Goal: Transaction & Acquisition: Complete application form

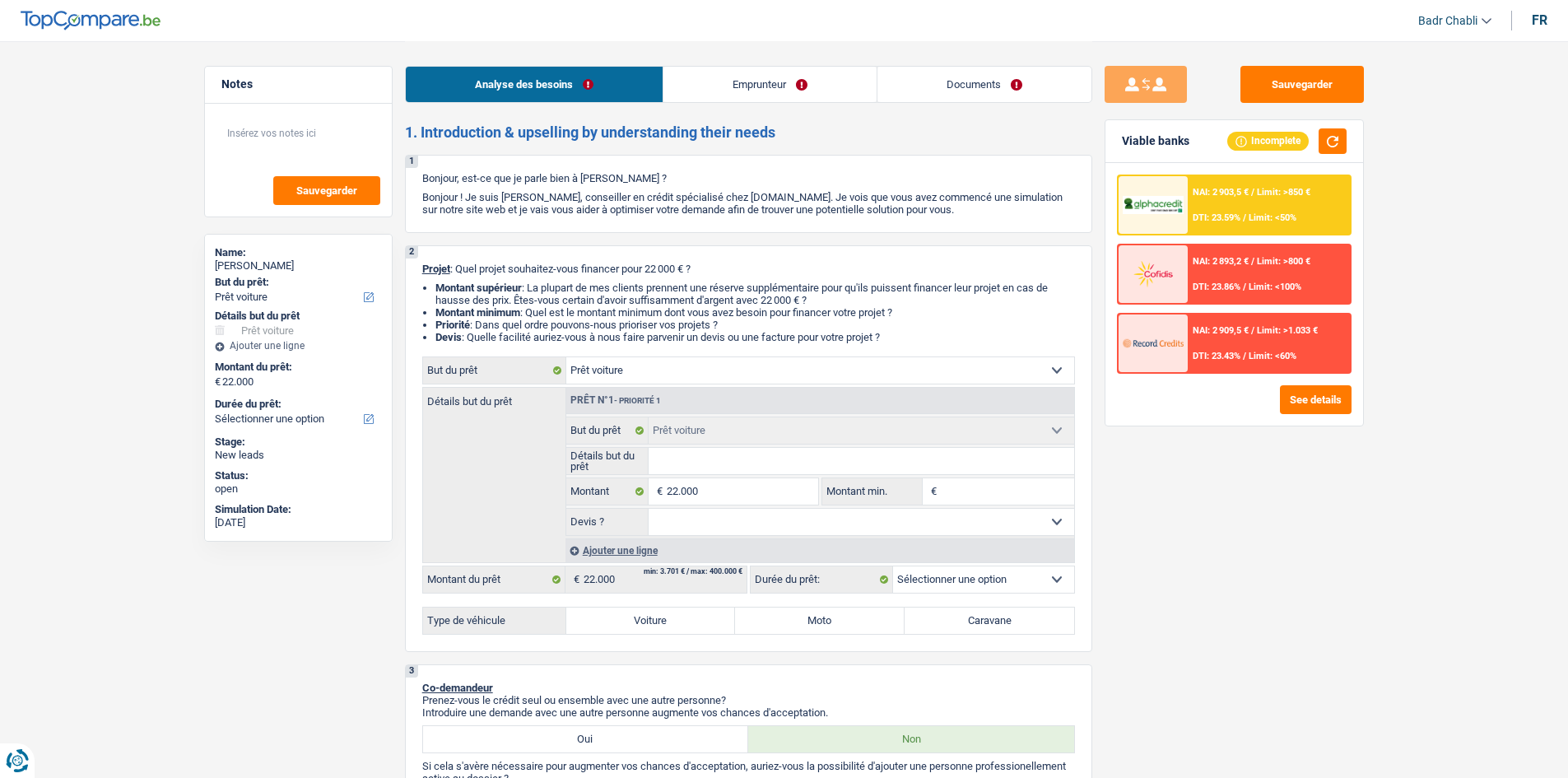
select select "car"
select select "independent"
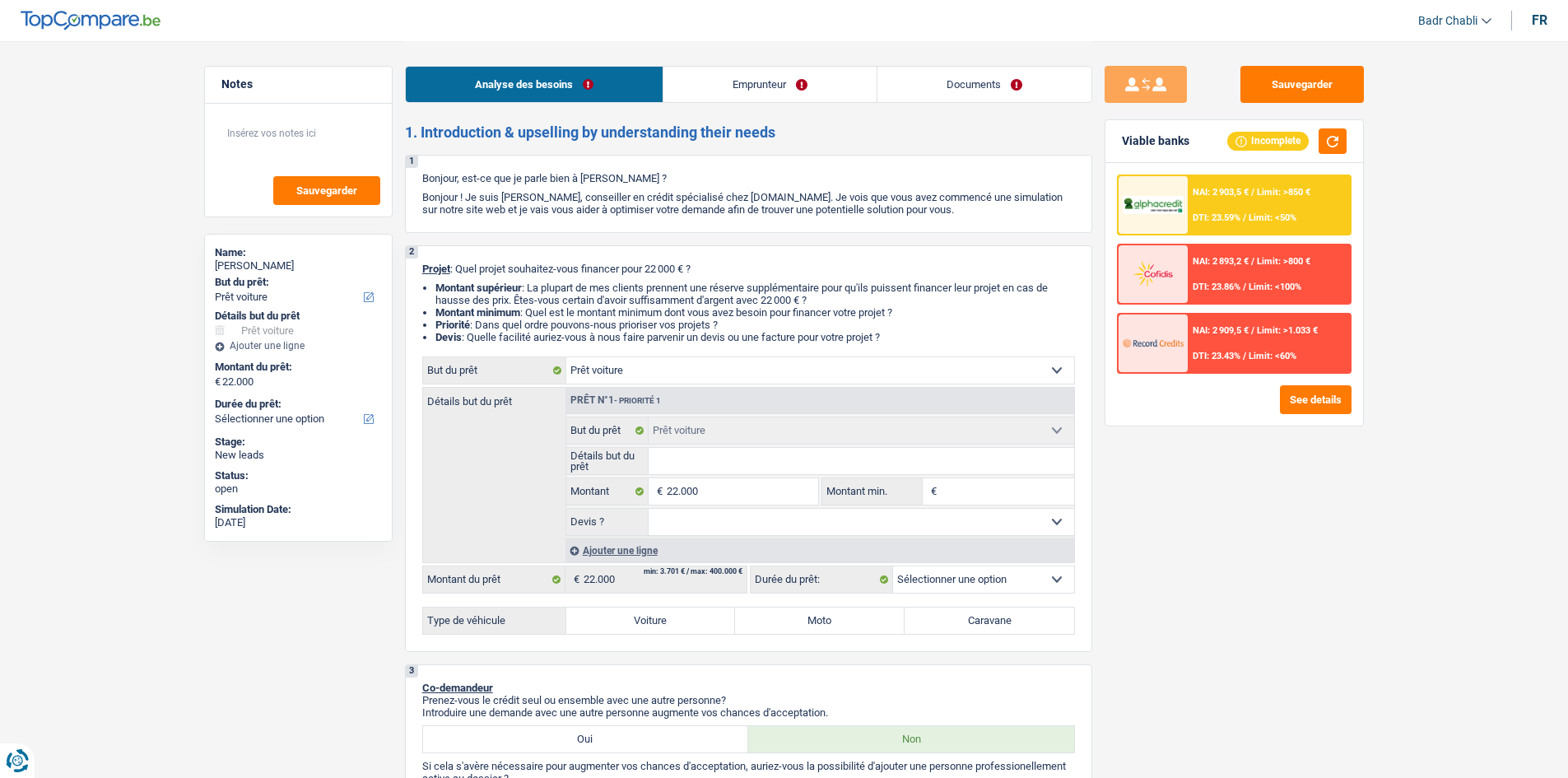
select select "netSalary"
select select "rents"
select select "car"
click at [704, 485] on input "22.000" at bounding box center [741, 491] width 151 height 26
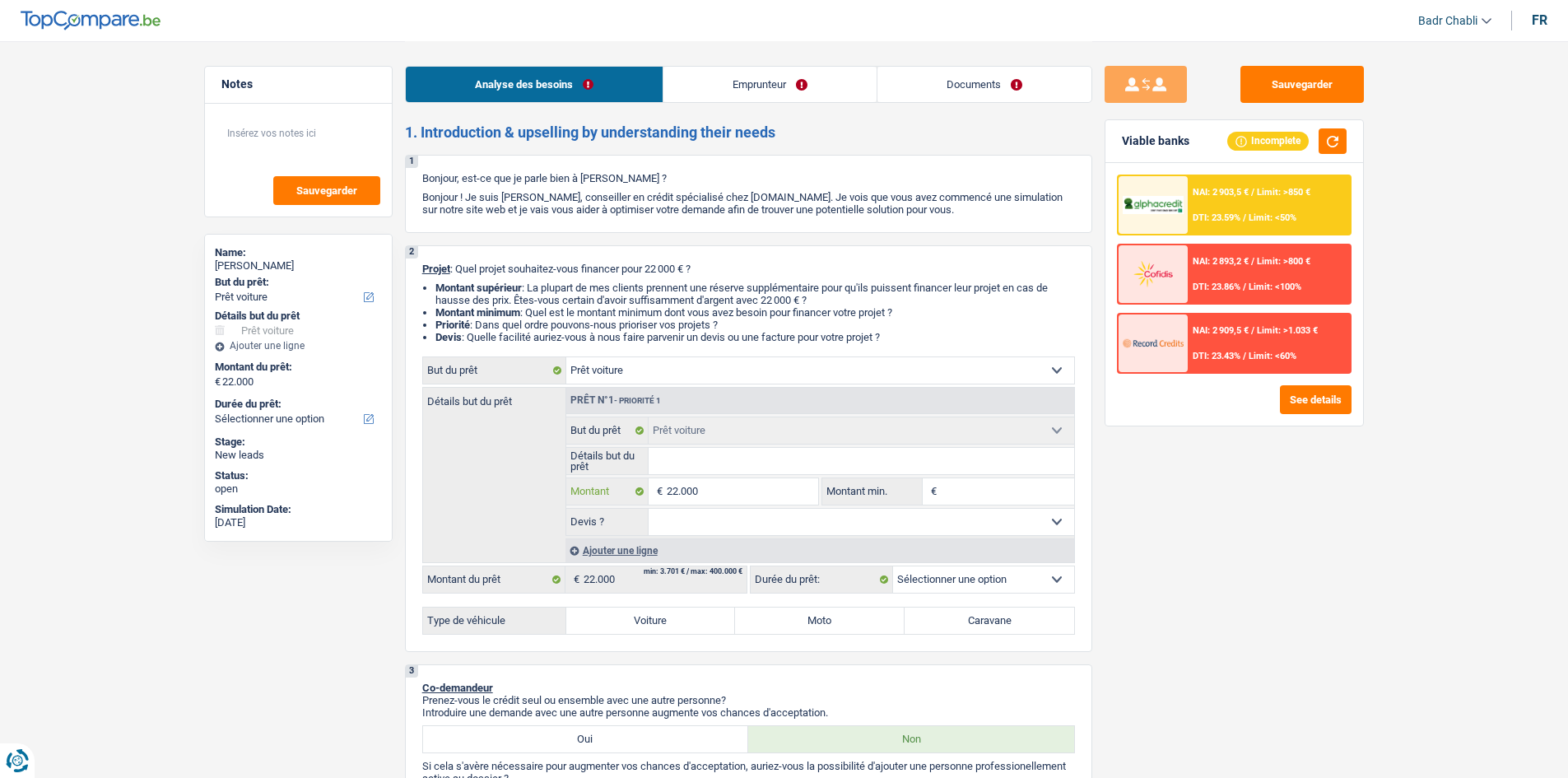
click at [704, 485] on input "22.000" at bounding box center [741, 491] width 151 height 26
click at [986, 499] on input "Montant min." at bounding box center [1007, 491] width 133 height 26
paste input "22.000"
type input "22.000"
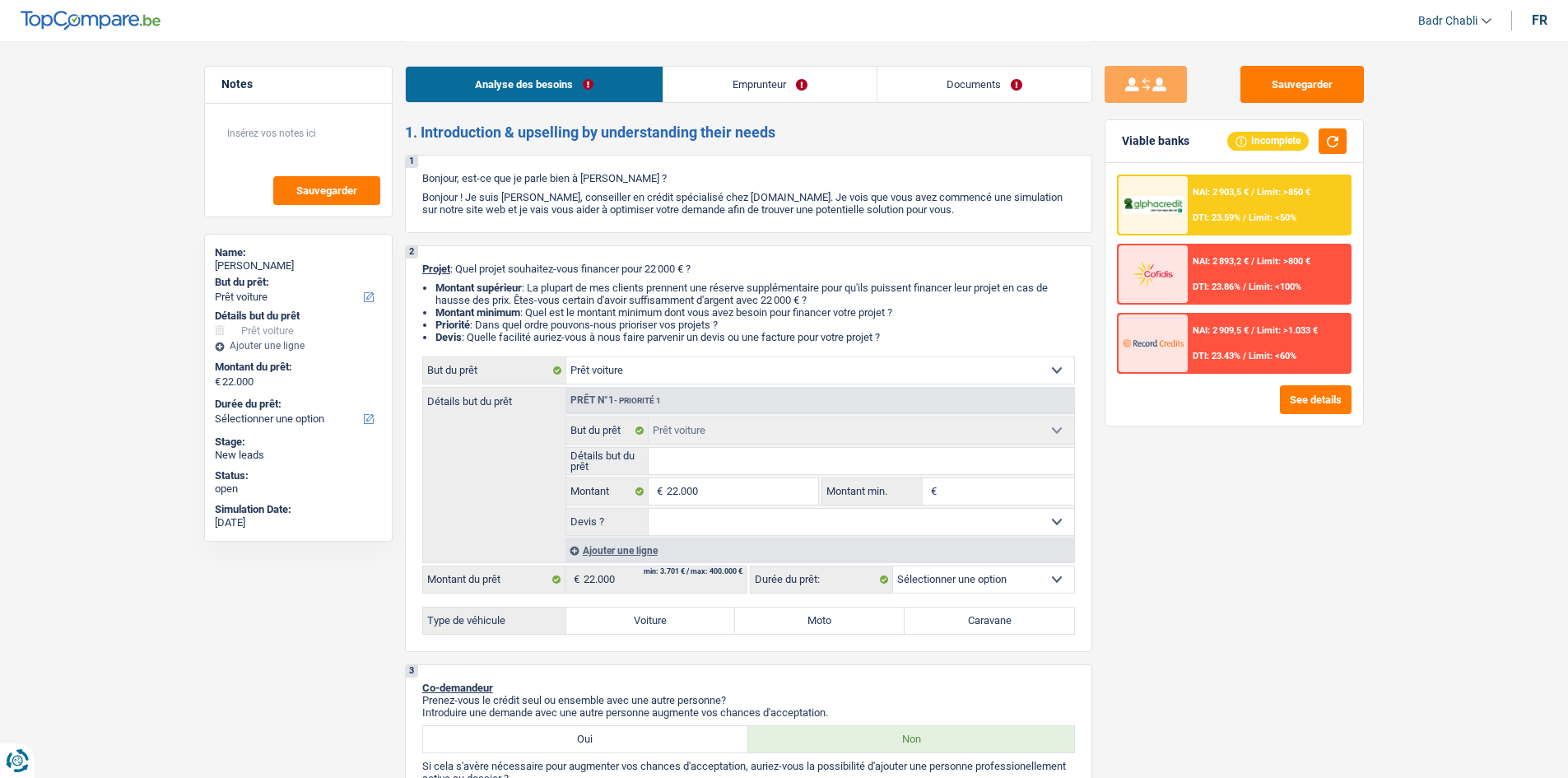
type input "22.000"
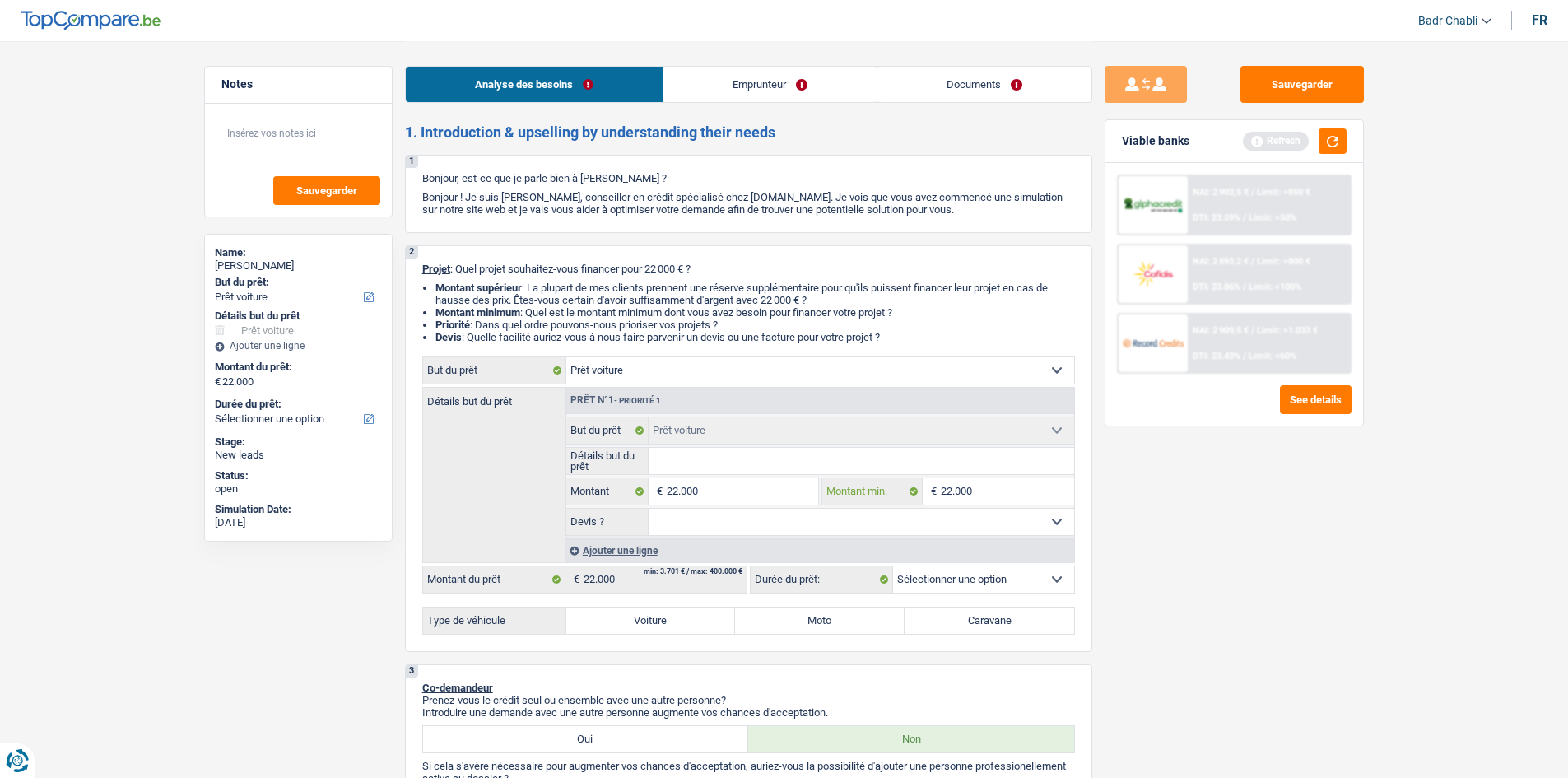
type input "22.000"
click at [793, 517] on select "Oui Non Non répondu Sélectionner une option" at bounding box center [861, 522] width 425 height 26
select select "yes"
click at [649, 509] on select "Oui Non Non répondu Sélectionner une option" at bounding box center [861, 522] width 425 height 26
select select "yes"
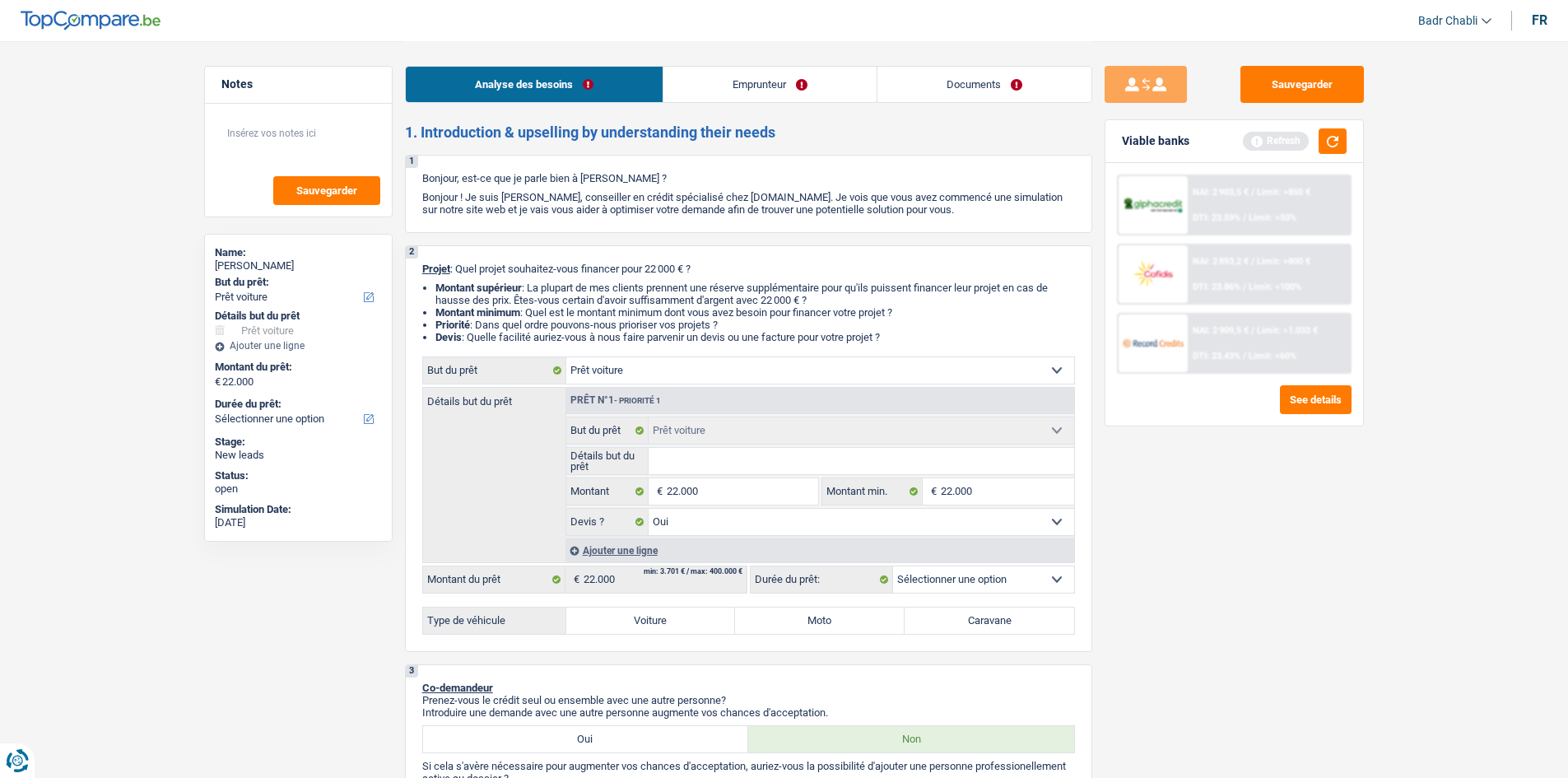
click at [975, 104] on div "Analyse des besoins Emprunteur Documents" at bounding box center [748, 76] width 688 height 70
click at [979, 92] on link "Documents" at bounding box center [984, 84] width 214 height 35
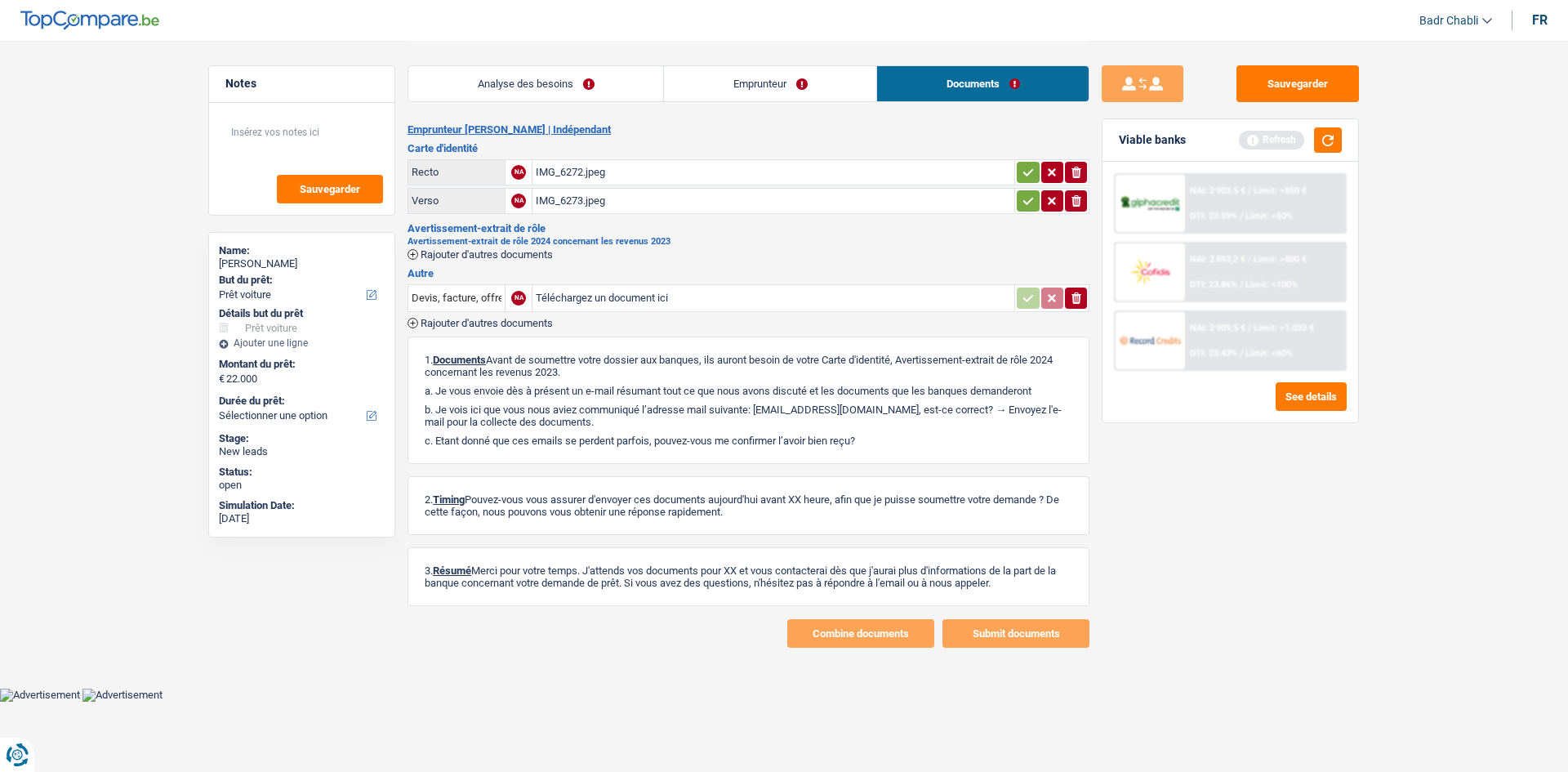
click at [570, 180] on div "IMG_6272.jpeg" at bounding box center [773, 172] width 475 height 24
click at [572, 93] on link "Analyse des besoins" at bounding box center [536, 84] width 255 height 35
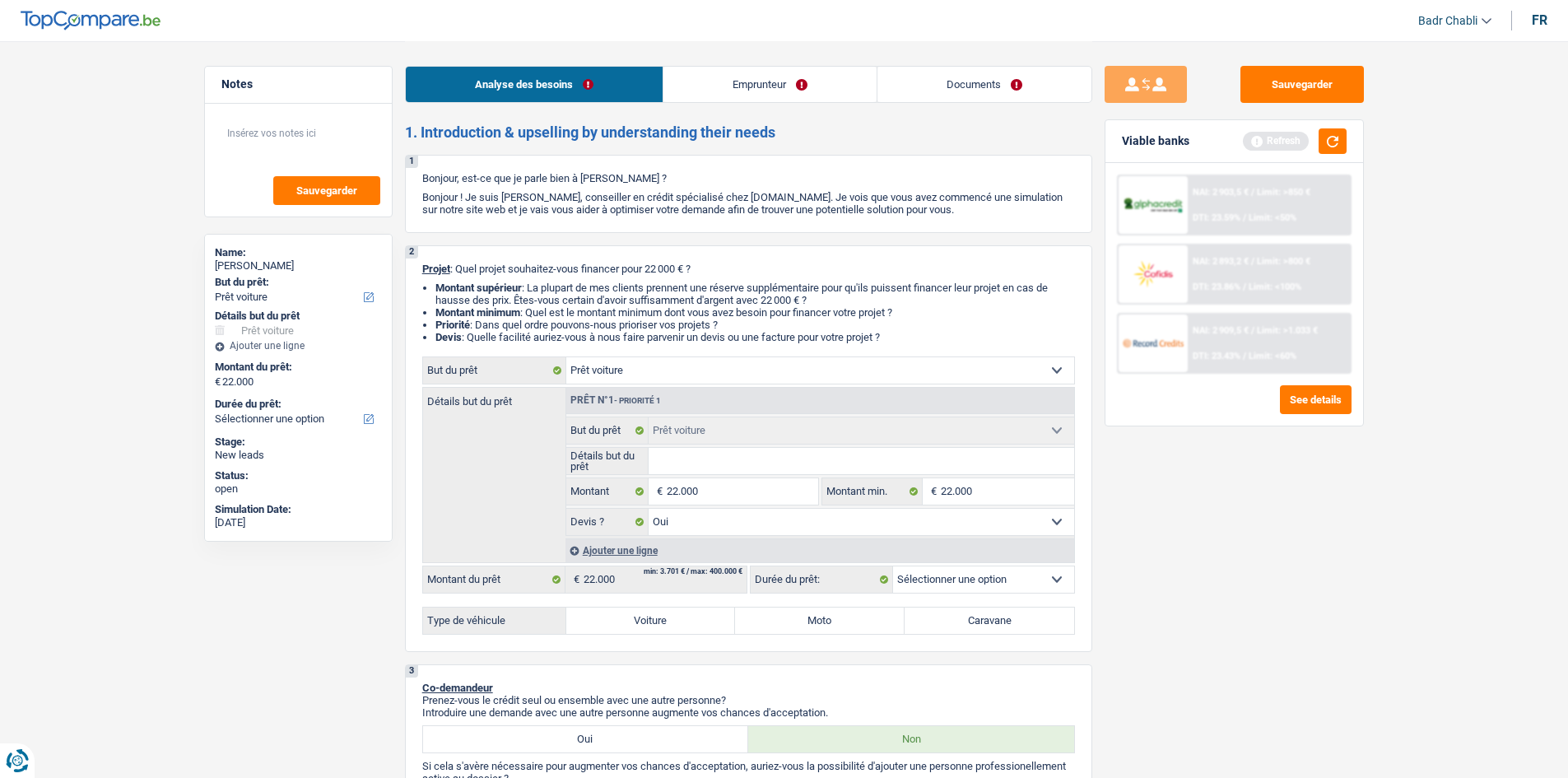
click at [703, 464] on input "Détails but du prêt" at bounding box center [861, 461] width 425 height 26
click at [725, 462] on input "Détails but du prêt" at bounding box center [861, 461] width 425 height 26
type input "S"
type input "Sa"
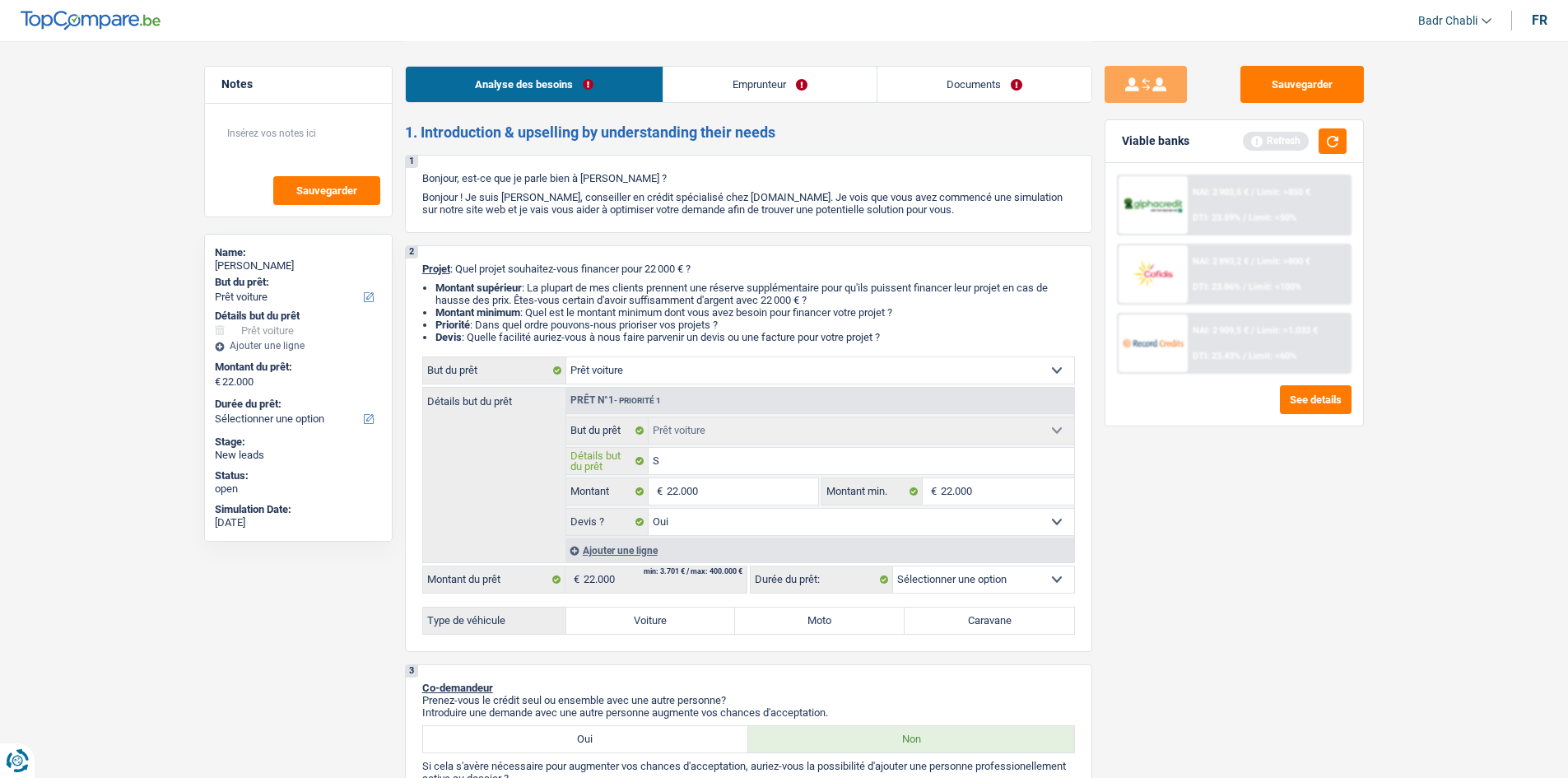
type input "Sa"
type input "San"
type input "Sany"
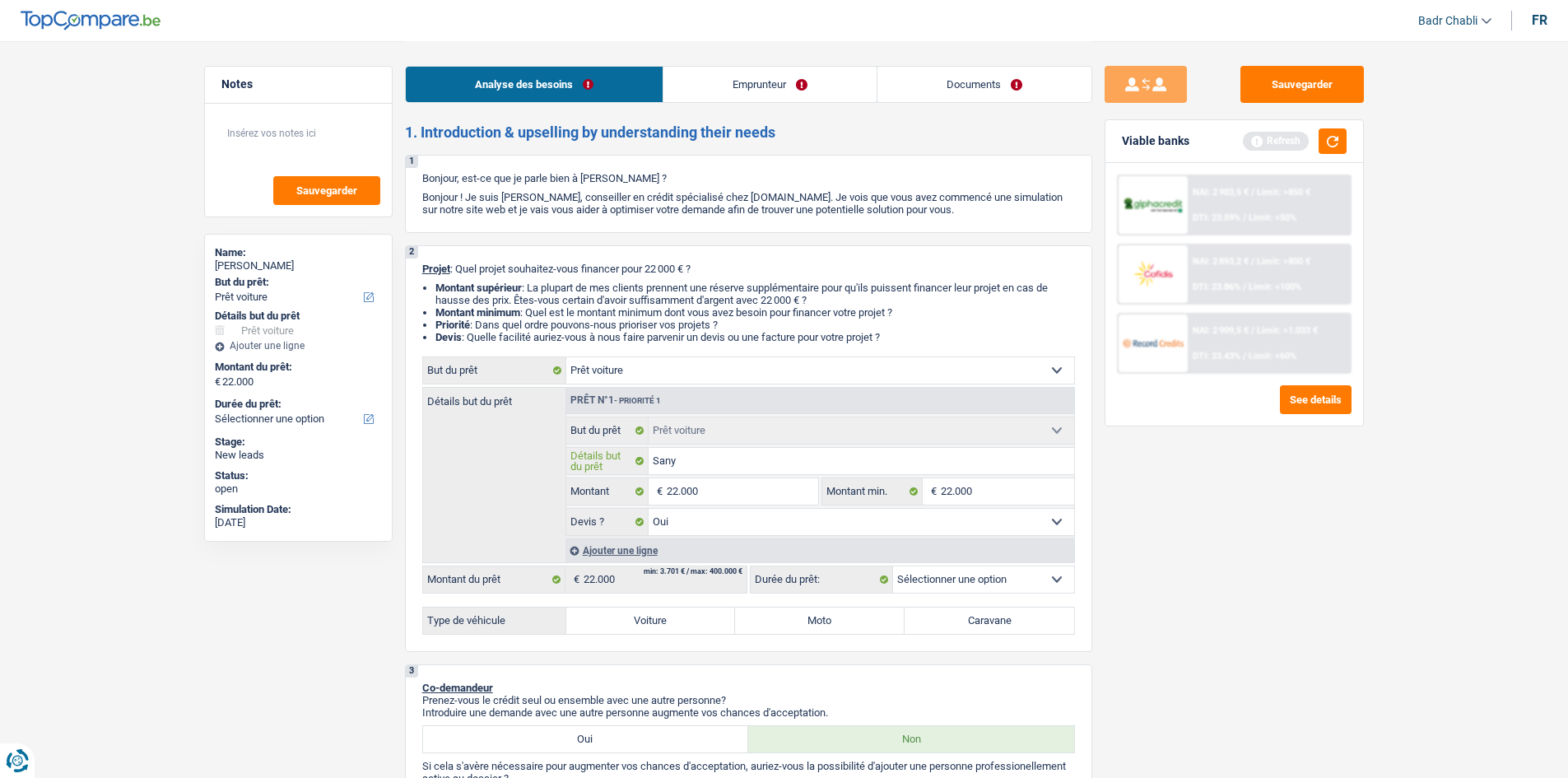
type input "Sanyu"
type input "Sanyun"
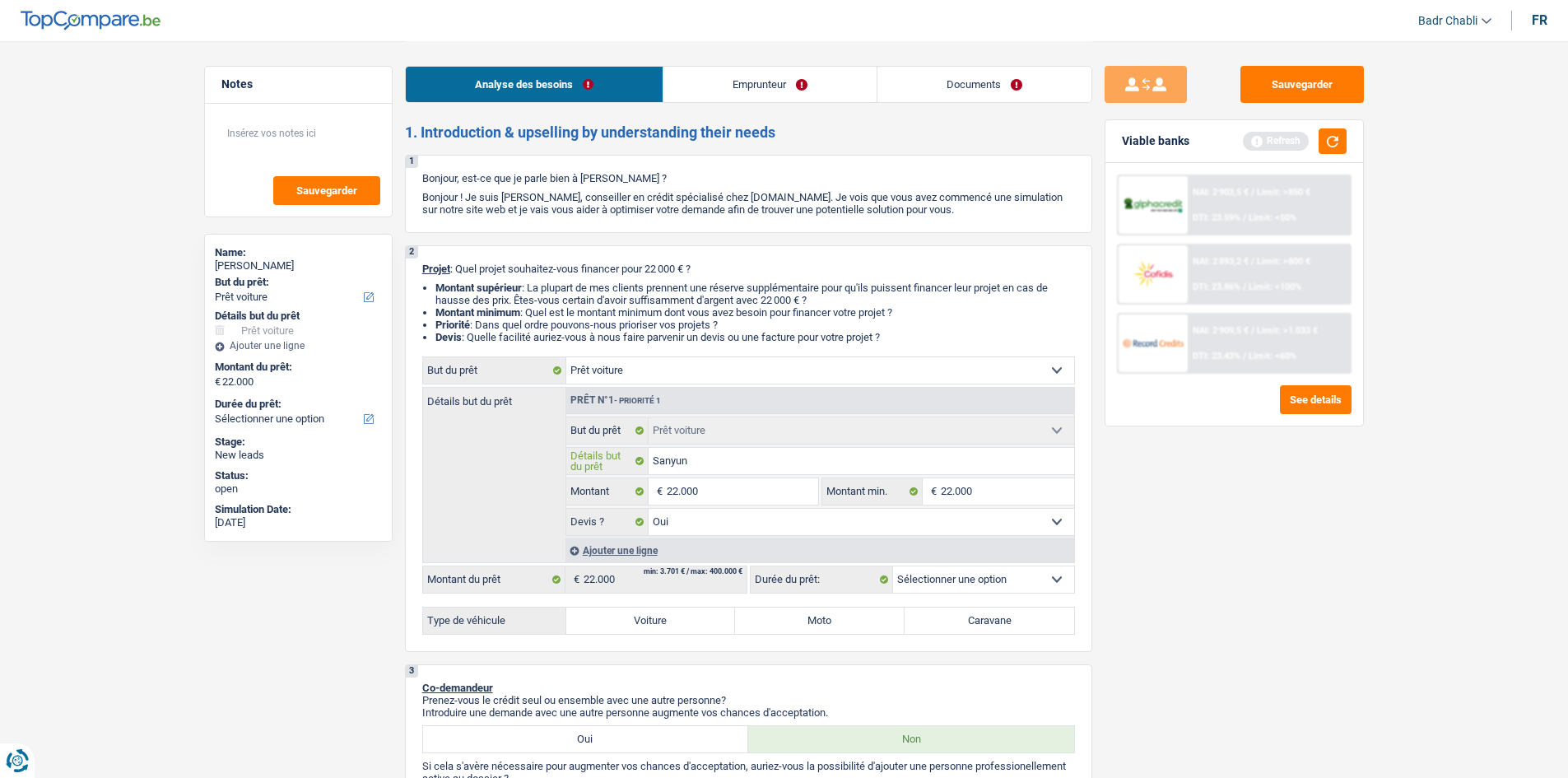
type input "Sanyun"
click at [668, 614] on label "Voiture" at bounding box center [651, 620] width 170 height 26
click at [668, 614] on input "Voiture" at bounding box center [651, 620] width 170 height 26
radio input "true"
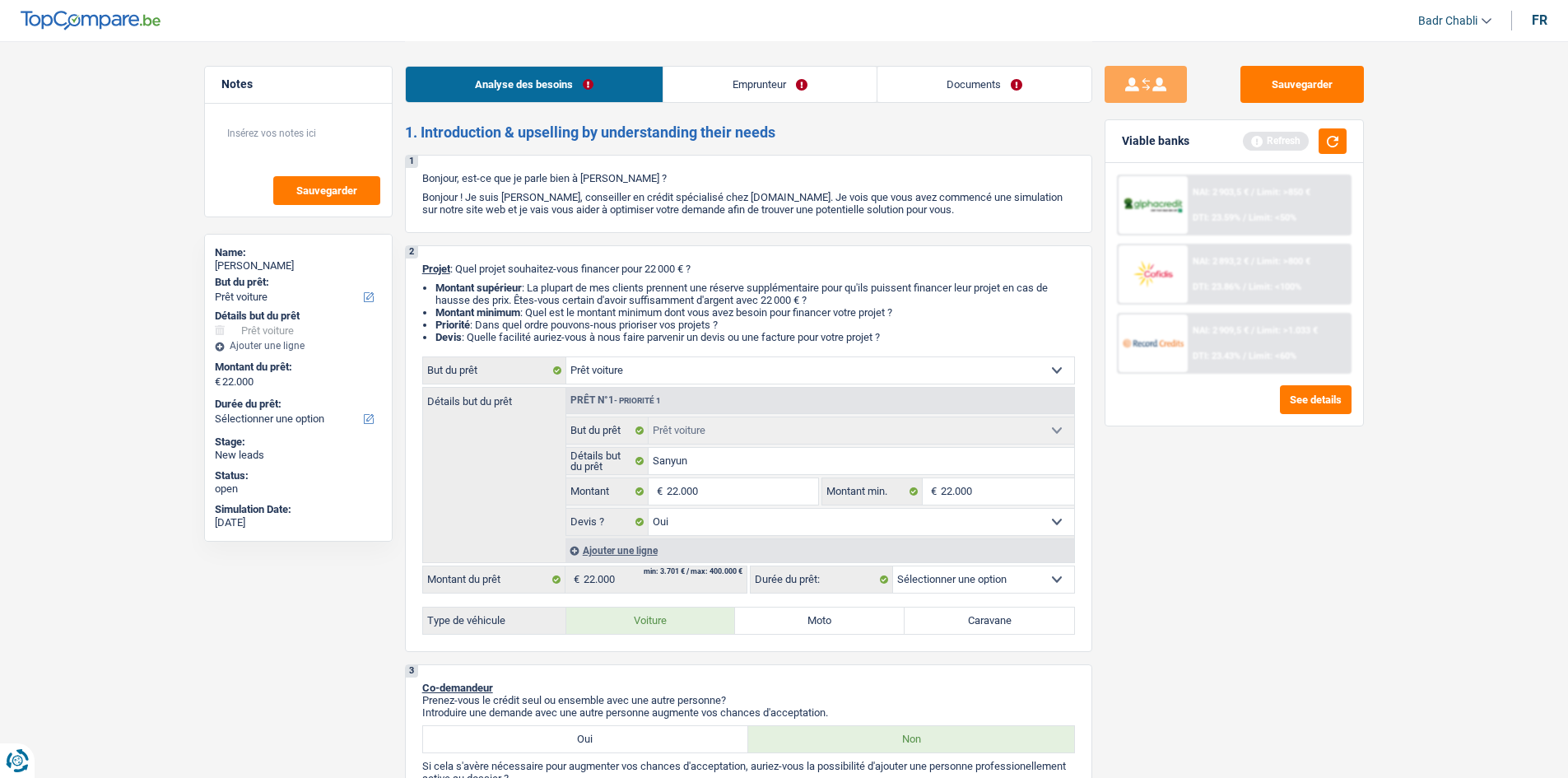
select select "60"
radio input "true"
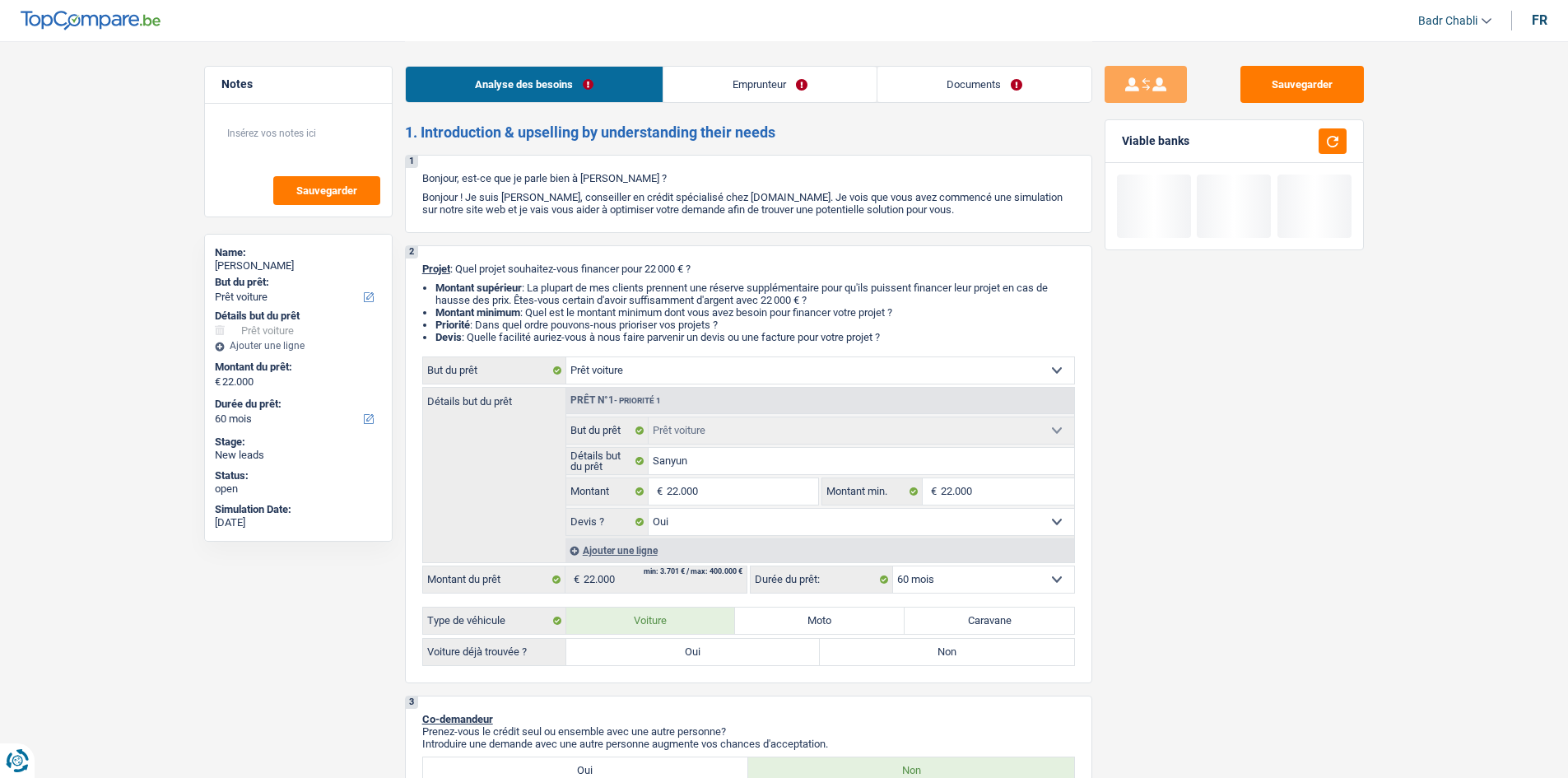
click at [680, 654] on label "Oui" at bounding box center [693, 652] width 254 height 26
click at [680, 654] on input "Oui" at bounding box center [693, 652] width 254 height 26
radio input "true"
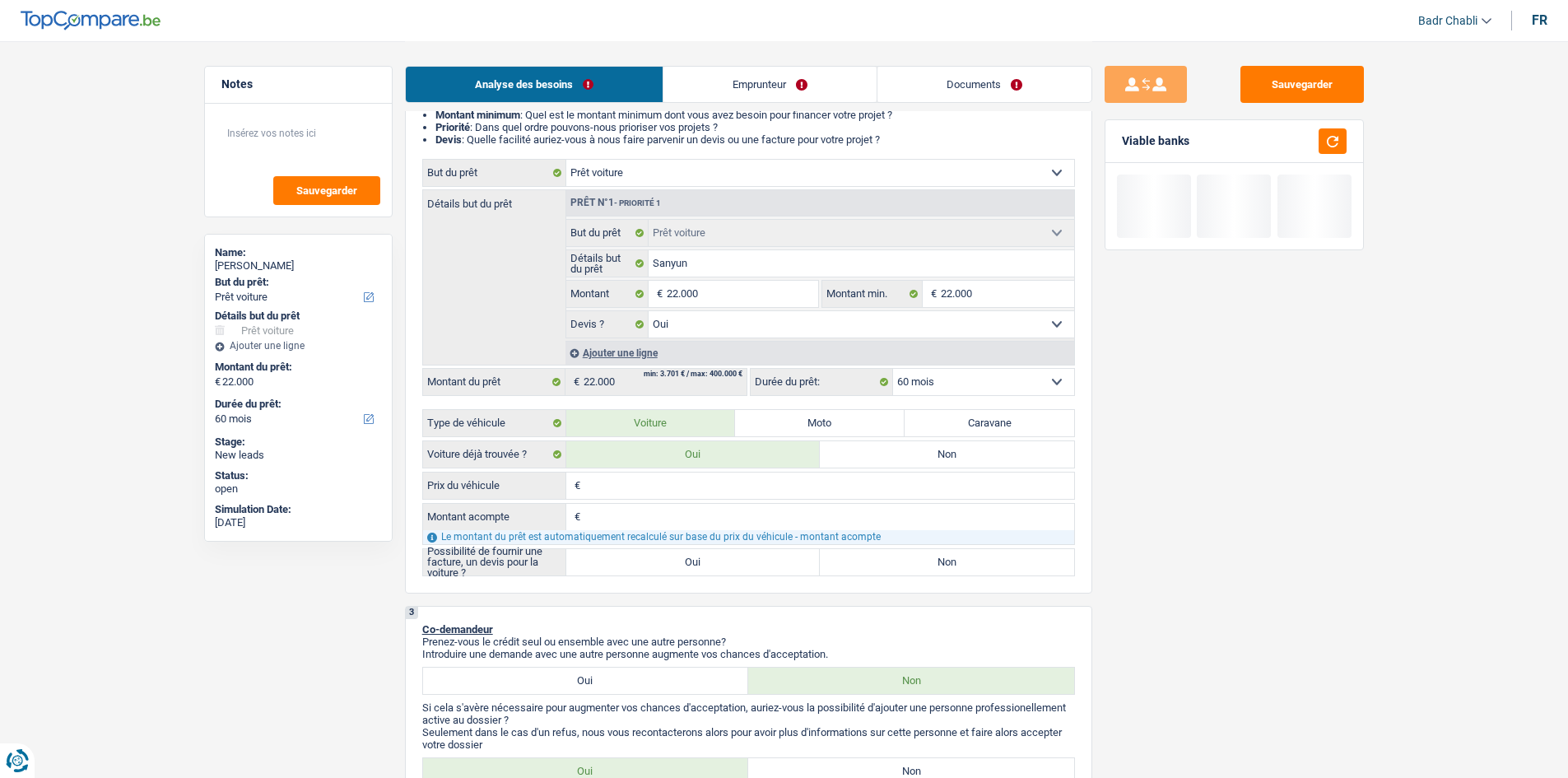
scroll to position [412, 0]
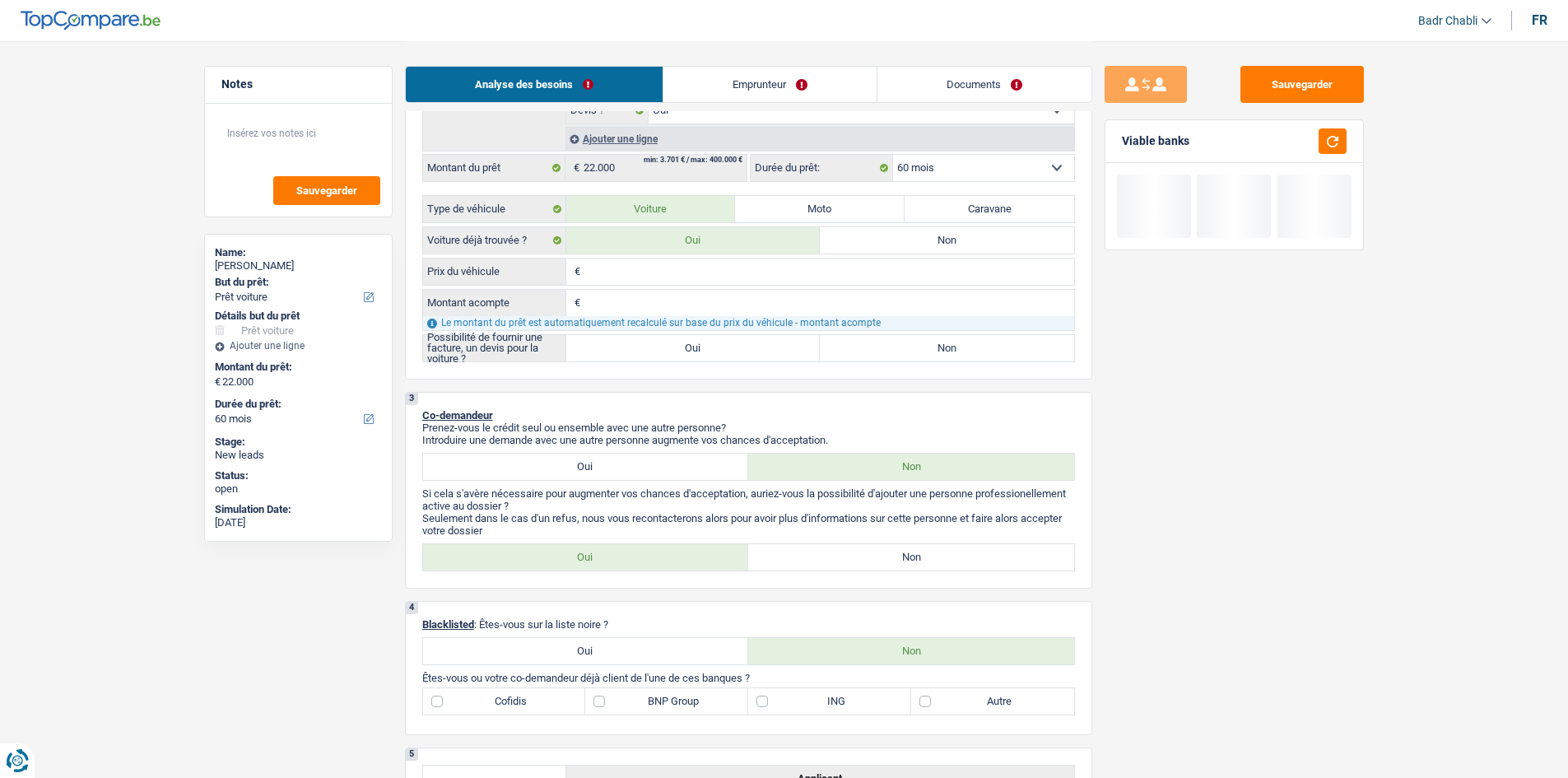
click at [671, 260] on input "Prix du véhicule" at bounding box center [829, 272] width 490 height 26
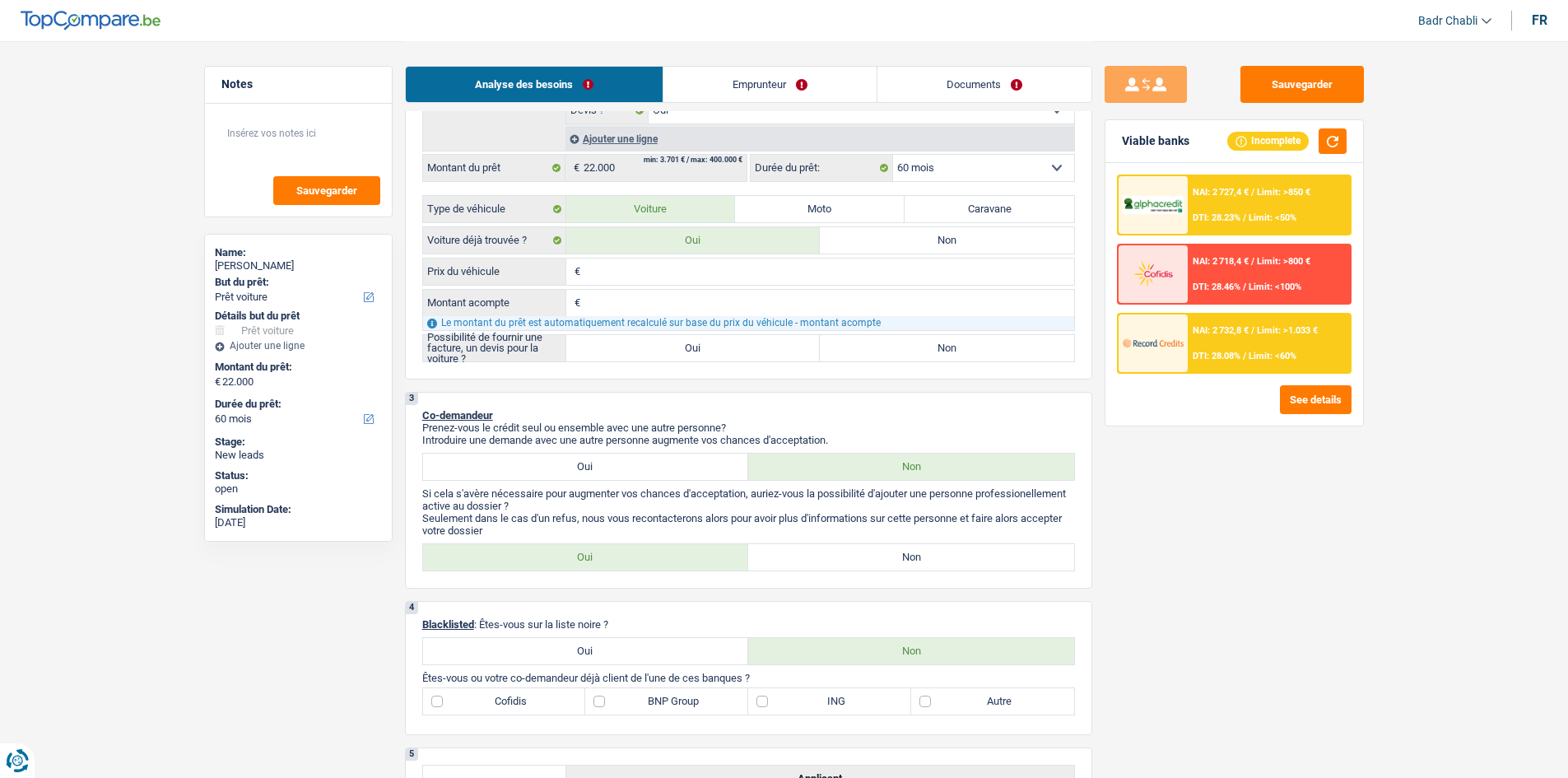
paste input "22.000"
type input "22.000"
click at [692, 347] on label "Oui" at bounding box center [693, 349] width 254 height 26
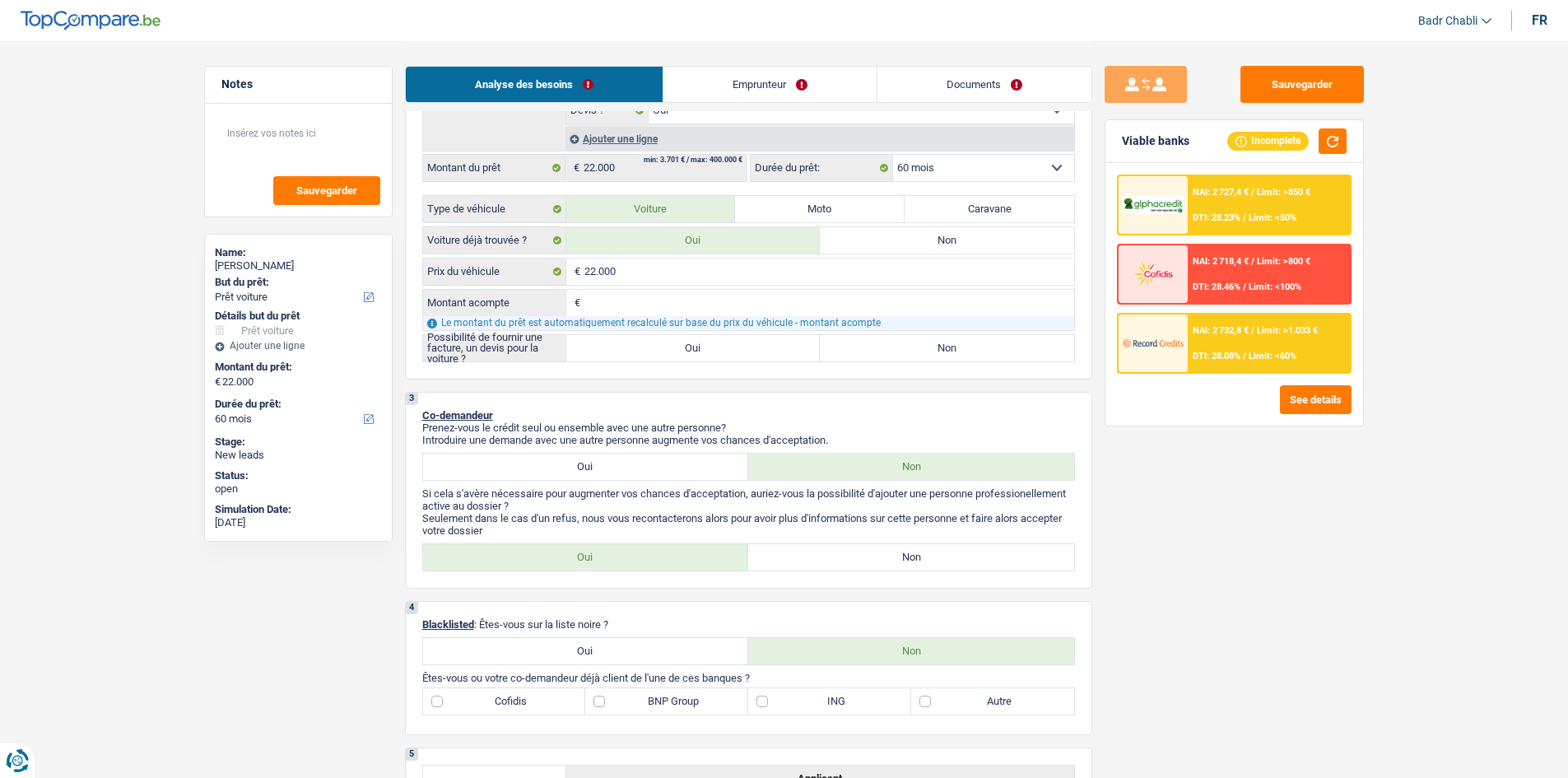
click at [692, 347] on input "Oui" at bounding box center [693, 349] width 254 height 26
radio input "true"
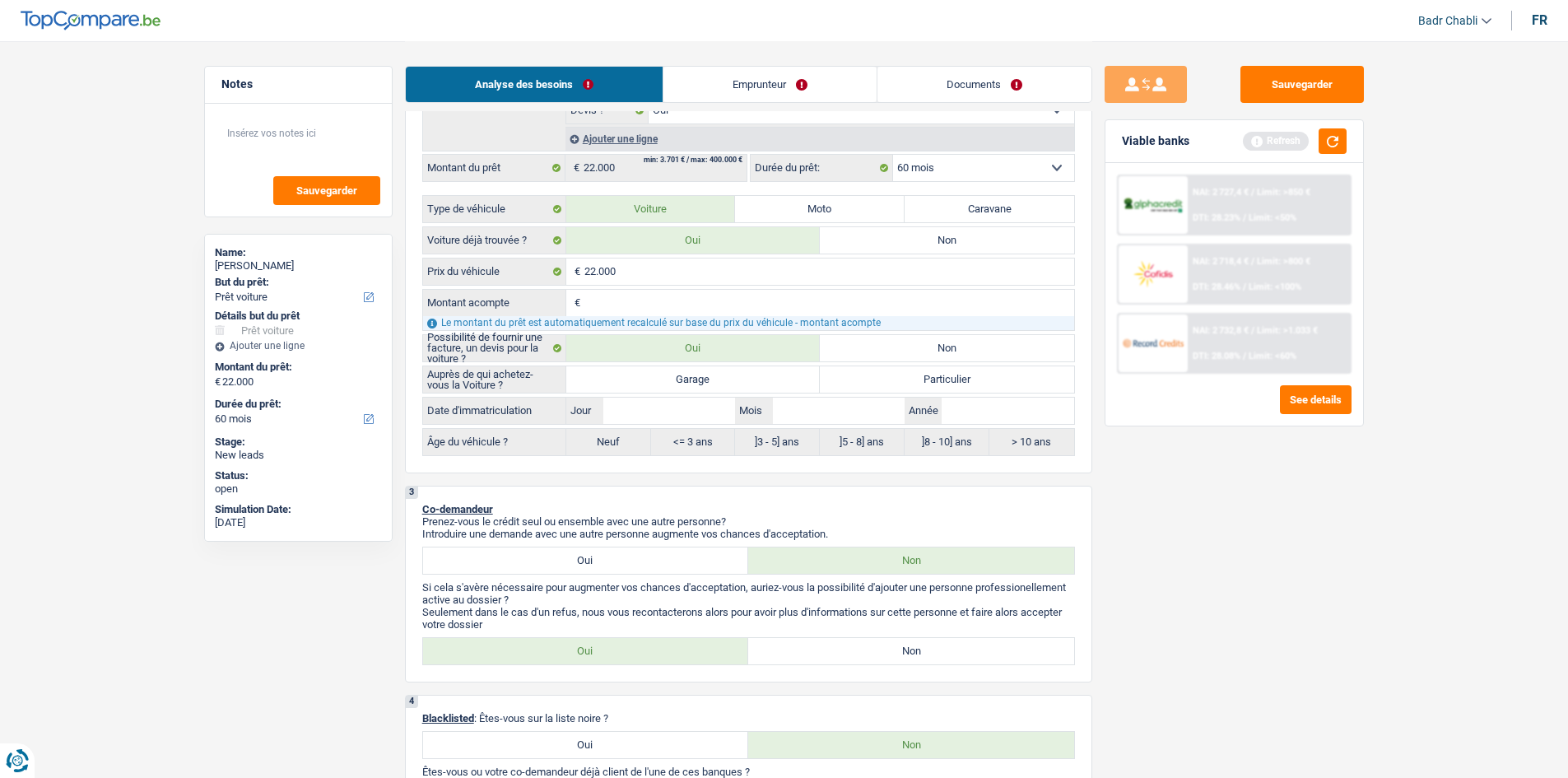
click at [686, 381] on label "Garage" at bounding box center [693, 379] width 254 height 26
click at [686, 381] on input "Garage" at bounding box center [693, 379] width 254 height 26
radio input "true"
click at [690, 412] on input "Jour" at bounding box center [669, 411] width 132 height 26
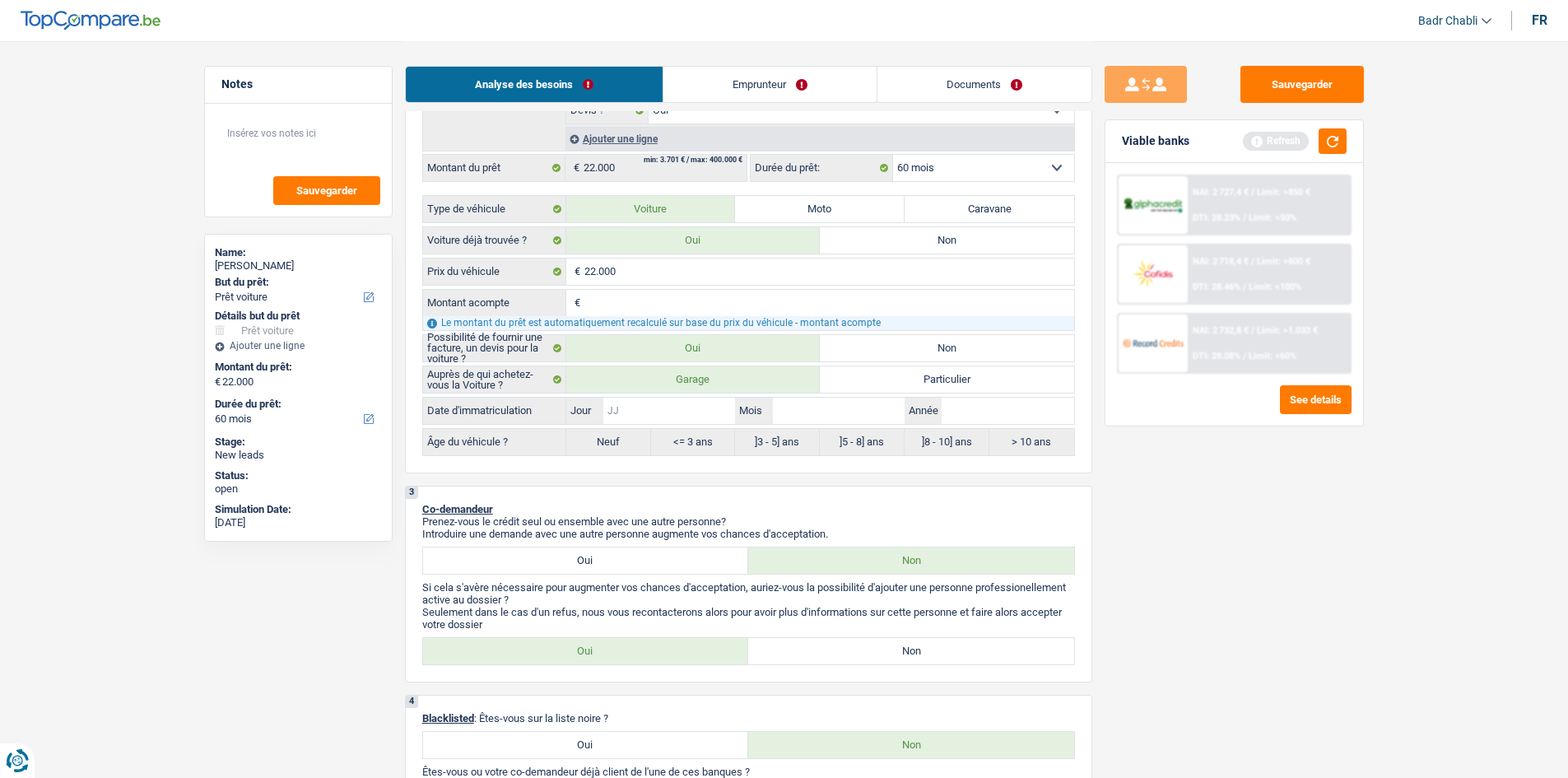
type input "0"
type input "01"
type input "0"
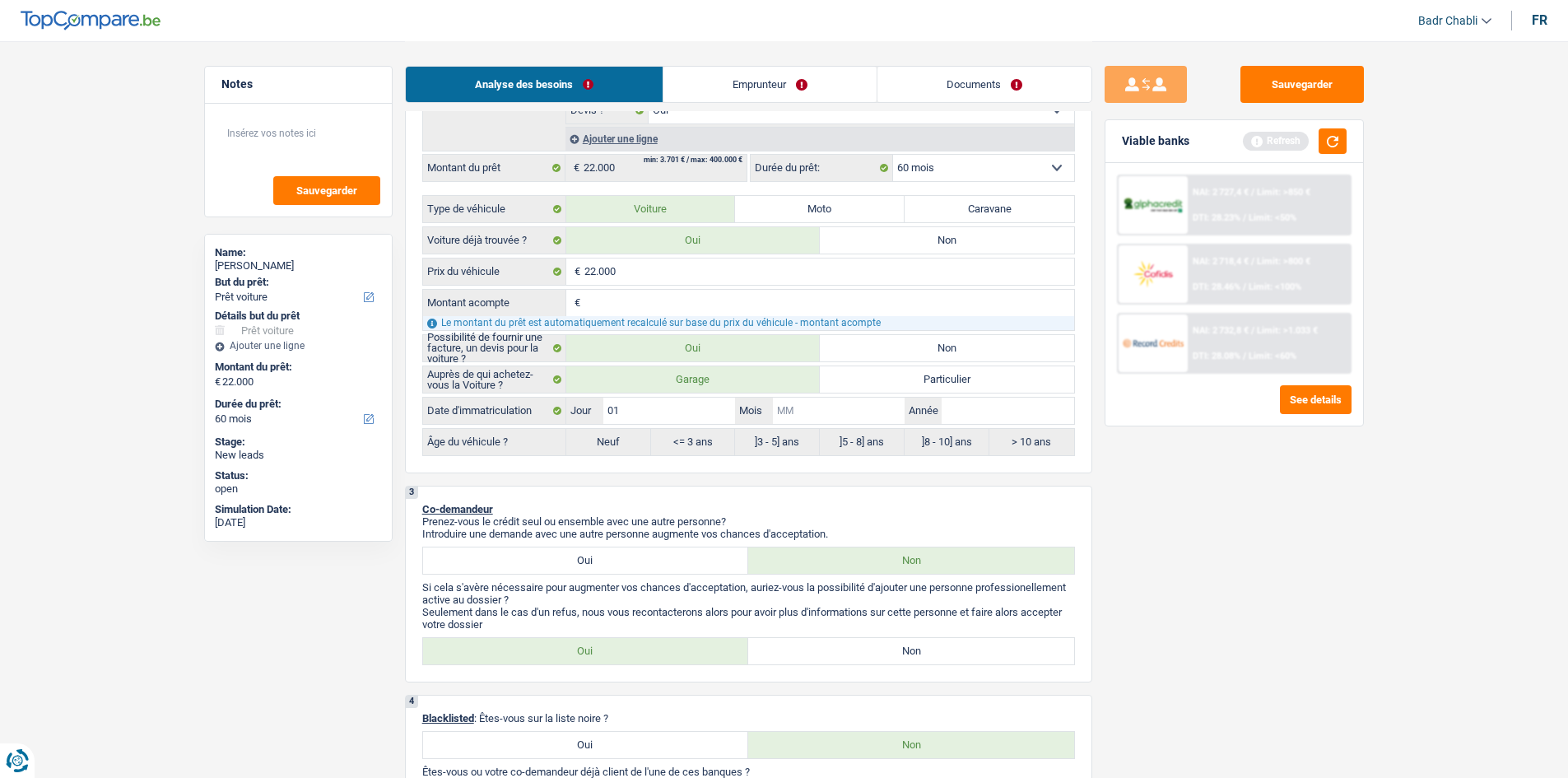
type input "0"
type input "01"
type input "2"
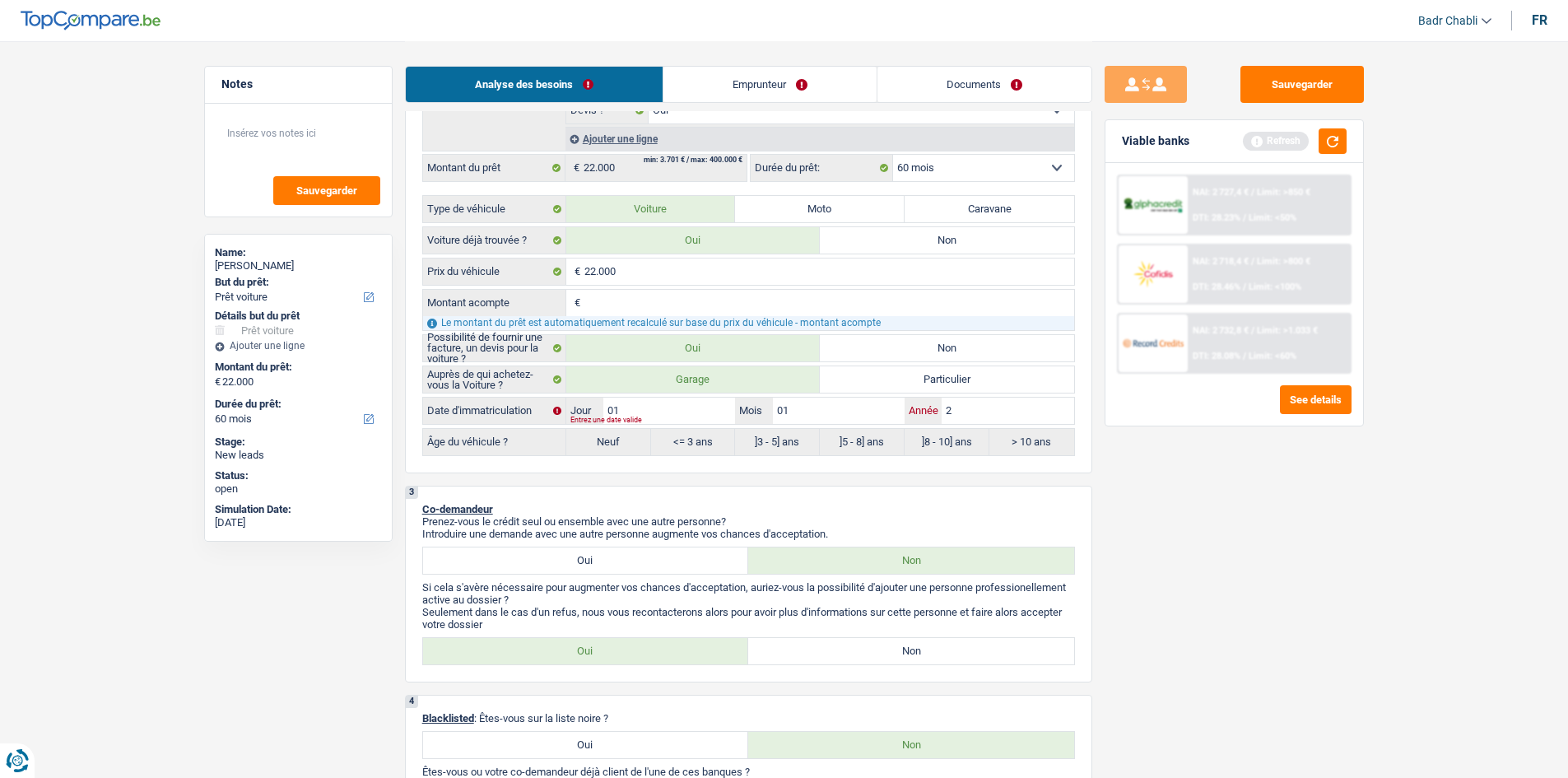
type input "20"
type input "201"
type input "2019"
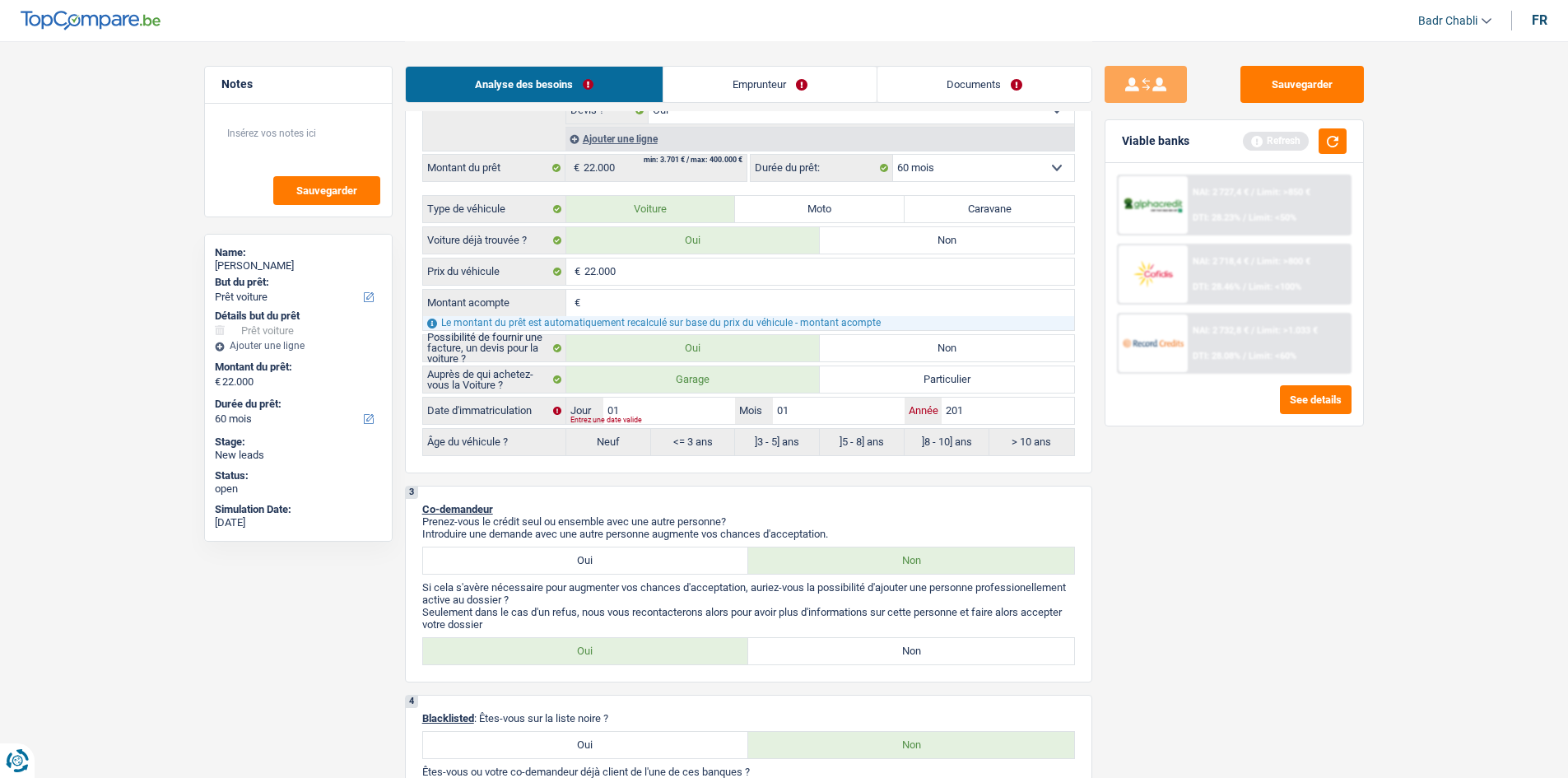
type input "2019"
click at [928, 635] on div "3 Co-demandeur Prenez-vous le crédit seul ou ensemble avec une autre personne? …" at bounding box center [748, 584] width 688 height 196
radio input "false"
radio input "true"
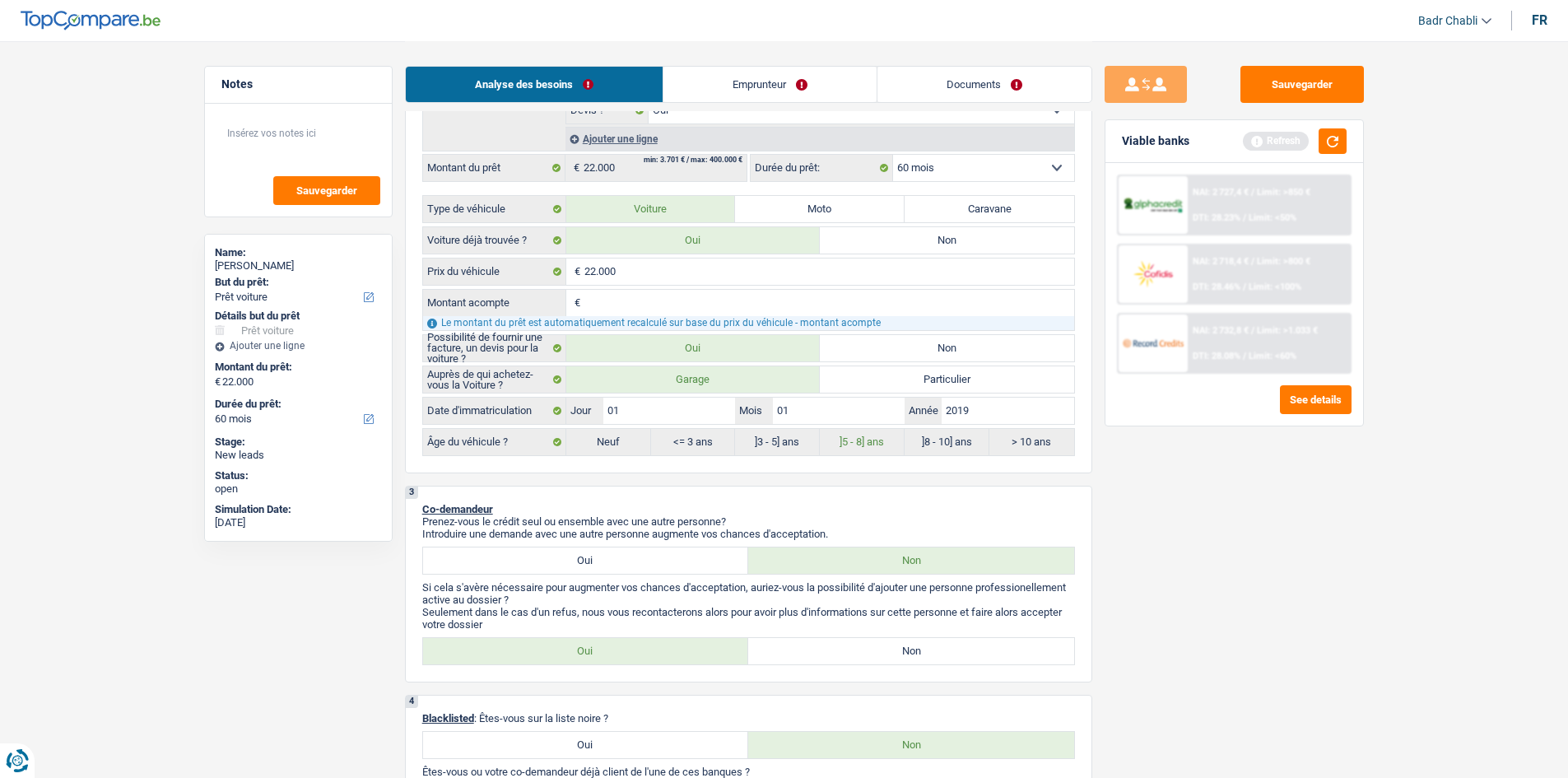
click at [926, 643] on label "Non" at bounding box center [911, 651] width 326 height 26
click at [926, 643] on input "Non" at bounding box center [911, 651] width 326 height 26
radio input "true"
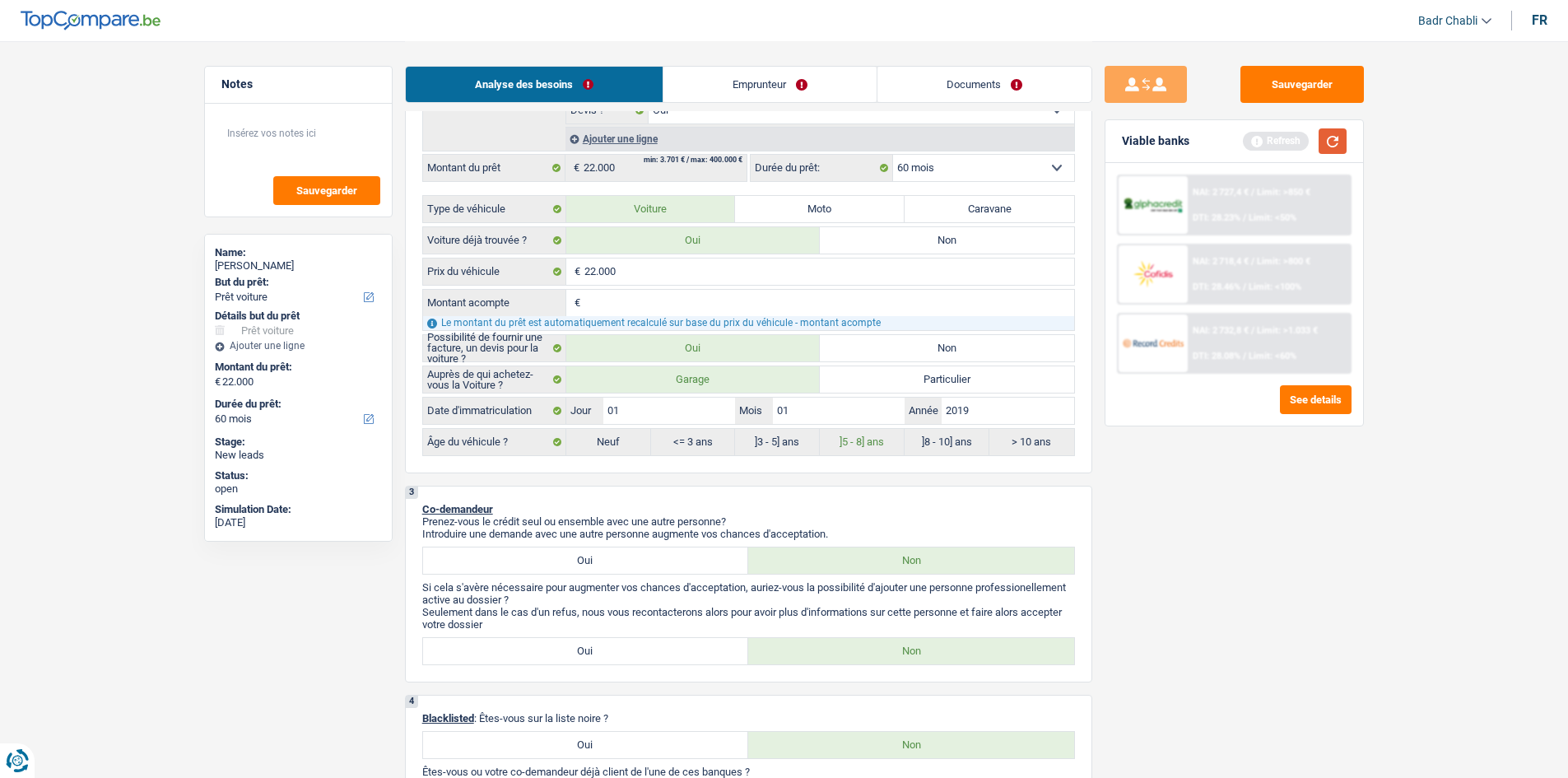
click at [1329, 139] on button "button" at bounding box center [1333, 141] width 28 height 26
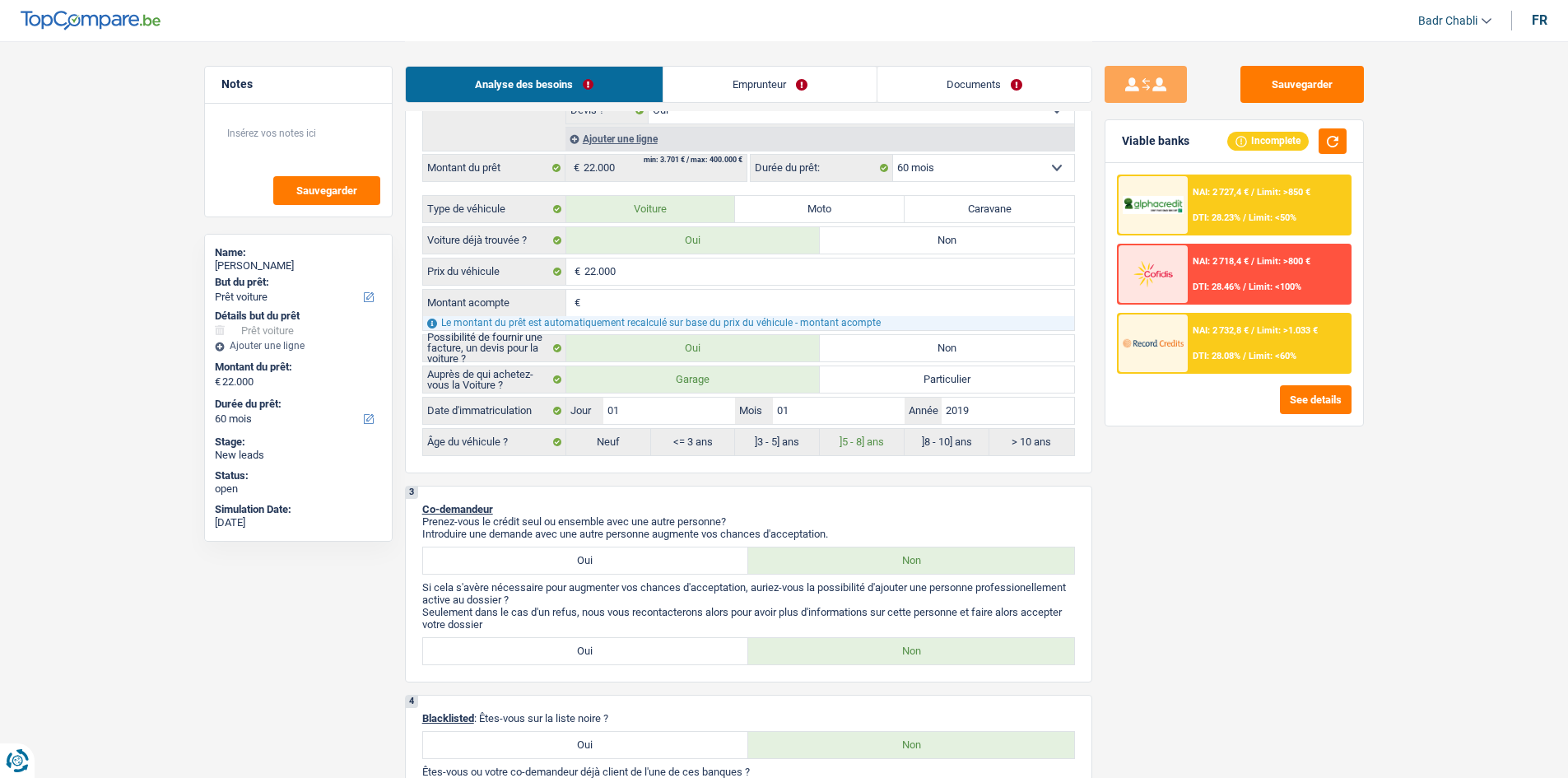
click at [972, 369] on label "Particulier" at bounding box center [946, 379] width 254 height 26
click at [972, 369] on input "Particulier" at bounding box center [946, 379] width 254 height 26
radio input "true"
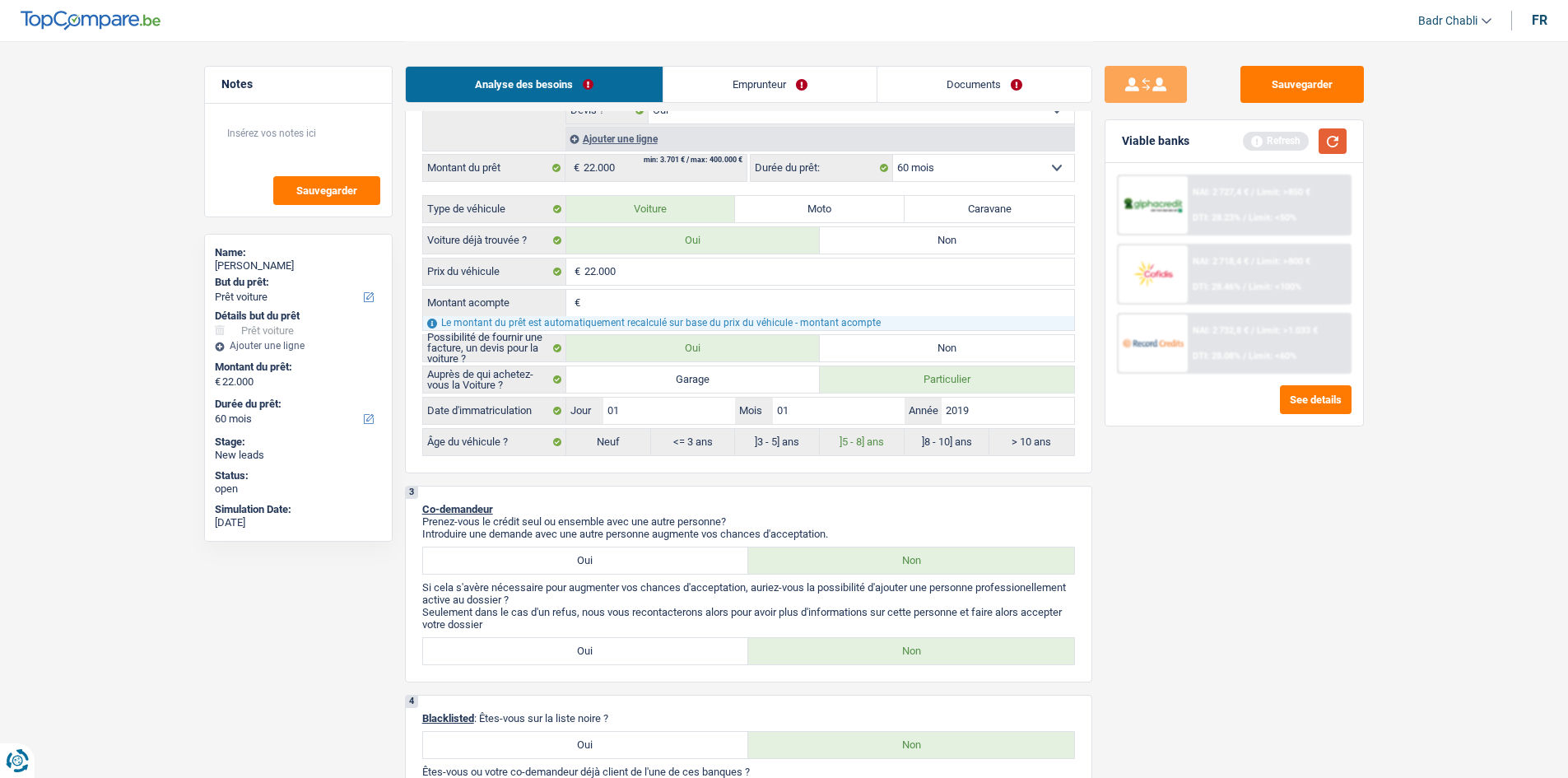
click at [1336, 136] on button "button" at bounding box center [1333, 141] width 28 height 26
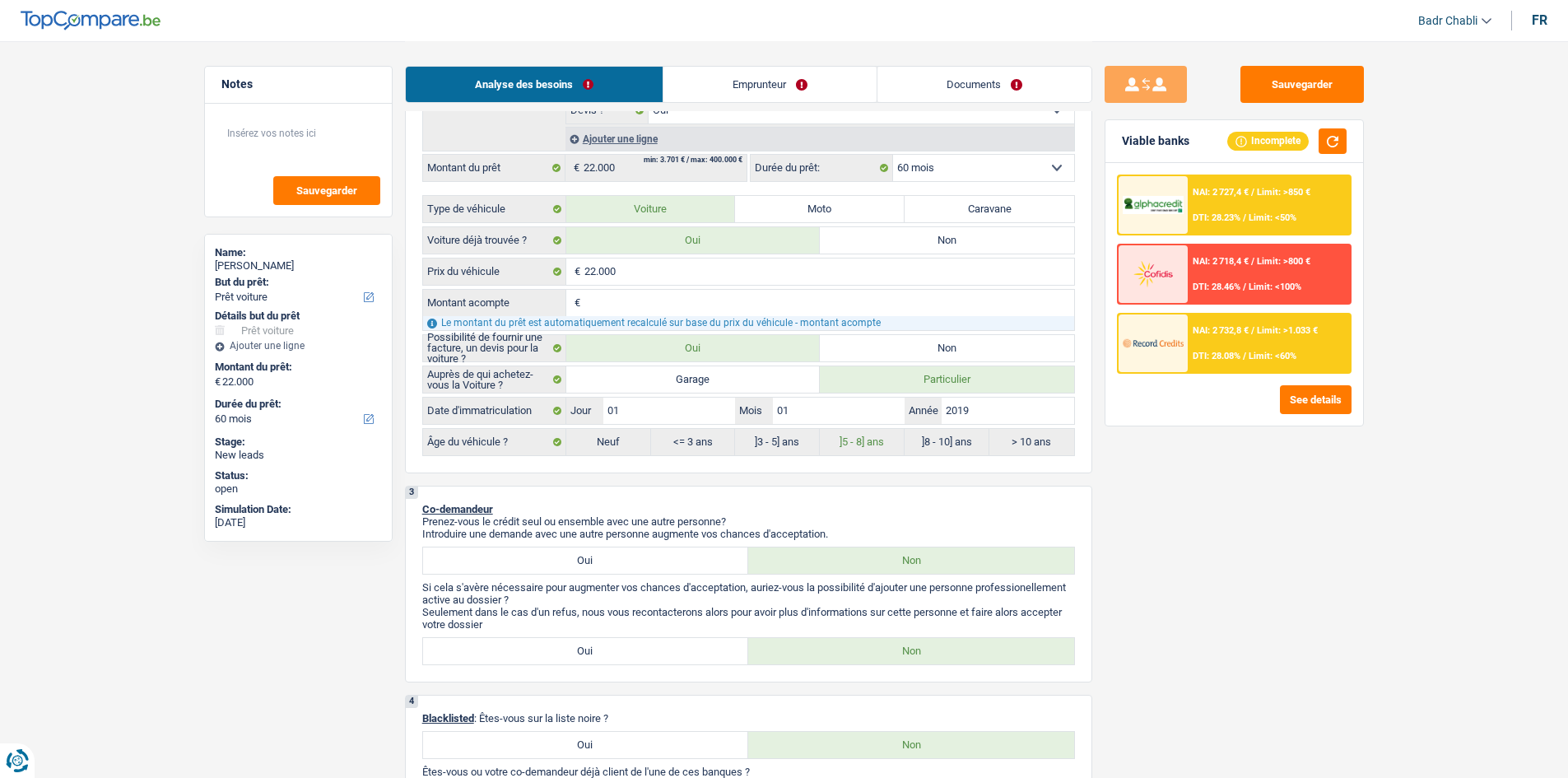
click at [1249, 355] on span "Limit: <60%" at bounding box center [1272, 356] width 48 height 11
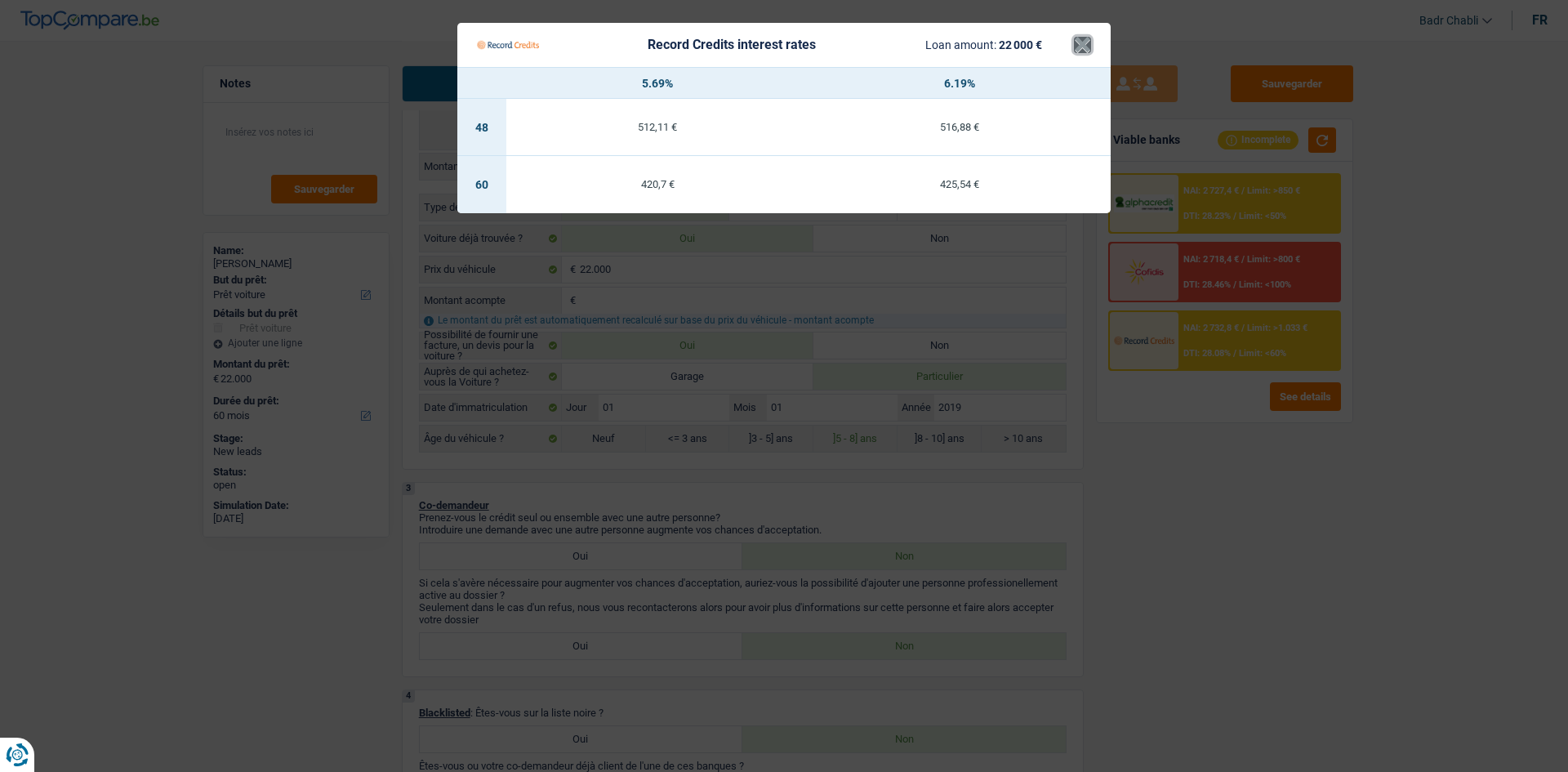
click at [1088, 44] on button "×" at bounding box center [1083, 45] width 17 height 17
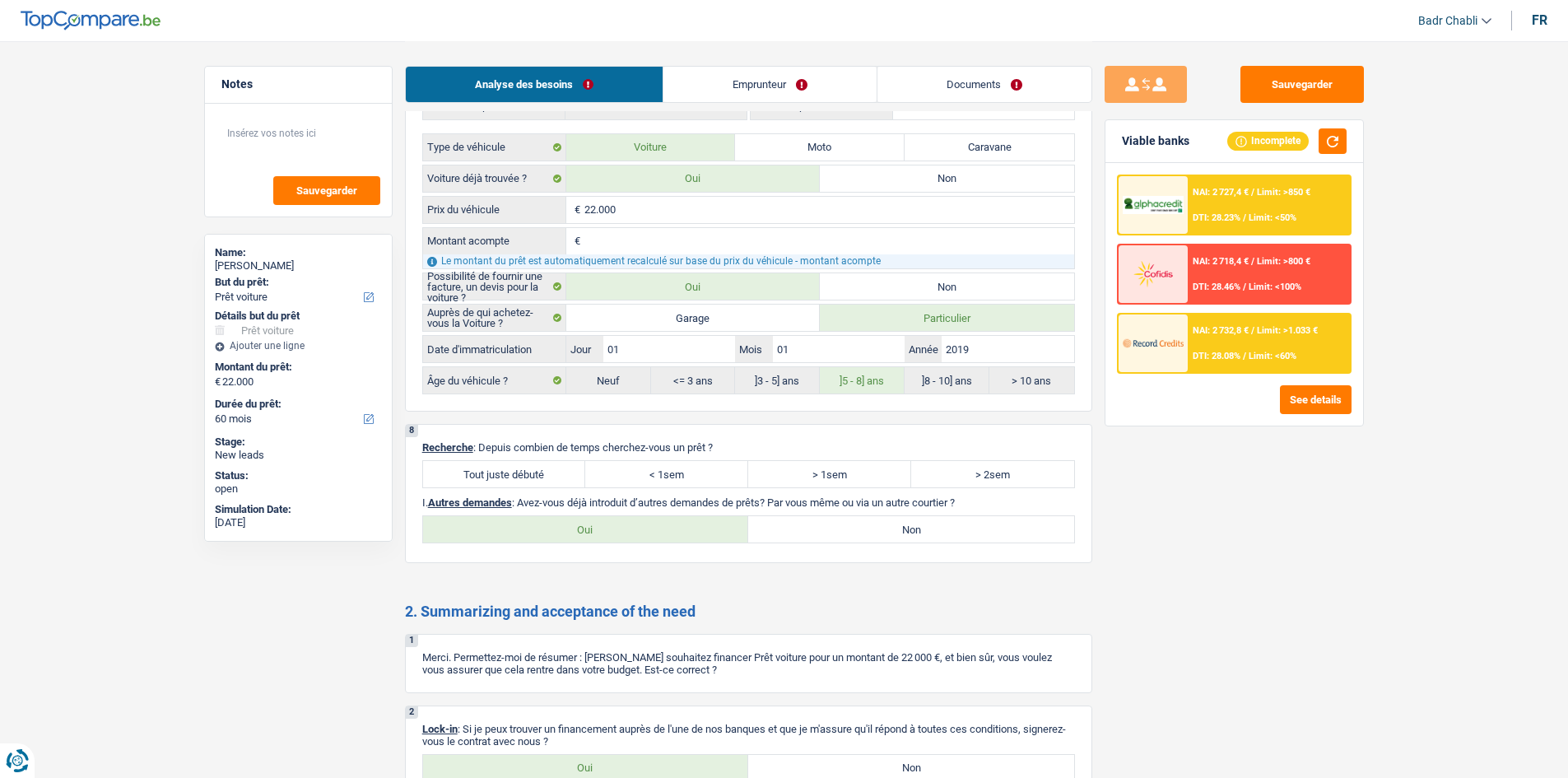
scroll to position [1975, 0]
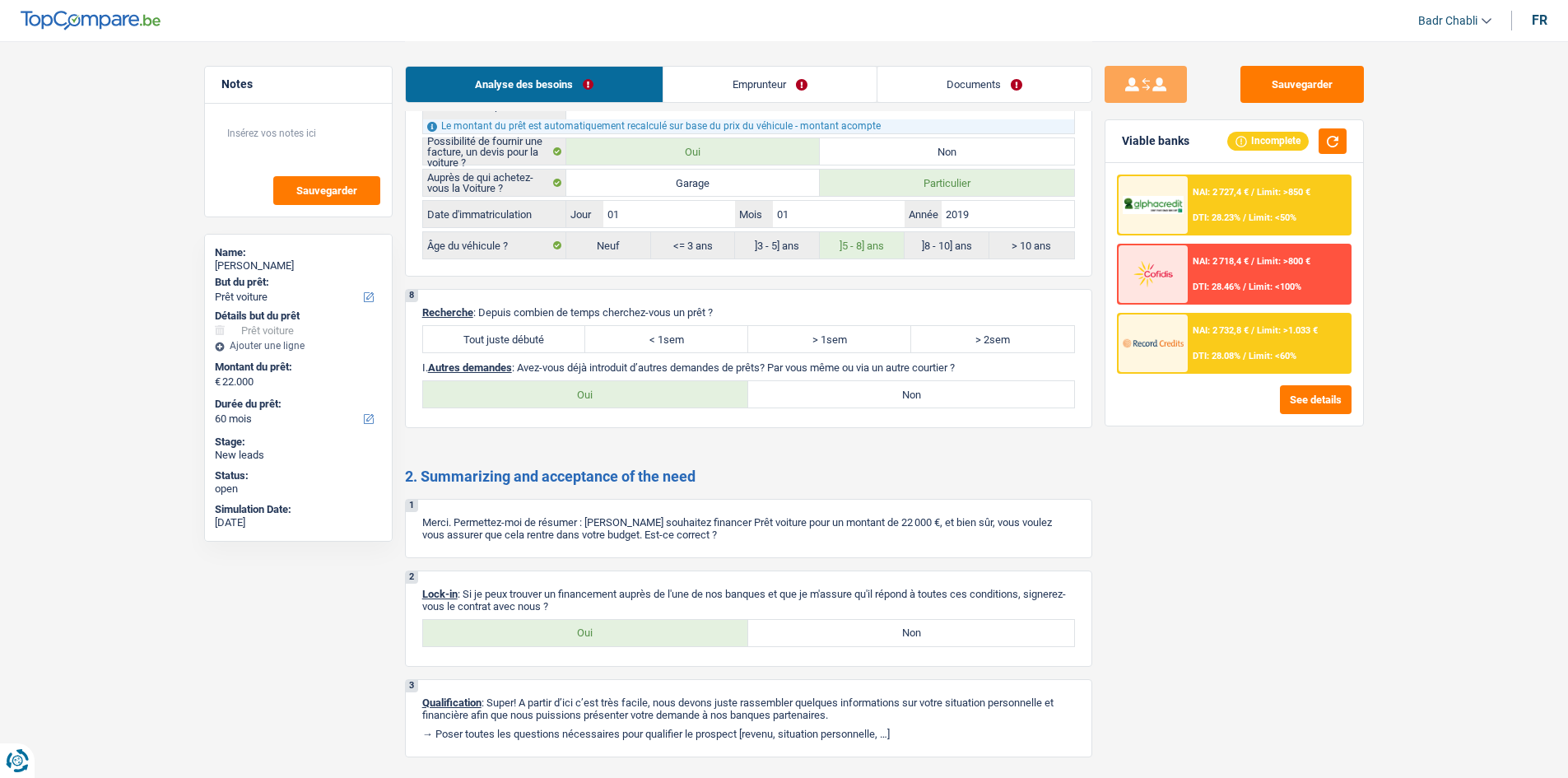
click at [538, 334] on label "Tout juste débuté" at bounding box center [504, 339] width 163 height 26
click at [538, 334] on input "Tout juste débuté" at bounding box center [504, 339] width 163 height 26
radio input "true"
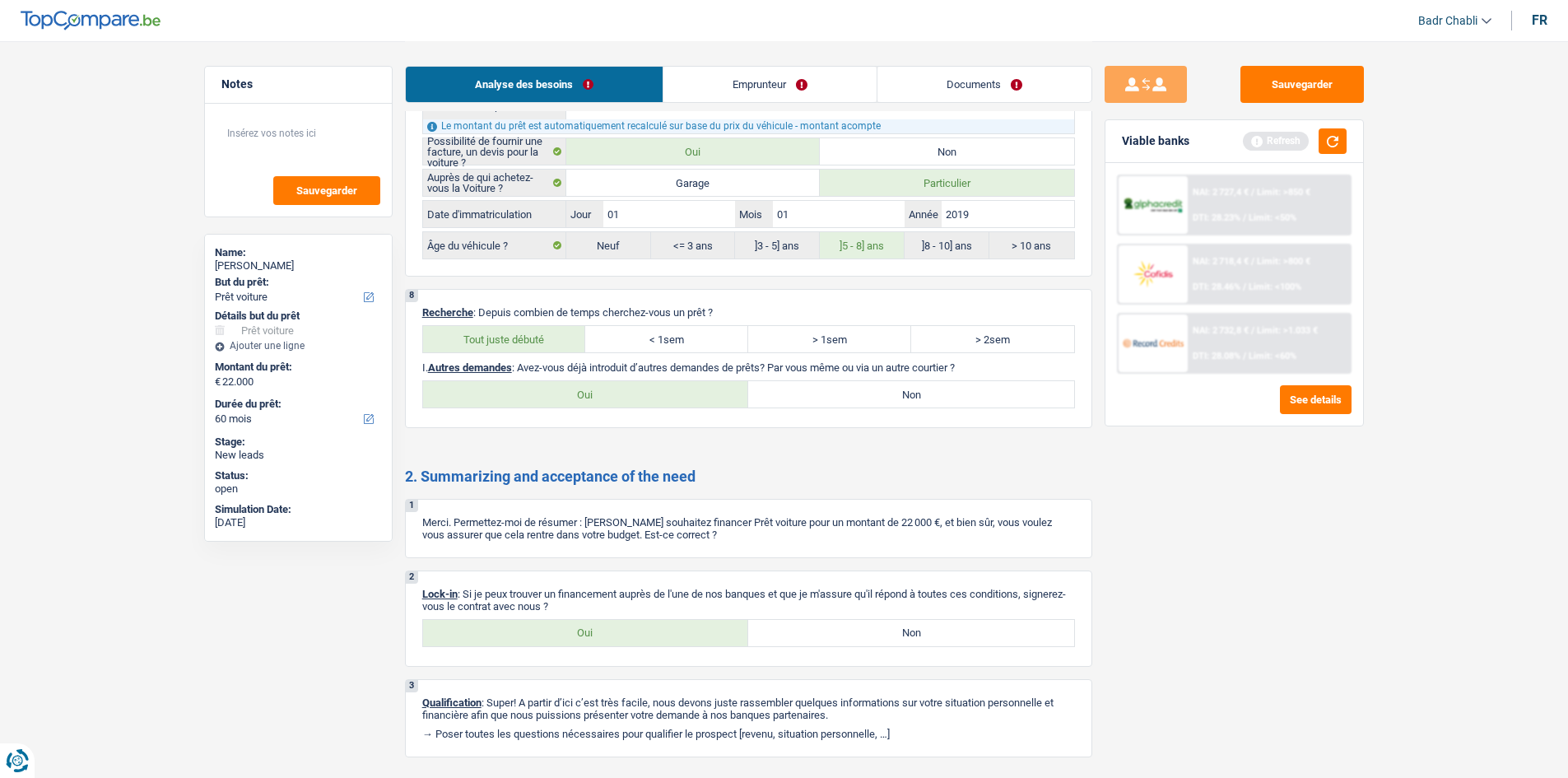
click at [864, 386] on label "Non" at bounding box center [911, 394] width 326 height 26
click at [864, 386] on input "Non" at bounding box center [911, 394] width 326 height 26
radio input "true"
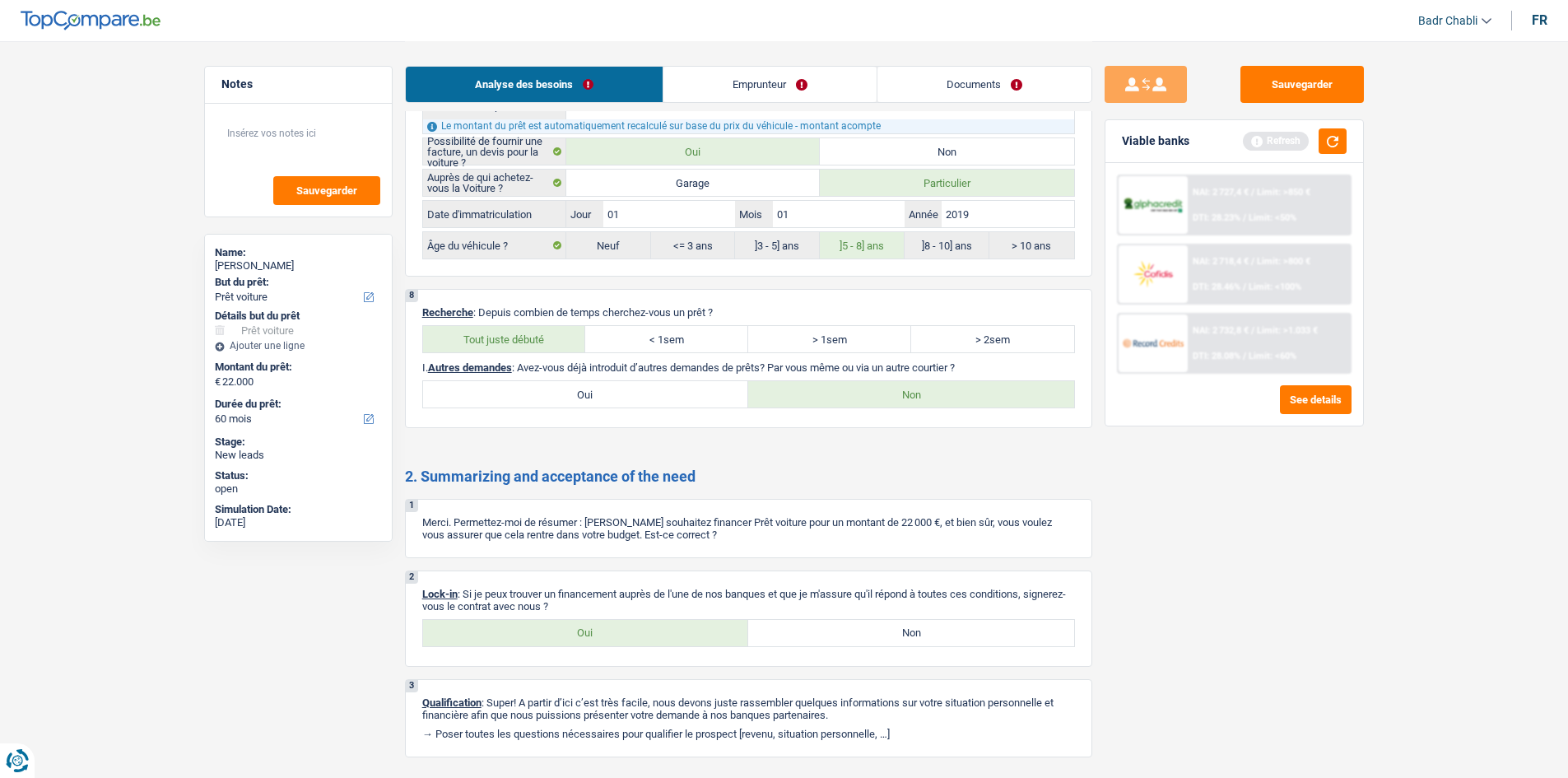
click at [607, 636] on label "Oui" at bounding box center [586, 633] width 326 height 26
click at [607, 636] on input "Oui" at bounding box center [586, 633] width 326 height 26
radio input "true"
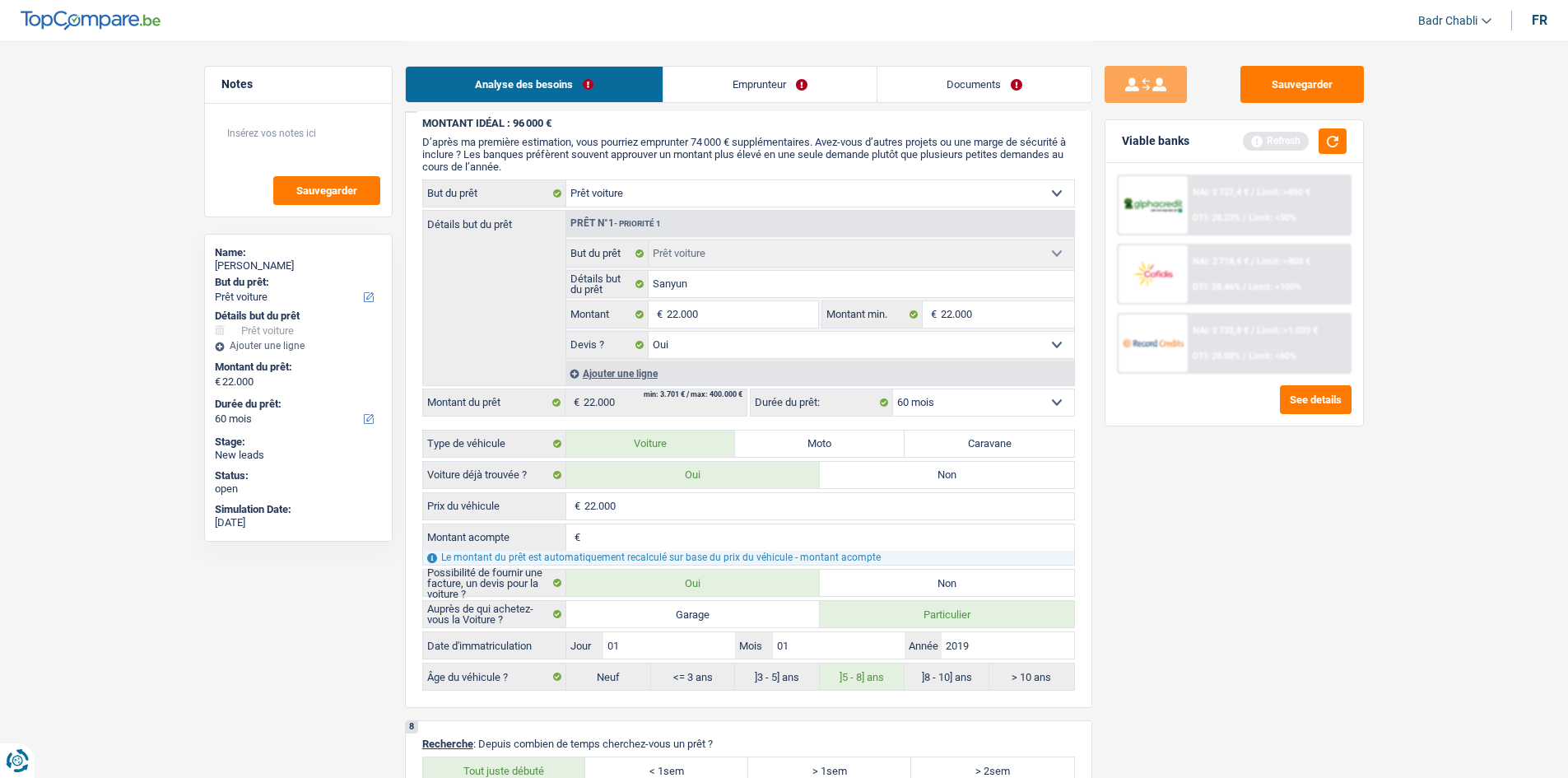
scroll to position [1317, 0]
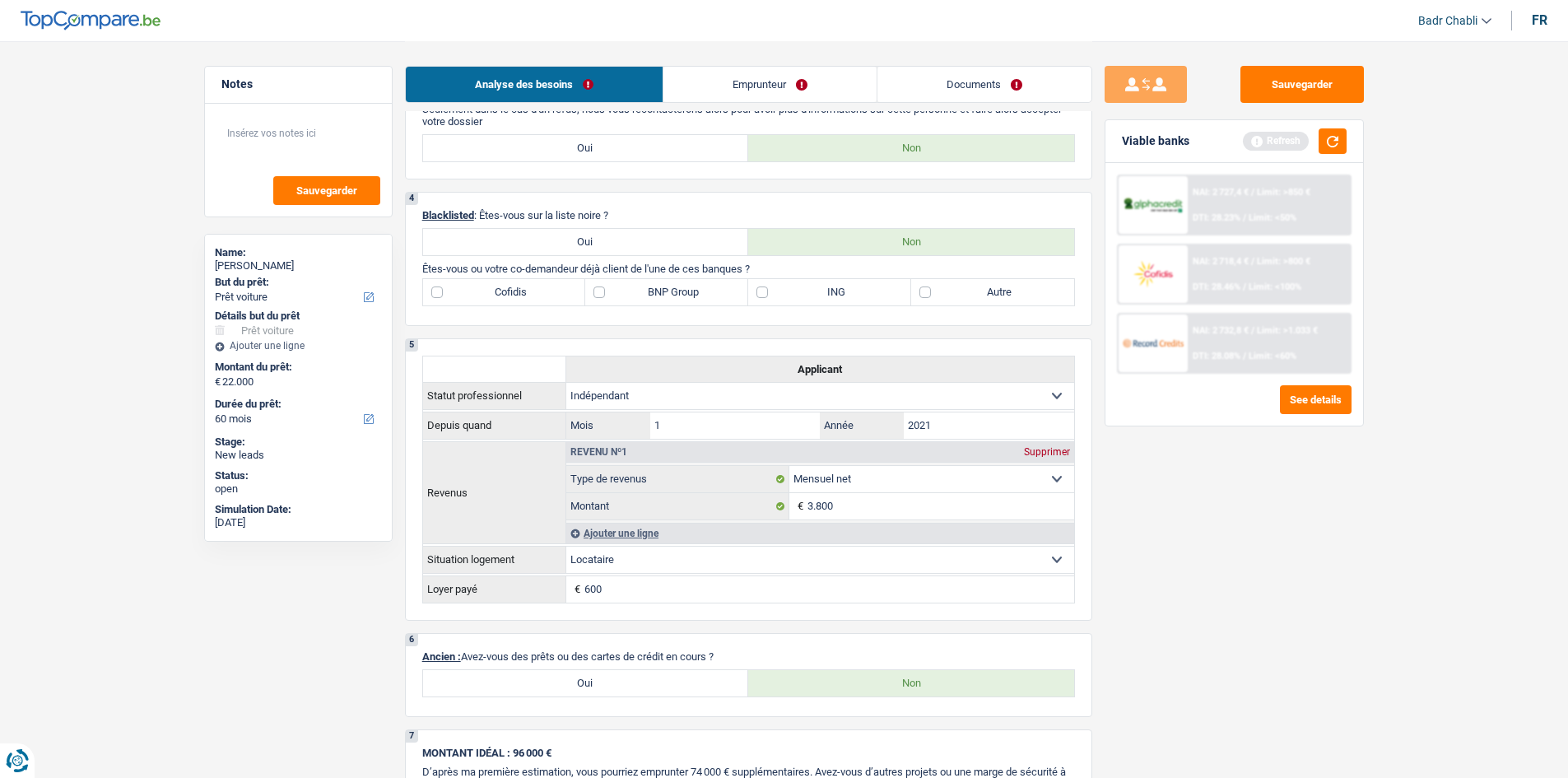
scroll to position [906, 0]
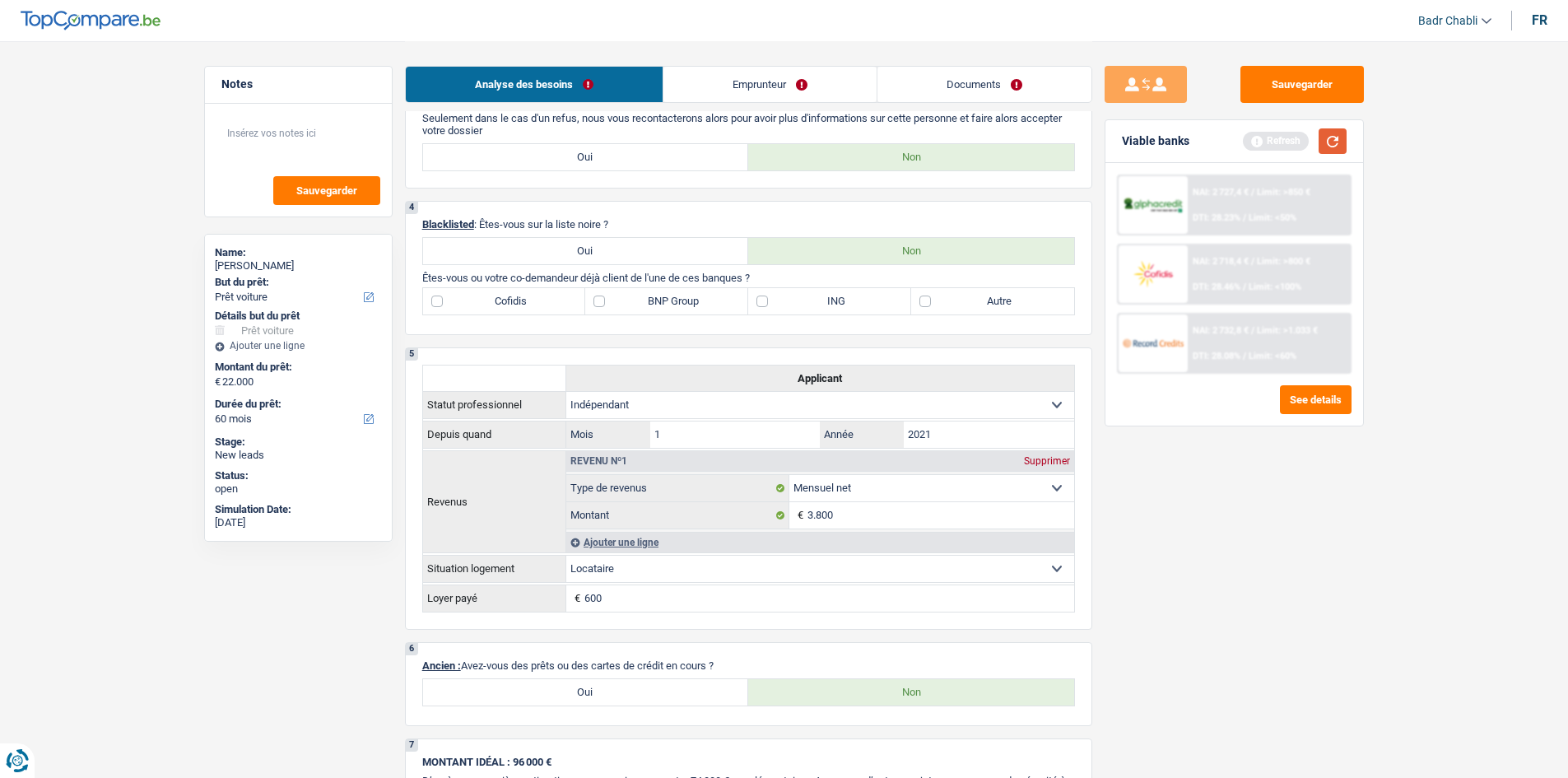
click at [1329, 148] on button "button" at bounding box center [1333, 141] width 28 height 26
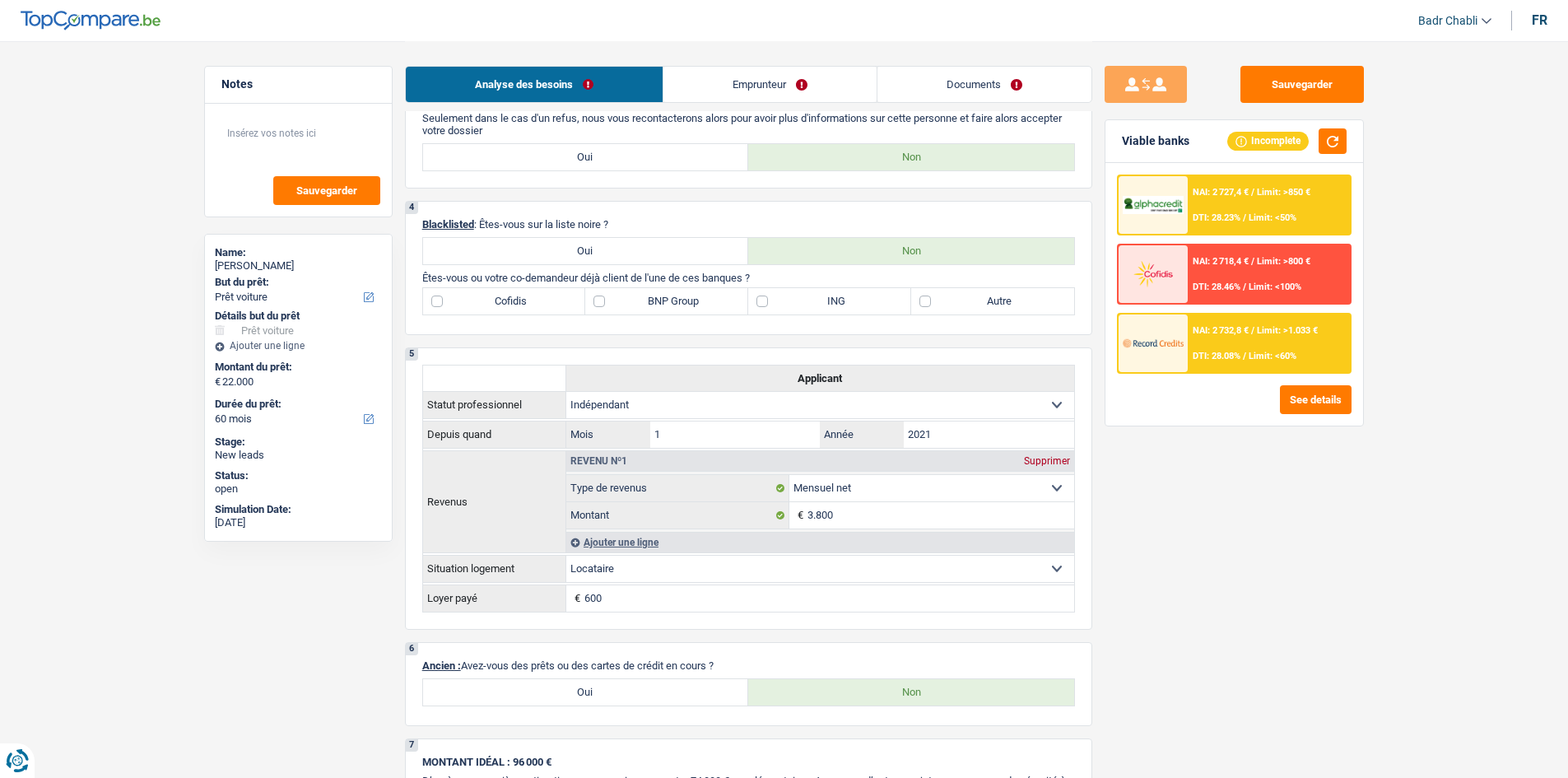
click at [765, 306] on label "ING" at bounding box center [829, 301] width 163 height 26
click at [765, 306] on input "ING" at bounding box center [829, 301] width 163 height 26
checkbox input "true"
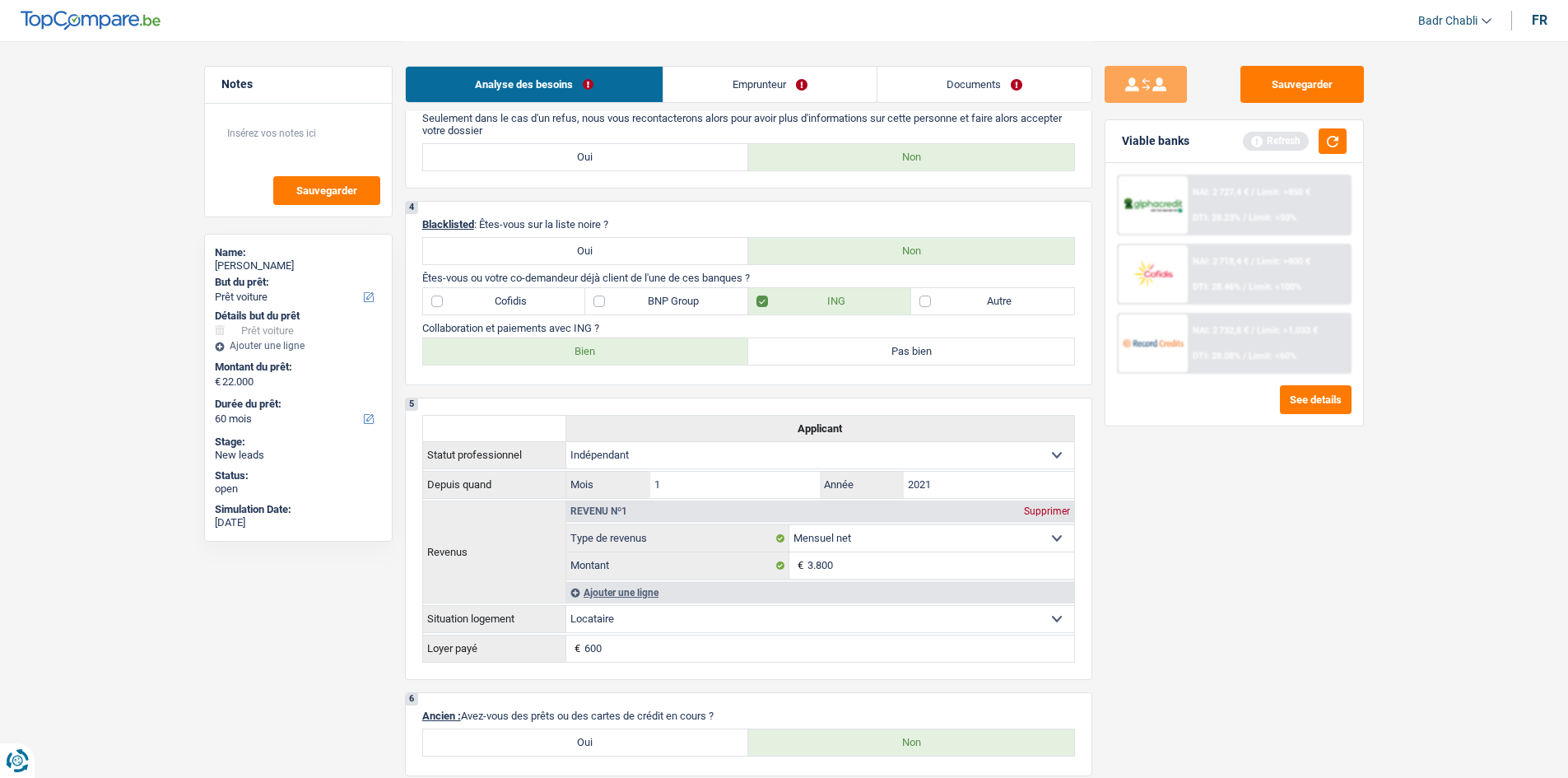
click at [606, 356] on label "Bien" at bounding box center [586, 351] width 326 height 26
click at [606, 356] on input "Bien" at bounding box center [586, 351] width 326 height 26
radio input "true"
click at [1329, 138] on button "button" at bounding box center [1333, 141] width 28 height 26
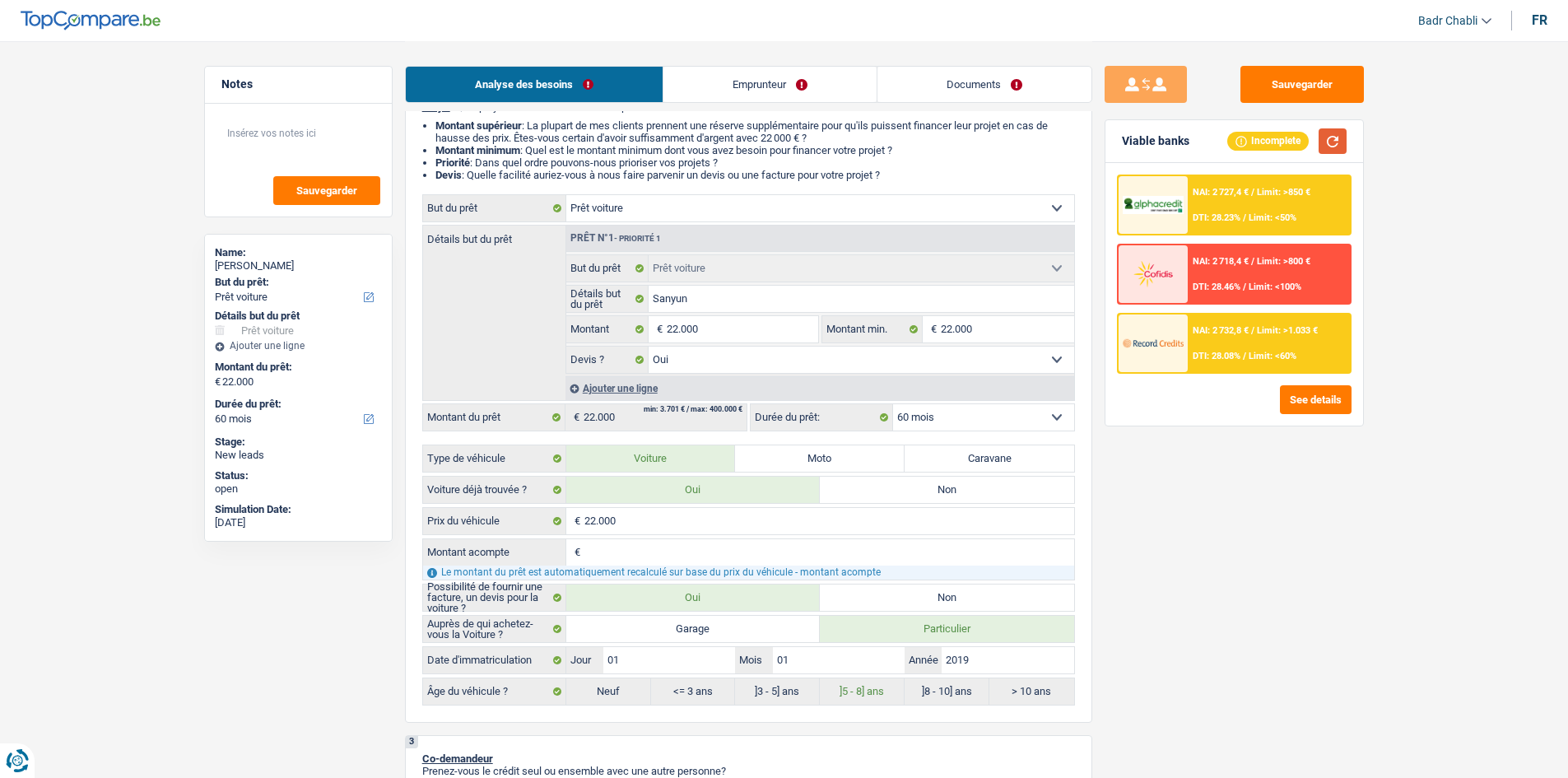
scroll to position [0, 0]
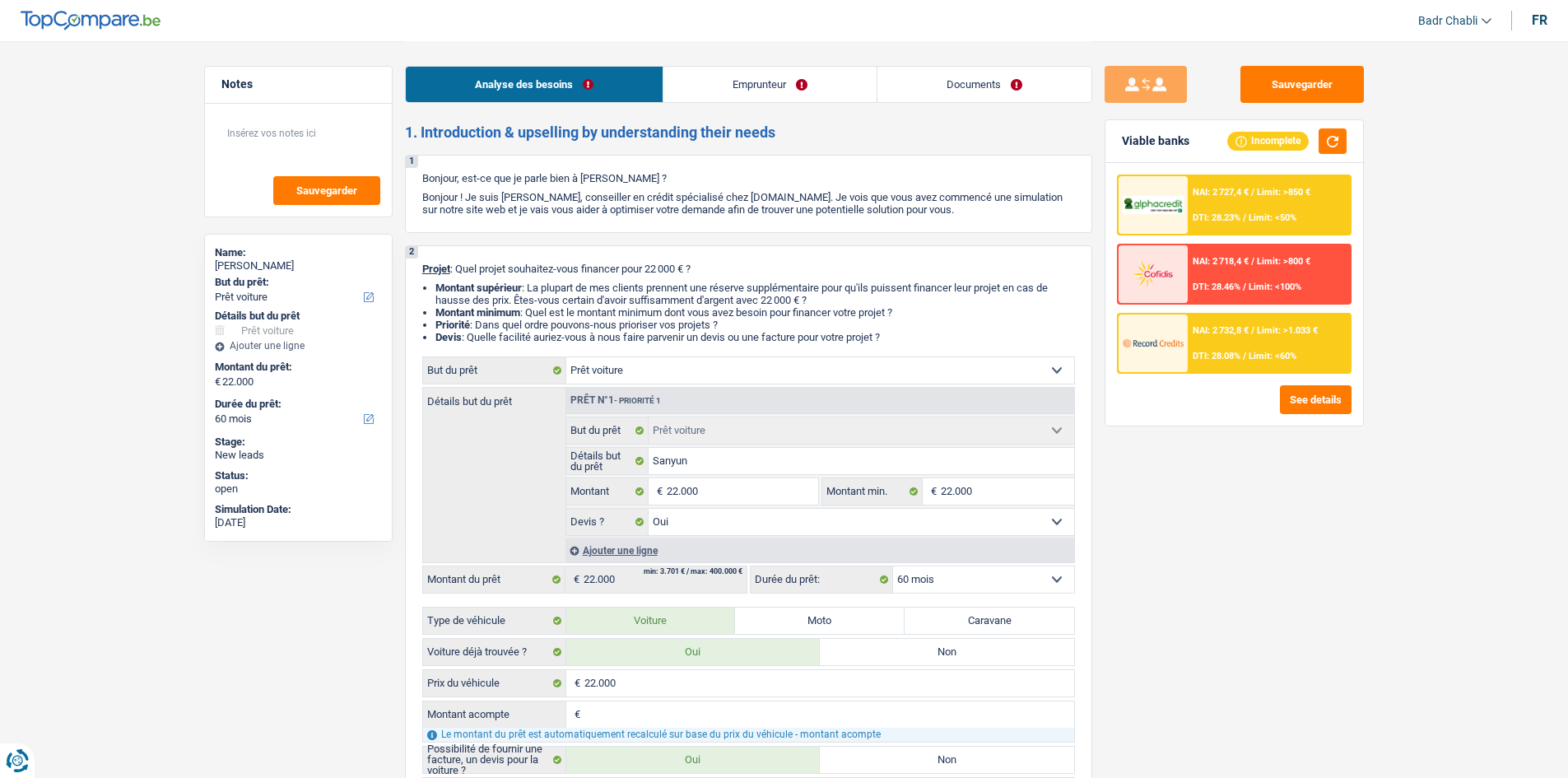
click at [743, 76] on link "Emprunteur" at bounding box center [770, 84] width 213 height 35
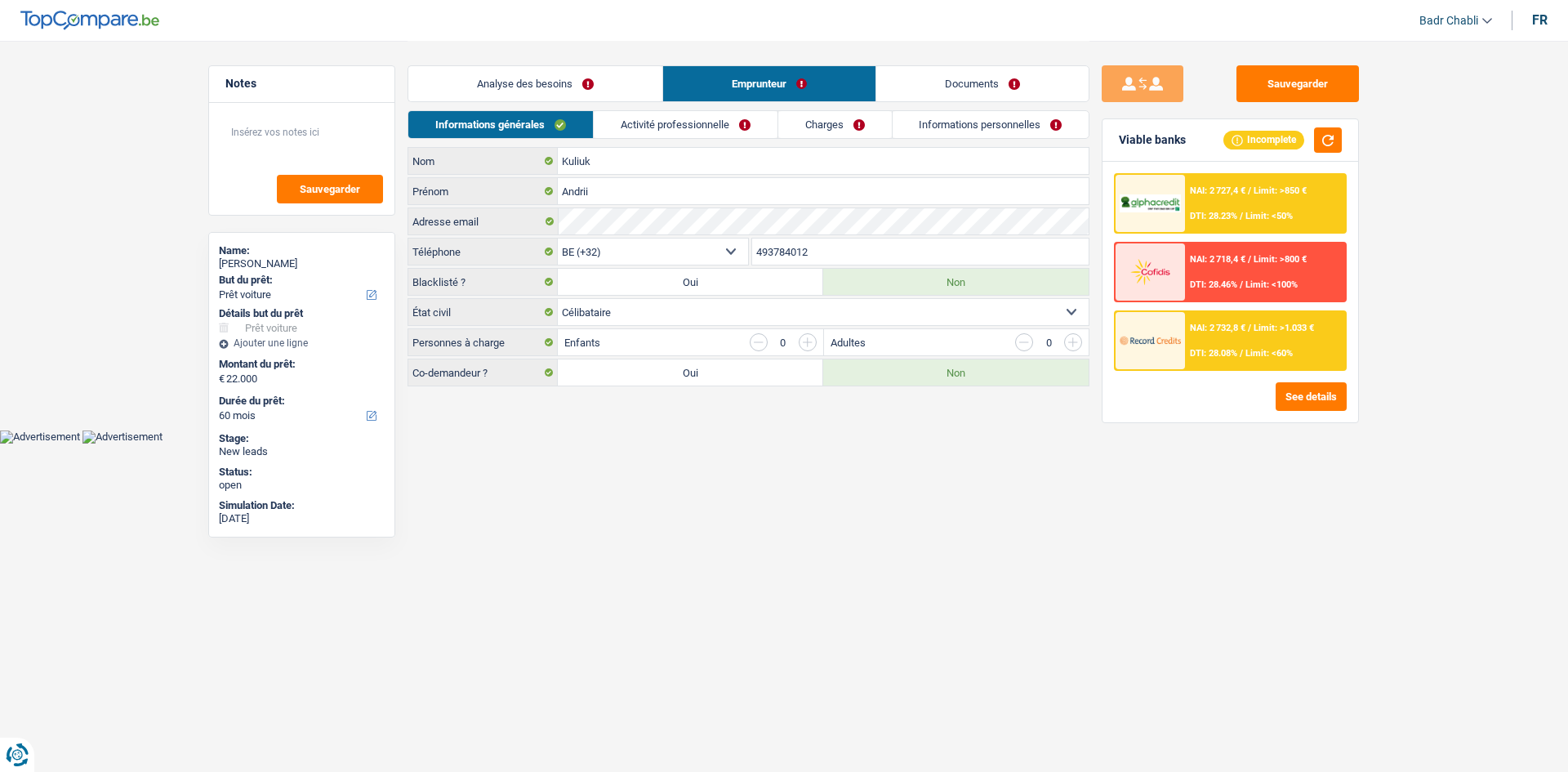
click at [665, 128] on link "Activité professionnelle" at bounding box center [686, 124] width 183 height 27
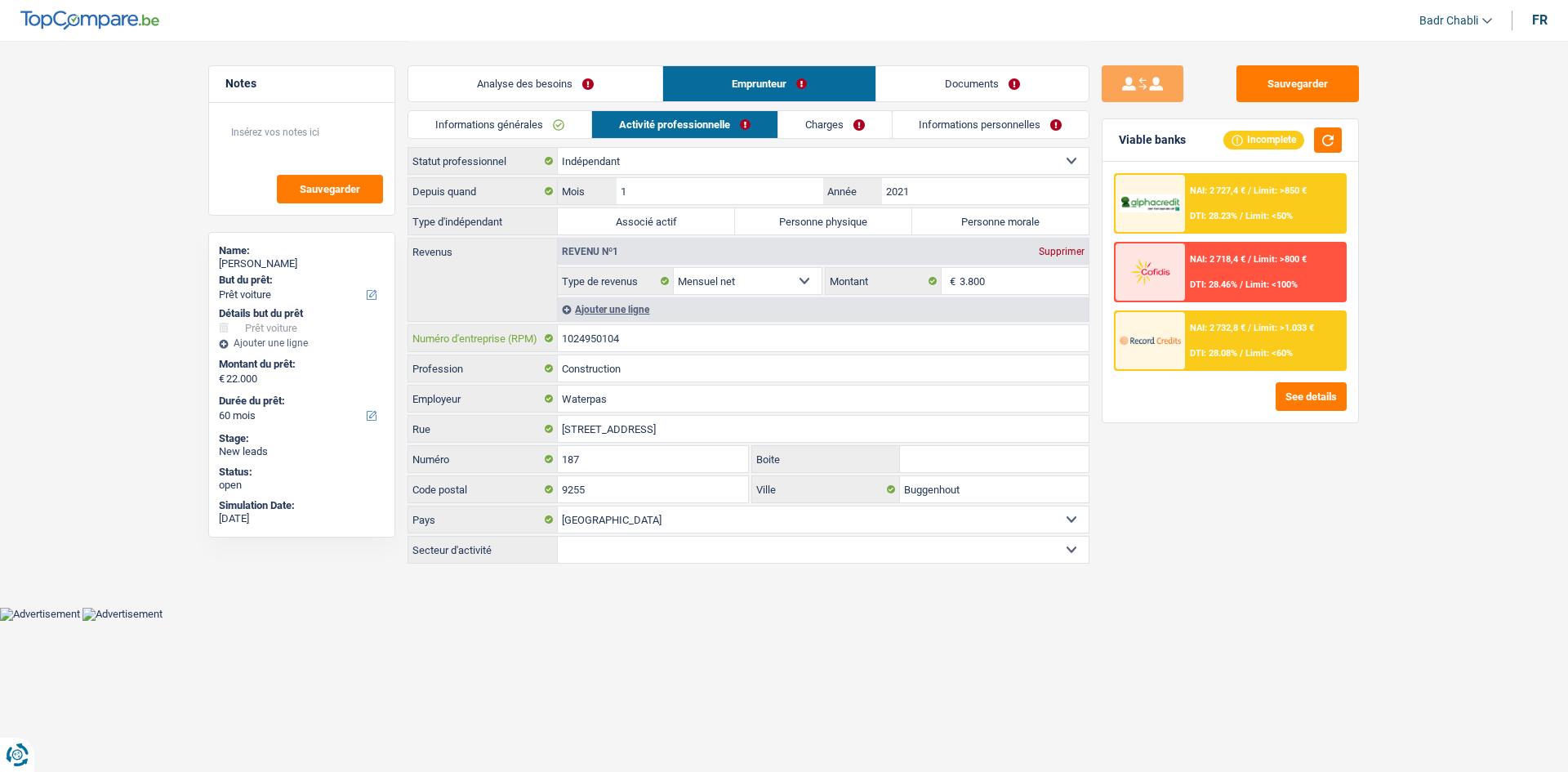
click at [705, 334] on input "1024950104" at bounding box center [824, 338] width 531 height 26
click at [541, 120] on link "Informations générales" at bounding box center [500, 124] width 183 height 27
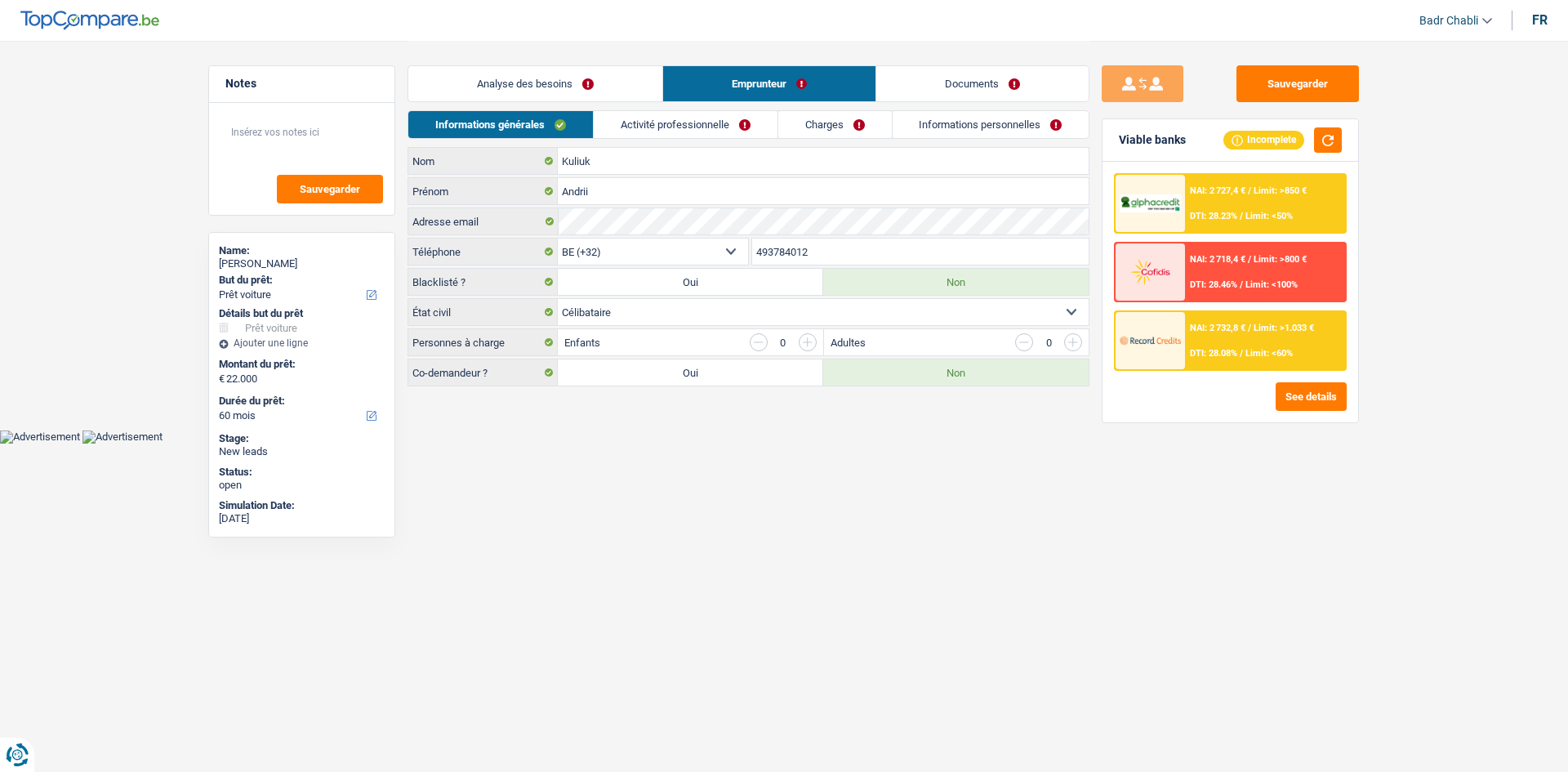
click at [700, 123] on link "Activité professionnelle" at bounding box center [686, 124] width 183 height 27
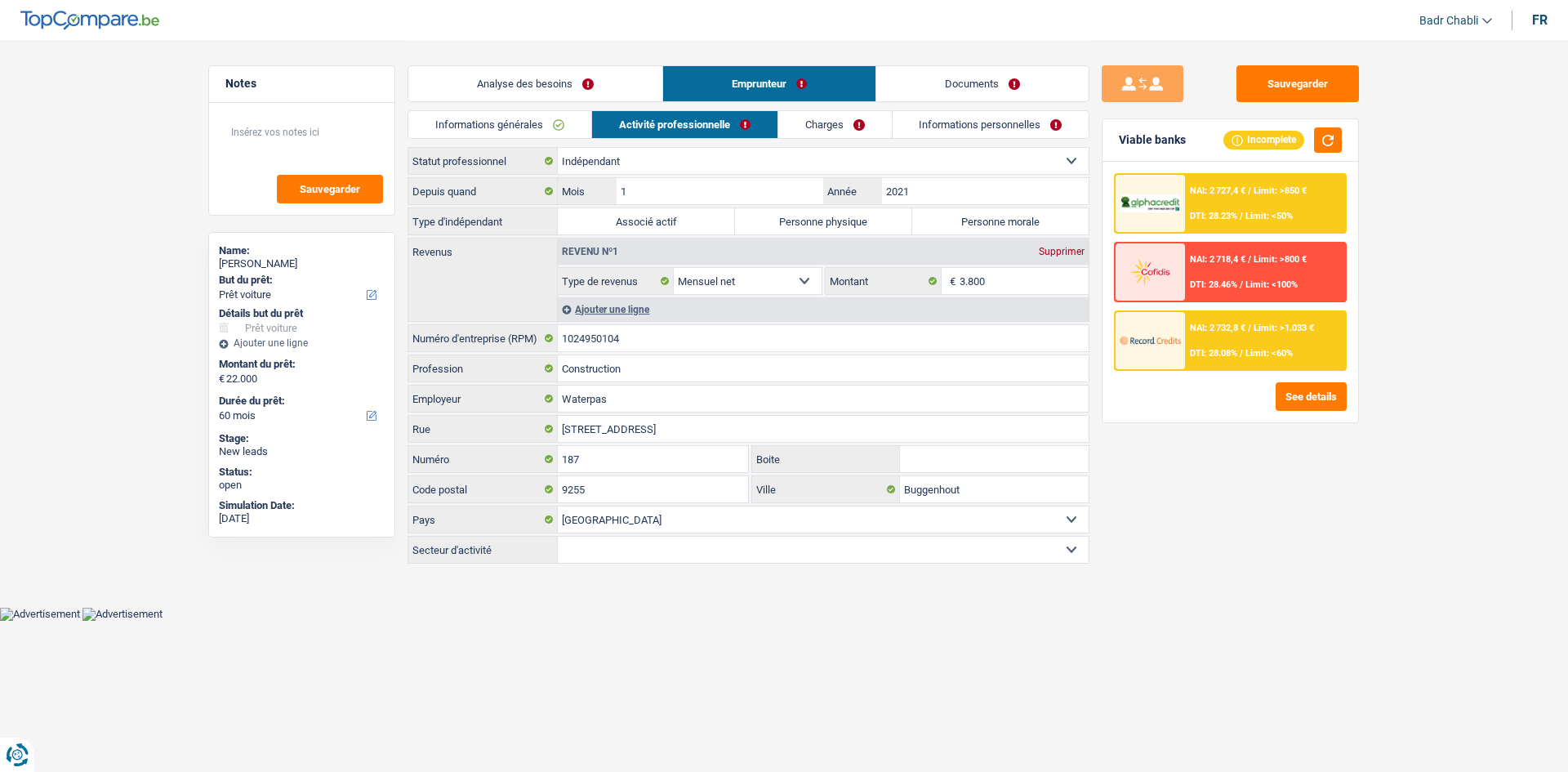
click at [874, 226] on label "Personne physique" at bounding box center [824, 221] width 177 height 26
click at [874, 226] on input "Personne physique" at bounding box center [824, 221] width 177 height 26
radio input "true"
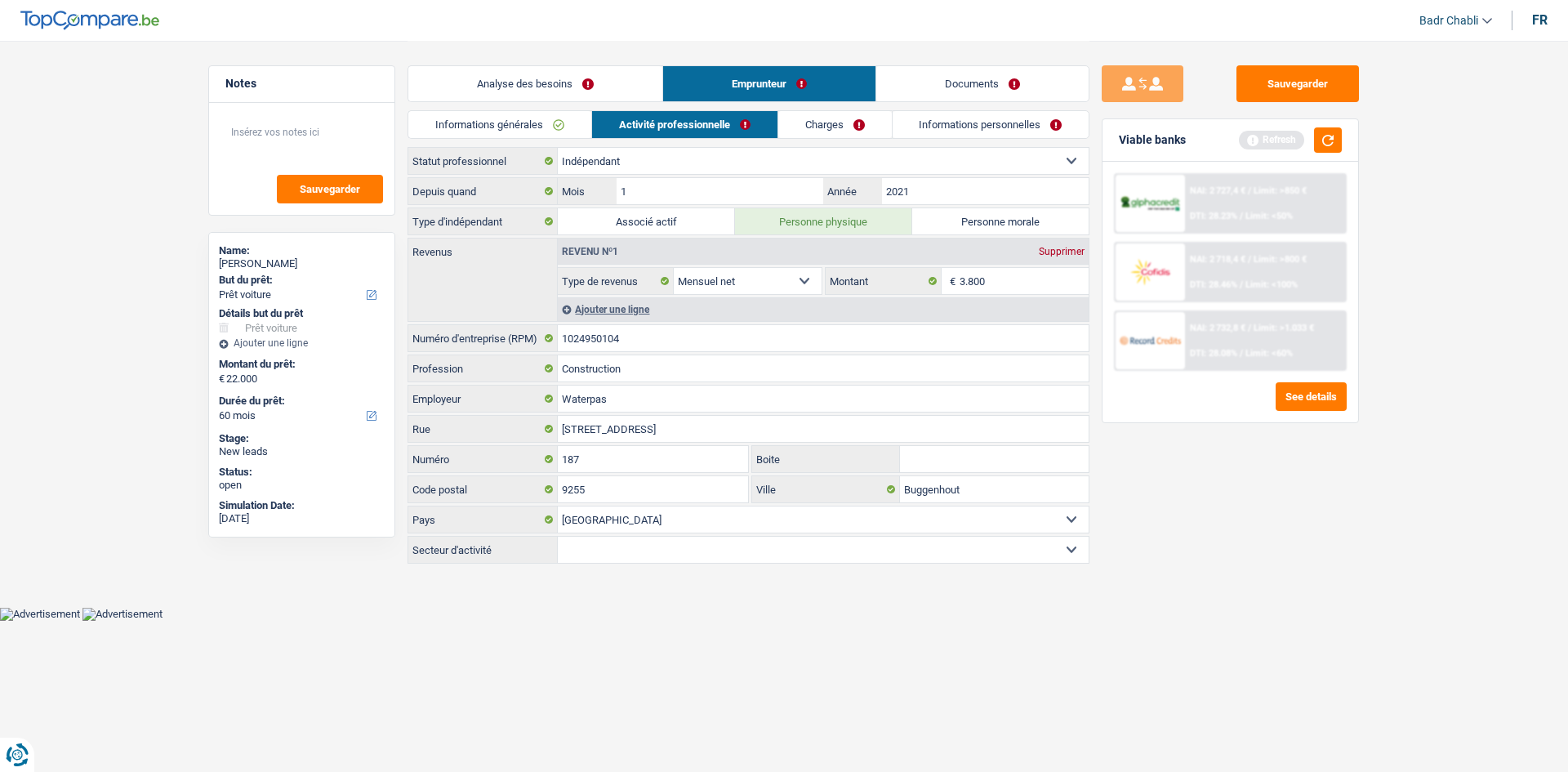
click at [840, 122] on link "Charges" at bounding box center [835, 124] width 114 height 27
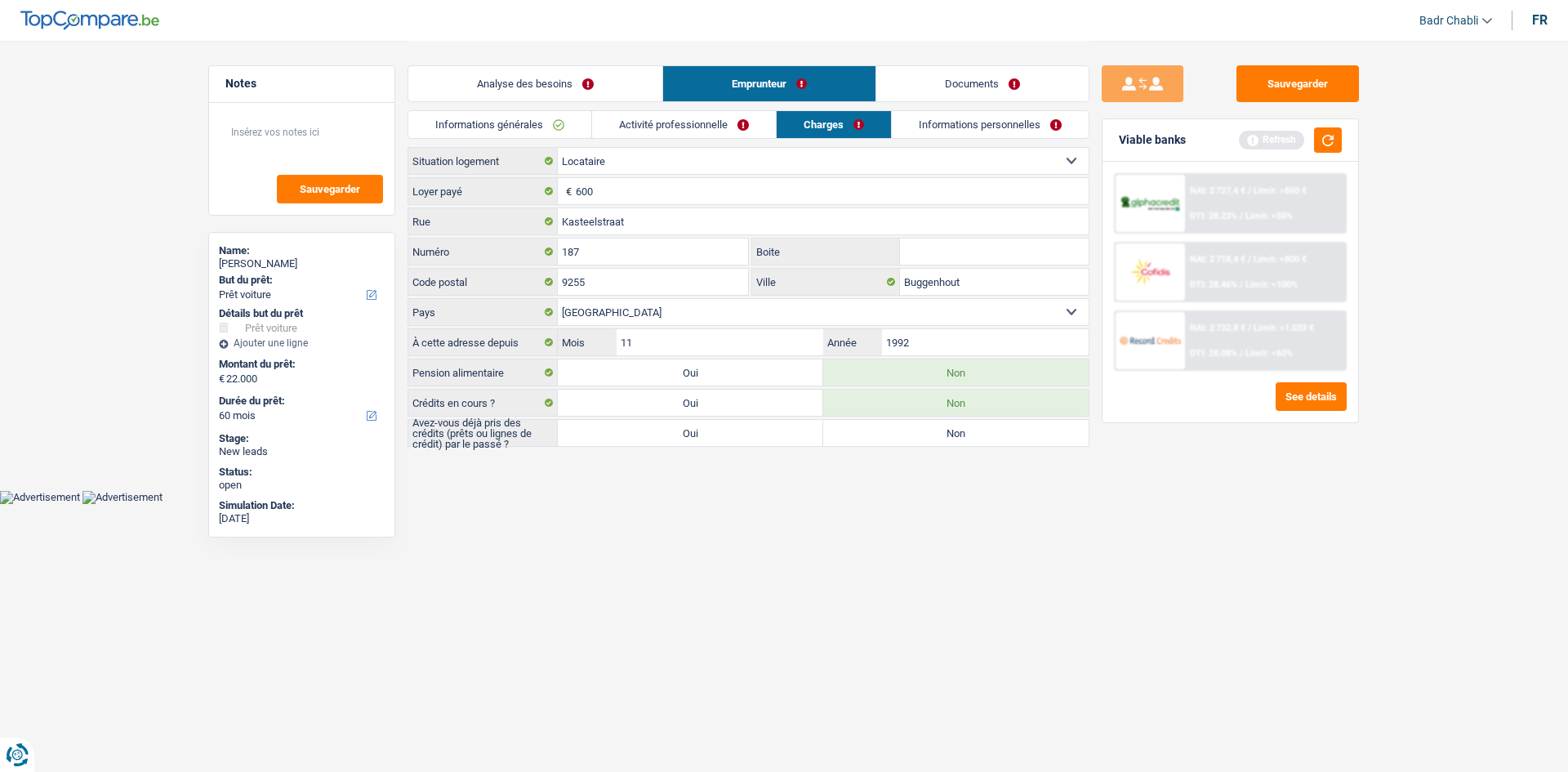
click at [724, 443] on label "Oui" at bounding box center [691, 433] width 266 height 26
click at [724, 443] on input "Oui" at bounding box center [691, 433] width 266 height 26
radio input "true"
click at [947, 337] on input "1992" at bounding box center [985, 342] width 207 height 26
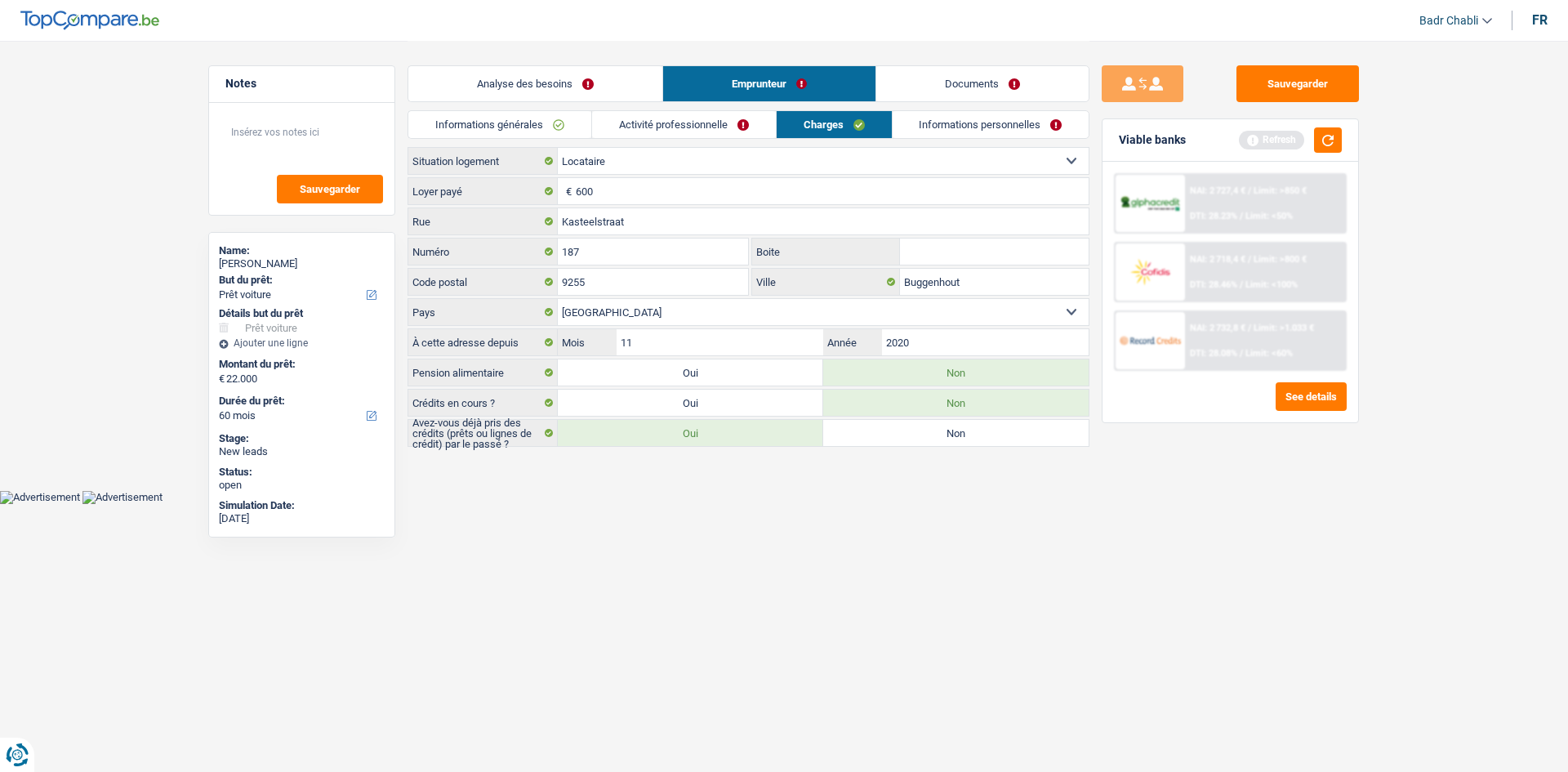
click at [991, 120] on link "Informations personnelles" at bounding box center [991, 124] width 197 height 27
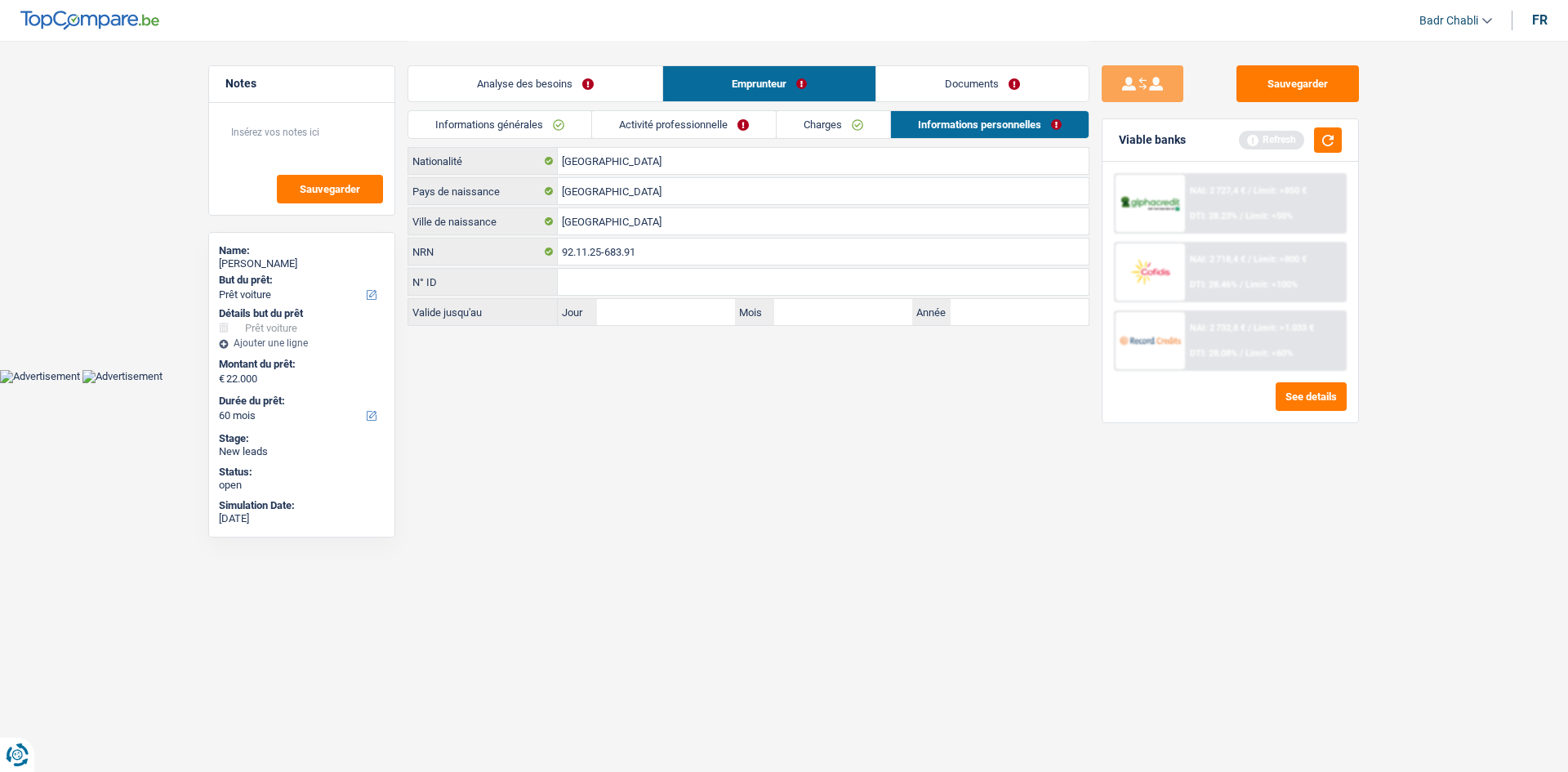
click at [827, 130] on link "Charges" at bounding box center [833, 124] width 114 height 27
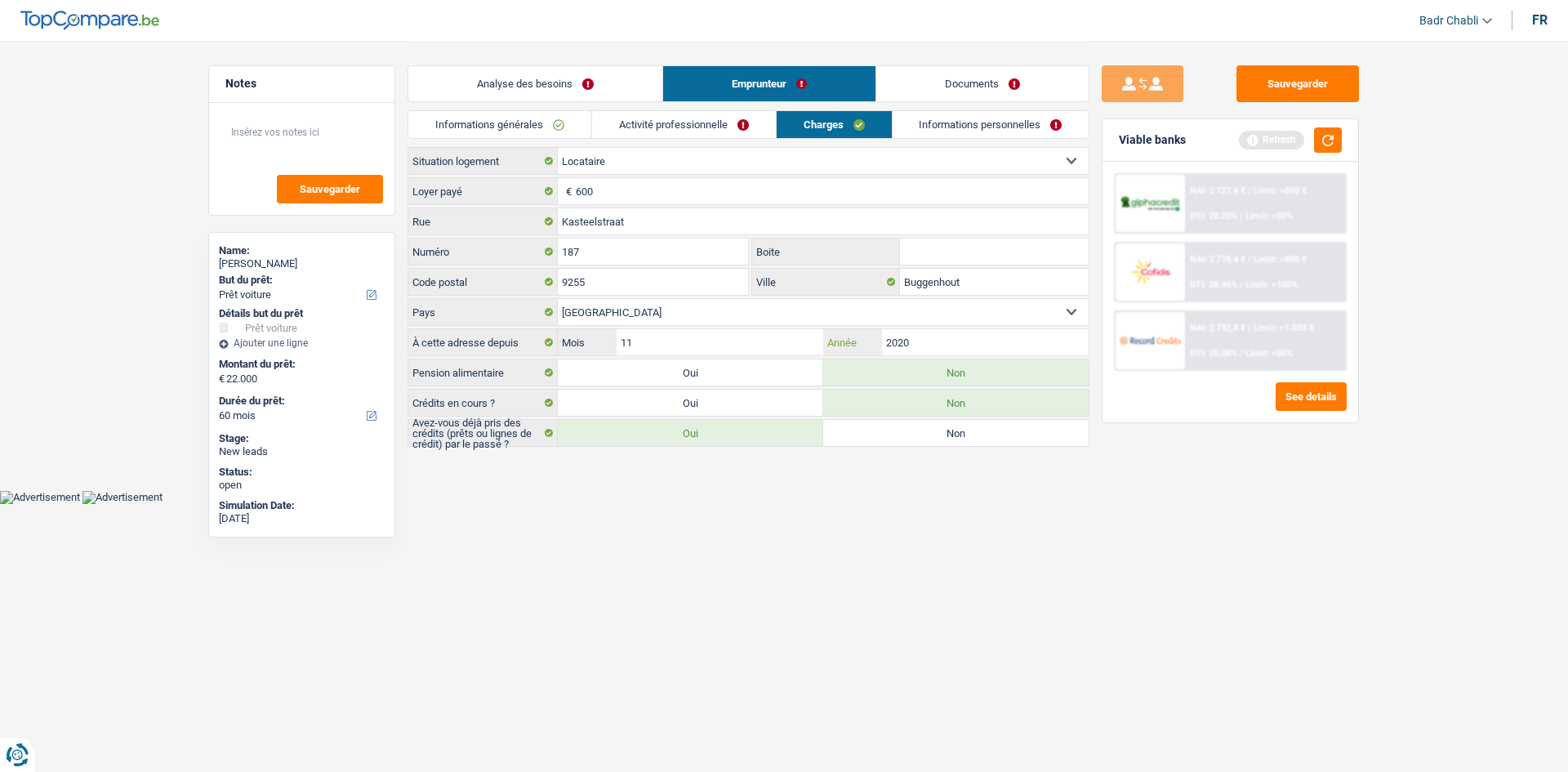
click at [922, 348] on input "2020" at bounding box center [985, 342] width 207 height 26
type input "2023"
click at [982, 125] on link "Informations personnelles" at bounding box center [991, 124] width 197 height 27
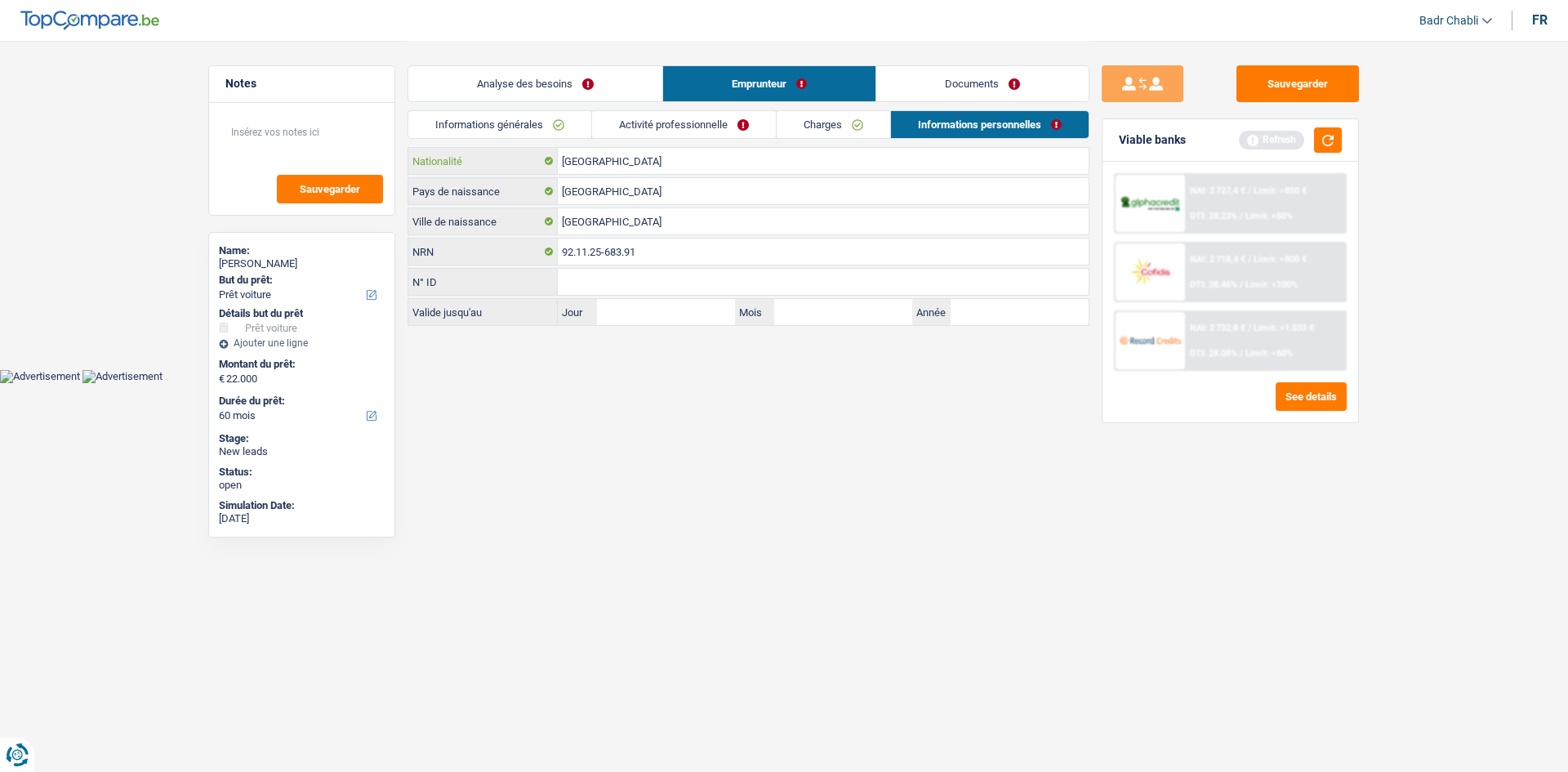
click at [635, 158] on input "[GEOGRAPHIC_DATA]" at bounding box center [824, 161] width 531 height 26
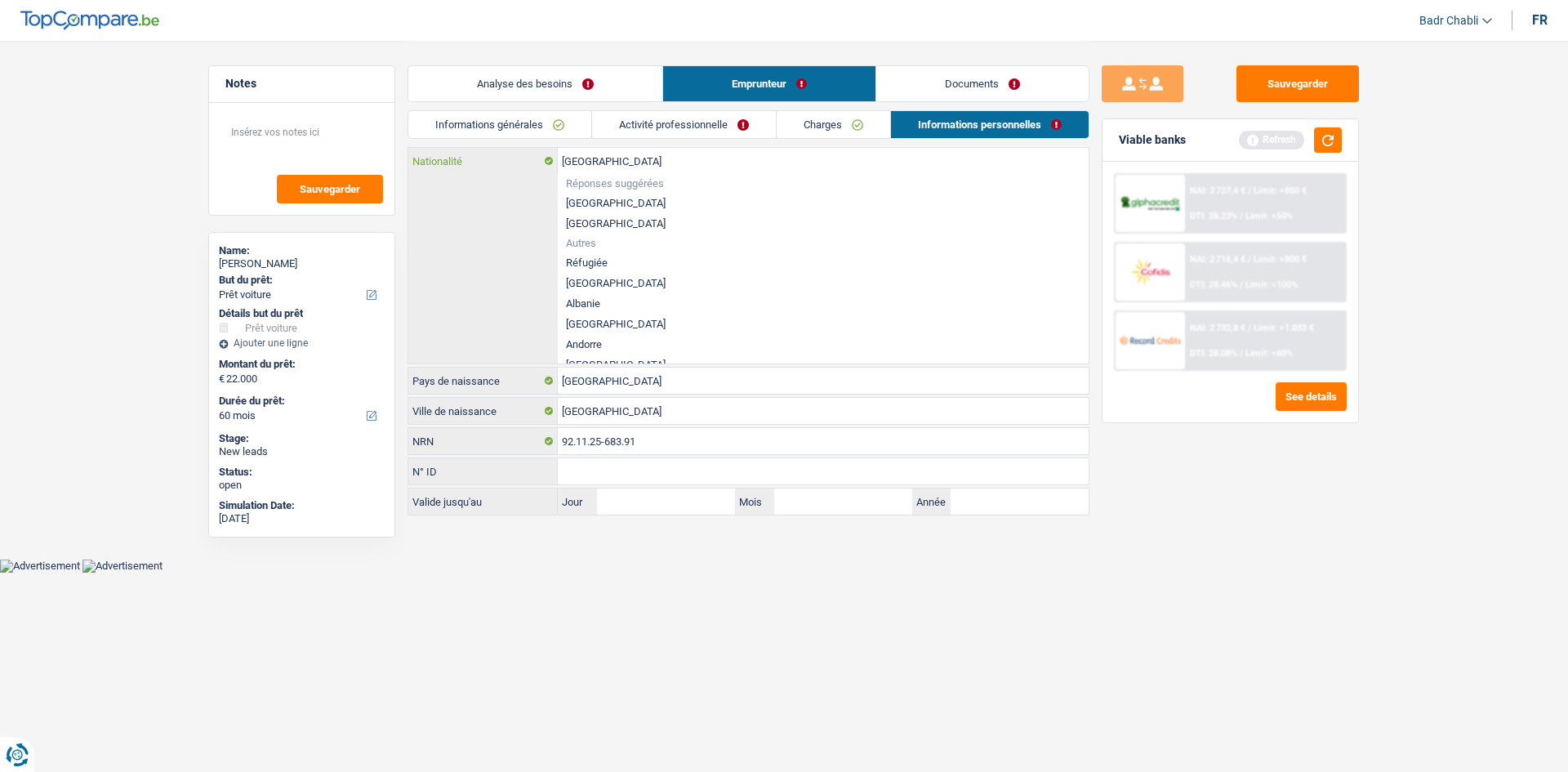
click at [635, 158] on input "[GEOGRAPHIC_DATA]" at bounding box center [824, 161] width 531 height 26
type input "ro"
type input "u"
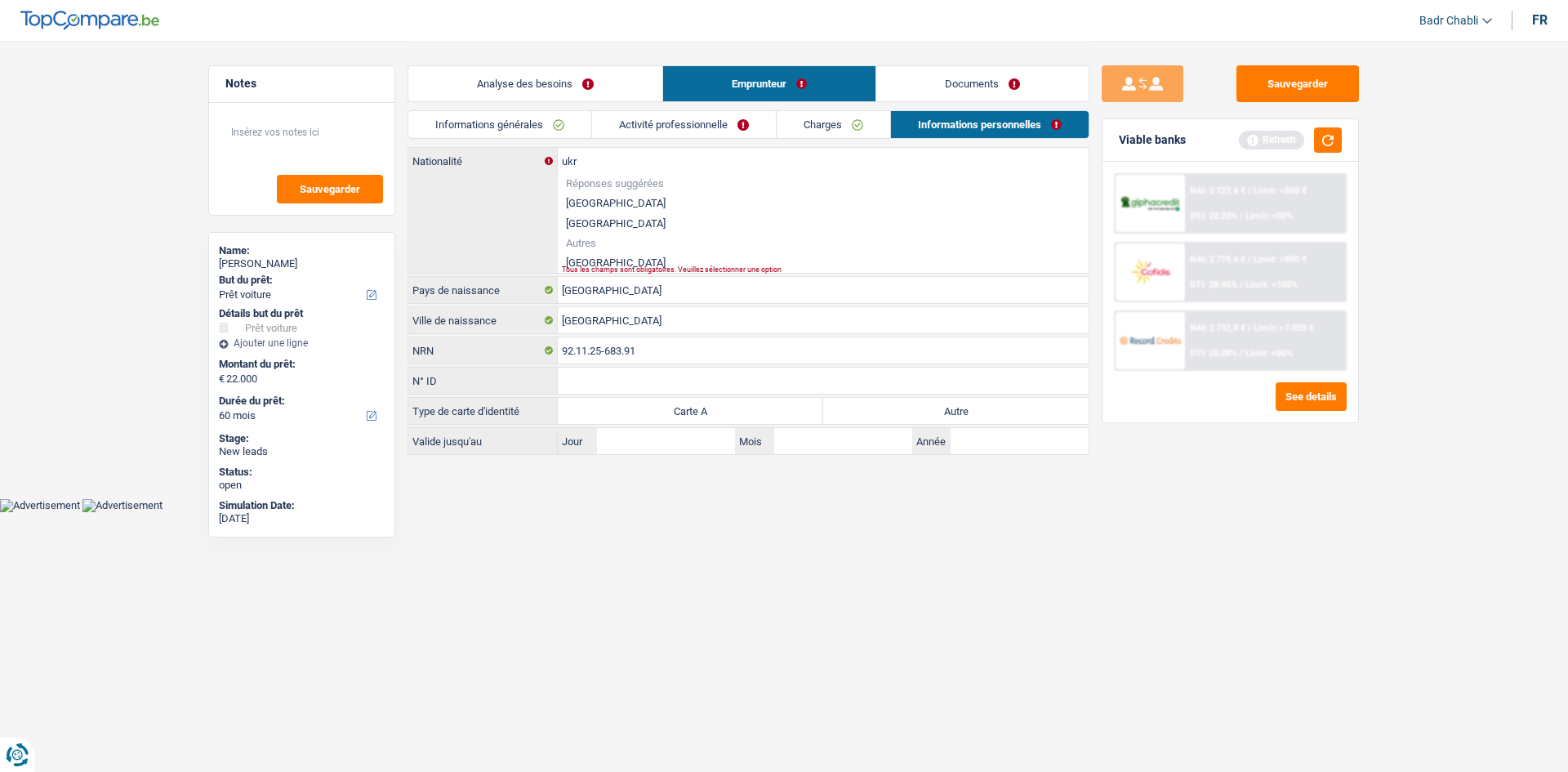
click at [593, 261] on li "Ukraine" at bounding box center [824, 262] width 531 height 20
type input "Ukraine"
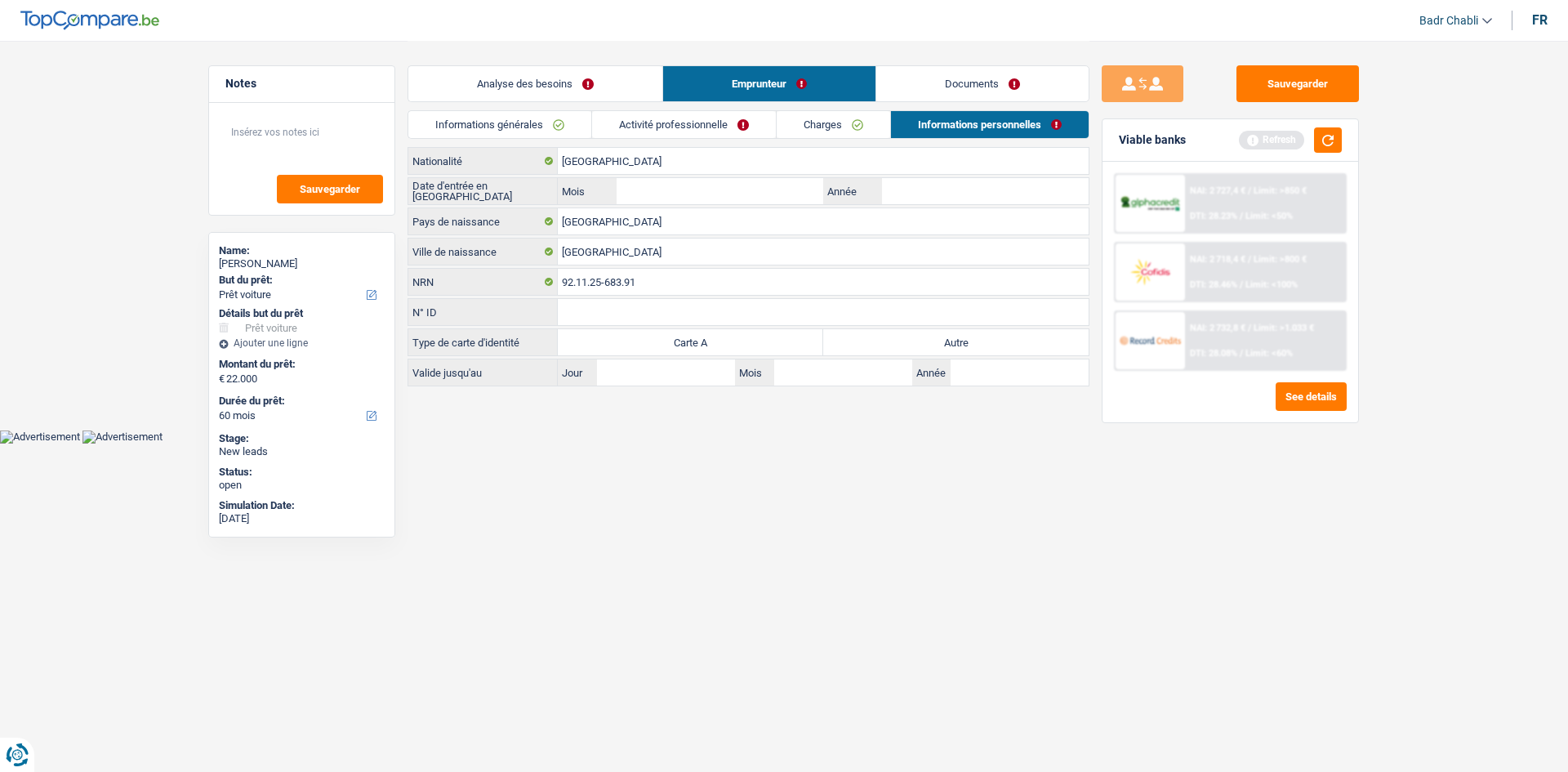
click at [993, 340] on label "Autre" at bounding box center [957, 342] width 266 height 26
click at [993, 340] on input "Autre" at bounding box center [957, 342] width 266 height 26
radio input "true"
click at [781, 192] on input "Mois" at bounding box center [720, 191] width 207 height 26
type input "01"
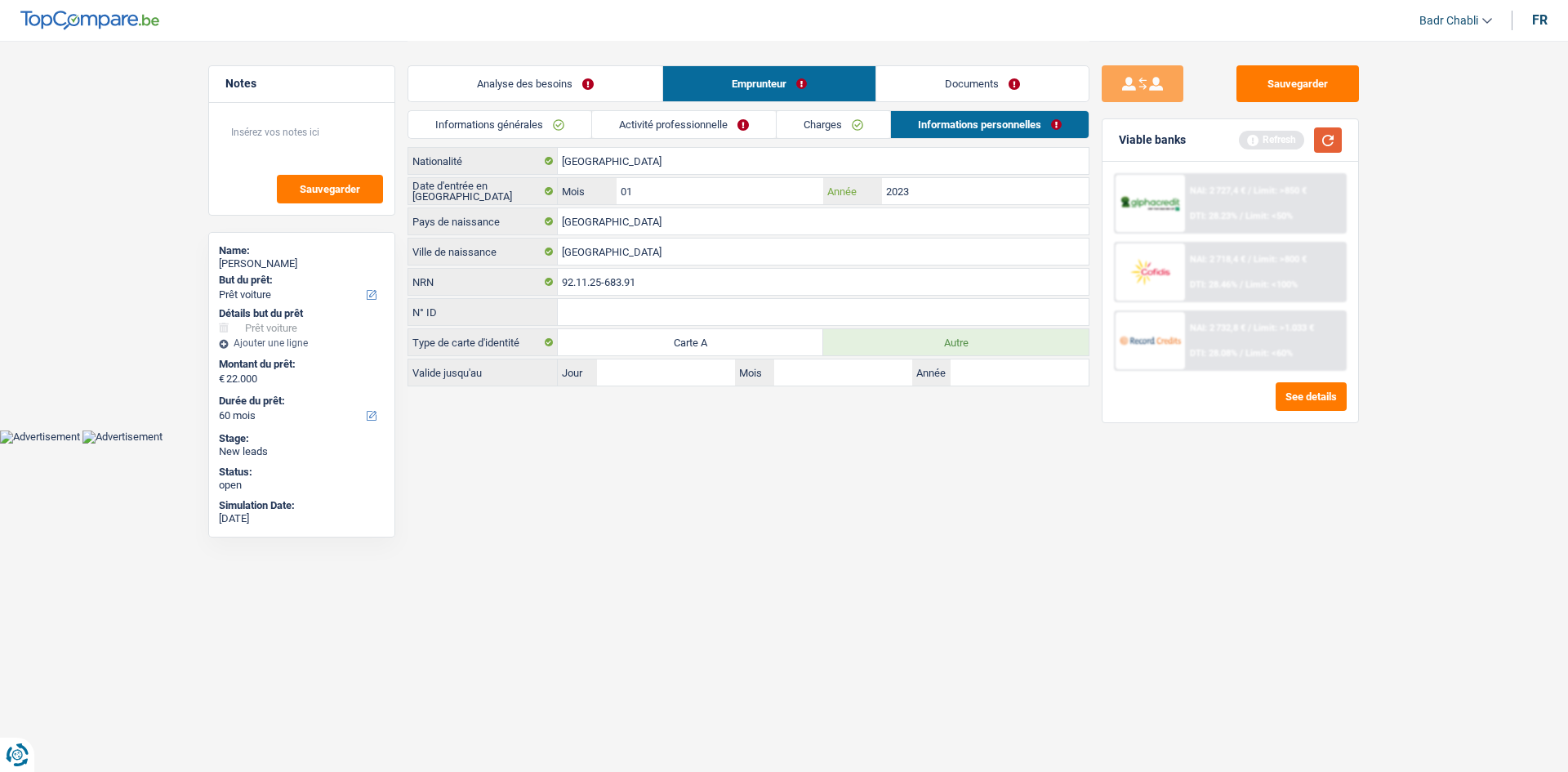
type input "2023"
click at [1339, 136] on button "button" at bounding box center [1328, 140] width 28 height 25
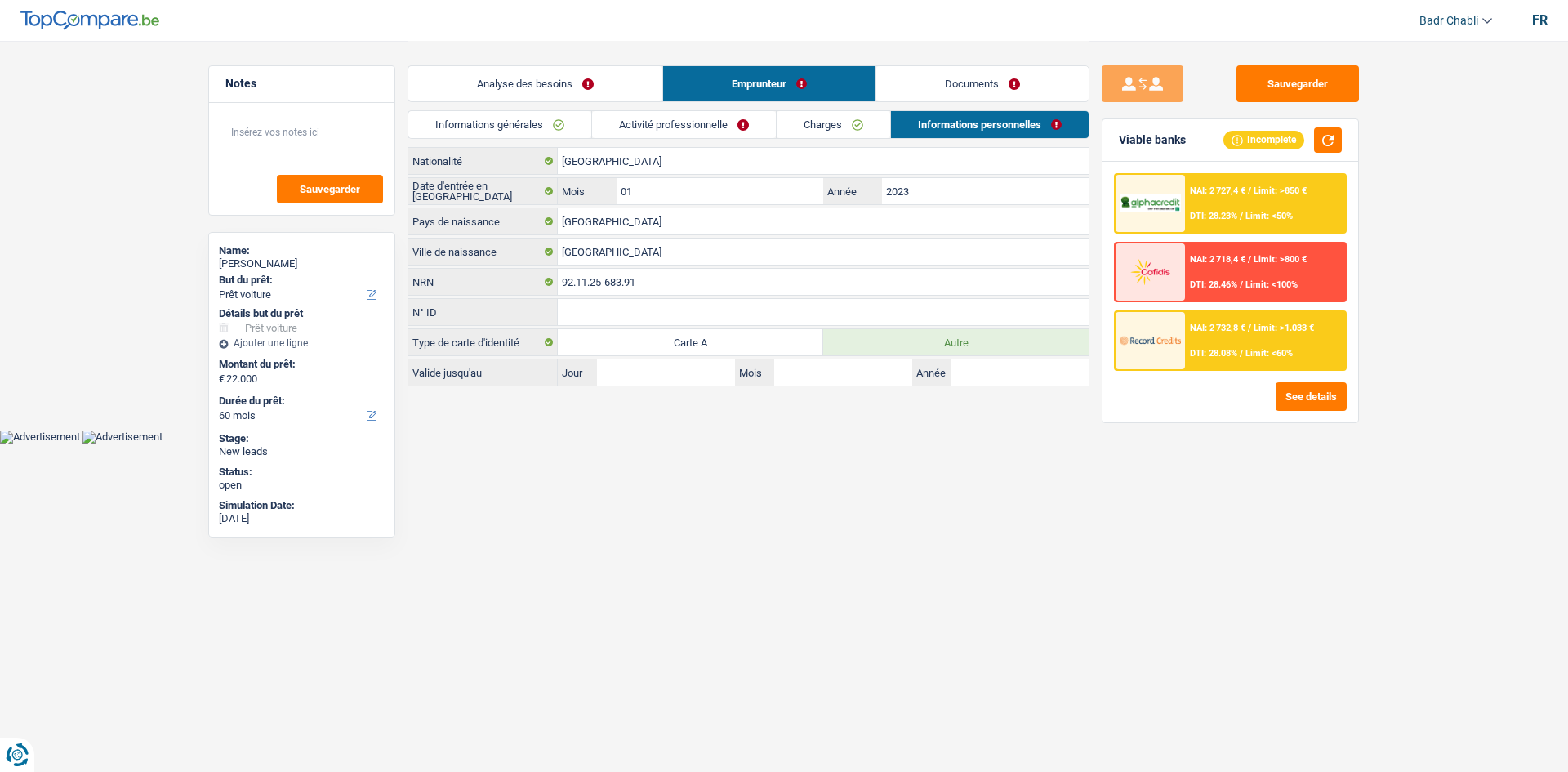
click at [966, 83] on link "Documents" at bounding box center [982, 84] width 212 height 35
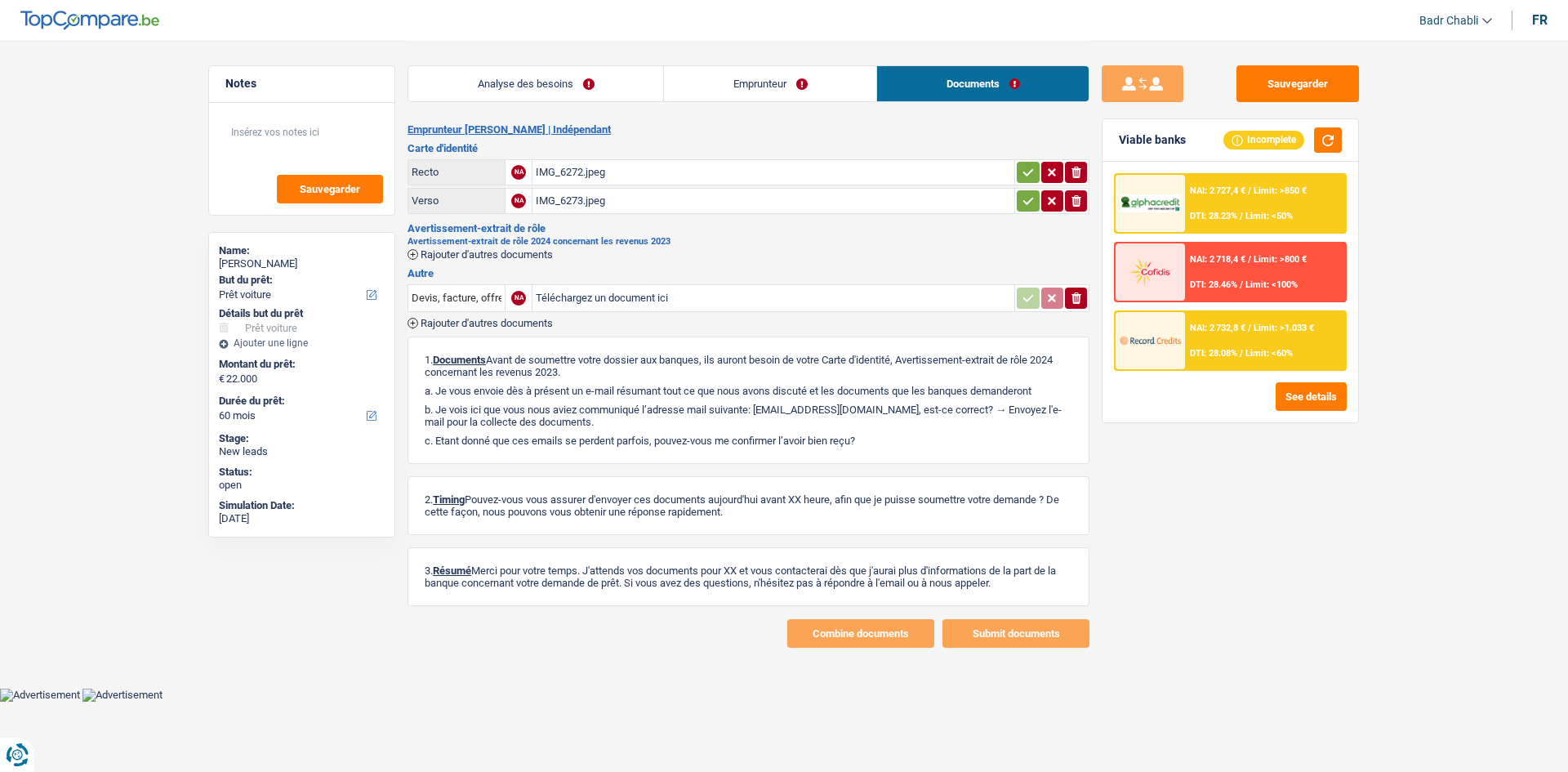
click at [759, 97] on link "Emprunteur" at bounding box center [770, 84] width 212 height 35
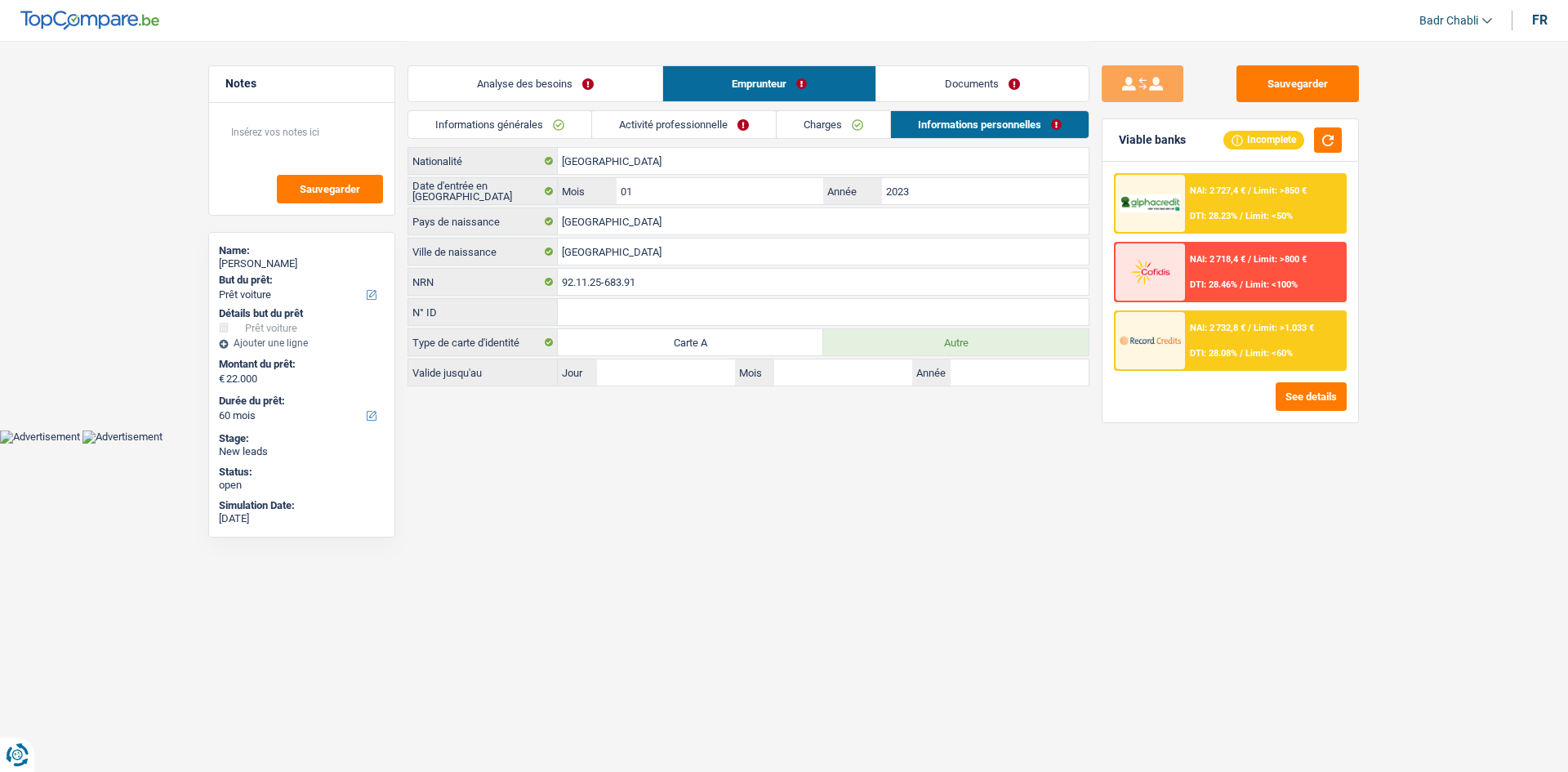
click at [864, 140] on div "Informations générales Activité professionnelle Charges Informations personnell…" at bounding box center [749, 128] width 682 height 37
click at [843, 120] on link "Charges" at bounding box center [833, 124] width 114 height 27
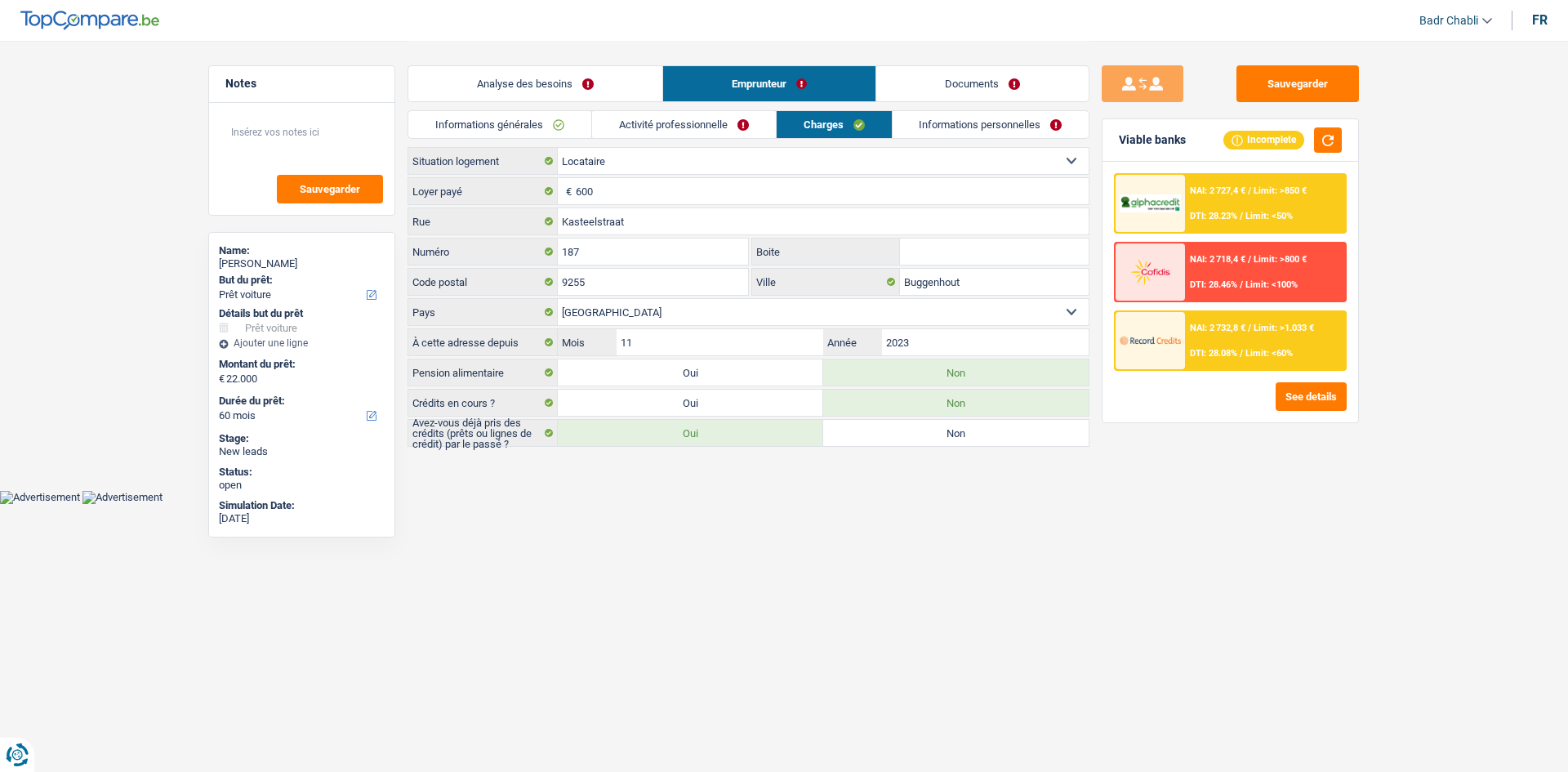
click at [705, 121] on link "Activité professionnelle" at bounding box center [684, 124] width 183 height 27
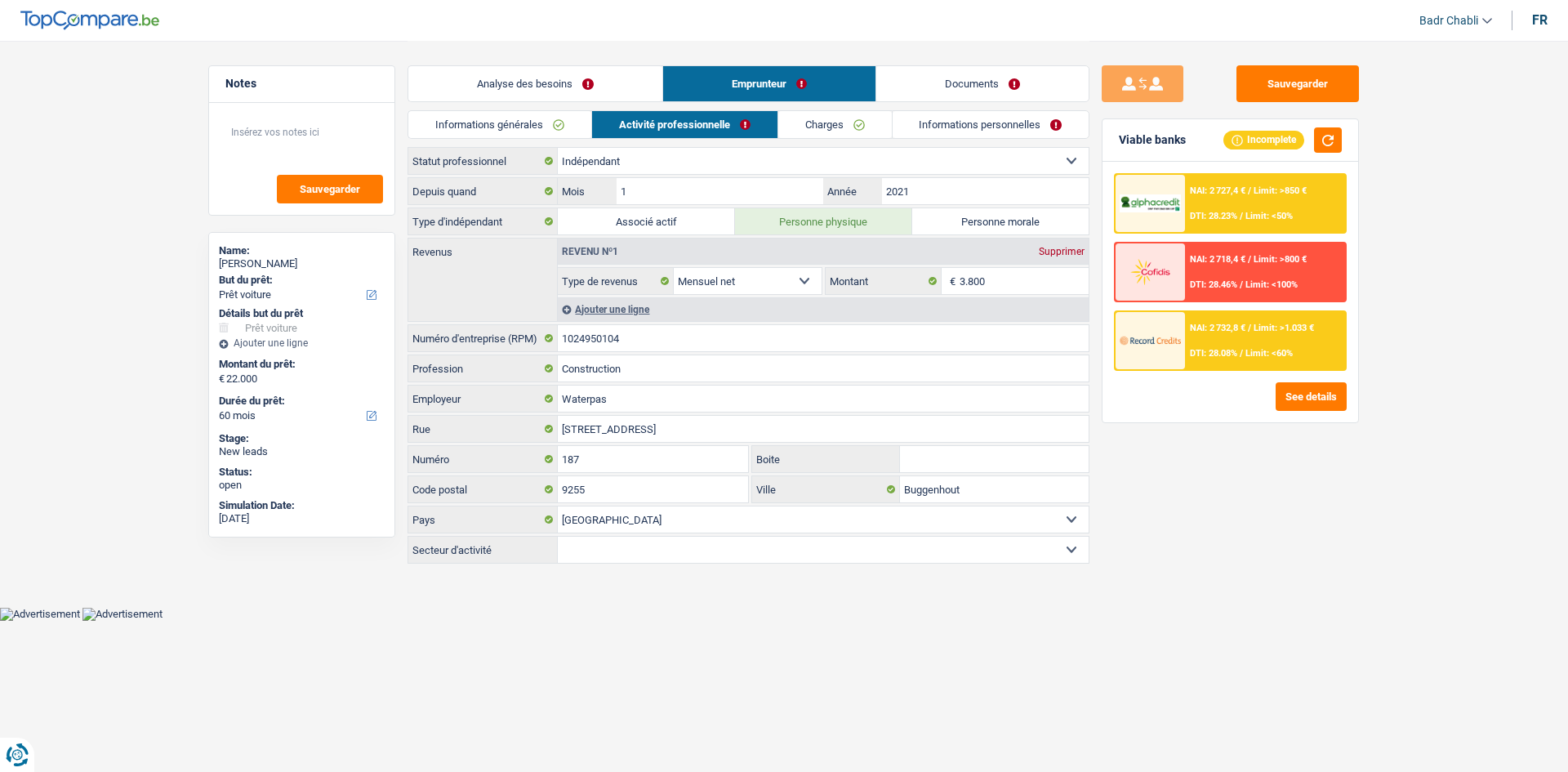
click at [501, 128] on link "Informations générales" at bounding box center [500, 124] width 183 height 27
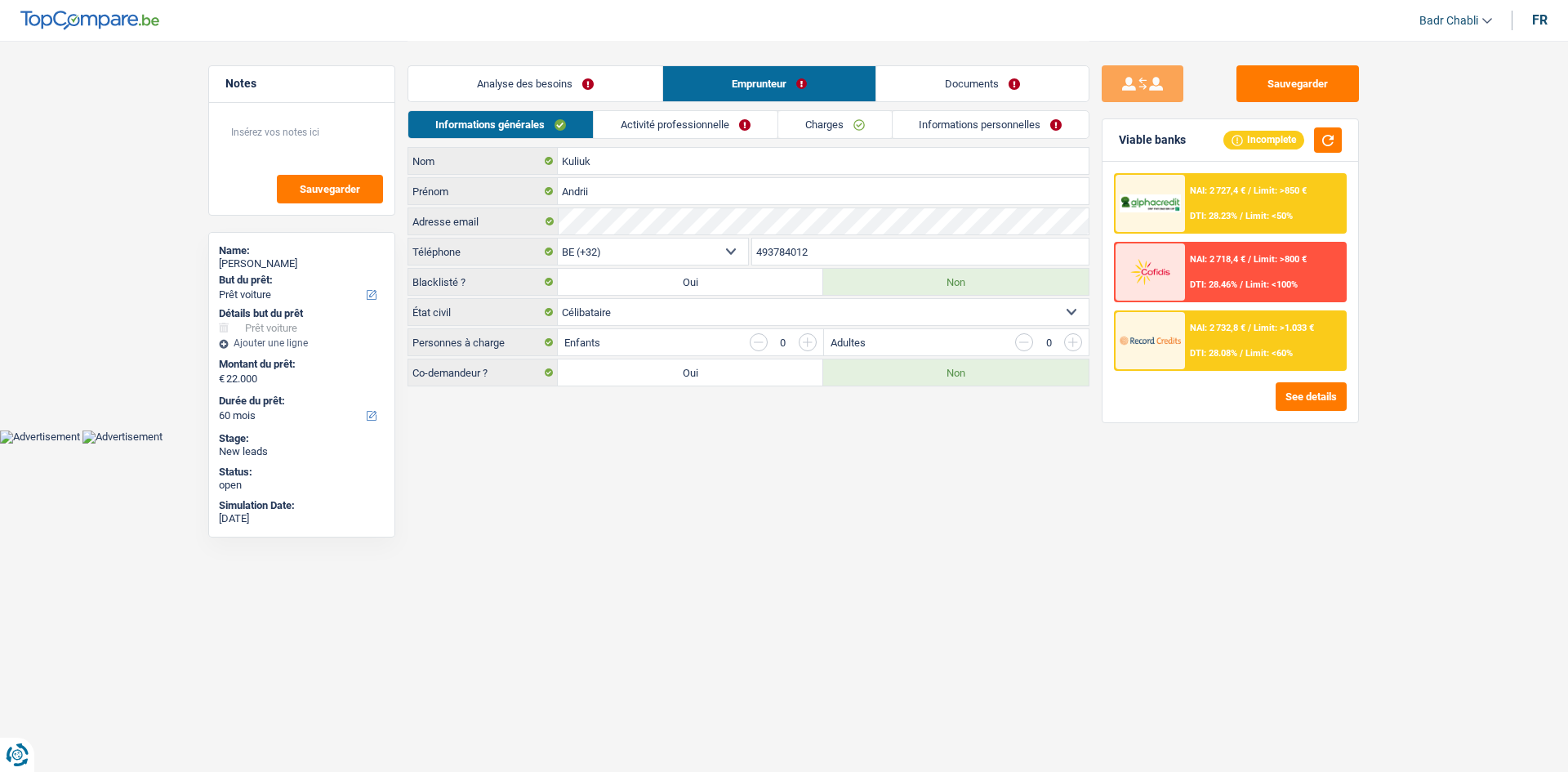
click at [534, 94] on link "Analyse des besoins" at bounding box center [535, 84] width 254 height 35
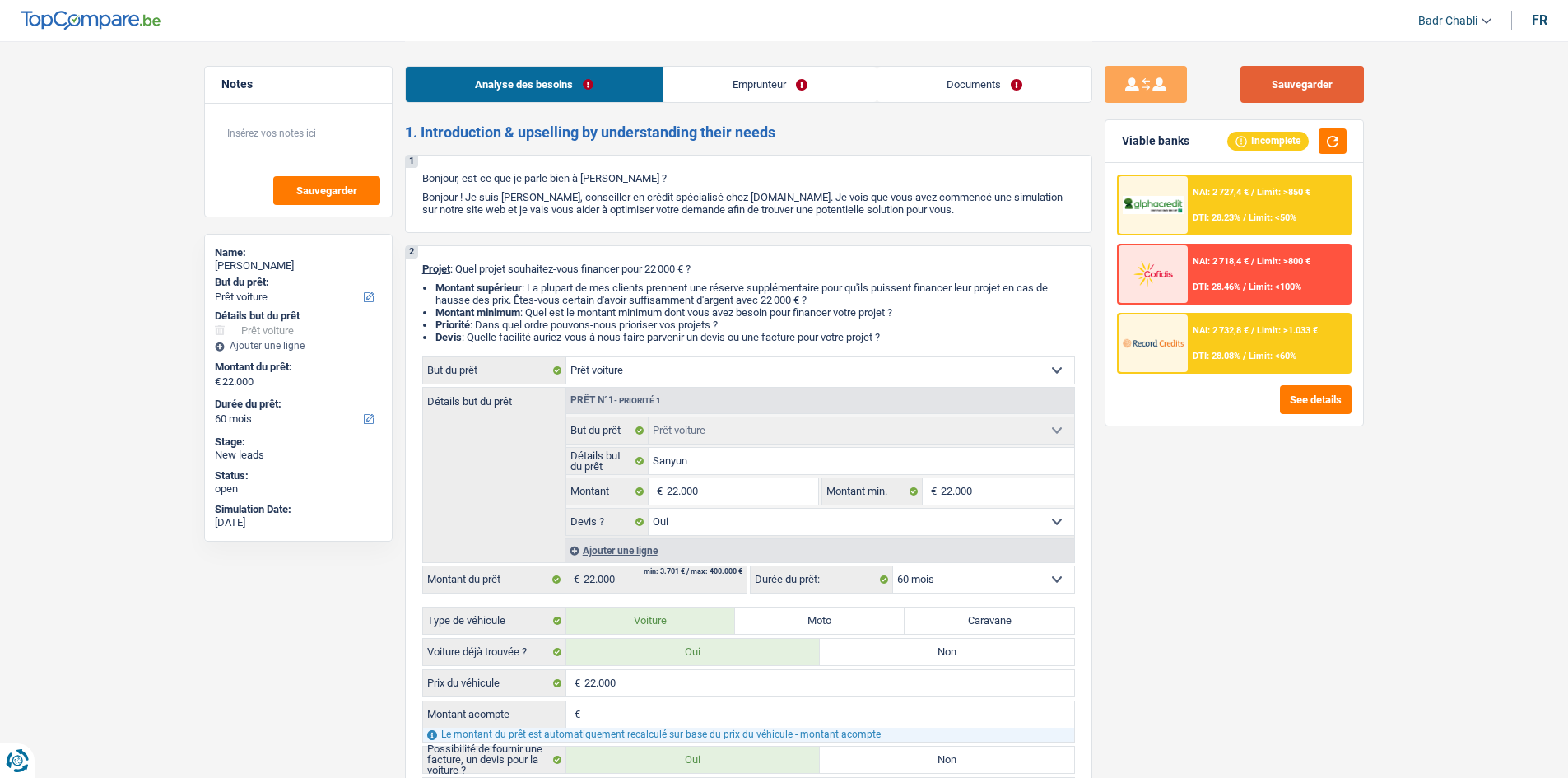
click at [1334, 83] on button "Sauvegarder" at bounding box center [1302, 84] width 123 height 37
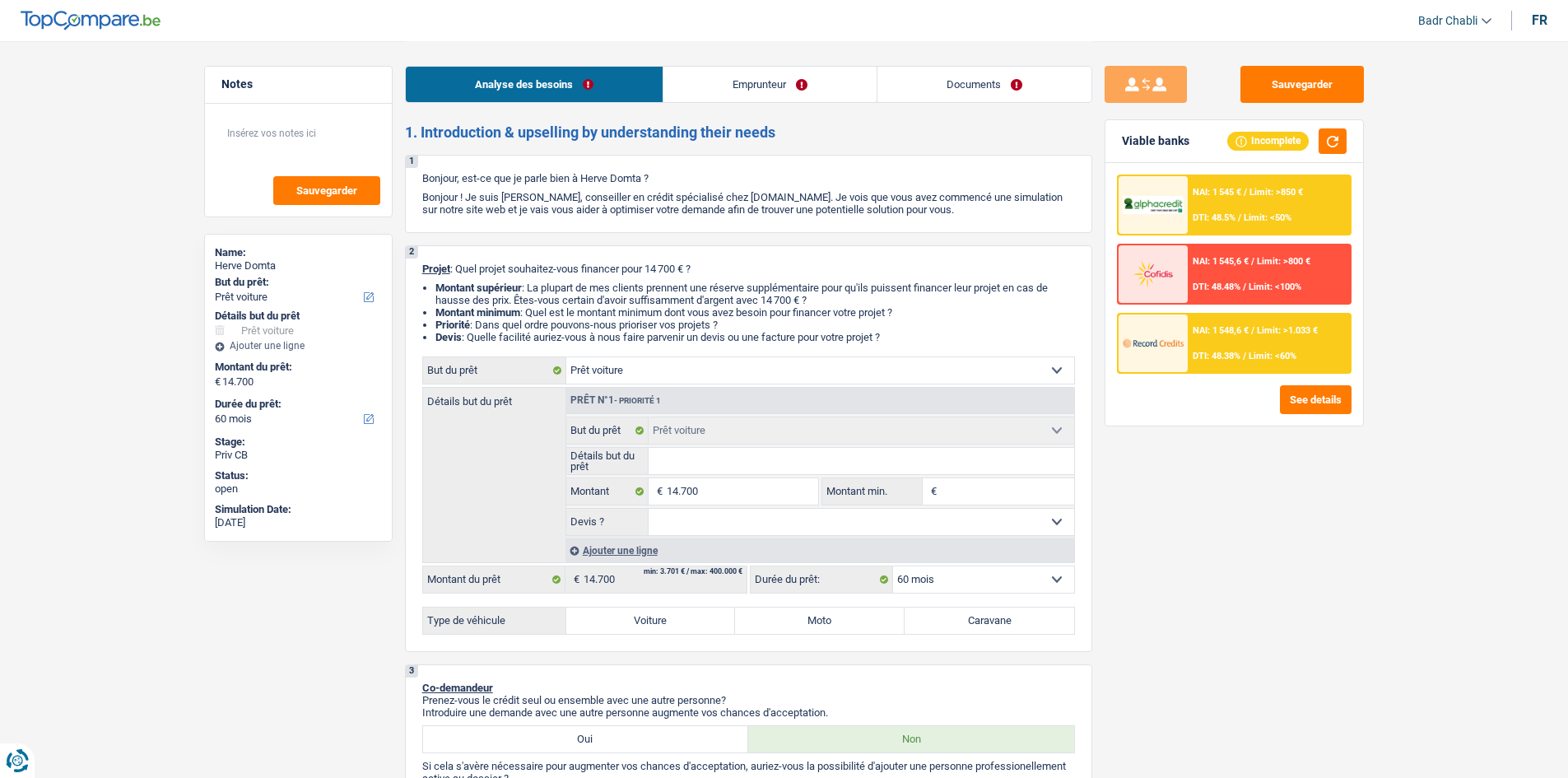
select select "car"
select select "60"
select select "car"
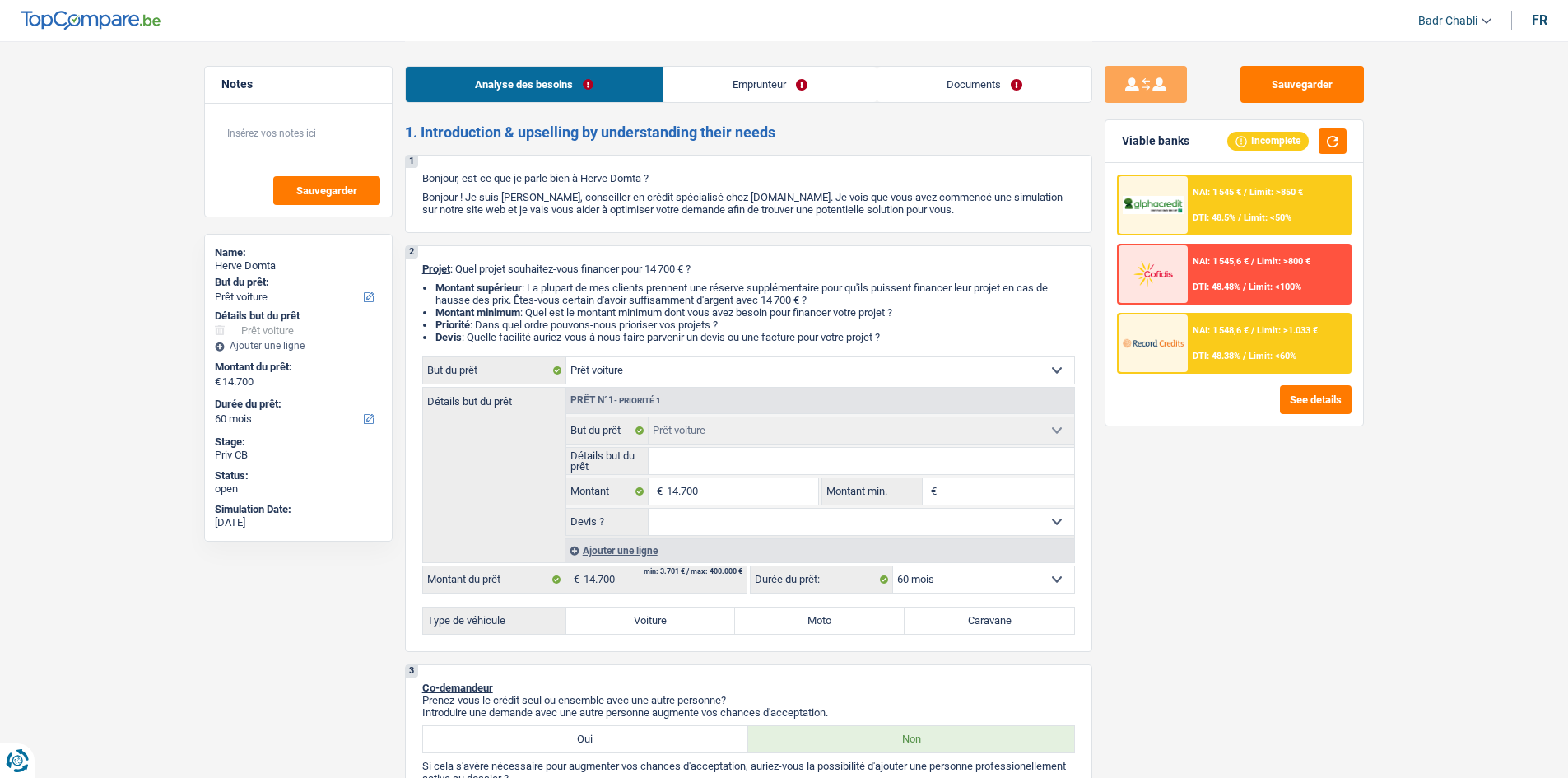
select select "60"
select select "independent"
select select "netSalary"
select select "rents"
select select "carLoan"
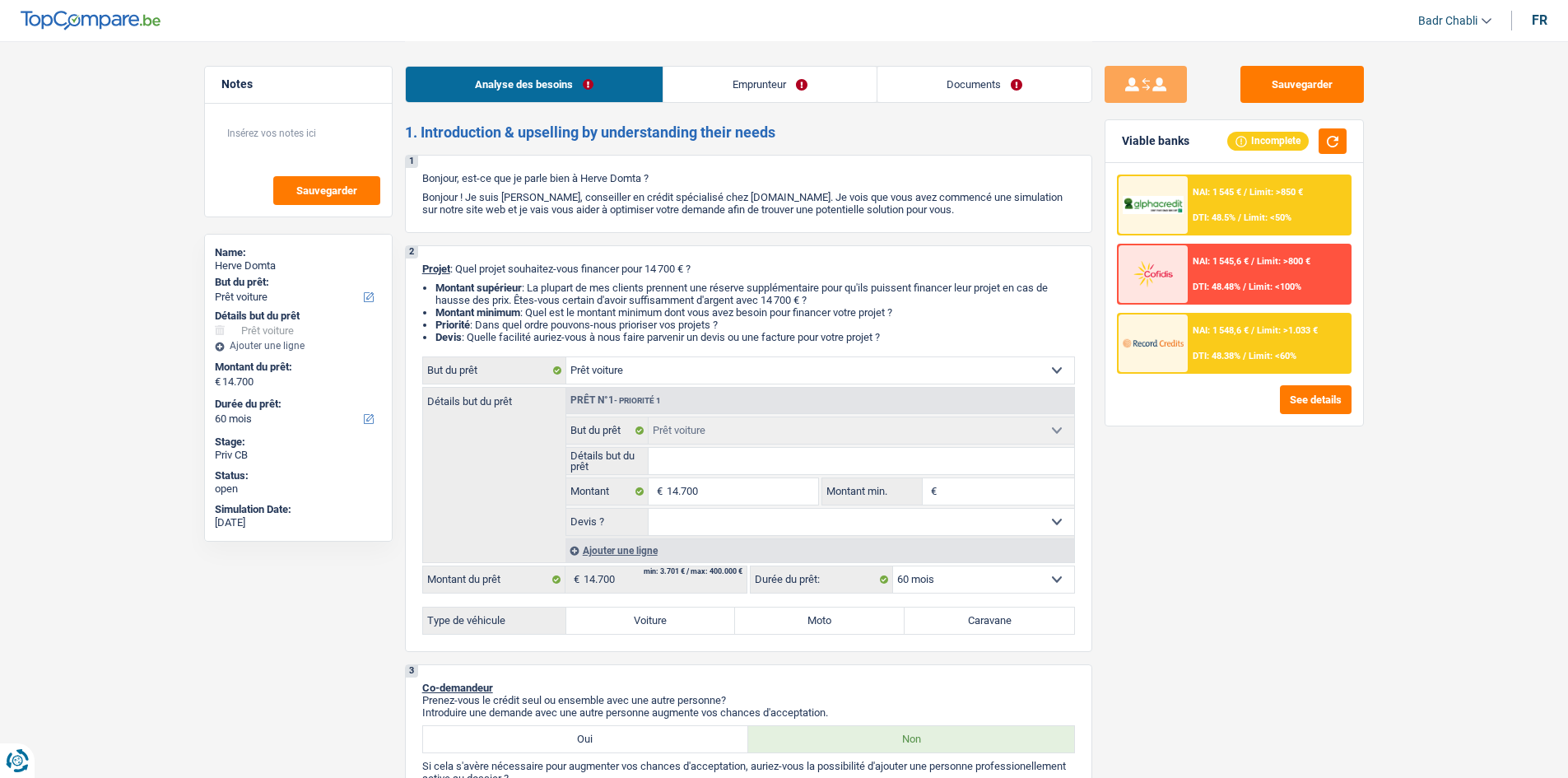
select select "36"
select select "car"
select select "60"
click at [995, 81] on link "Documents" at bounding box center [984, 84] width 214 height 35
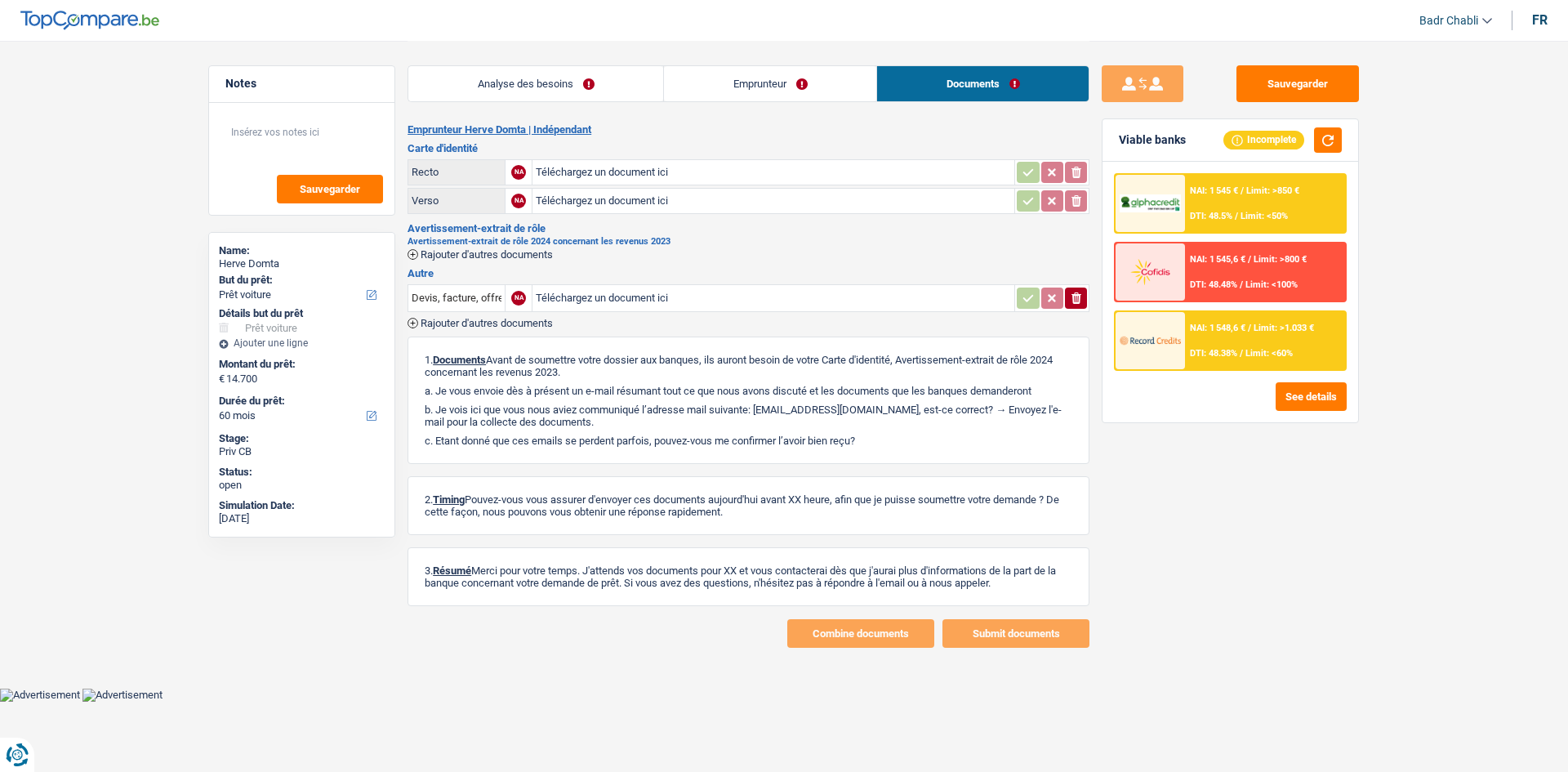
click at [570, 82] on link "Analyse des besoins" at bounding box center [536, 84] width 255 height 35
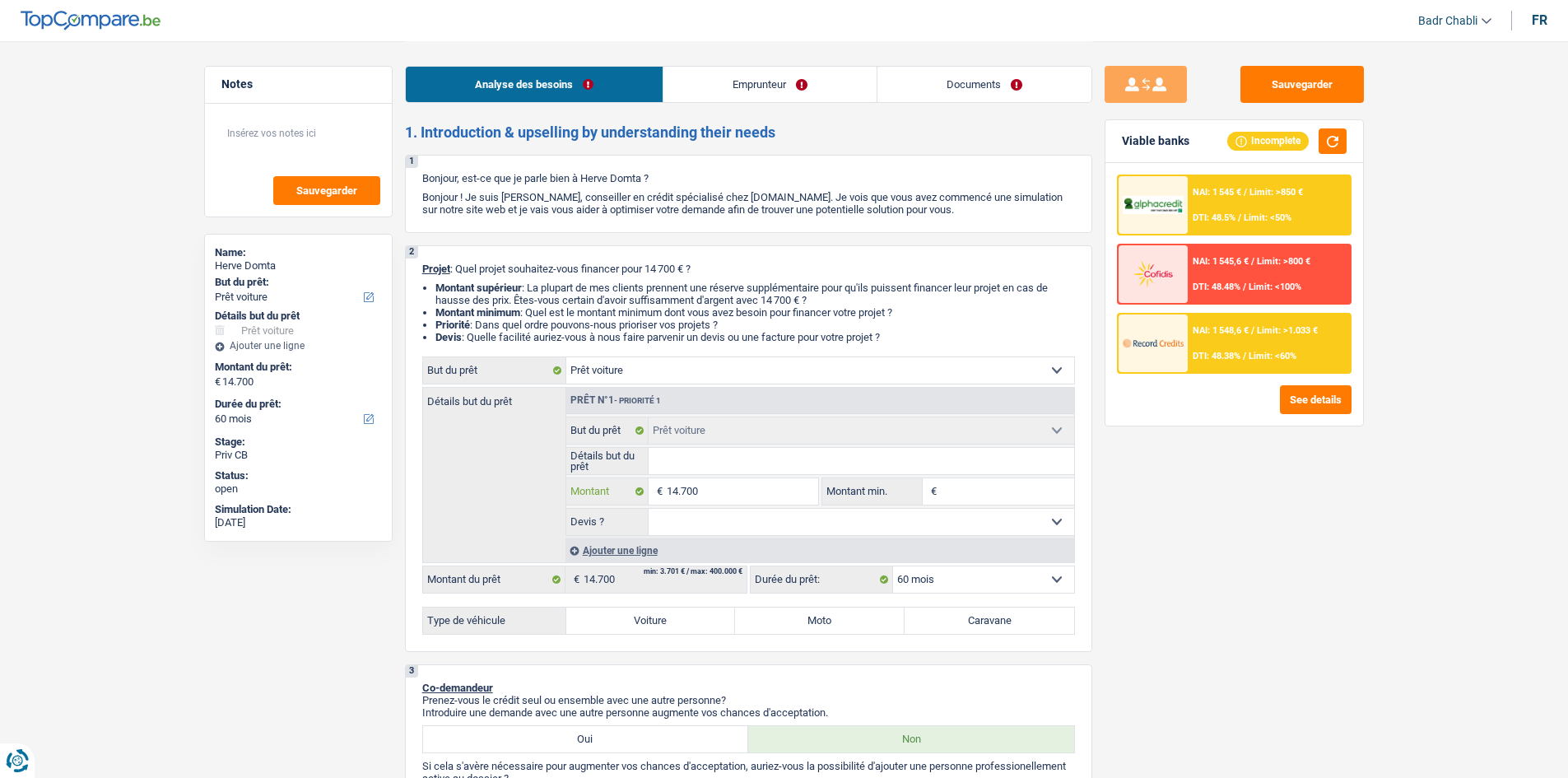
click at [750, 487] on input "14.700" at bounding box center [741, 491] width 151 height 26
click at [1023, 495] on input "Montant min." at bounding box center [1007, 491] width 133 height 26
paste input "14.700"
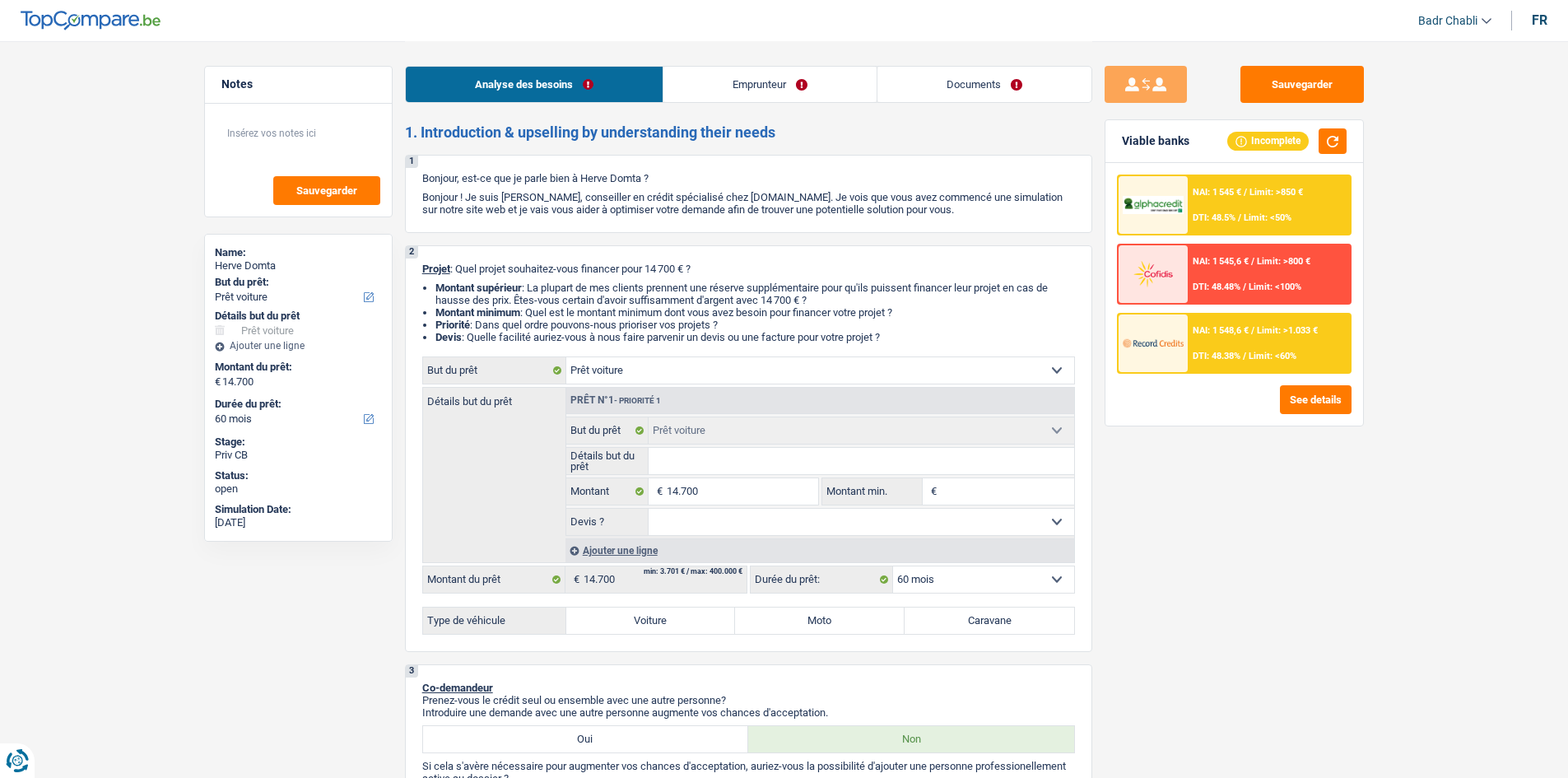
type input "14.700"
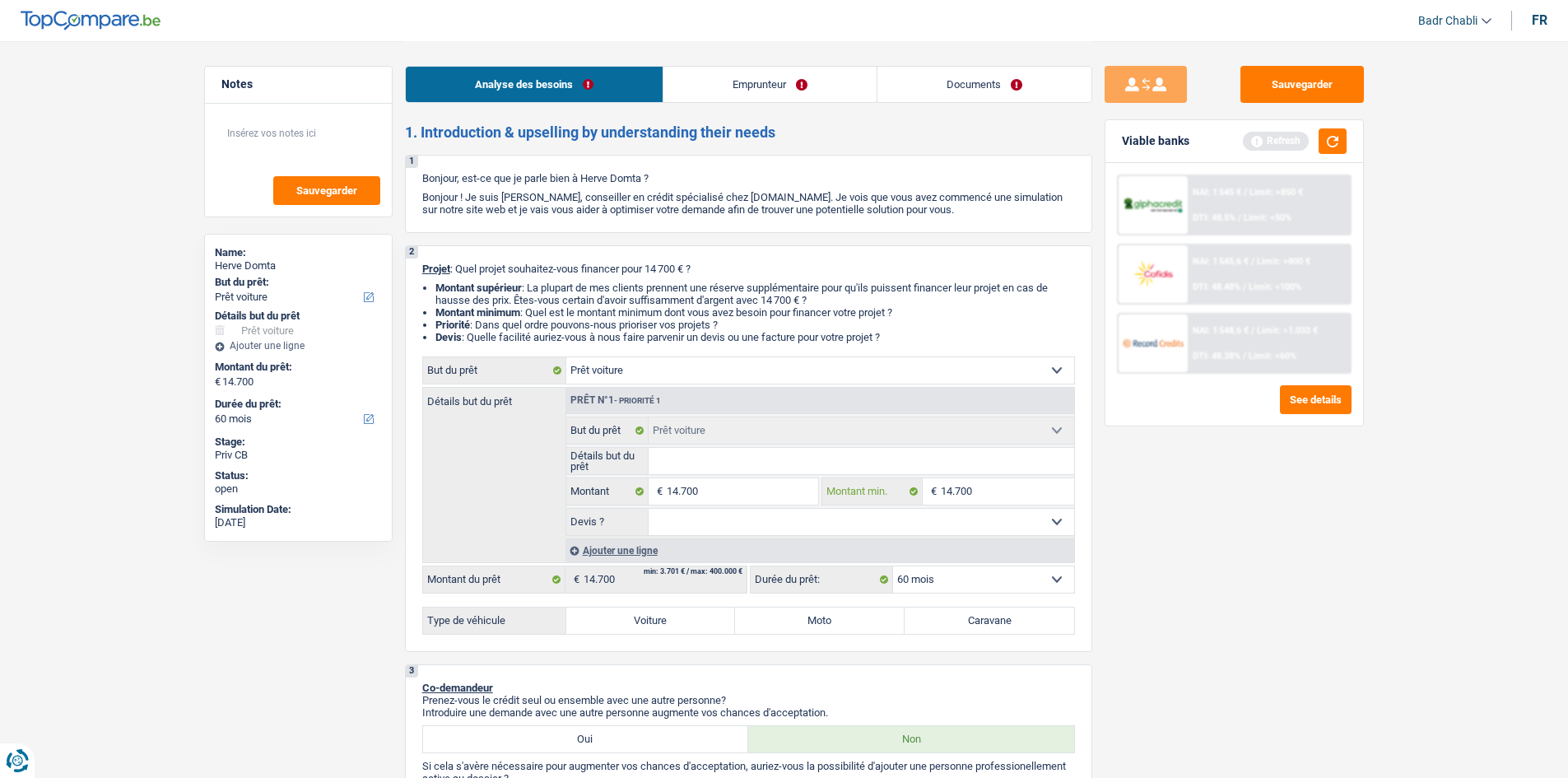
type input "14.700"
click at [836, 522] on select "Oui Non Non répondu Sélectionner une option" at bounding box center [861, 522] width 425 height 26
select select "yes"
click at [649, 509] on select "Oui Non Non répondu Sélectionner une option" at bounding box center [861, 522] width 425 height 26
select select "yes"
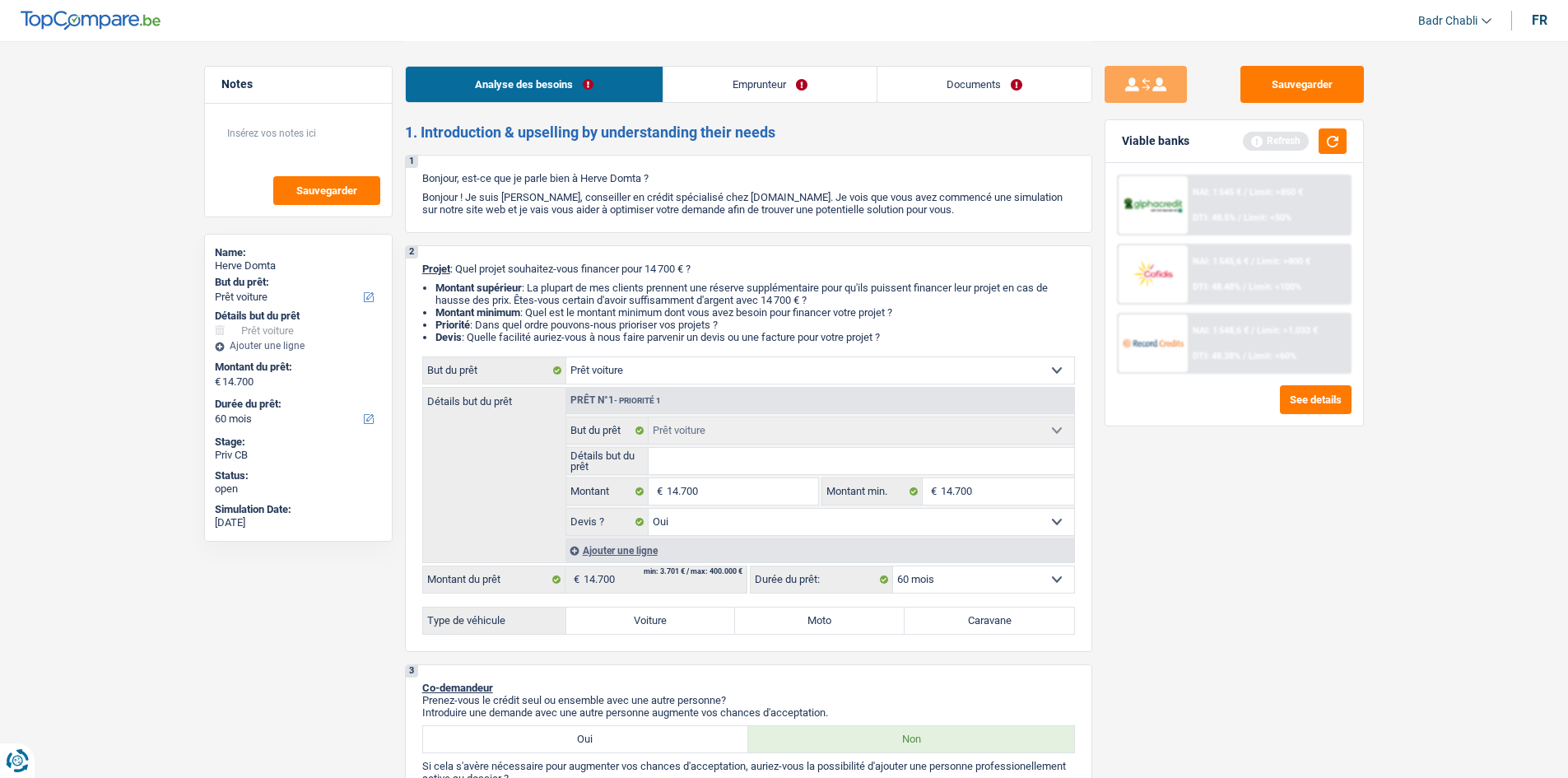
click at [679, 594] on div "Confort maison: meubles, textile, peinture, électroménager, outillage non-profe…" at bounding box center [748, 495] width 652 height 278
click at [678, 613] on label "Voiture" at bounding box center [651, 620] width 170 height 26
click at [678, 613] on input "Voiture" at bounding box center [651, 620] width 170 height 26
radio input "true"
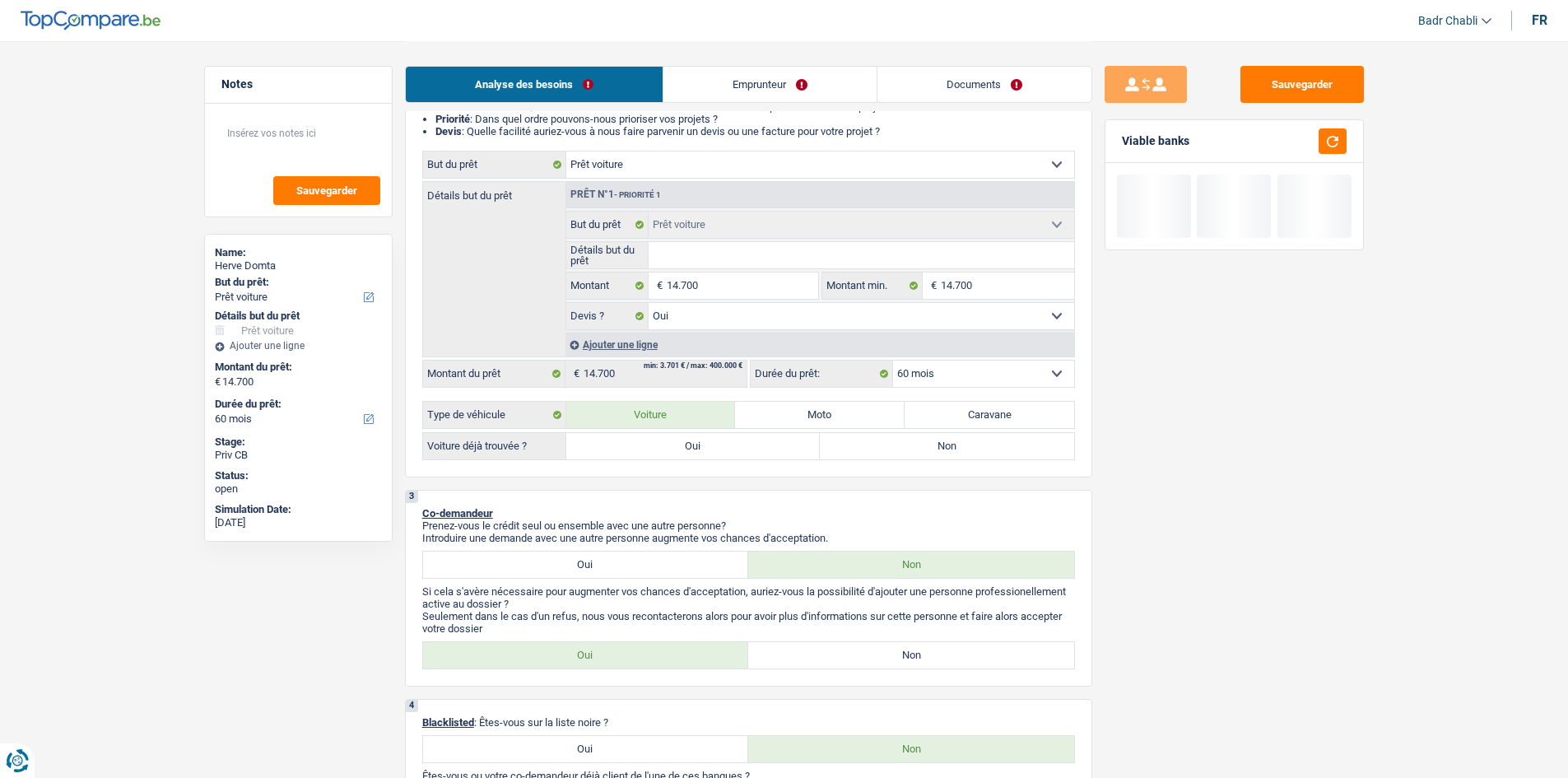
scroll to position [329, 0]
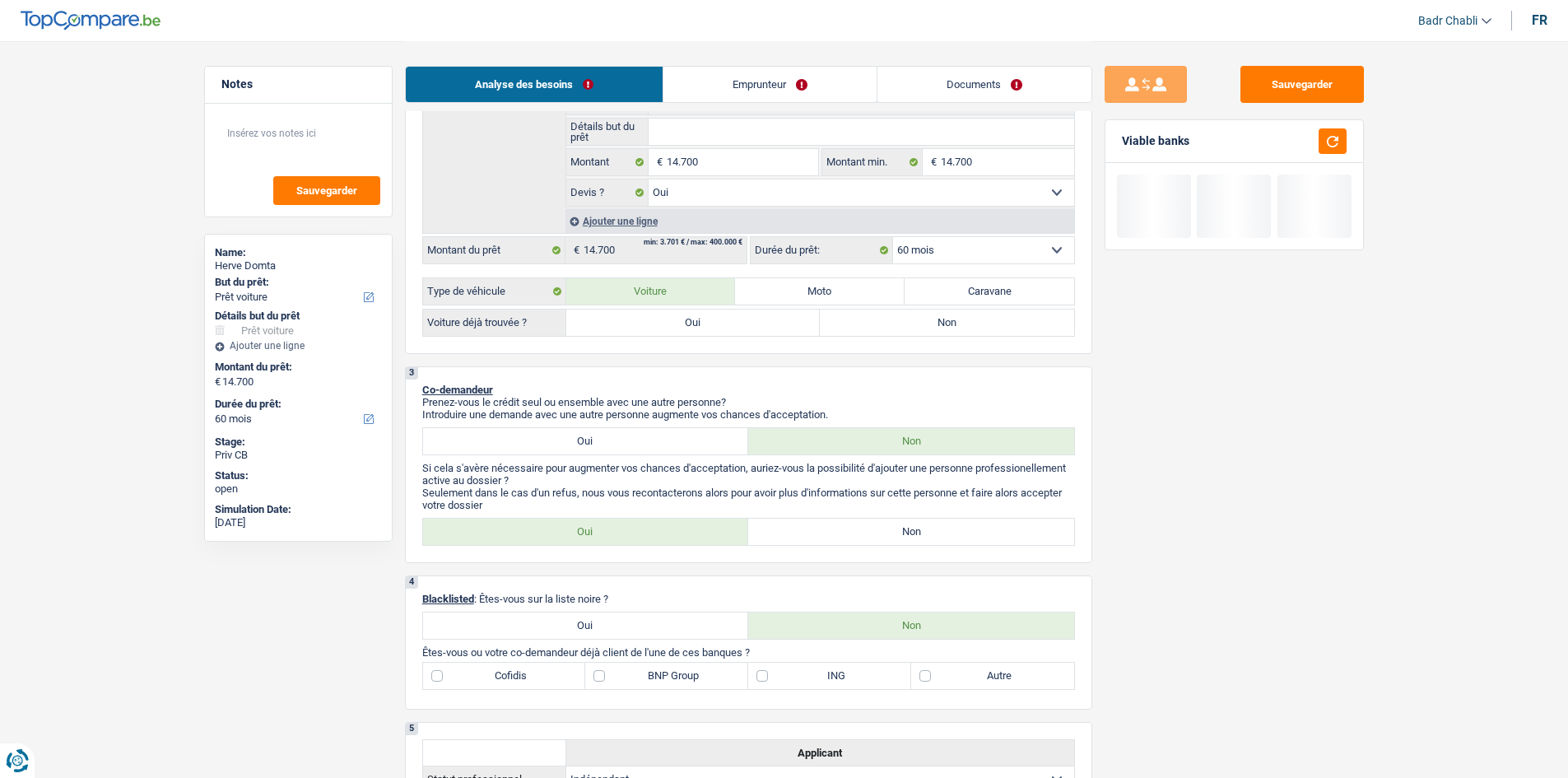
click at [691, 323] on label "Oui" at bounding box center [693, 323] width 254 height 26
click at [691, 323] on input "Oui" at bounding box center [693, 323] width 254 height 26
radio input "true"
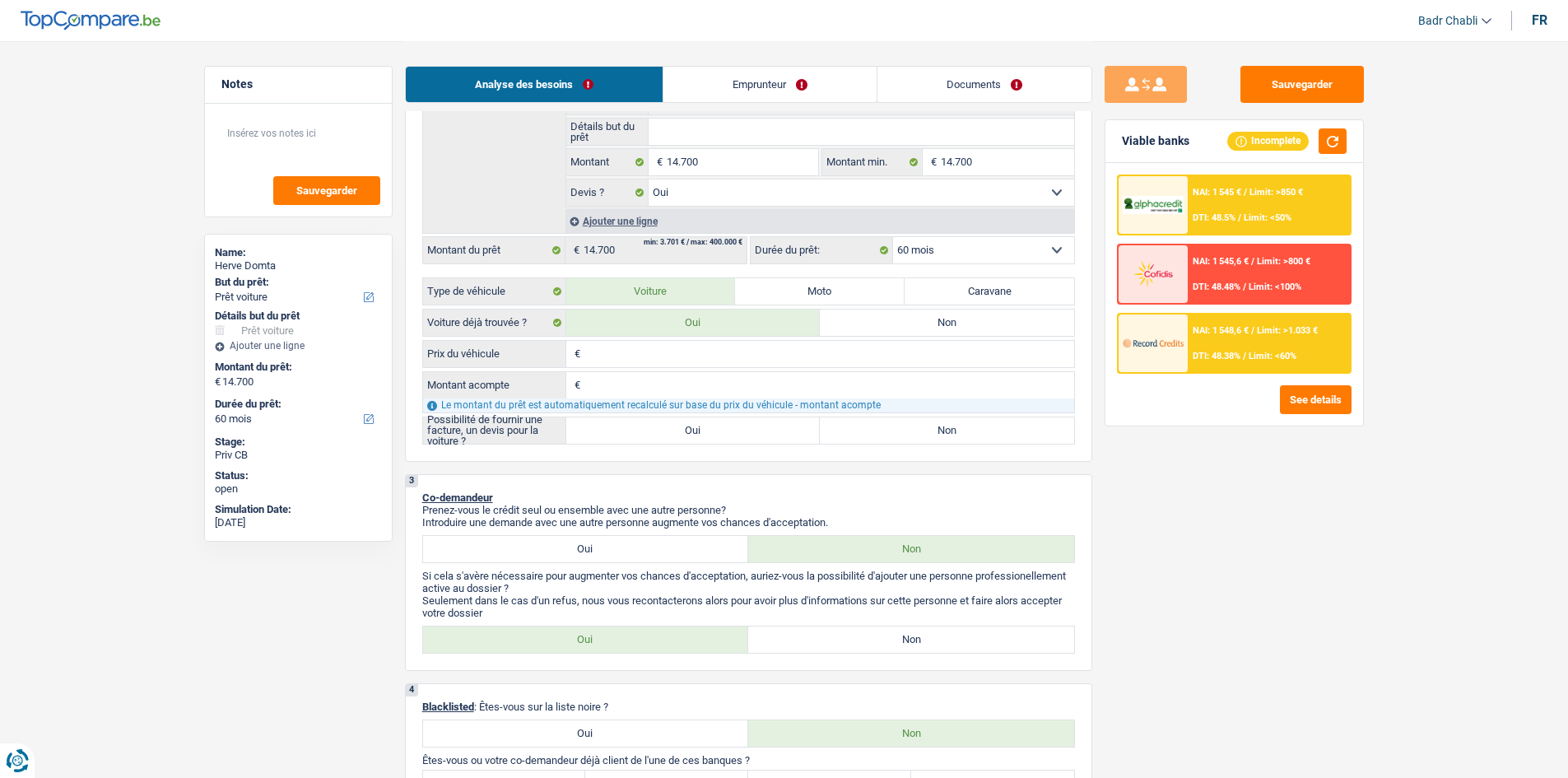
click at [644, 371] on div "€ Montant acompte Tous les champs sont obligatoires. Veuillez fournir une répon…" at bounding box center [748, 393] width 652 height 42
click at [644, 354] on input "Prix du véhicule" at bounding box center [829, 354] width 490 height 26
paste input "14.700"
type input "14.700"
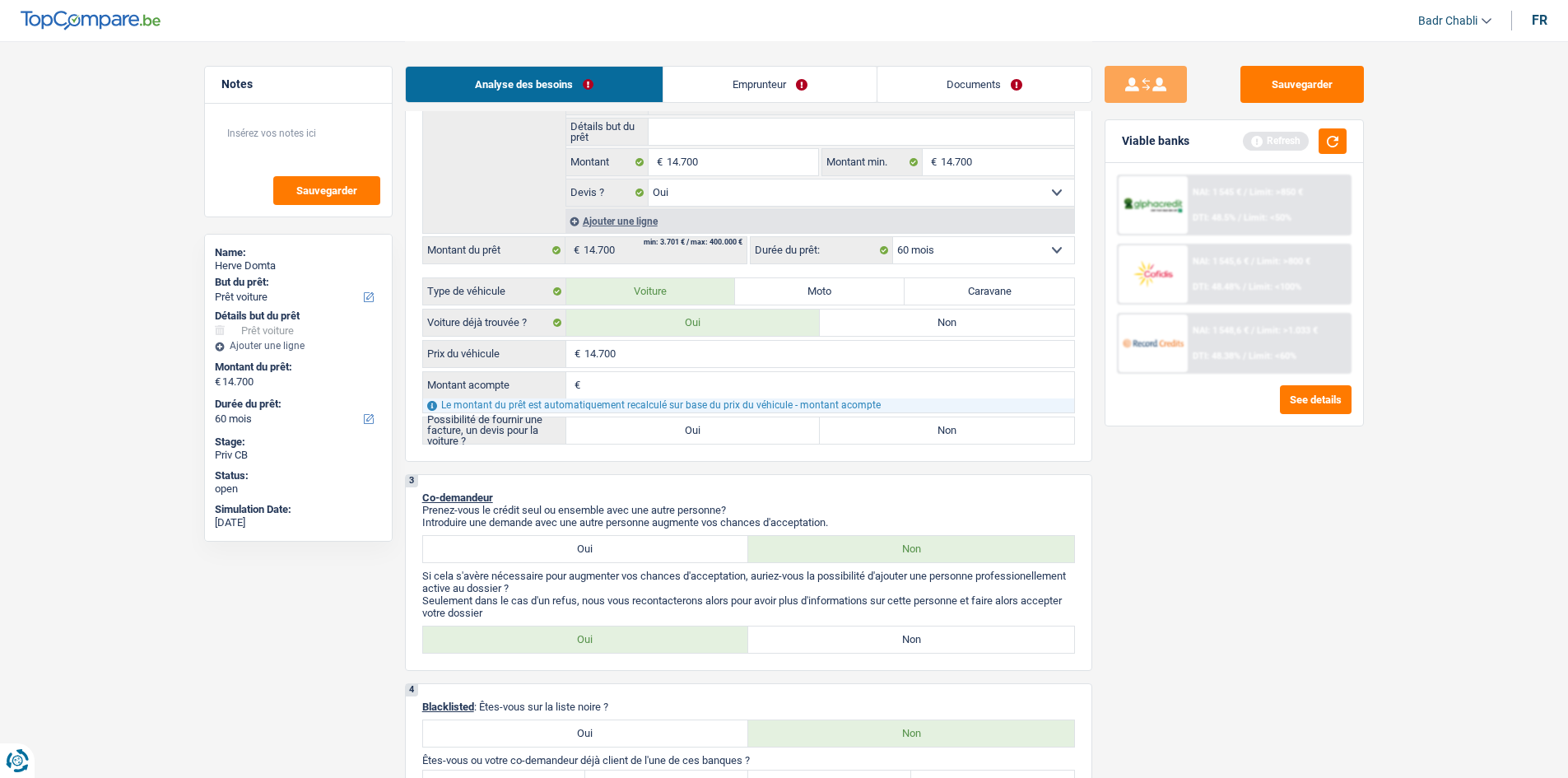
type input "14.700"
click at [693, 435] on label "Oui" at bounding box center [693, 430] width 254 height 26
click at [693, 435] on input "Oui" at bounding box center [693, 430] width 254 height 26
radio input "true"
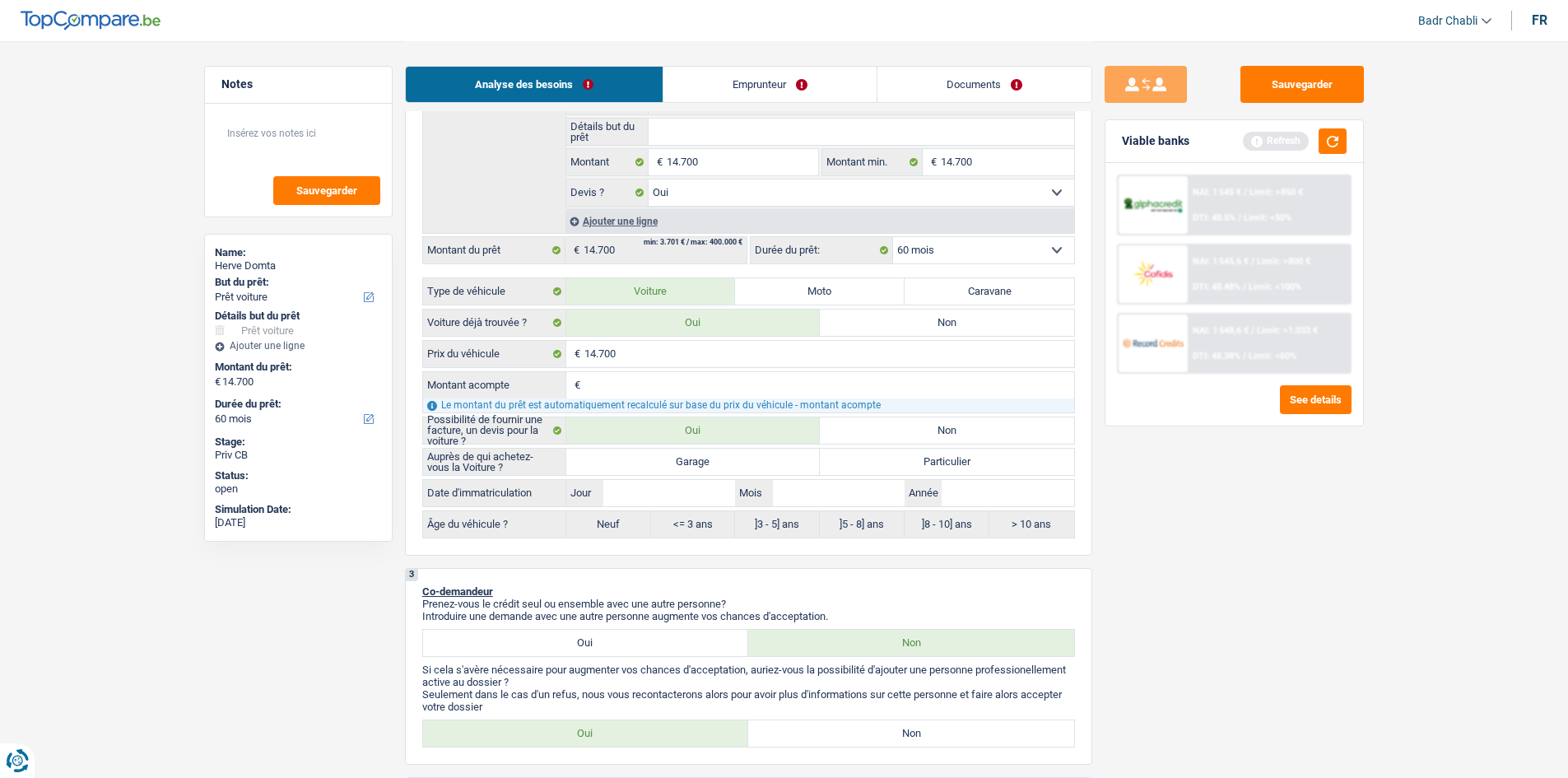
click at [696, 456] on label "Garage" at bounding box center [693, 462] width 254 height 26
click at [696, 456] on input "Garage" at bounding box center [693, 462] width 254 height 26
radio input "true"
click at [700, 495] on input "Jour" at bounding box center [669, 493] width 132 height 26
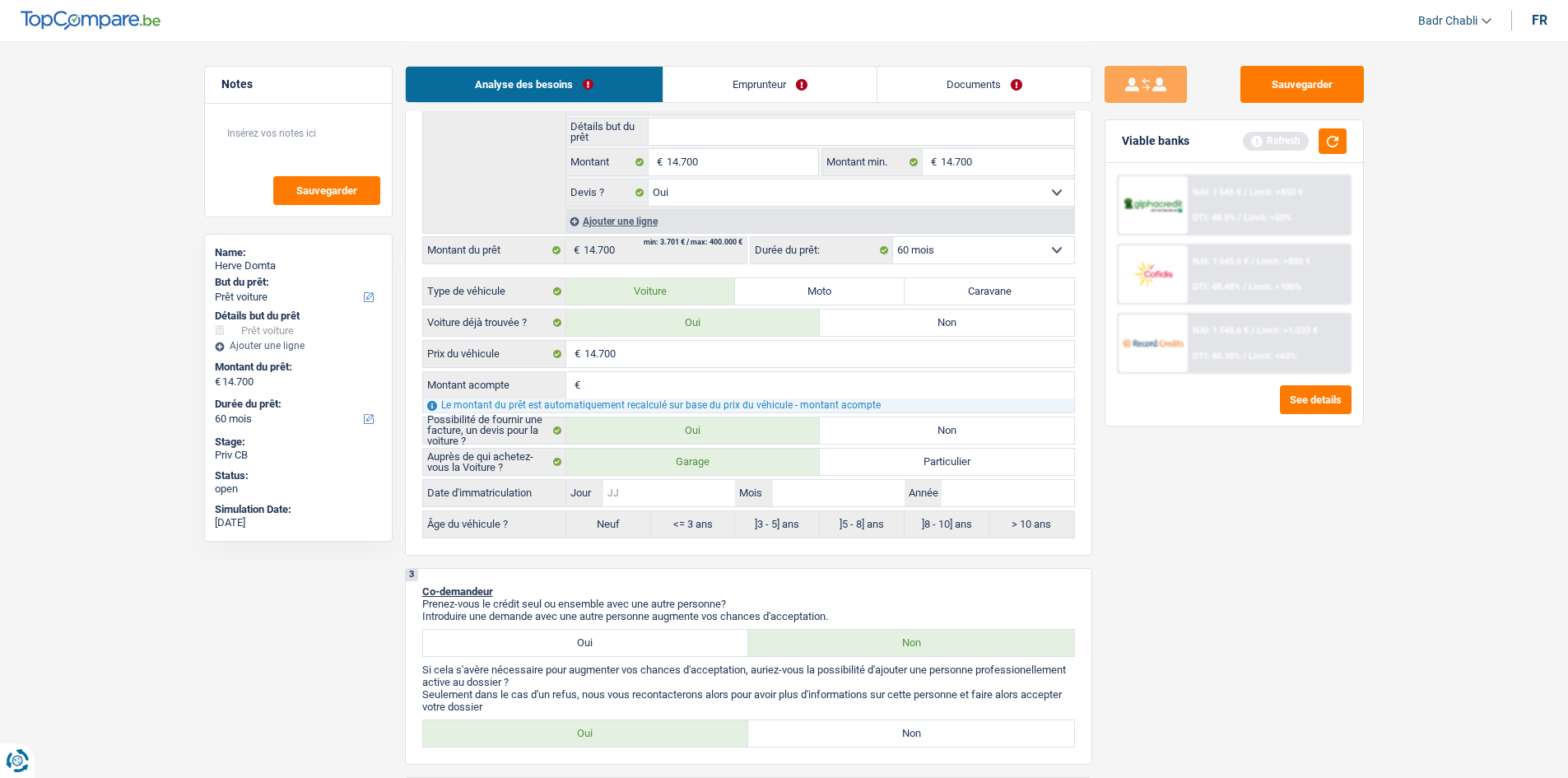
type input "0"
type input "01"
type input "0"
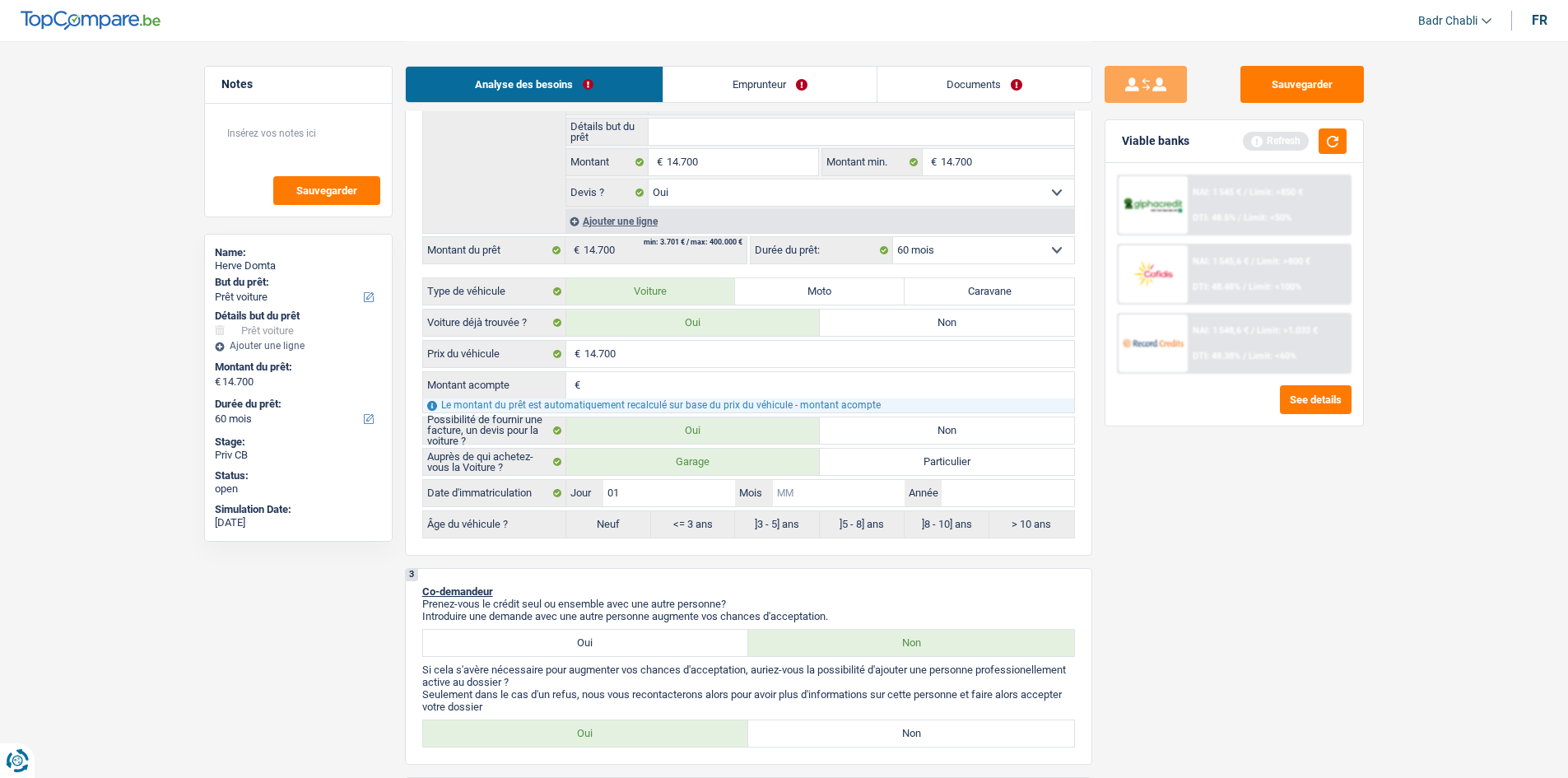
type input "0"
type input "01"
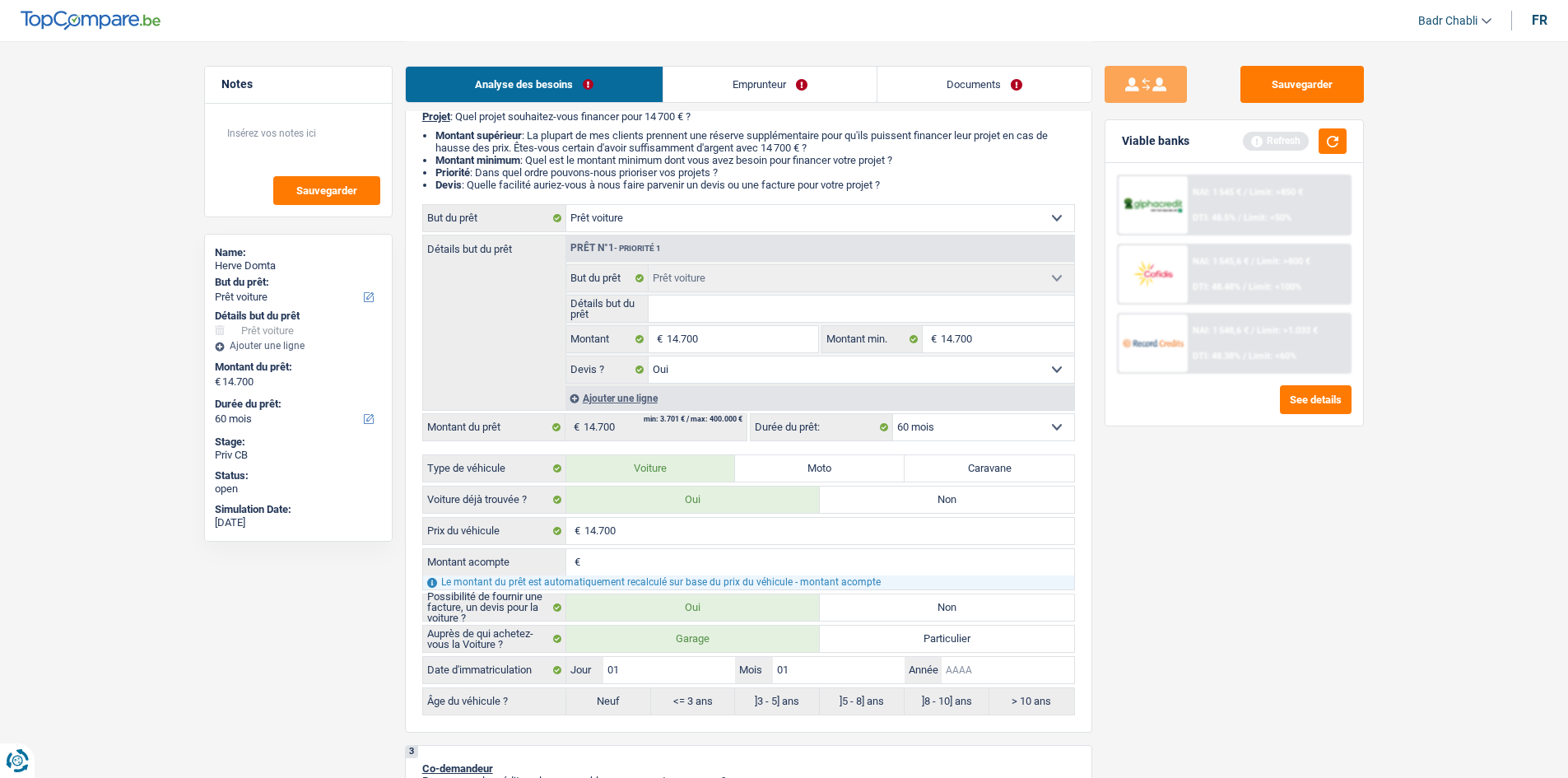
scroll to position [0, 0]
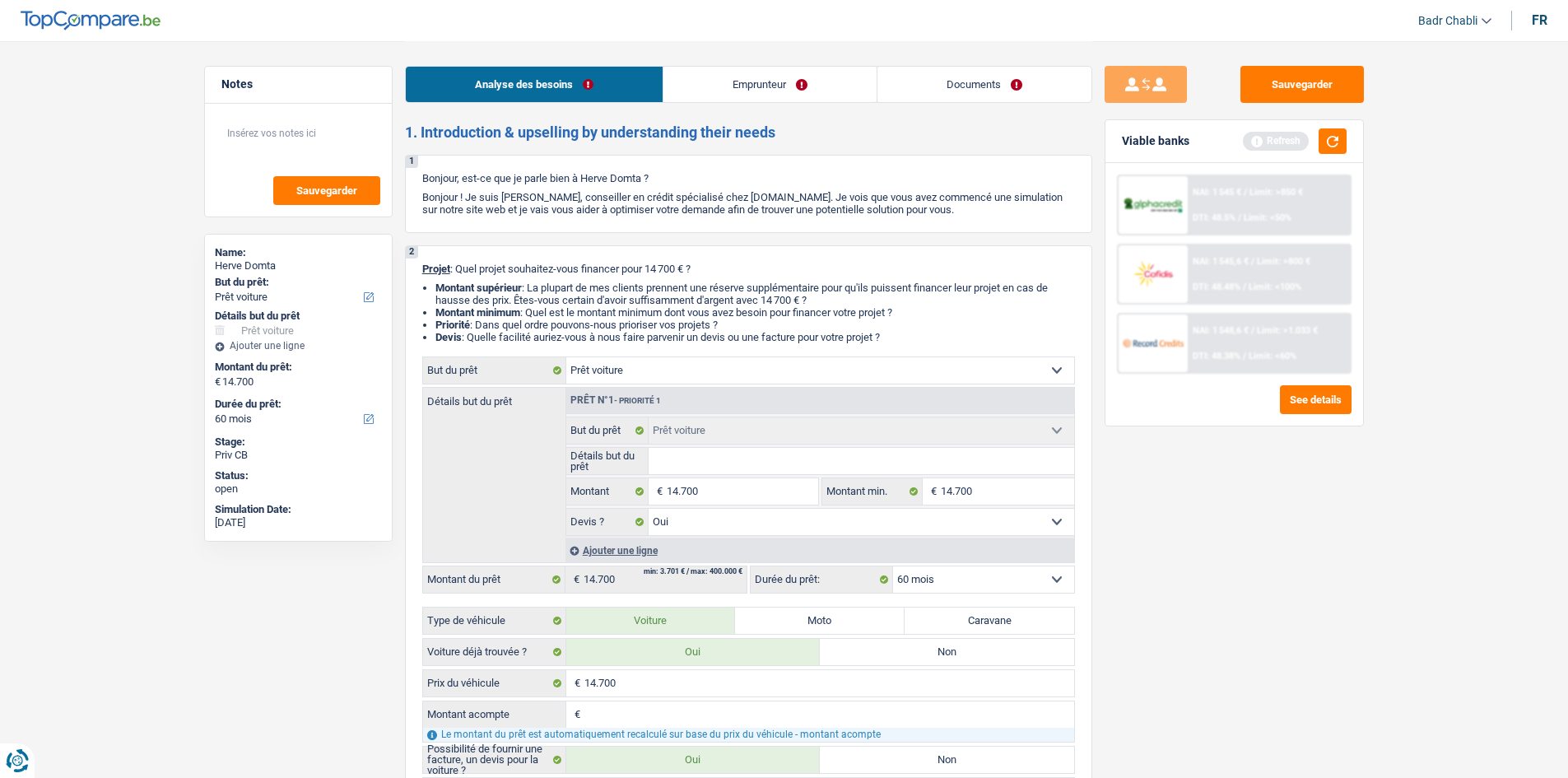
click at [752, 458] on input "Détails but du prêt" at bounding box center [861, 461] width 425 height 26
type input "B"
type input "BM"
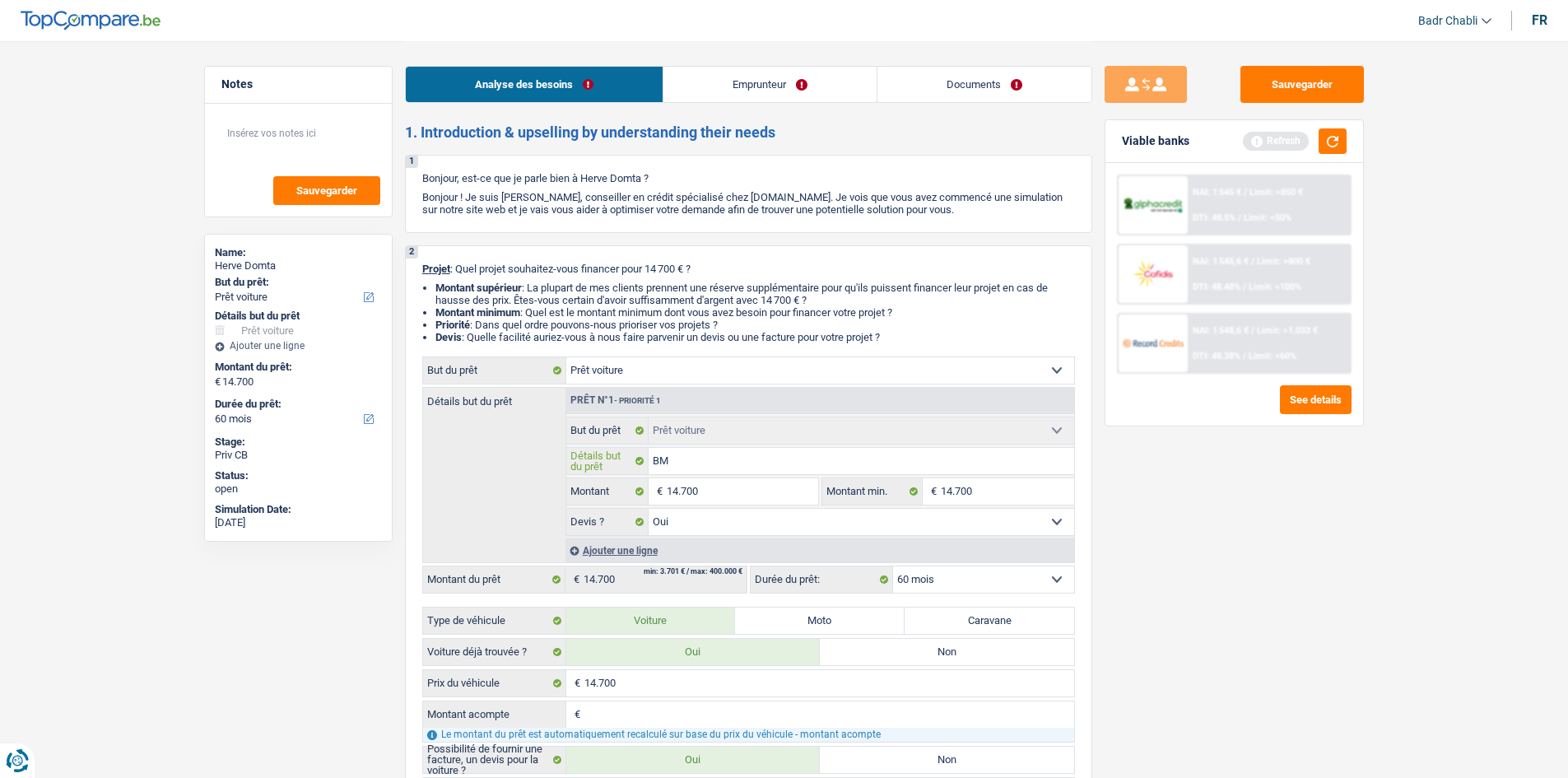
type input "BMW"
type input "BMW 2"
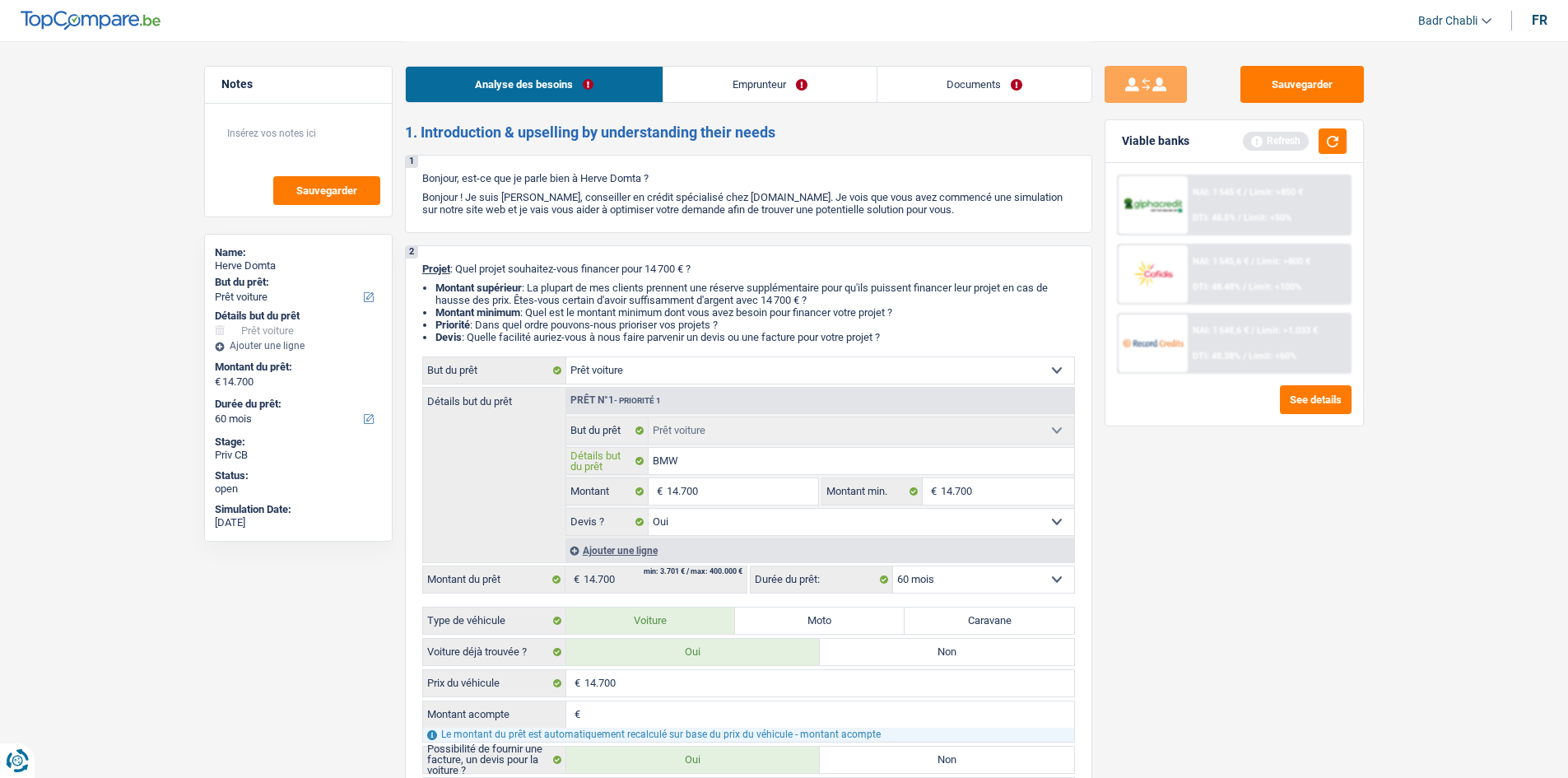
type input "BMW 2"
type input "BMW 20"
type input "BMW 201"
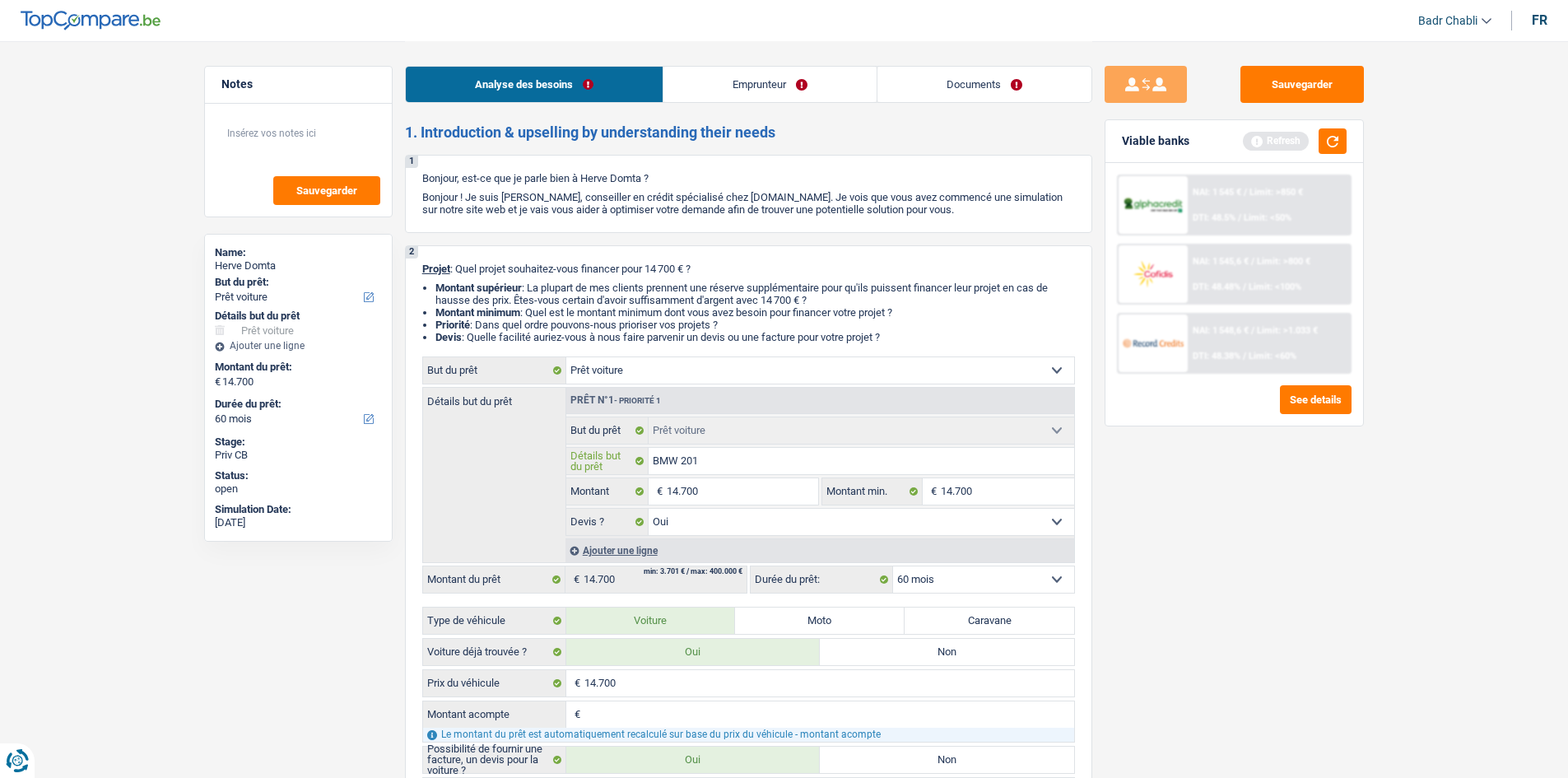
type input "BMW 2018"
click at [762, 454] on input "BMW 2018" at bounding box center [861, 461] width 425 height 26
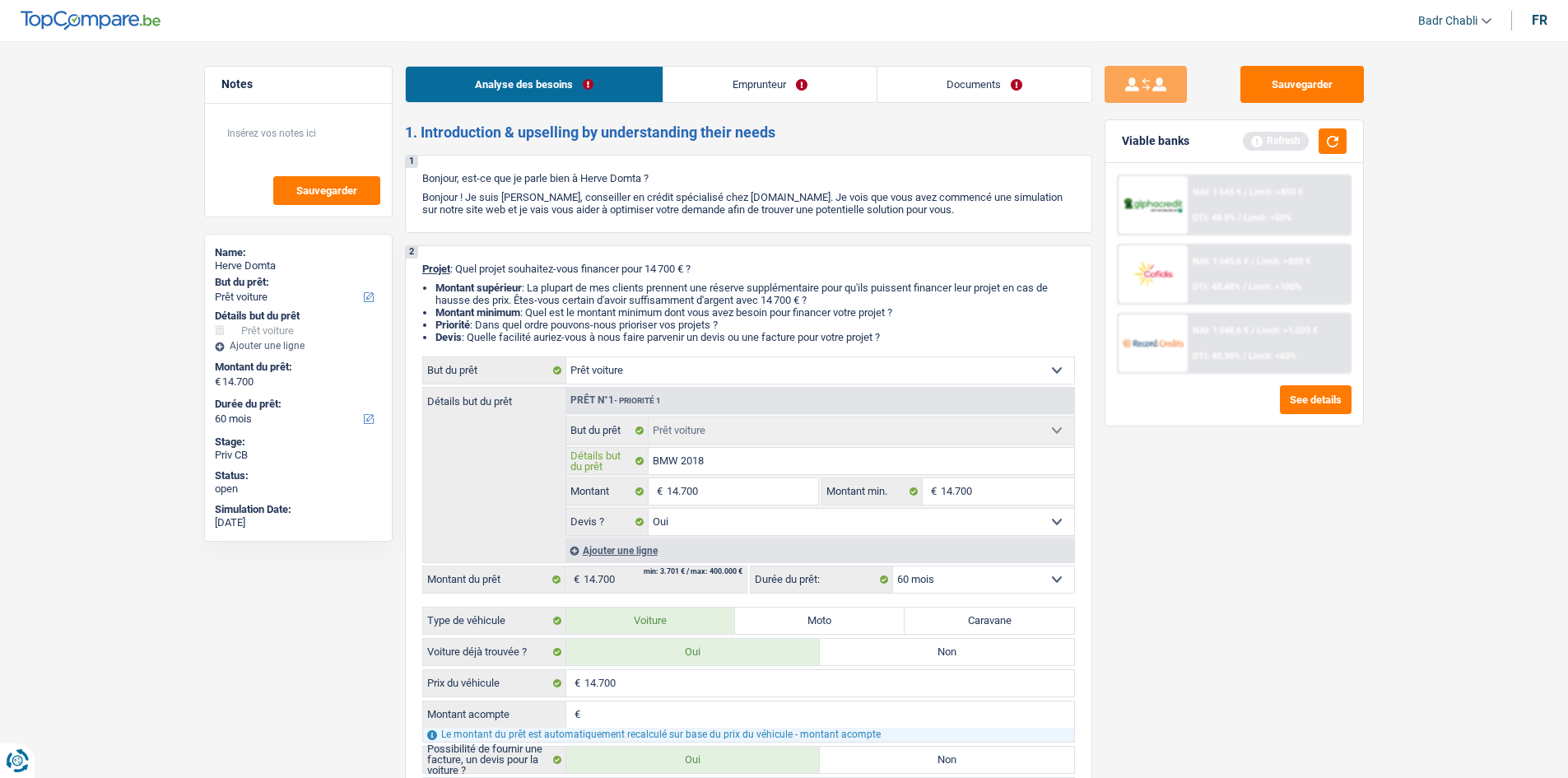
type input "H"
type input "Hy"
type input "Hyu"
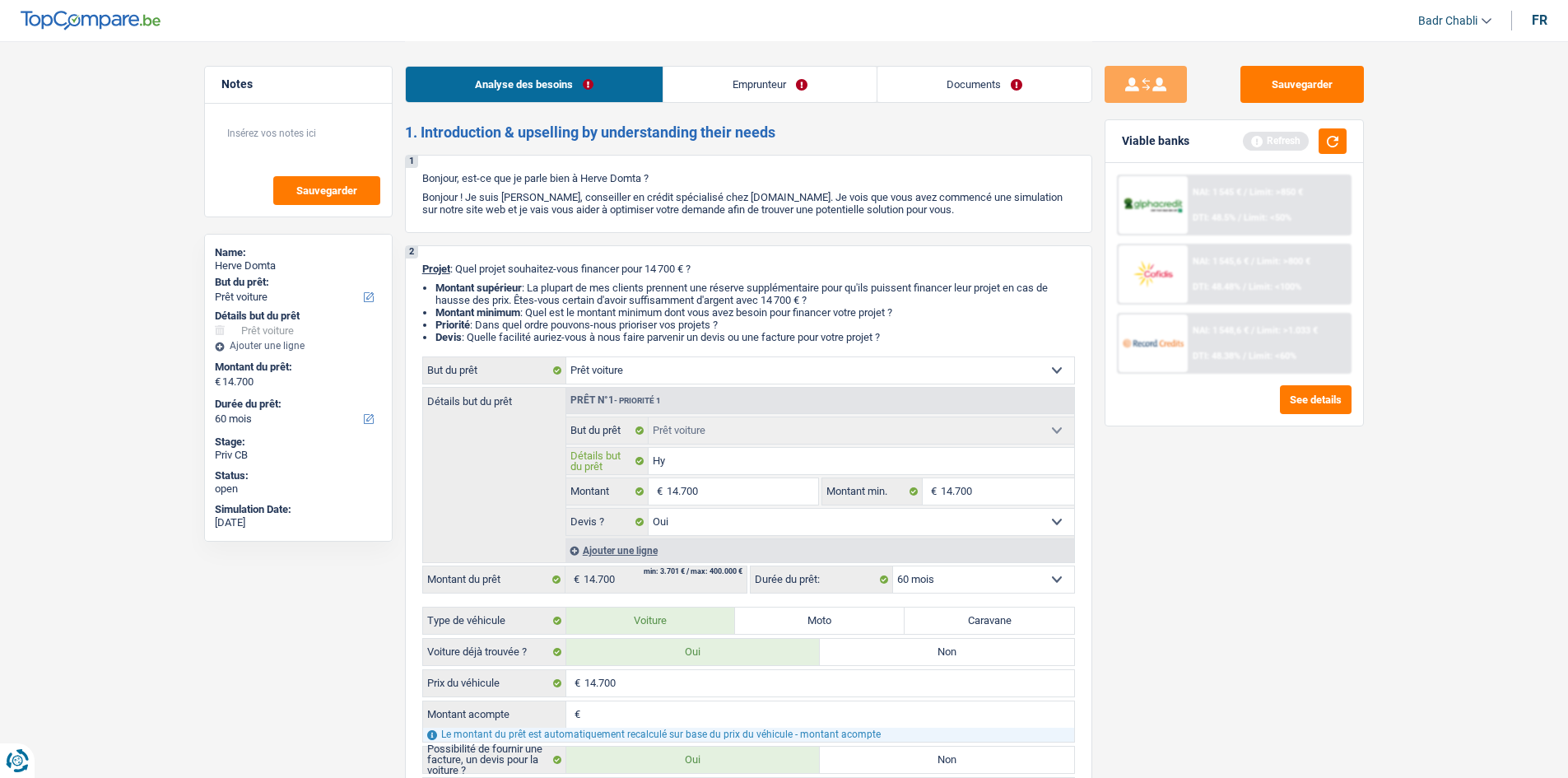
type input "Hyu"
type input "Hyun"
type input "Hyund"
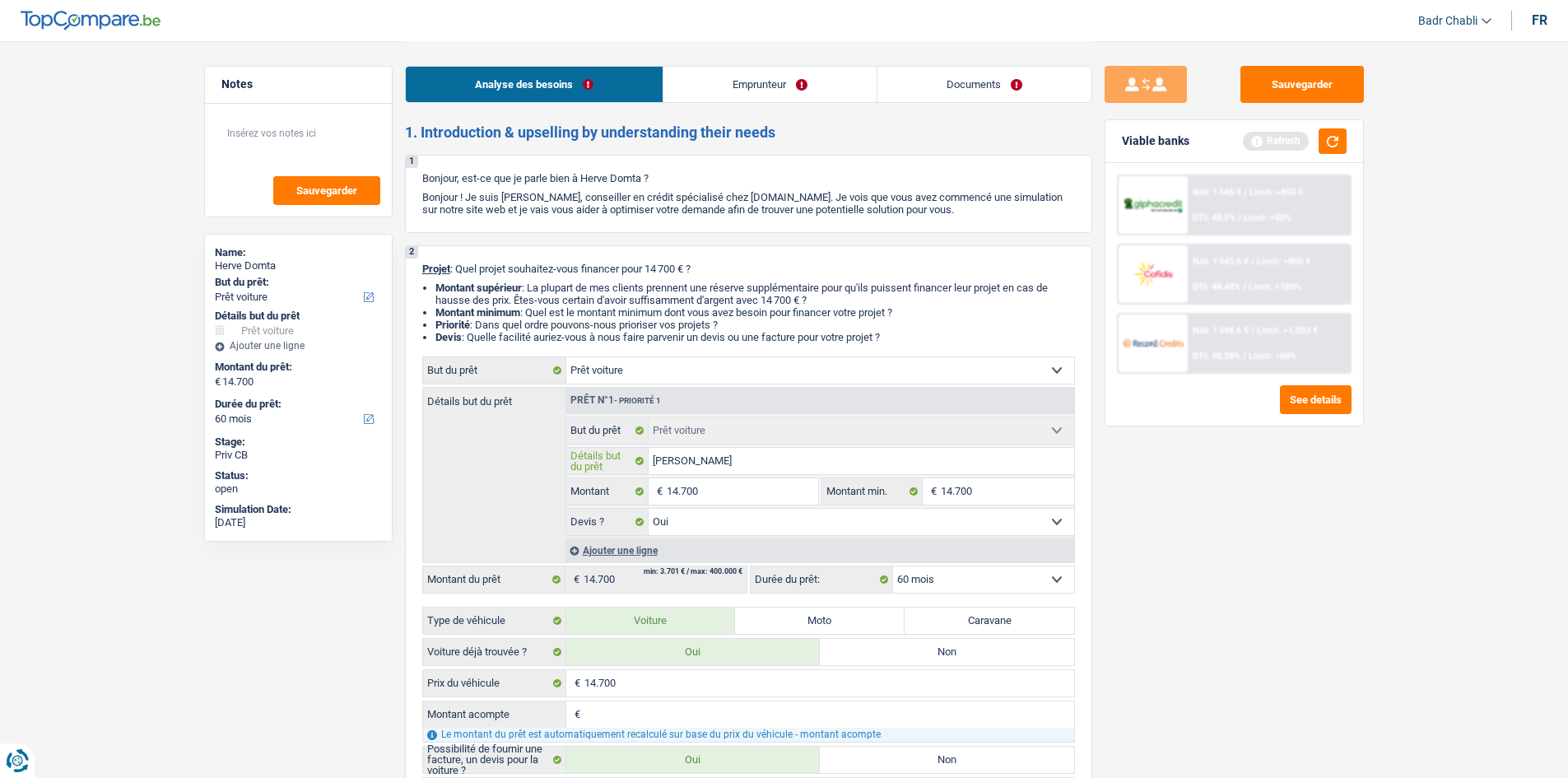
type input "Hyunda"
type input "Hyunday"
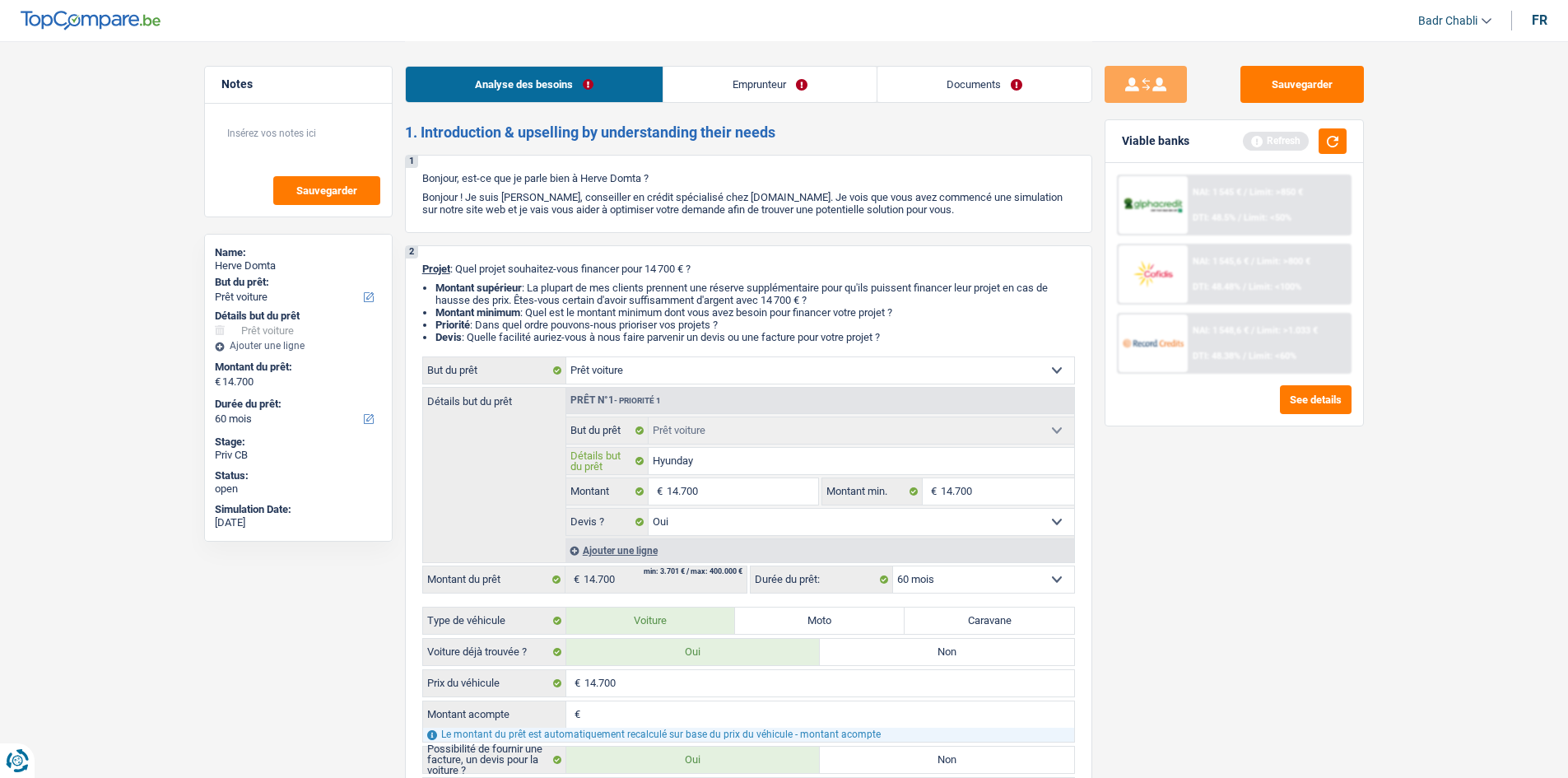
type input "Hyunday"
type input "Hyunday T"
type input "Hyunday Tu"
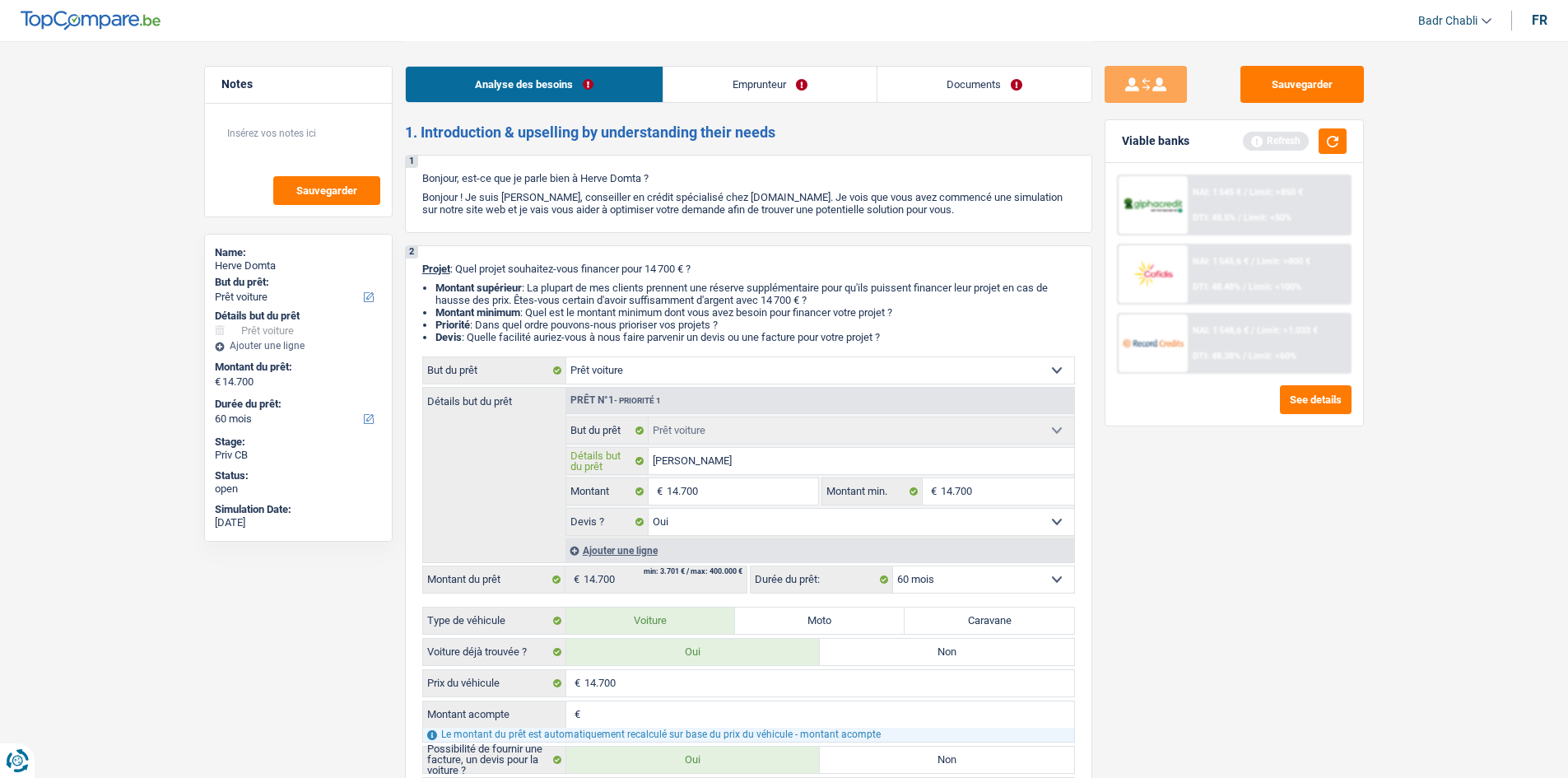
type input "Hyunday Tuc"
type input "Hyunday Tucs"
type input "Hyunday Tucso"
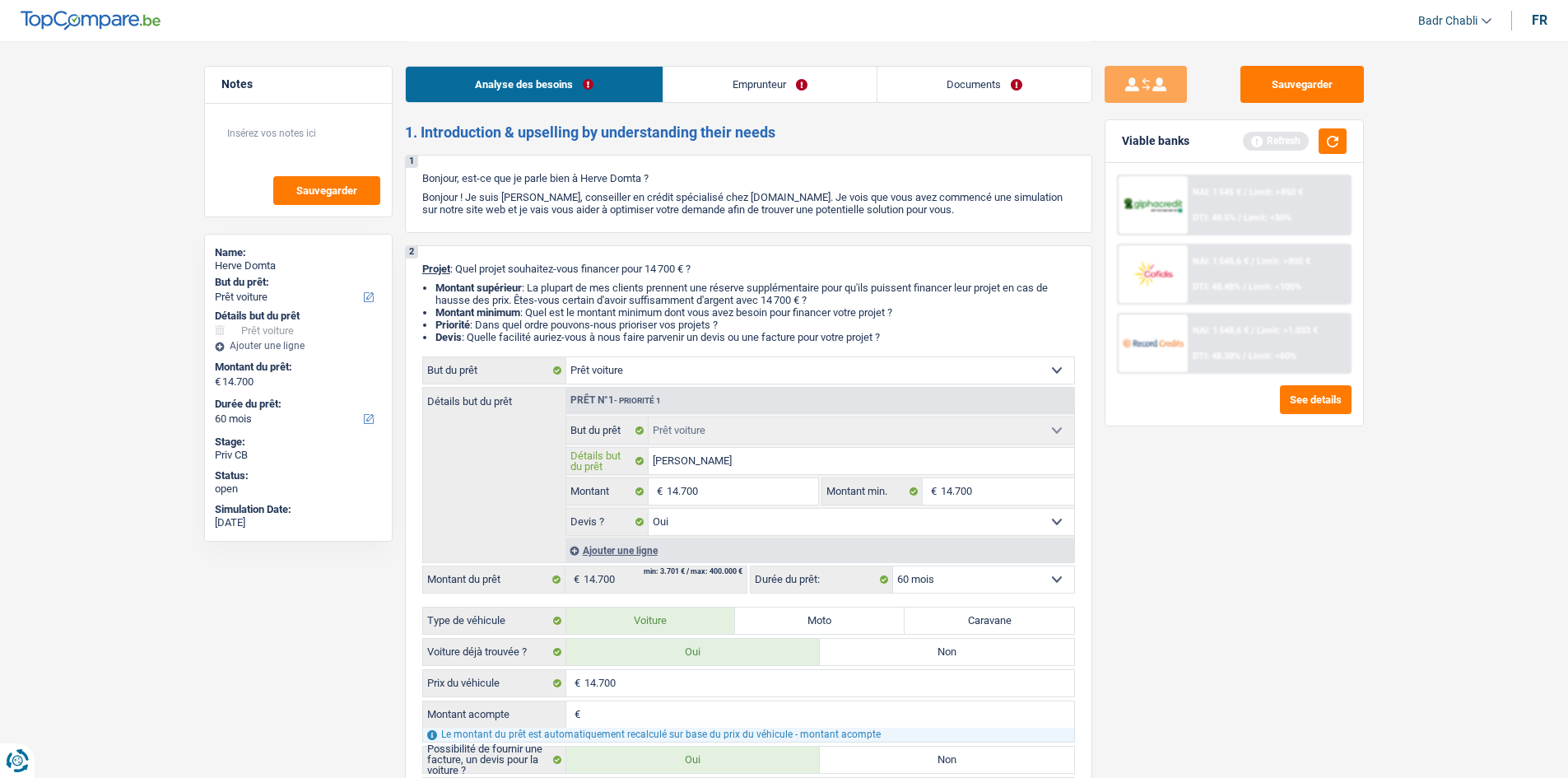
type input "Hyunday Tucso"
type input "Hyunday Tucson"
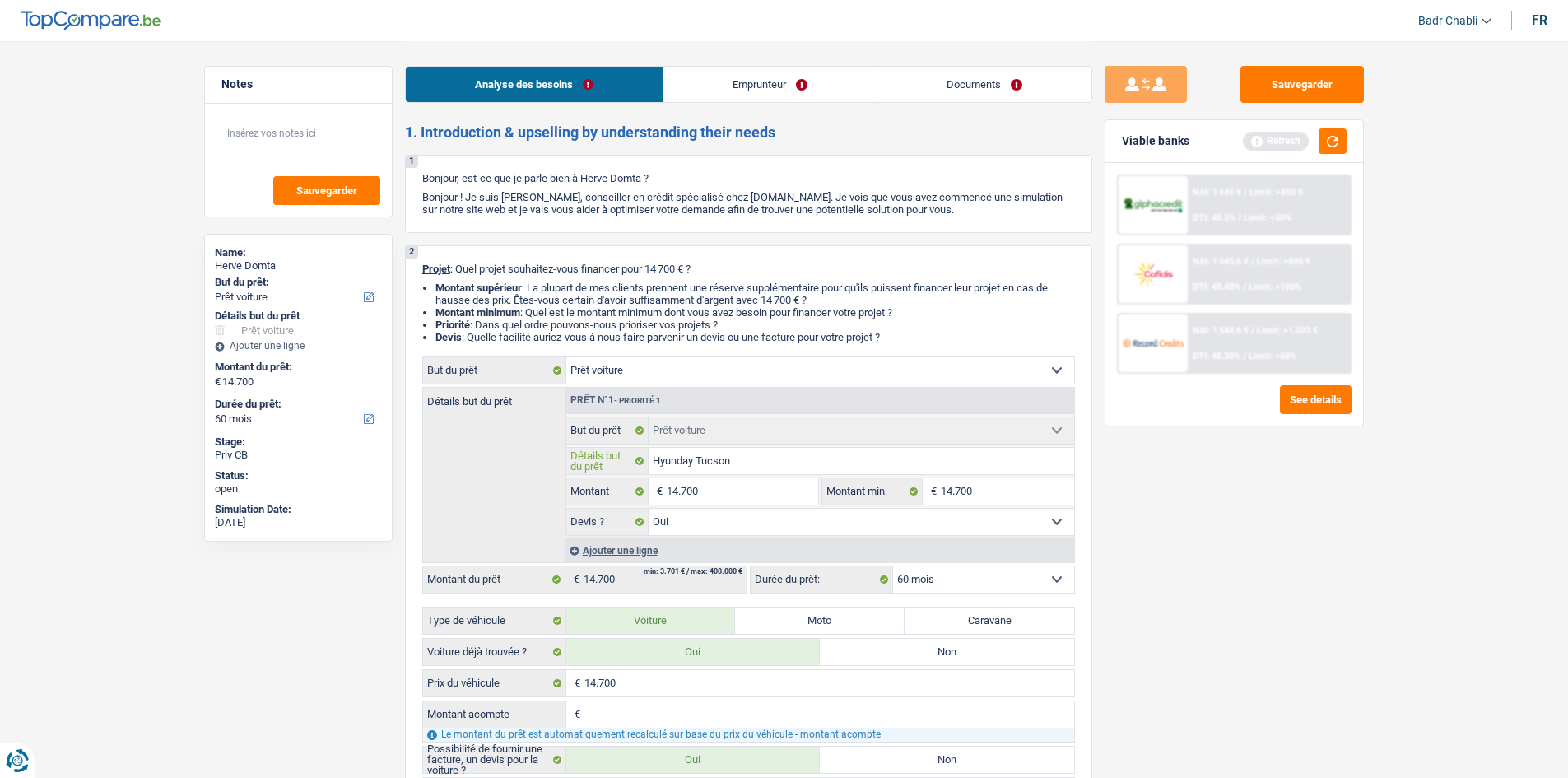
type input "Hyunday Tucson 2"
type input "Hyunday Tucson 20"
type input "Hyunday Tucson 201"
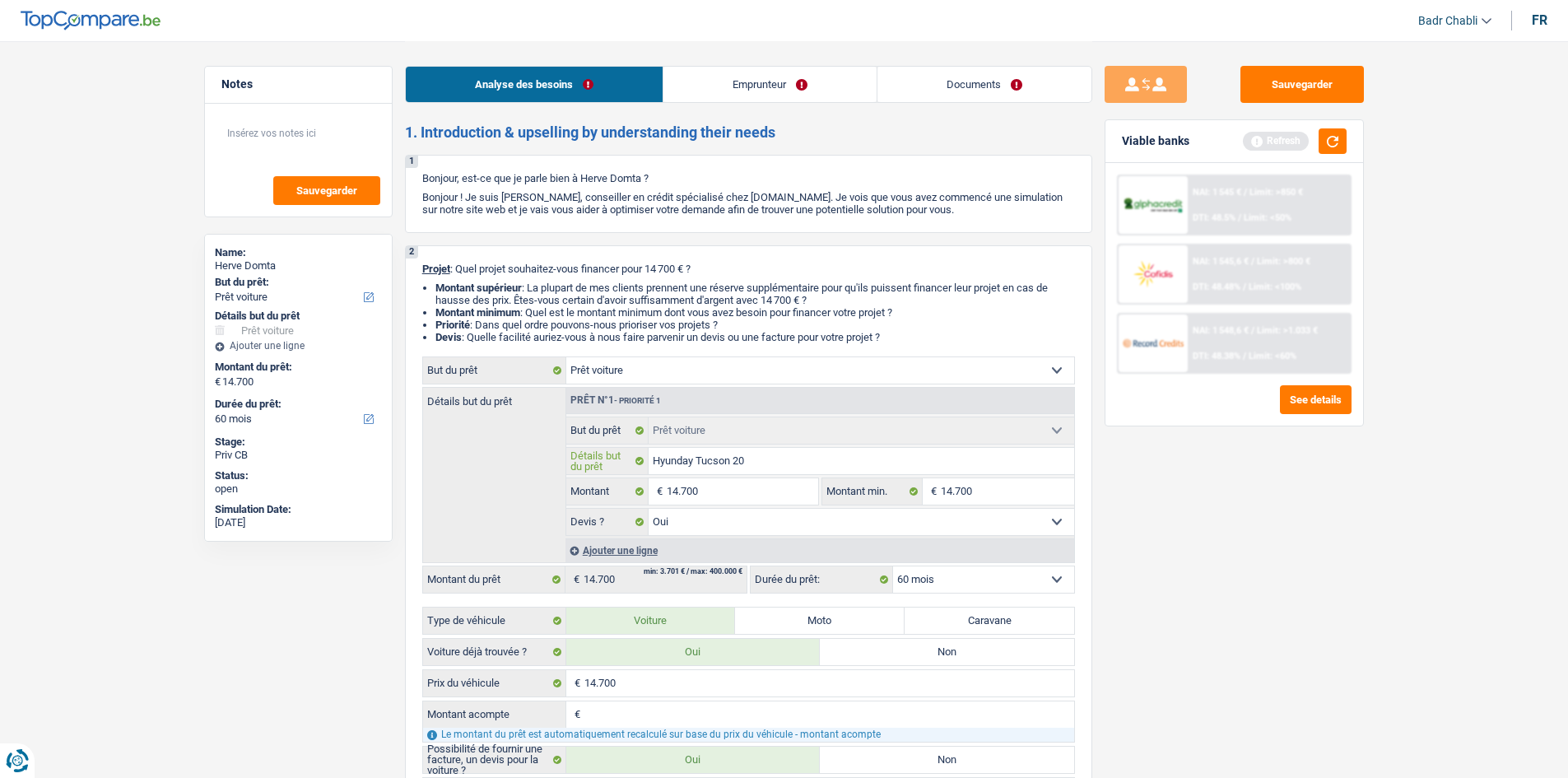
type input "Hyunday Tucson 201"
type input "Hyunday Tucson 2018"
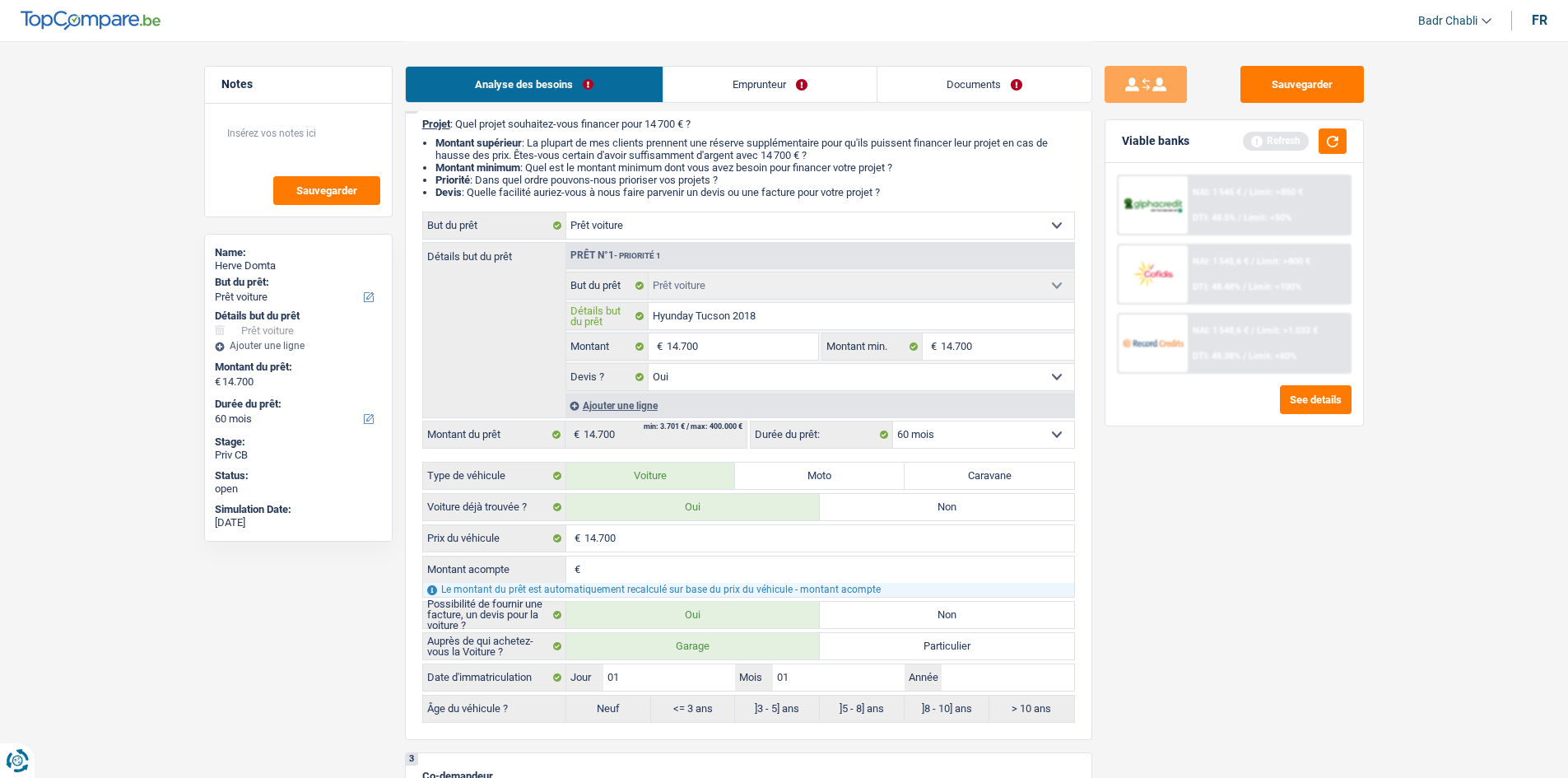
scroll to position [247, 0]
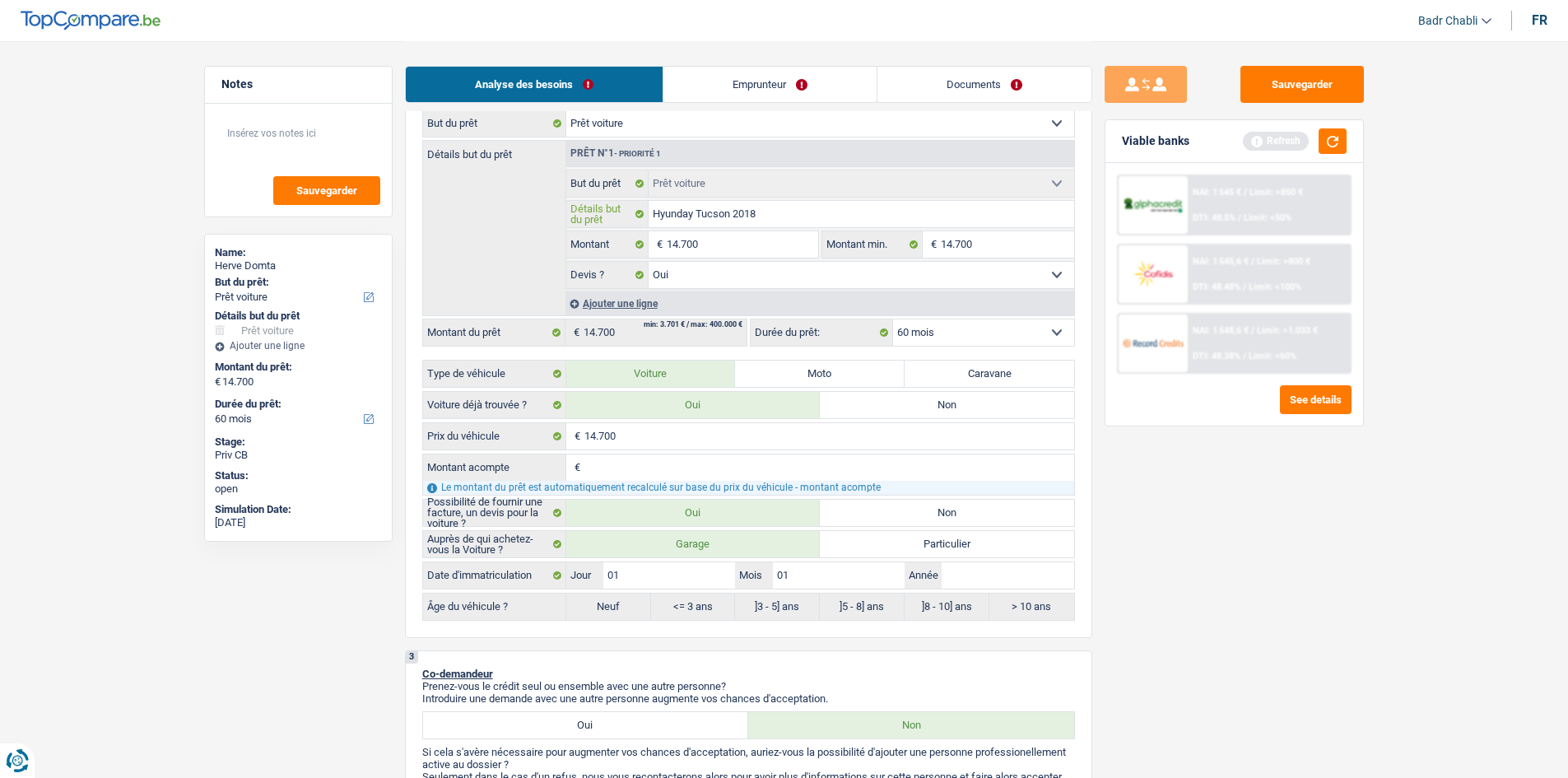
type input "Hyunday Tucson 2018"
click at [979, 568] on input "Année" at bounding box center [1008, 576] width 132 height 26
type input "2"
type input "20"
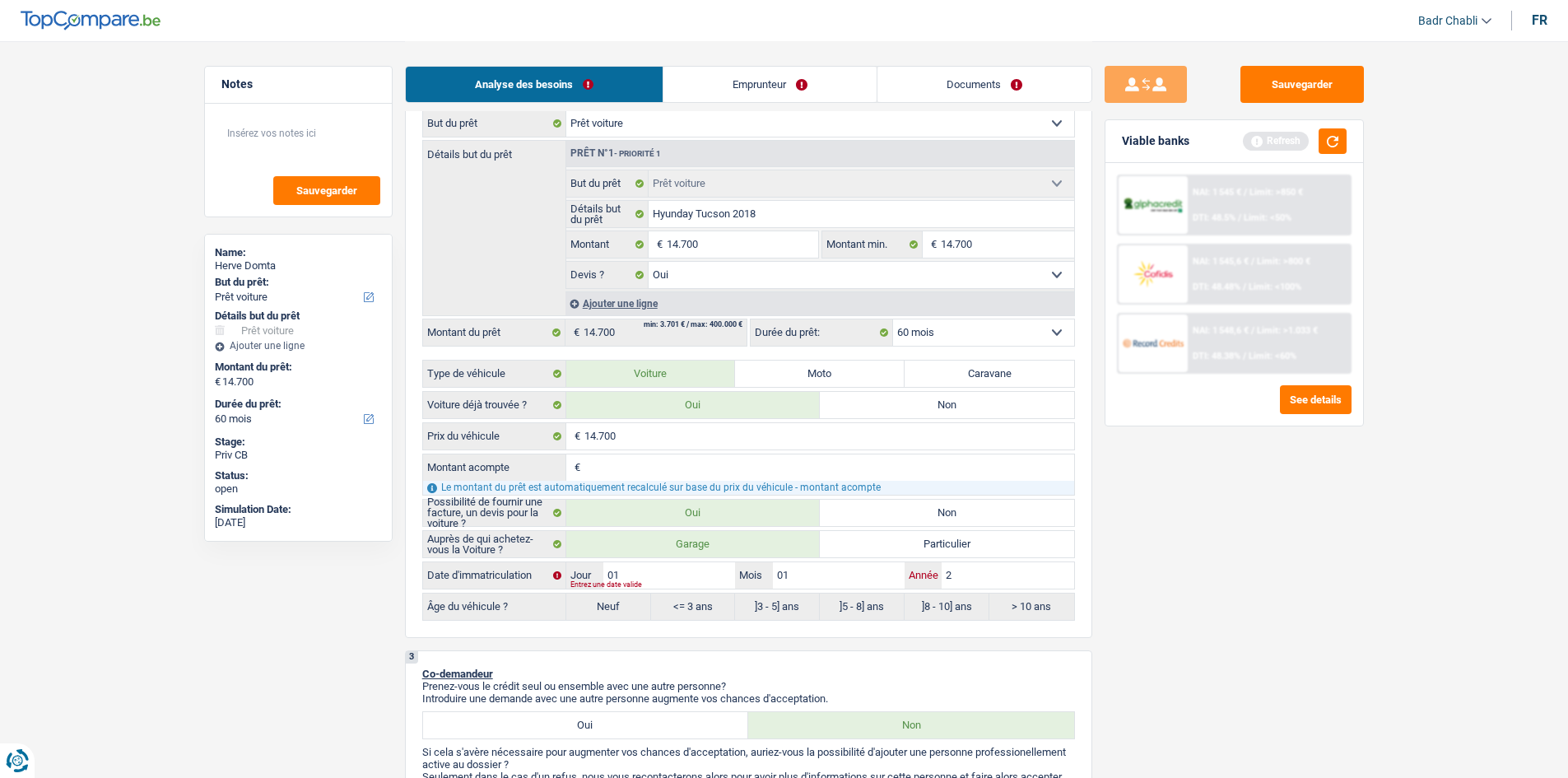
type input "20"
type input "201"
type input "2018"
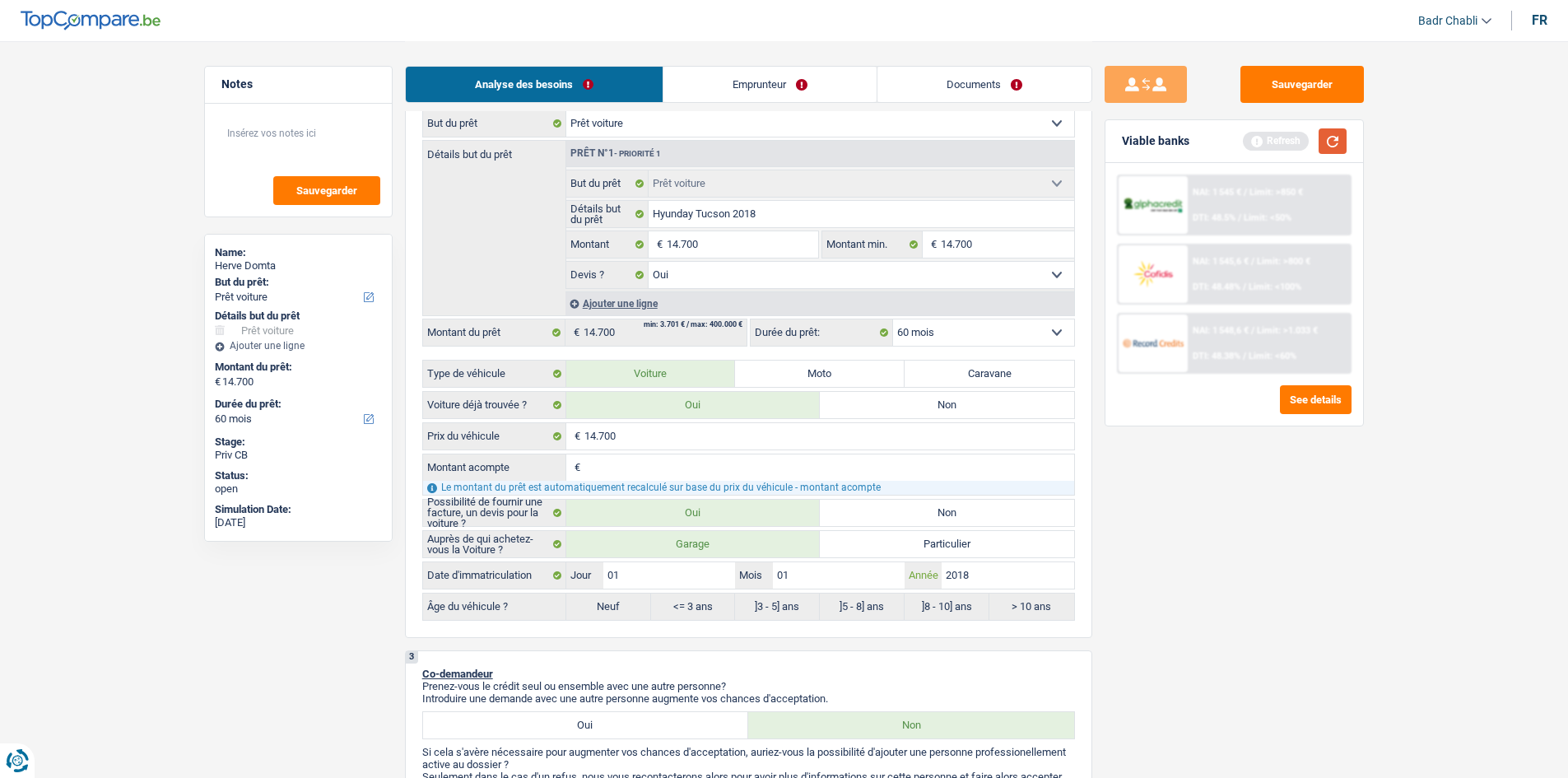
type input "2018"
radio input "false"
radio input "true"
click at [1331, 141] on button "button" at bounding box center [1333, 141] width 28 height 26
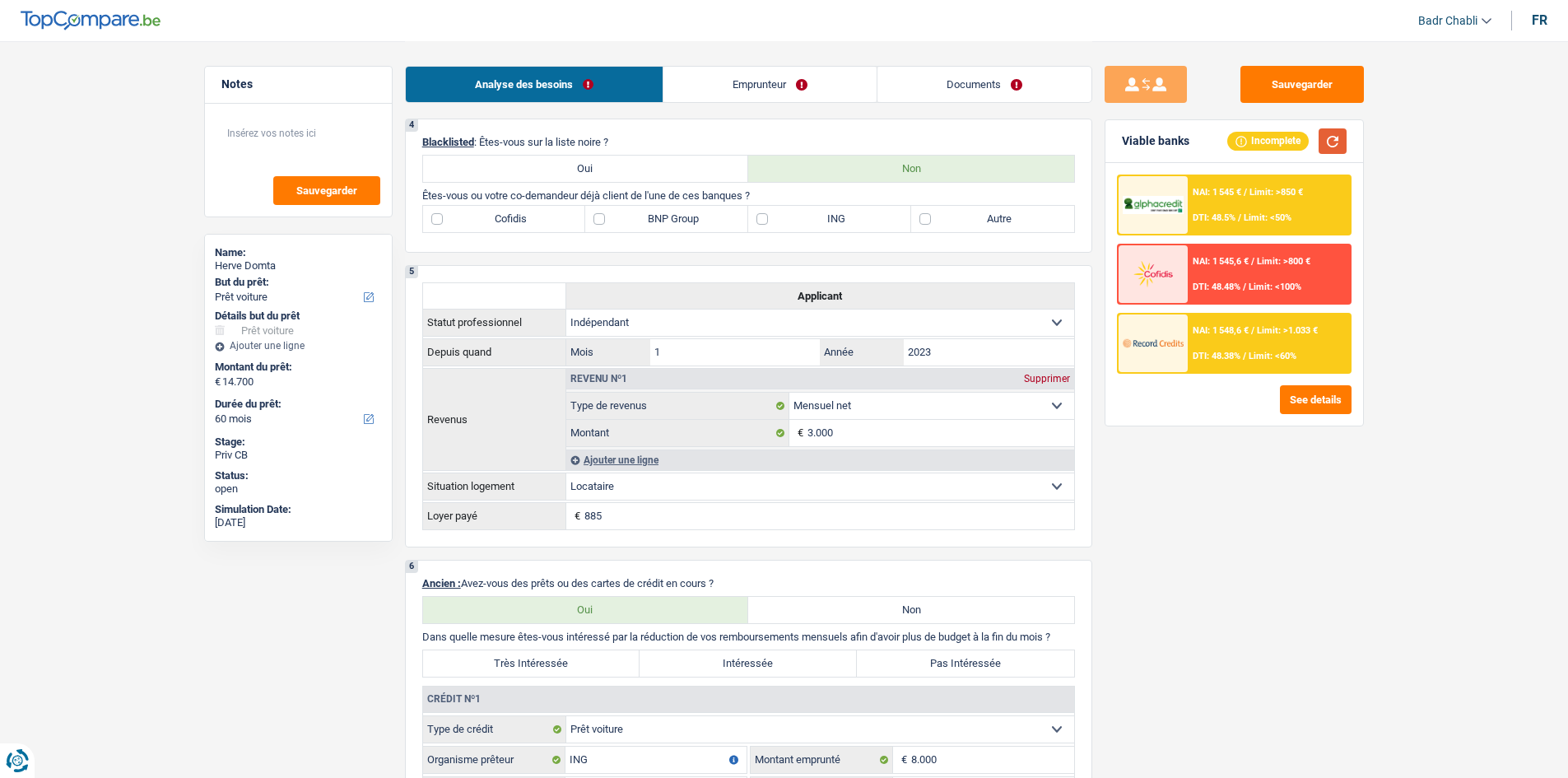
scroll to position [741, 0]
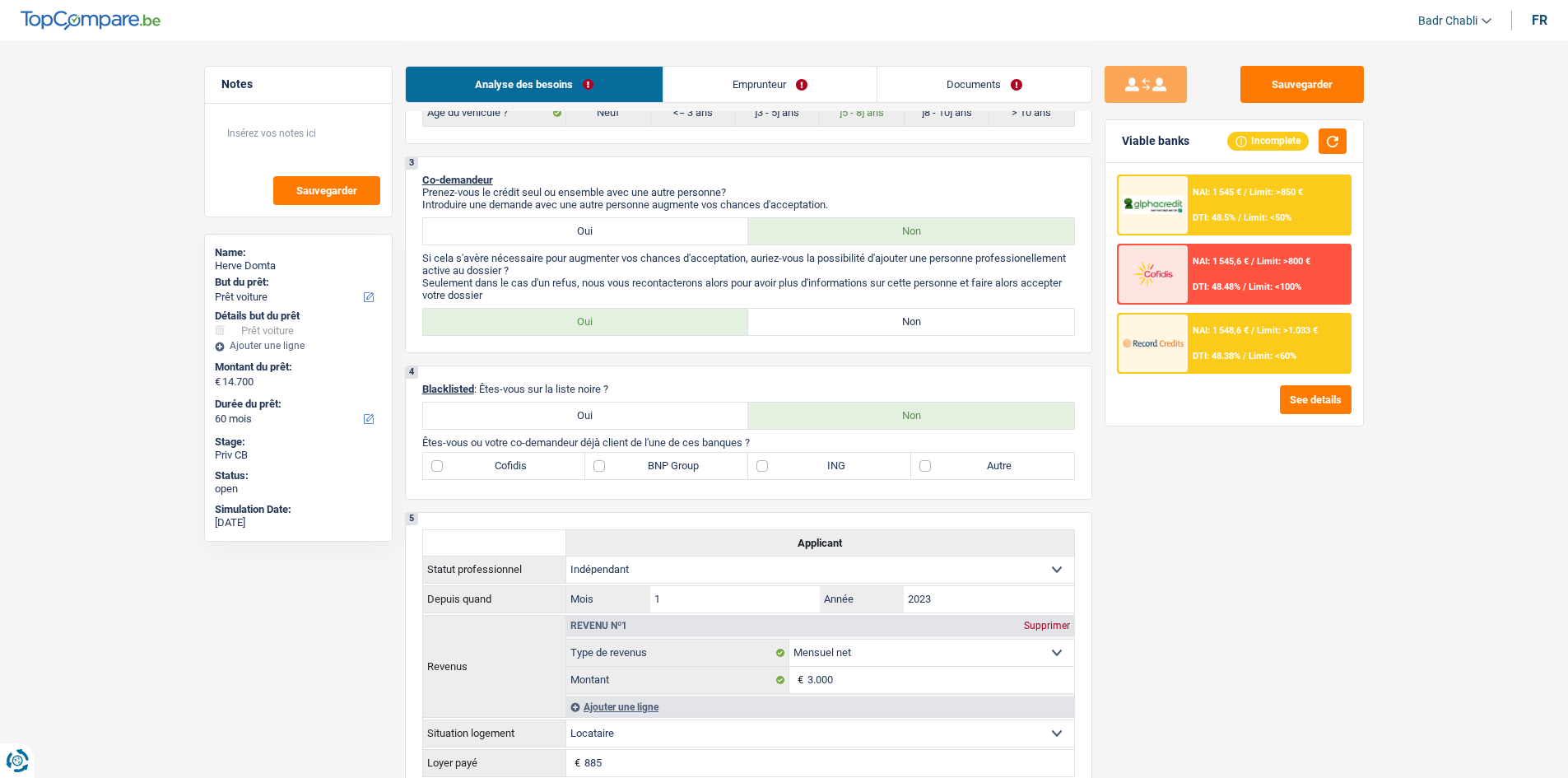
click at [920, 325] on label "Non" at bounding box center [911, 322] width 326 height 26
click at [920, 325] on input "Non" at bounding box center [911, 322] width 326 height 26
radio input "true"
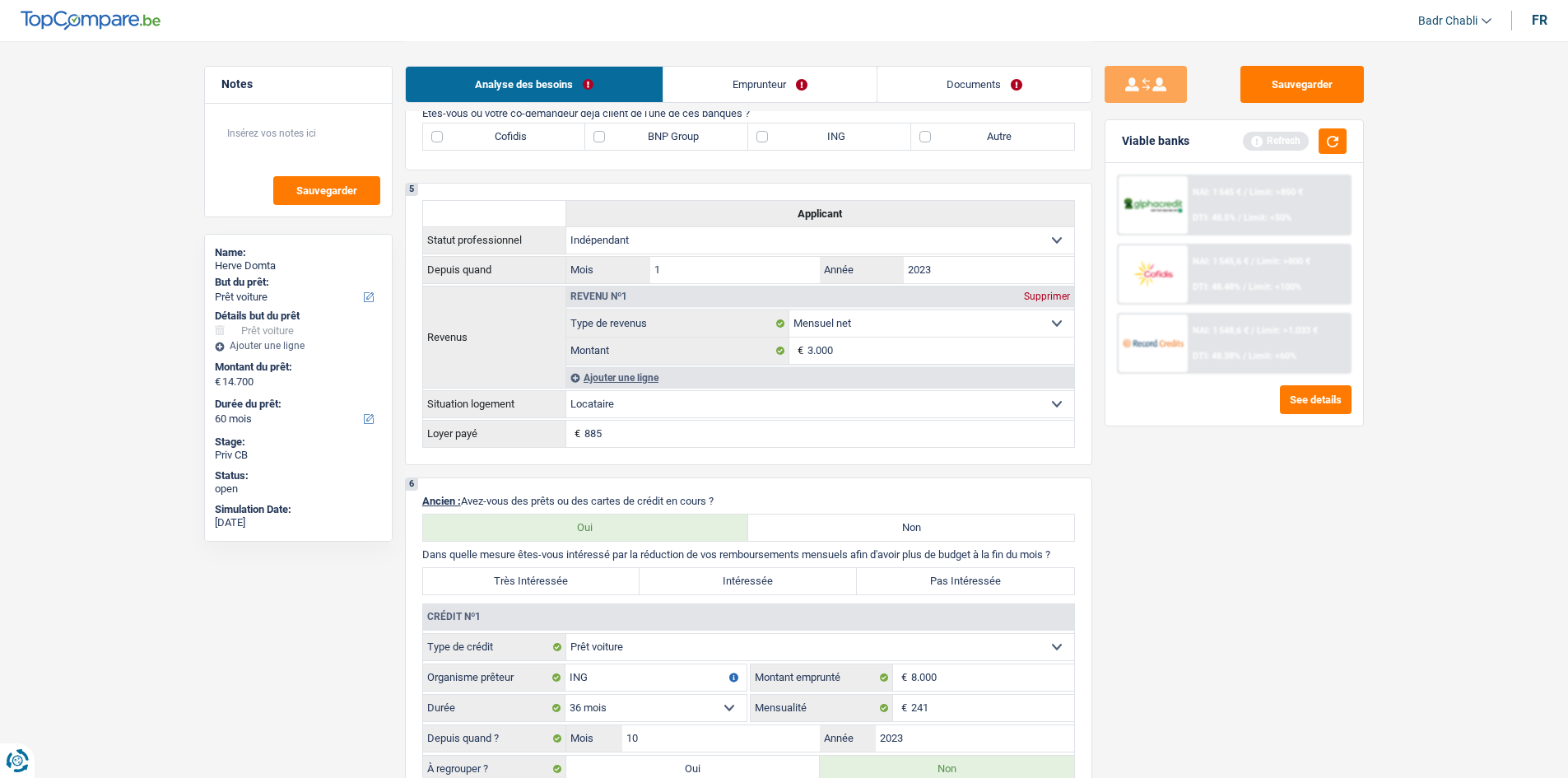
scroll to position [1399, 0]
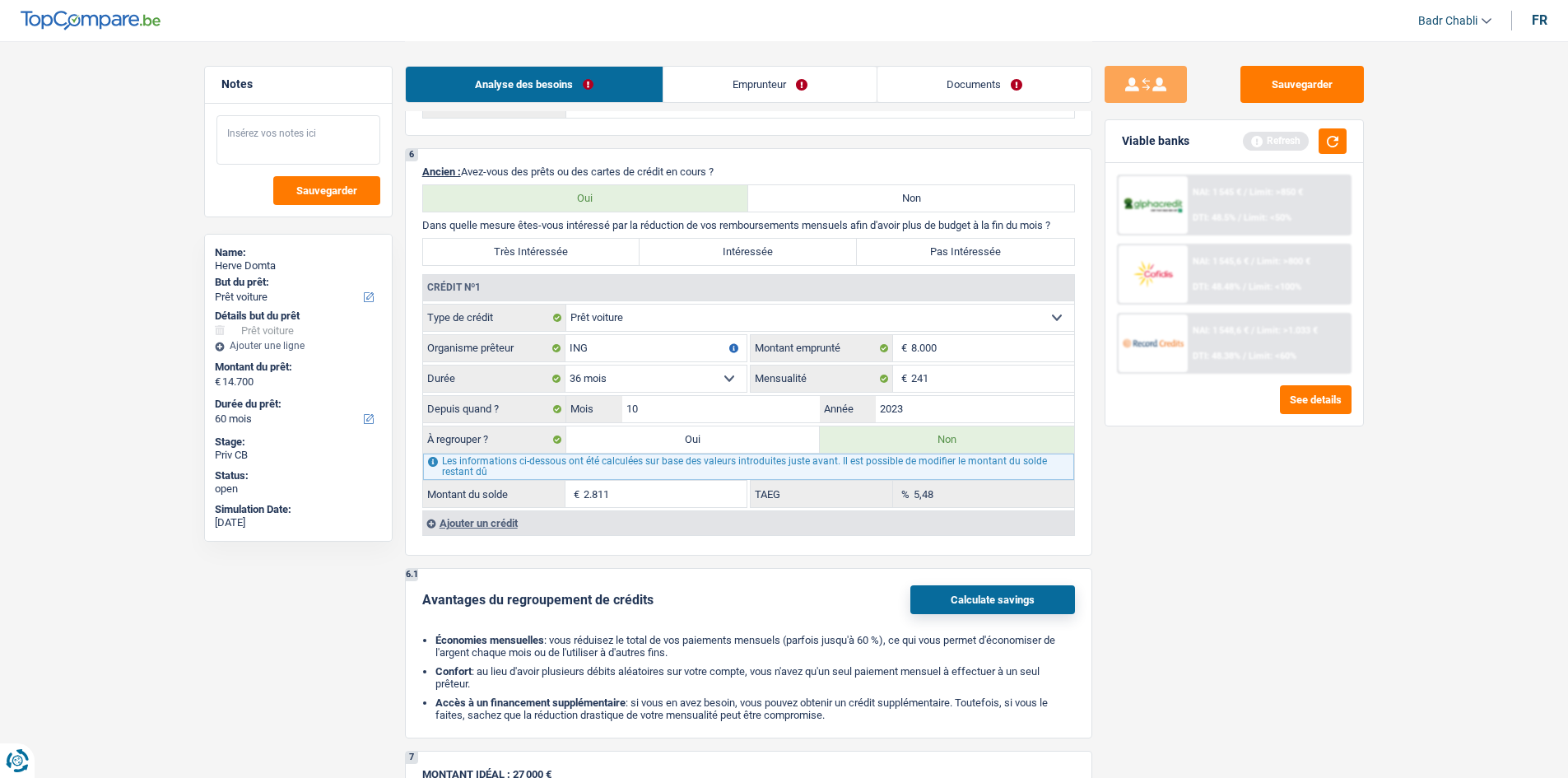
click at [315, 120] on textarea at bounding box center [298, 140] width 164 height 49
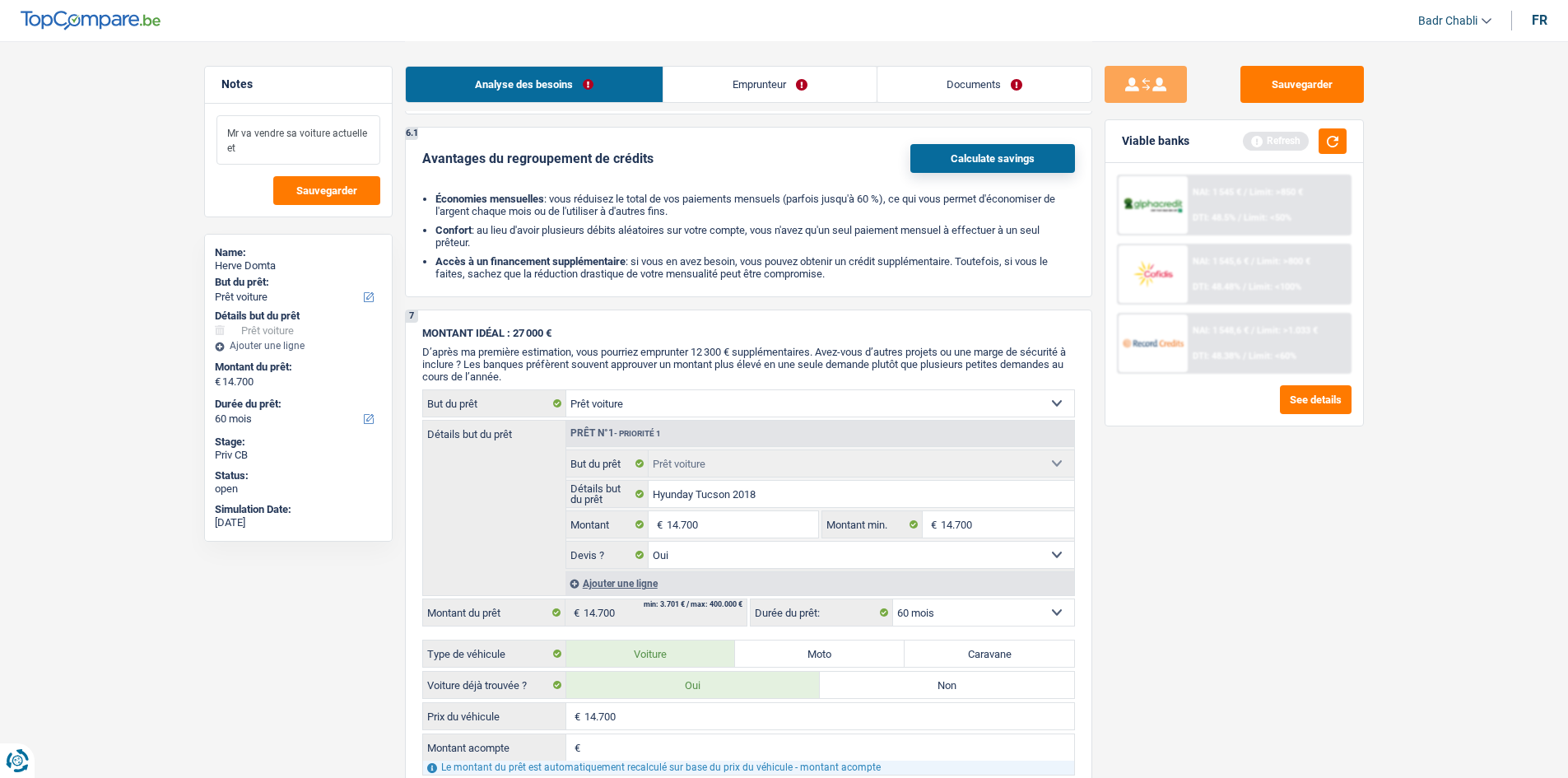
scroll to position [1975, 0]
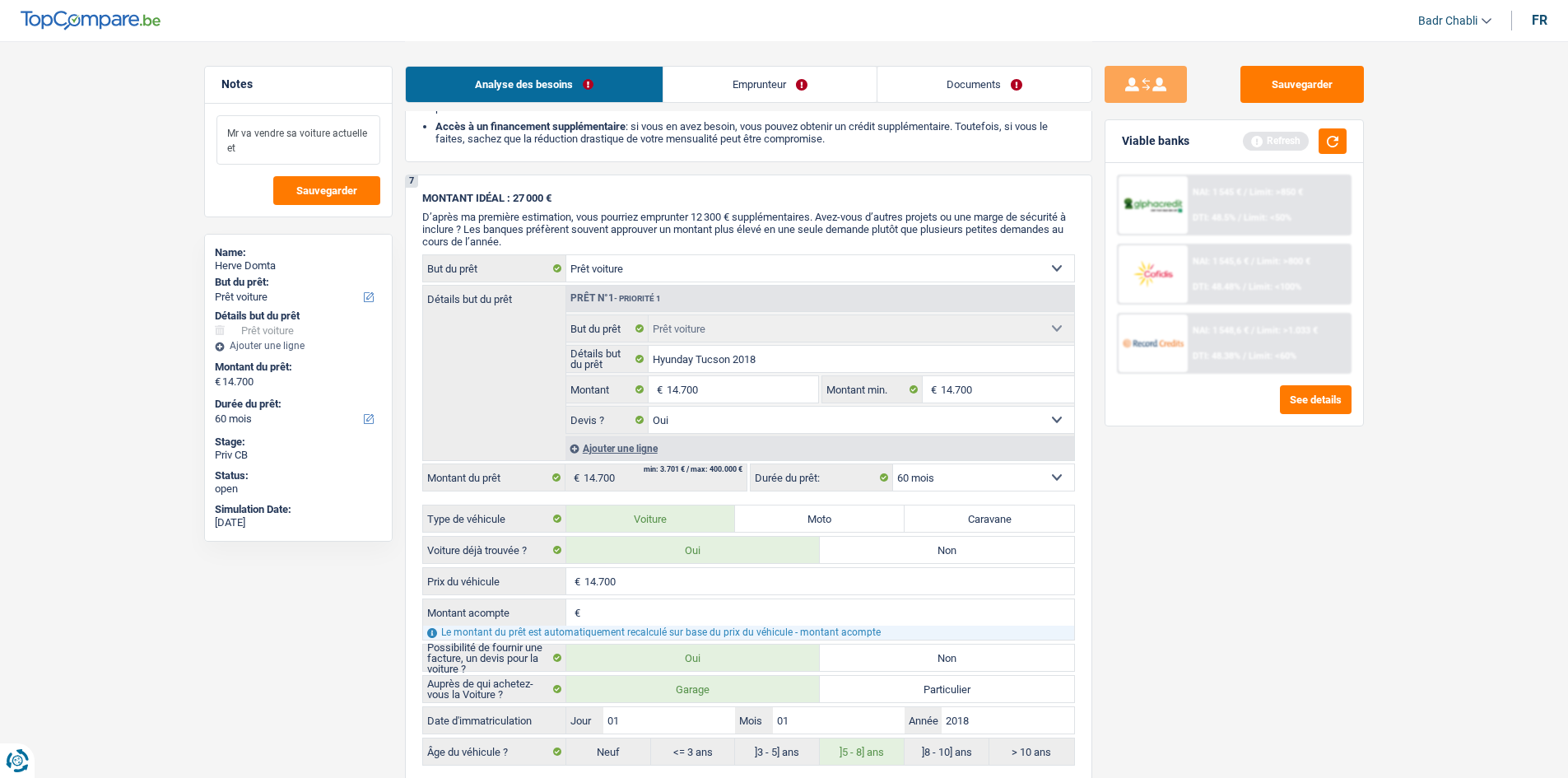
type textarea "Mr va vendre sa voiture actuelle et"
click at [1300, 67] on button "Sauvegarder" at bounding box center [1302, 84] width 123 height 37
click at [1320, 78] on button "Sauvegarder" at bounding box center [1302, 84] width 123 height 37
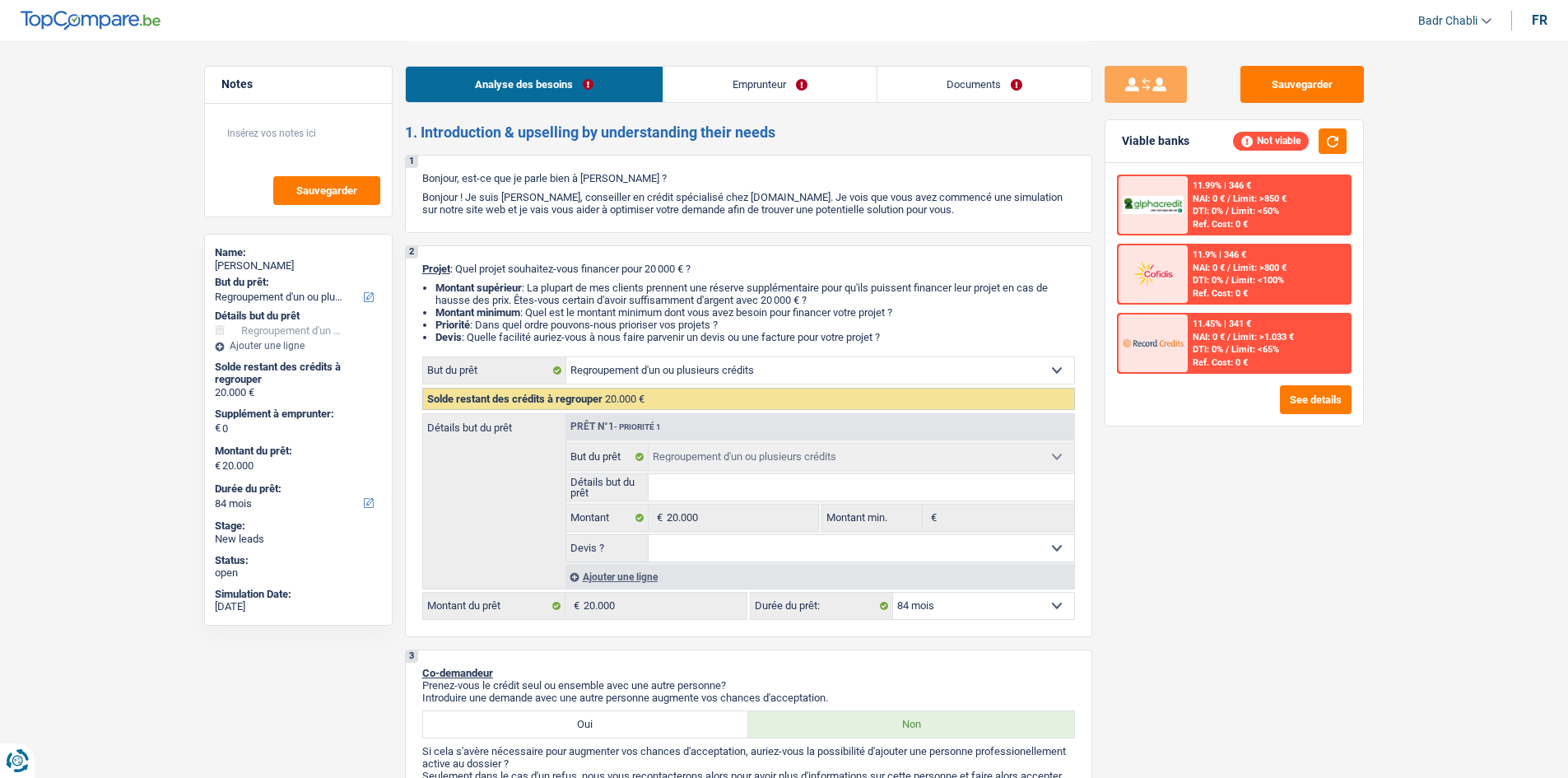
select select "refinancing"
select select "84"
select select "refinancing"
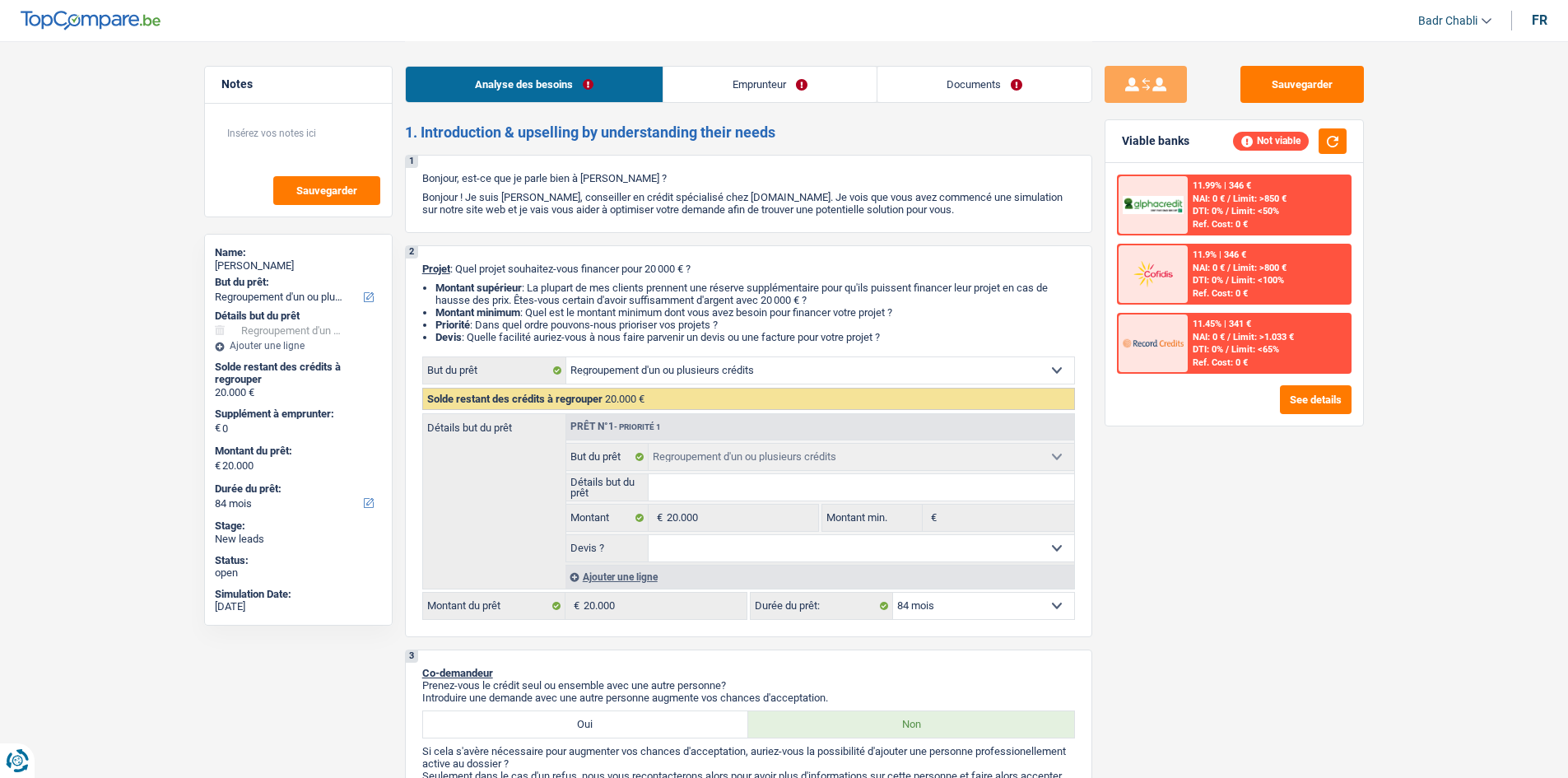
select select "84"
select select "privateEmployee"
select select "familyAllowances"
select select "netSalary"
select select "mealVouchers"
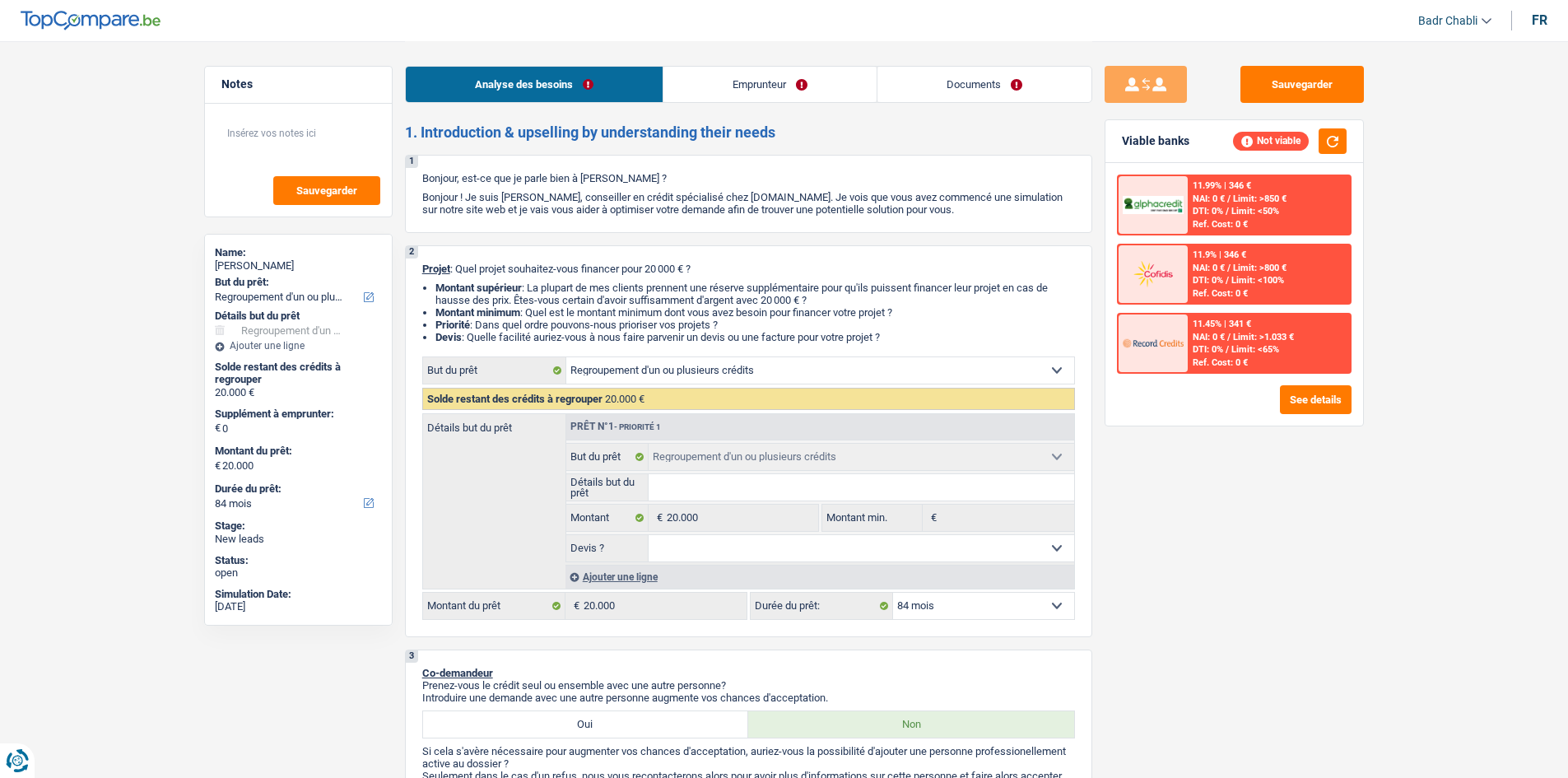
select select "rents"
select select "refinancing"
select select "84"
select select "privateEmployee"
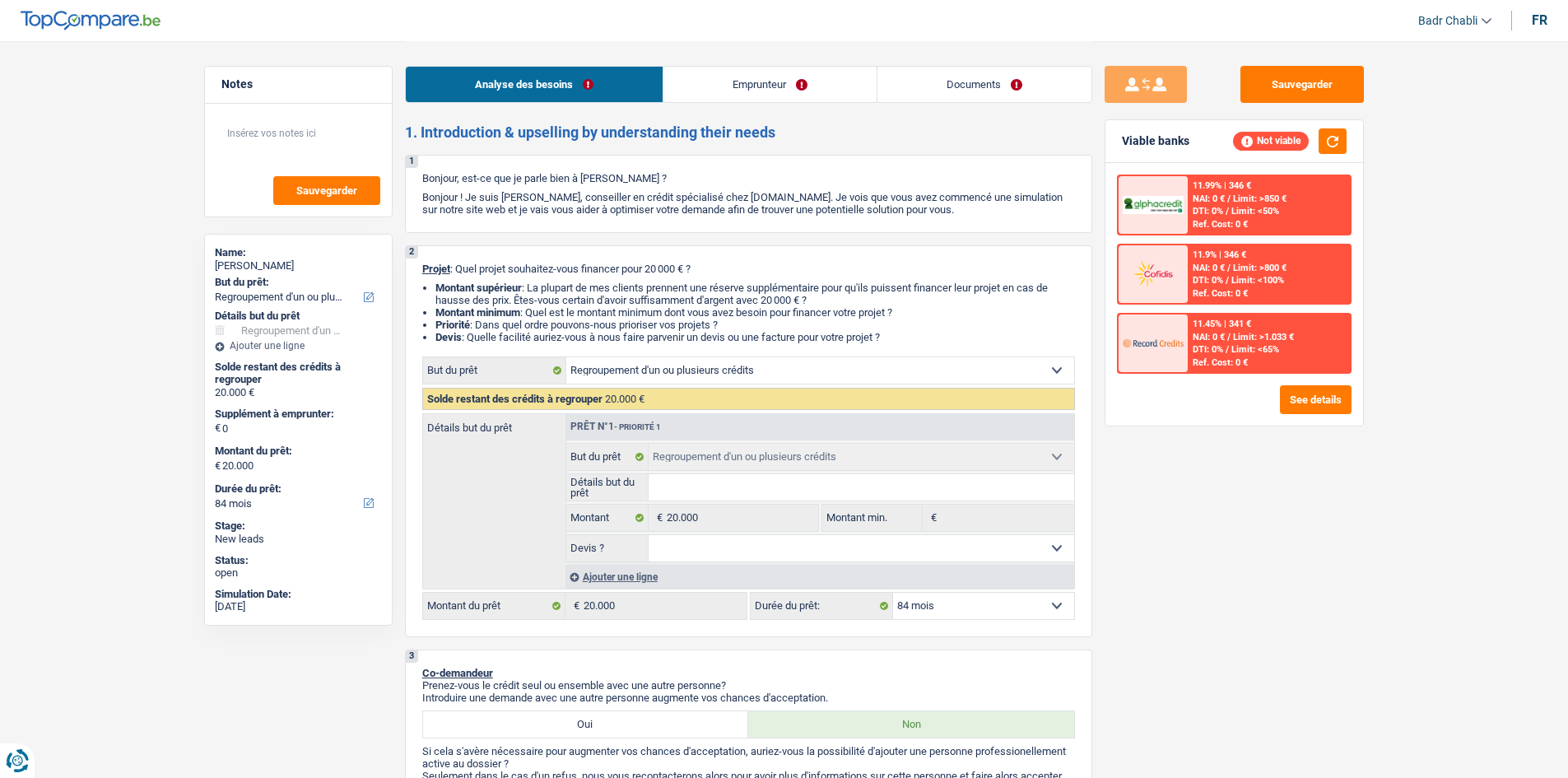
select select "familyAllowances"
select select "netSalary"
select select "mealVouchers"
select select "BE"
select select "hrc"
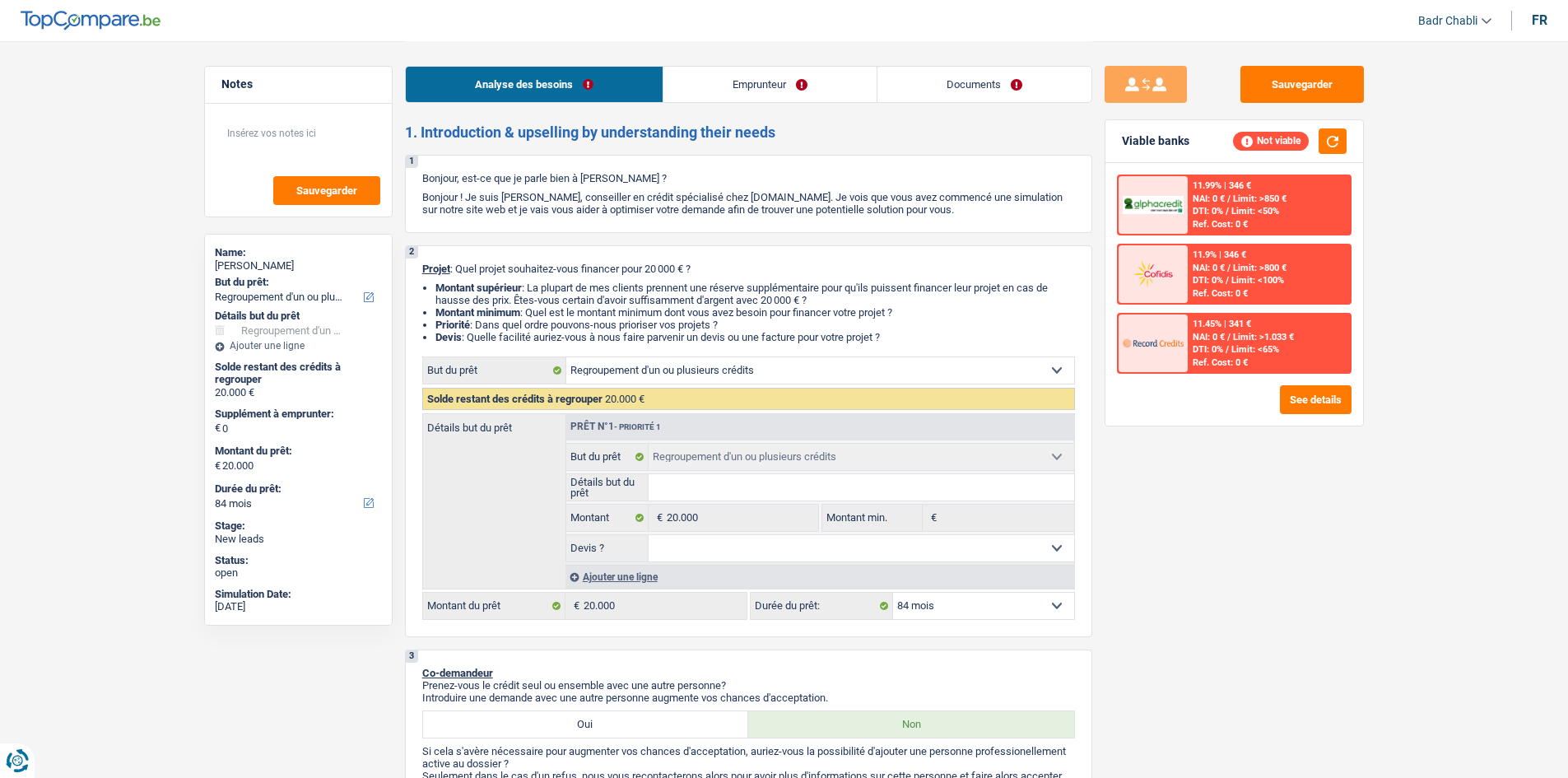
click at [968, 94] on link "Documents" at bounding box center [984, 84] width 214 height 35
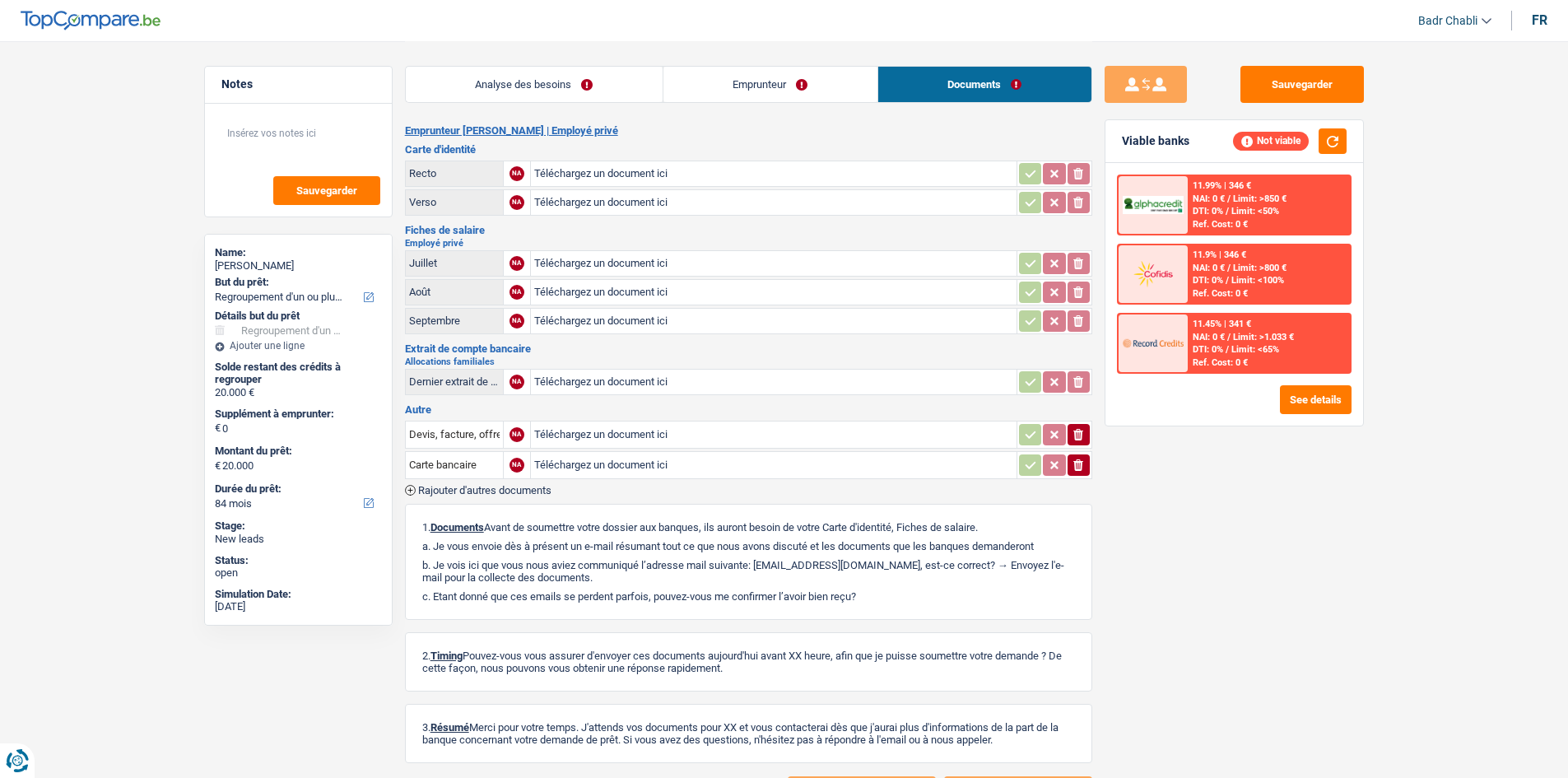
click at [793, 85] on link "Emprunteur" at bounding box center [770, 84] width 214 height 35
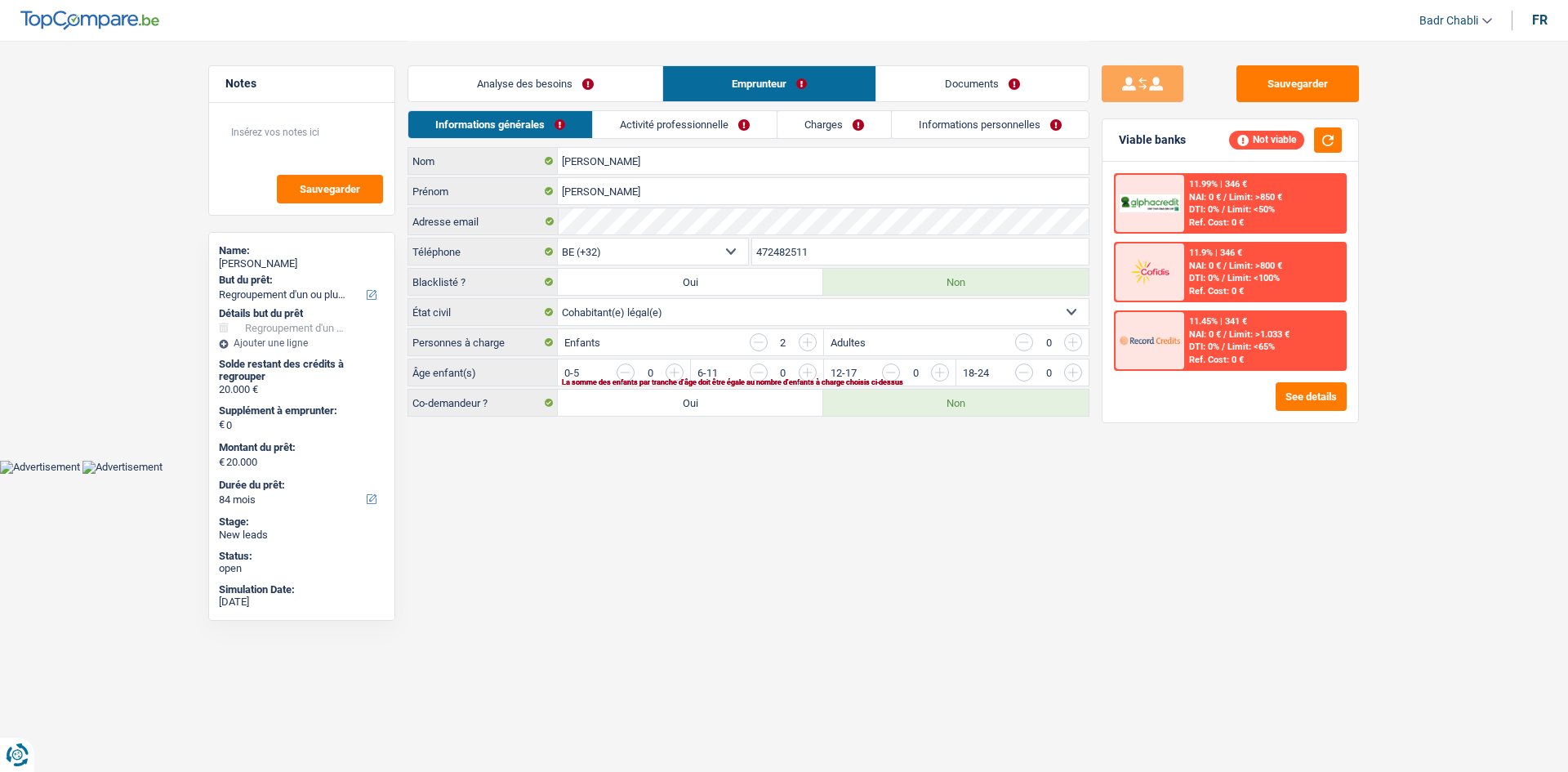
click at [719, 128] on link "Activité professionnelle" at bounding box center [685, 124] width 183 height 27
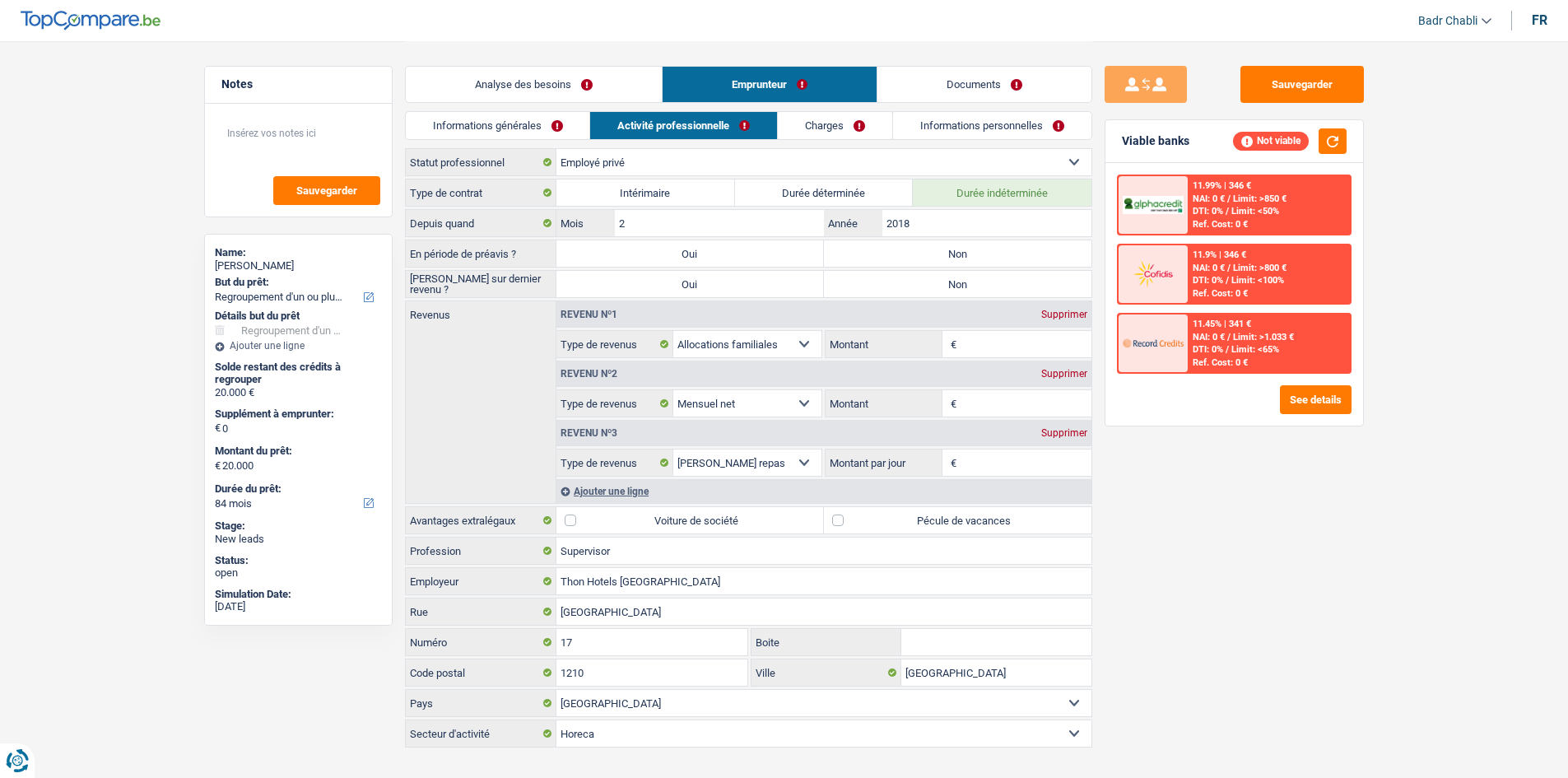
click at [900, 260] on label "Non" at bounding box center [958, 253] width 268 height 26
click at [900, 260] on input "Non" at bounding box center [958, 253] width 268 height 26
radio input "true"
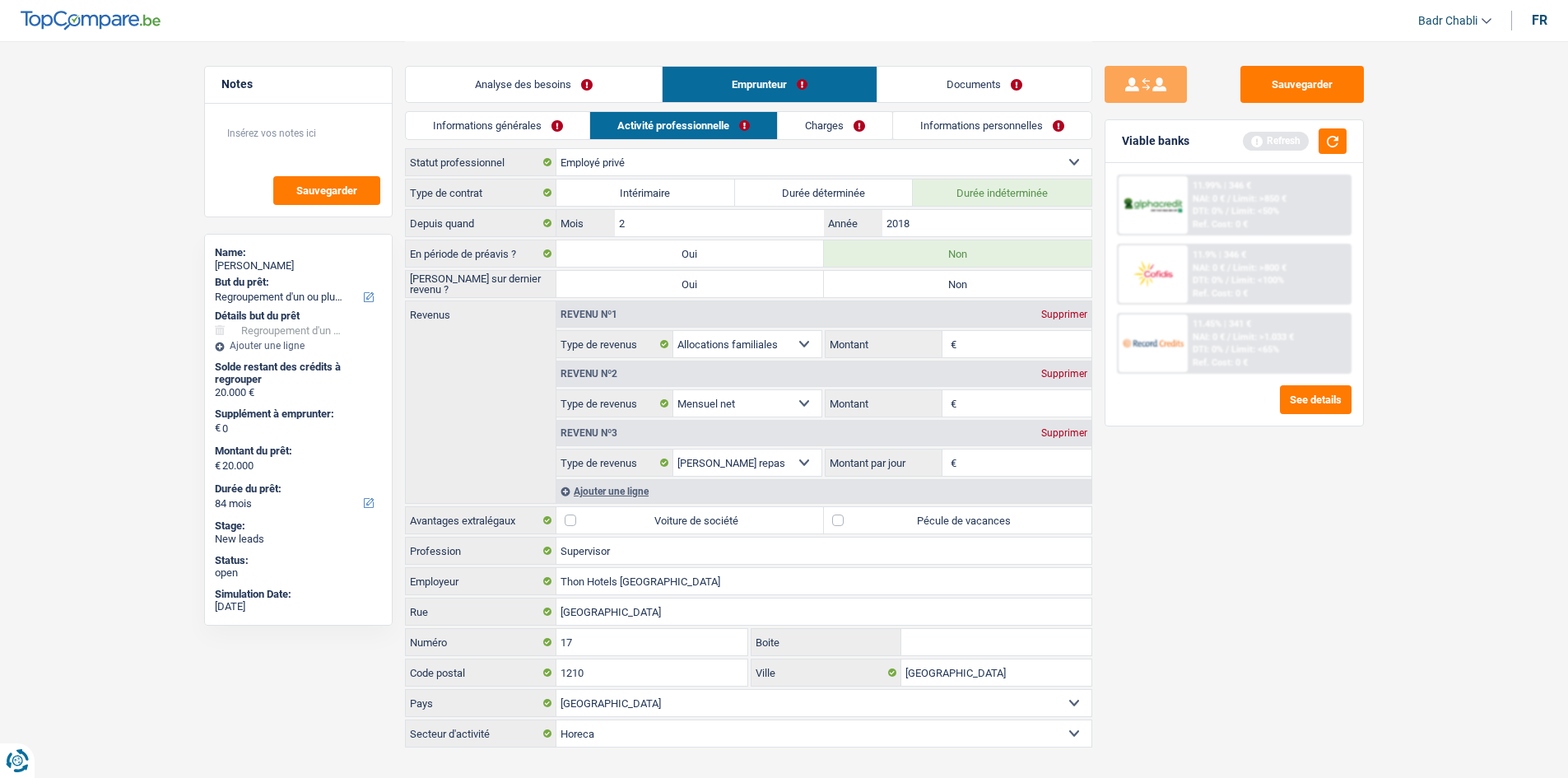
click at [913, 278] on label "Non" at bounding box center [958, 284] width 268 height 26
click at [913, 278] on input "Non" at bounding box center [958, 284] width 268 height 26
radio input "true"
click at [532, 96] on link "Analyse des besoins" at bounding box center [534, 84] width 256 height 35
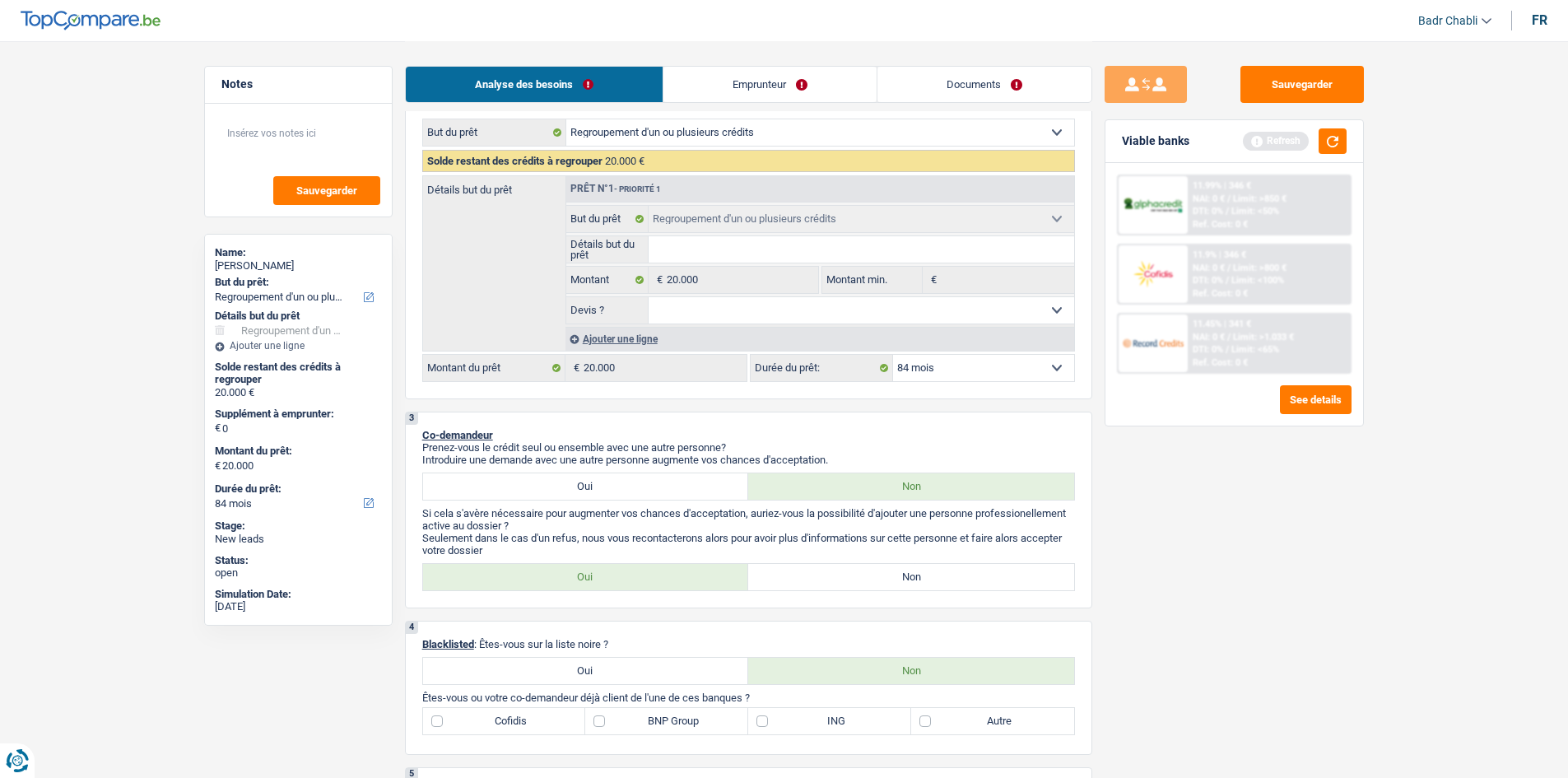
scroll to position [247, 0]
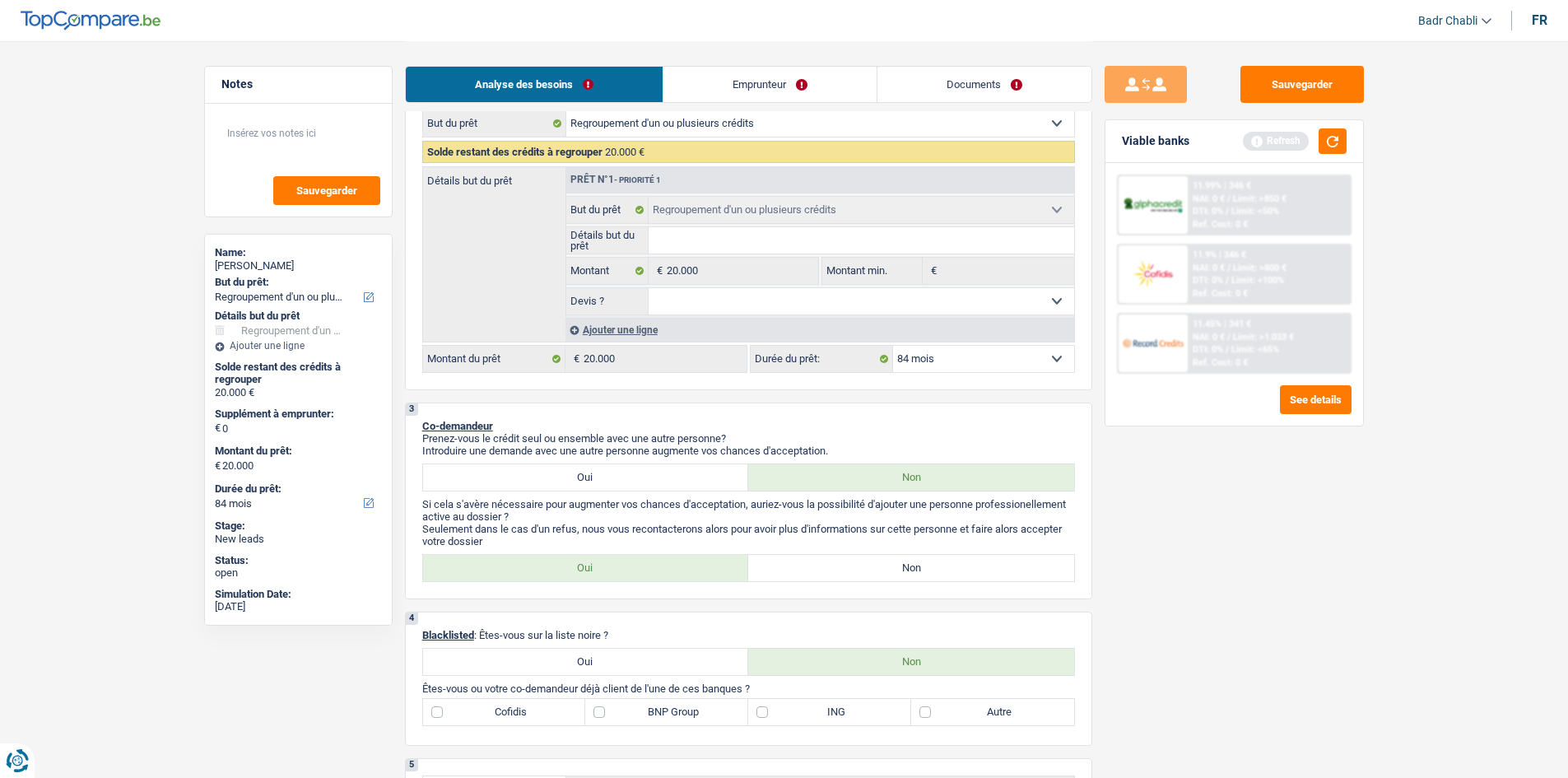
click at [881, 574] on label "Non" at bounding box center [911, 568] width 326 height 26
click at [881, 574] on input "Non" at bounding box center [911, 568] width 326 height 26
radio input "true"
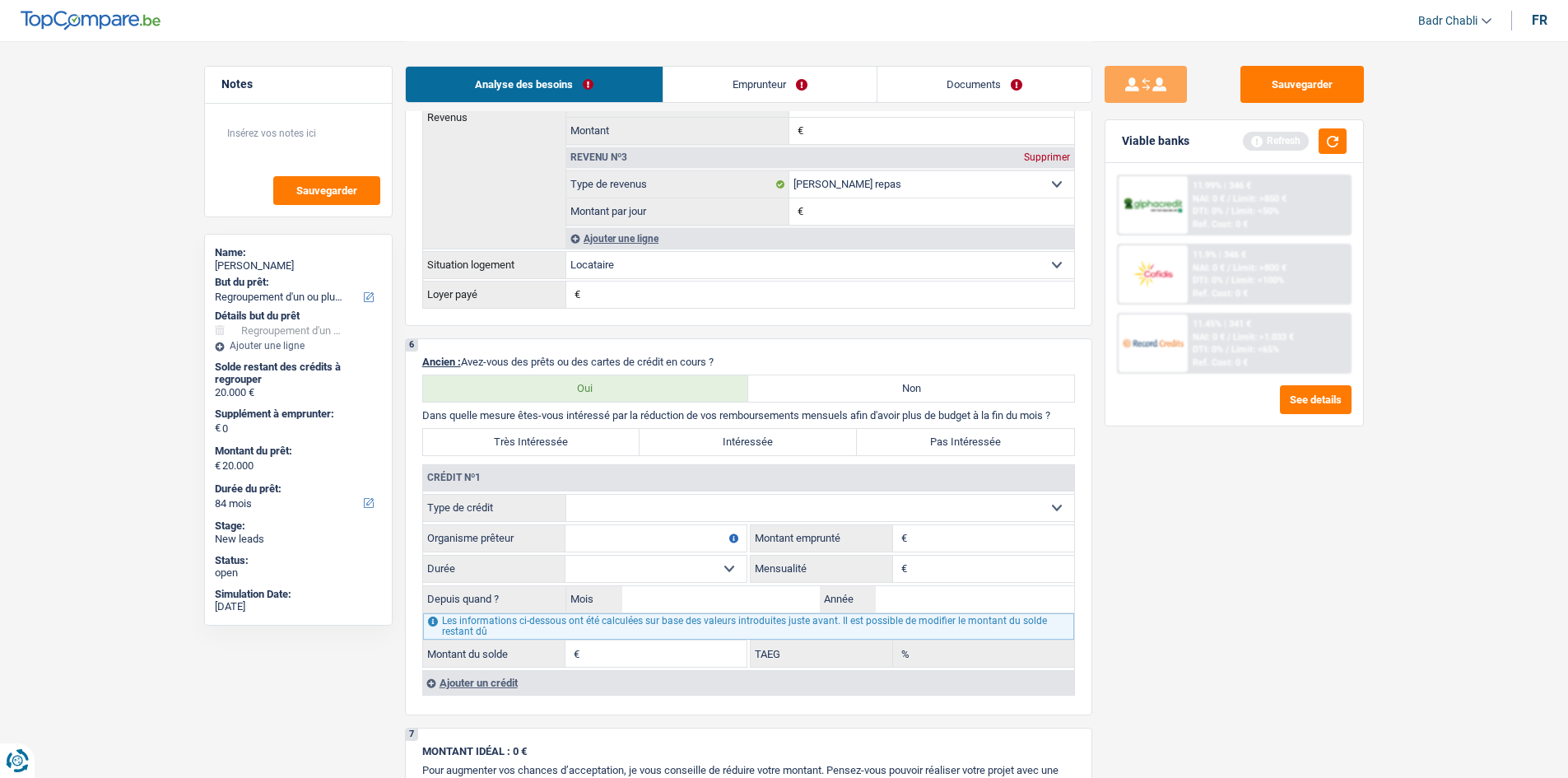
scroll to position [1399, 0]
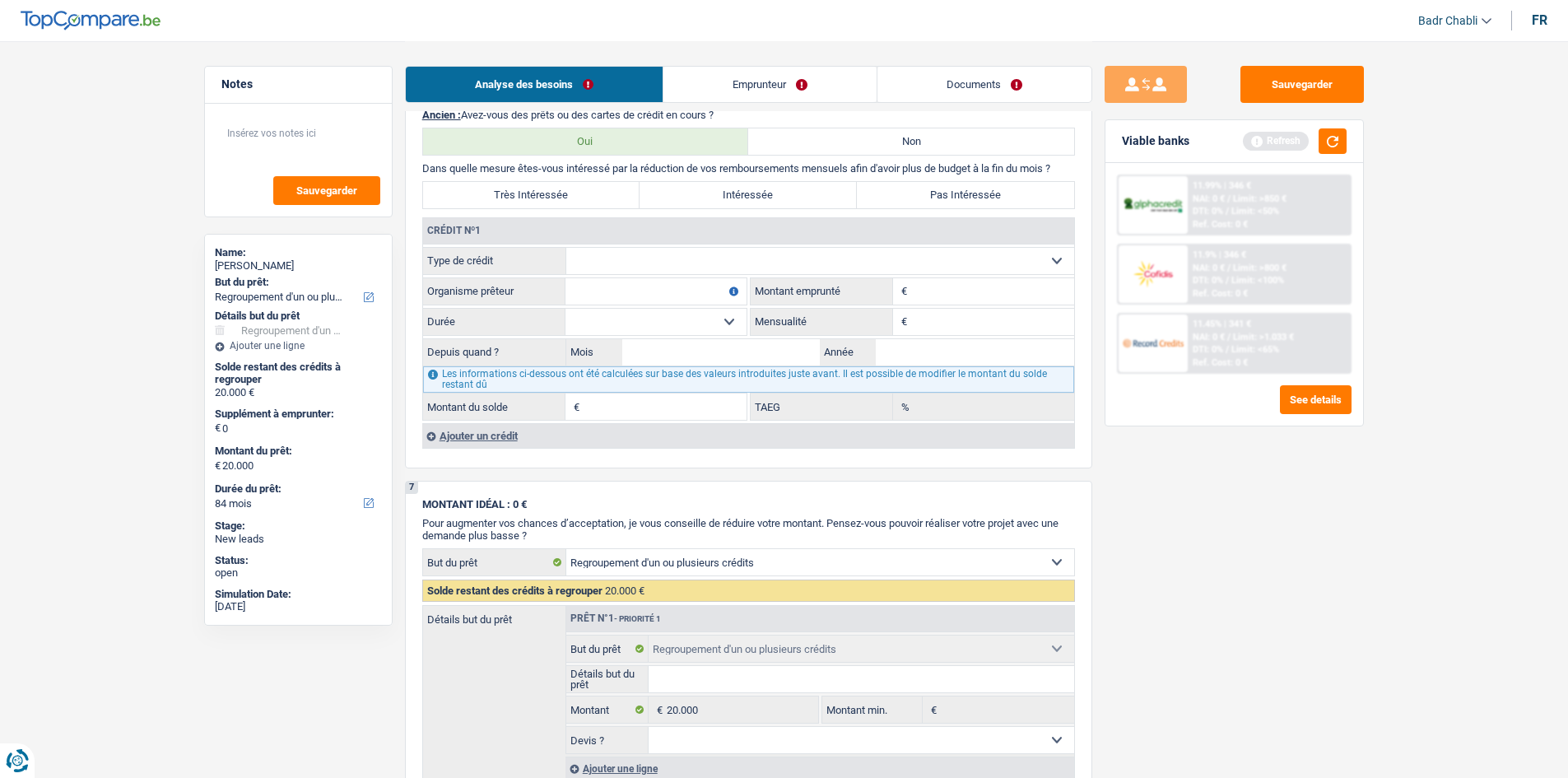
click at [504, 429] on div "Ajouter un crédit" at bounding box center [748, 436] width 652 height 25
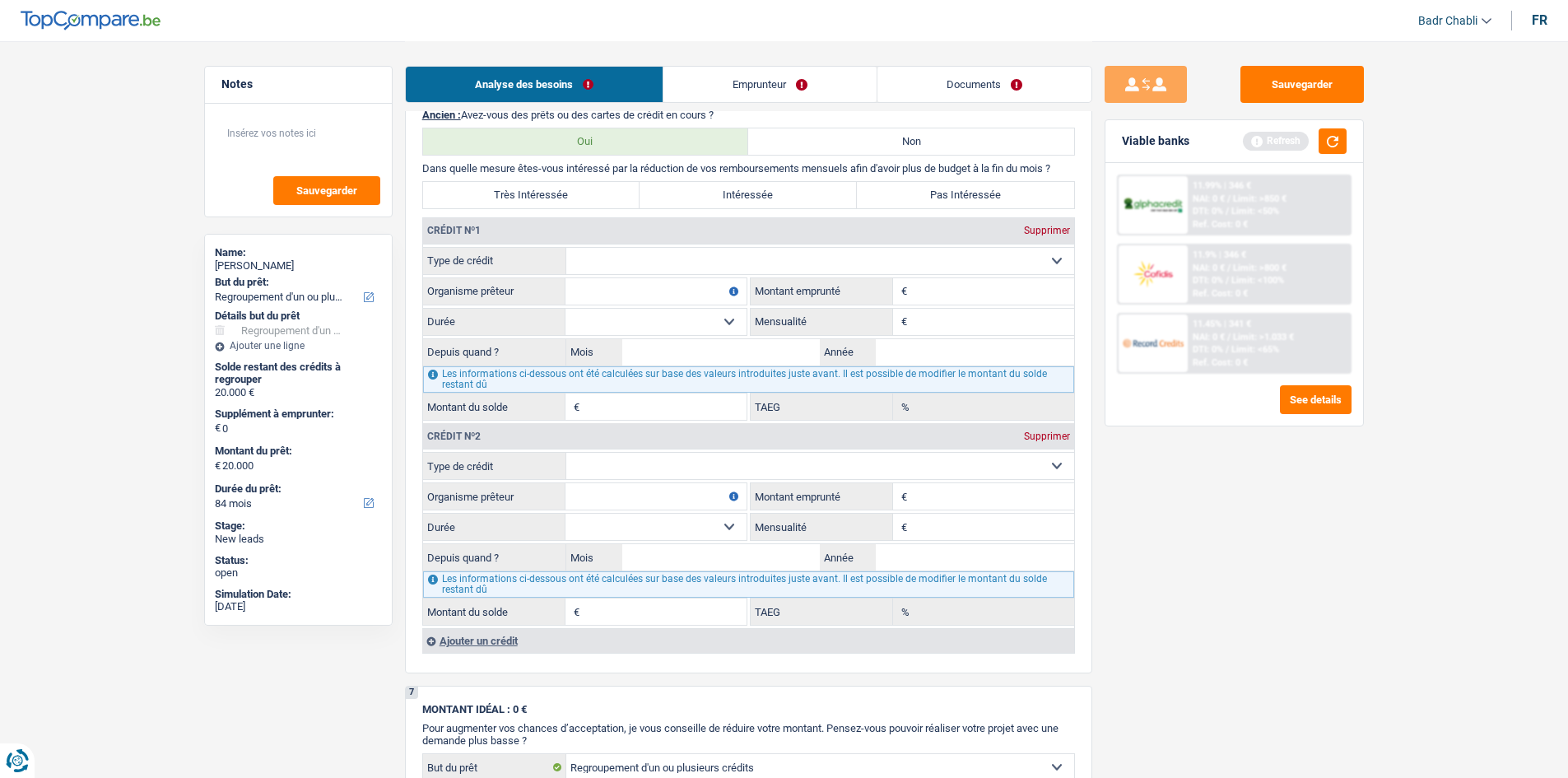
click at [462, 640] on div "Ajouter un crédit" at bounding box center [748, 640] width 652 height 25
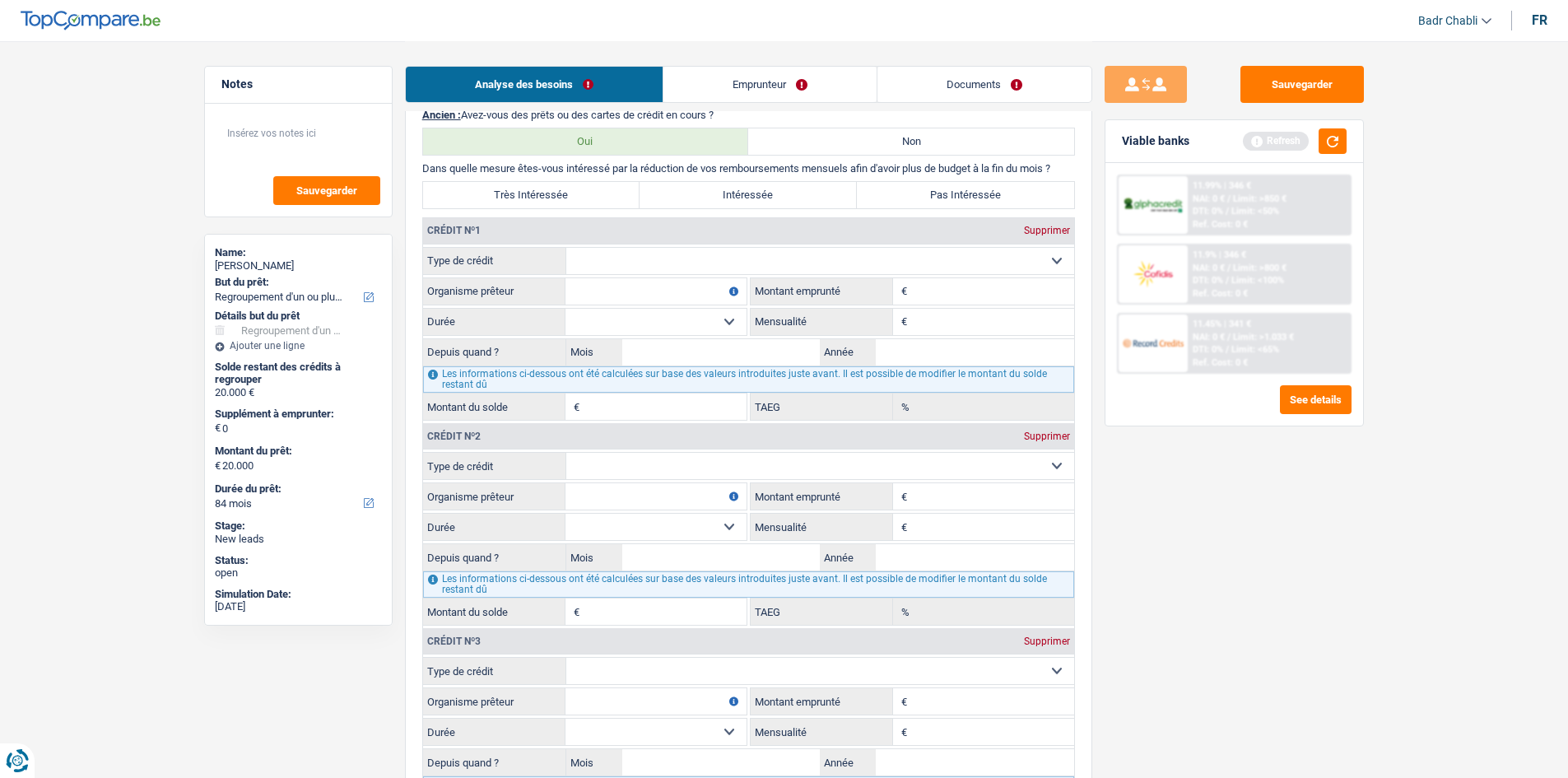
click at [647, 263] on select "Carte ou ouverture de crédit Prêt hypothécaire Vente à tempérament Prêt à tempé…" at bounding box center [820, 261] width 508 height 26
select select "cardOrCredit"
type input "0"
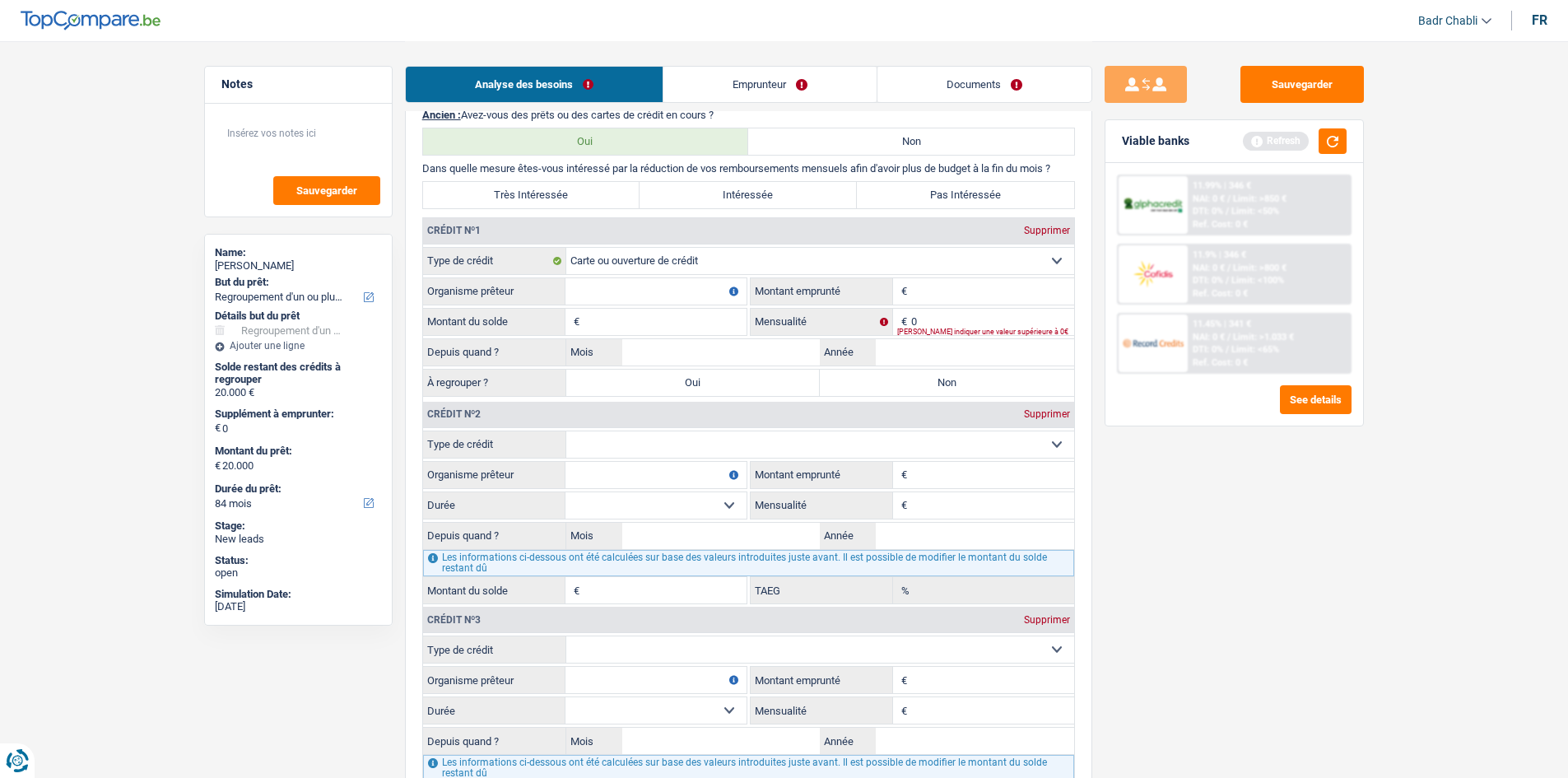
click at [665, 425] on div "Crédit nº2 Supprimer" at bounding box center [749, 415] width 651 height 26
click at [669, 437] on select "Carte ou ouverture de crédit Prêt hypothécaire Vente à tempérament Prêt à tempé…" at bounding box center [820, 444] width 508 height 26
select select "cardOrCredit"
type input "0"
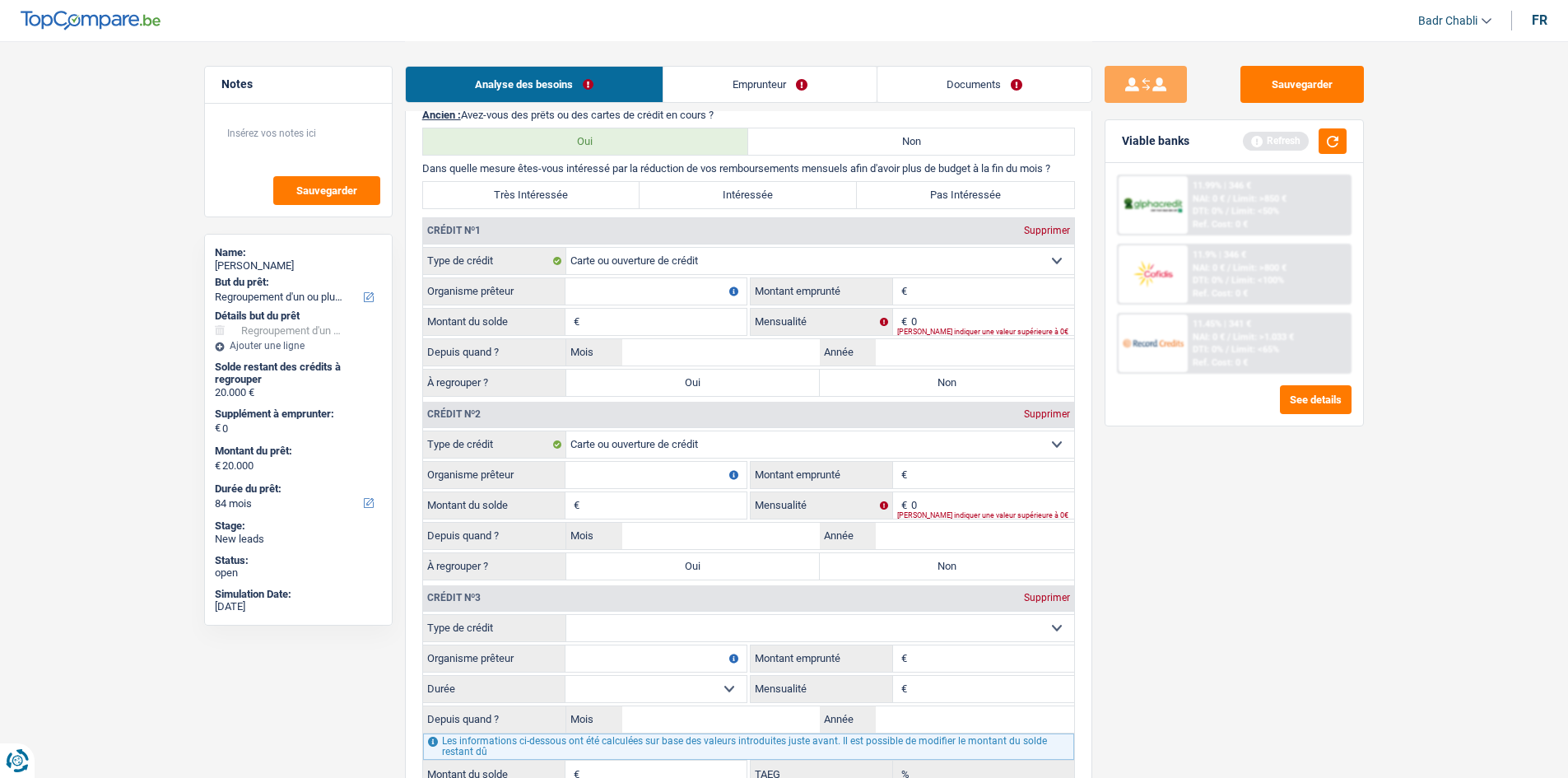
click at [666, 618] on select "Carte ou ouverture de crédit Prêt hypothécaire Vente à tempérament Prêt à tempé…" at bounding box center [820, 628] width 508 height 26
click at [690, 474] on input "Organisme prêteur" at bounding box center [656, 475] width 181 height 26
click at [665, 644] on fieldset "Organisme prêteur Veillez à ne pas indiquer le nom du courtier, mais bien le no…" at bounding box center [585, 658] width 323 height 28
click at [668, 627] on select "Carte ou ouverture de crédit Prêt hypothécaire Vente à tempérament Prêt à tempé…" at bounding box center [820, 628] width 508 height 26
select select "cardOrCredit"
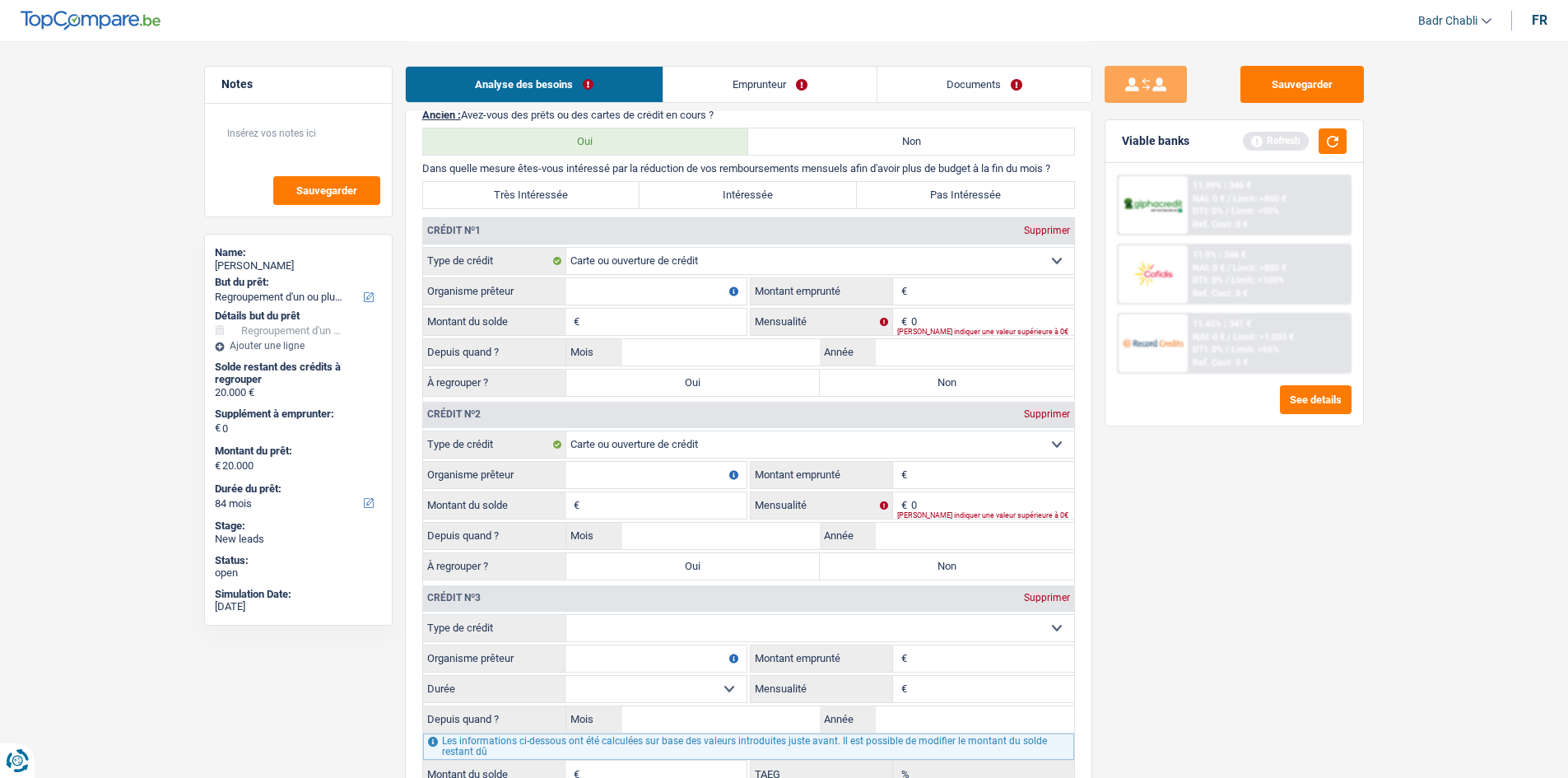
type input "0"
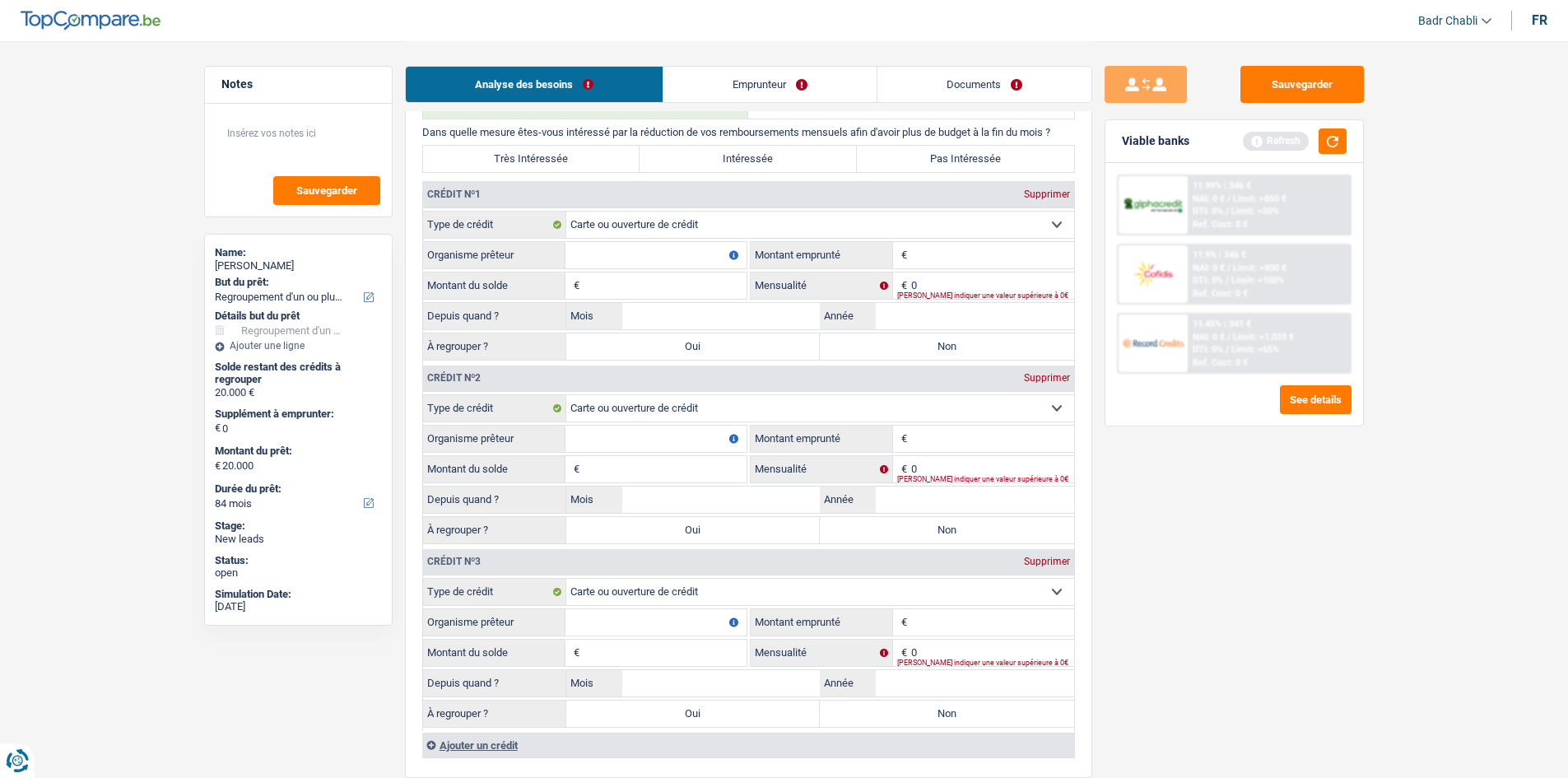
scroll to position [1728, 0]
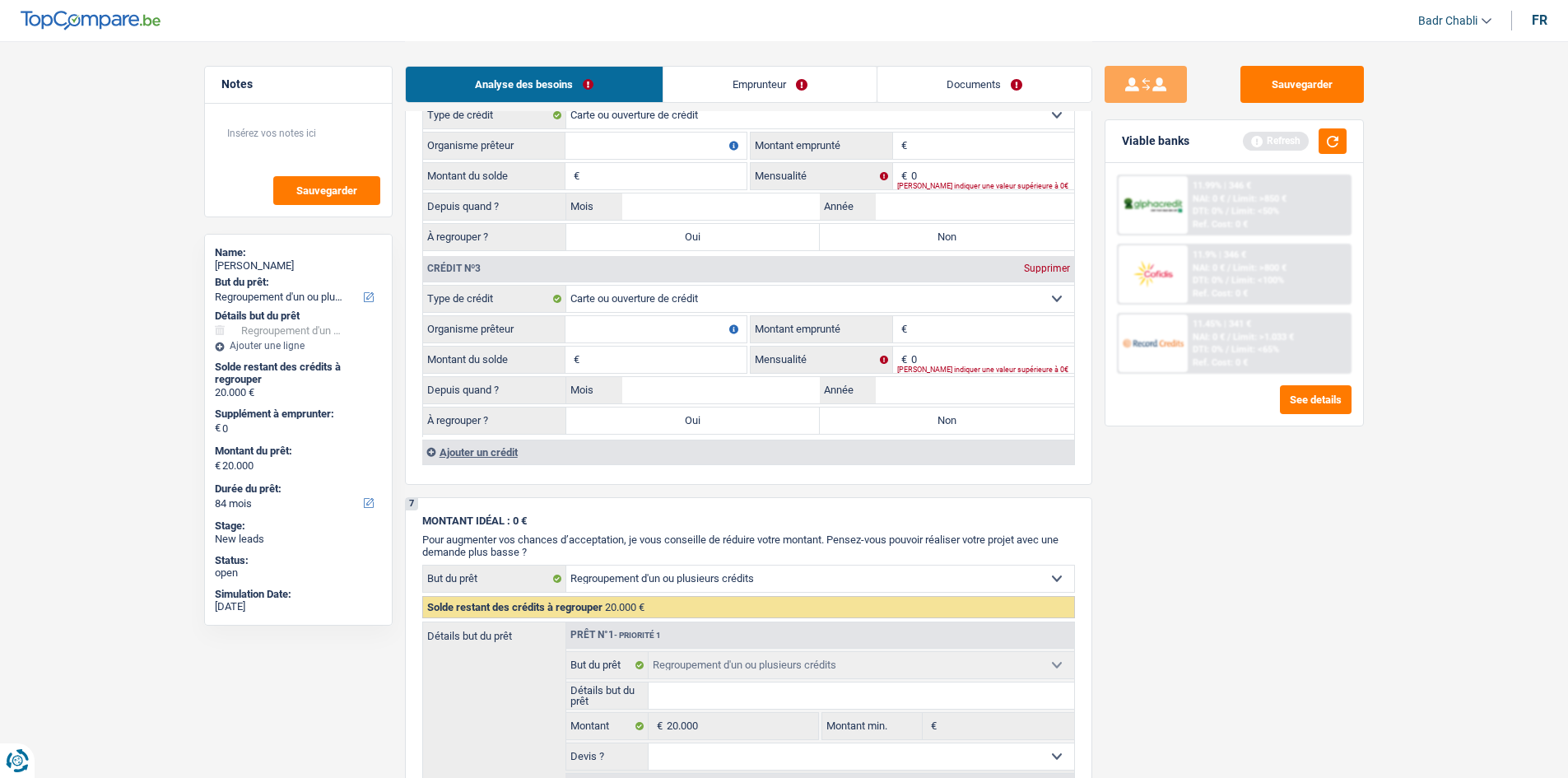
click at [479, 450] on div "Ajouter un crédit" at bounding box center [748, 451] width 652 height 25
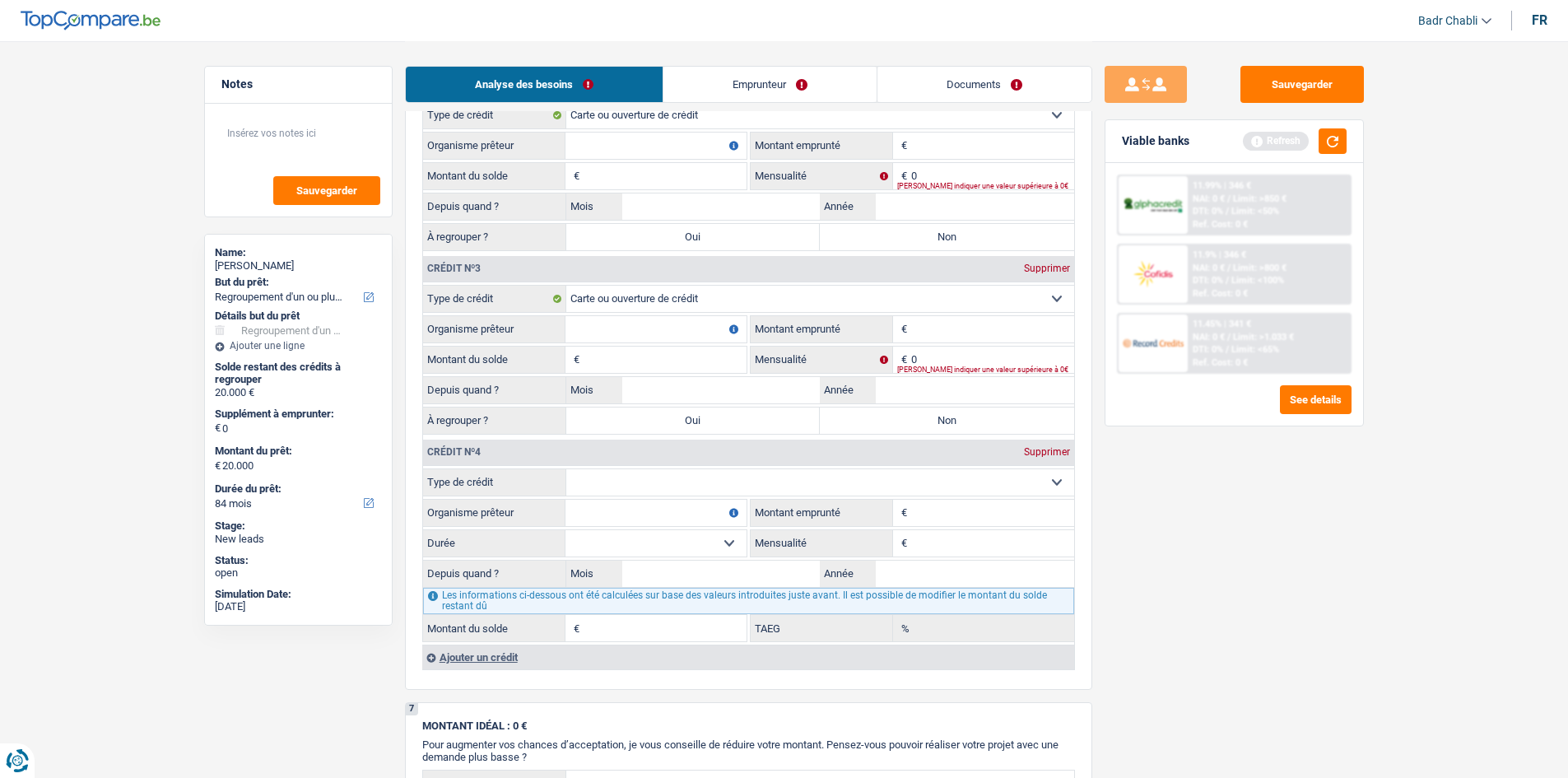
click at [676, 475] on select "Carte ou ouverture de crédit Prêt hypothécaire Vente à tempérament Prêt à tempé…" at bounding box center [820, 482] width 508 height 26
select select "personalLoan"
type input "0"
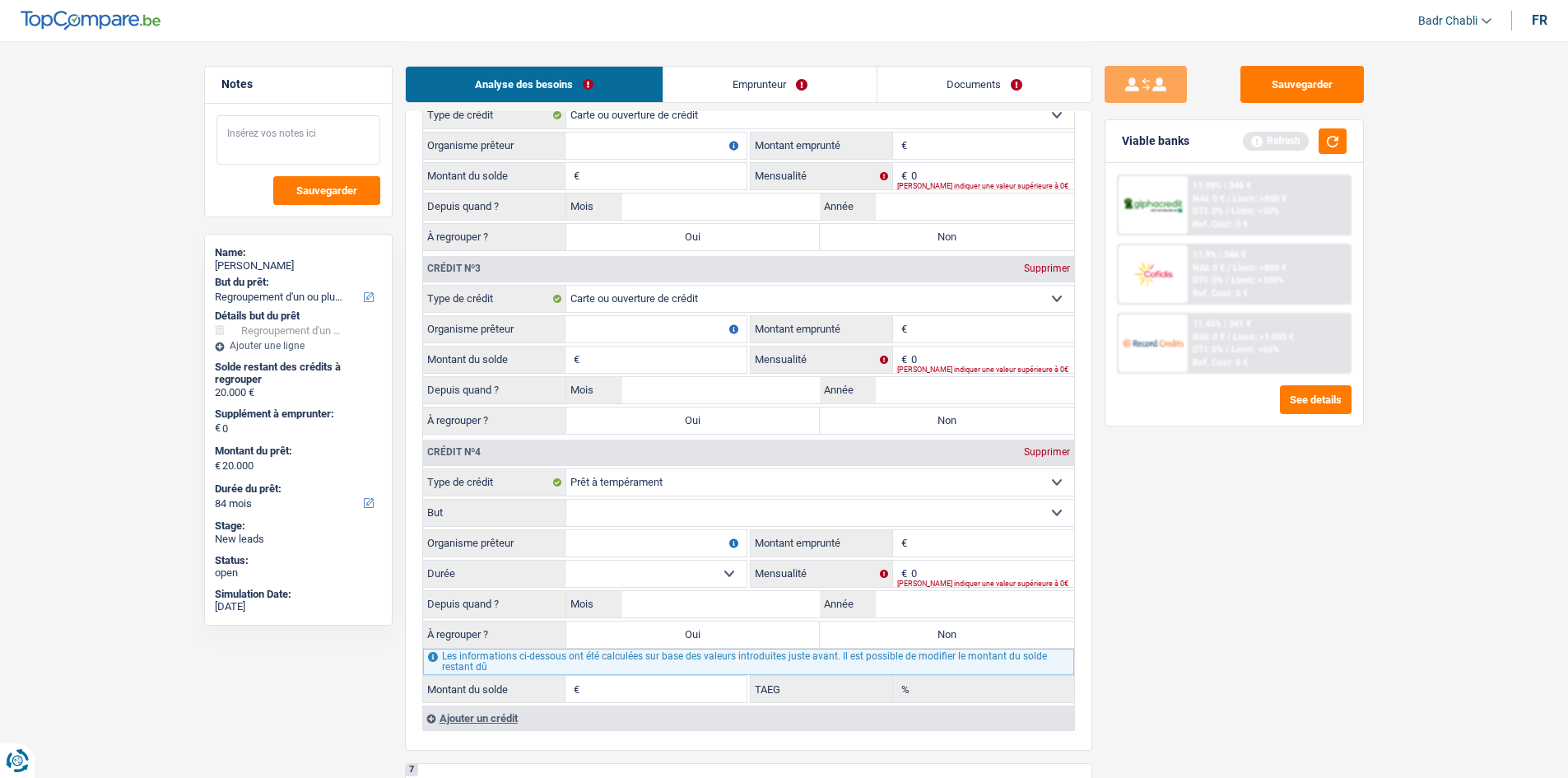
click at [306, 126] on textarea at bounding box center [298, 140] width 164 height 49
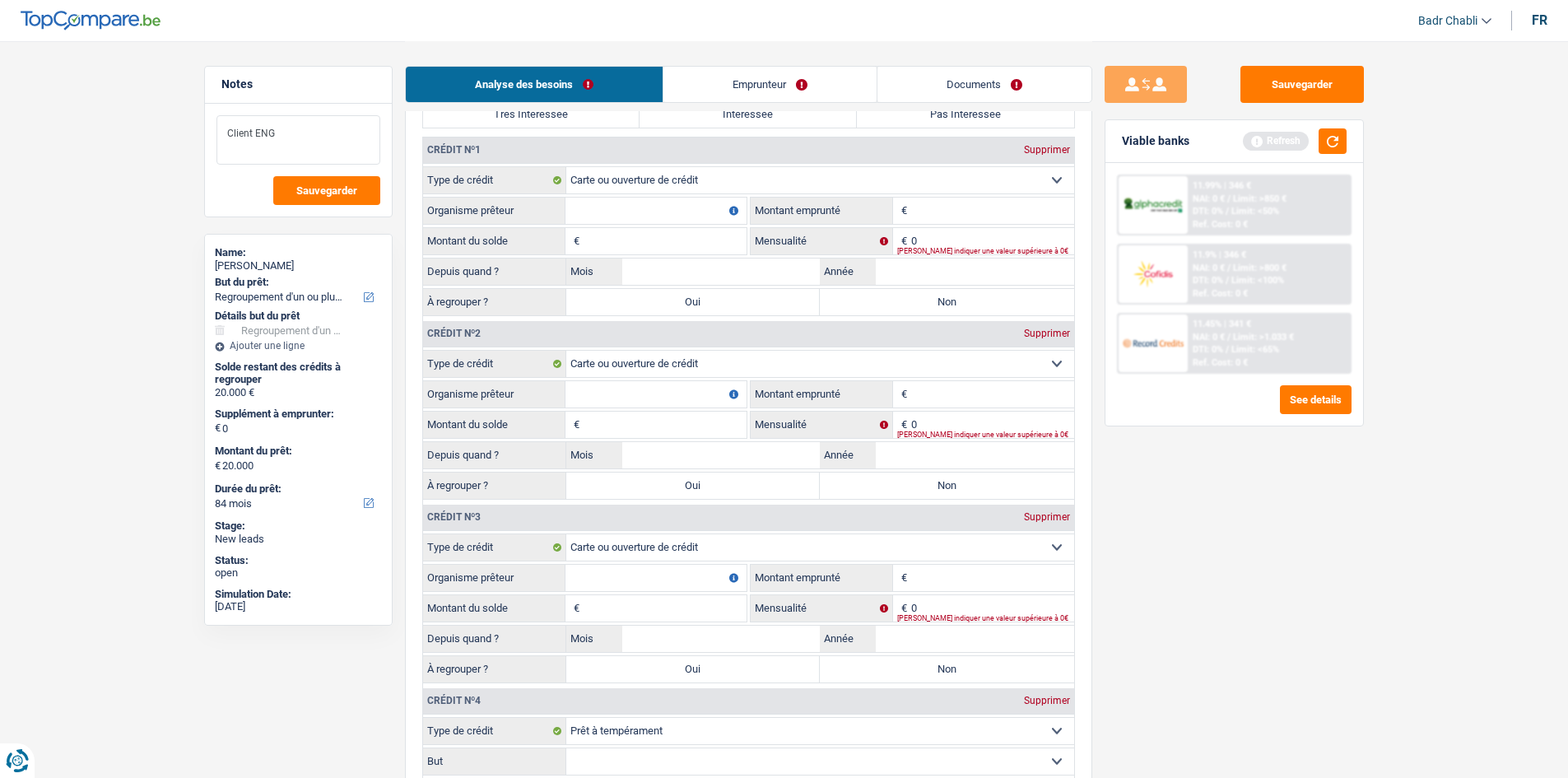
scroll to position [1479, 0]
type textarea "Client ENG"
click at [635, 208] on input "Organisme prêteur" at bounding box center [656, 211] width 181 height 26
type input "BNP"
click at [663, 253] on input "Montant du solde" at bounding box center [665, 242] width 163 height 26
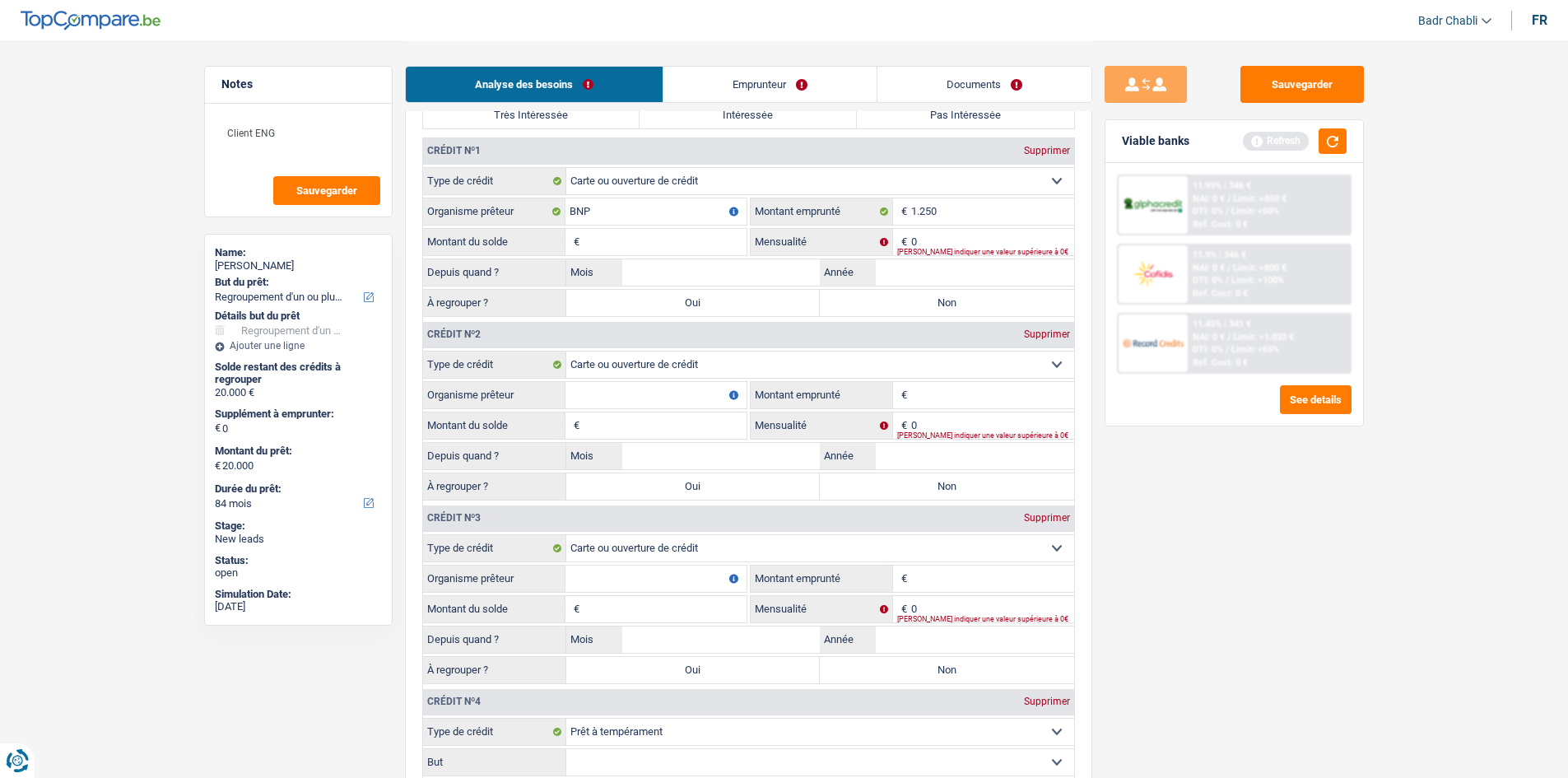
click at [666, 243] on input "Montant du solde" at bounding box center [665, 242] width 163 height 26
click at [944, 209] on input "1.250" at bounding box center [992, 211] width 163 height 26
type input "1.200"
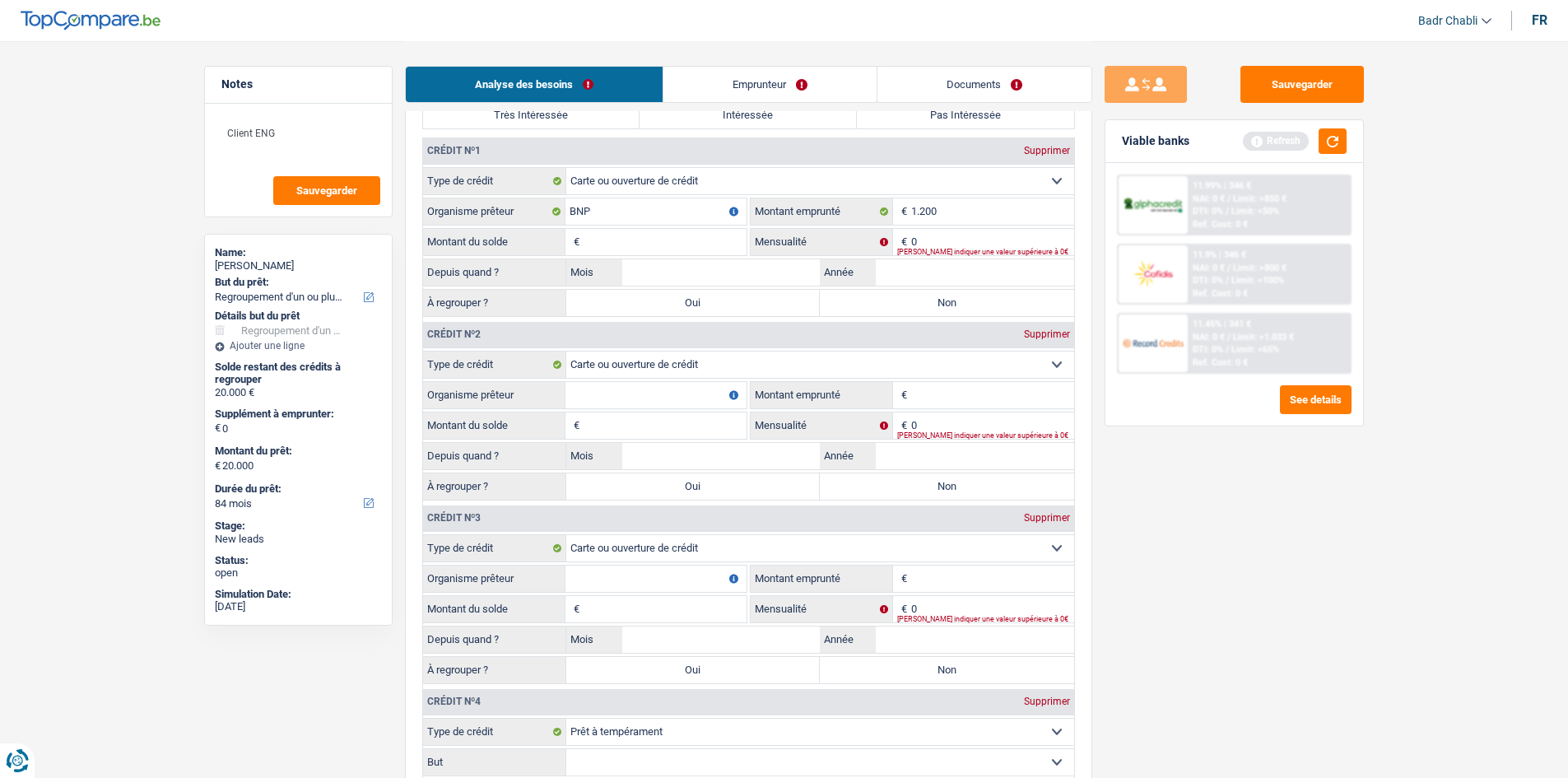
click at [650, 244] on input "Montant du solde" at bounding box center [665, 242] width 163 height 26
type input "1.200"
click at [930, 245] on input "0" at bounding box center [992, 242] width 163 height 26
type input "60"
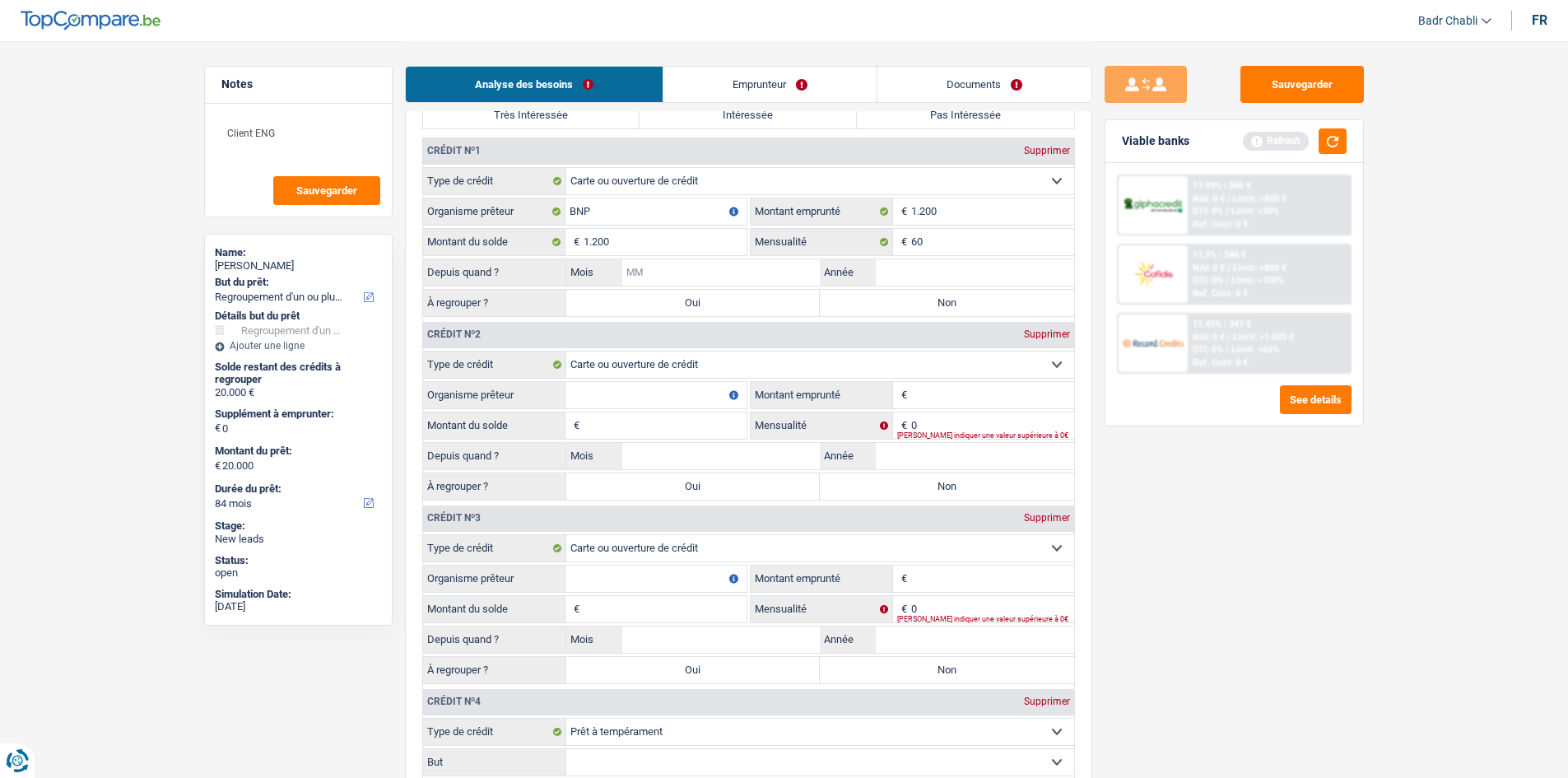
click at [687, 278] on input "Mois" at bounding box center [721, 273] width 198 height 26
type input "01"
type input "2020"
click at [667, 306] on label "Oui" at bounding box center [693, 303] width 254 height 26
click at [667, 306] on input "Oui" at bounding box center [693, 303] width 254 height 26
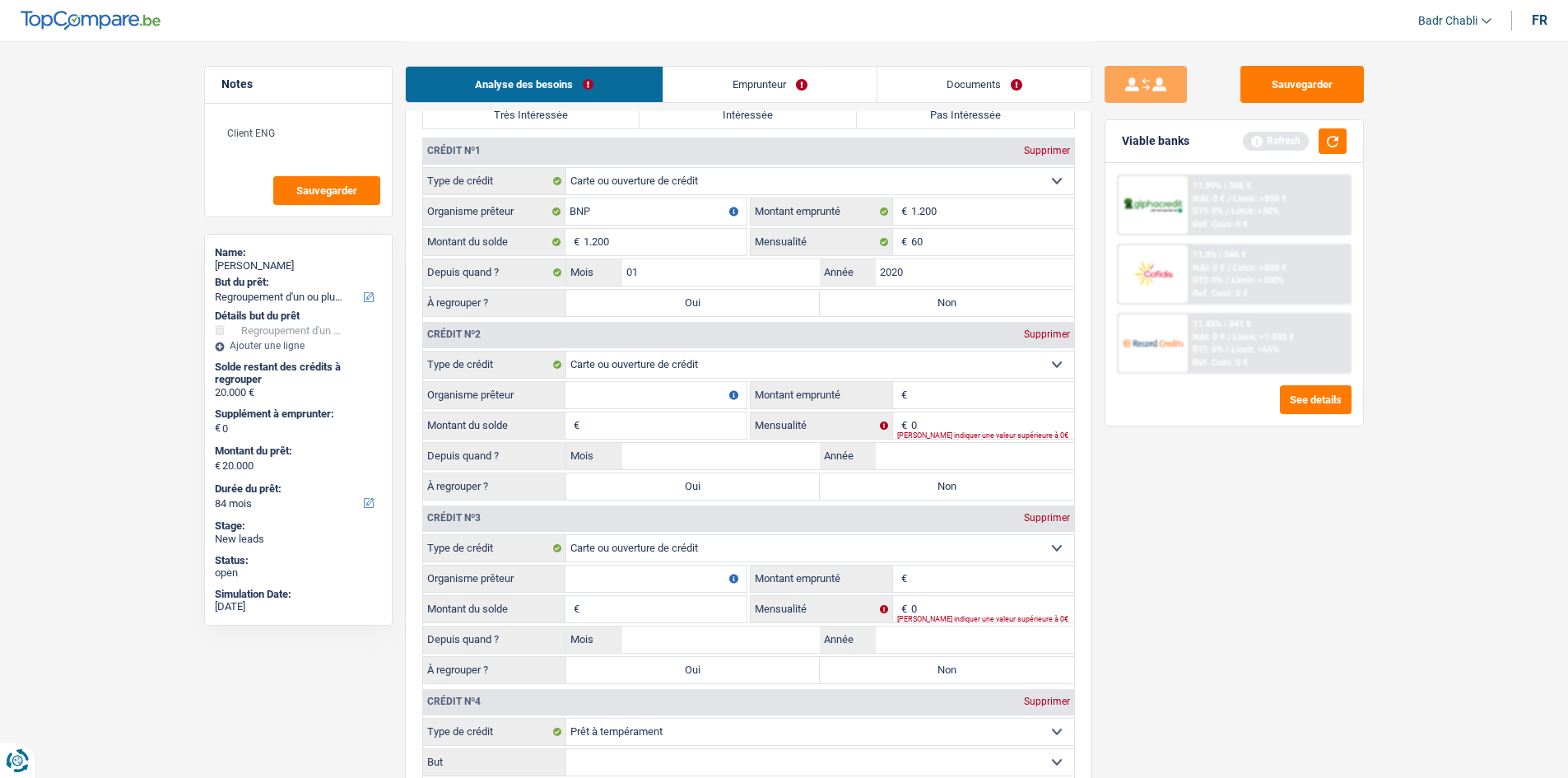
radio input "true"
type input "1.200"
select select "24"
type input "1.200"
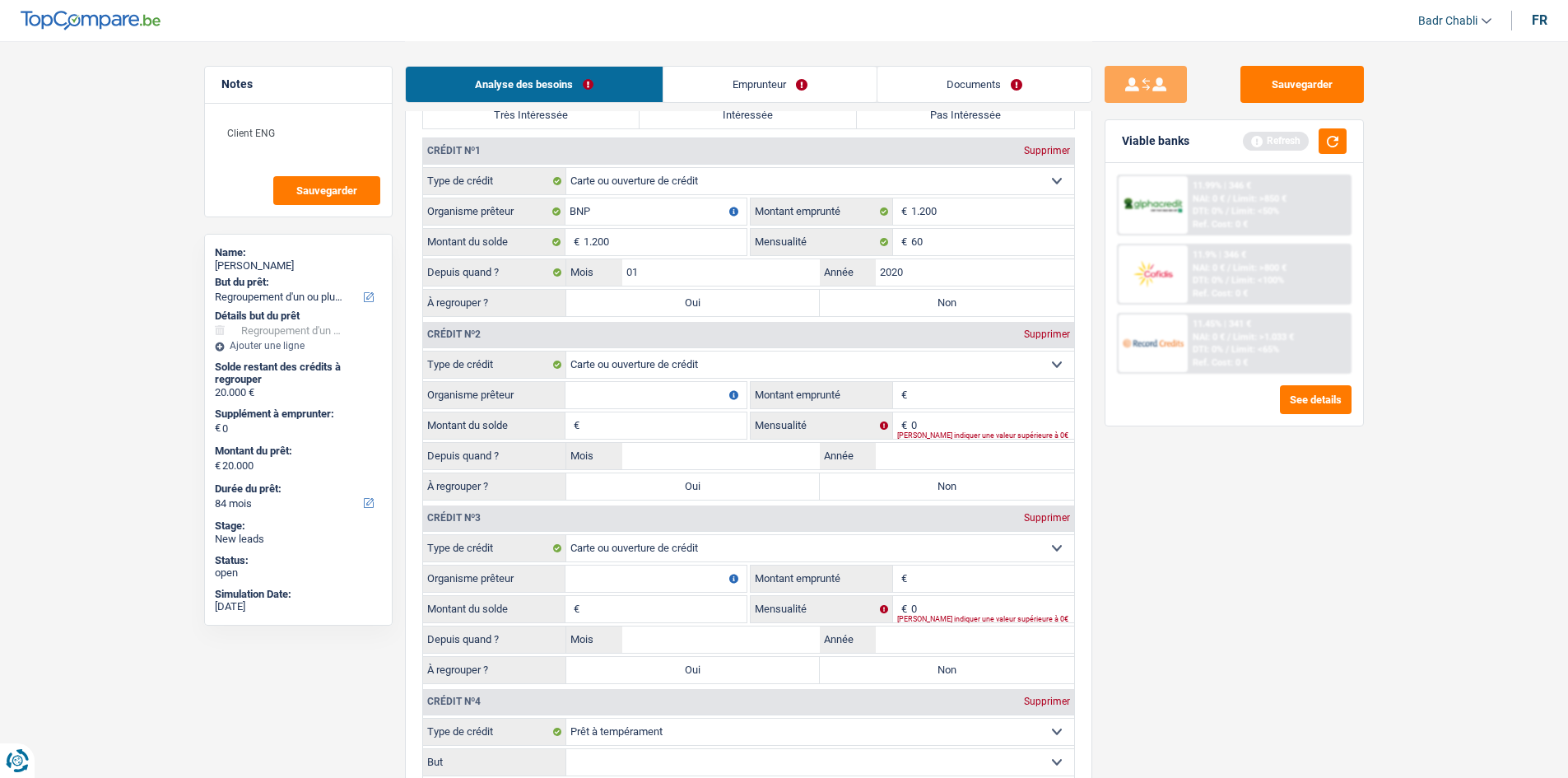
select select "24"
type input "1.200"
select select "24"
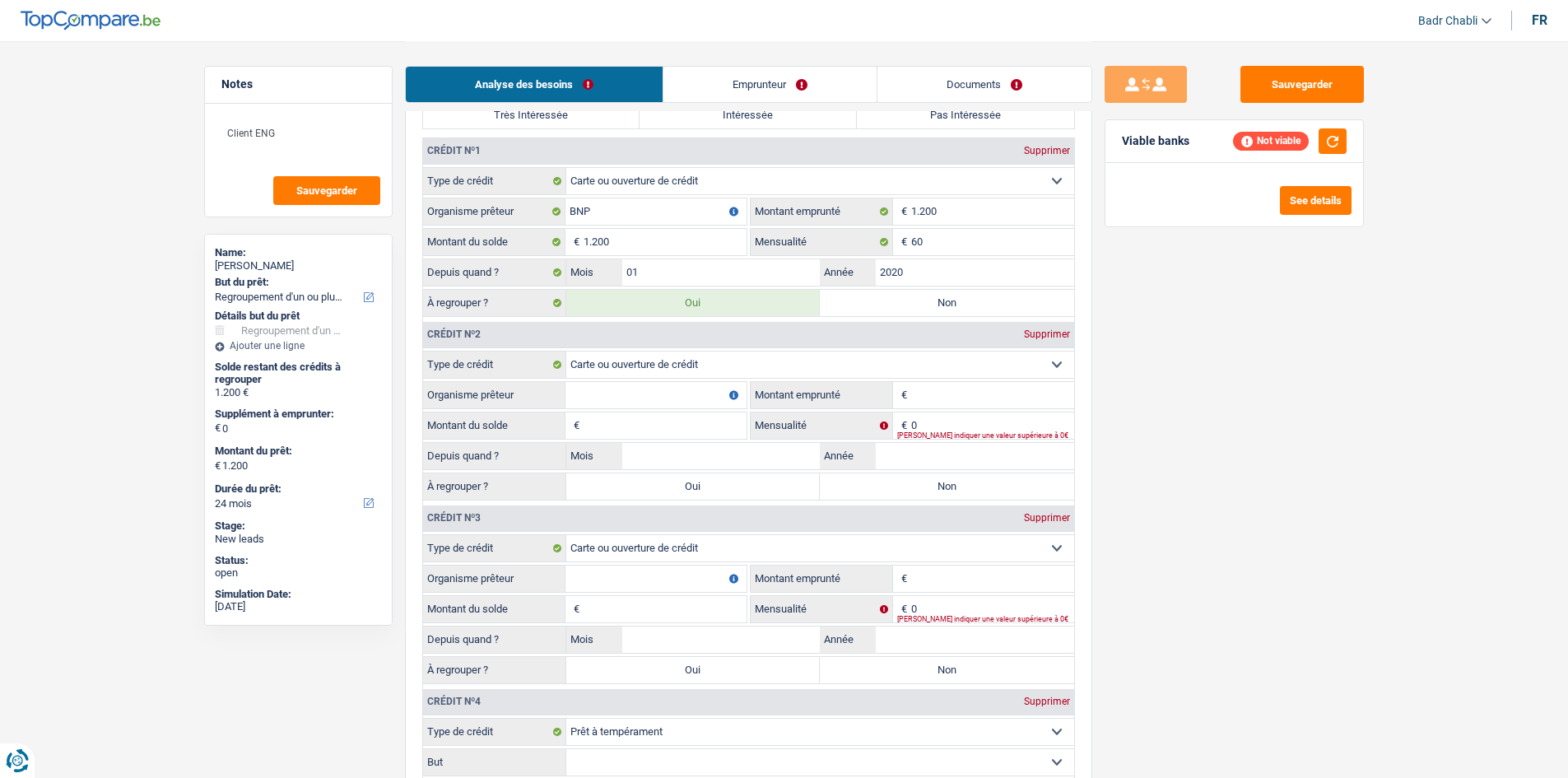
click at [672, 393] on input "Organisme prêteur" at bounding box center [656, 395] width 181 height 26
type input "Cofidis"
click at [961, 385] on input "1.250" at bounding box center [992, 395] width 163 height 26
type input "1.250"
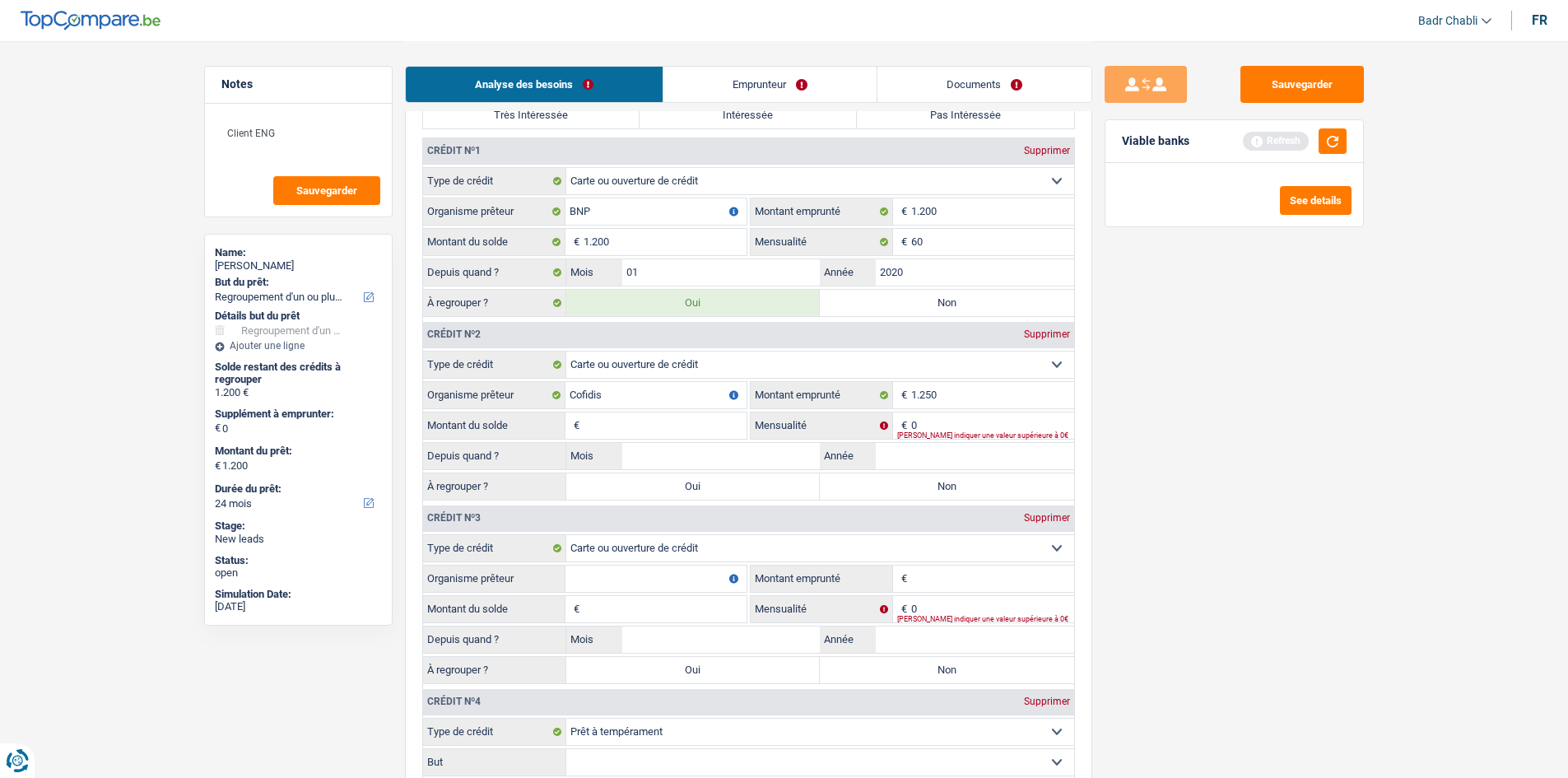
click at [633, 435] on input "Montant du solde" at bounding box center [665, 425] width 163 height 26
paste input "1.250"
type input "1.250"
click at [933, 423] on input "0" at bounding box center [992, 425] width 163 height 26
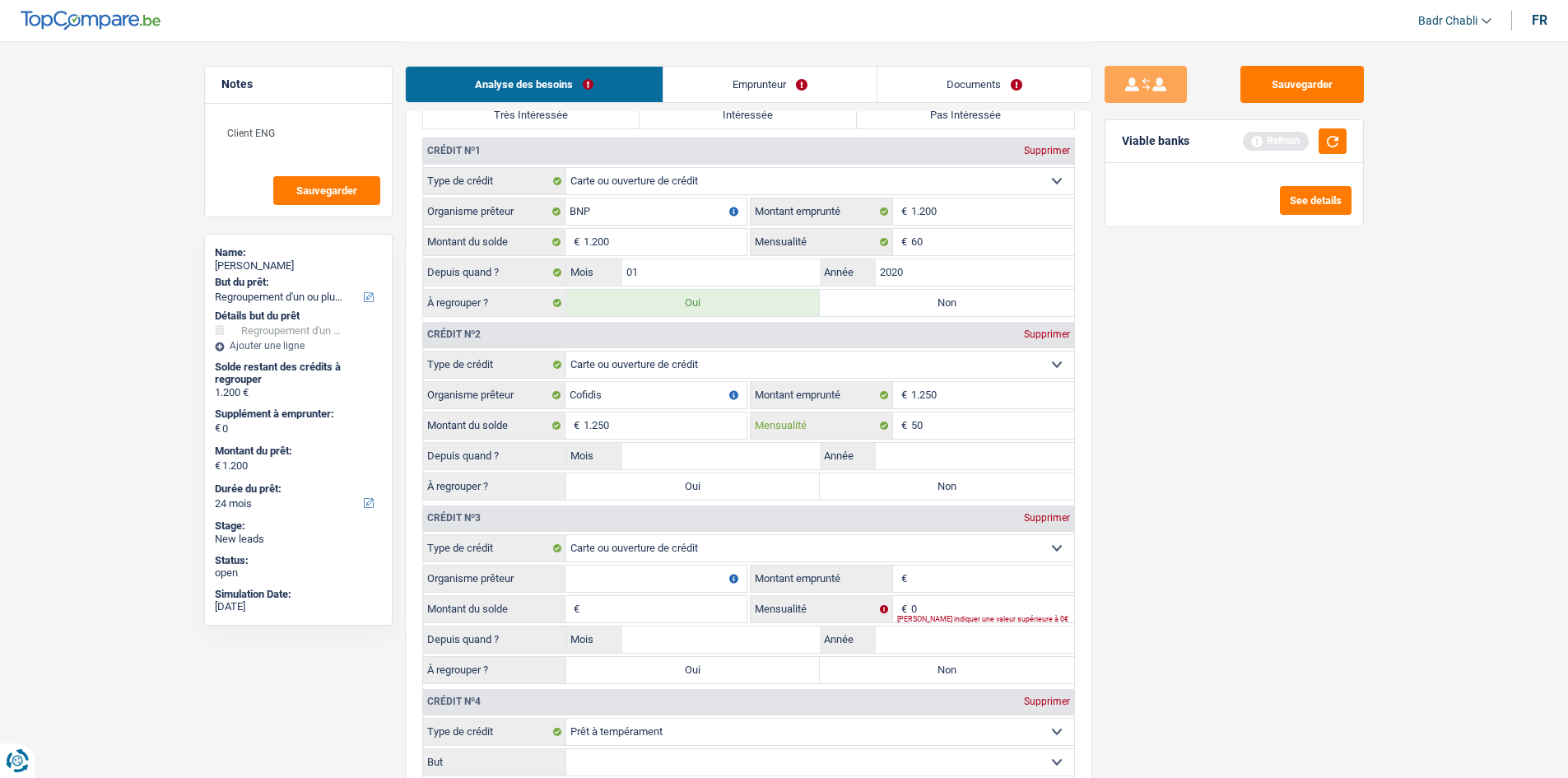
type input "50"
type input "09"
type input "2022"
click at [732, 485] on label "Oui" at bounding box center [693, 487] width 254 height 26
click at [732, 485] on input "Oui" at bounding box center [693, 487] width 254 height 26
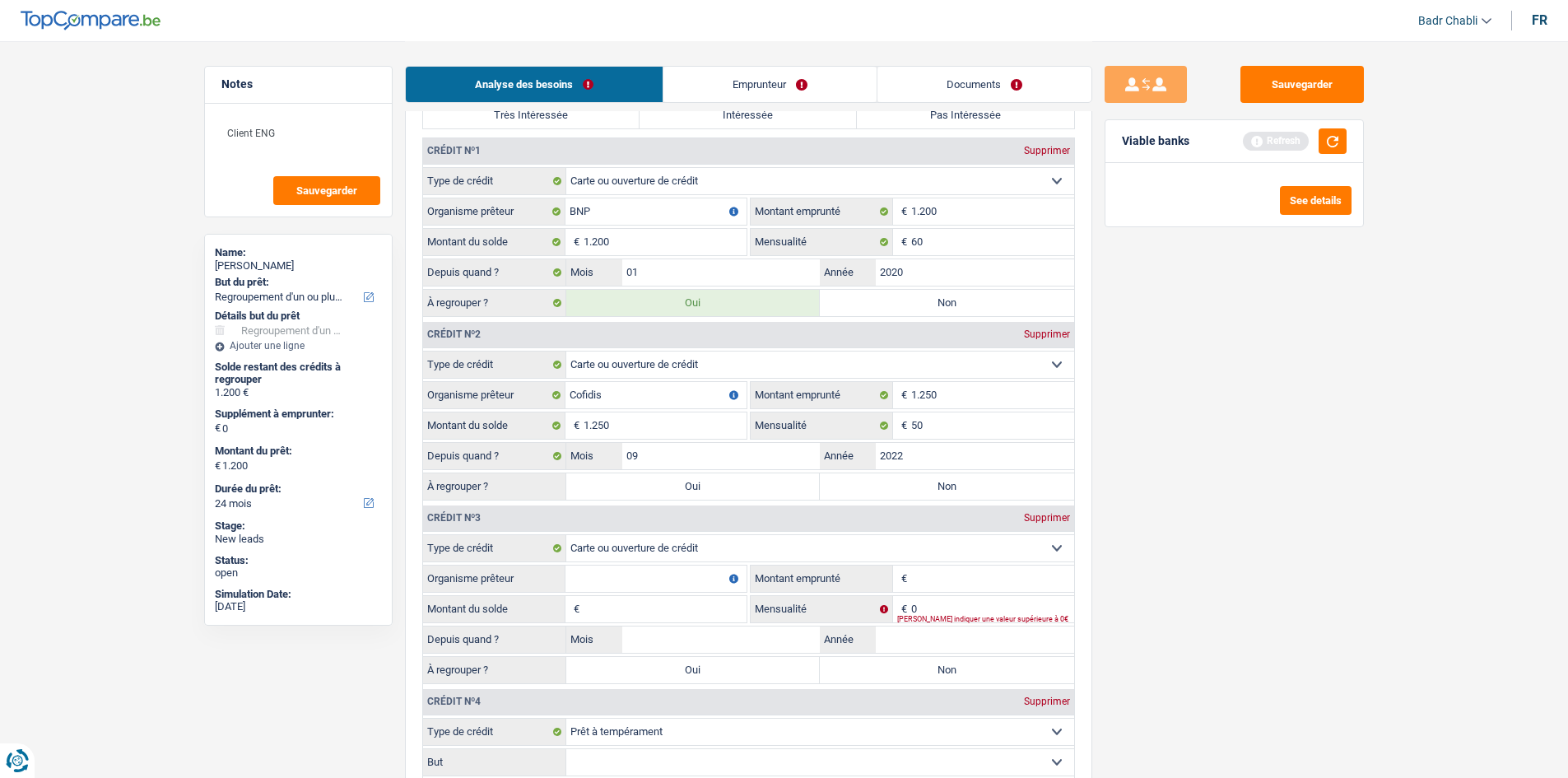
radio input "true"
type input "2.450"
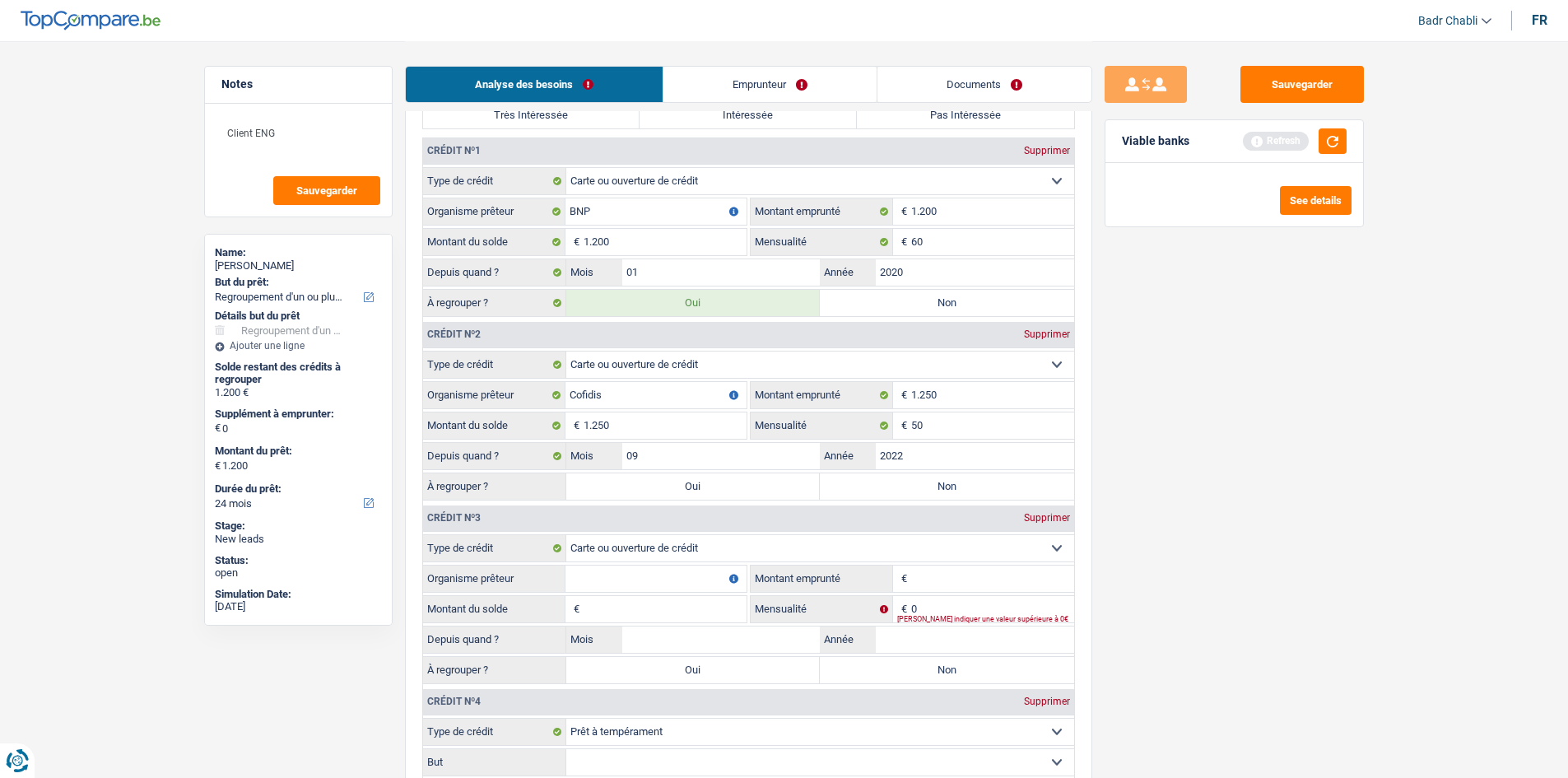
type input "2.450"
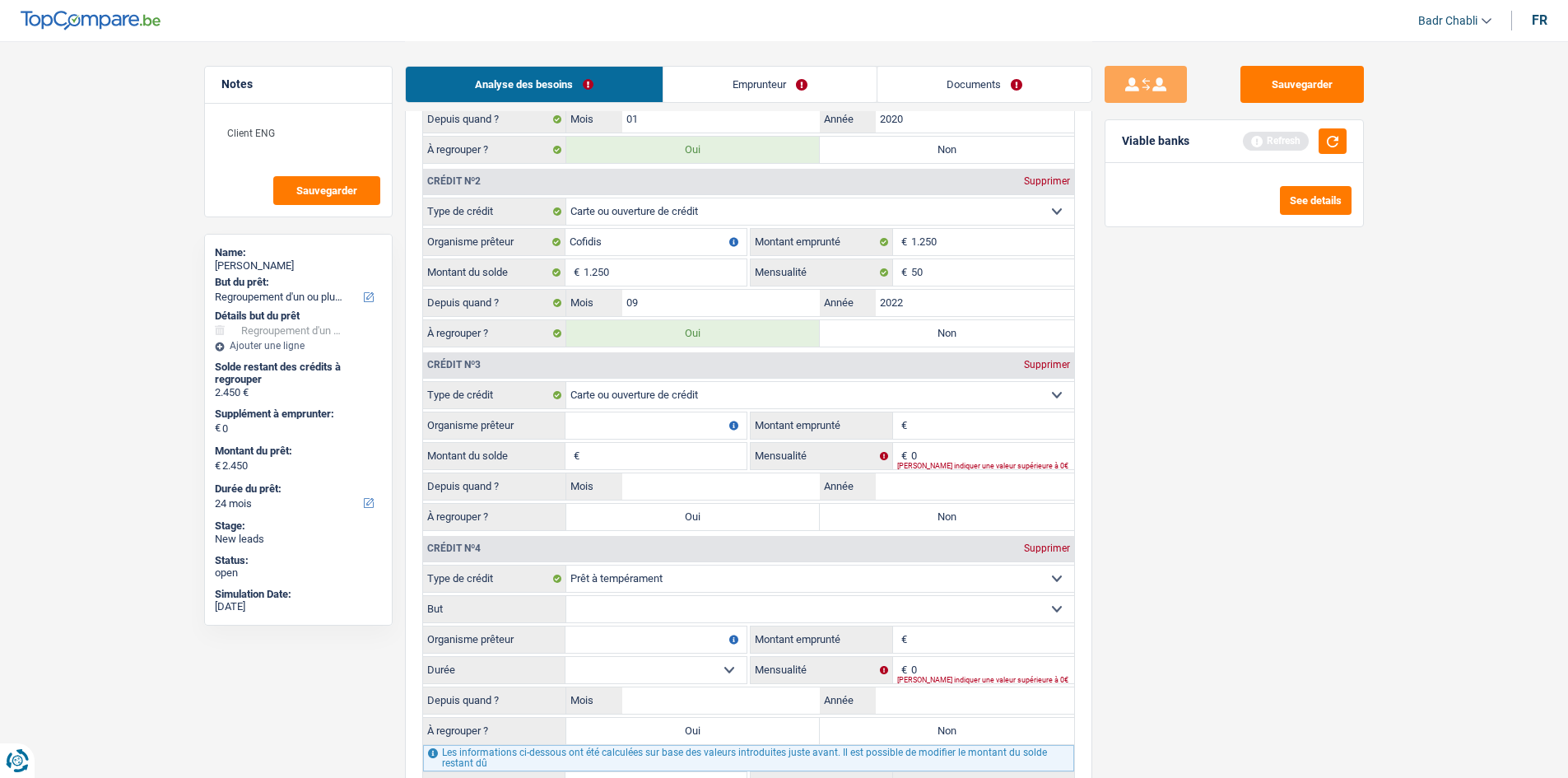
scroll to position [1643, 0]
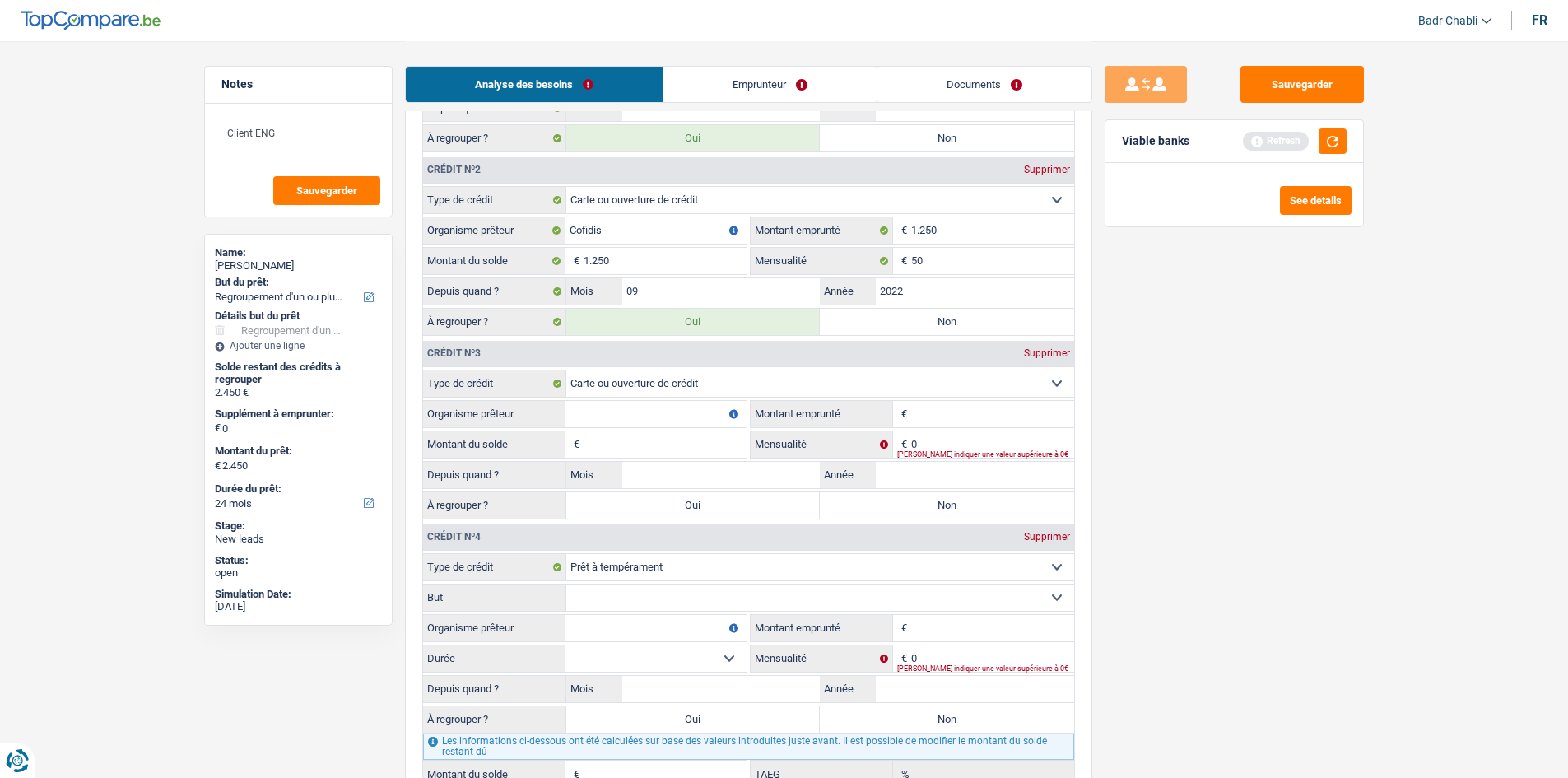
click at [684, 412] on input "Organisme prêteur" at bounding box center [656, 414] width 181 height 26
type input "Santander"
click at [931, 404] on input "1.250" at bounding box center [992, 414] width 163 height 26
click at [932, 406] on input "1.250" at bounding box center [992, 414] width 163 height 26
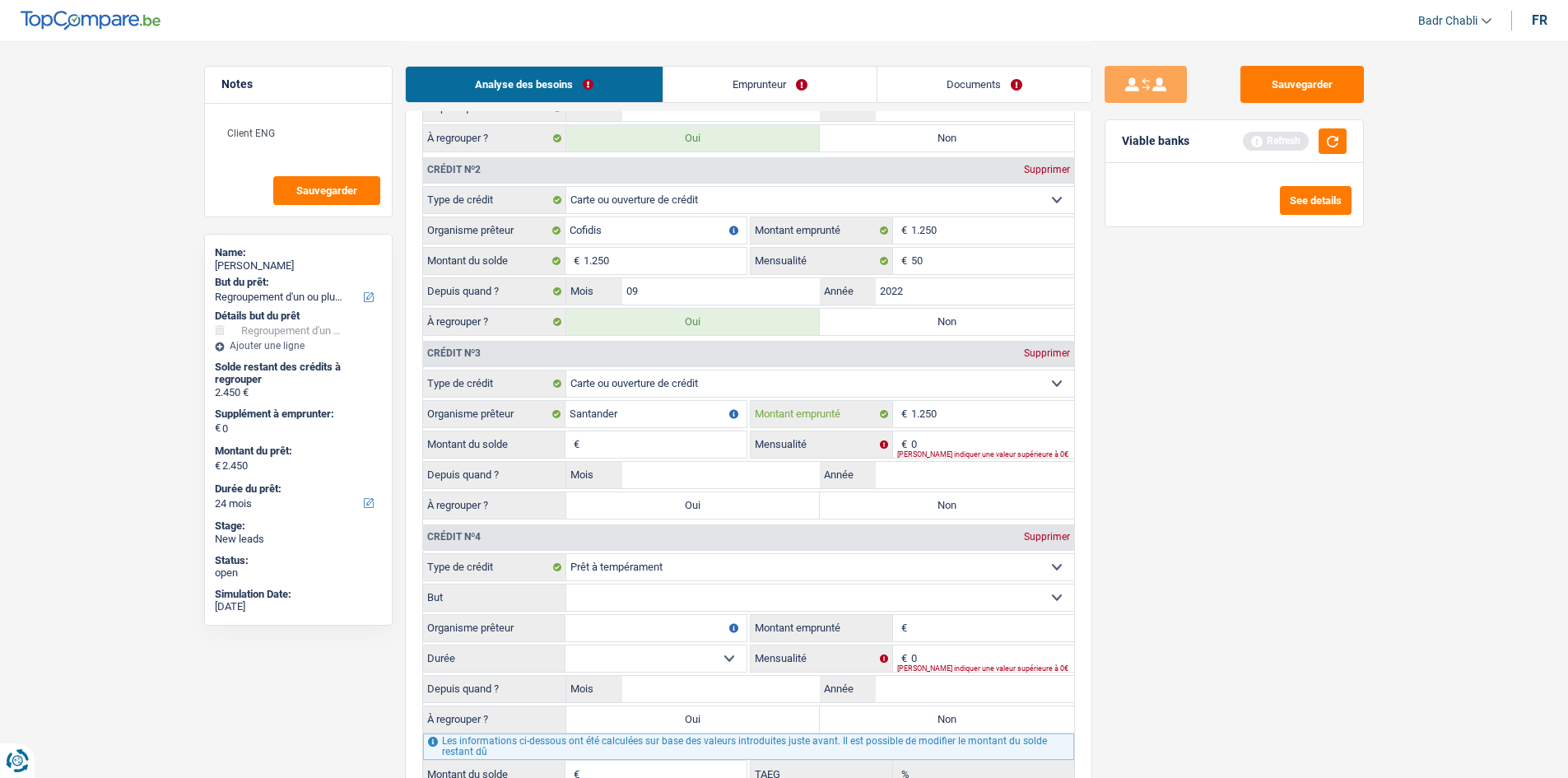
type input "1.250"
click at [666, 448] on input "Montant du solde" at bounding box center [665, 444] width 163 height 26
paste input "1.250"
type input "1.250"
click at [708, 486] on input "Mois" at bounding box center [721, 475] width 198 height 26
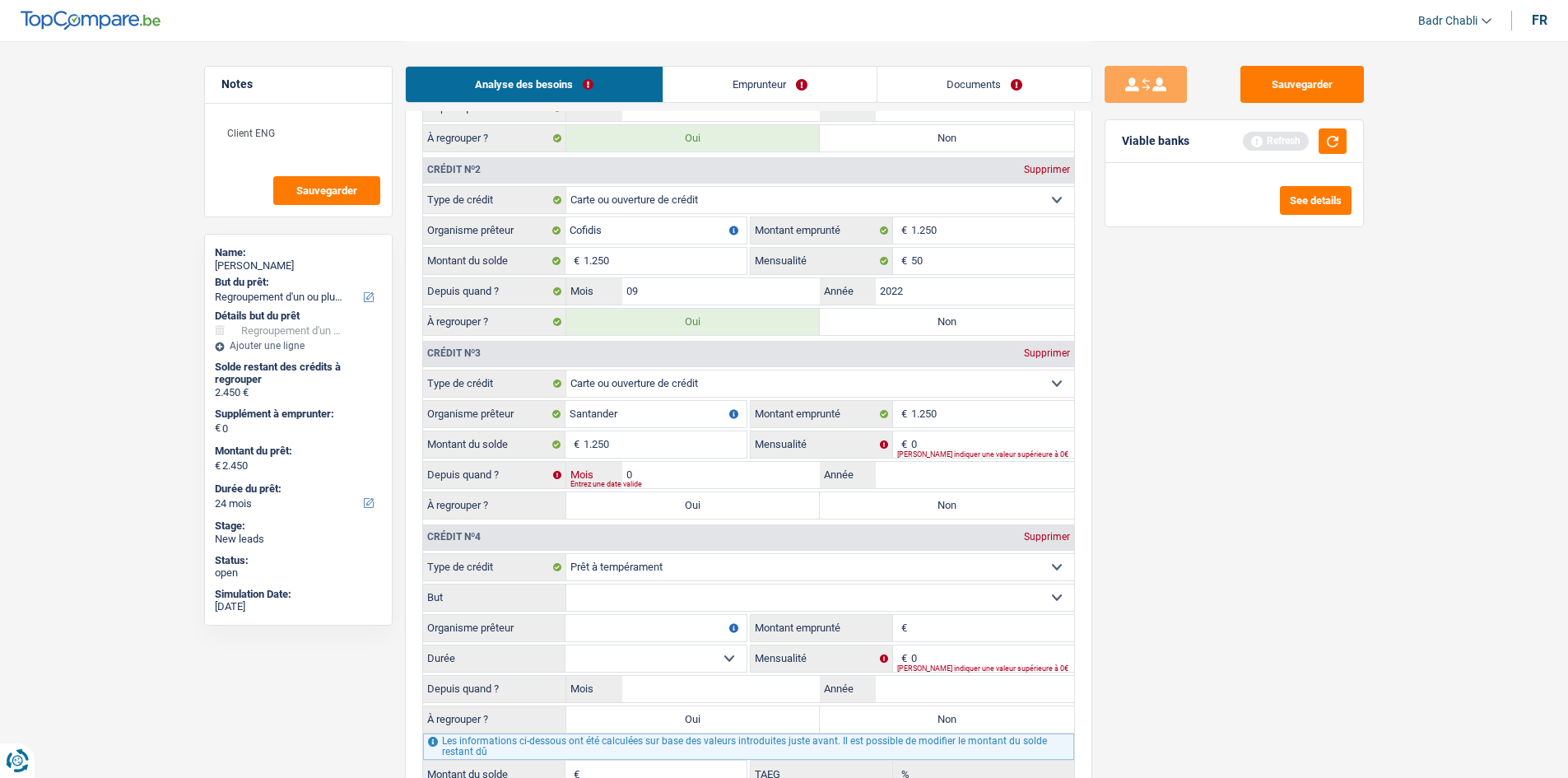
type input "05"
type input "2022"
click at [939, 449] on input "0" at bounding box center [992, 444] width 163 height 26
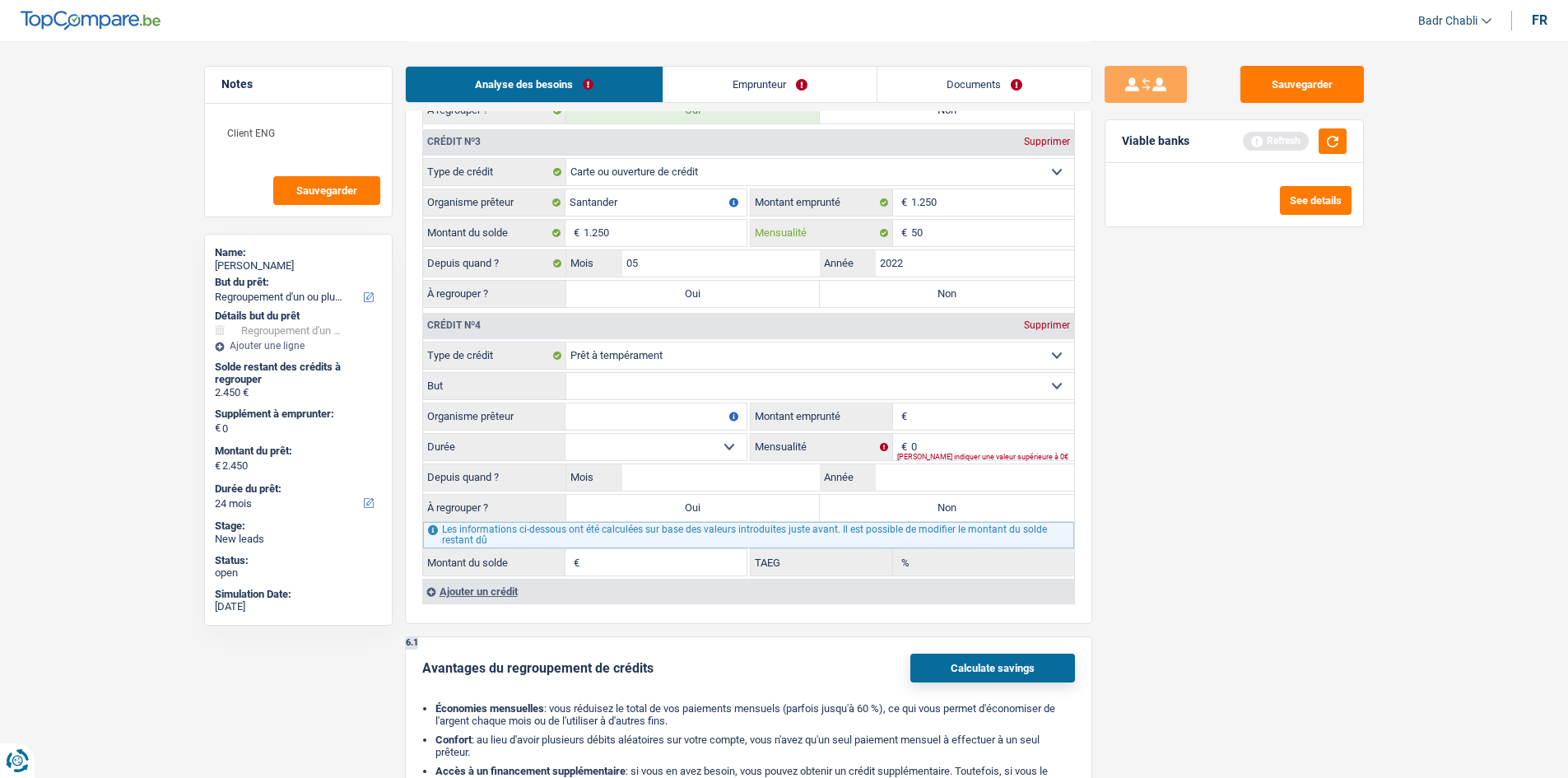
scroll to position [1890, 0]
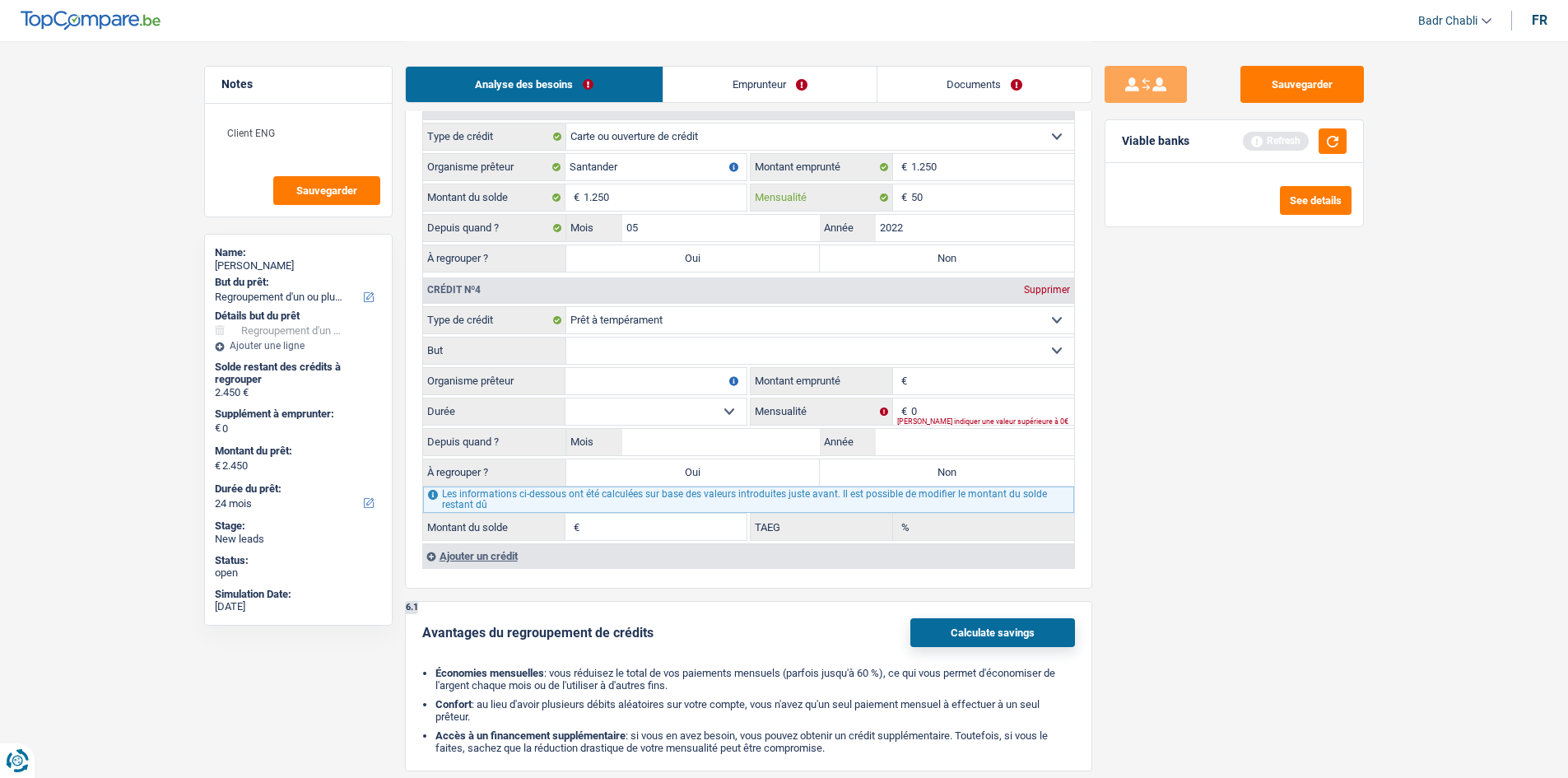
type input "50"
click at [716, 238] on input "05" at bounding box center [721, 228] width 198 height 26
click at [717, 251] on label "Oui" at bounding box center [693, 259] width 254 height 26
click at [717, 251] on input "Oui" at bounding box center [693, 259] width 254 height 26
radio input "true"
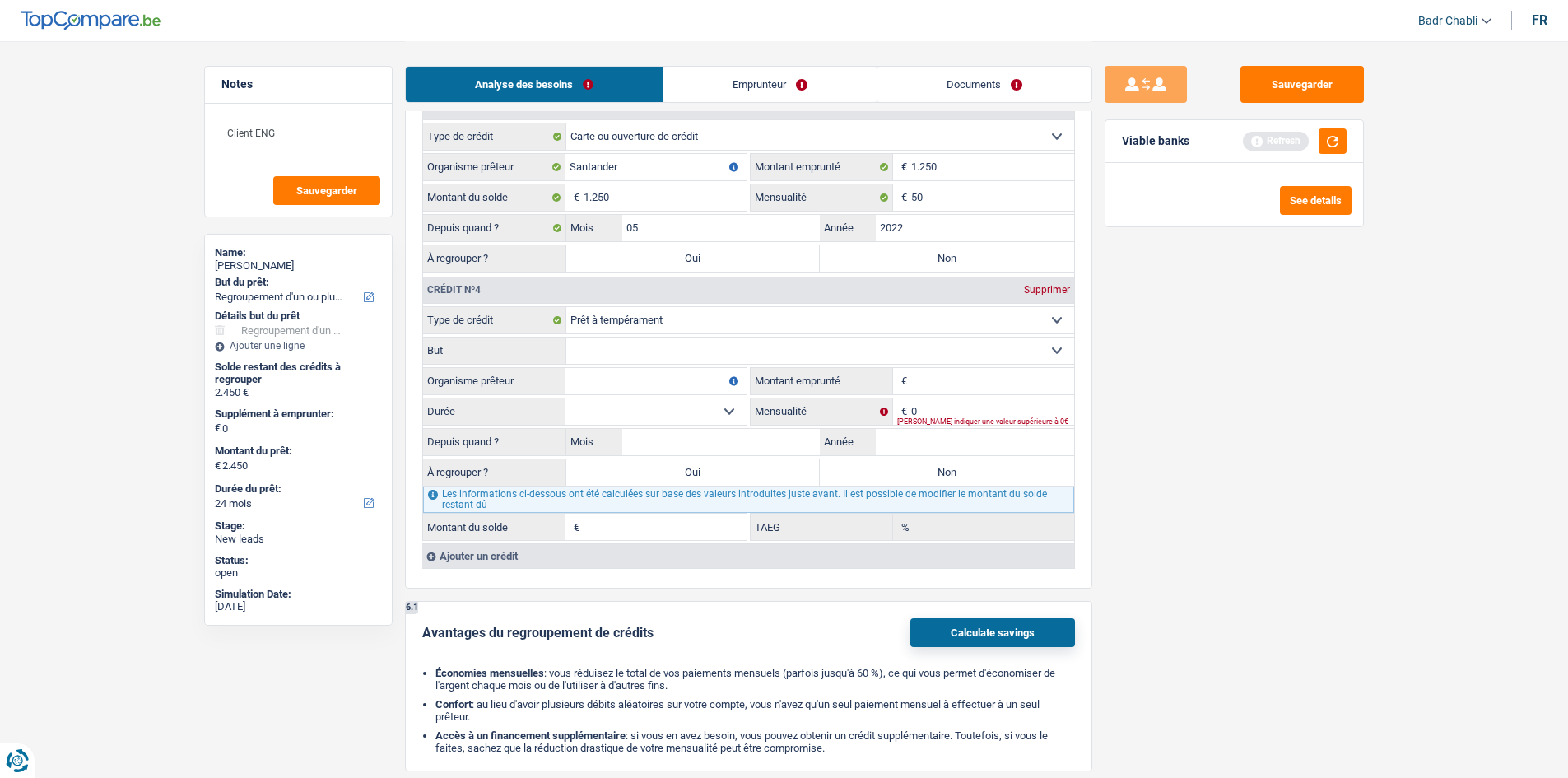
type input "3.700"
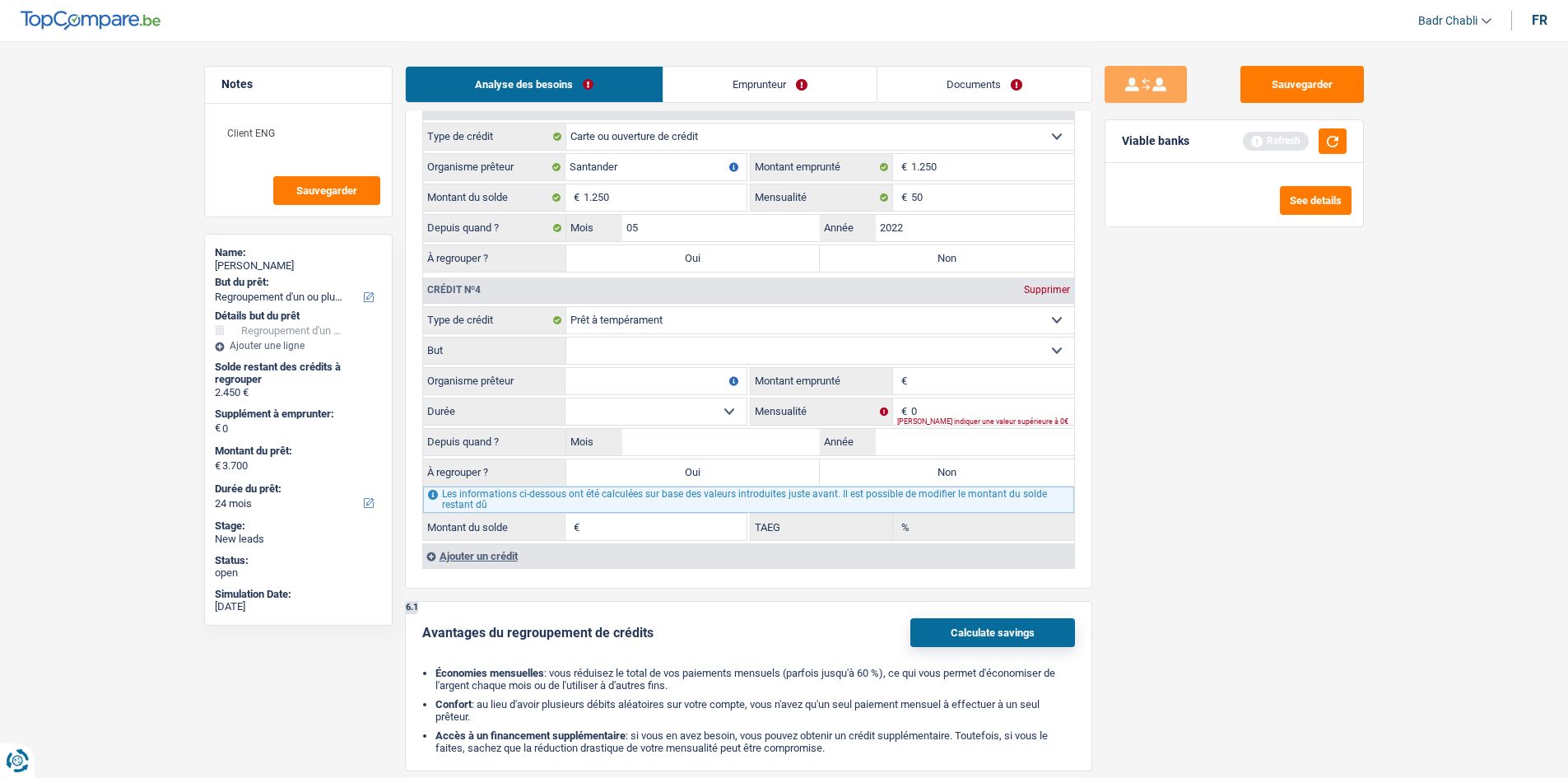
select select "30"
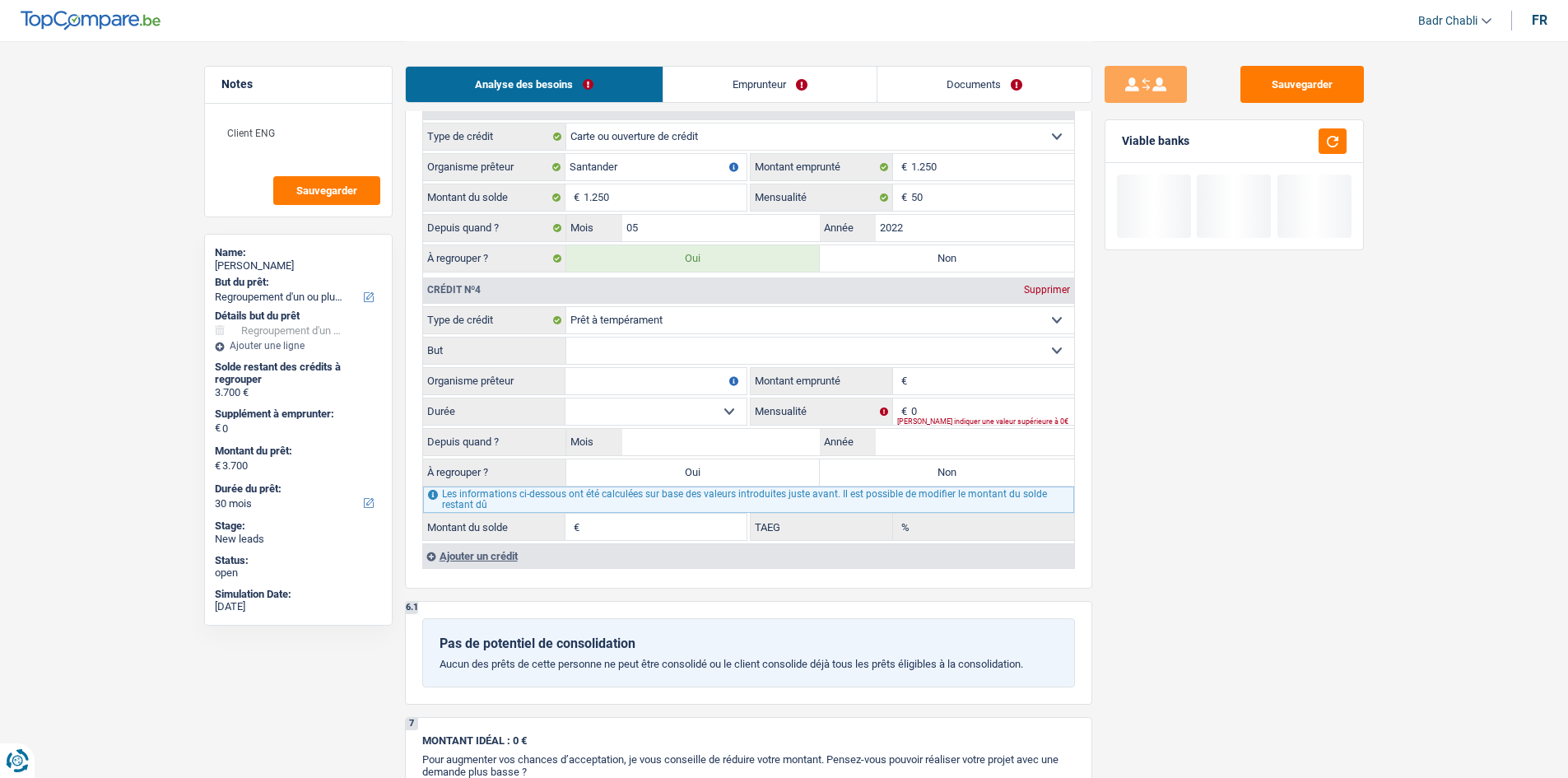
click at [684, 345] on select "Confort maison: meubles, textile, peinture, électroménager, outillage non-profe…" at bounding box center [820, 350] width 508 height 26
select select "homeFurnishingOrRelocation"
click at [566, 337] on select "Confort maison: meubles, textile, peinture, électroménager, outillage non-profe…" at bounding box center [820, 350] width 508 height 26
click at [652, 385] on input "Organisme prêteur" at bounding box center [656, 381] width 181 height 26
type input "BNP"
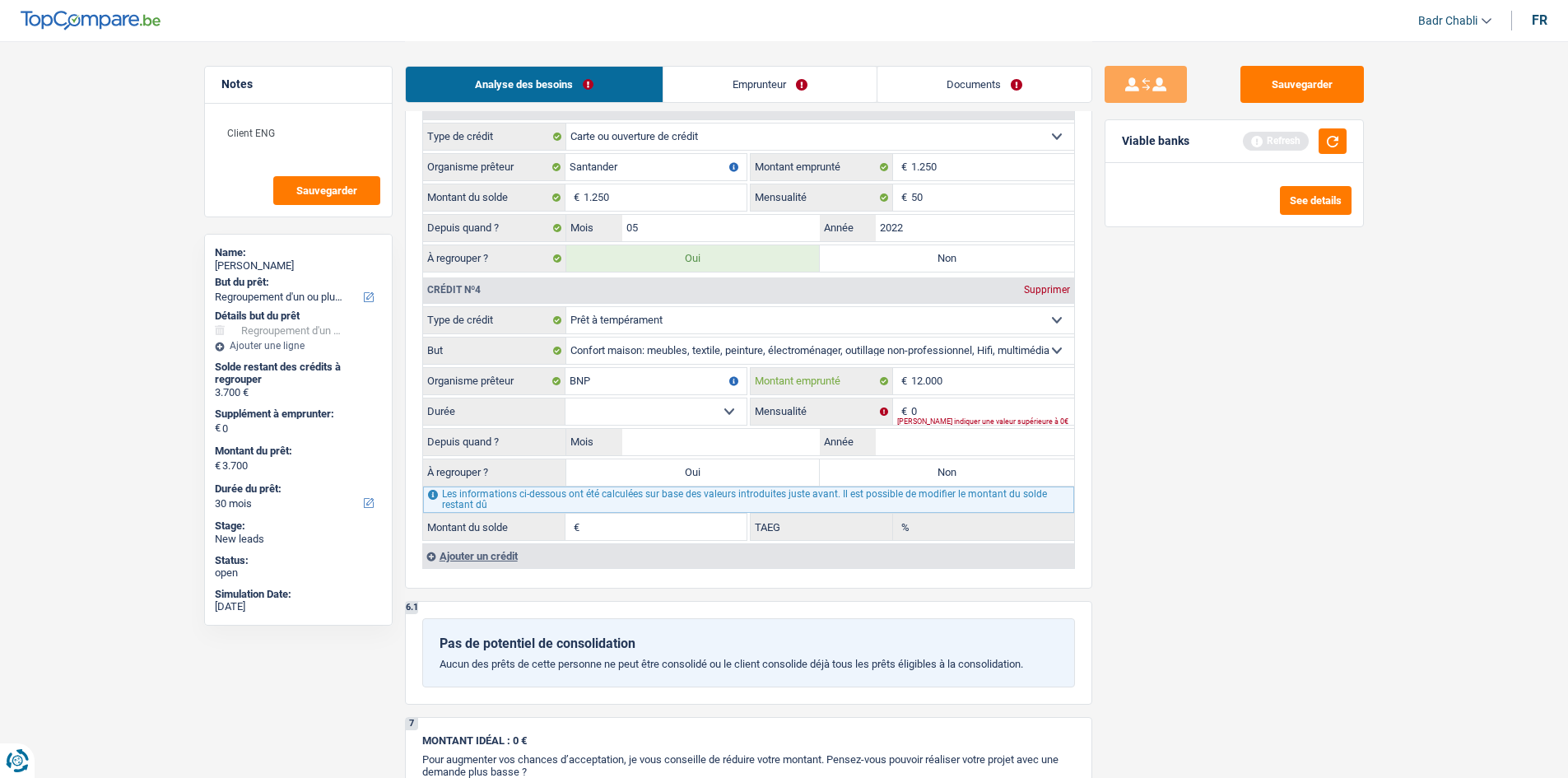
type input "12.000"
click at [736, 407] on select "12 mois 18 mois 24 mois 30 mois 36 mois 42 mois 48 mois 60 mois Sélectionner un…" at bounding box center [656, 412] width 181 height 26
select select "60"
click at [565, 399] on select "12 mois 18 mois 24 mois 30 mois 36 mois 42 mois 48 mois 60 mois Sélectionner un…" at bounding box center [656, 412] width 181 height 26
click at [943, 404] on input "0" at bounding box center [992, 412] width 163 height 26
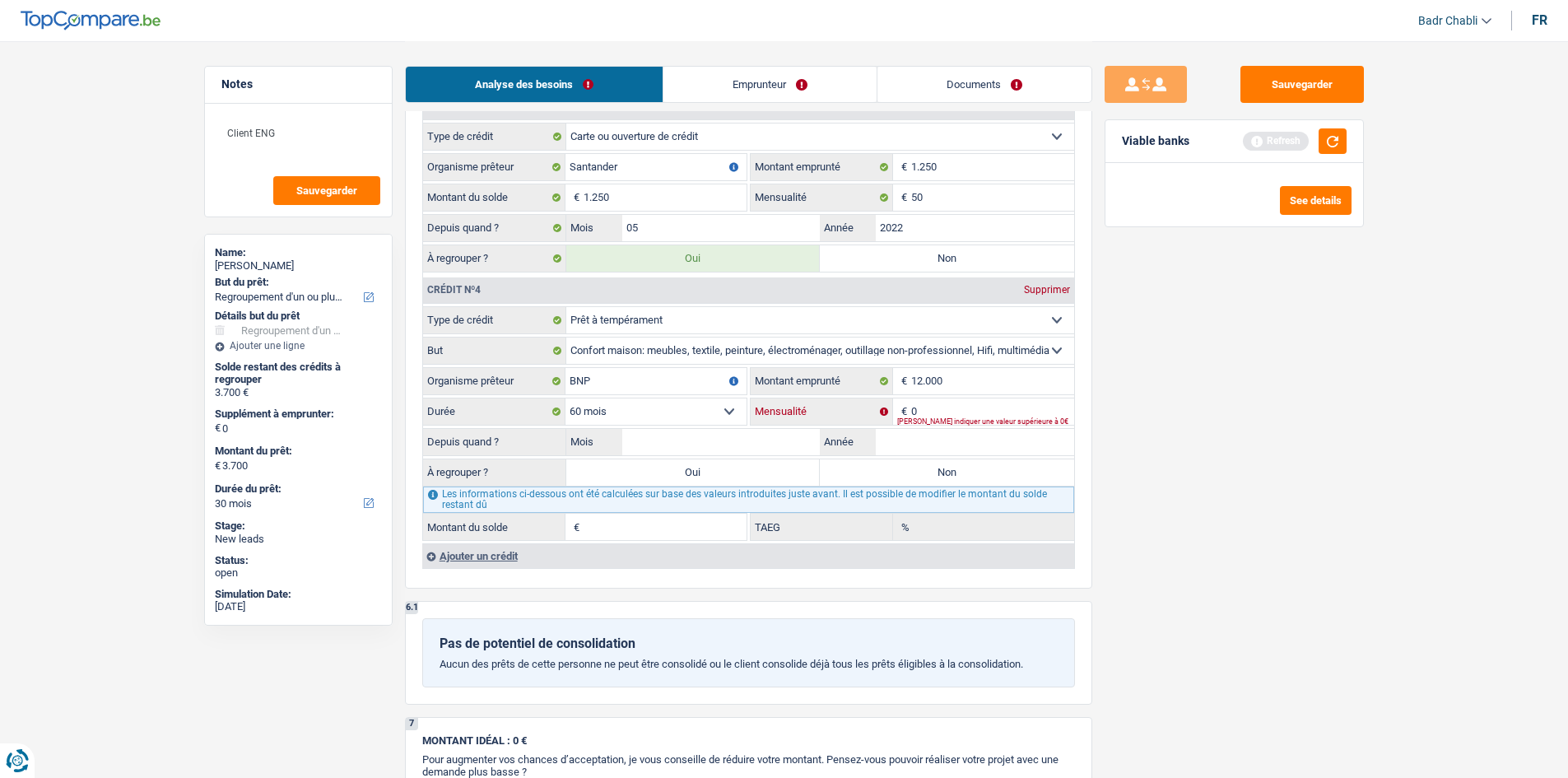
click at [943, 404] on input "0" at bounding box center [992, 412] width 163 height 26
type input "268"
click at [679, 441] on input "Mois" at bounding box center [721, 442] width 198 height 26
click at [714, 428] on div "Depuis quand ? Mois / Année" at bounding box center [749, 442] width 651 height 28
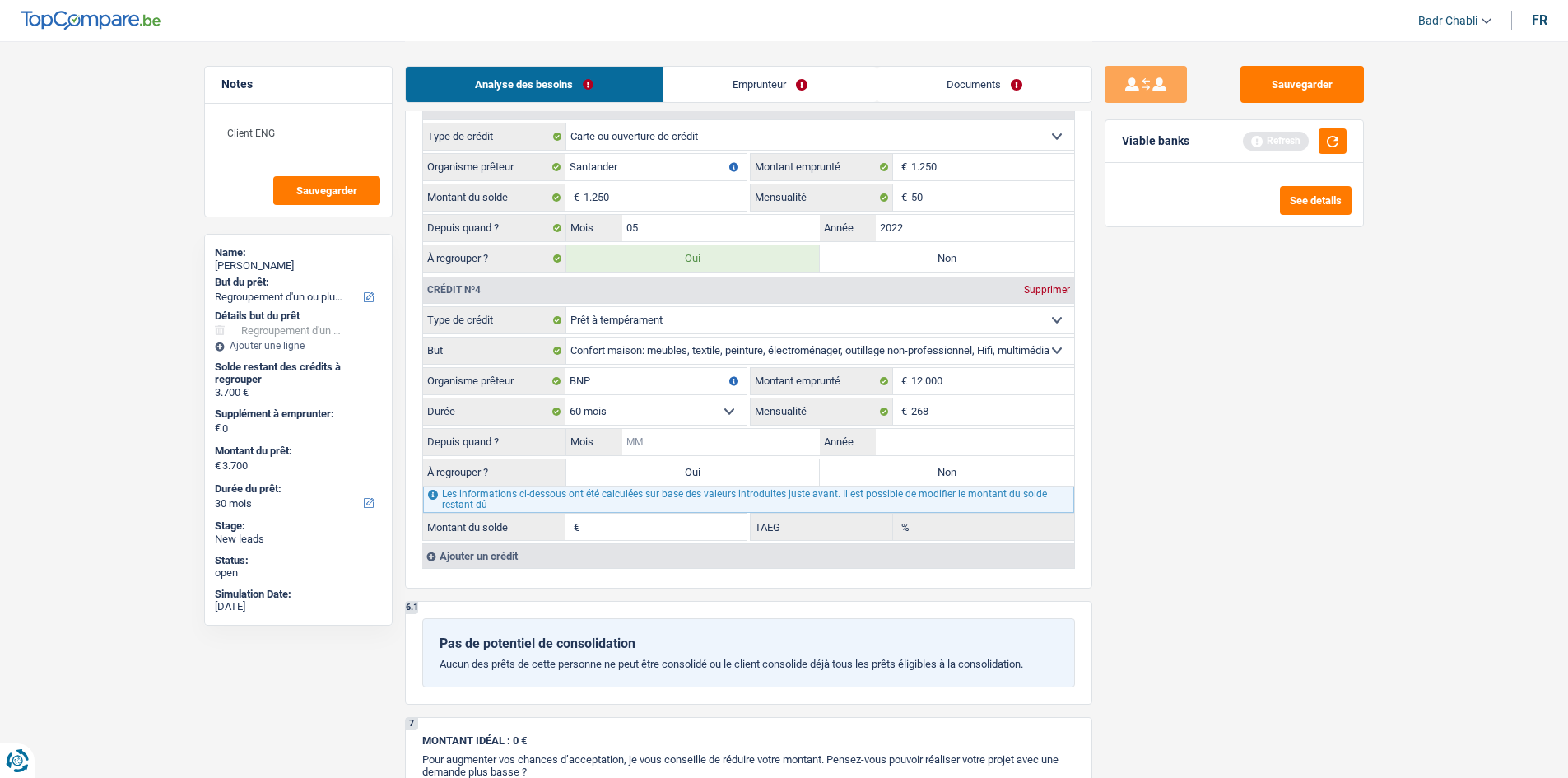
click at [729, 436] on input "Mois" at bounding box center [721, 442] width 198 height 26
type input "03"
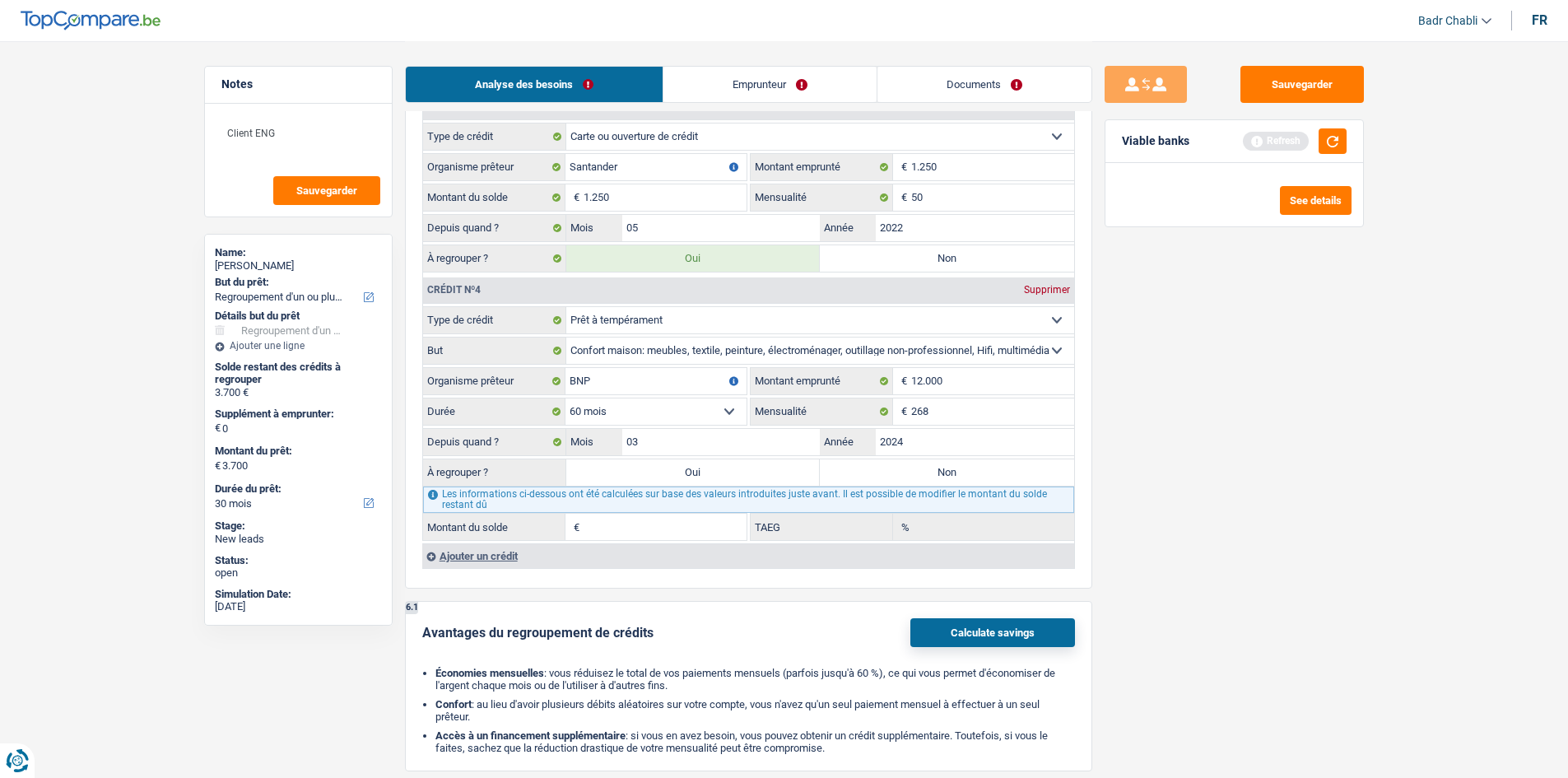
type input "2024"
click at [707, 477] on label "Oui" at bounding box center [693, 473] width 254 height 26
click at [707, 477] on input "Oui" at bounding box center [693, 473] width 254 height 26
radio input "true"
type input "12.653"
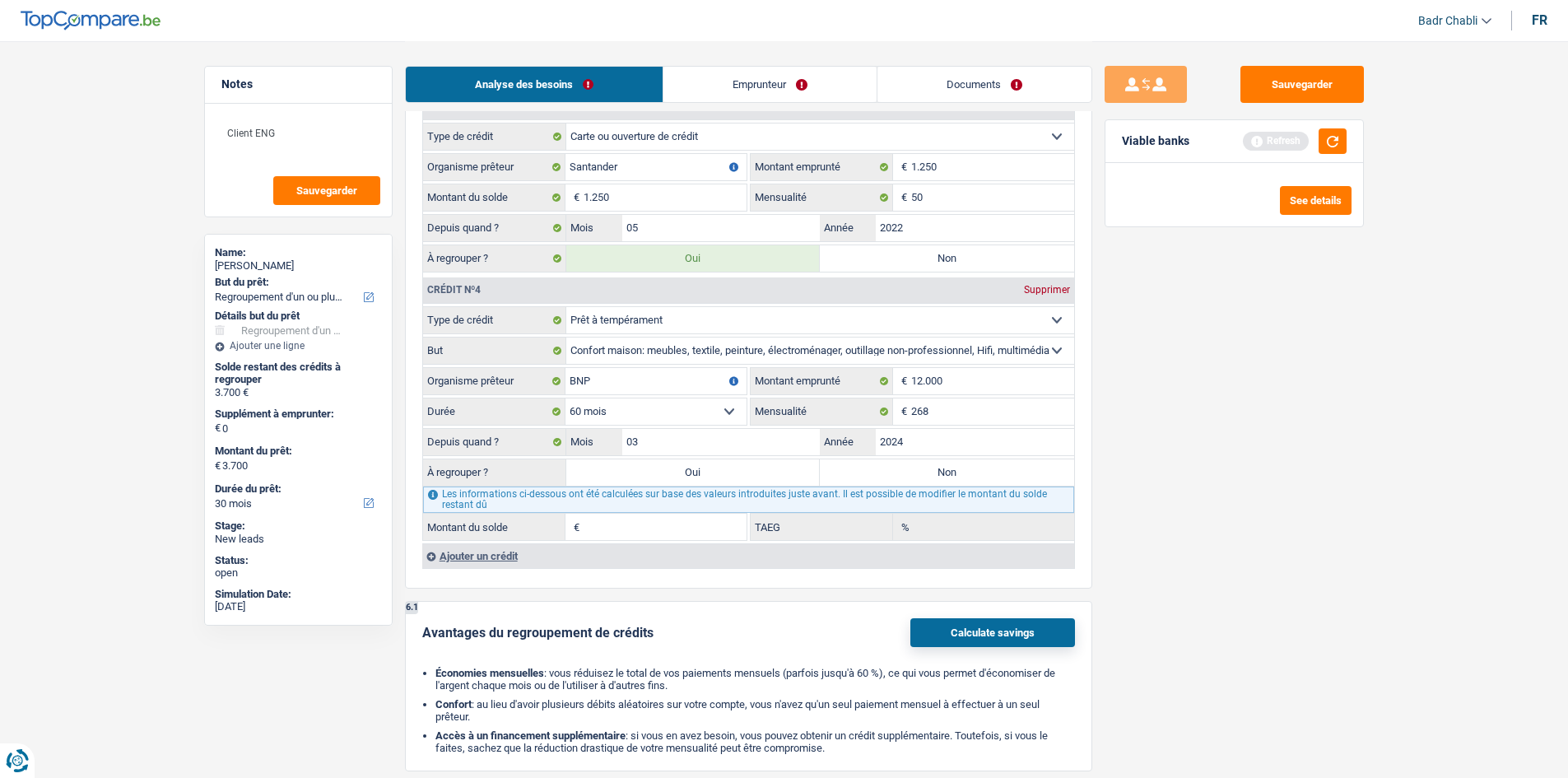
type input "12.653"
type input "8.953"
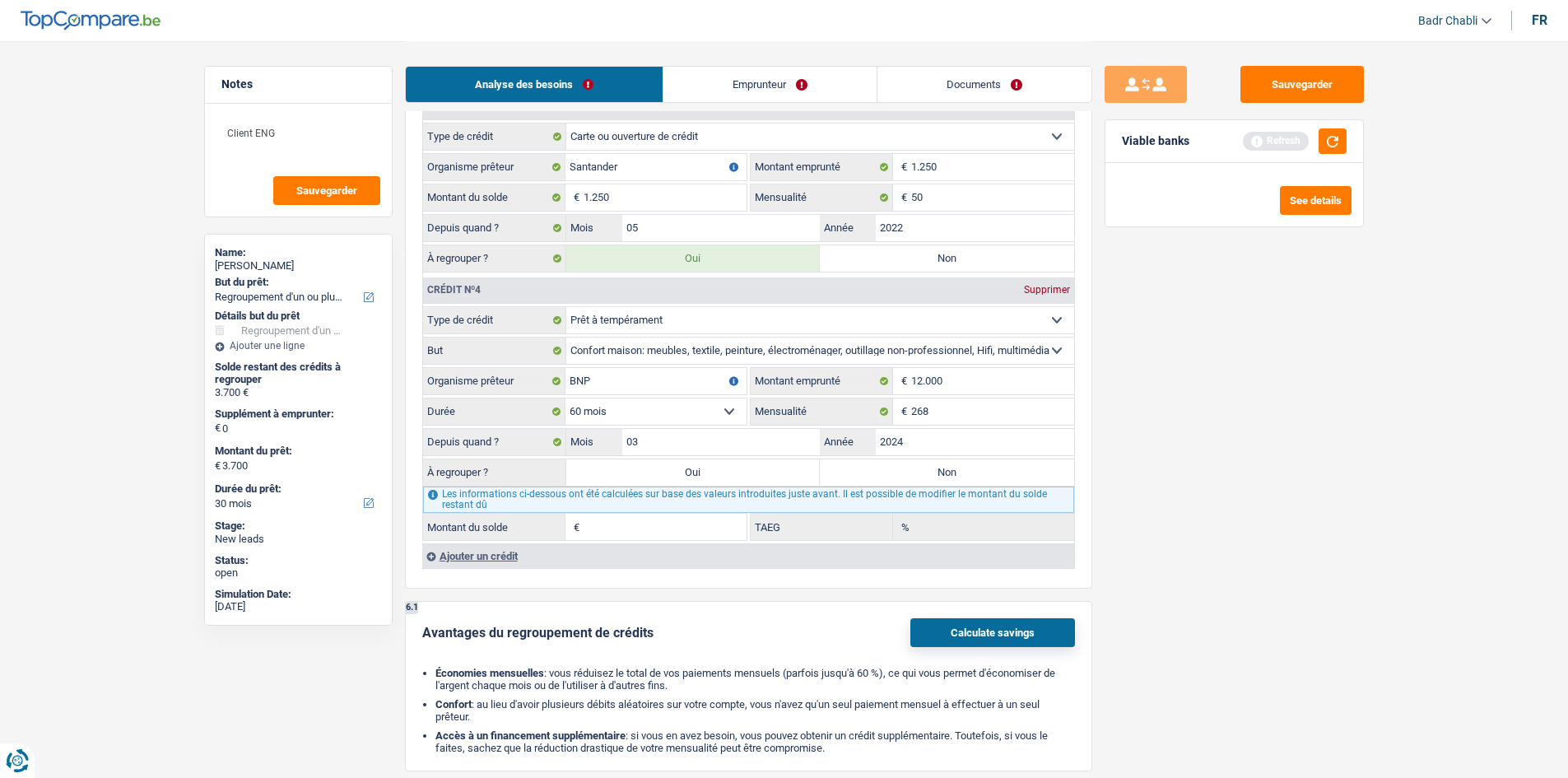
type input "12,88"
select select "60"
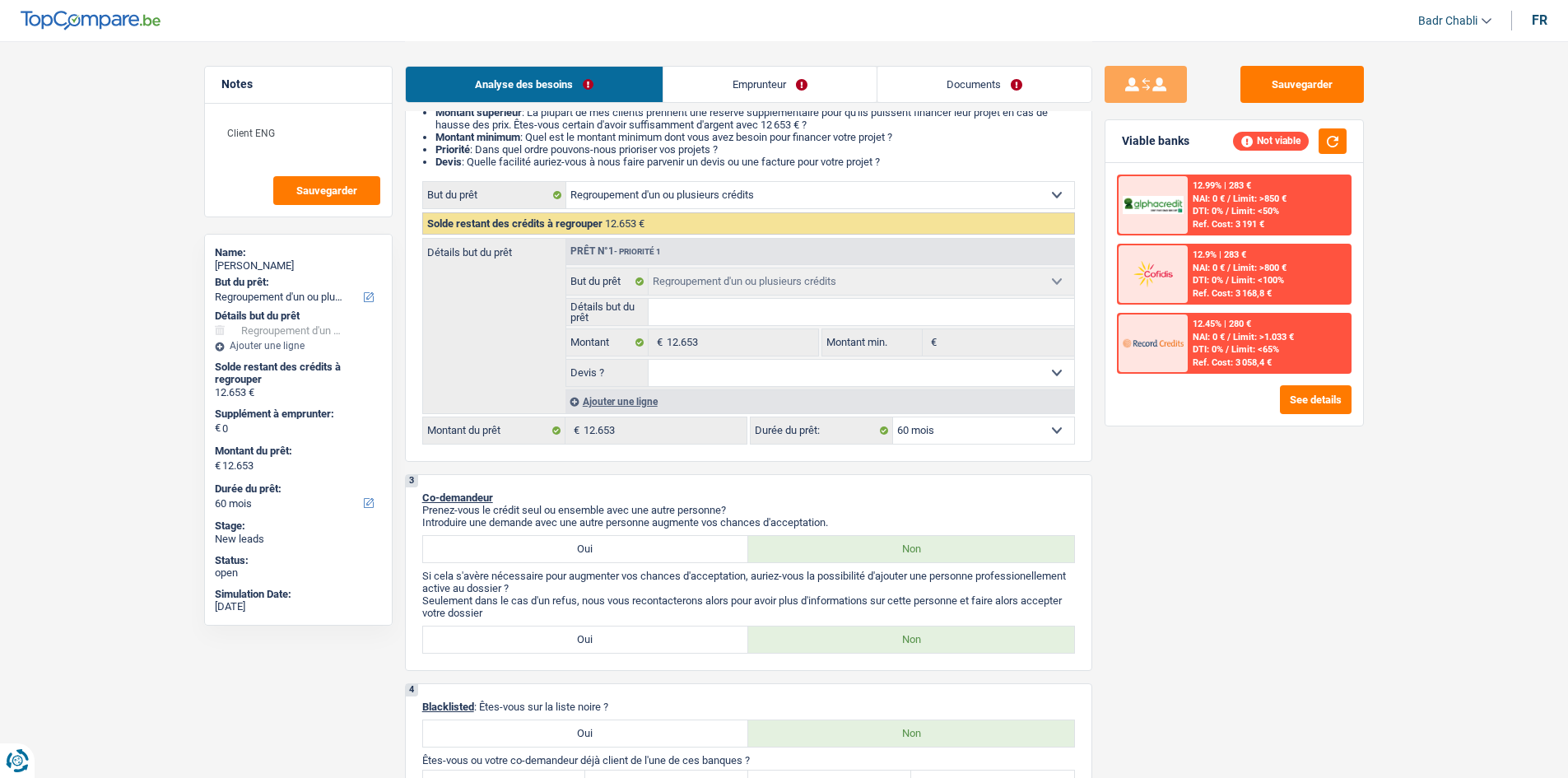
scroll to position [0, 0]
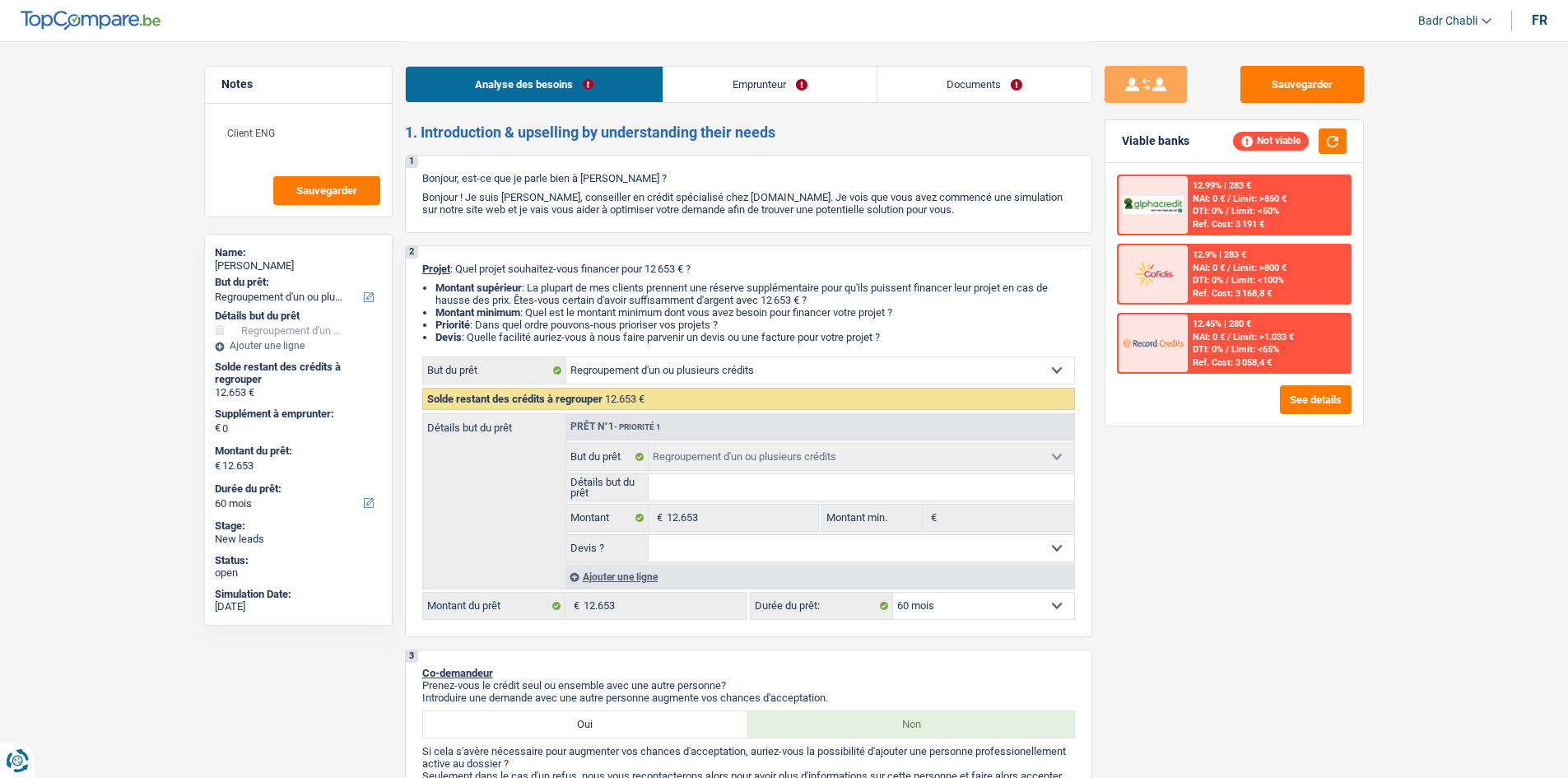
click at [617, 584] on div "Ajouter une ligne" at bounding box center [820, 576] width 509 height 24
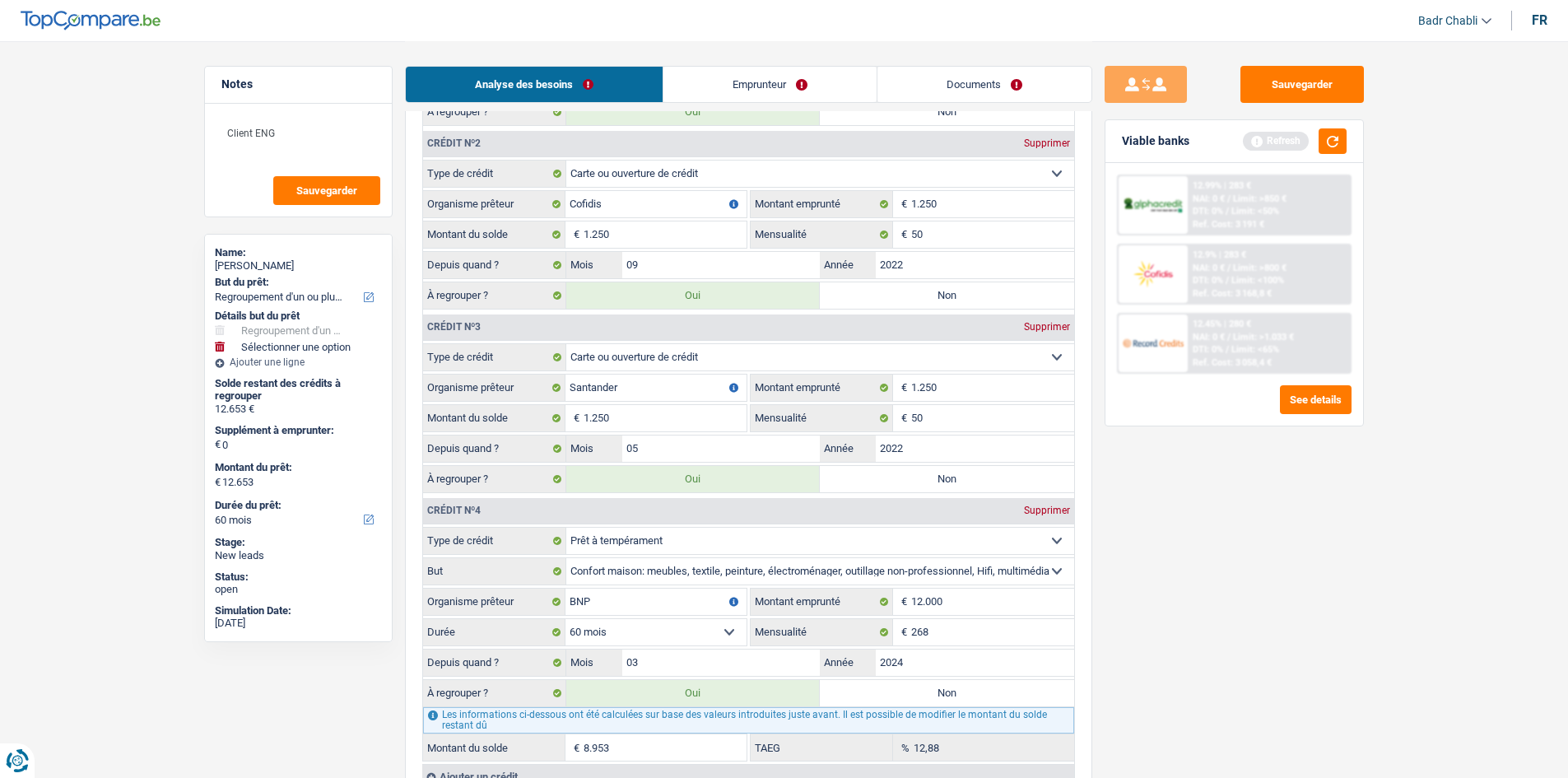
scroll to position [1893, 0]
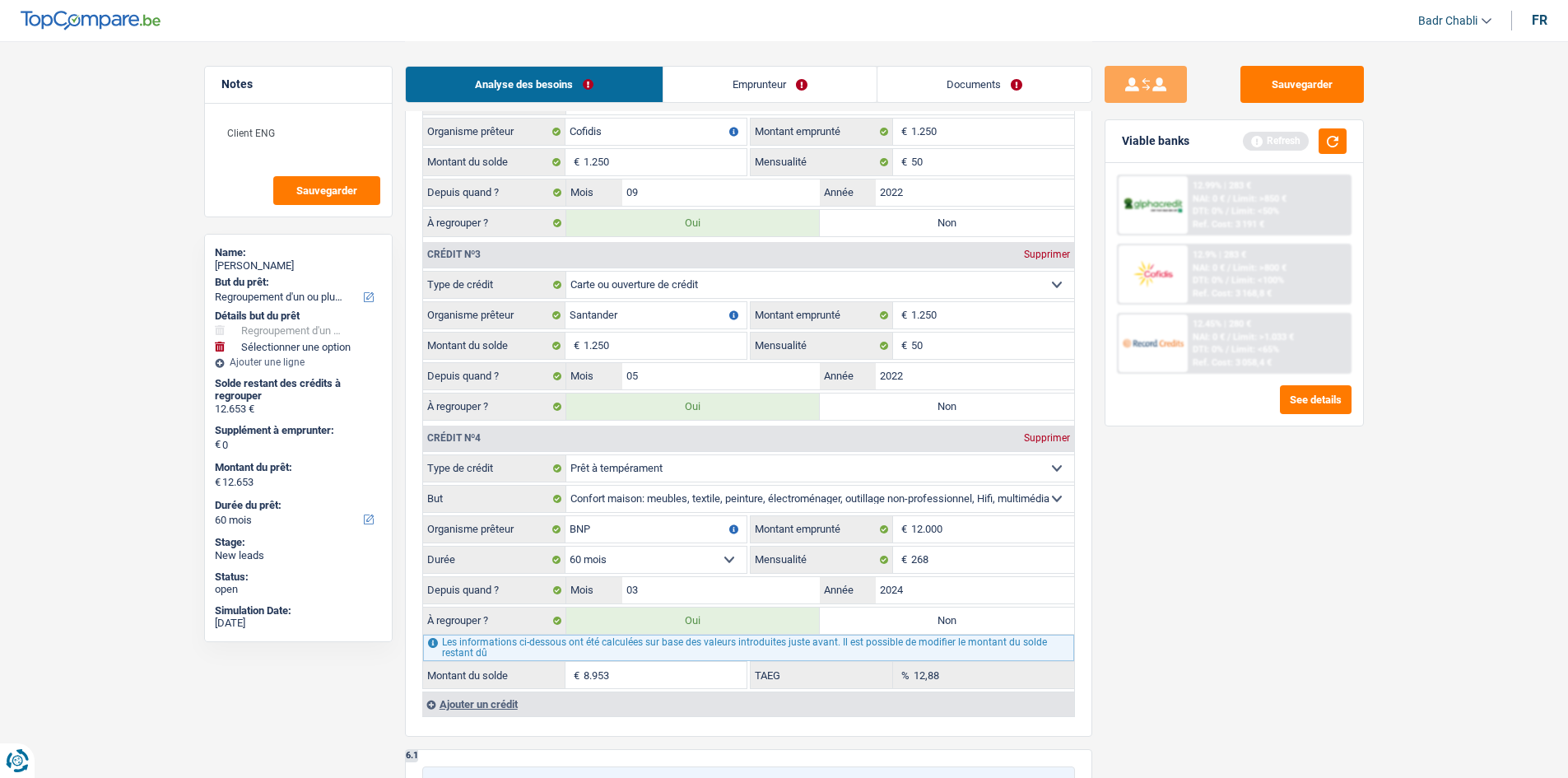
click at [677, 664] on input "8.953" at bounding box center [665, 675] width 163 height 26
type input "1"
type input "3.711"
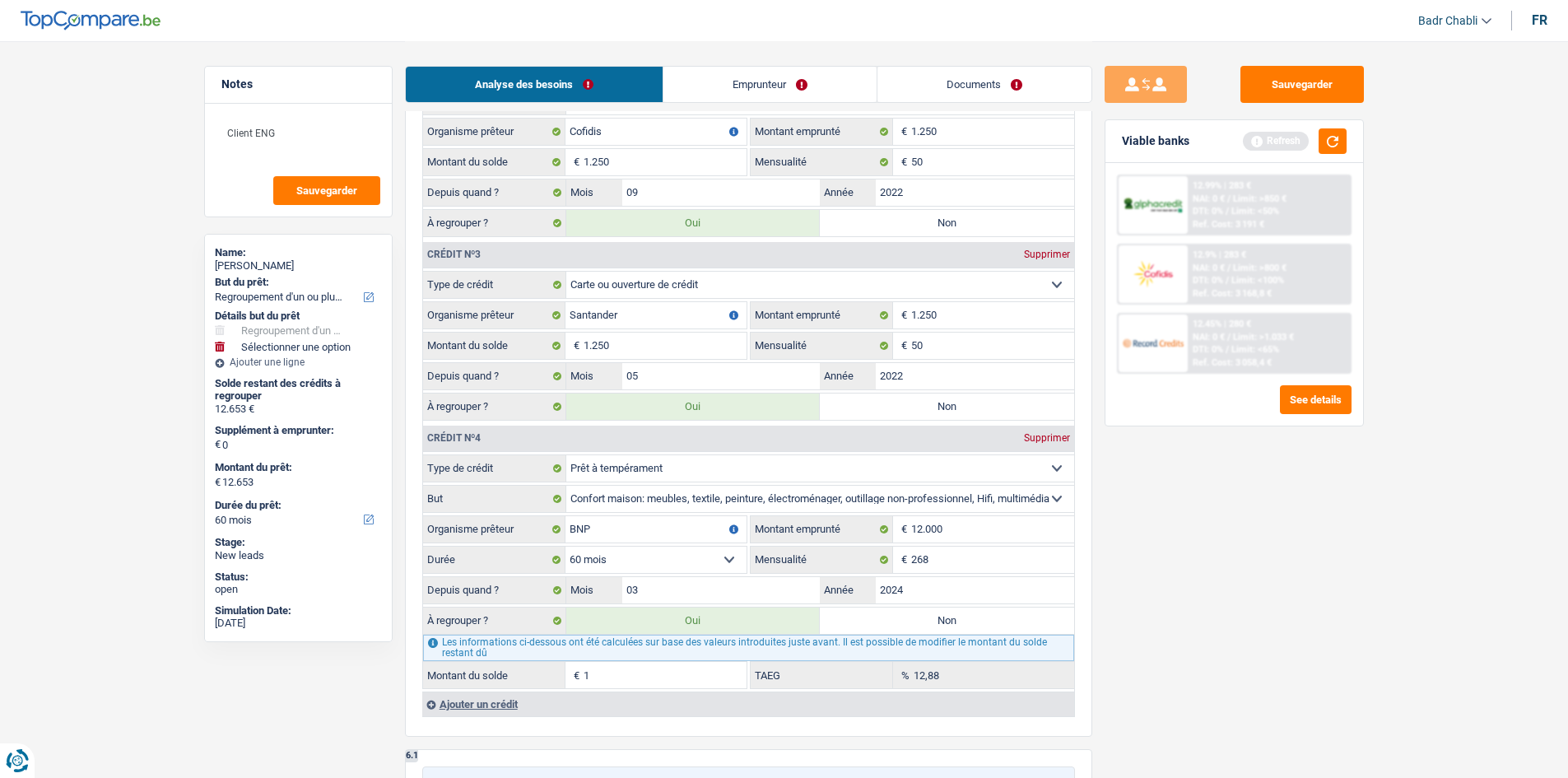
select select "36"
type input "3.711"
select select "36"
type input "3.711"
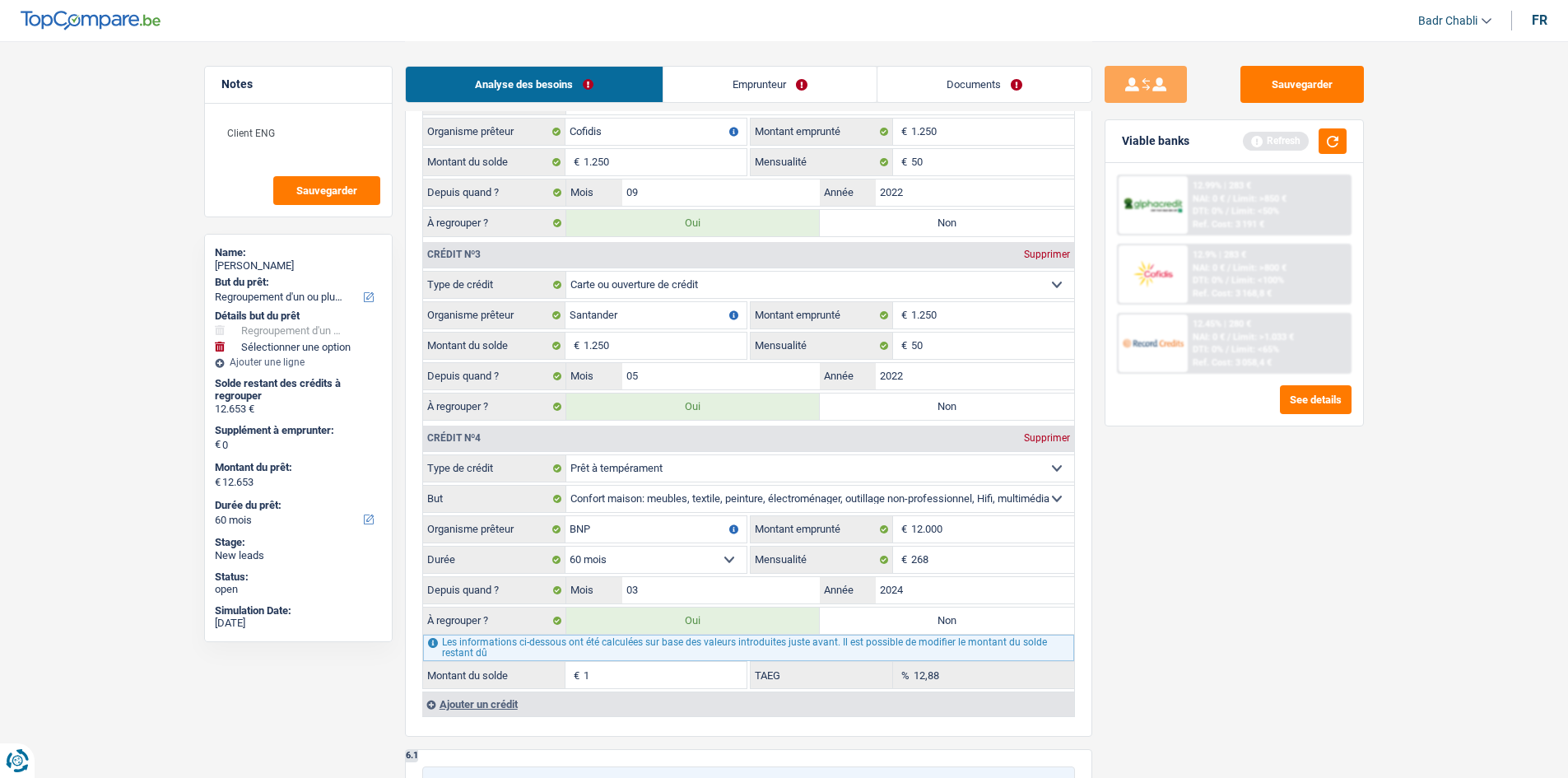
type input "3.711"
select select "36"
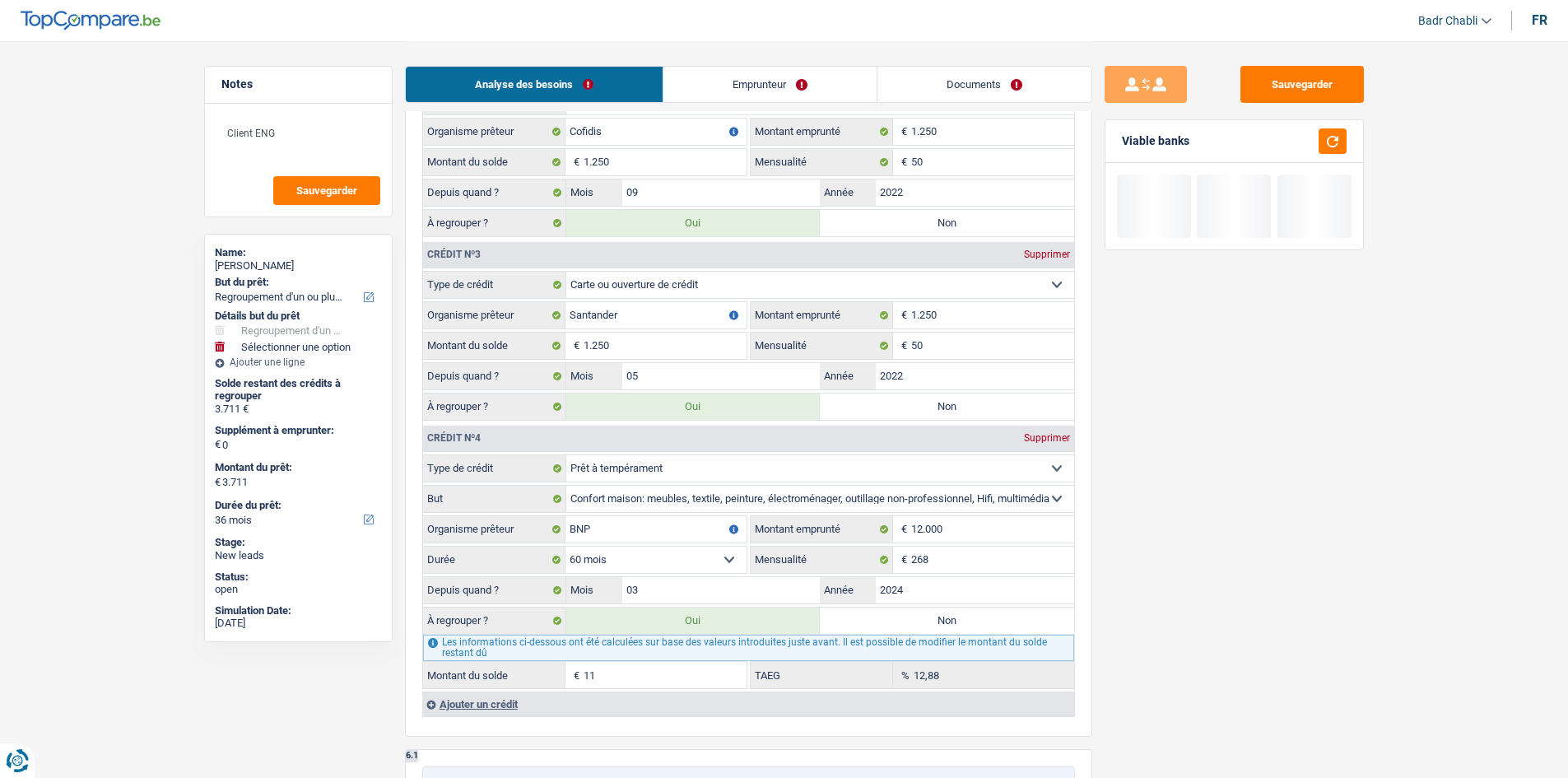
type input "110"
type input "3.810"
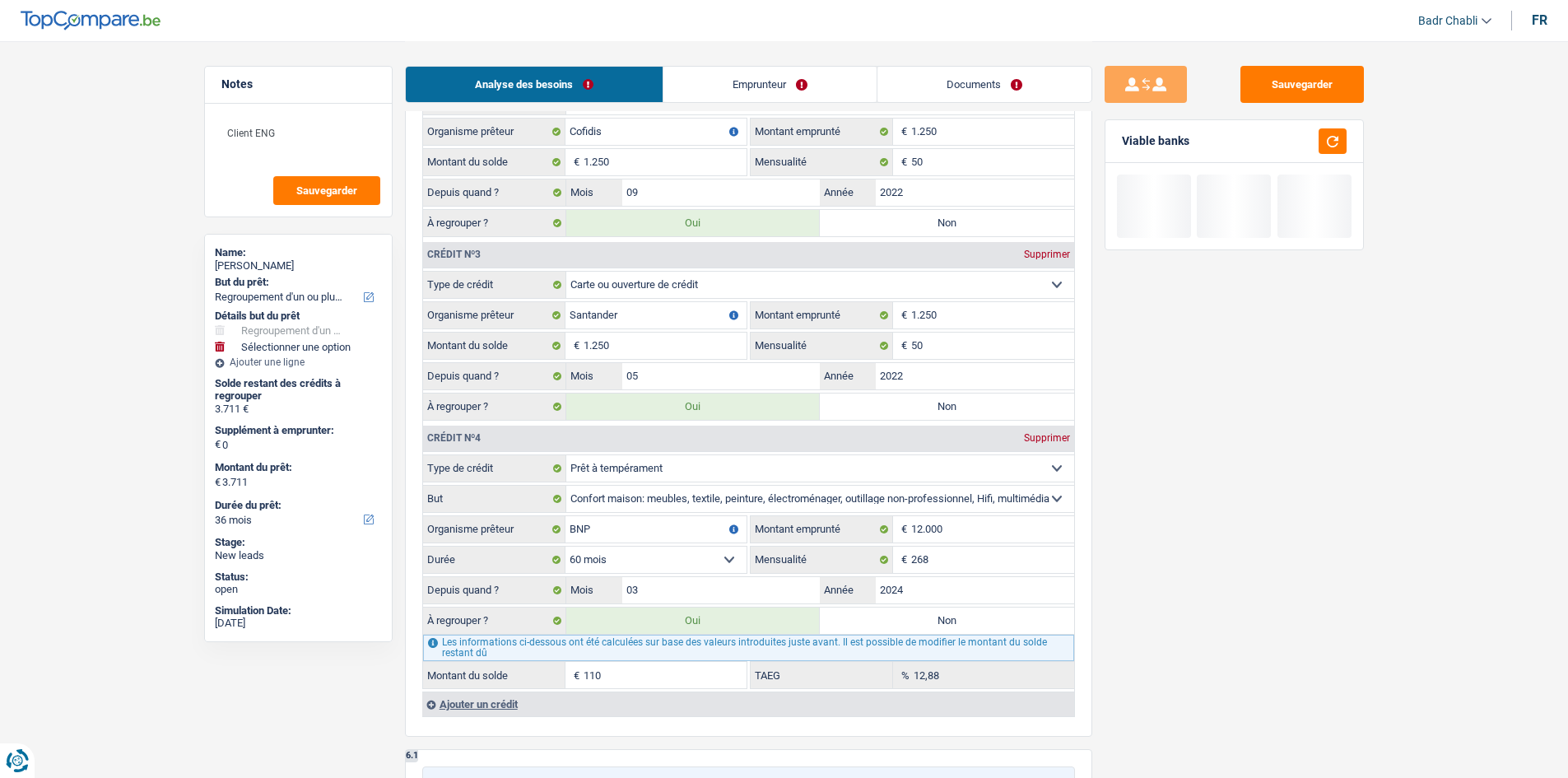
type input "3.810"
type input "1.100"
type input "4.800"
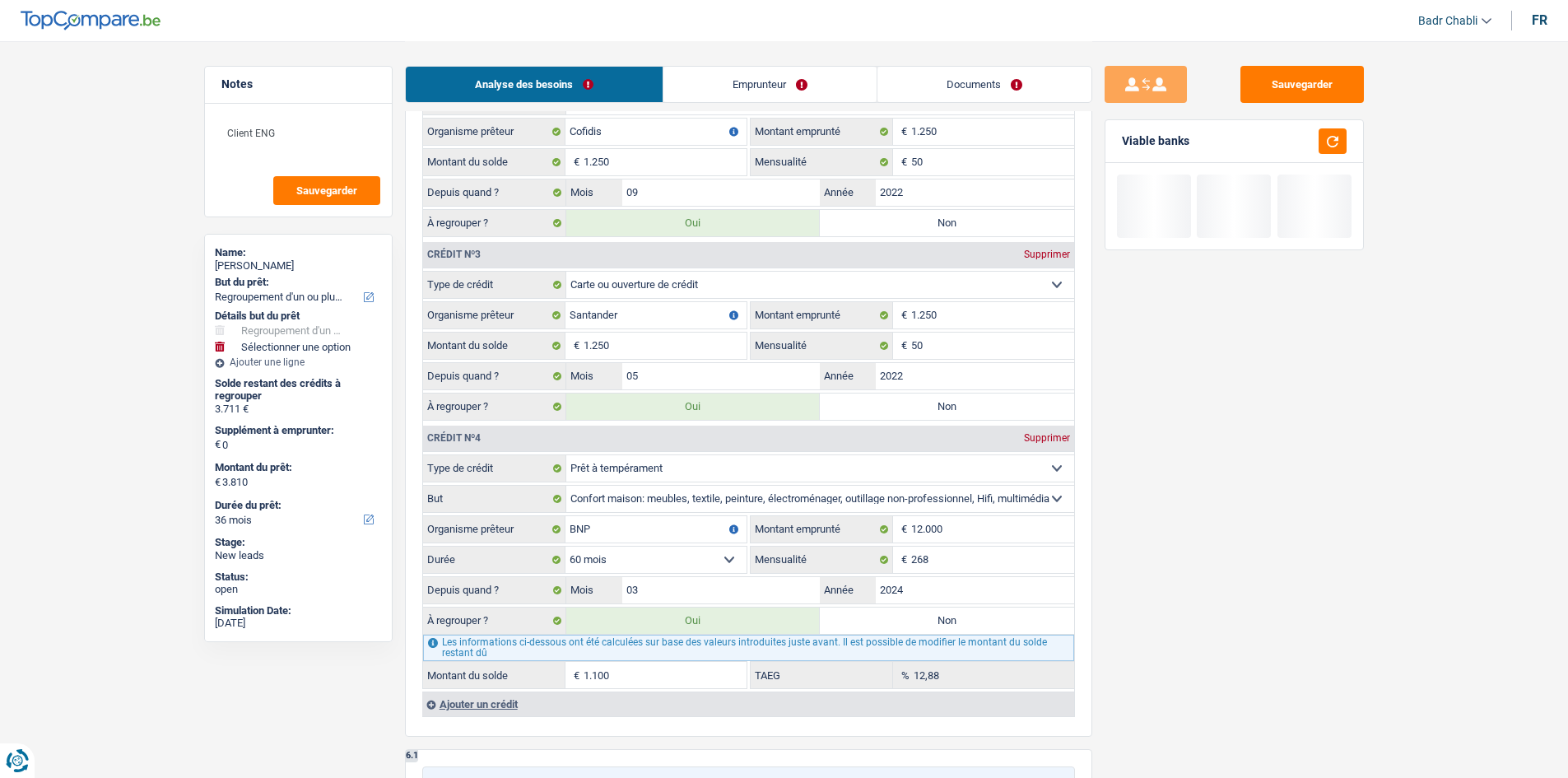
type input "4.800"
type input "11.000"
type input "14.700"
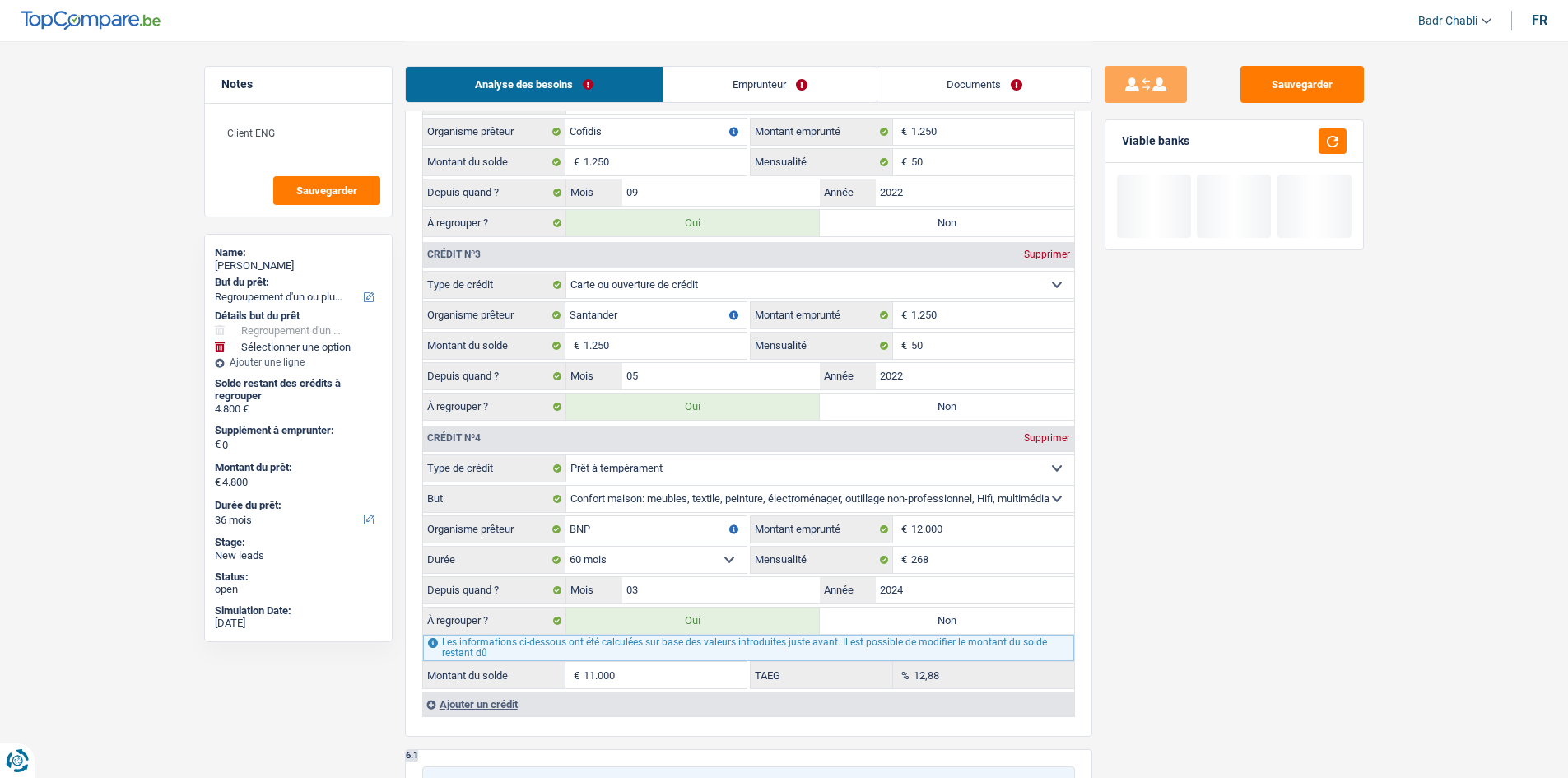
type input "14.700"
select select "60"
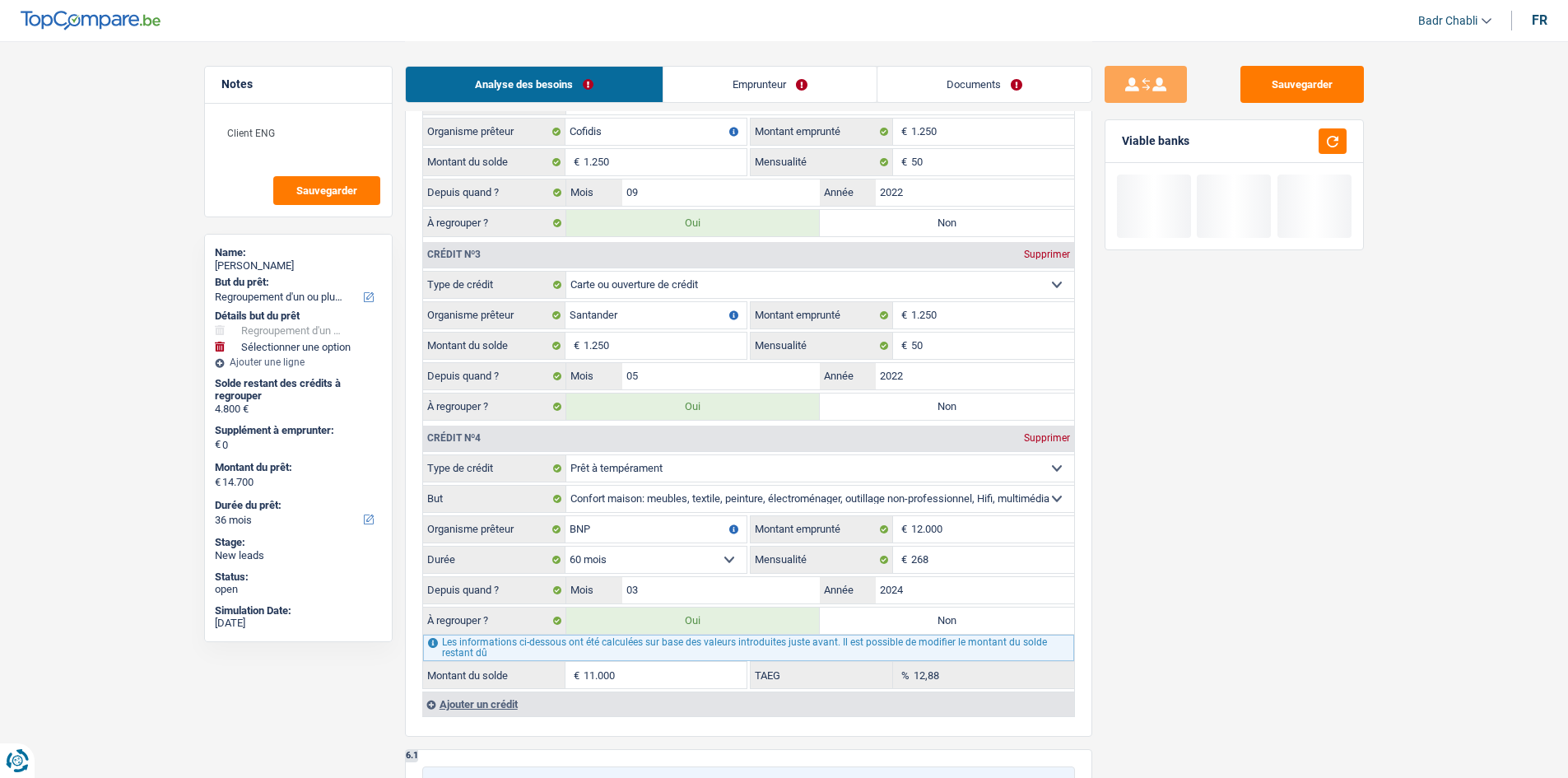
select select "60"
type input "11.000"
click at [1346, 602] on div "Sauvegarder Viable banks" at bounding box center [1234, 408] width 284 height 686
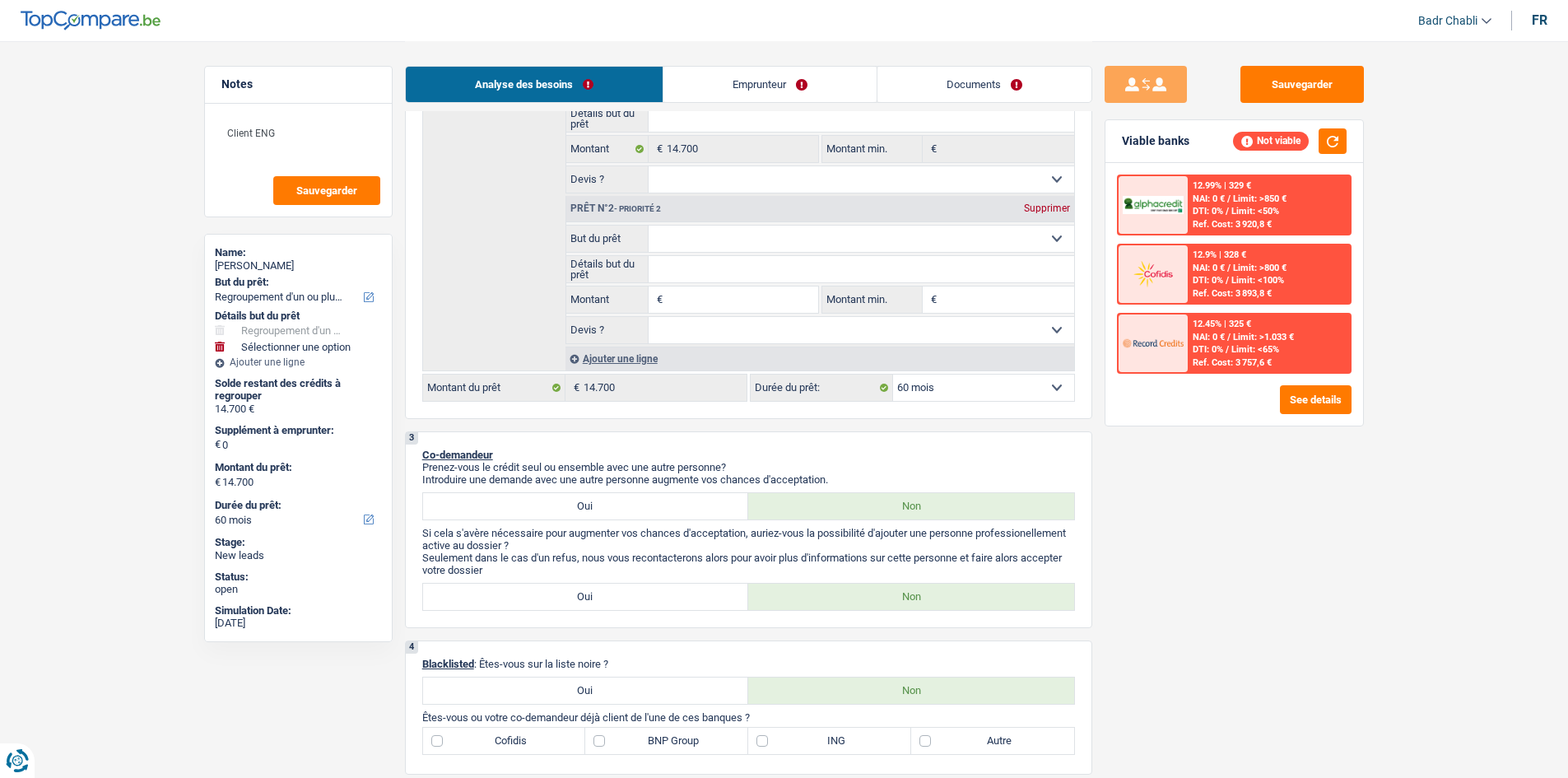
scroll to position [247, 0]
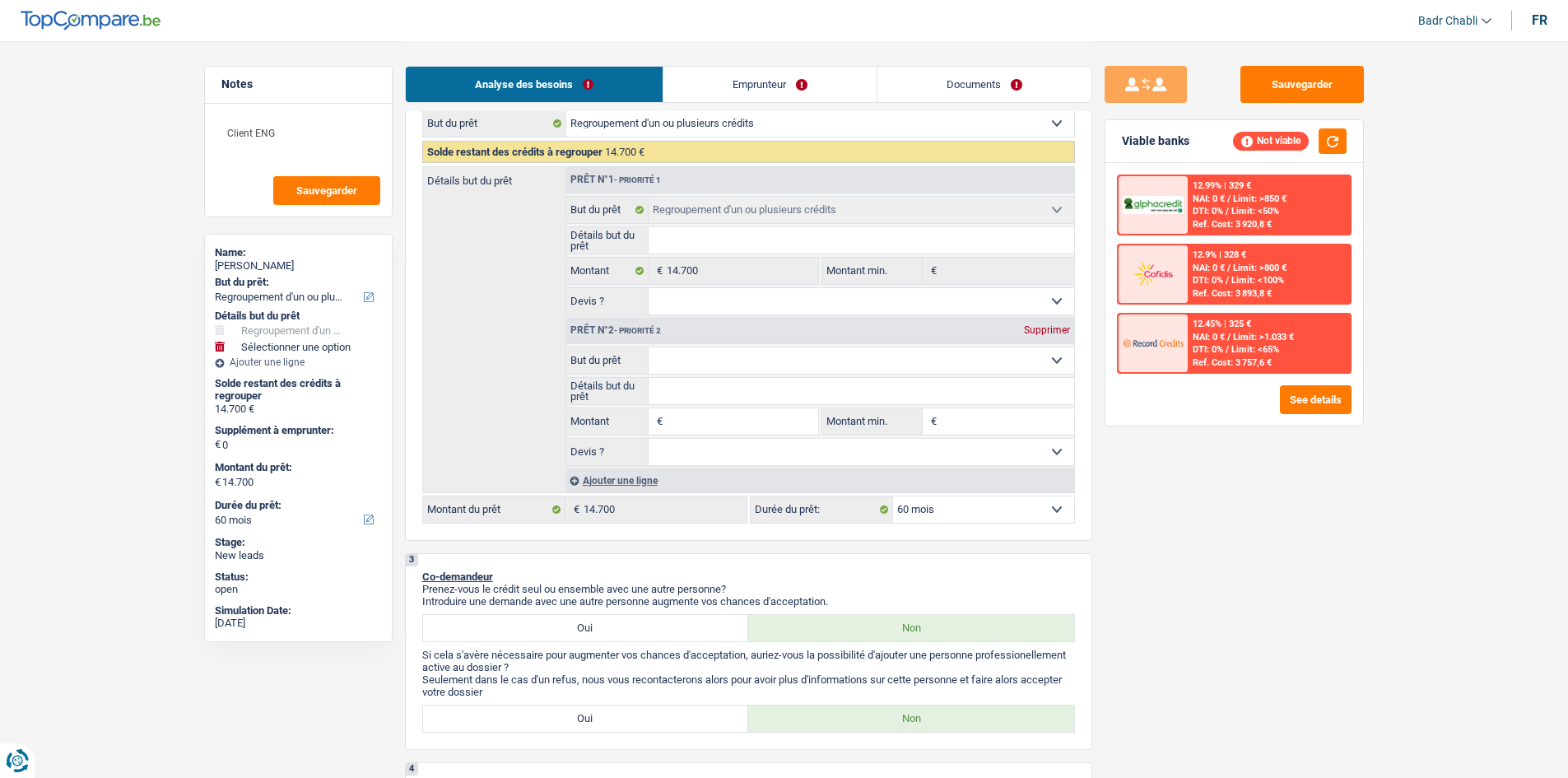
click at [699, 407] on fieldset "€ Montant Tous les champs sont obligatoires. Veuillez fournir une réponse plus …" at bounding box center [692, 422] width 253 height 28
click at [700, 408] on input "Montant" at bounding box center [741, 422] width 151 height 26
type input "5"
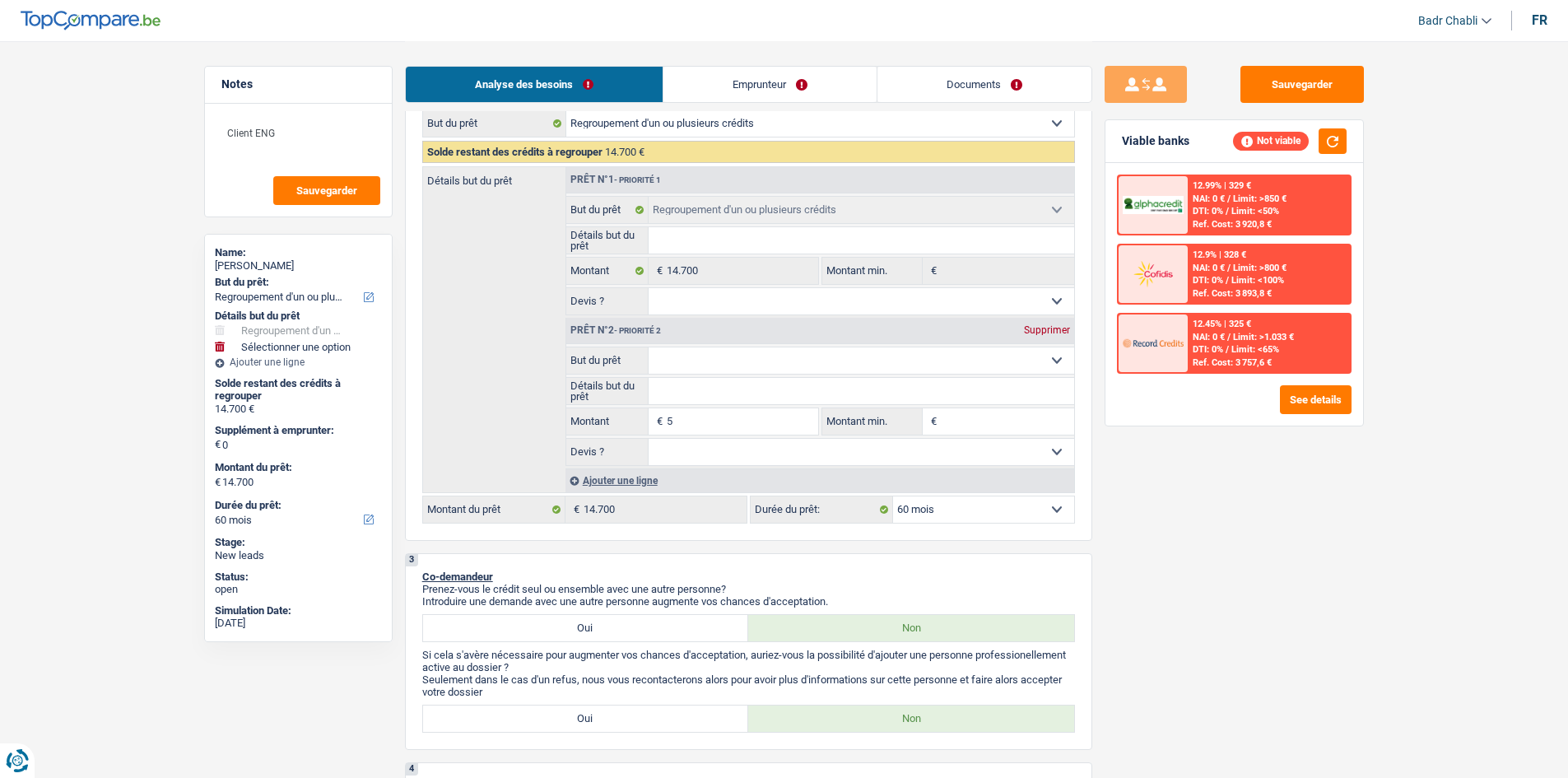
type input "53"
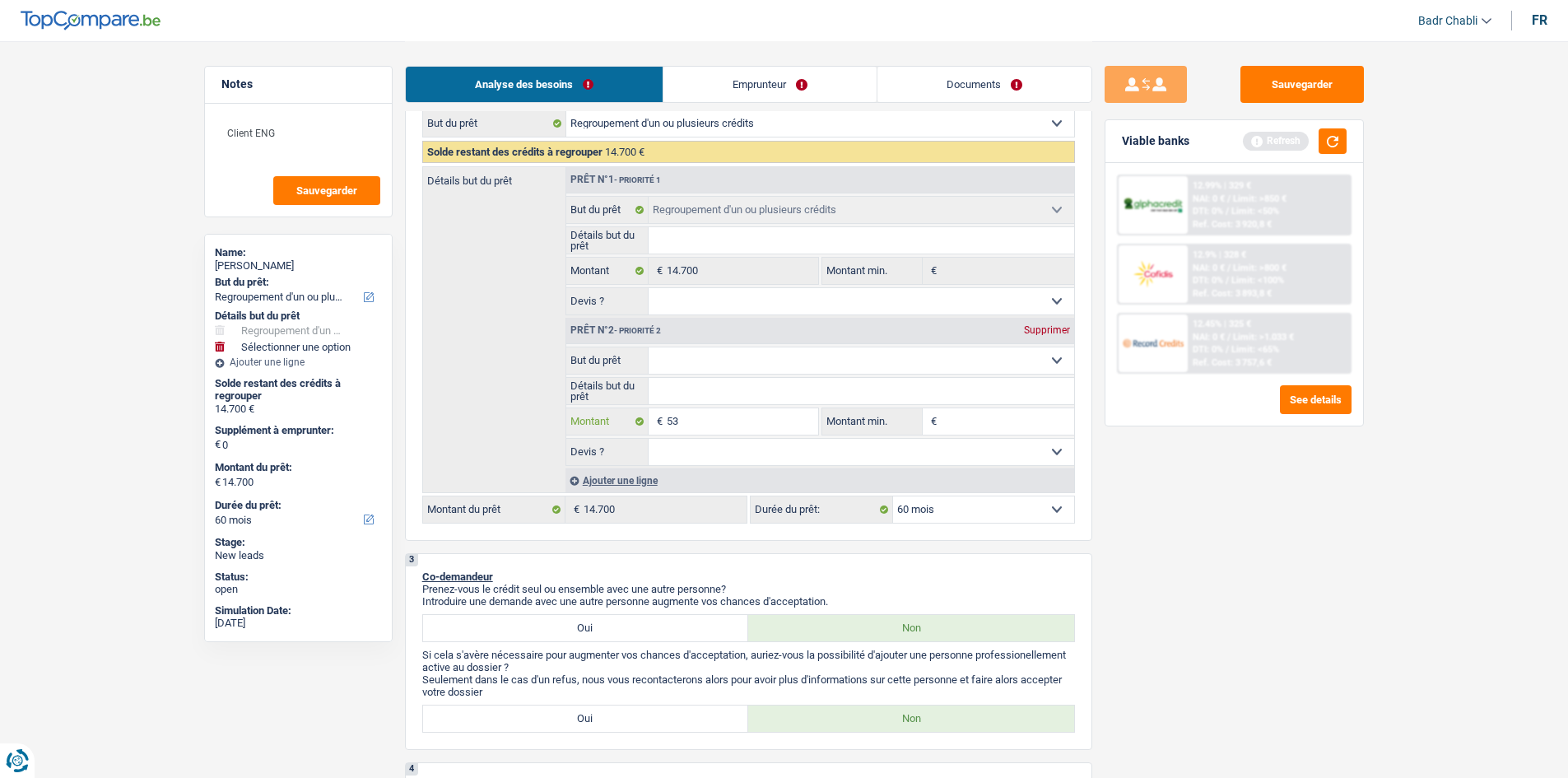
type input "530"
type input "5.300"
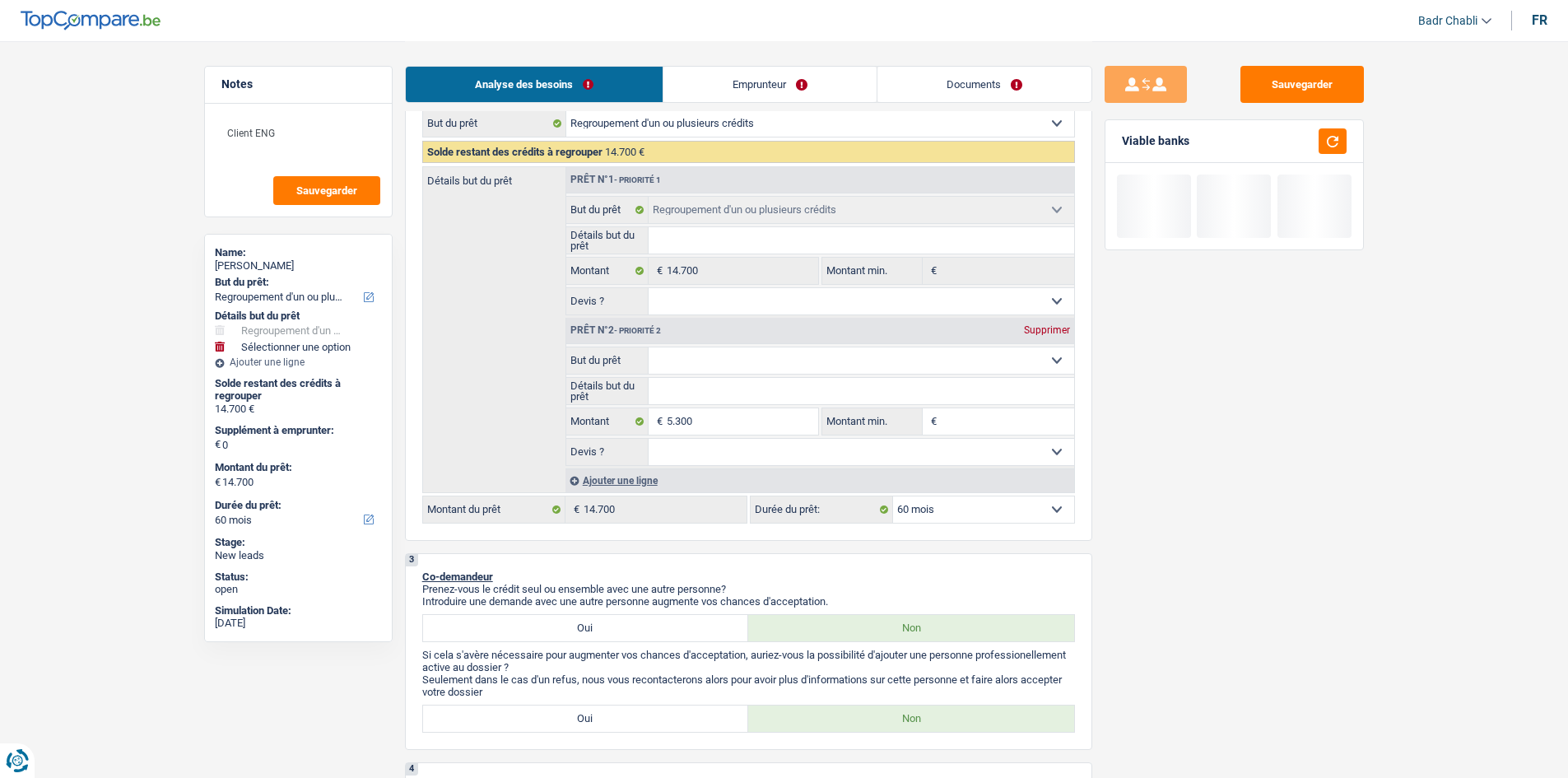
type input "5.300"
type input "20.000"
select select "84"
type input "20.000"
select select "84"
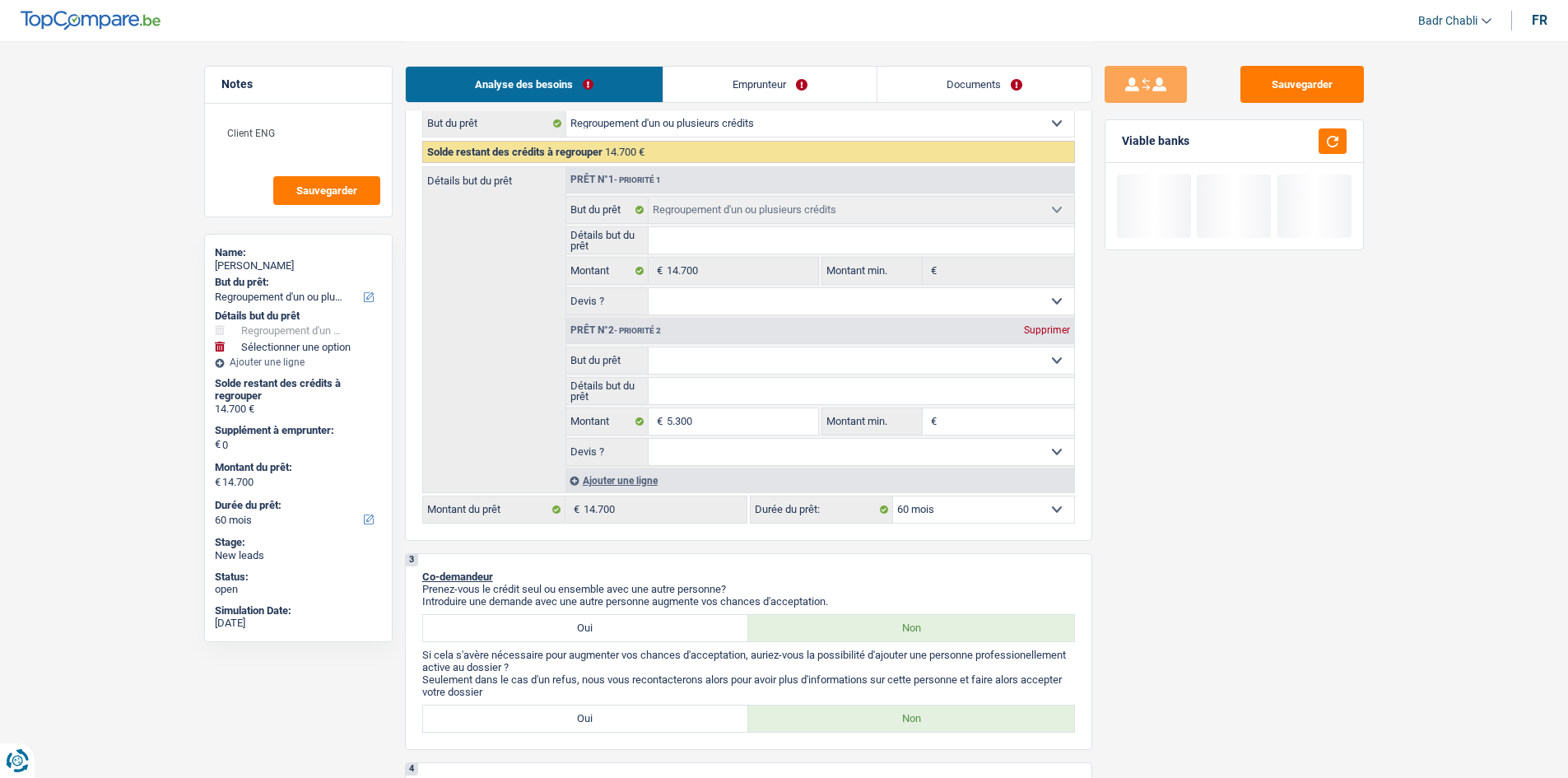
type input "20.000"
select select "84"
click at [741, 359] on select "Confort maison: meubles, textile, peinture, électroménager, outillage non-profe…" at bounding box center [861, 361] width 425 height 26
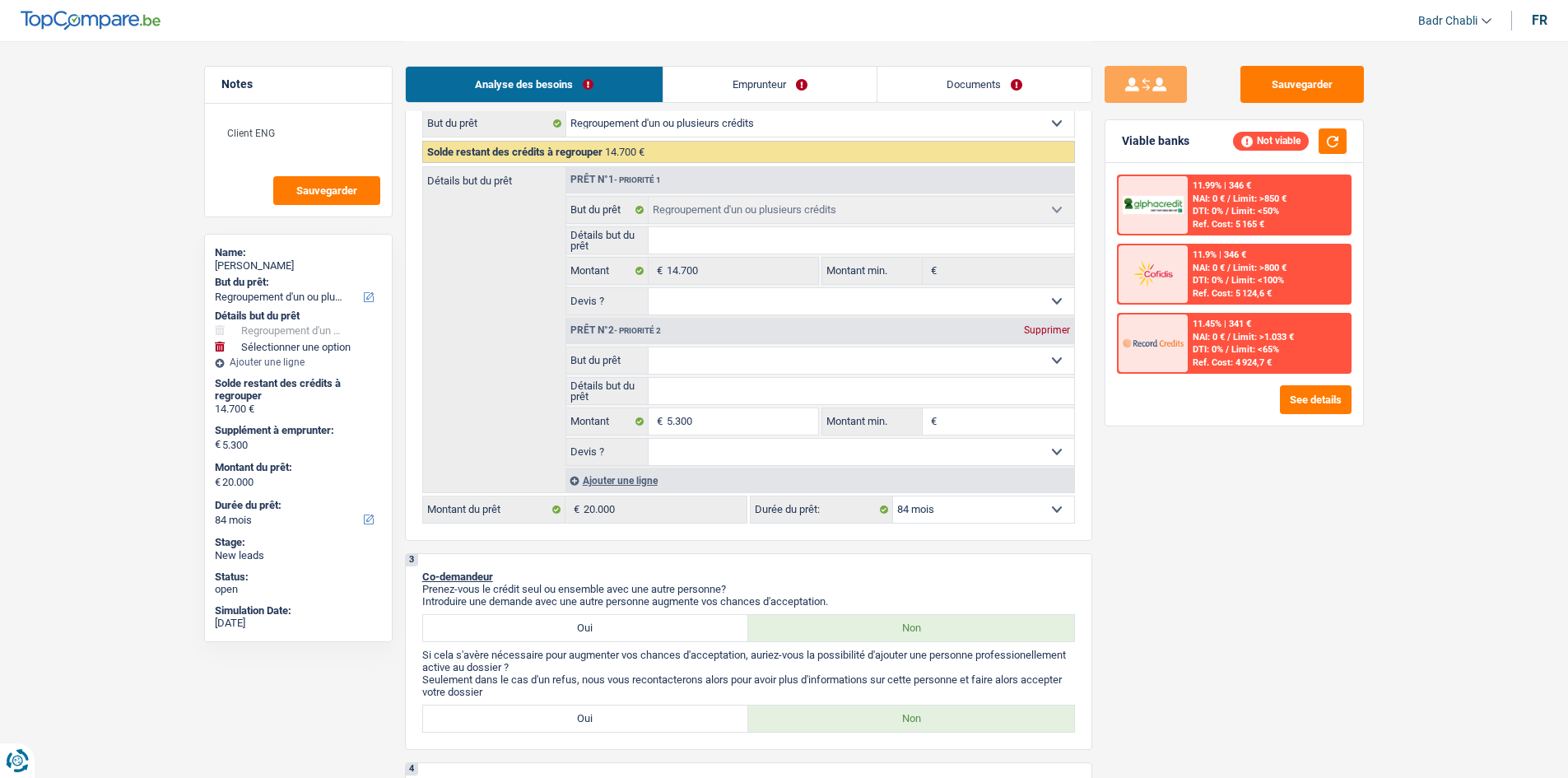
select select "hobbies"
click at [649, 348] on select "Confort maison: meubles, textile, peinture, électroménager, outillage non-profe…" at bounding box center [861, 361] width 425 height 26
select select "hobbies"
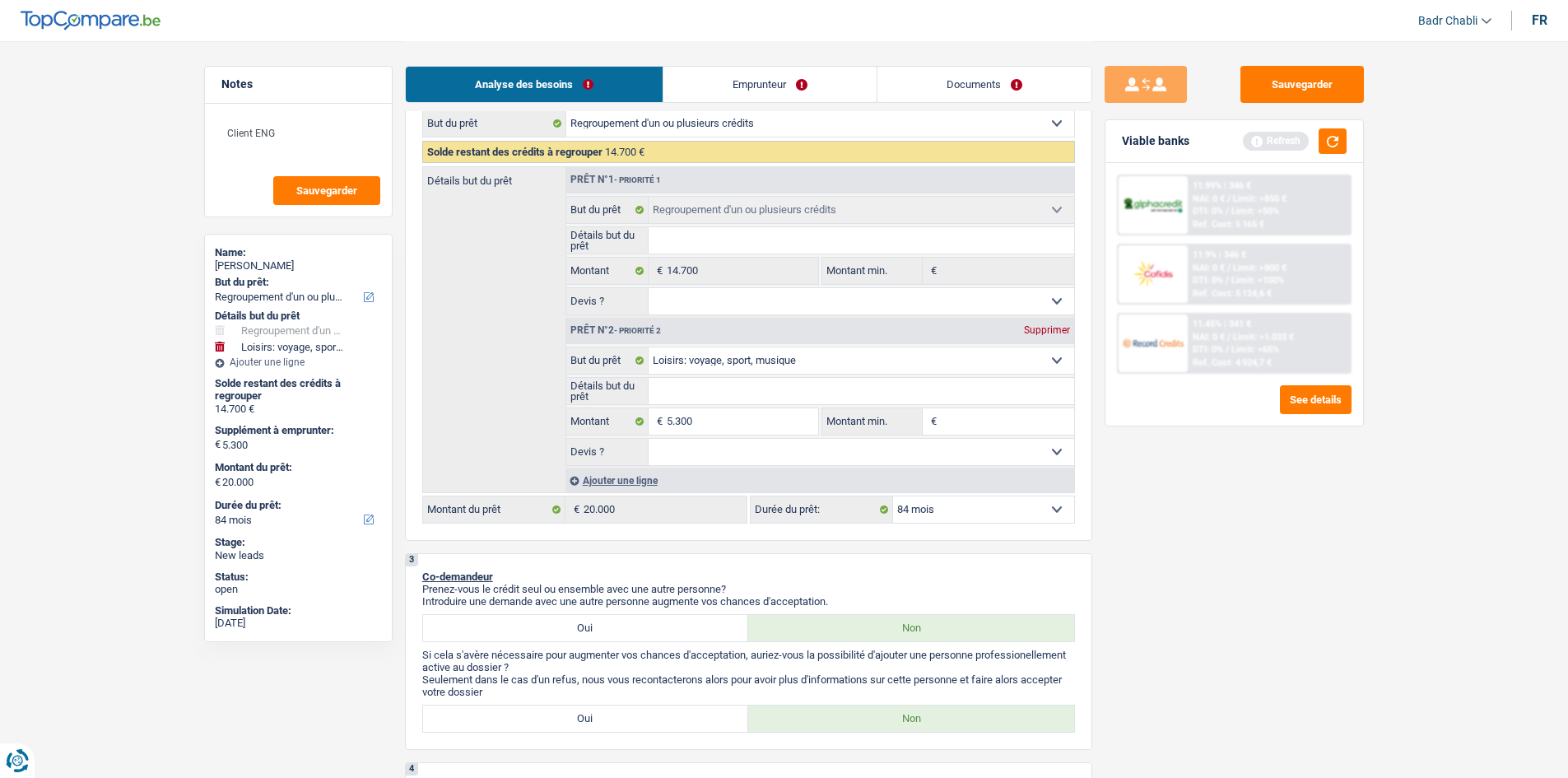
click at [689, 384] on input "Détails but du prêt" at bounding box center [861, 391] width 425 height 26
type input "V"
type input "Va"
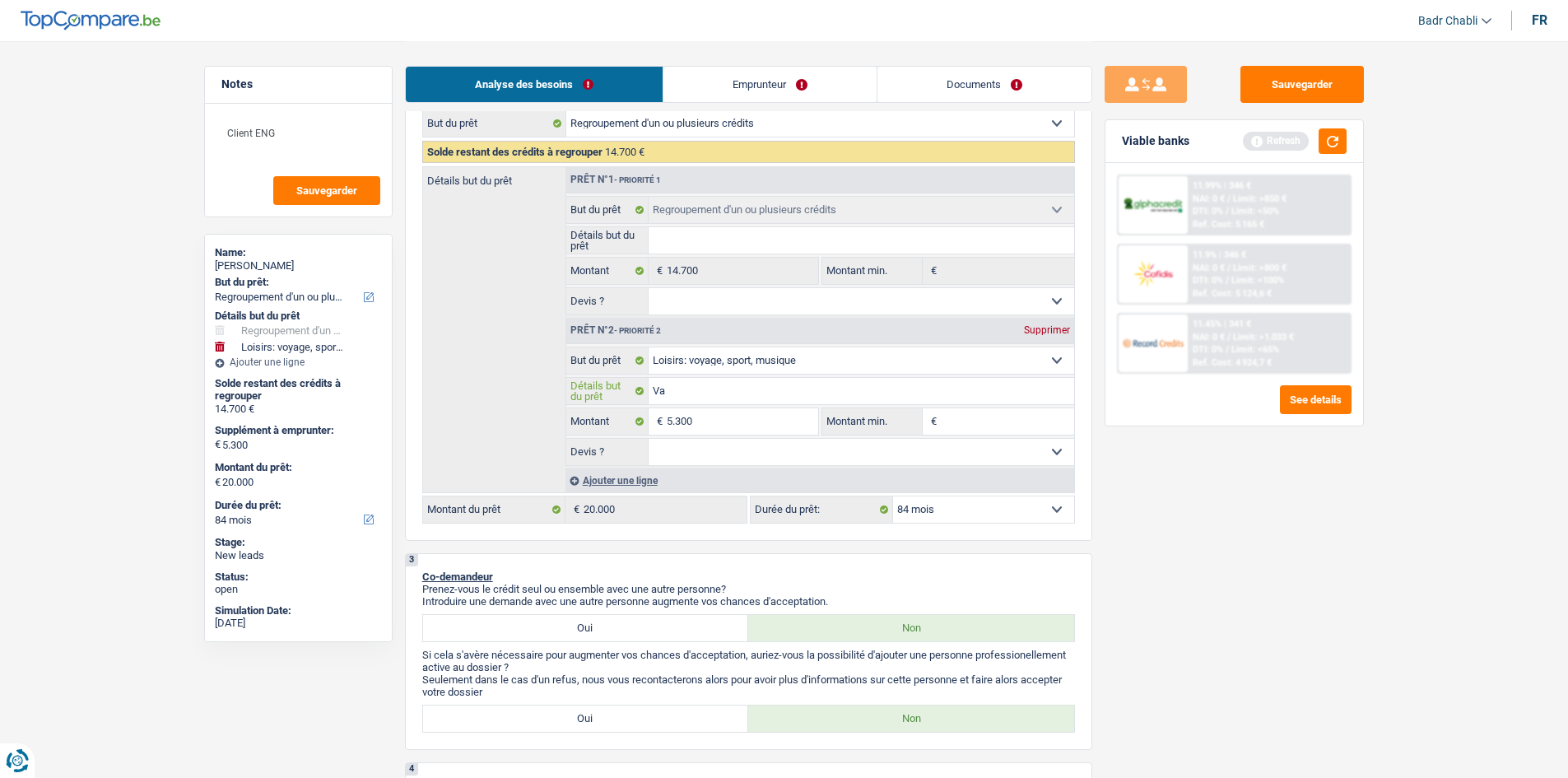
type input "Vac"
type input "Vacan"
type input "Vacanc"
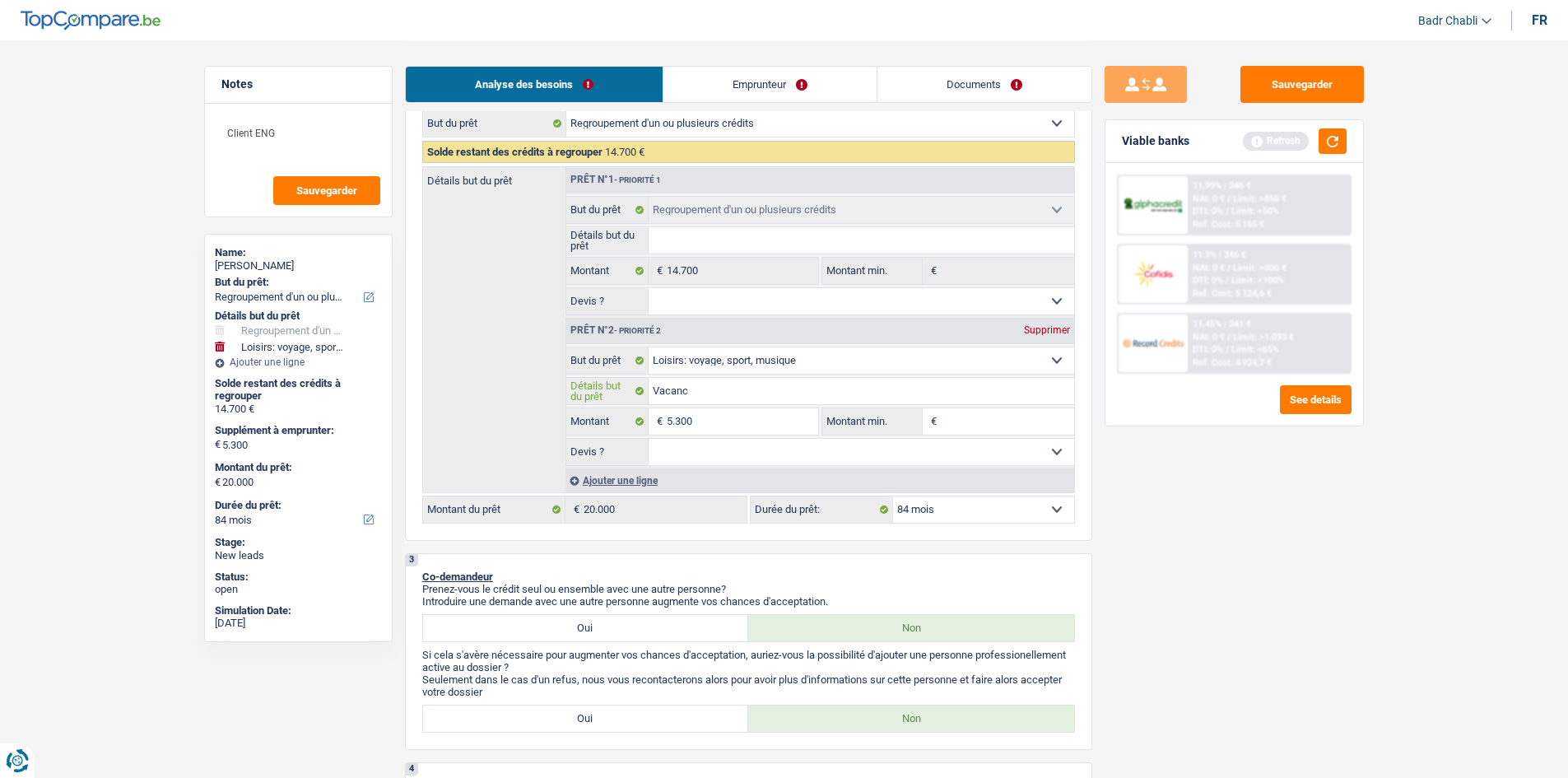
type input "Vacanc"
type input "Vacance"
type input "Vacances"
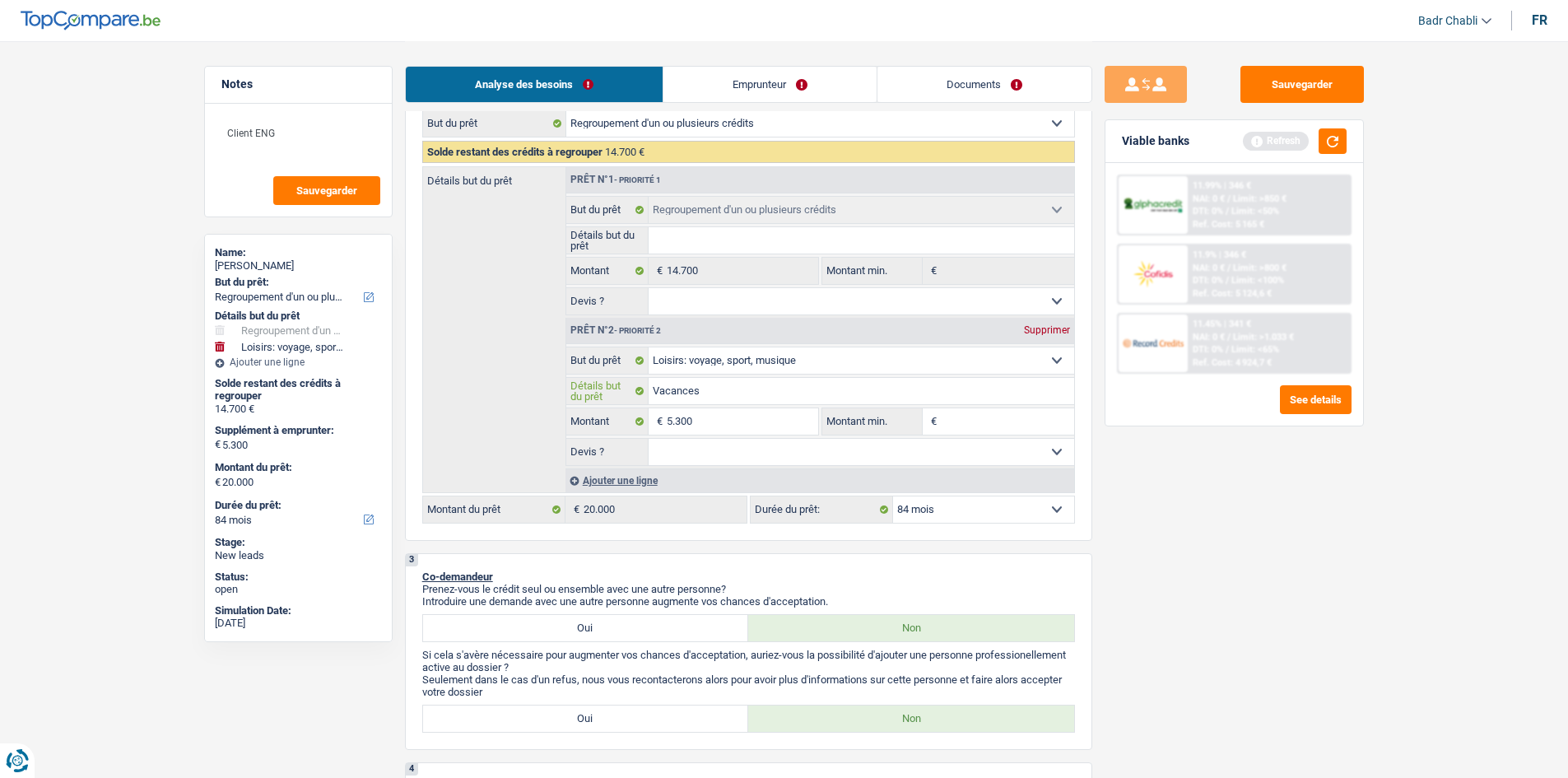
type input "Vacances"
type input "Vacances P"
type input "Vacances"
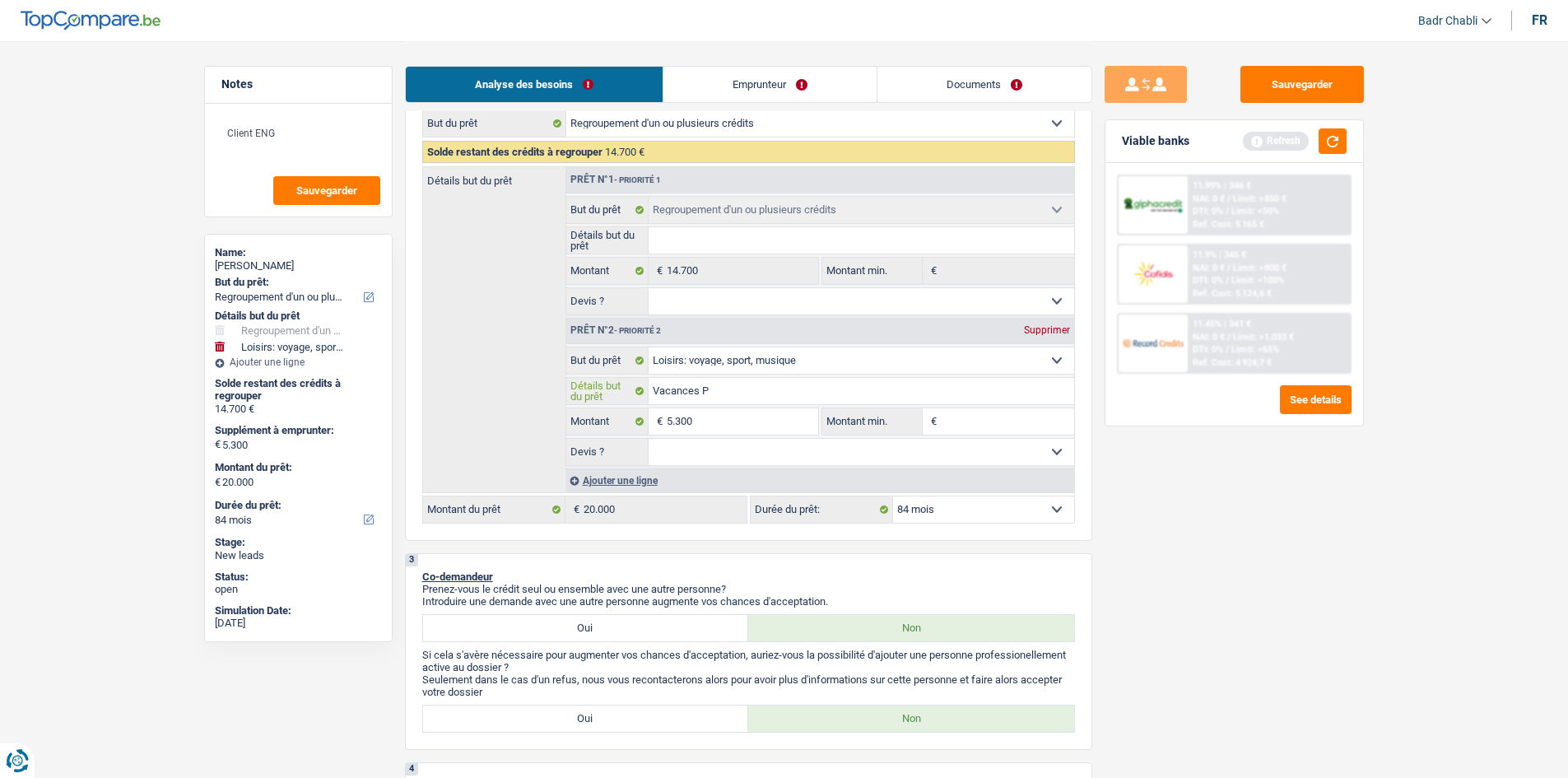
type input "Vacances"
type input "Vacances F"
type input "Vacances Fi"
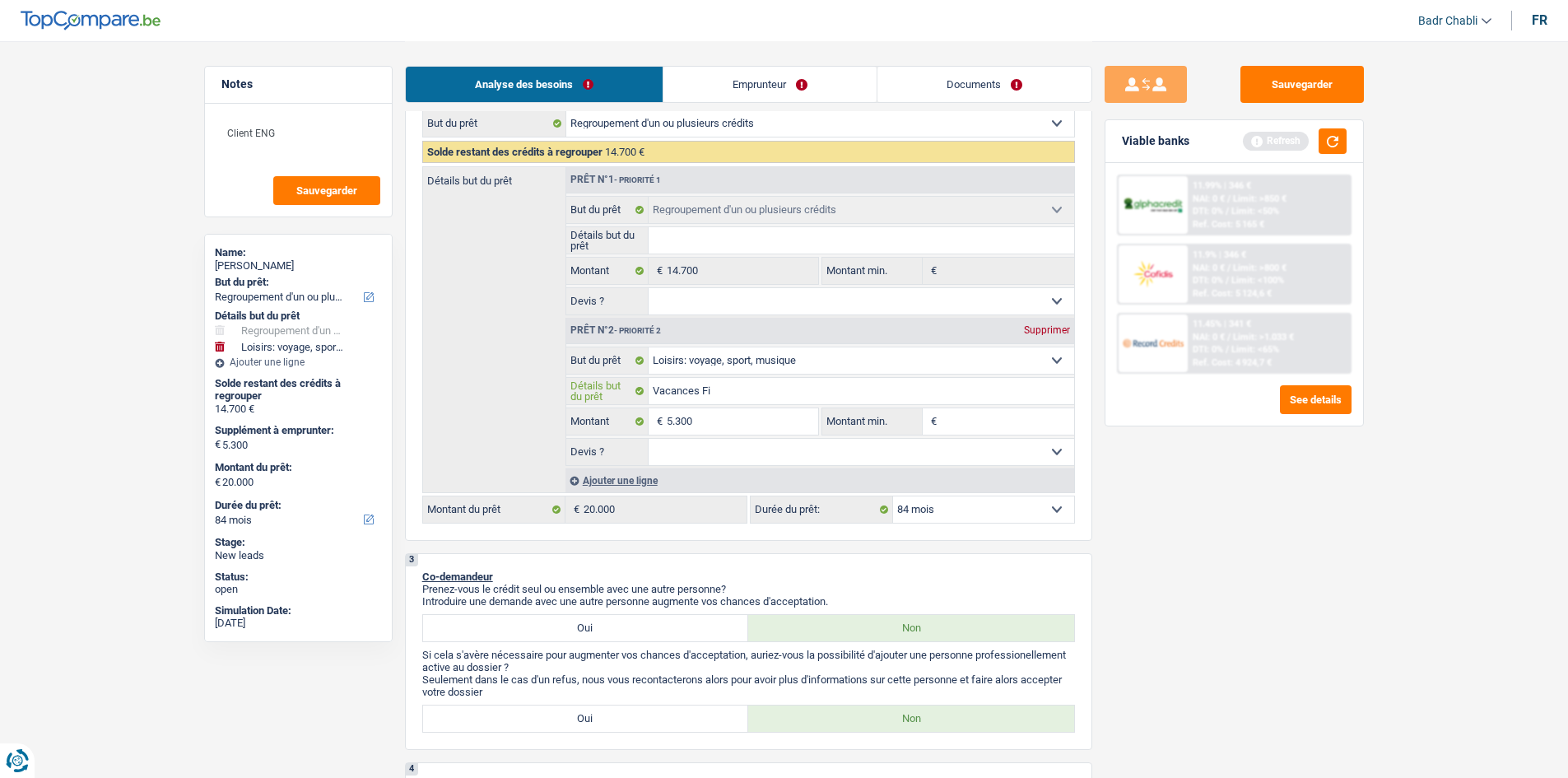
type input "Vacances Fil"
type input "Vacances Fili"
type input "Vacances Filip"
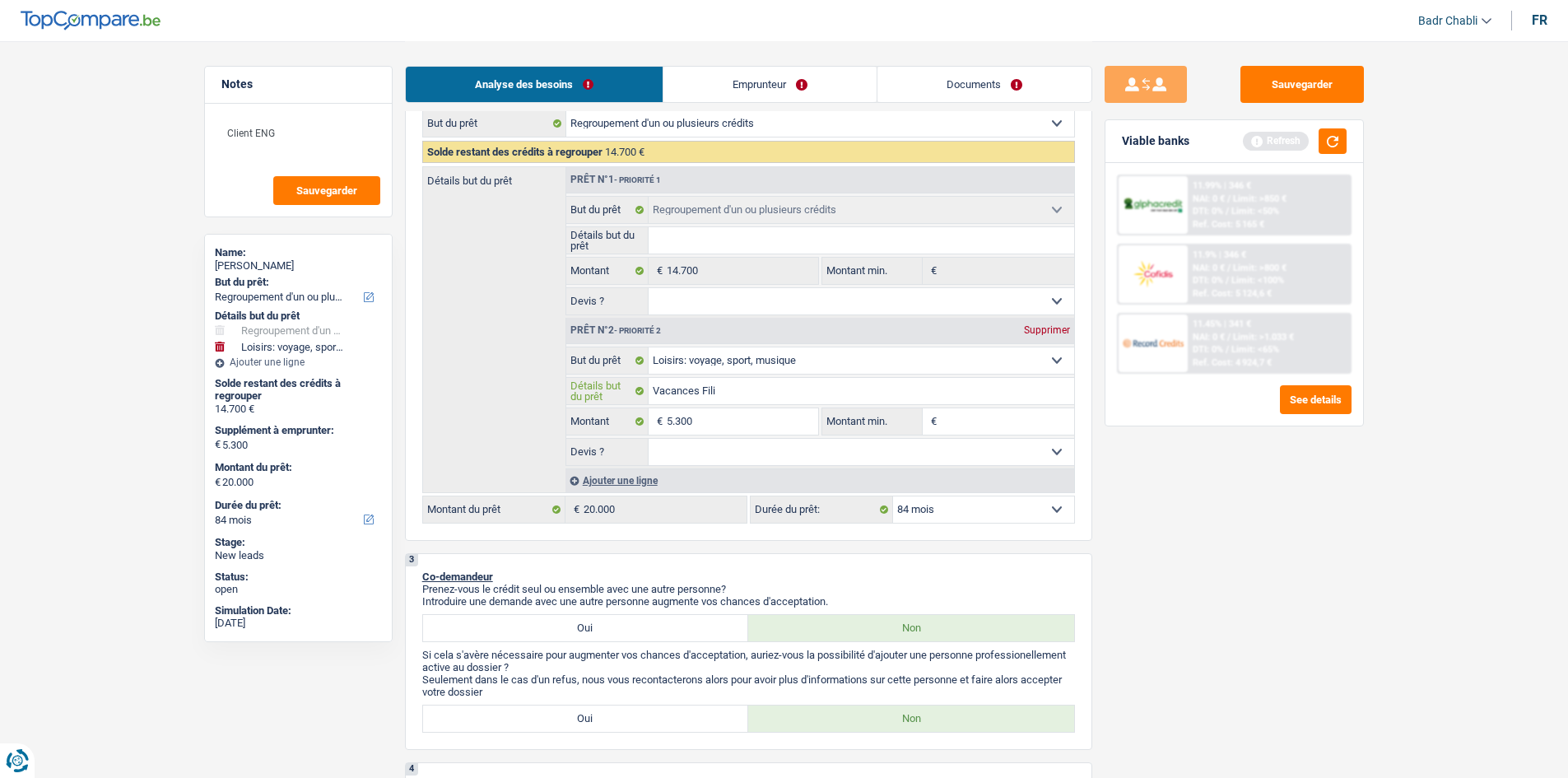
type input "Vacances Filip"
type input "Vacances Filipp"
type input "Vacances Filippi"
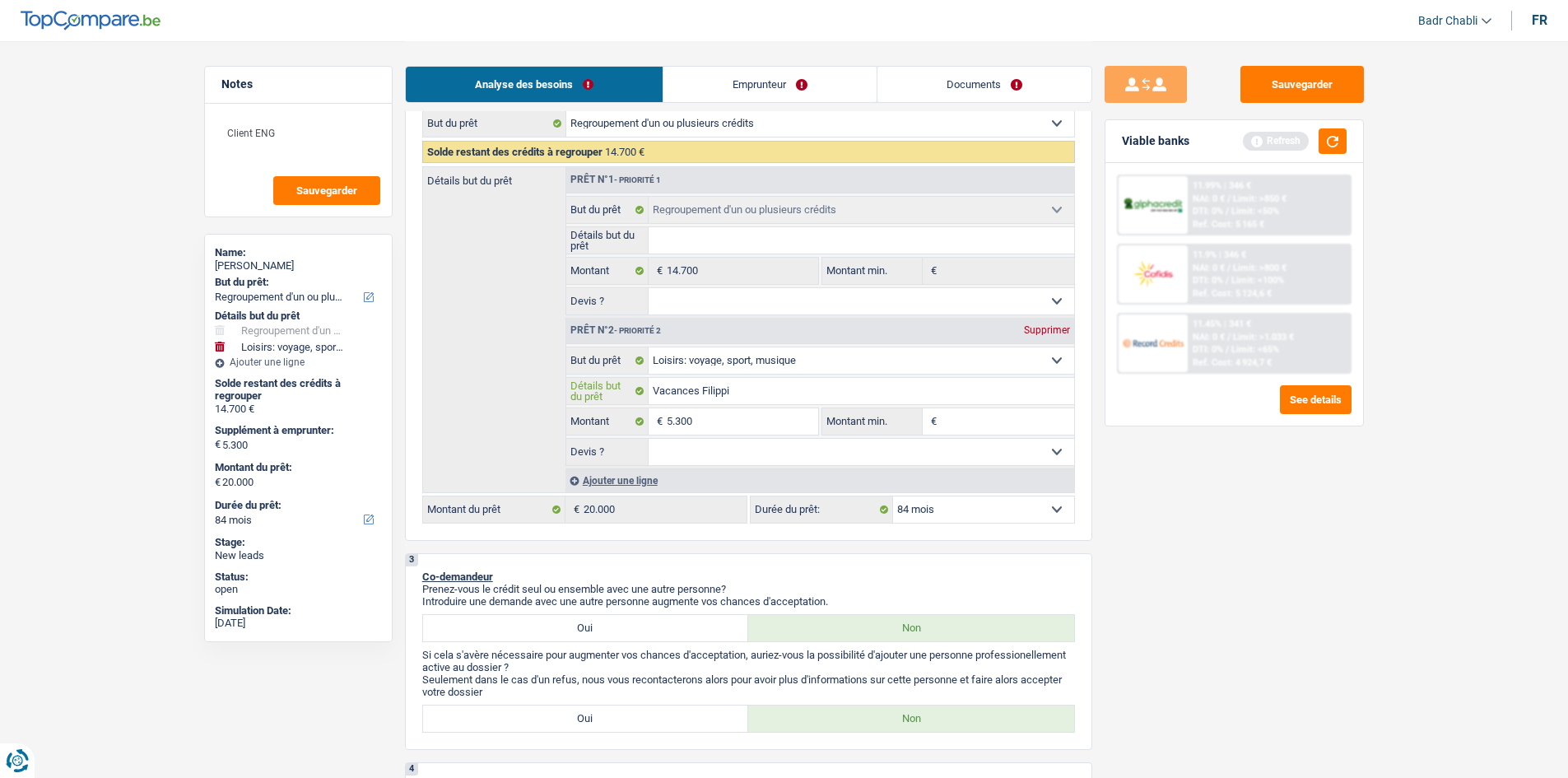
type input "Vacances Filippin"
type input "Vacances Filippine"
type input "Vacances Filippines"
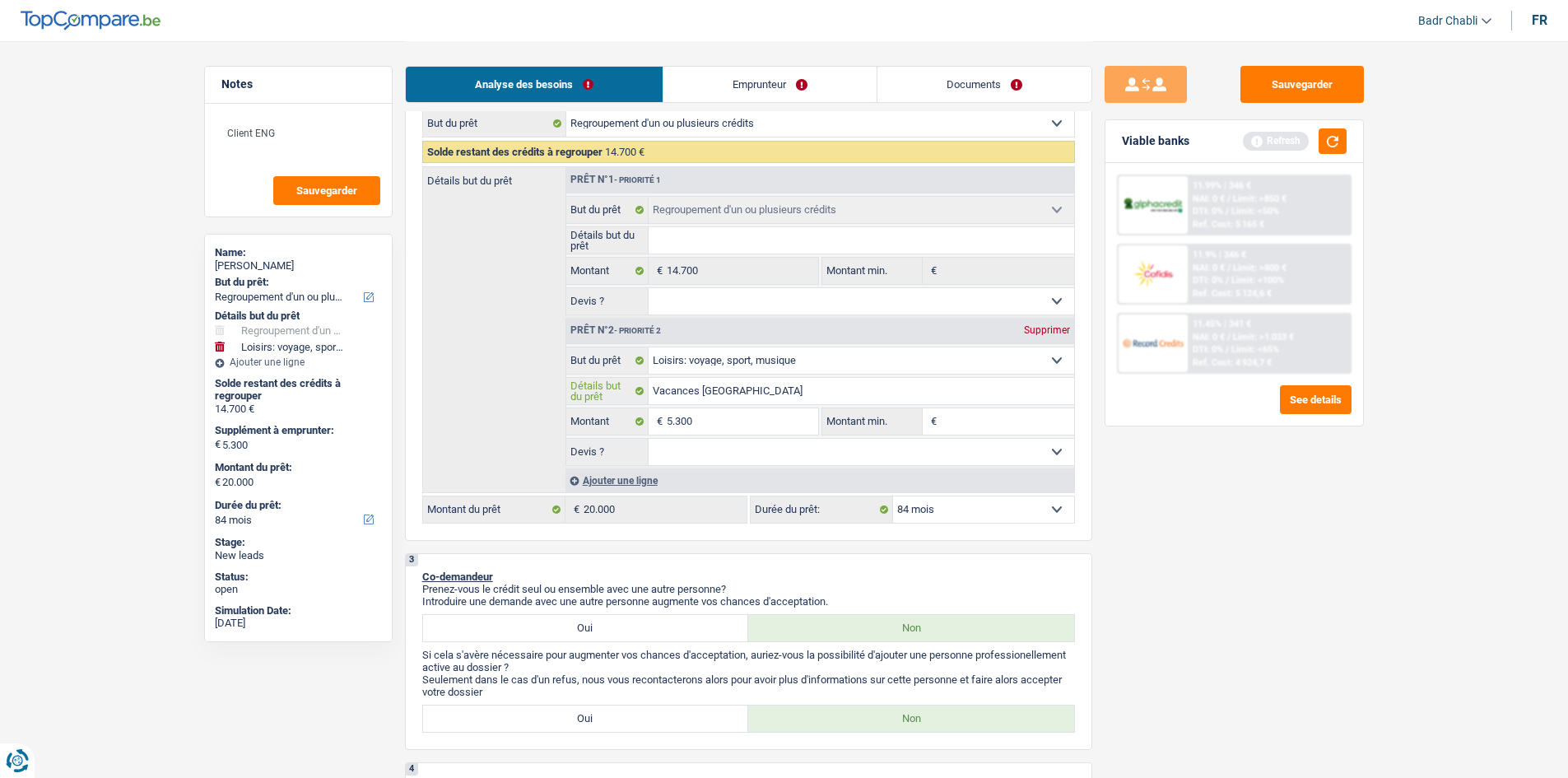
type input "Vacances Filippines"
click at [731, 415] on input "5.300" at bounding box center [741, 422] width 151 height 26
click at [985, 424] on input "Montant min." at bounding box center [1007, 422] width 133 height 26
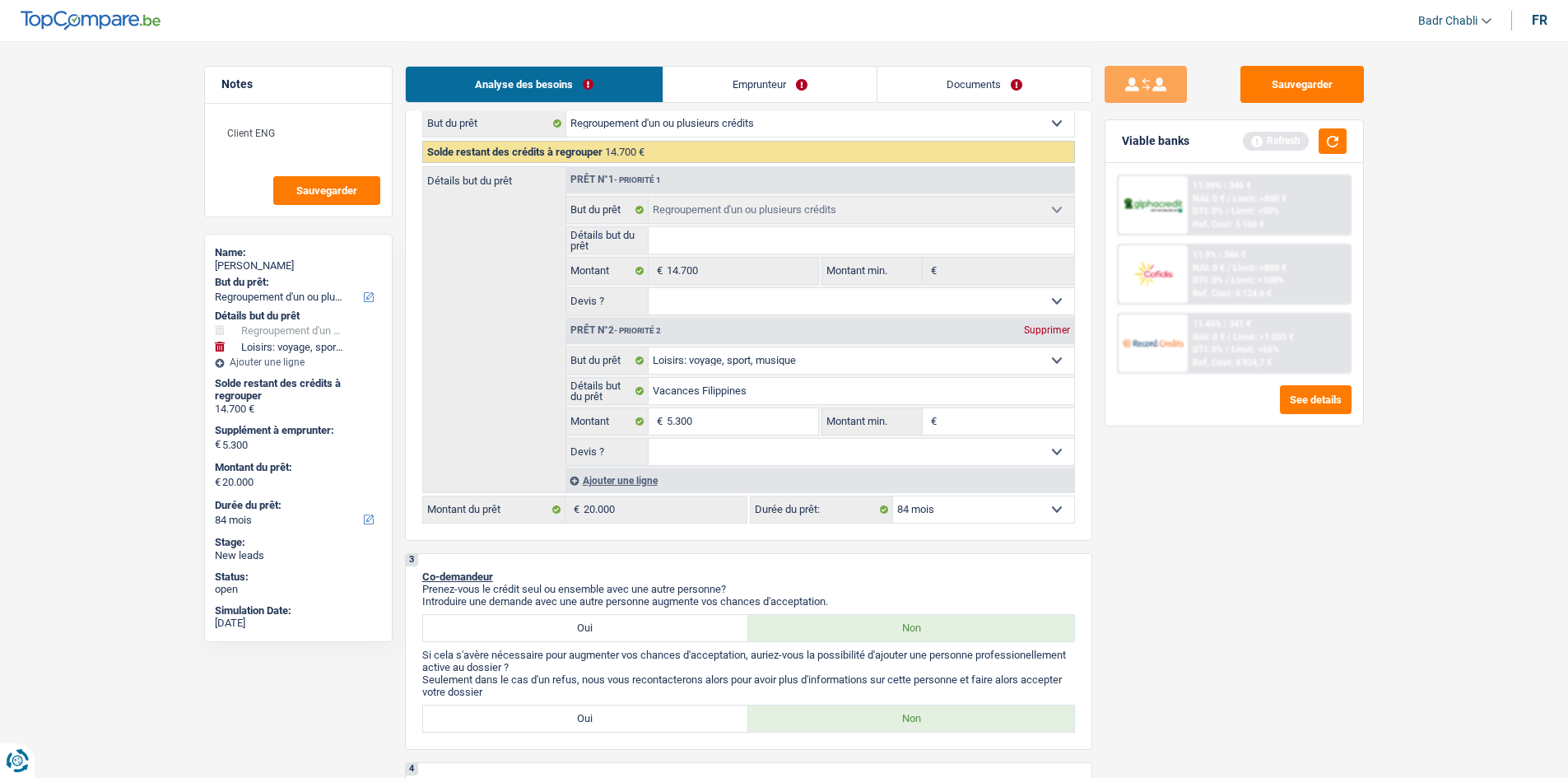
type input "3"
type input "5"
type input "53"
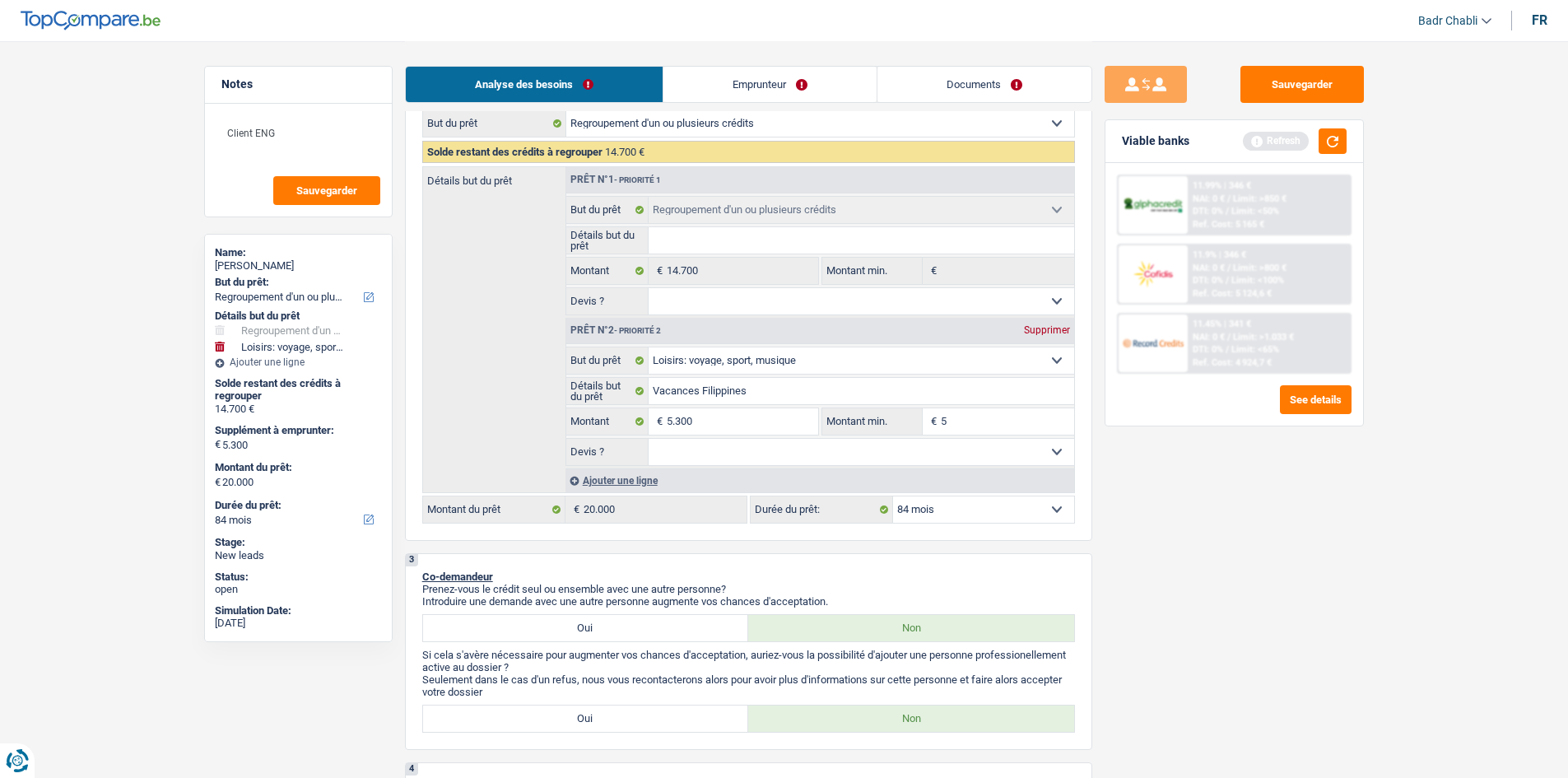
type input "53"
type input "530"
type input "5.300"
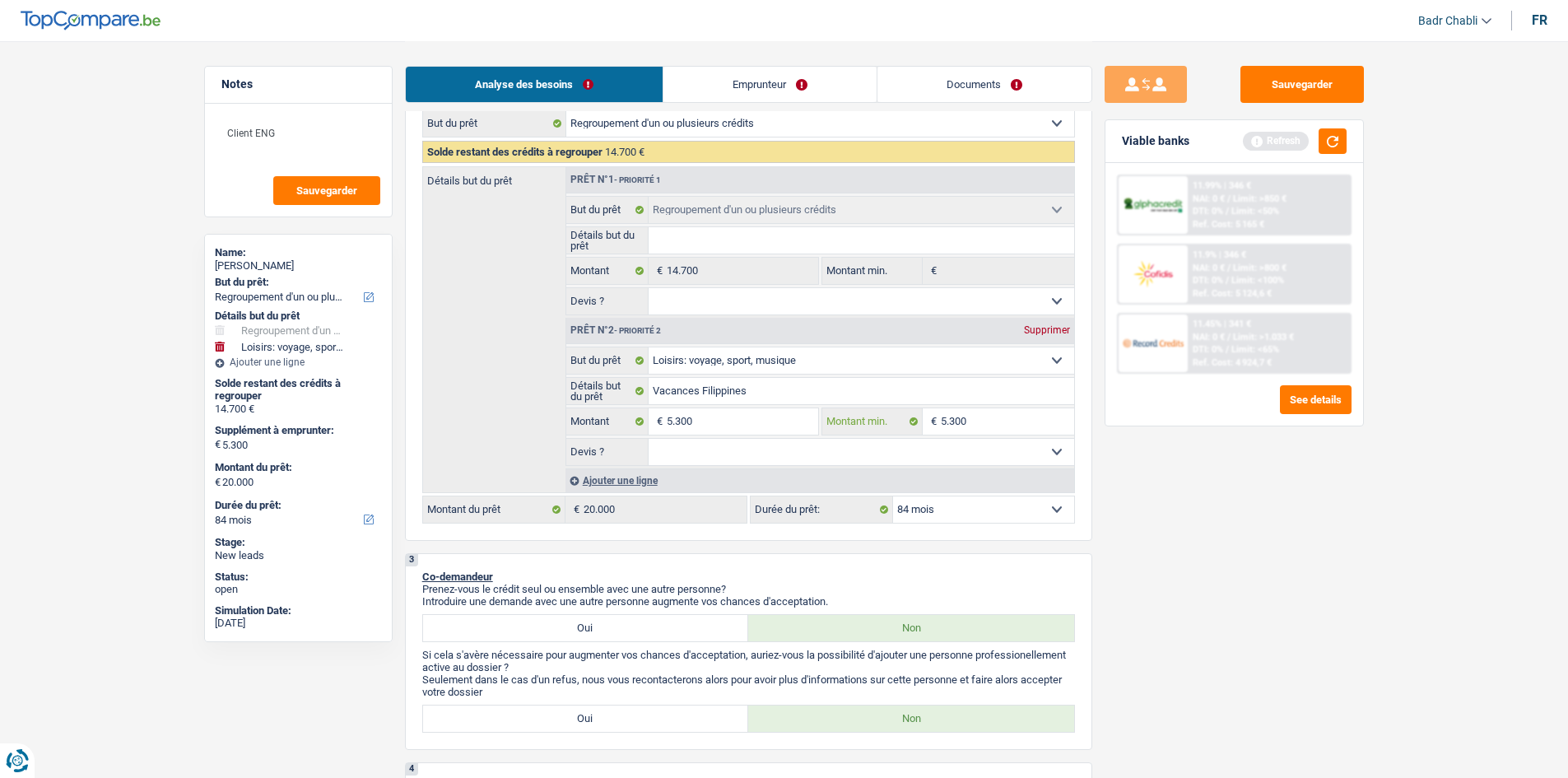
type input "5.300"
click at [786, 455] on select "Oui Non Non répondu Sélectionner une option" at bounding box center [861, 451] width 425 height 26
click at [649, 438] on select "Oui Non Non répondu Sélectionner une option" at bounding box center [861, 451] width 425 height 26
click at [775, 297] on select "Oui Non Non répondu Sélectionner une option" at bounding box center [861, 301] width 425 height 26
click at [649, 288] on select "Oui Non Non répondu Sélectionner une option" at bounding box center [861, 301] width 425 height 26
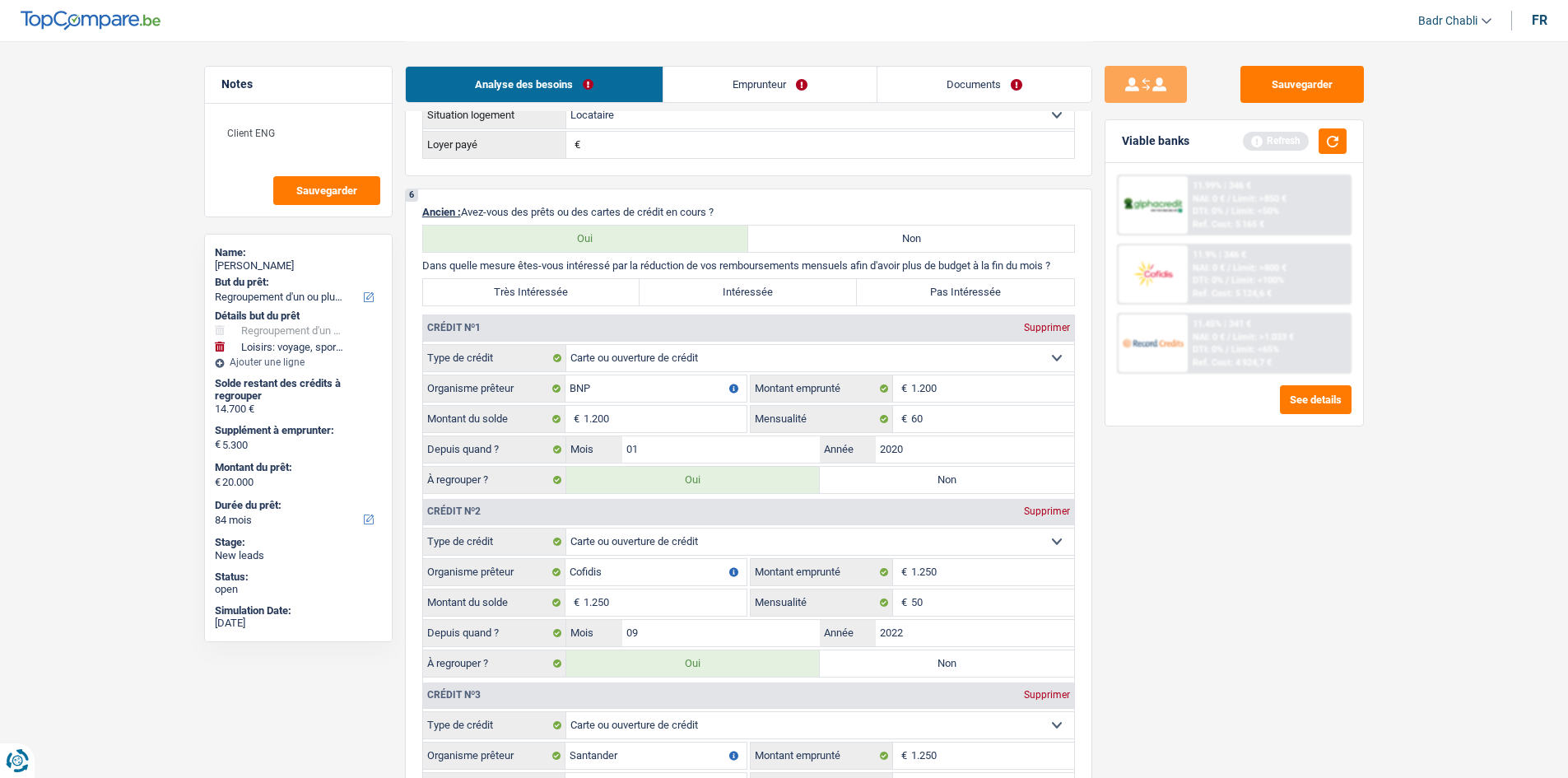
scroll to position [1564, 0]
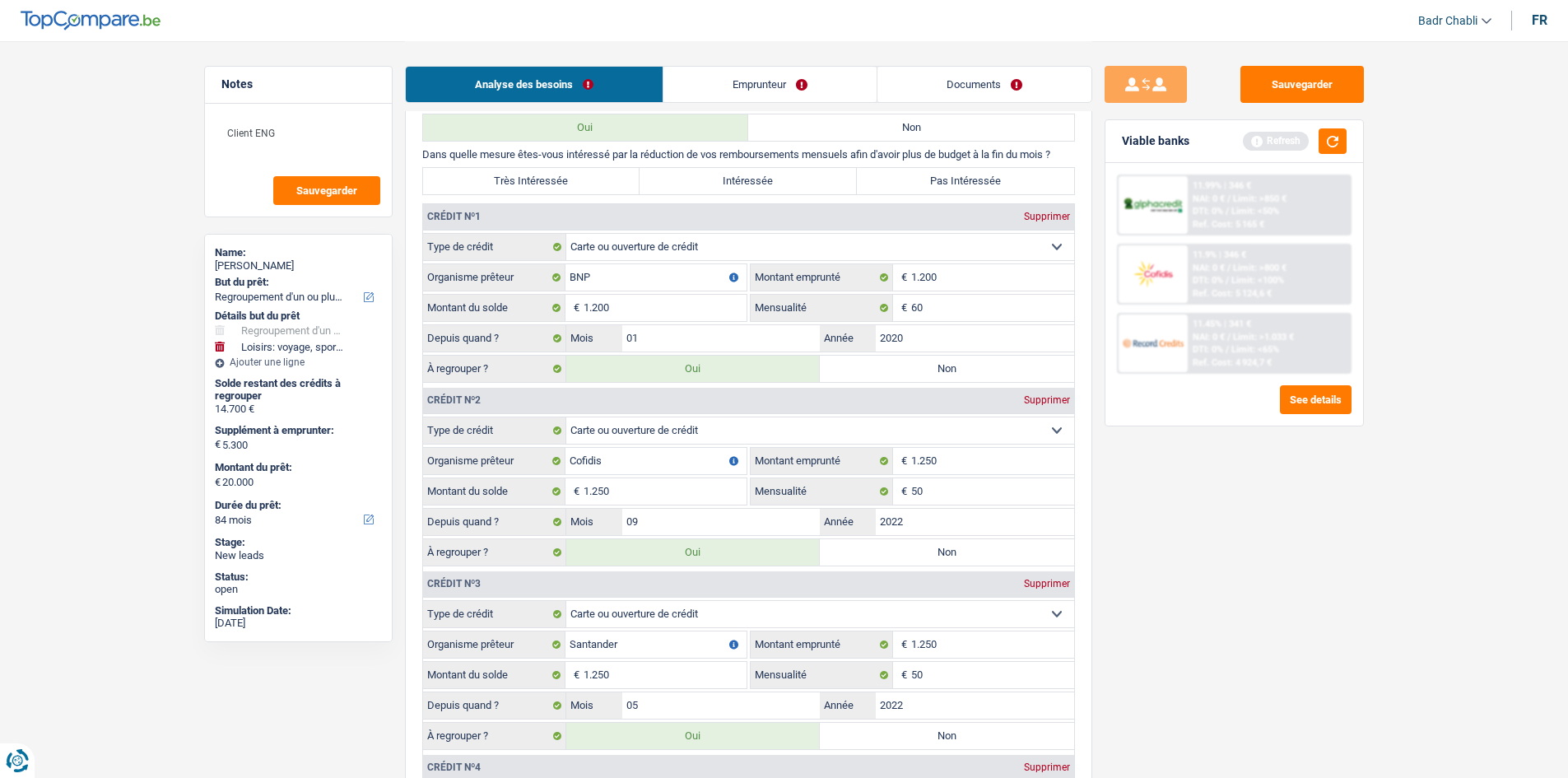
click at [578, 183] on label "Très Intéressée" at bounding box center [532, 181] width 217 height 26
click at [578, 183] on input "Très Intéressée" at bounding box center [532, 181] width 217 height 26
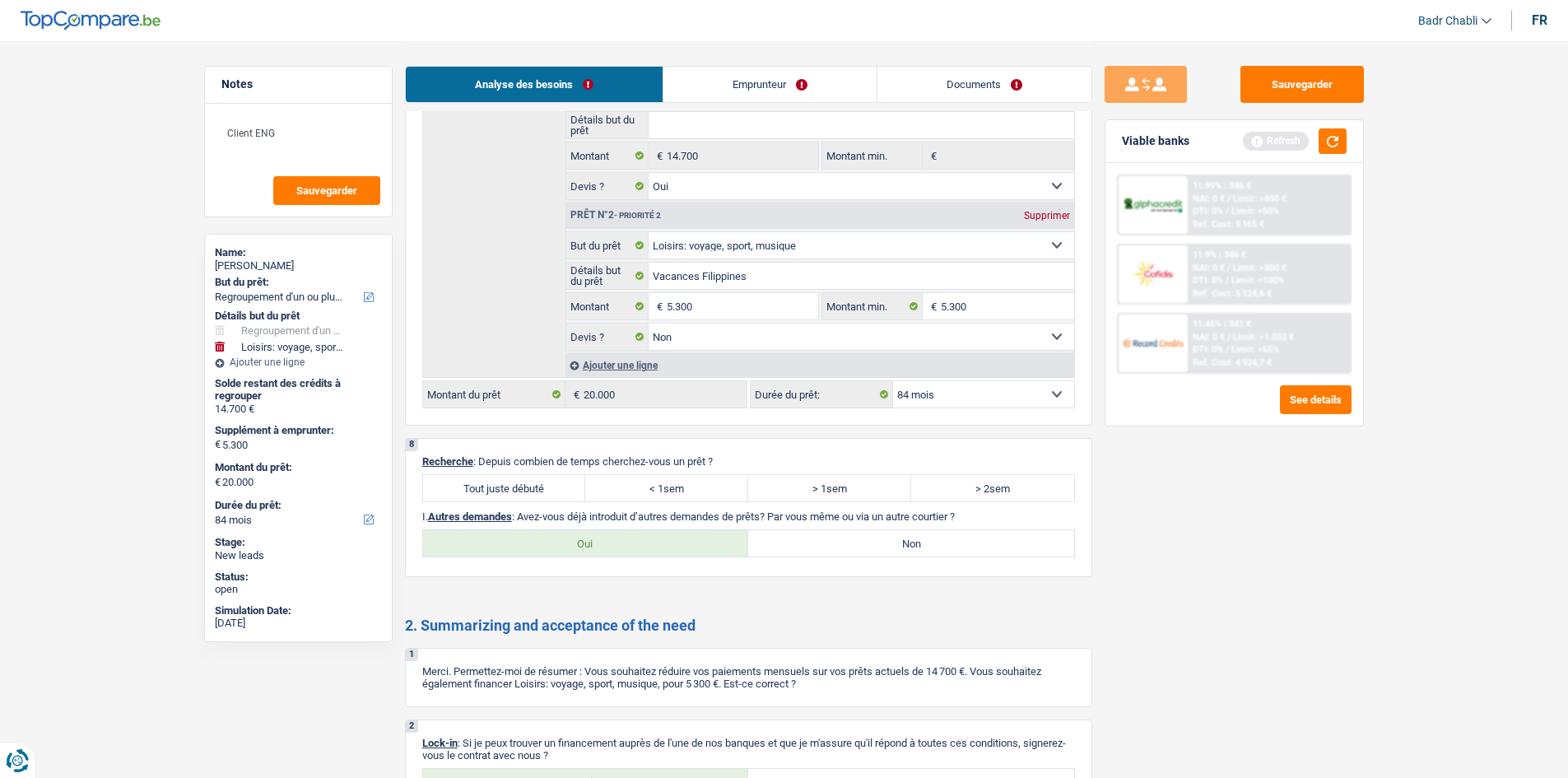
scroll to position [2962, 0]
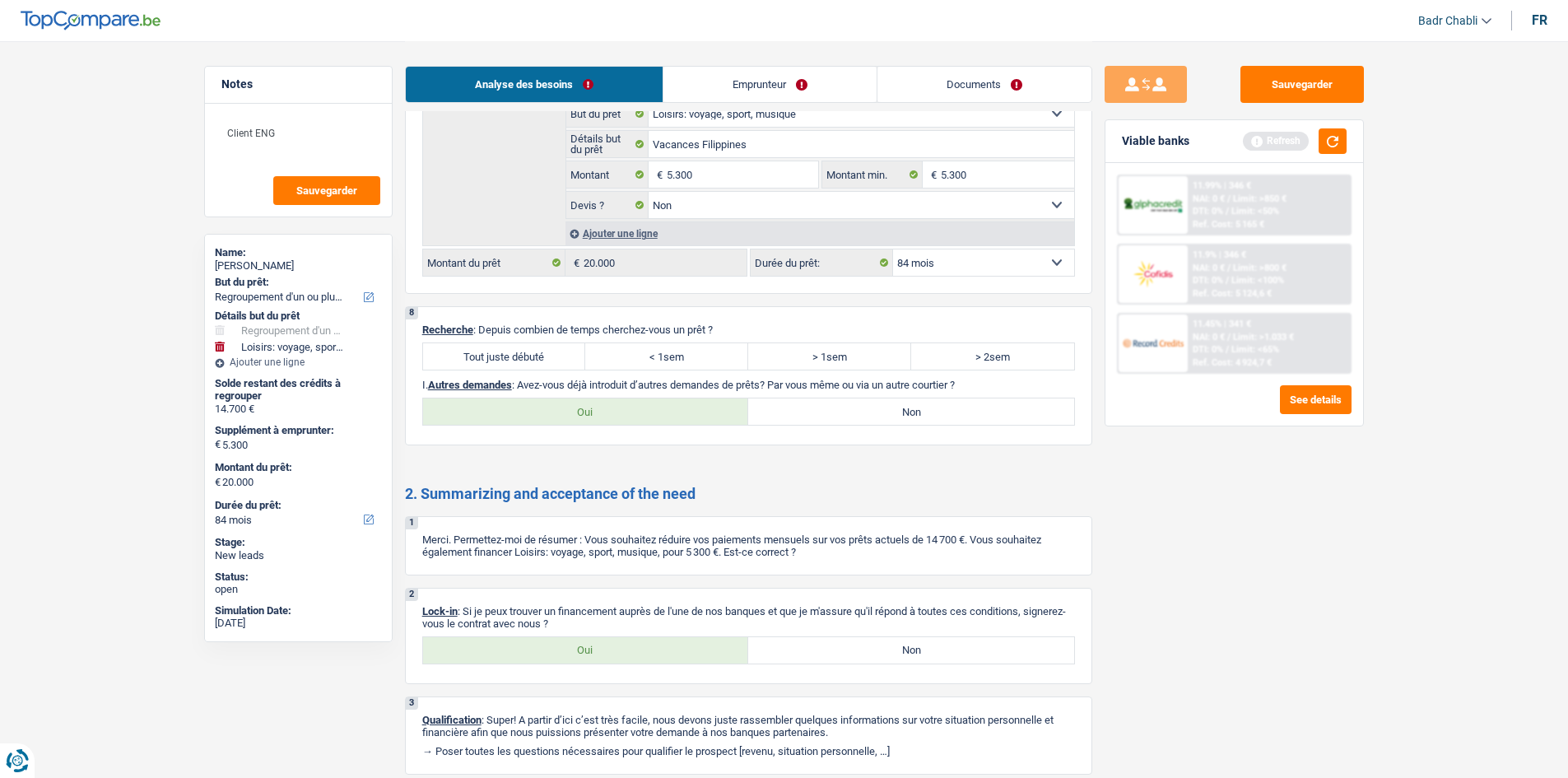
click at [553, 348] on label "Tout juste débuté" at bounding box center [504, 356] width 163 height 26
click at [553, 348] on input "Tout juste débuté" at bounding box center [504, 356] width 163 height 26
click at [886, 412] on label "Non" at bounding box center [911, 412] width 326 height 26
click at [886, 412] on input "Non" at bounding box center [911, 412] width 326 height 26
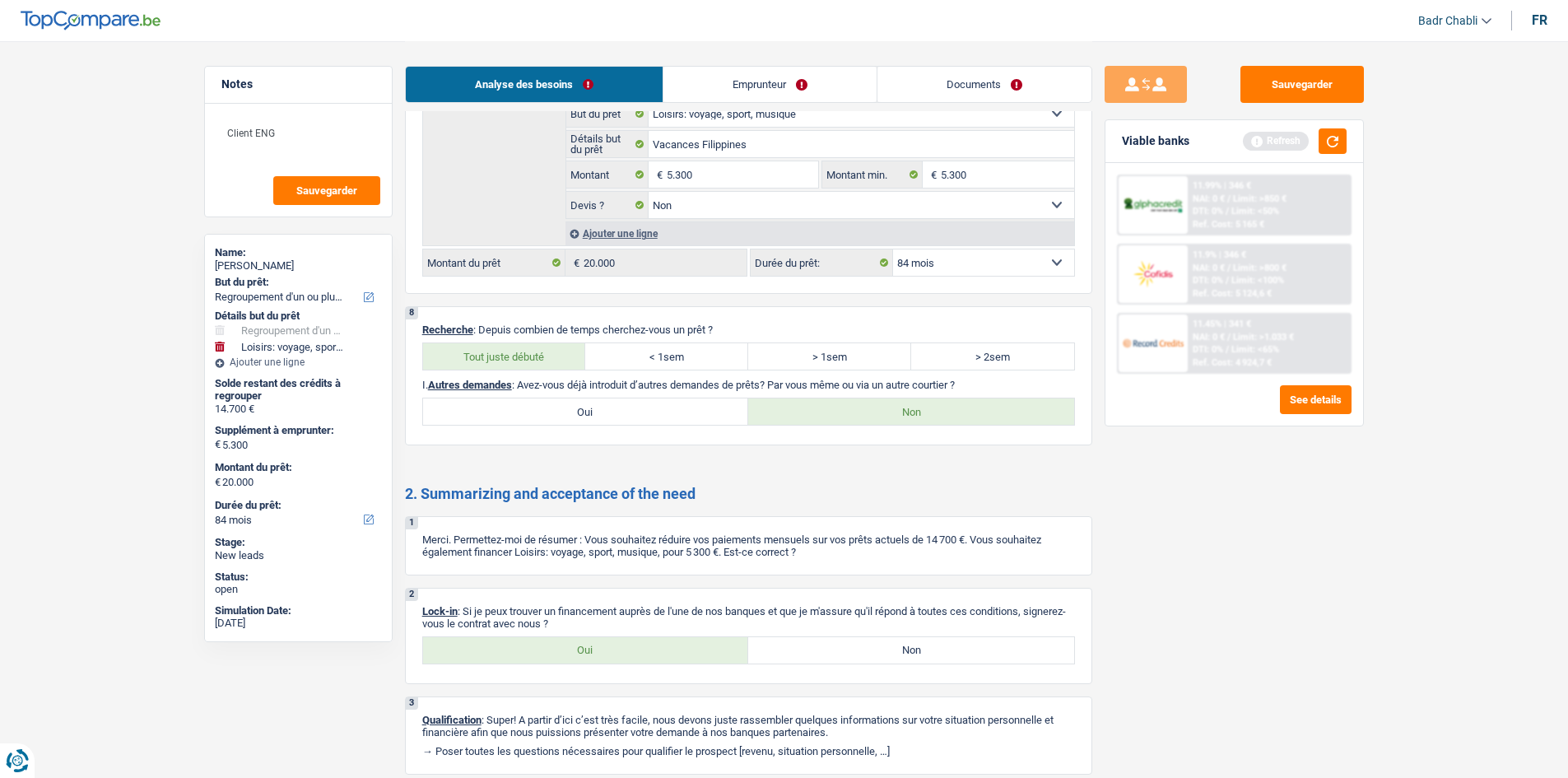
click at [598, 650] on label "Oui" at bounding box center [586, 650] width 326 height 26
click at [598, 650] on input "Oui" at bounding box center [586, 650] width 326 height 26
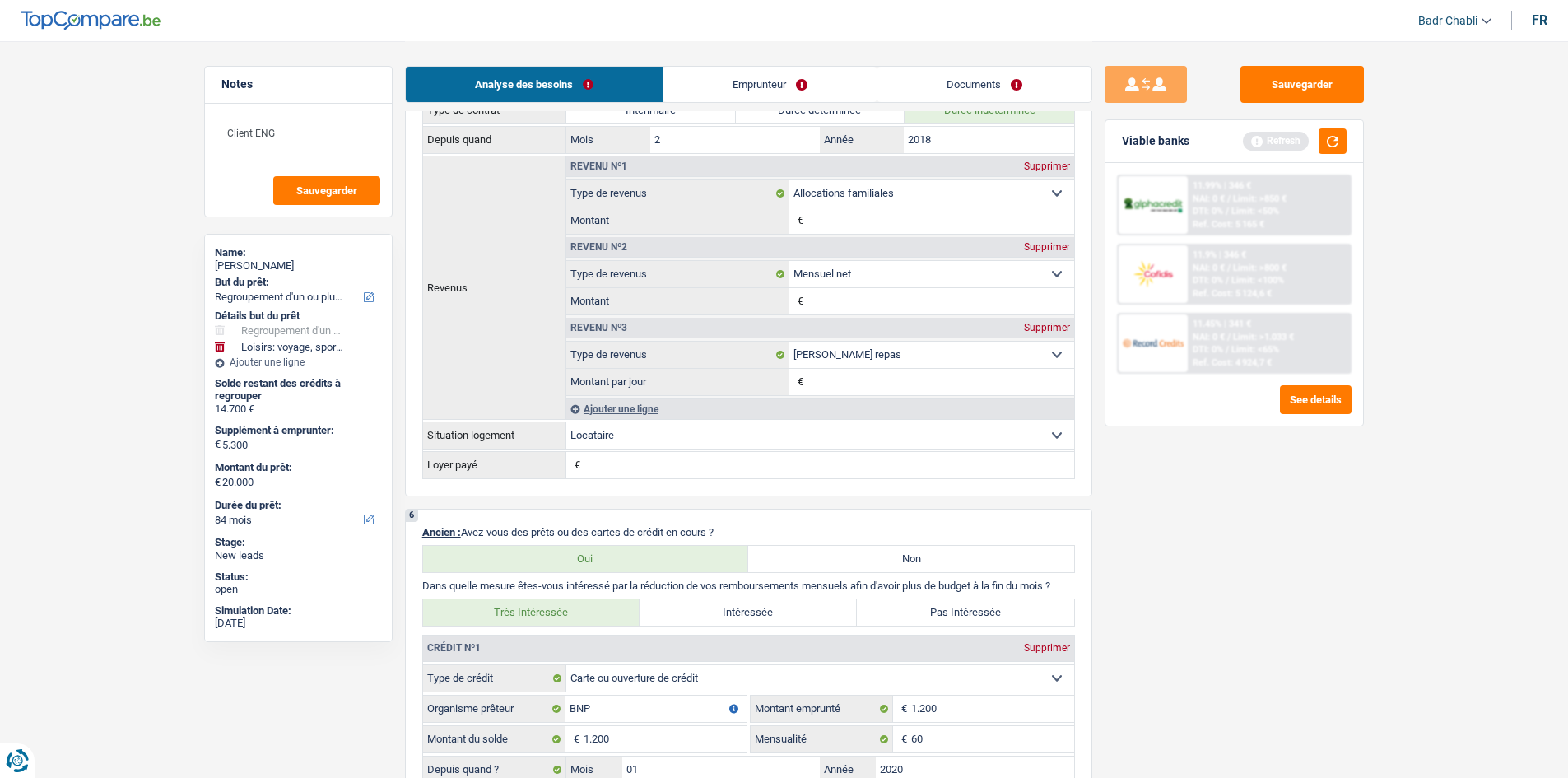
scroll to position [721, 0]
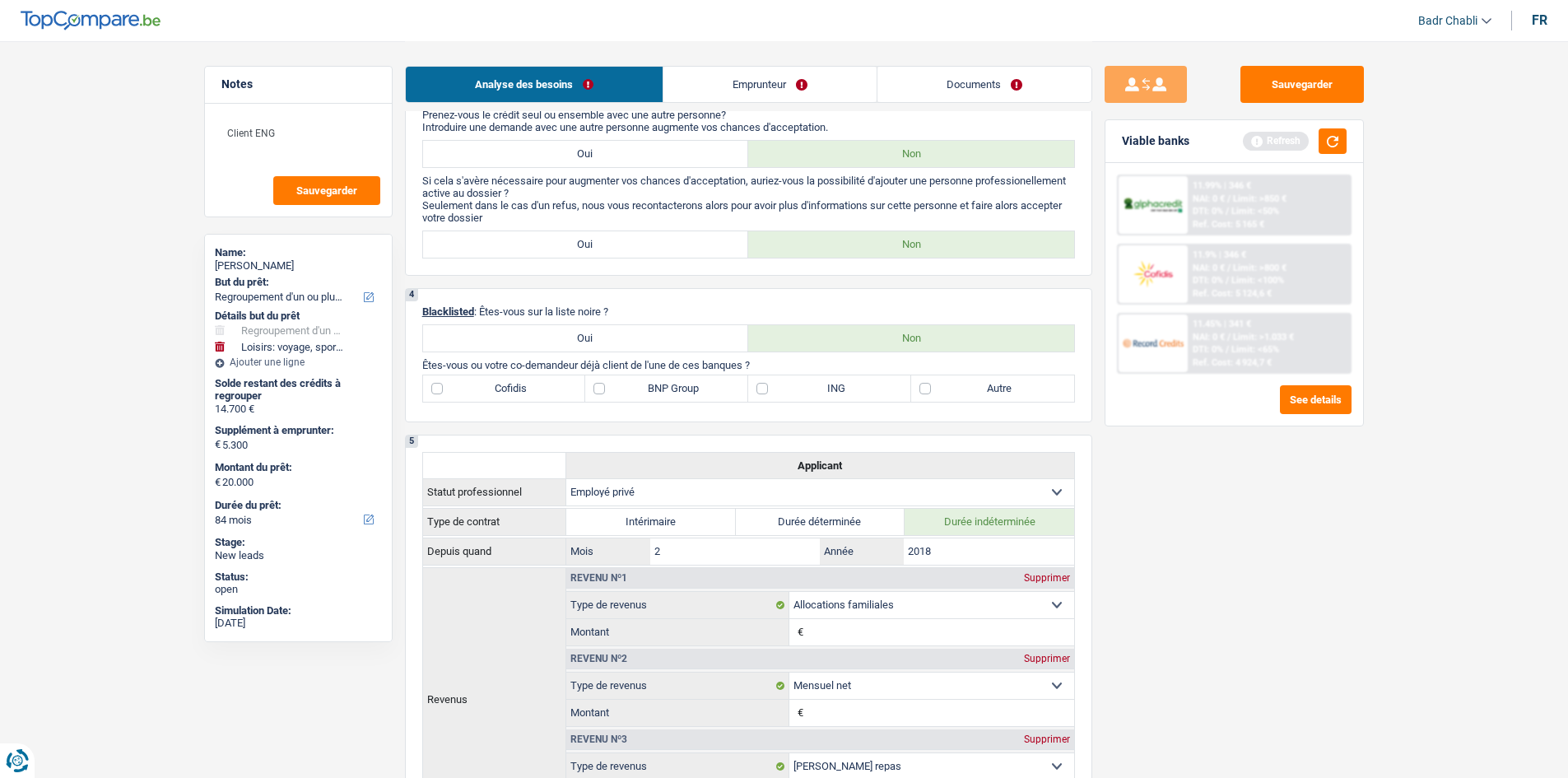
click at [607, 385] on label "BNP Group" at bounding box center [666, 388] width 163 height 26
click at [607, 385] on input "BNP Group" at bounding box center [666, 388] width 163 height 26
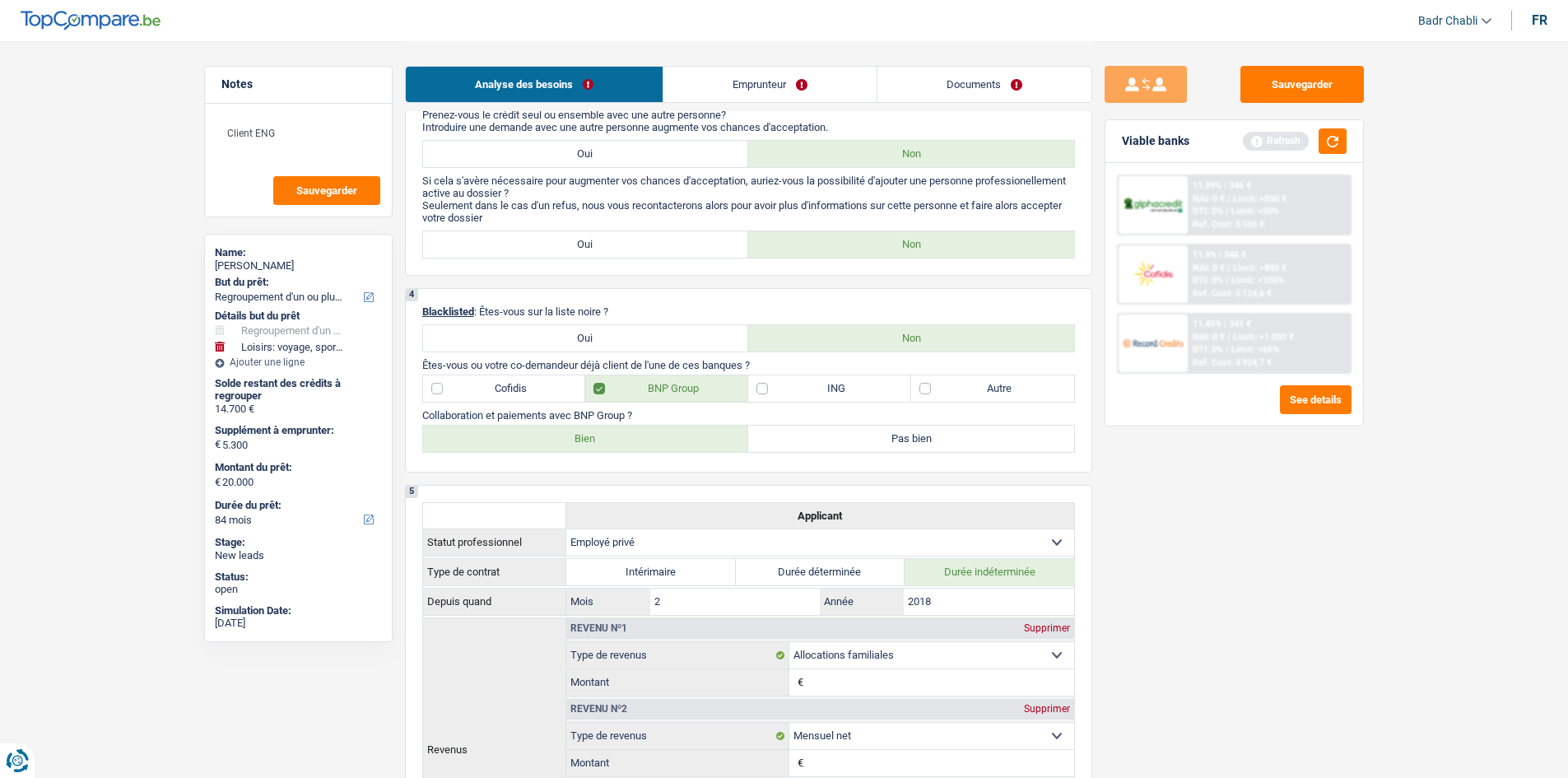
click at [578, 440] on label "Bien" at bounding box center [586, 438] width 326 height 26
click at [578, 440] on input "Bien" at bounding box center [586, 438] width 326 height 26
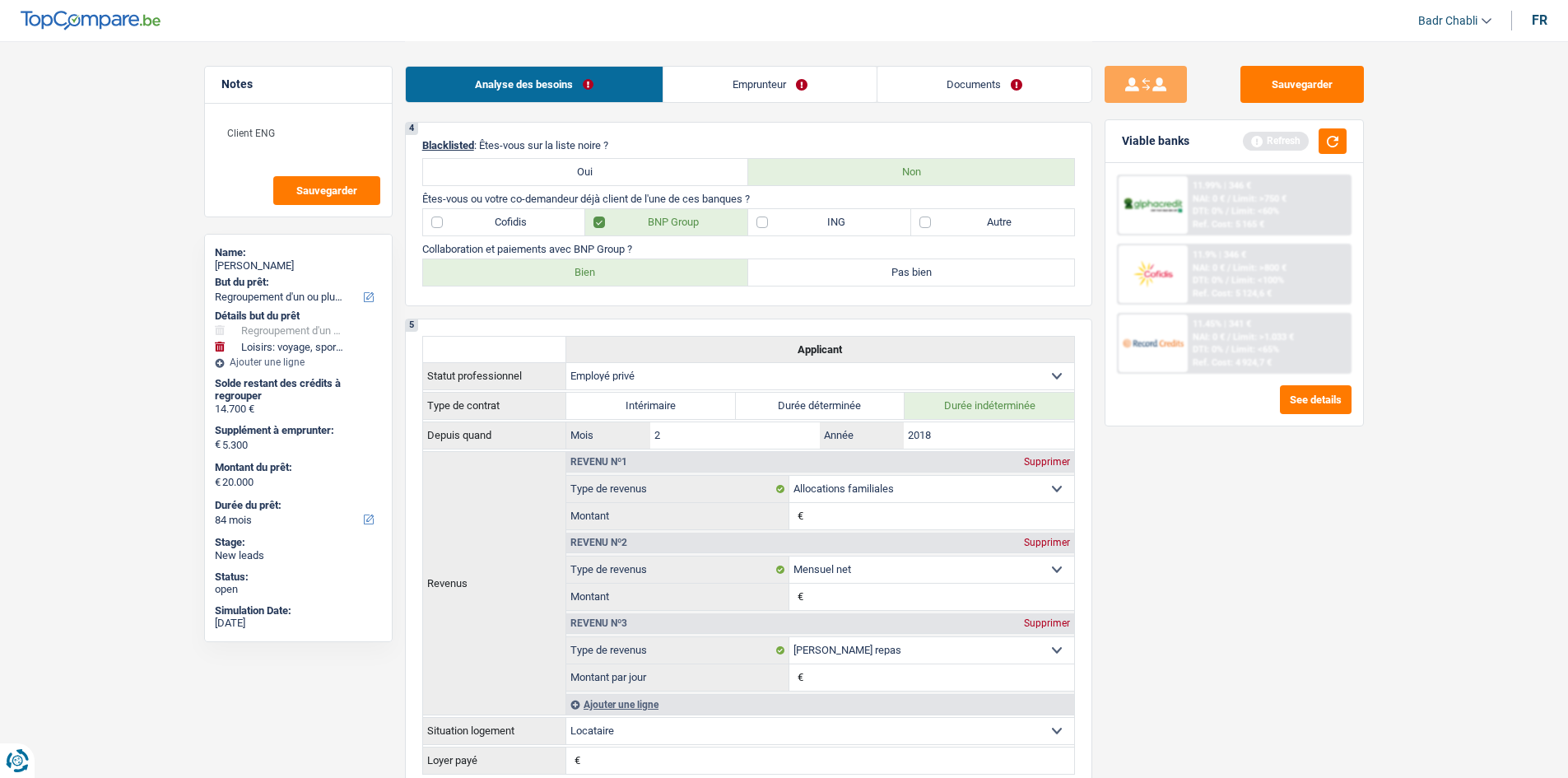
scroll to position [885, 0]
click at [503, 232] on label "Cofidis" at bounding box center [504, 224] width 163 height 26
click at [503, 232] on input "Cofidis" at bounding box center [504, 224] width 163 height 26
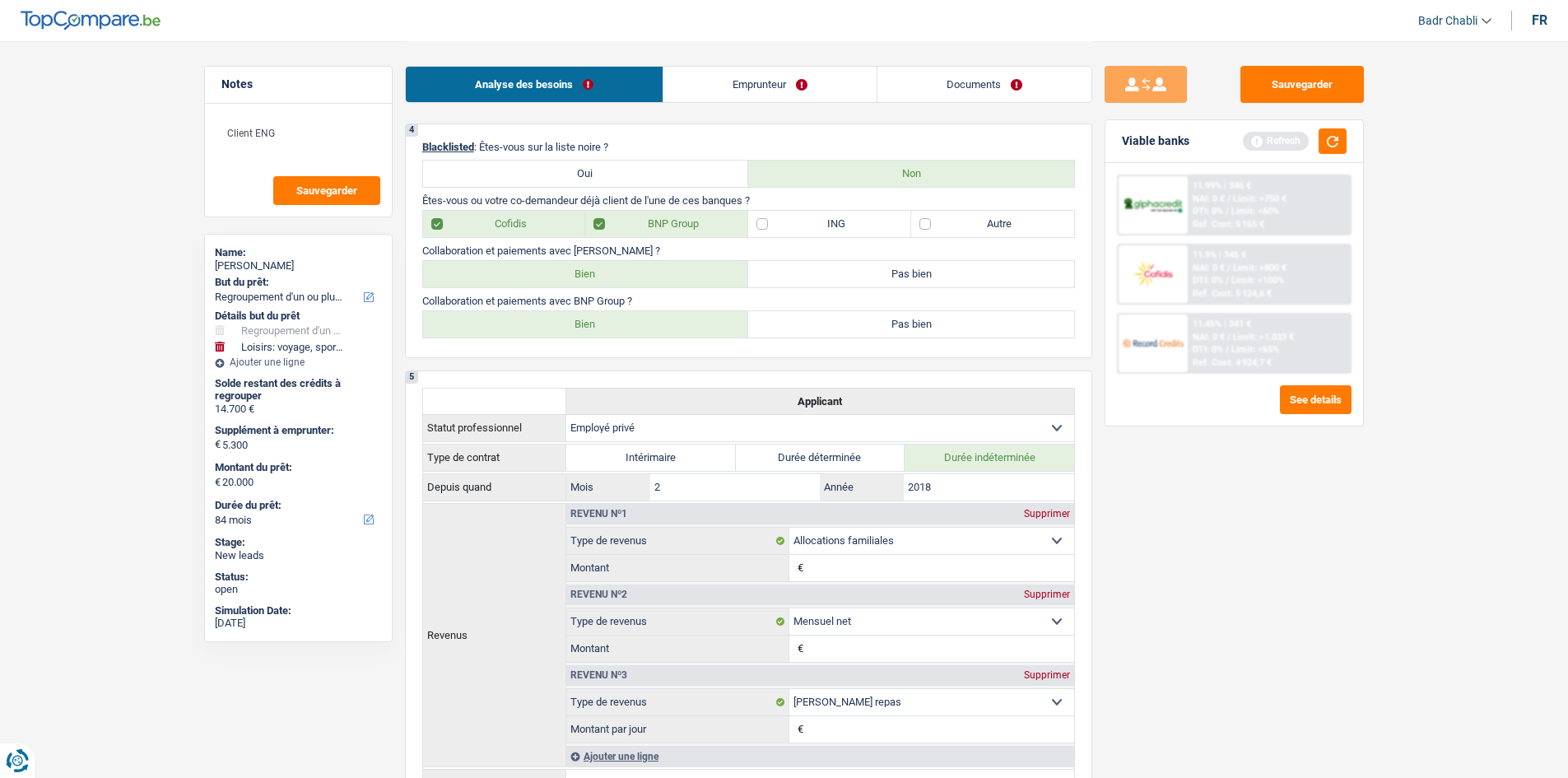
click at [545, 285] on label "Bien" at bounding box center [586, 274] width 326 height 26
click at [545, 285] on input "Bien" at bounding box center [586, 274] width 326 height 26
click at [1328, 145] on button "button" at bounding box center [1333, 141] width 28 height 26
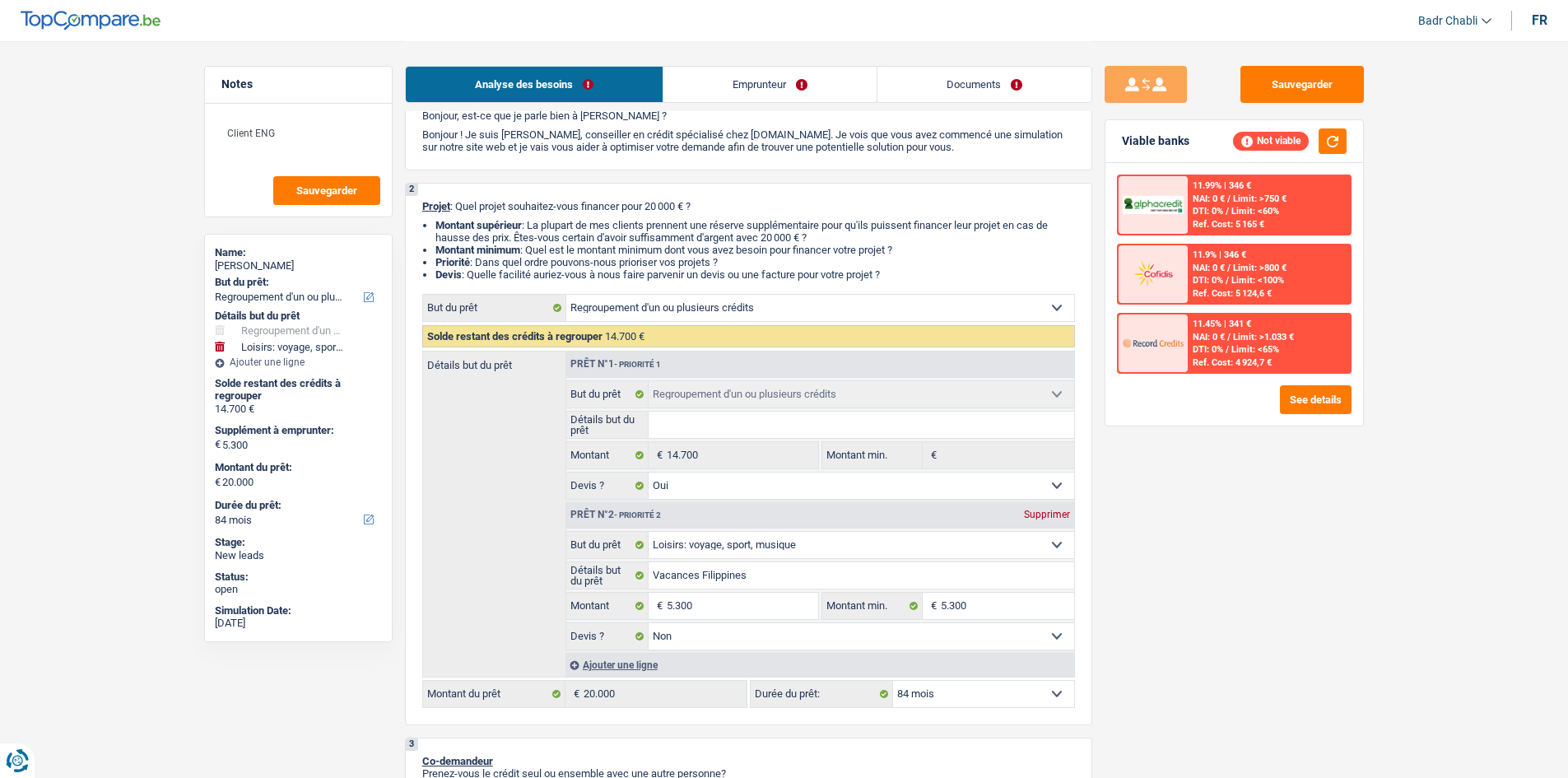
click at [815, 96] on link "Emprunteur" at bounding box center [770, 84] width 213 height 35
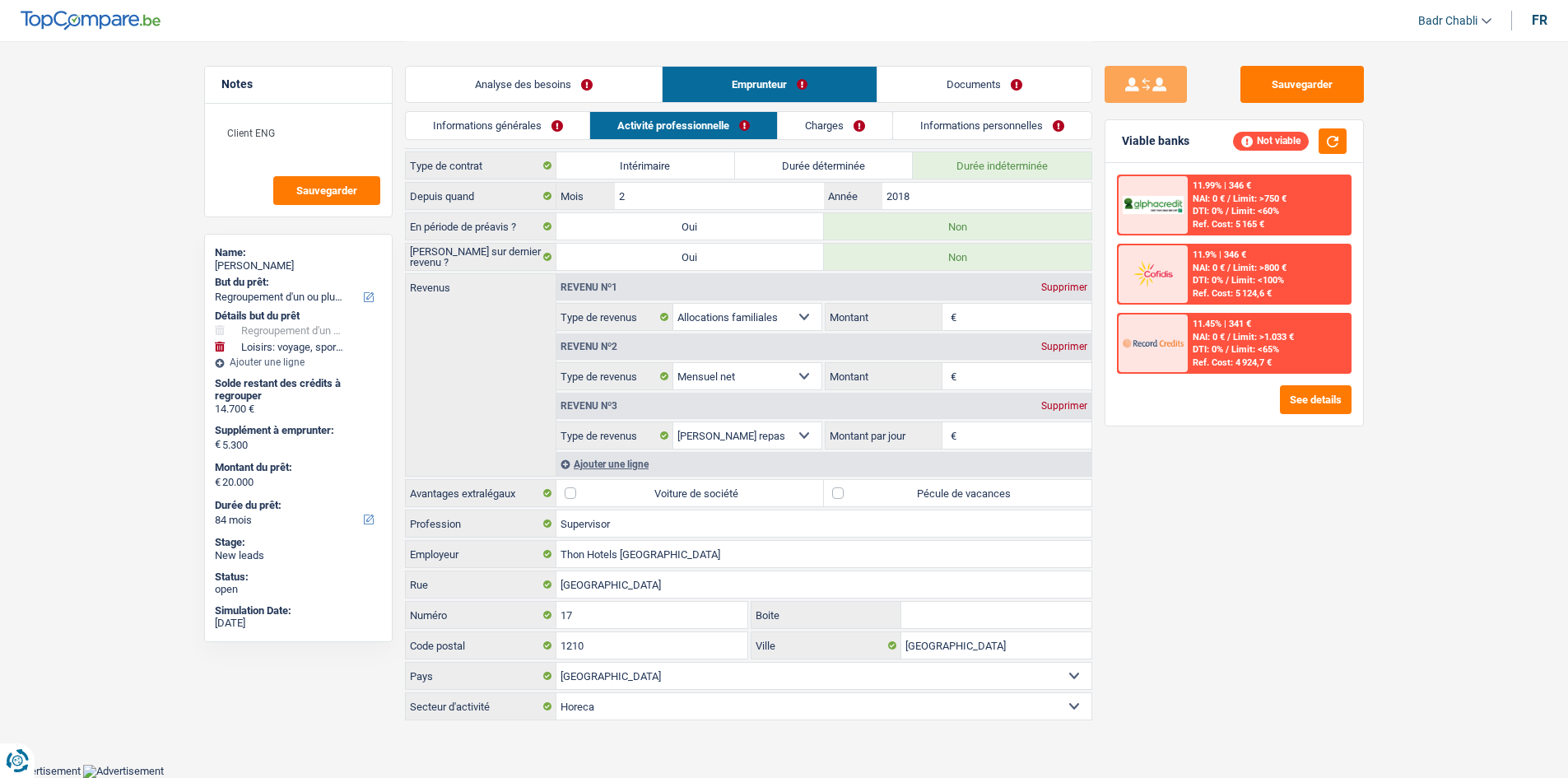
scroll to position [26, 0]
click at [971, 121] on link "Informations personnelles" at bounding box center [992, 125] width 198 height 27
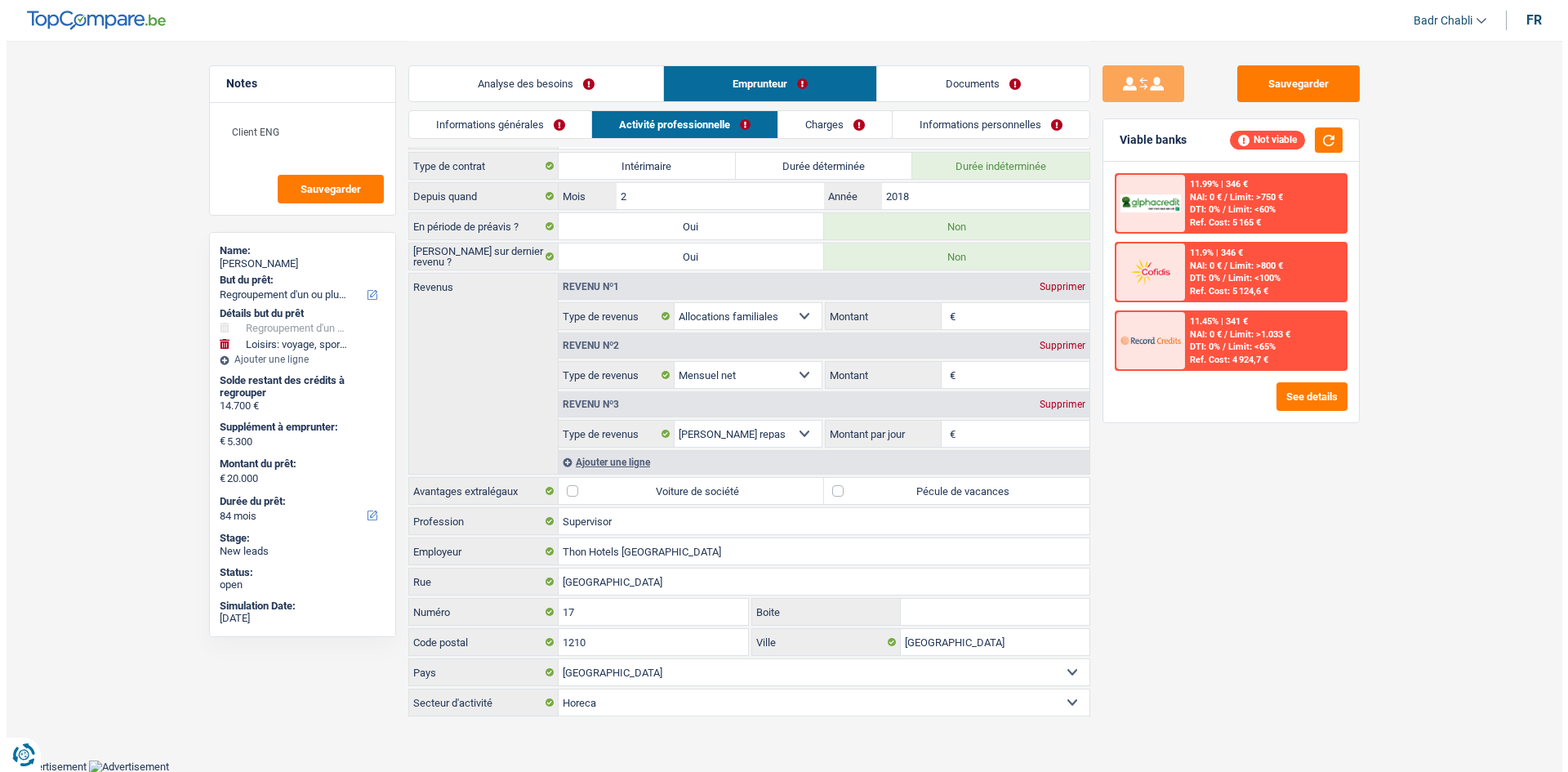
scroll to position [0, 0]
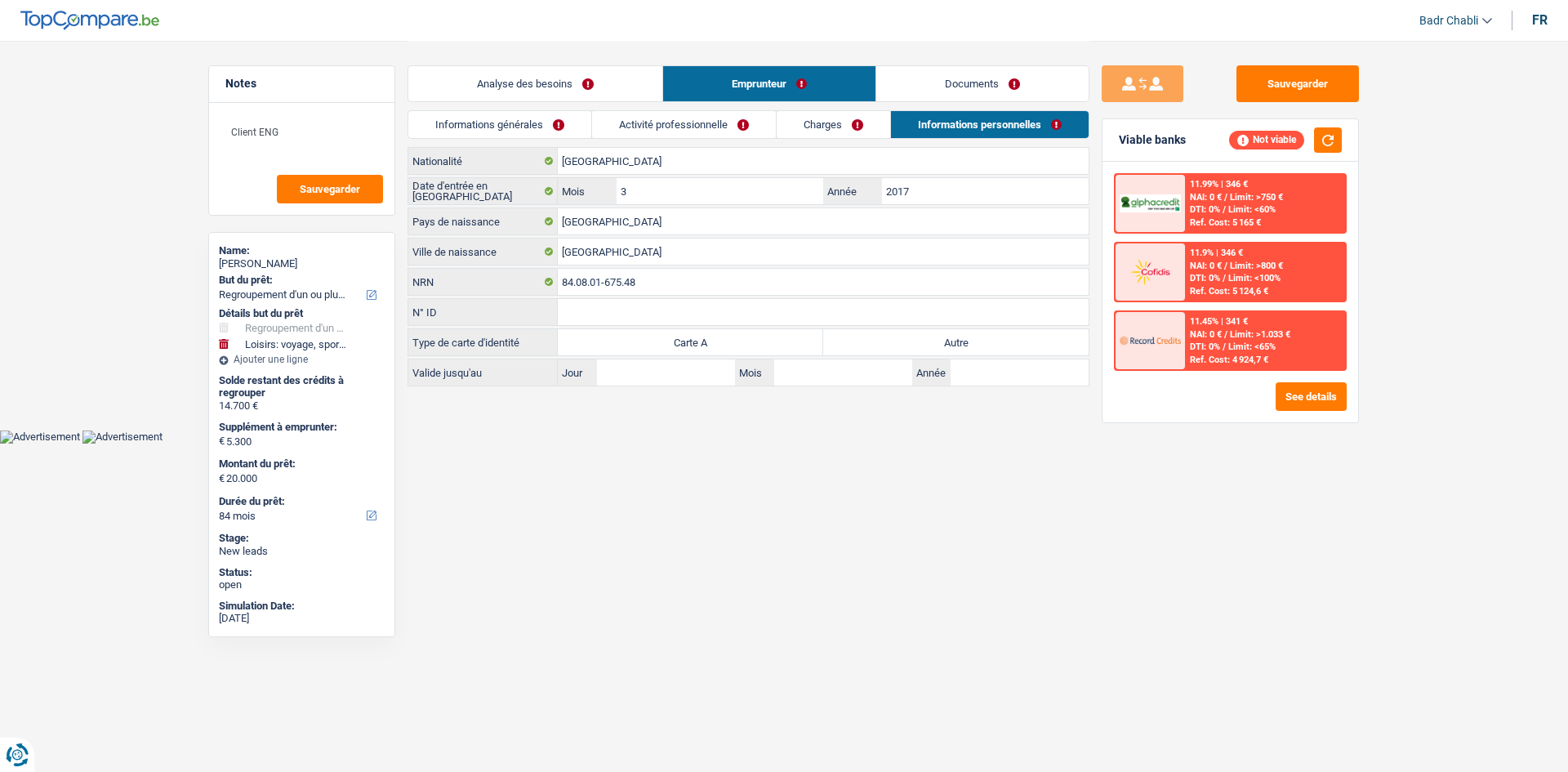
click at [974, 338] on label "Autre" at bounding box center [957, 342] width 266 height 26
click at [974, 338] on input "Autre" at bounding box center [957, 342] width 266 height 26
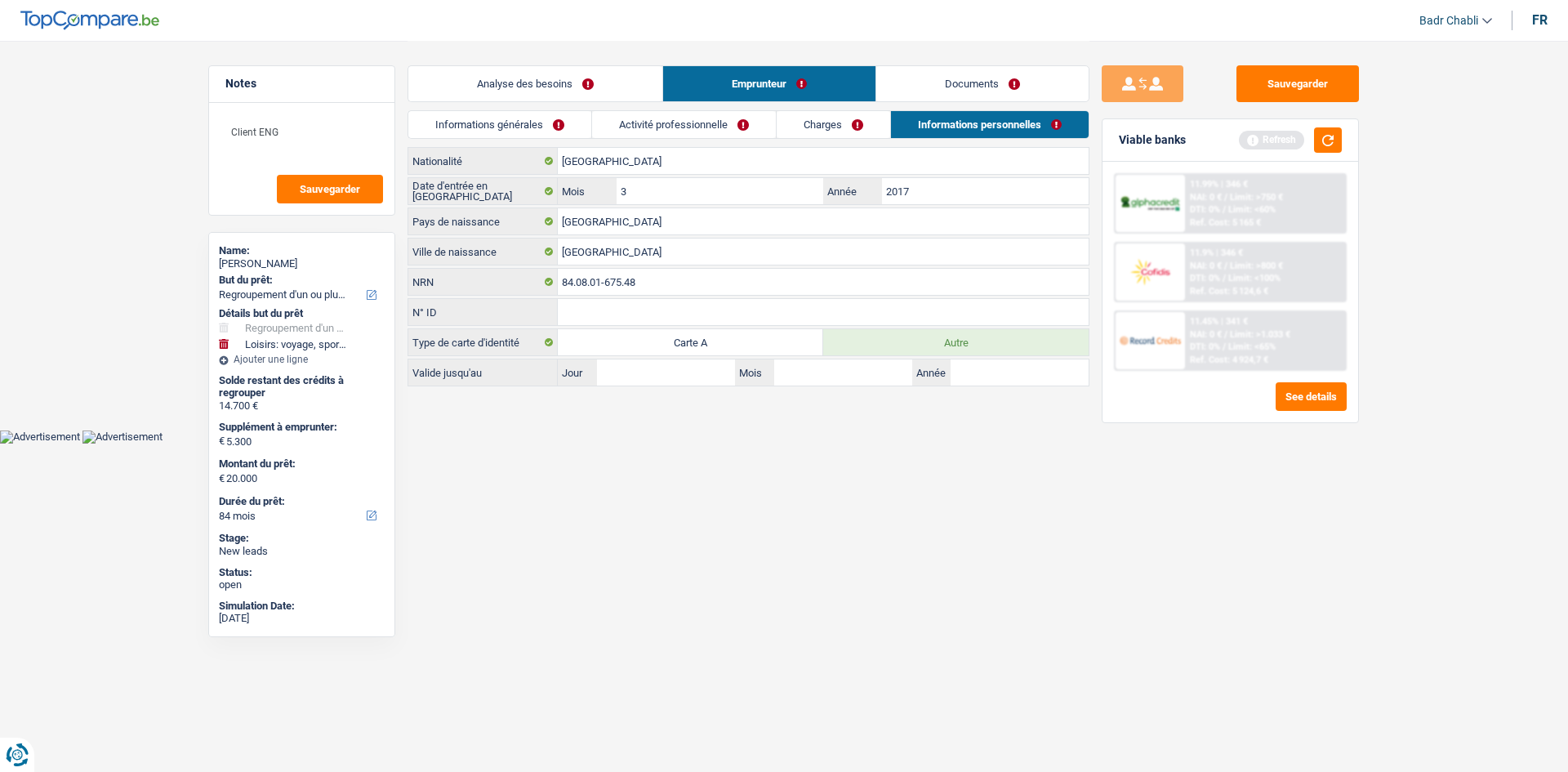
click at [509, 129] on link "Informations générales" at bounding box center [500, 124] width 183 height 27
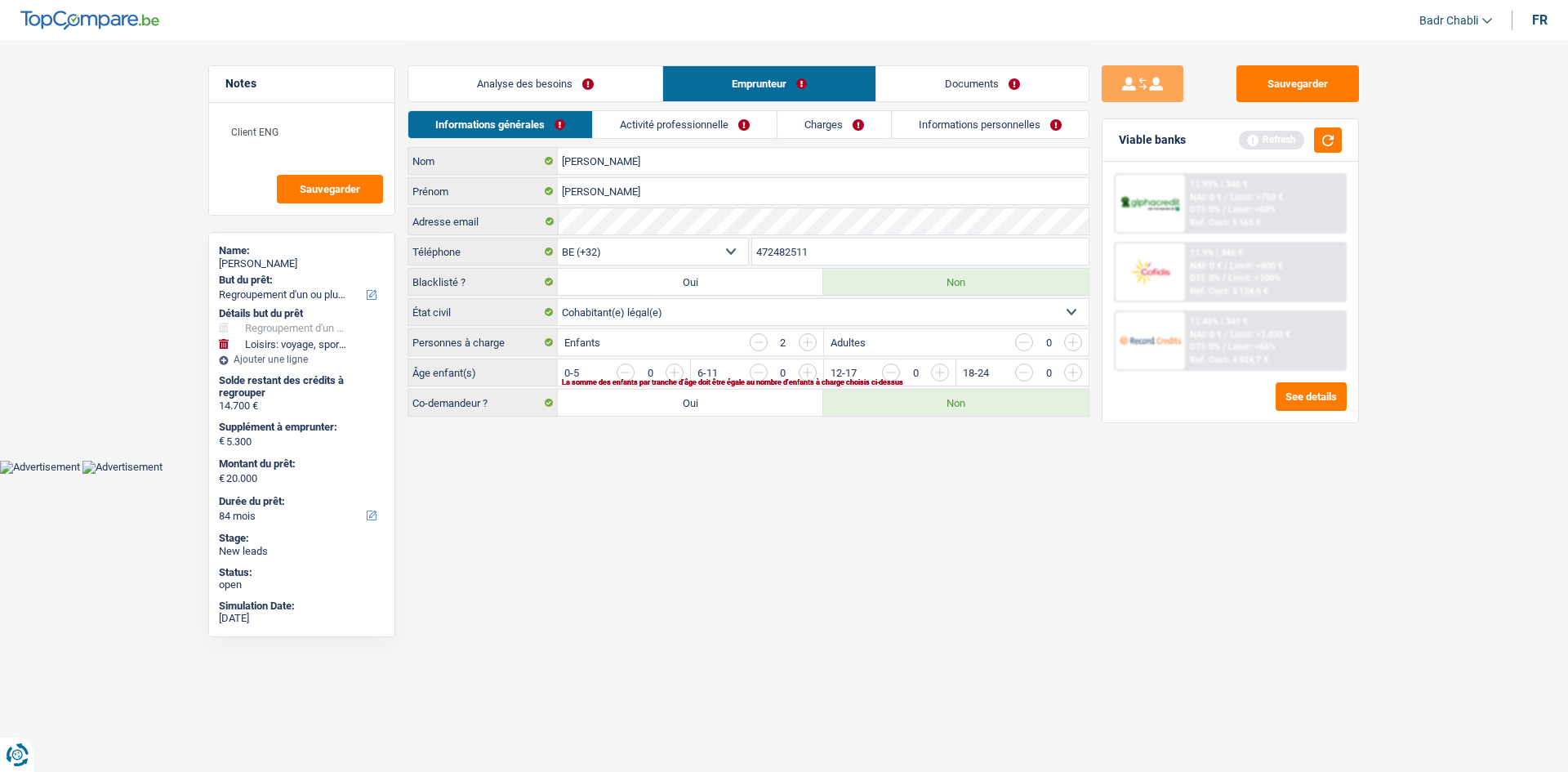
click at [763, 342] on input "button" at bounding box center [758, 341] width 18 height 18
click at [943, 370] on input "button" at bounding box center [1271, 376] width 680 height 26
click at [699, 127] on link "Activité professionnelle" at bounding box center [686, 124] width 183 height 27
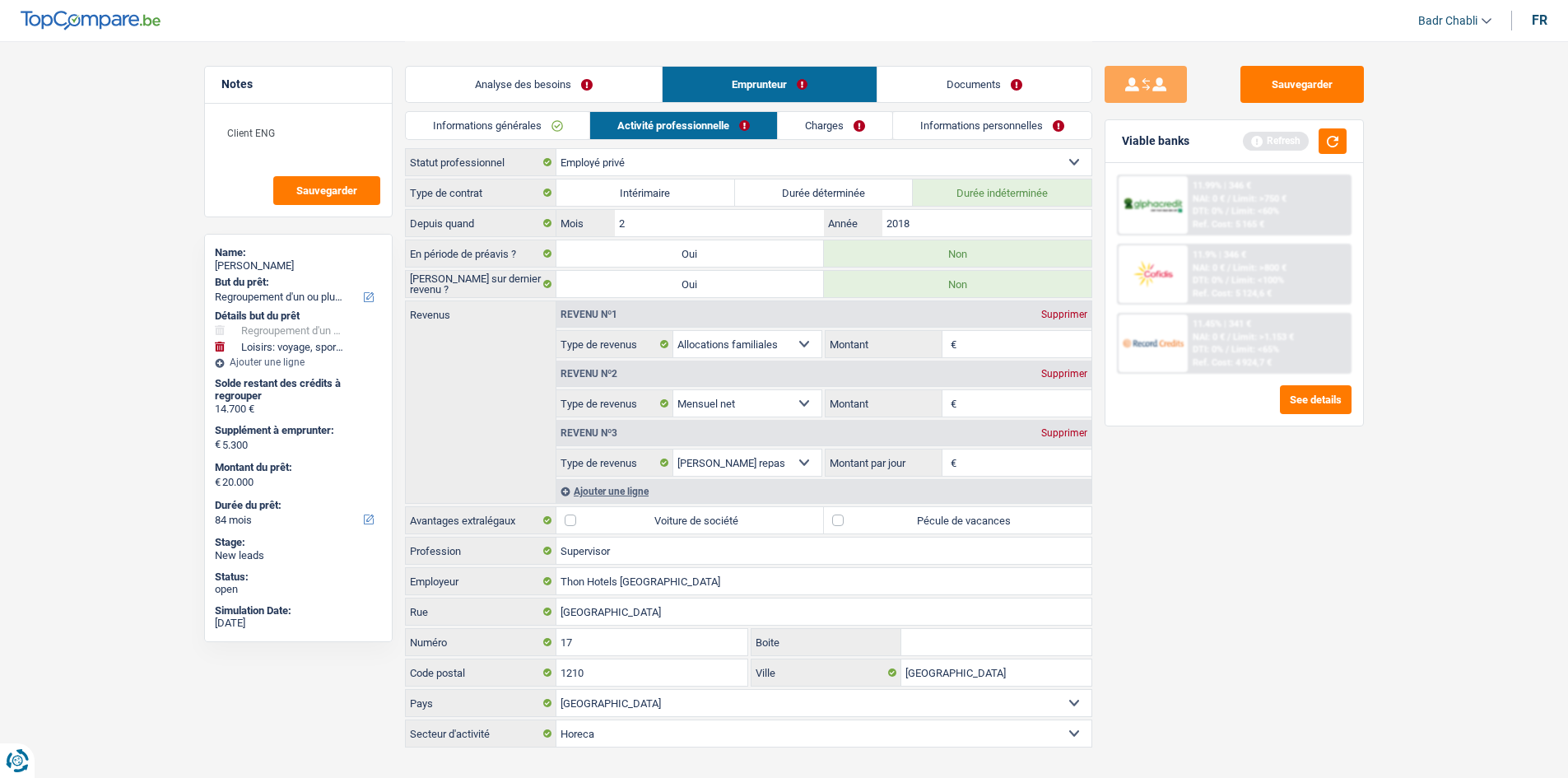
click at [839, 516] on label "Pécule de vacances" at bounding box center [958, 520] width 268 height 26
click at [839, 516] on input "Pécule de vacances" at bounding box center [958, 520] width 268 height 26
click at [969, 406] on input "Montant" at bounding box center [1026, 403] width 131 height 26
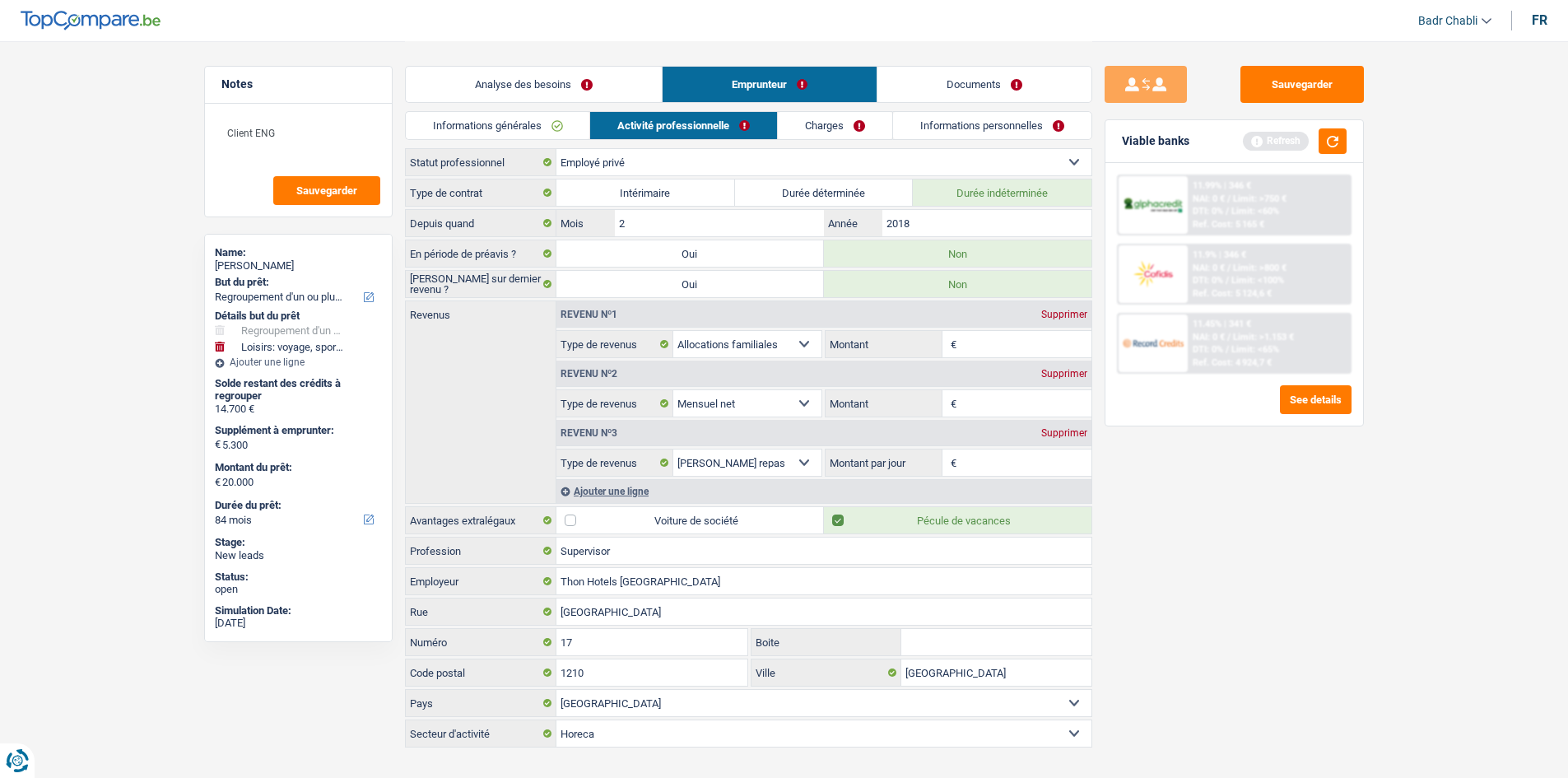
click at [969, 406] on input "Montant" at bounding box center [1026, 403] width 131 height 26
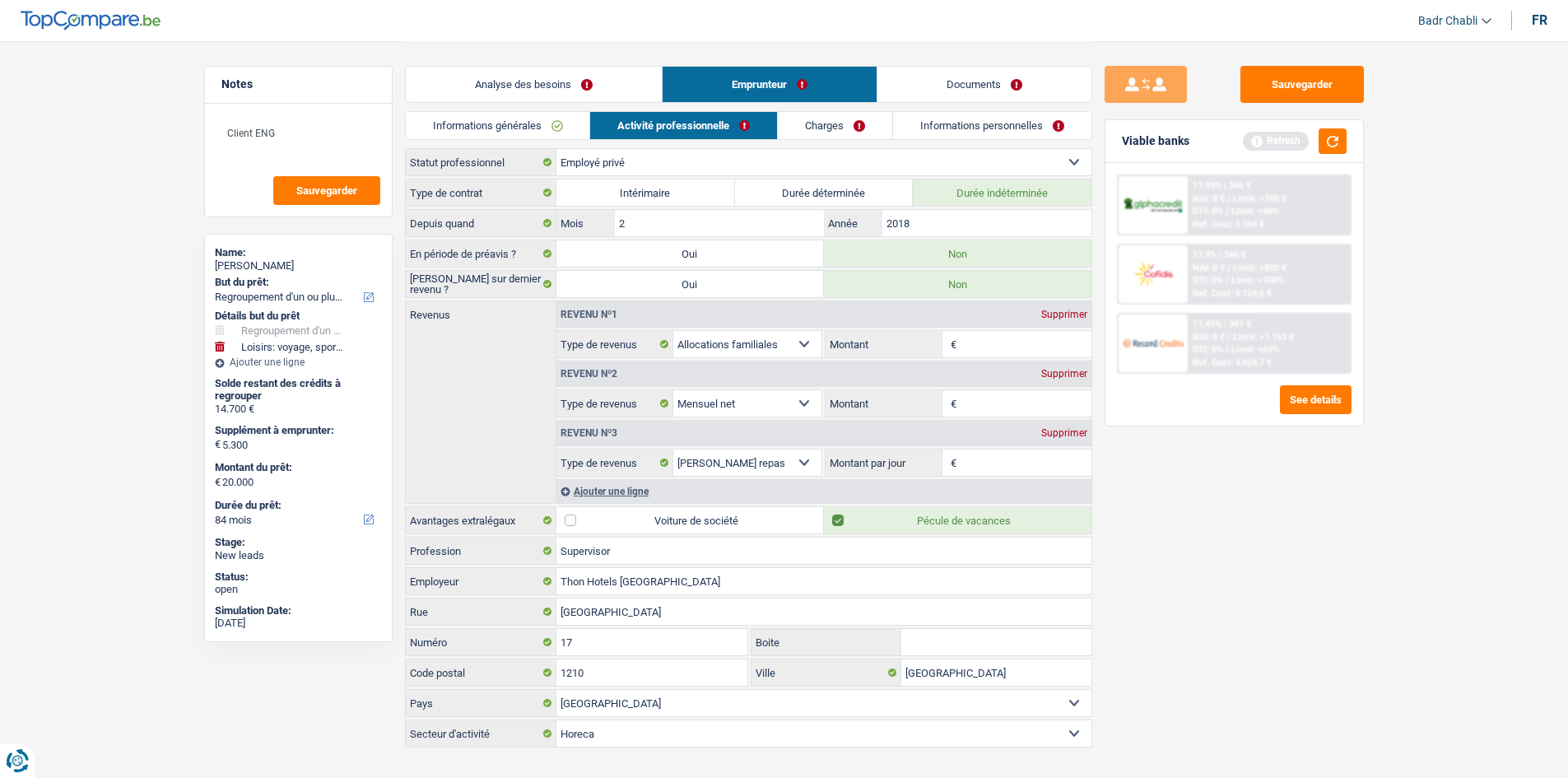
click at [969, 406] on input "Montant" at bounding box center [1026, 403] width 131 height 26
click at [995, 467] on input "Montant par jour" at bounding box center [1026, 463] width 131 height 26
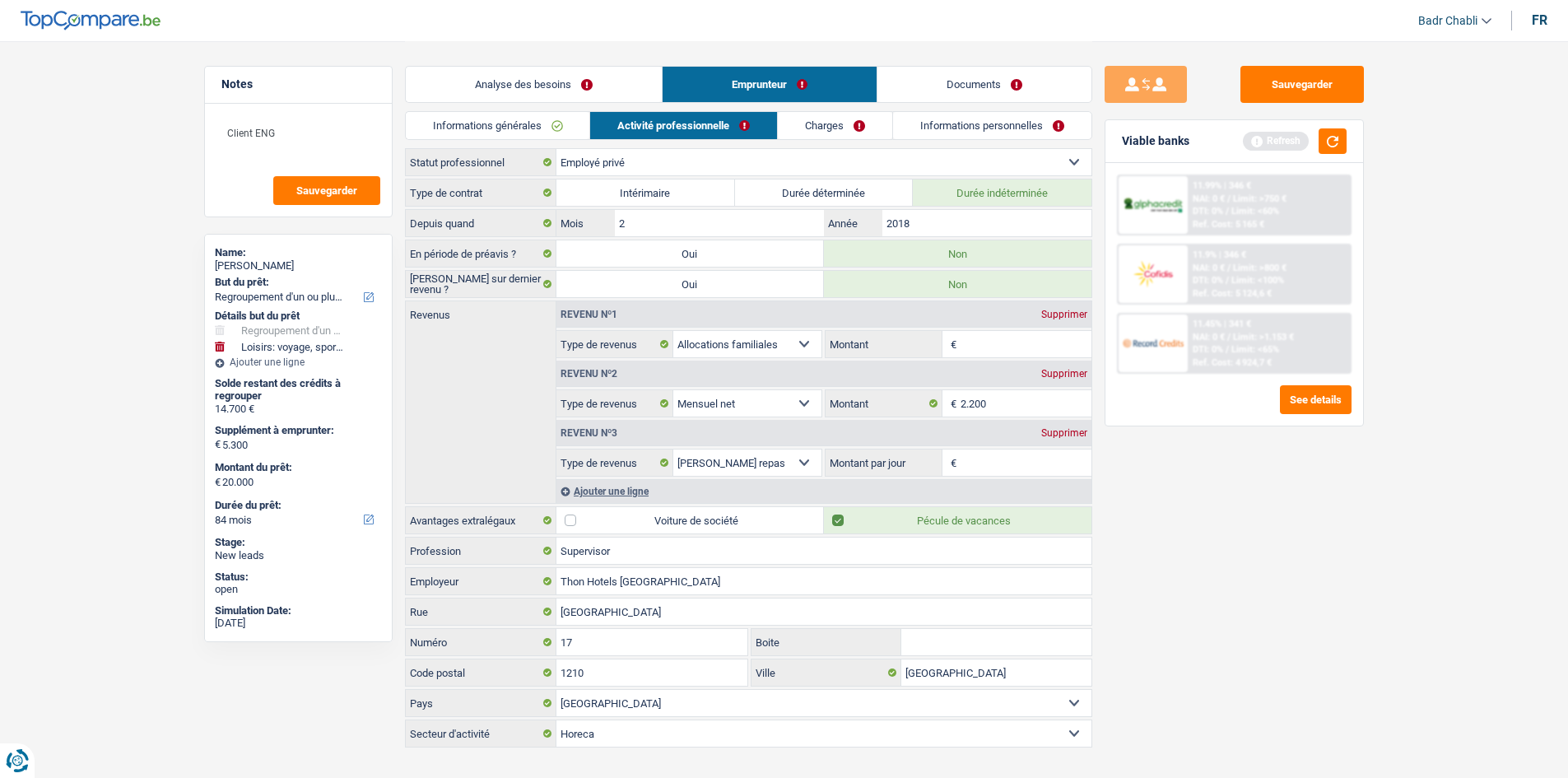
click at [1071, 429] on div "Supprimer" at bounding box center [1064, 432] width 55 height 10
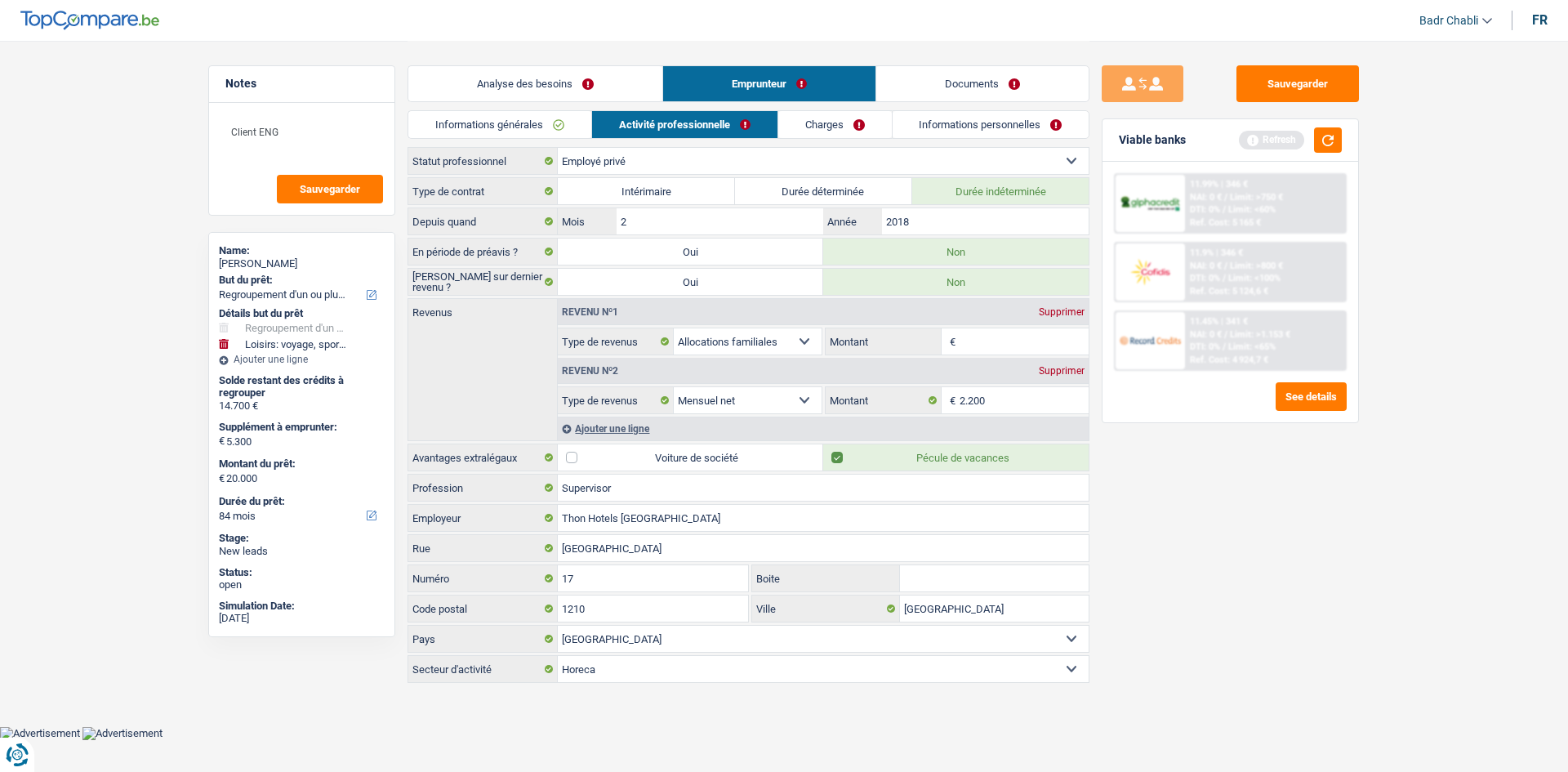
click at [991, 339] on input "Montant" at bounding box center [1025, 341] width 130 height 26
click at [971, 362] on div "Revenu nº2 Supprimer" at bounding box center [824, 371] width 531 height 26
click at [985, 341] on input "Montant" at bounding box center [1025, 341] width 130 height 26
click at [1331, 142] on button "button" at bounding box center [1328, 140] width 28 height 25
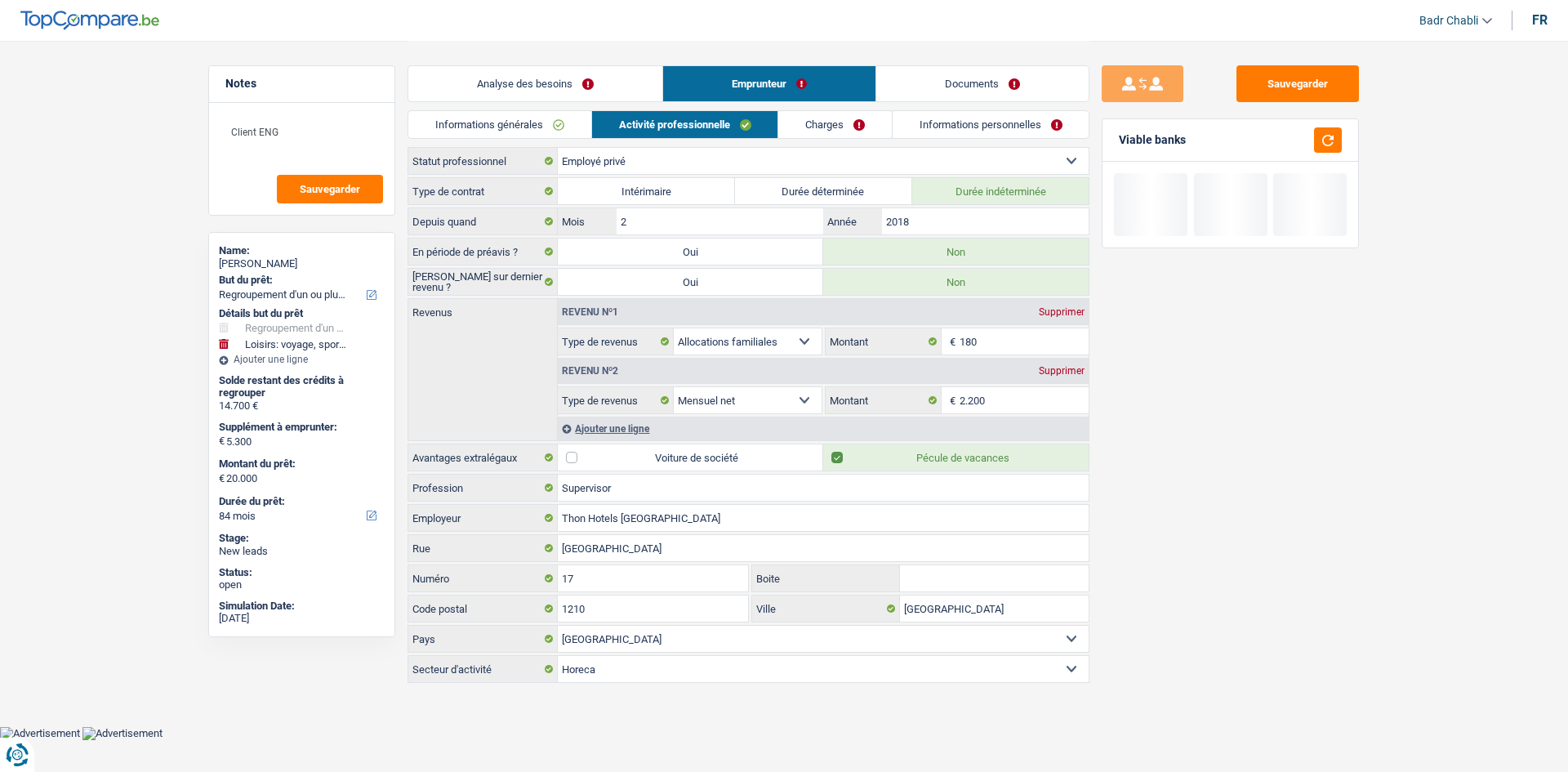
click at [838, 132] on link "Charges" at bounding box center [835, 124] width 114 height 27
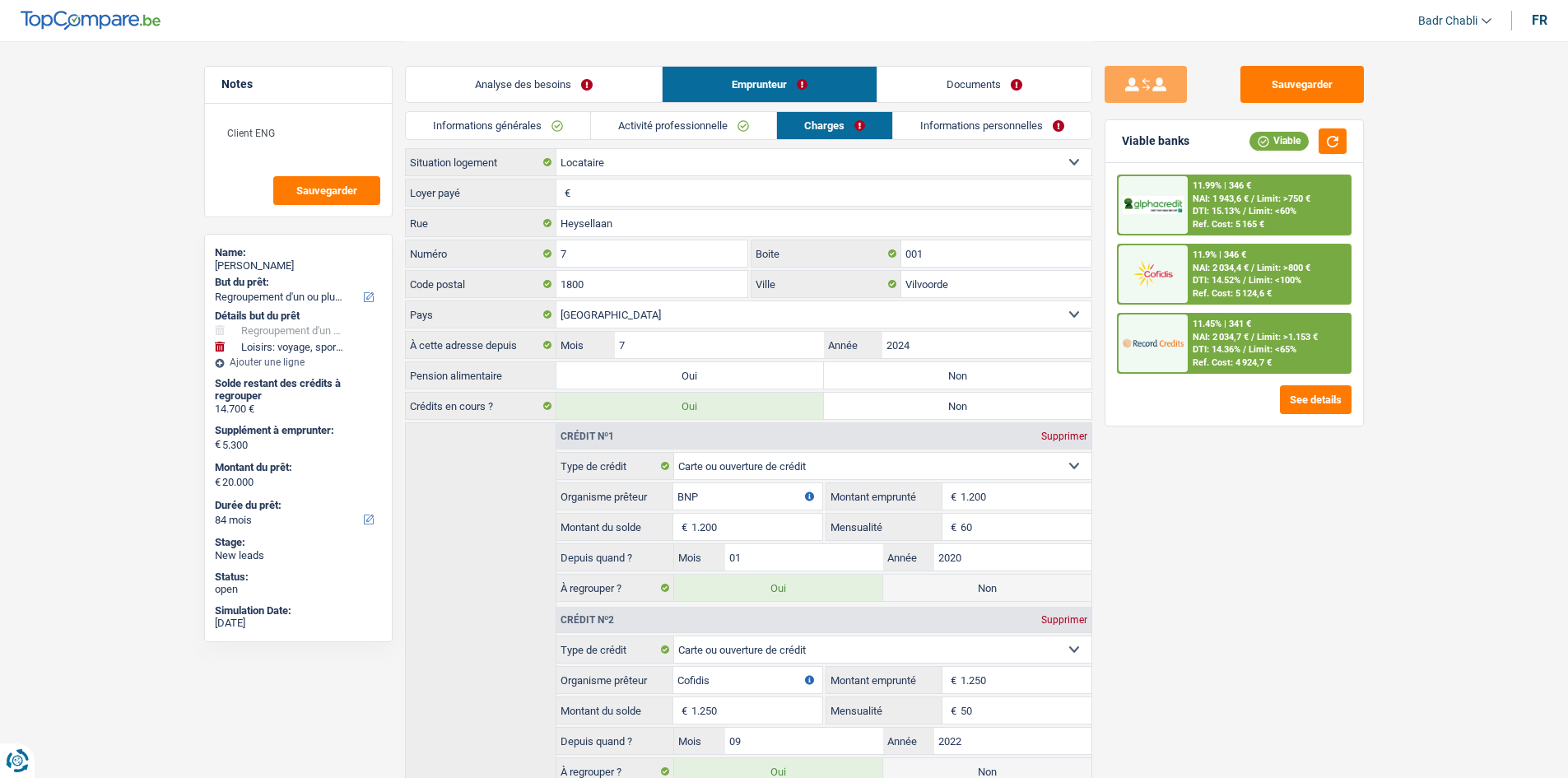
click at [640, 189] on input "Loyer payé" at bounding box center [833, 193] width 517 height 26
click at [871, 366] on label "Non" at bounding box center [958, 375] width 268 height 26
click at [871, 366] on input "Non" at bounding box center [958, 375] width 268 height 26
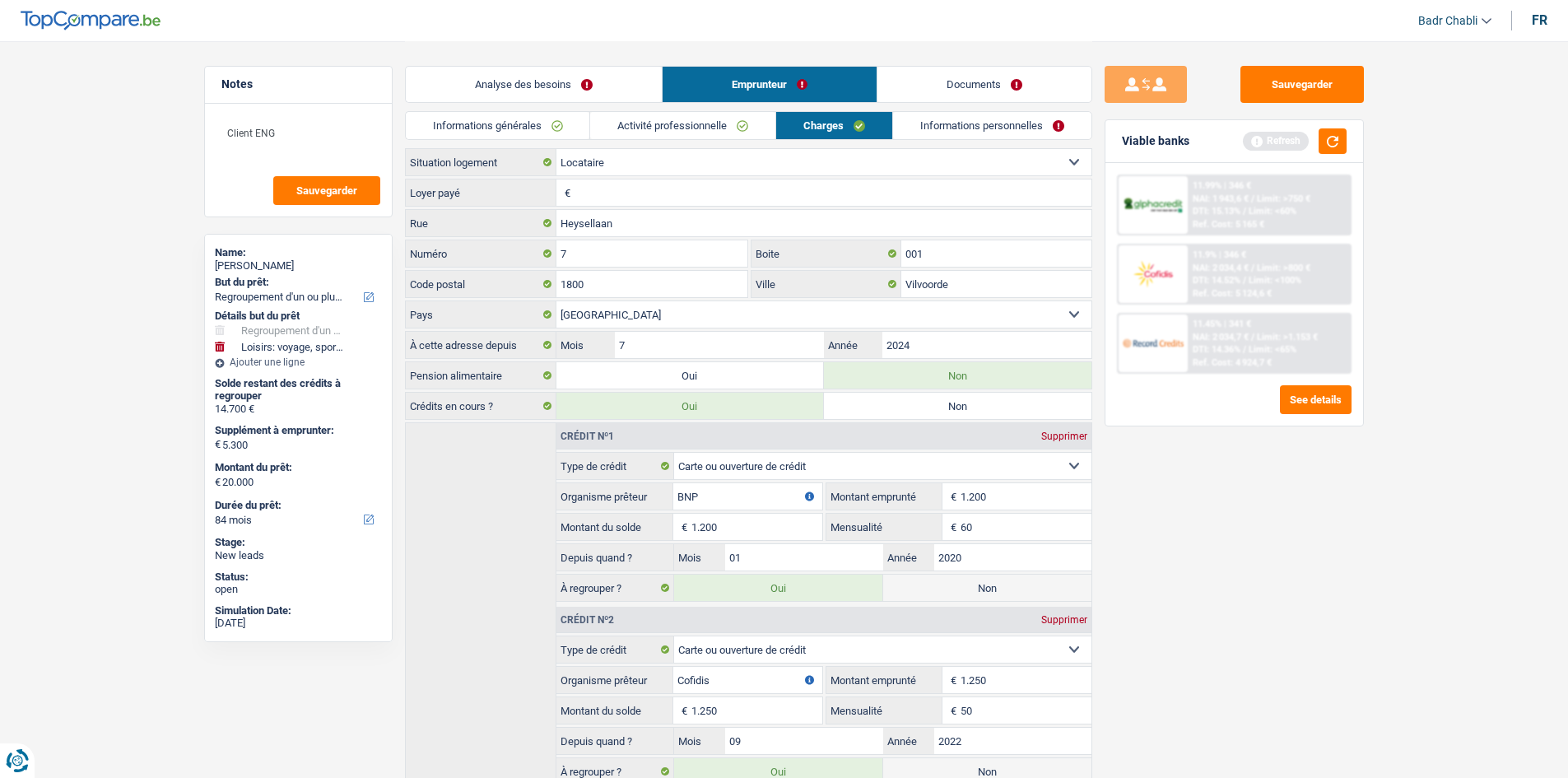
click at [607, 201] on input "Loyer payé" at bounding box center [833, 193] width 517 height 26
click at [629, 194] on input "Loyer payé" at bounding box center [833, 193] width 517 height 26
click at [1337, 134] on button "button" at bounding box center [1333, 141] width 28 height 26
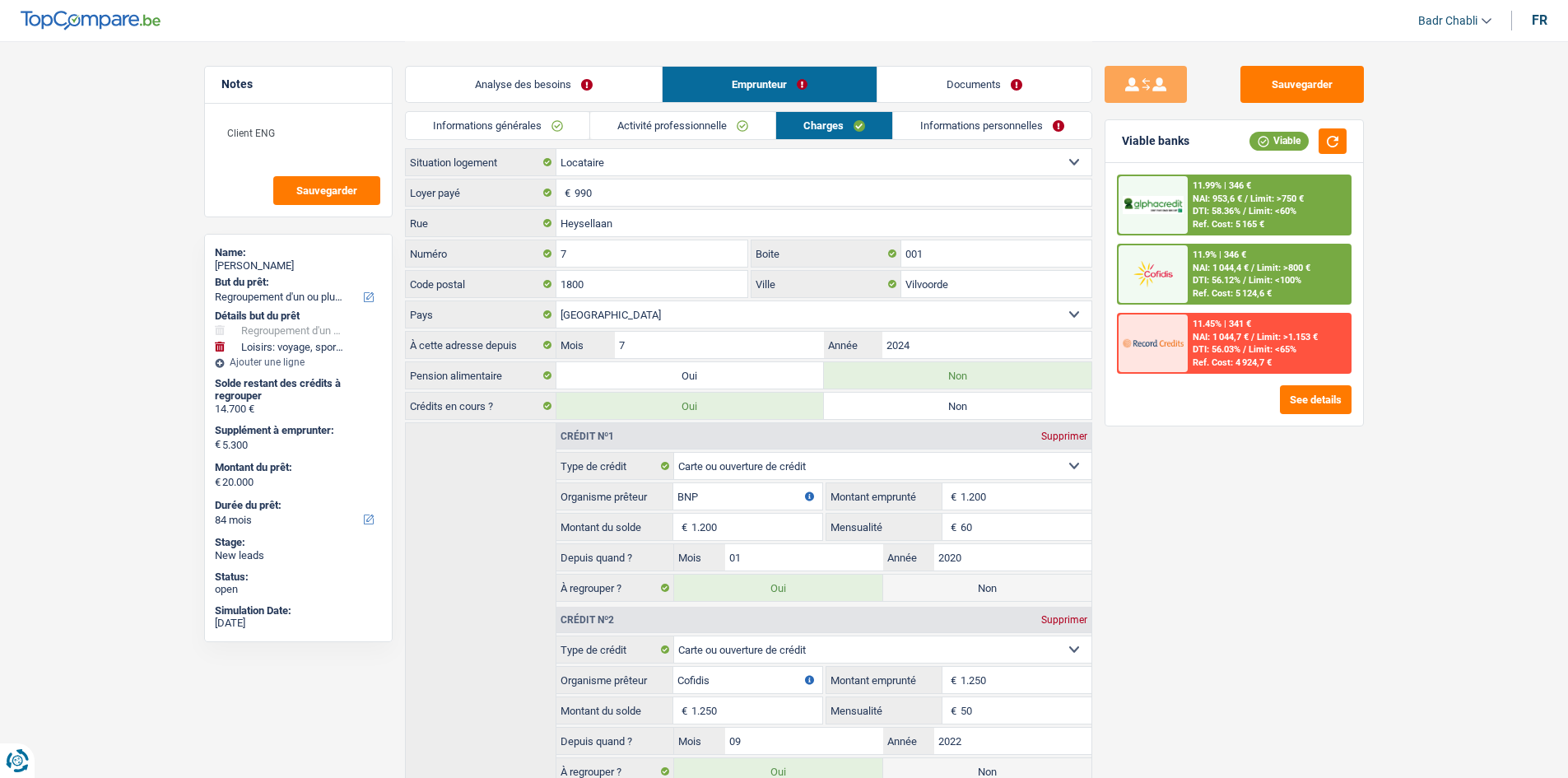
click at [968, 120] on link "Informations personnelles" at bounding box center [992, 125] width 198 height 27
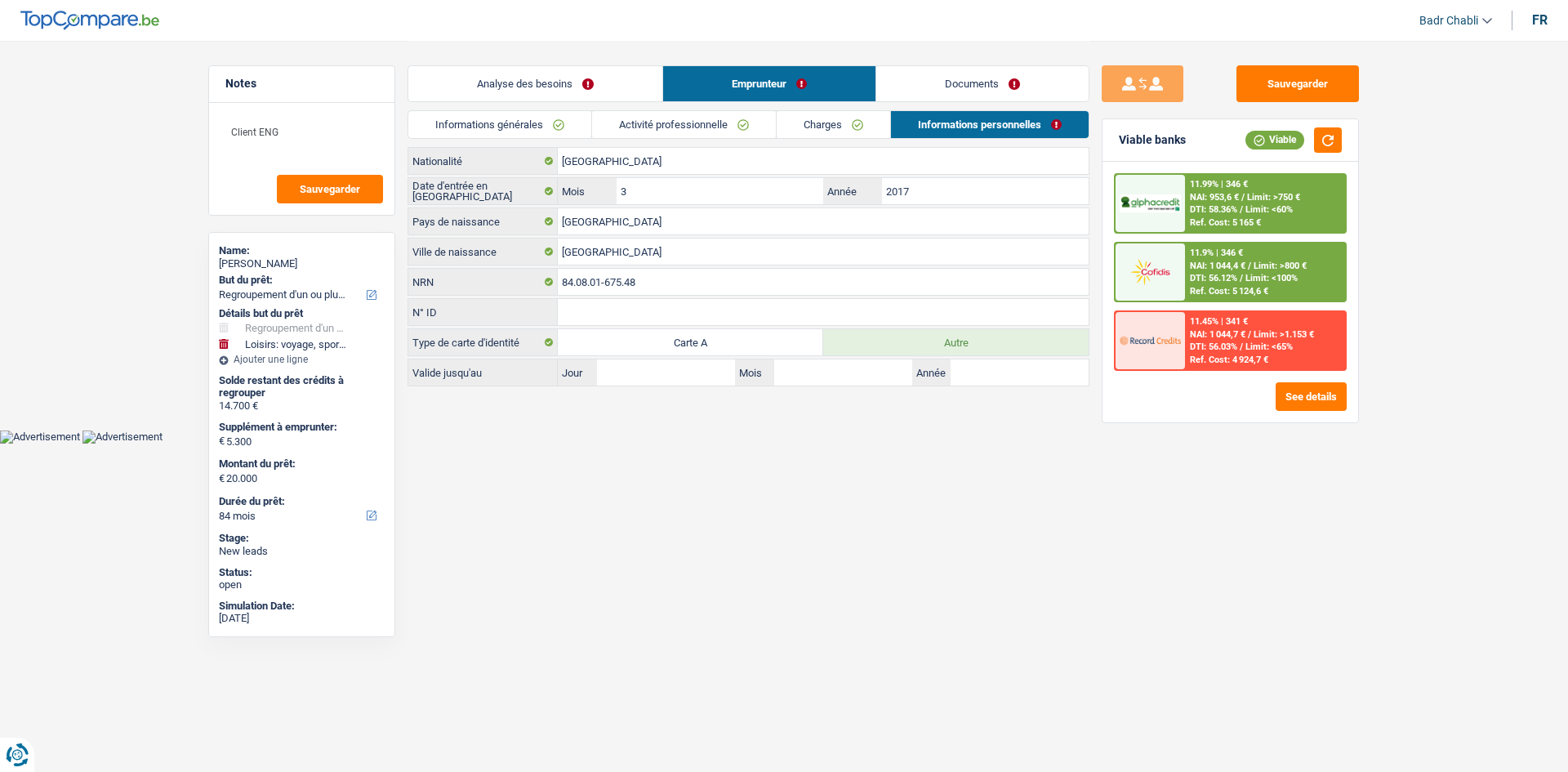
click at [969, 83] on link "Documents" at bounding box center [982, 84] width 212 height 35
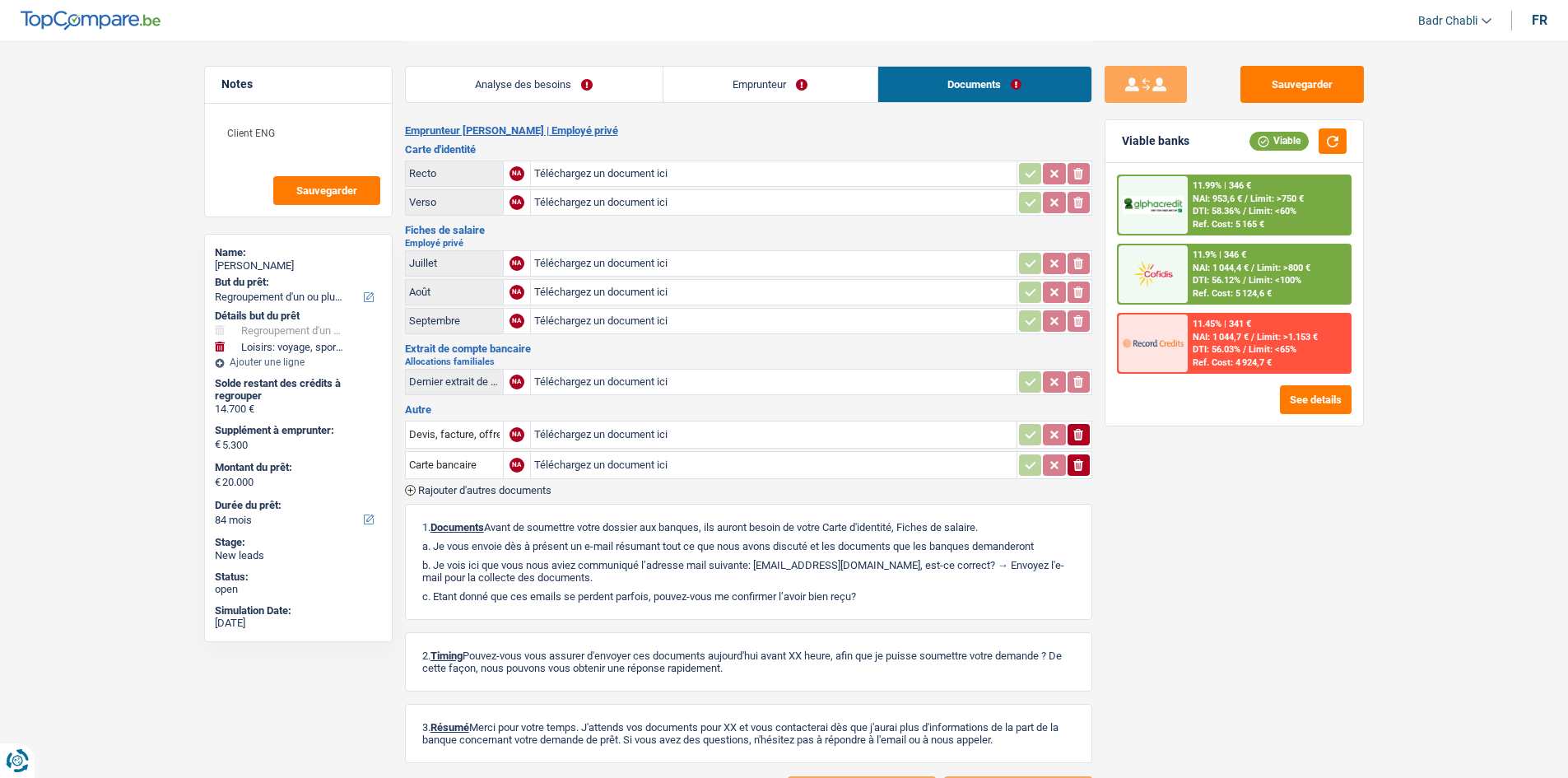
click at [779, 83] on link "Emprunteur" at bounding box center [770, 84] width 214 height 35
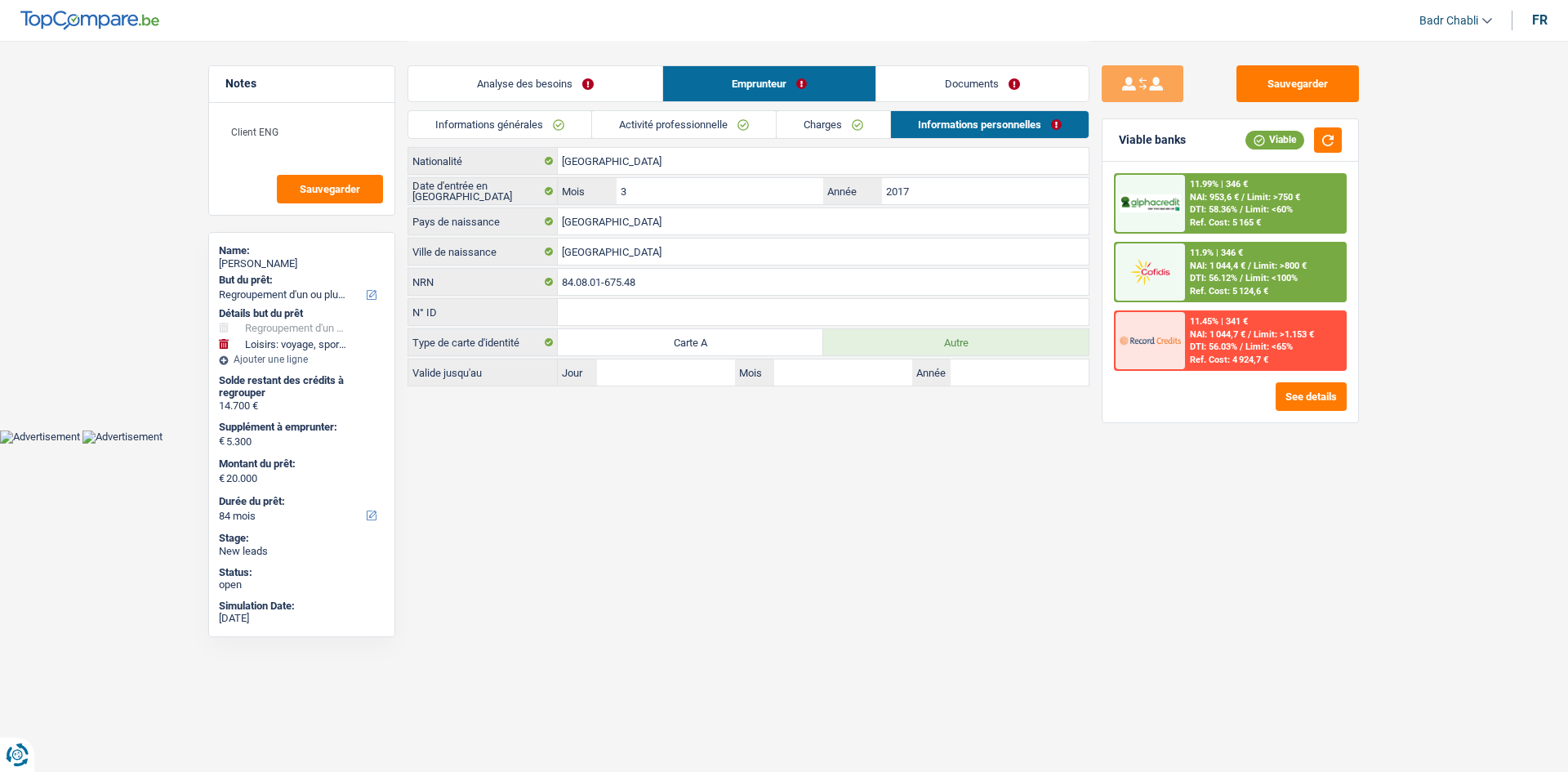
click at [680, 129] on link "Activité professionnelle" at bounding box center [684, 124] width 183 height 27
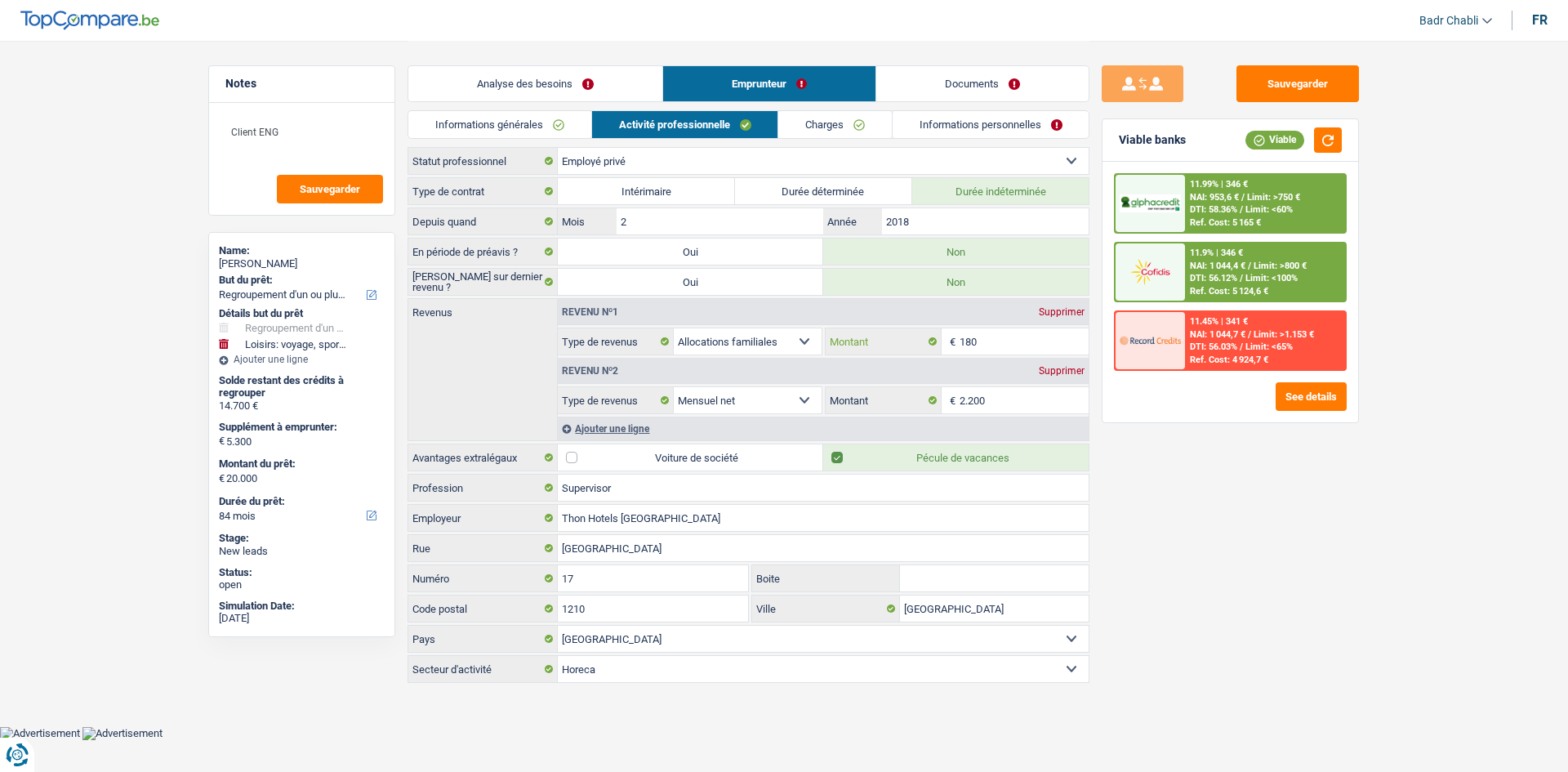
click at [1060, 329] on input "180" at bounding box center [1025, 341] width 130 height 26
click at [1067, 314] on div "Supprimer" at bounding box center [1062, 312] width 54 height 10
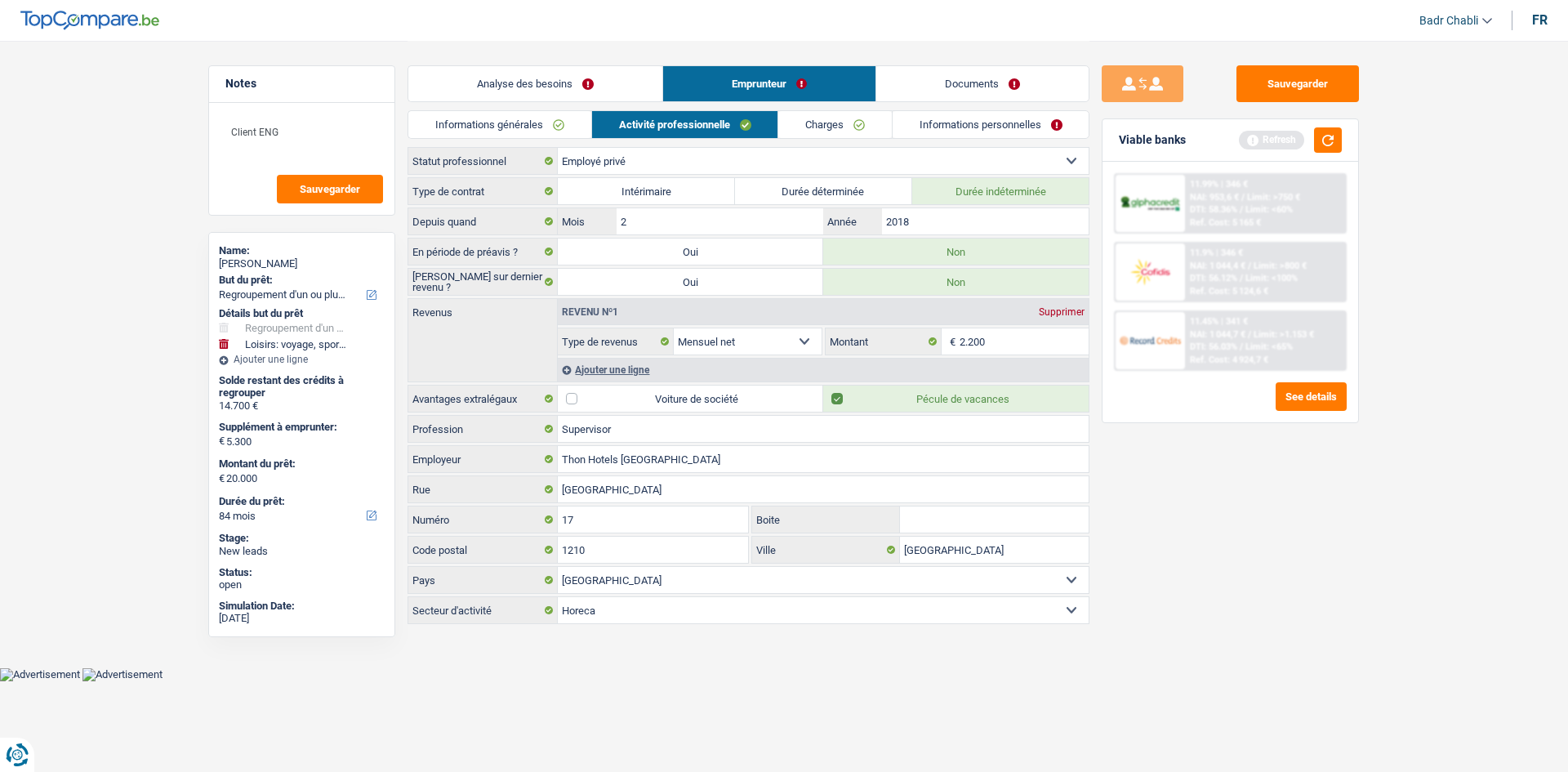
click at [1344, 144] on div "Viable banks Refresh" at bounding box center [1230, 141] width 256 height 43
click at [1336, 142] on button "button" at bounding box center [1328, 140] width 28 height 25
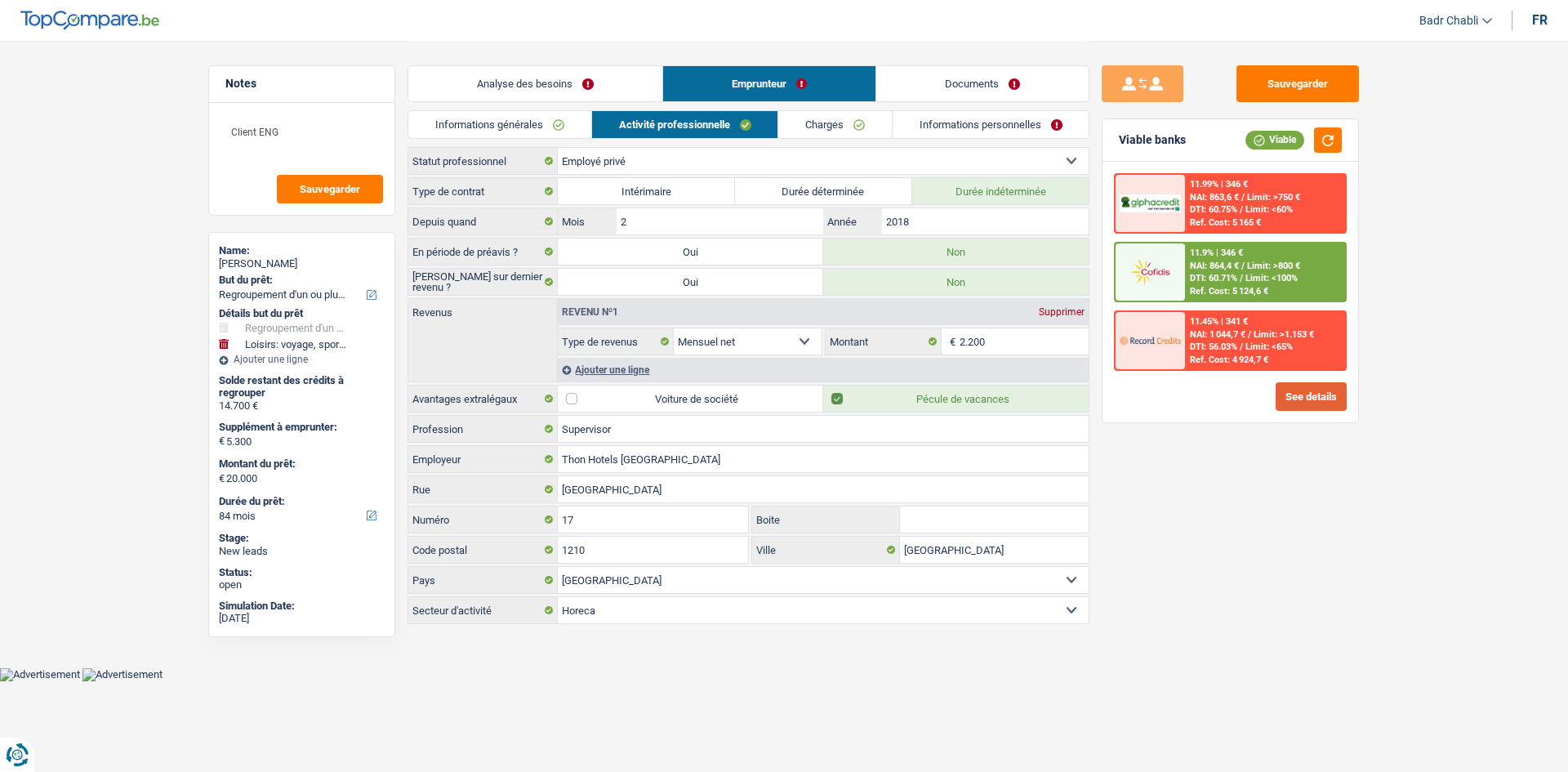
click at [1295, 396] on button "See details" at bounding box center [1311, 396] width 71 height 29
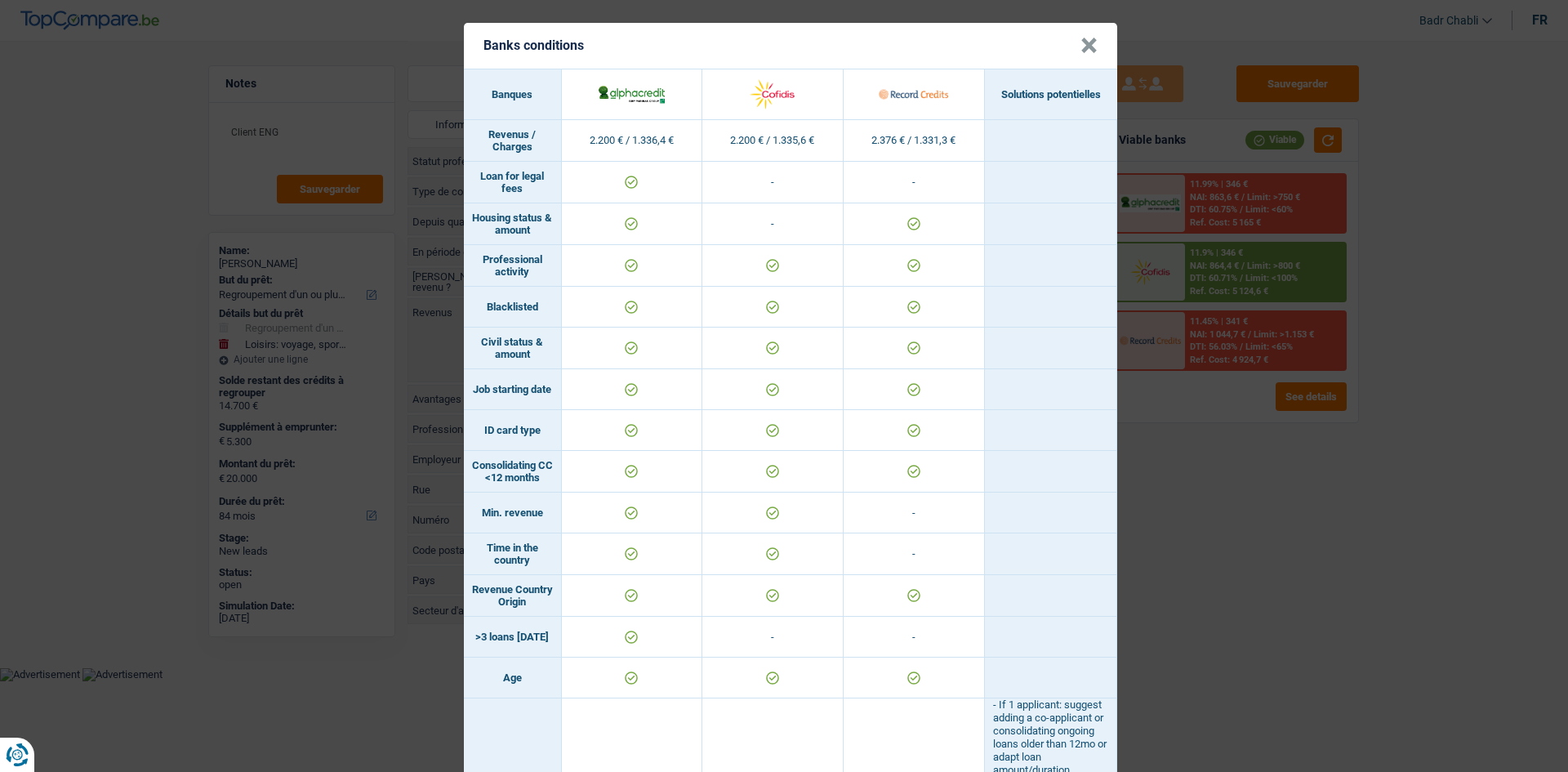
click at [1086, 46] on button "×" at bounding box center [1089, 45] width 17 height 17
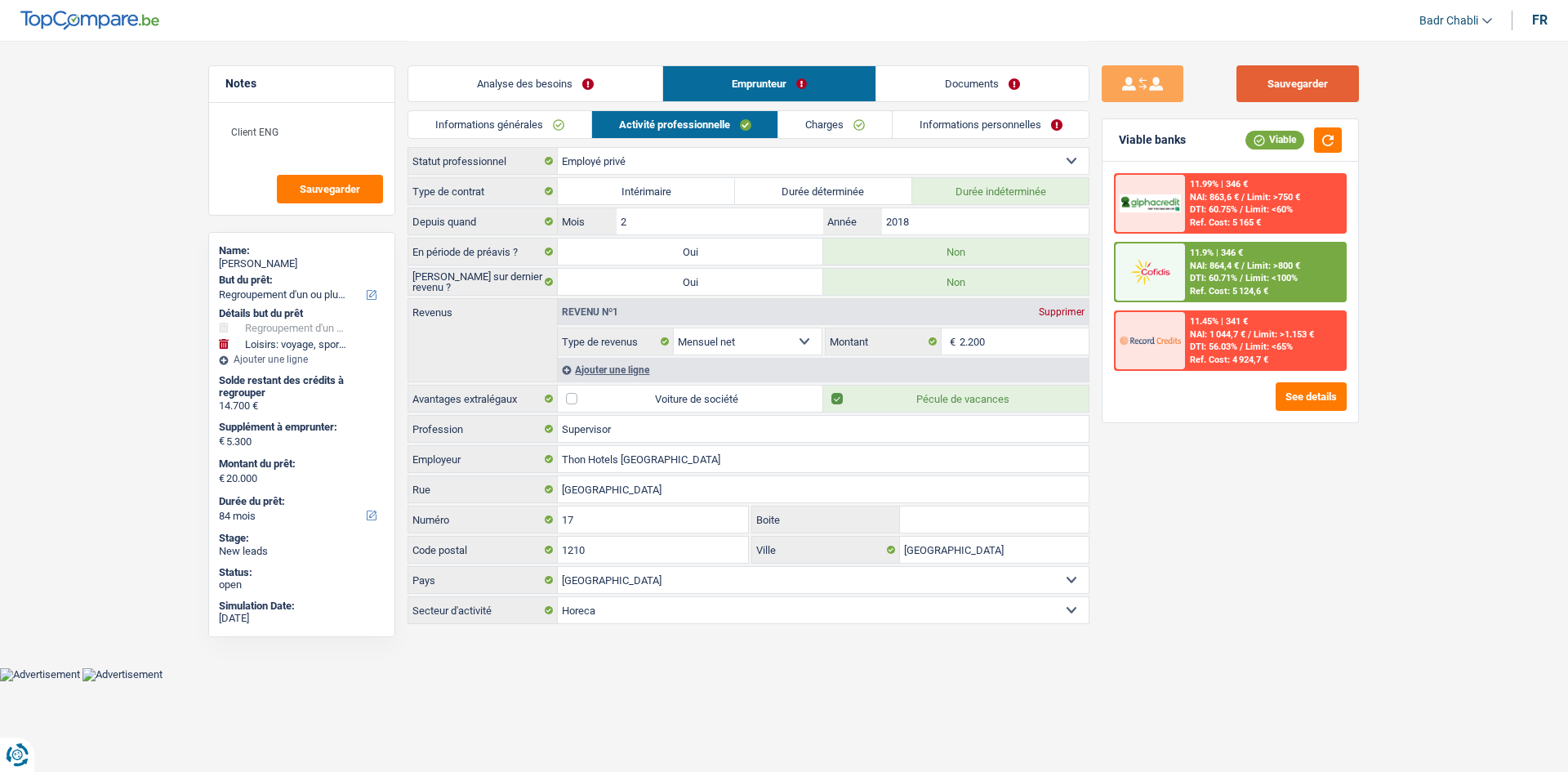
click at [1306, 80] on button "Sauvegarder" at bounding box center [1298, 84] width 122 height 37
click at [325, 127] on textarea "Client ENG" at bounding box center [301, 139] width 162 height 49
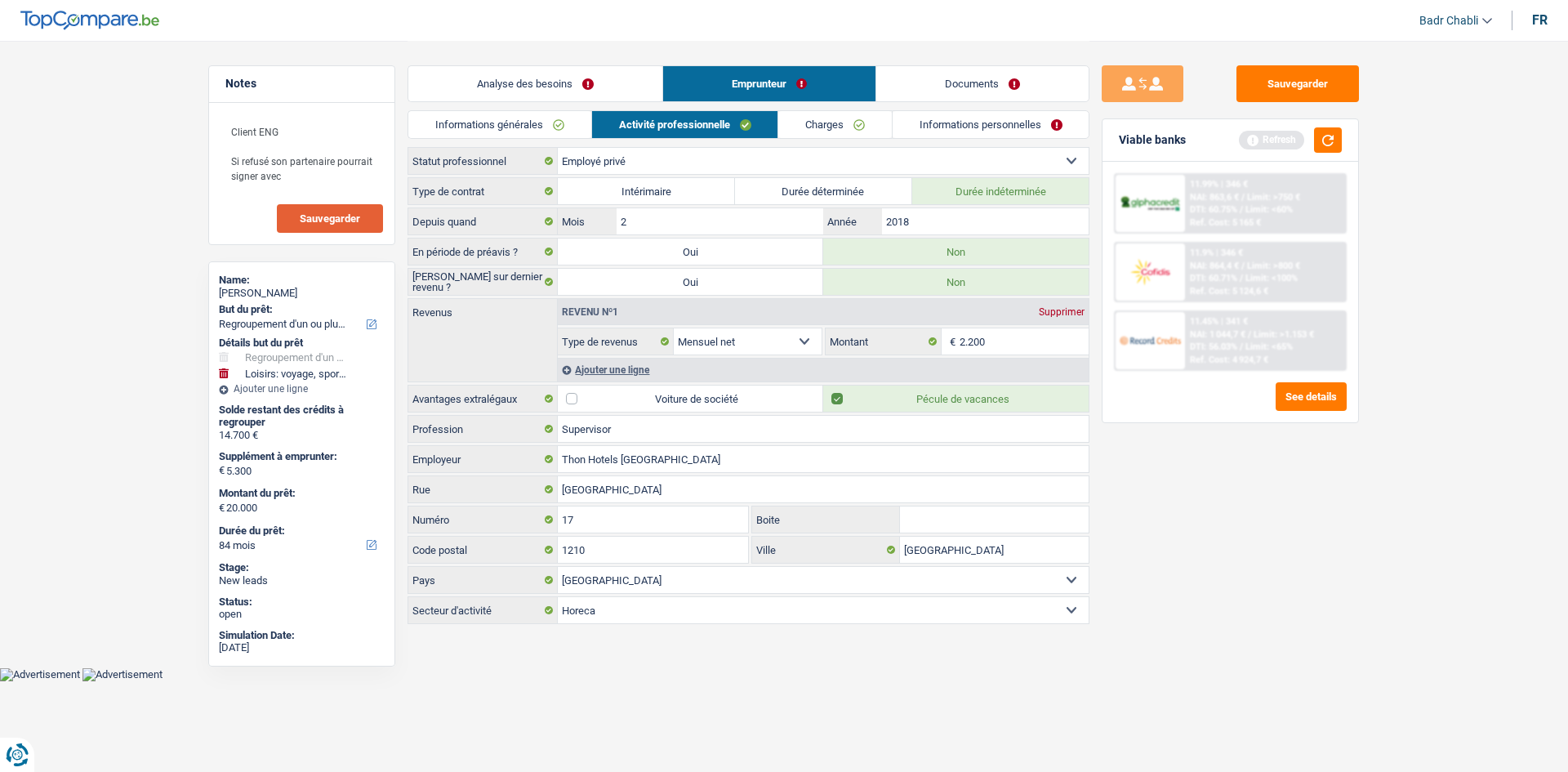
click at [342, 216] on span "Sauvegarder" at bounding box center [329, 218] width 60 height 10
click at [1288, 93] on button "Sauvegarder" at bounding box center [1298, 84] width 122 height 37
click at [1308, 79] on button "Sauvegarder" at bounding box center [1298, 84] width 122 height 37
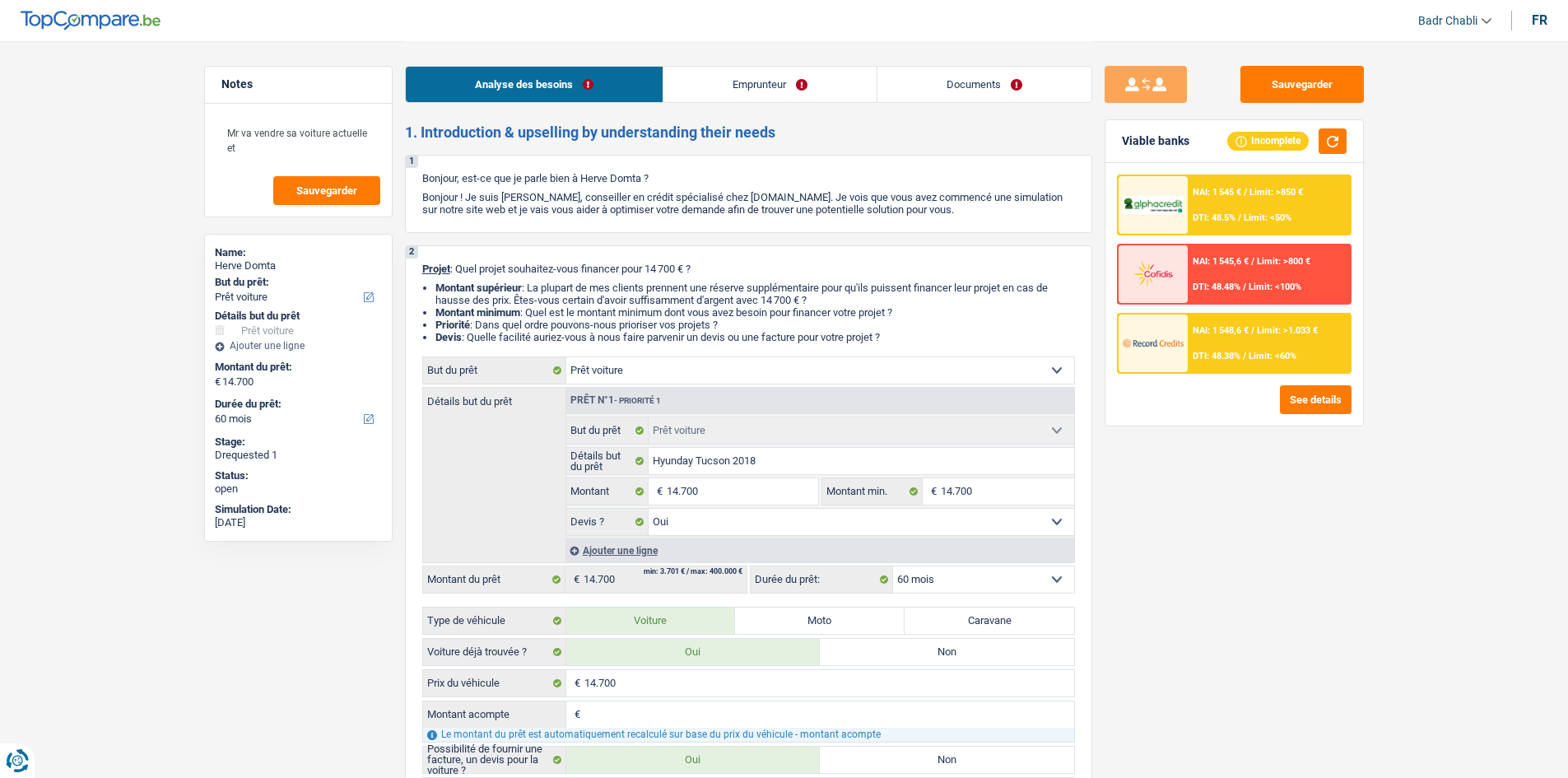
select select "car"
select select "60"
select select "car"
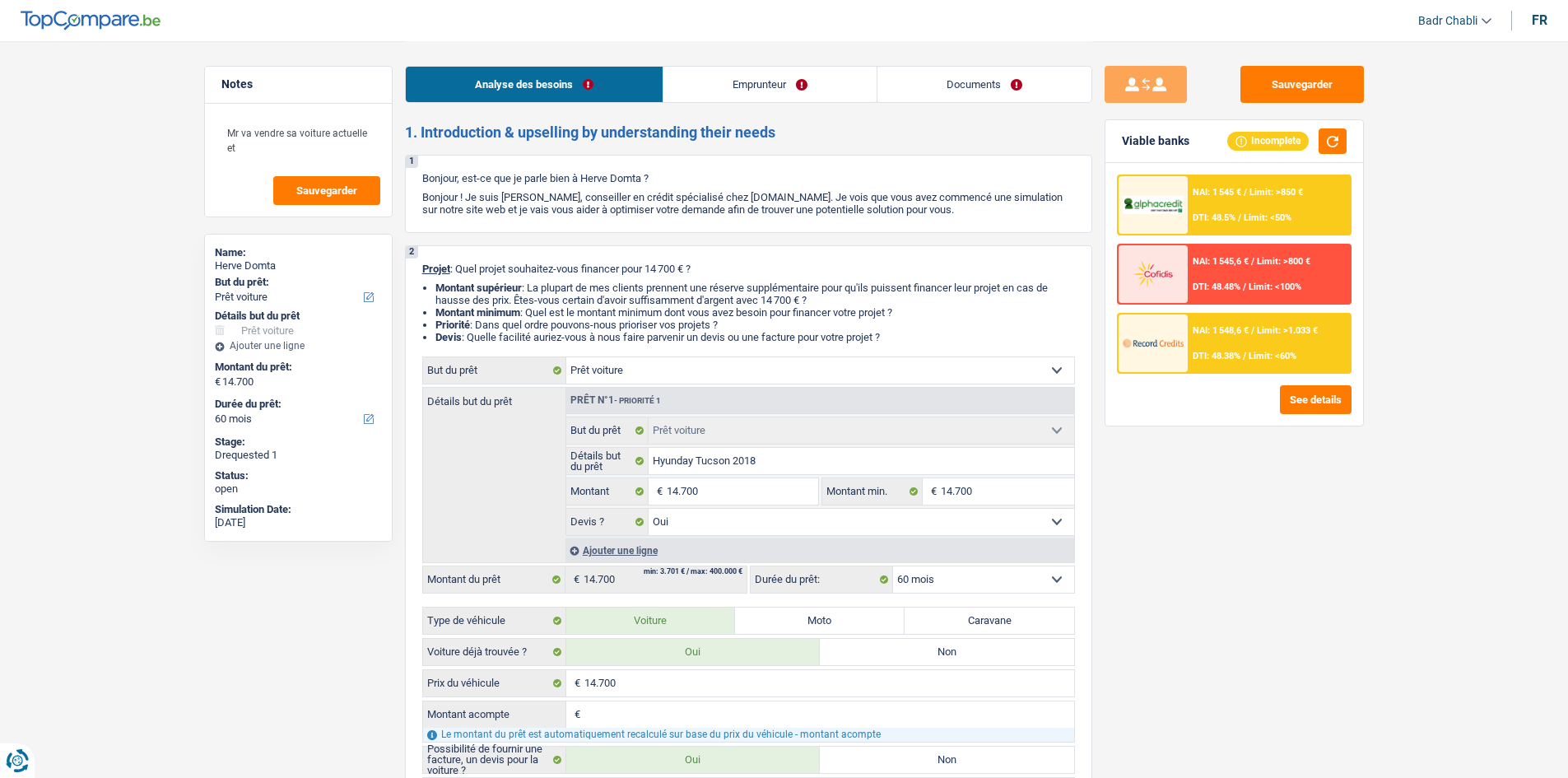
select select "yes"
select select "60"
select select "independent"
select select "netSalary"
select select "rents"
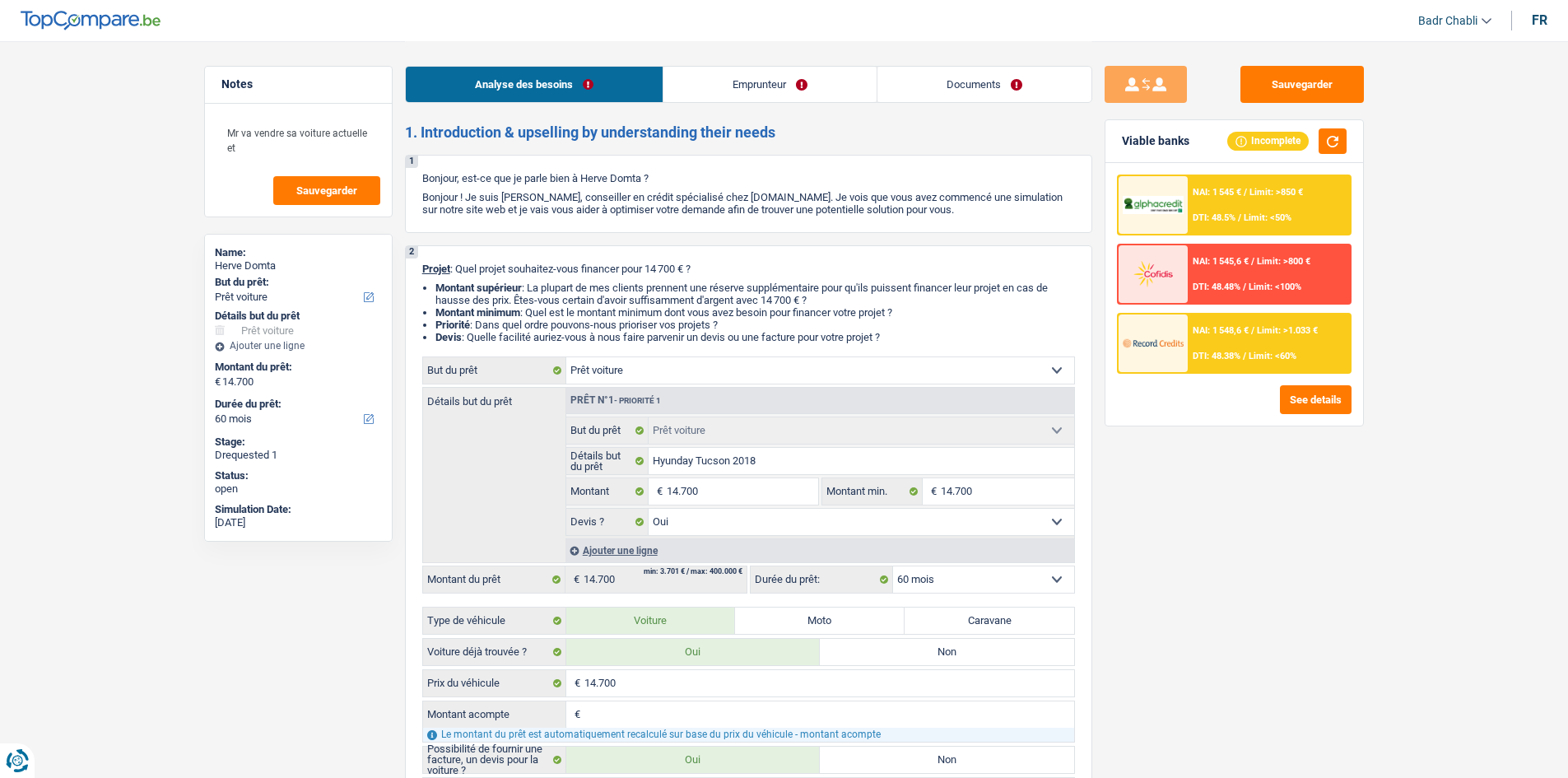
select select "carLoan"
select select "36"
select select "car"
select select "yes"
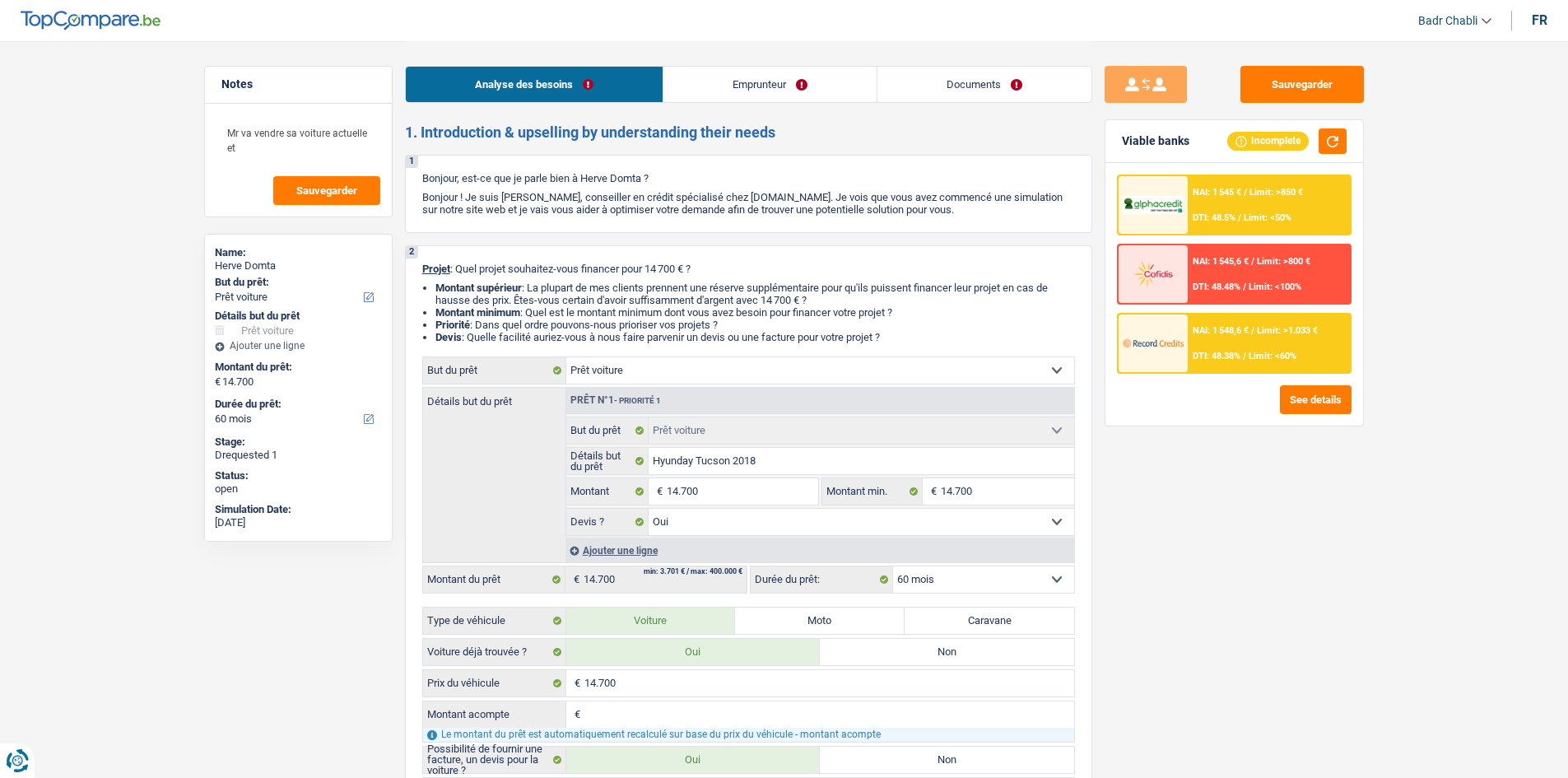
select select "60"
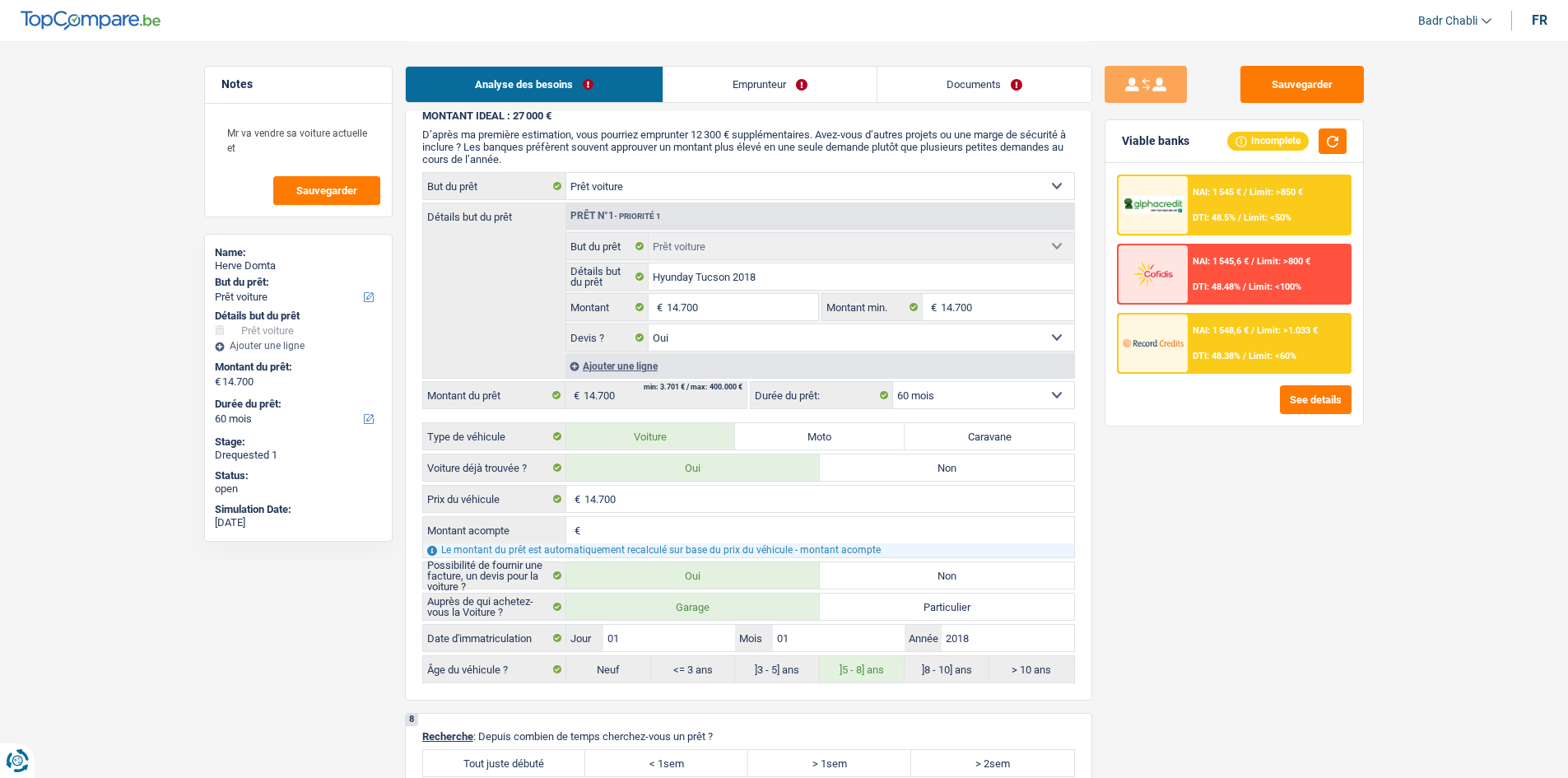
scroll to position [2387, 0]
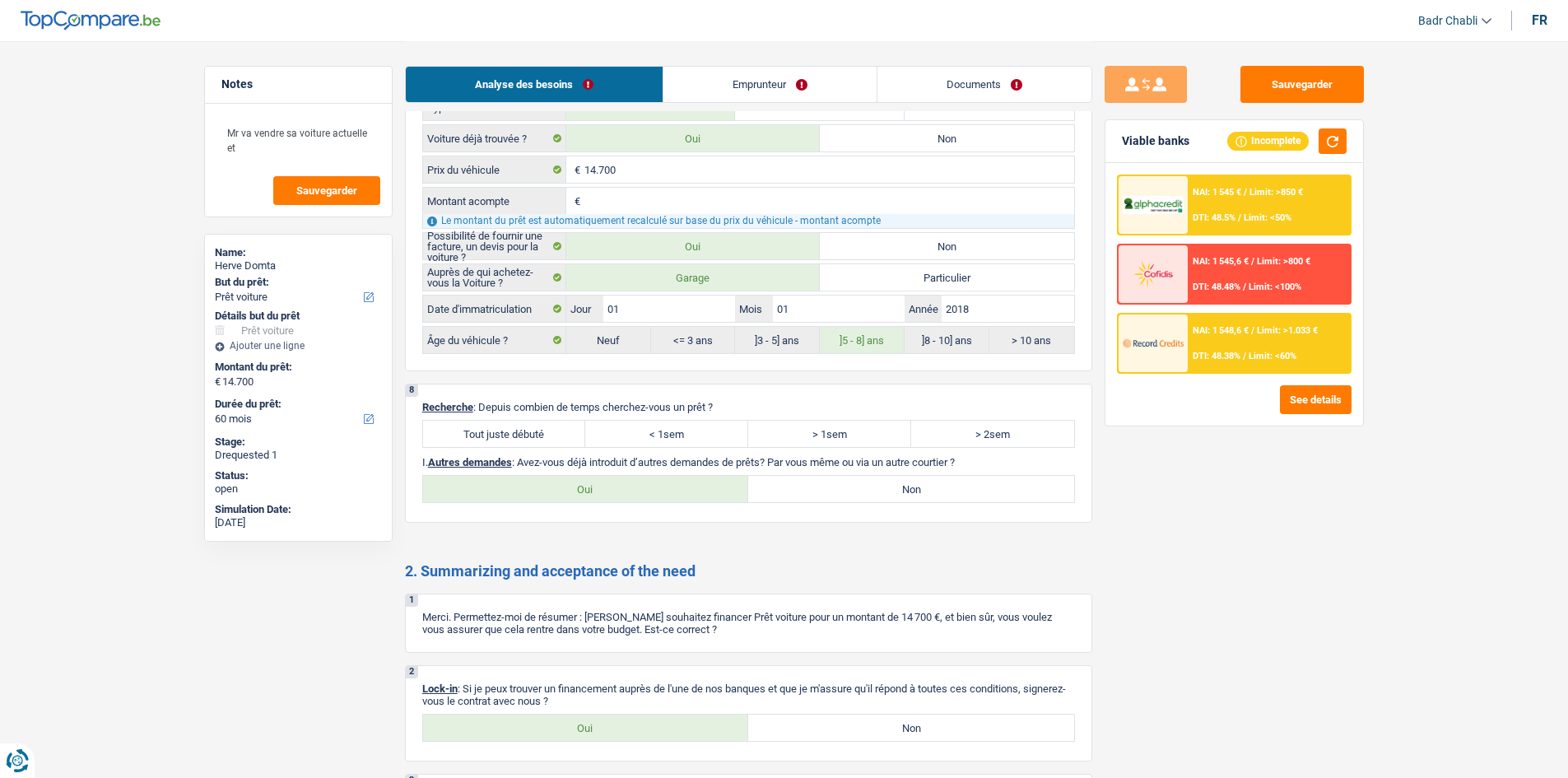
click at [499, 437] on label "Tout juste débuté" at bounding box center [504, 434] width 163 height 26
click at [499, 437] on input "Tout juste débuté" at bounding box center [504, 434] width 163 height 26
radio input "true"
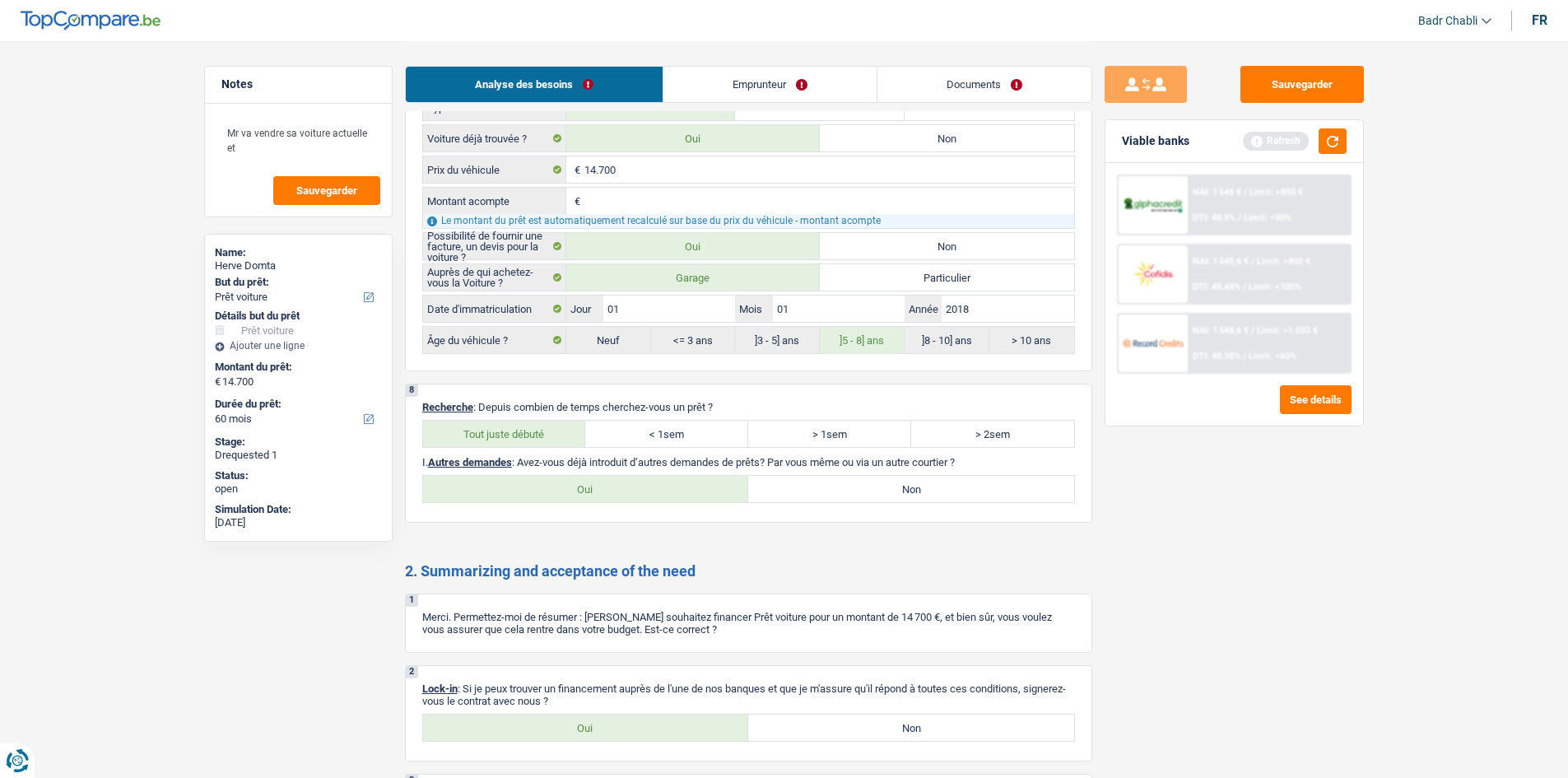
click at [951, 483] on label "Non" at bounding box center [911, 488] width 326 height 26
click at [951, 483] on input "Non" at bounding box center [911, 488] width 326 height 26
radio input "true"
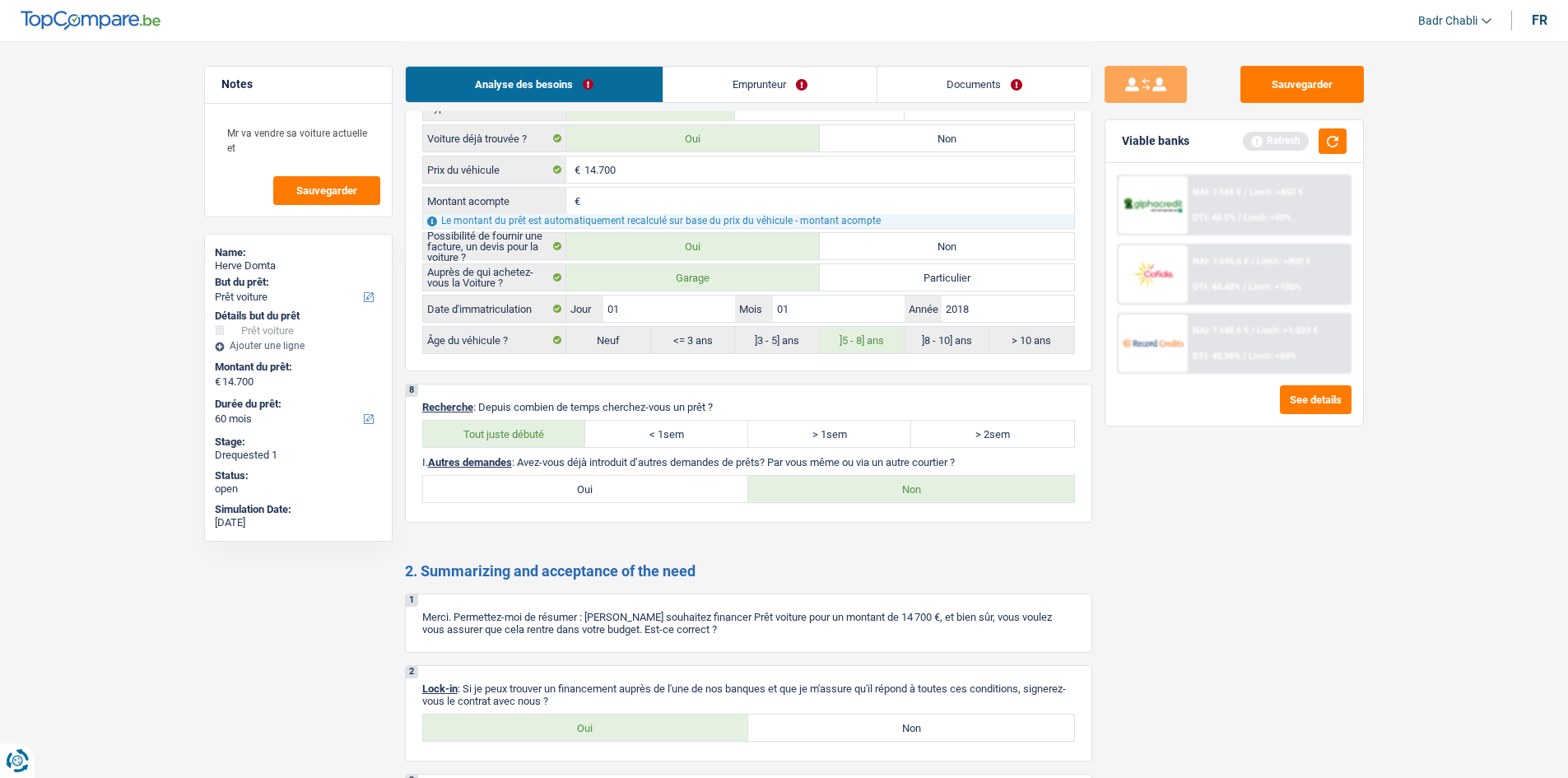
click at [620, 728] on label "Oui" at bounding box center [586, 728] width 326 height 26
click at [620, 728] on input "Oui" at bounding box center [586, 728] width 326 height 26
radio input "true"
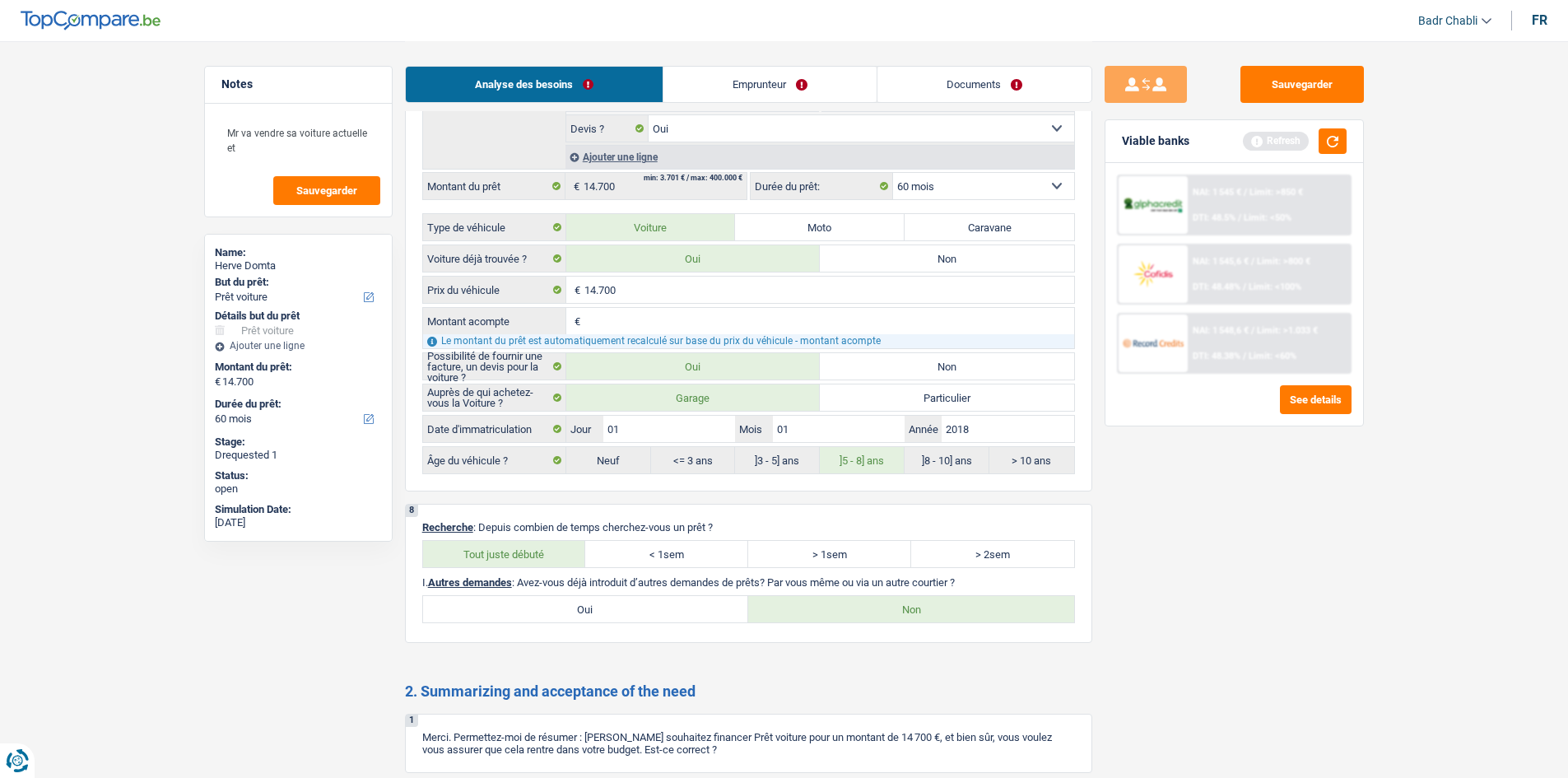
scroll to position [2140, 0]
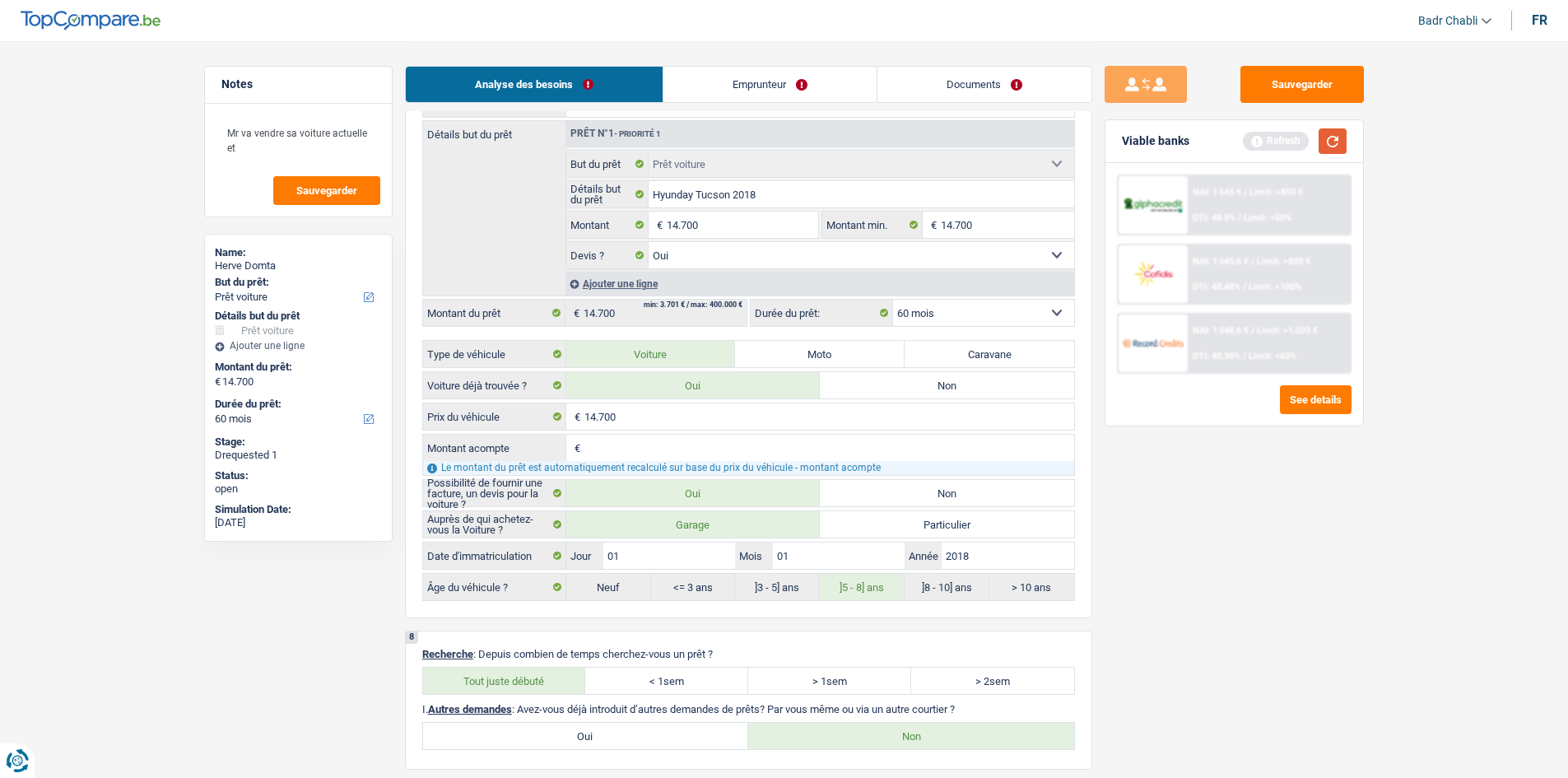
click at [1339, 149] on button "button" at bounding box center [1333, 141] width 28 height 26
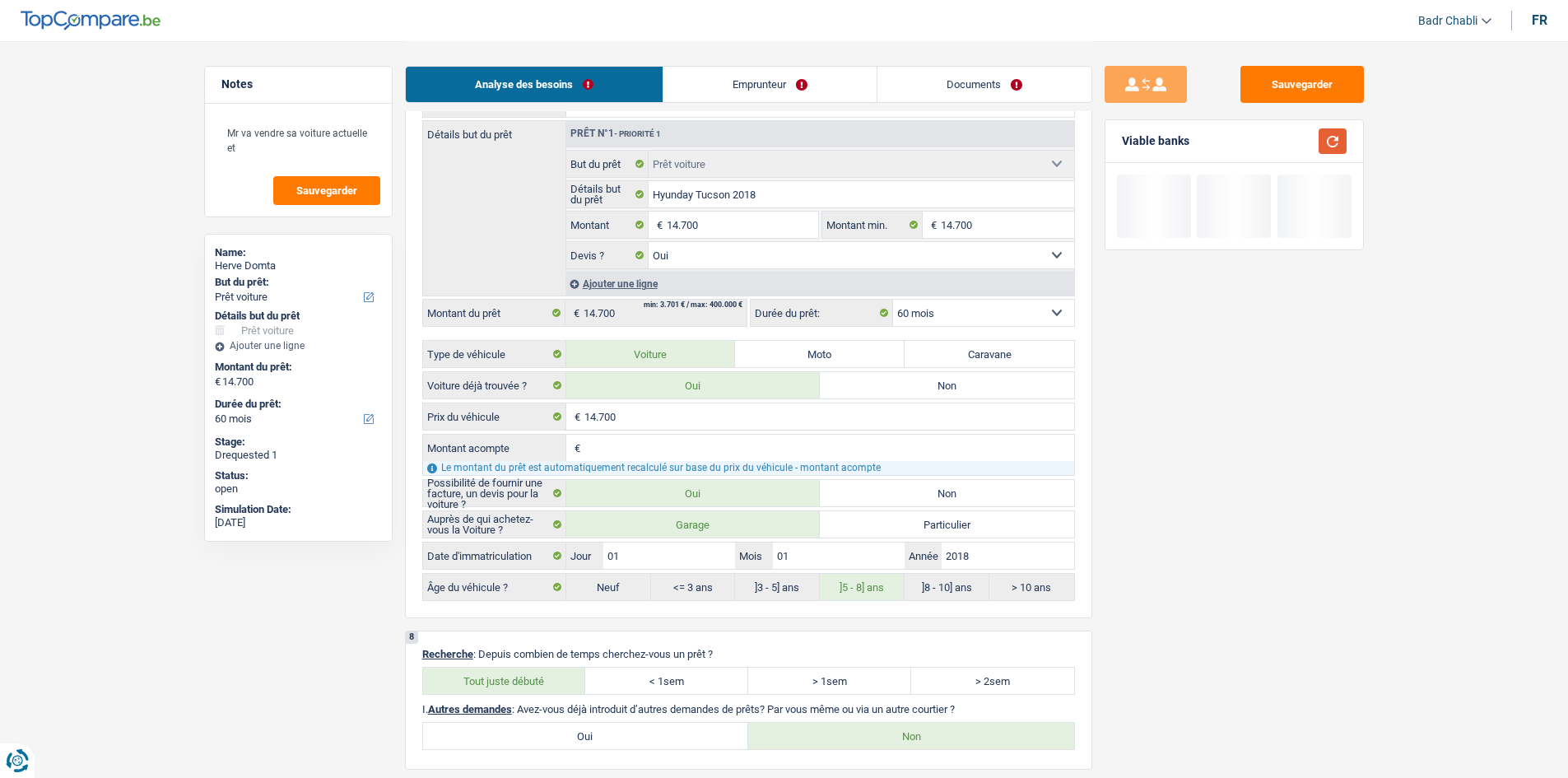
scroll to position [1646, 0]
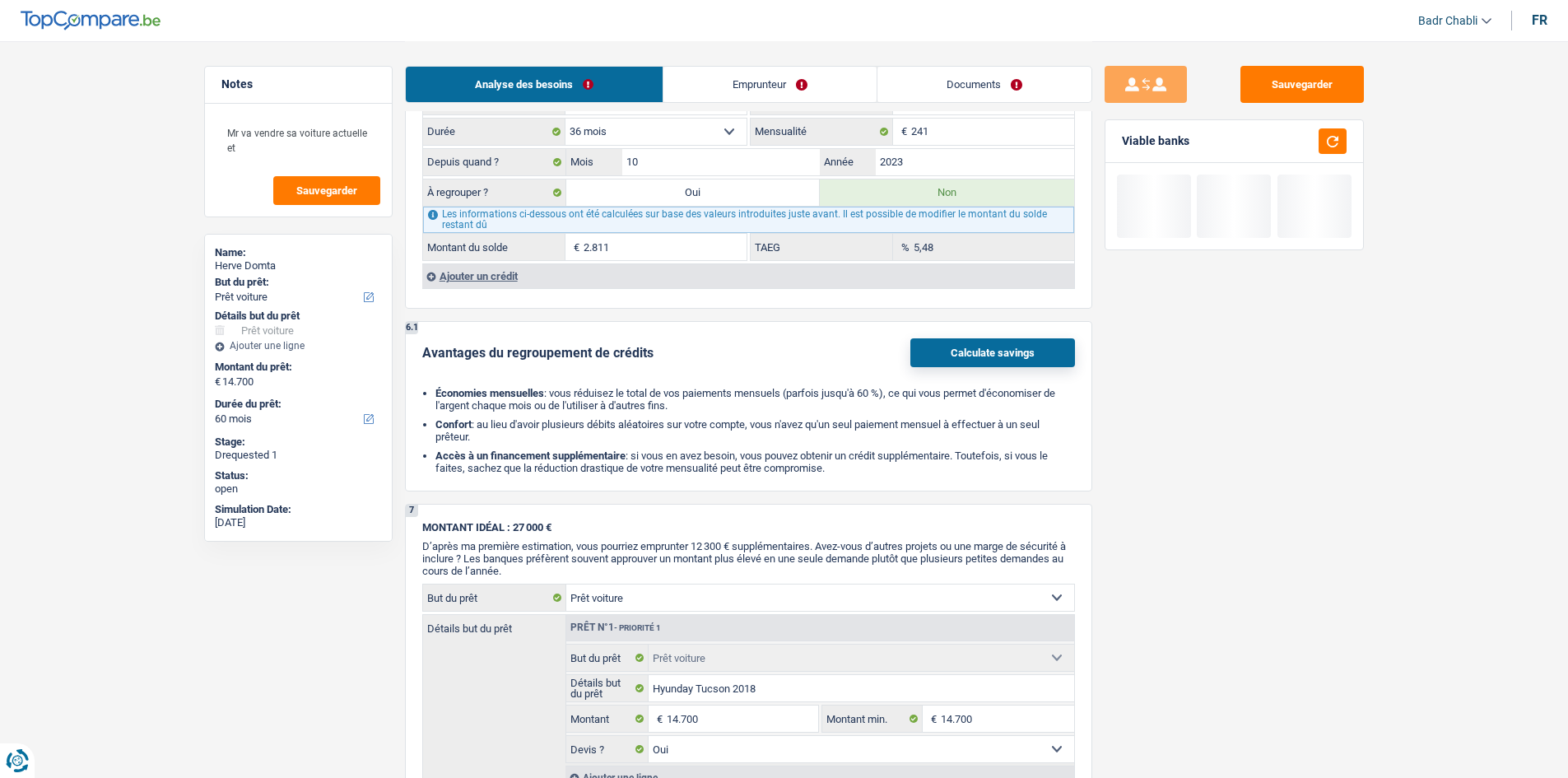
click at [766, 74] on link "Emprunteur" at bounding box center [770, 84] width 213 height 35
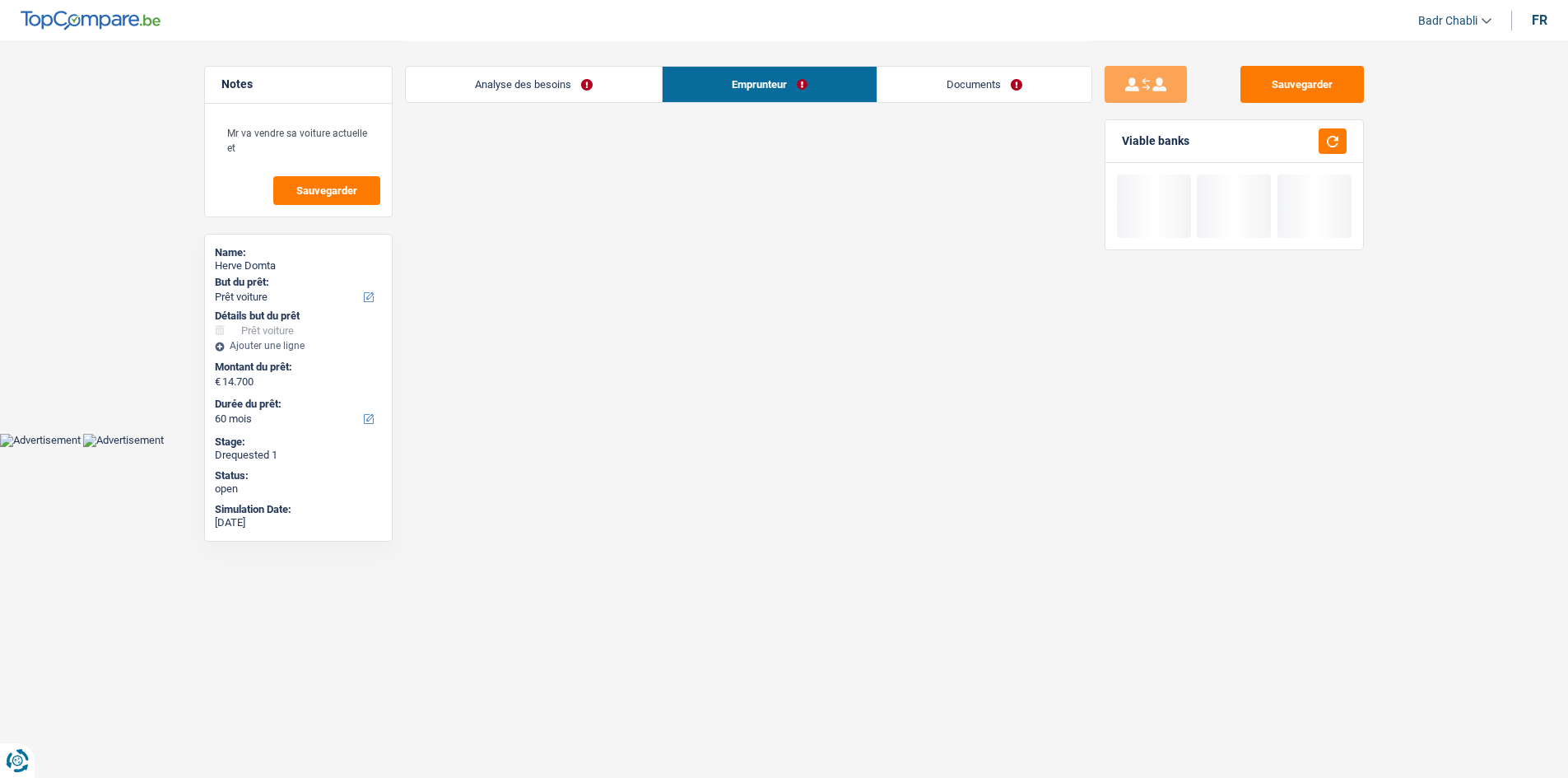
scroll to position [0, 0]
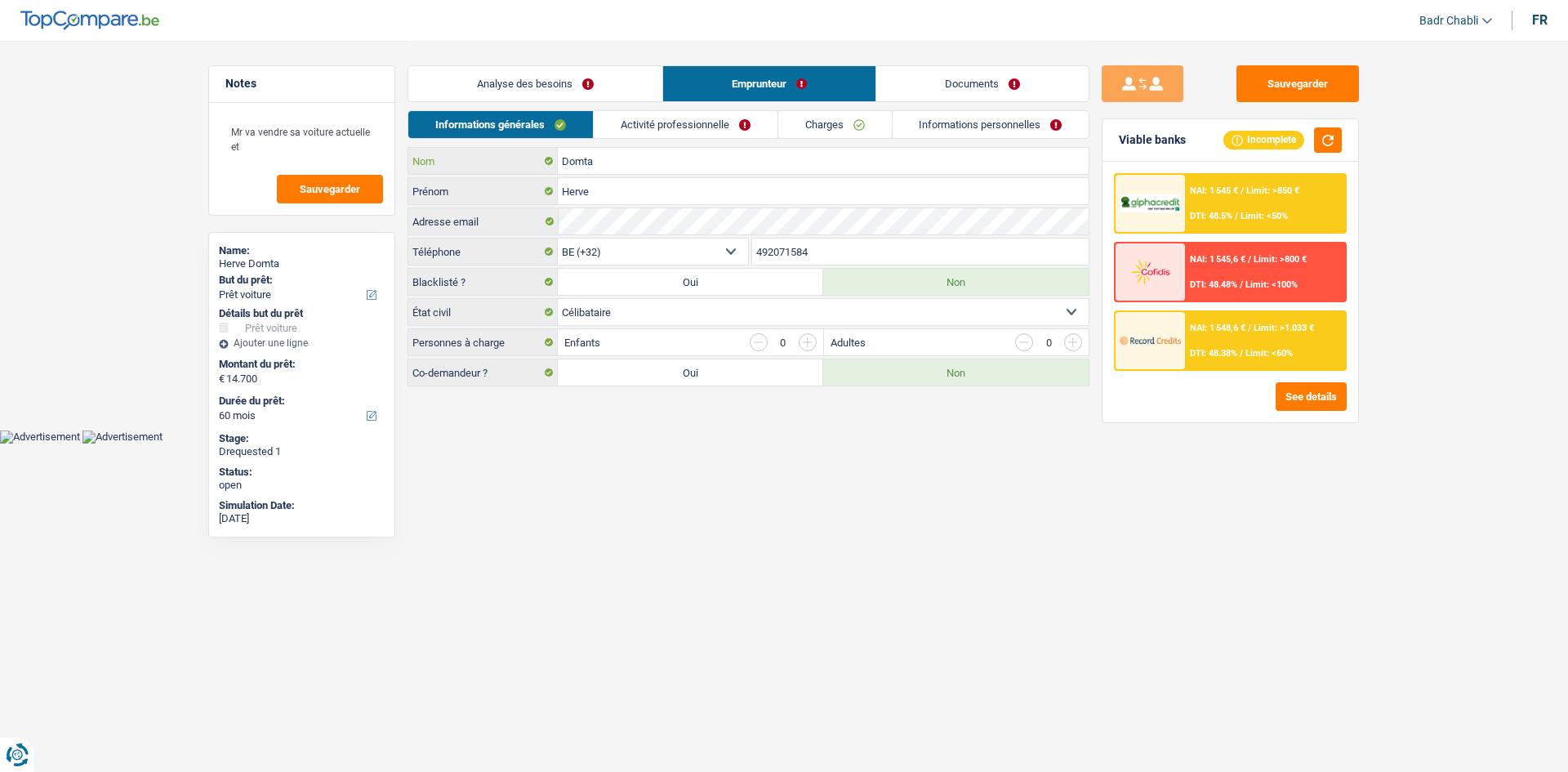
click at [639, 157] on input "Domta" at bounding box center [824, 161] width 531 height 26
click at [657, 140] on div "Informations générales Activité professionnelle Charges Informations personnell…" at bounding box center [749, 128] width 682 height 37
click at [661, 168] on input "Domta" at bounding box center [824, 161] width 531 height 26
paste input "Kamse"
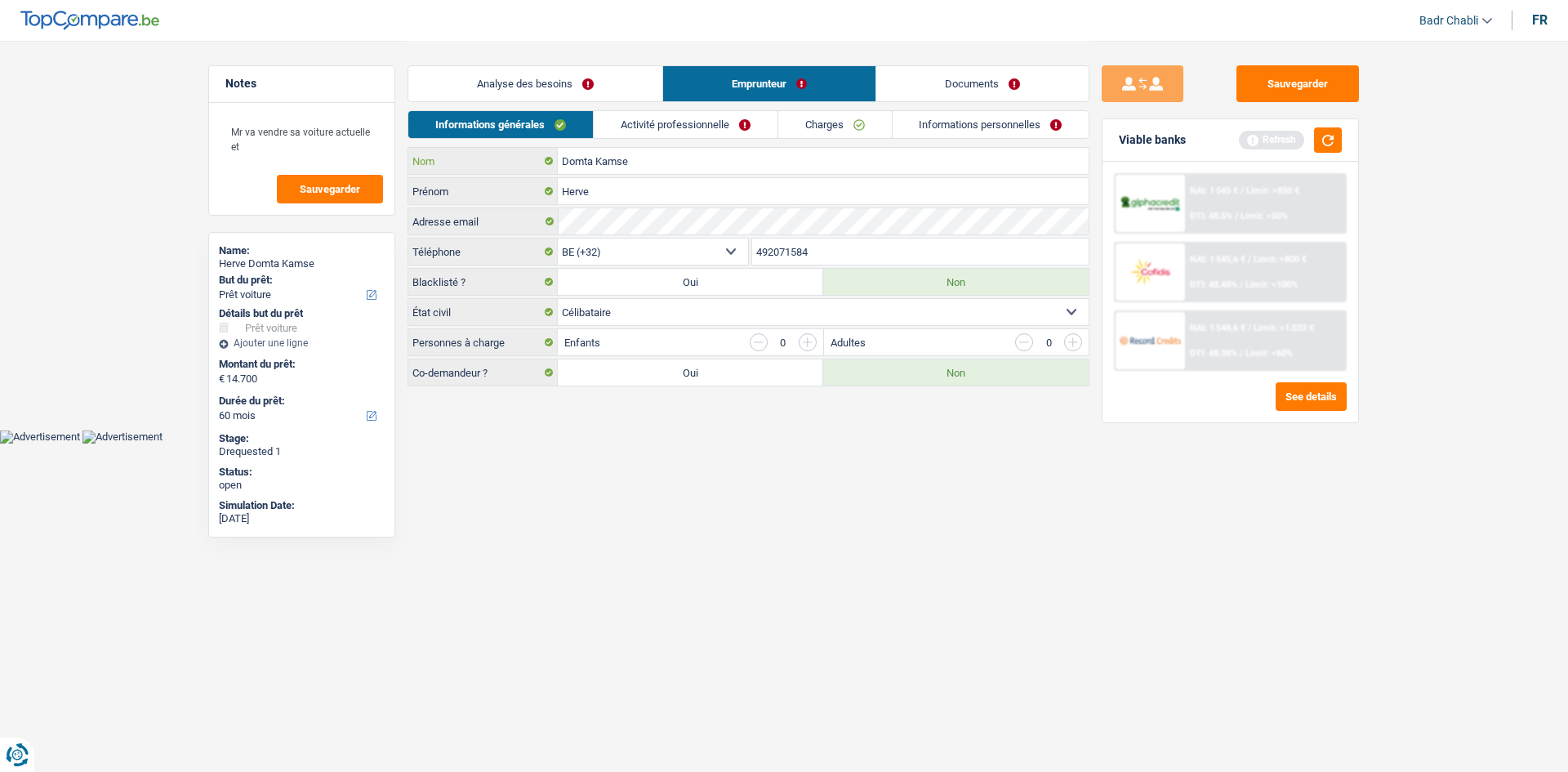
type input "Domta Kamse"
click at [619, 202] on input "Herve" at bounding box center [824, 191] width 531 height 26
paste input "Landry"
type input "Herve Landry"
click at [620, 157] on input "Domta Kamse" at bounding box center [824, 161] width 531 height 26
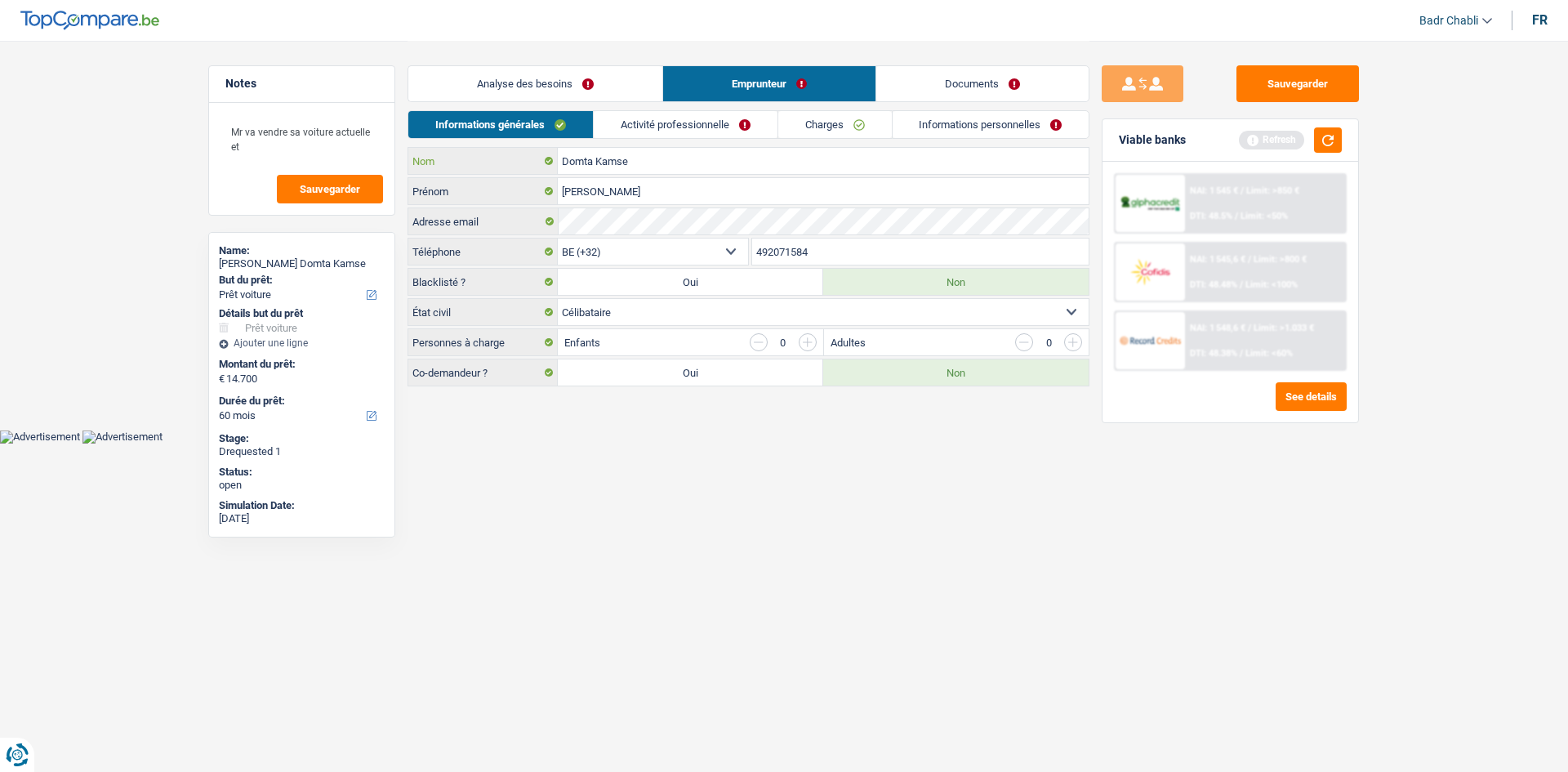
click at [620, 157] on input "Domta Kamse" at bounding box center [824, 161] width 531 height 26
click at [628, 195] on input "Herve Landry" at bounding box center [824, 191] width 531 height 26
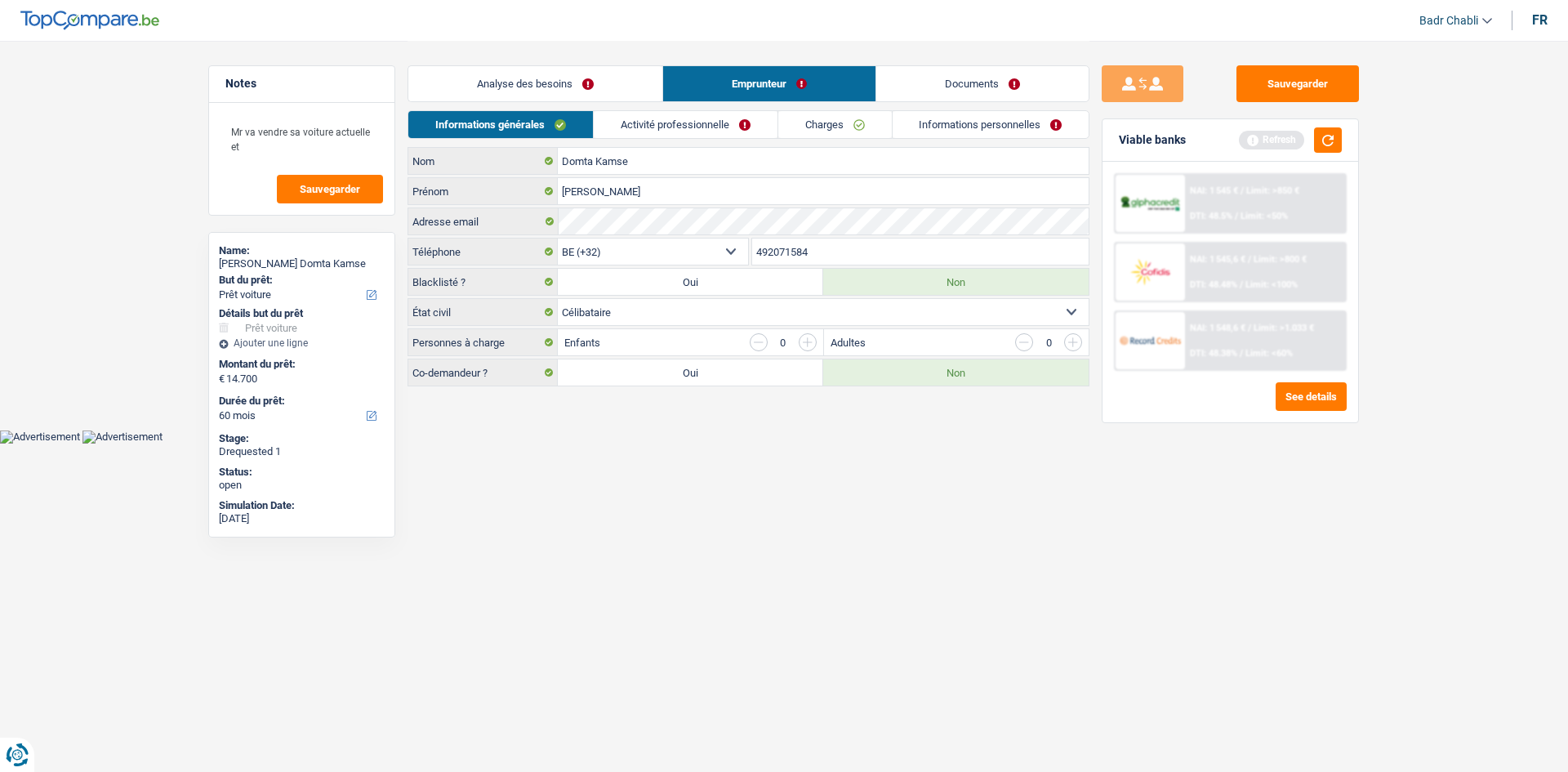
drag, startPoint x: 523, startPoint y: 86, endPoint x: 535, endPoint y: 111, distance: 27.7
click at [523, 86] on link "Analyse des besoins" at bounding box center [535, 84] width 254 height 35
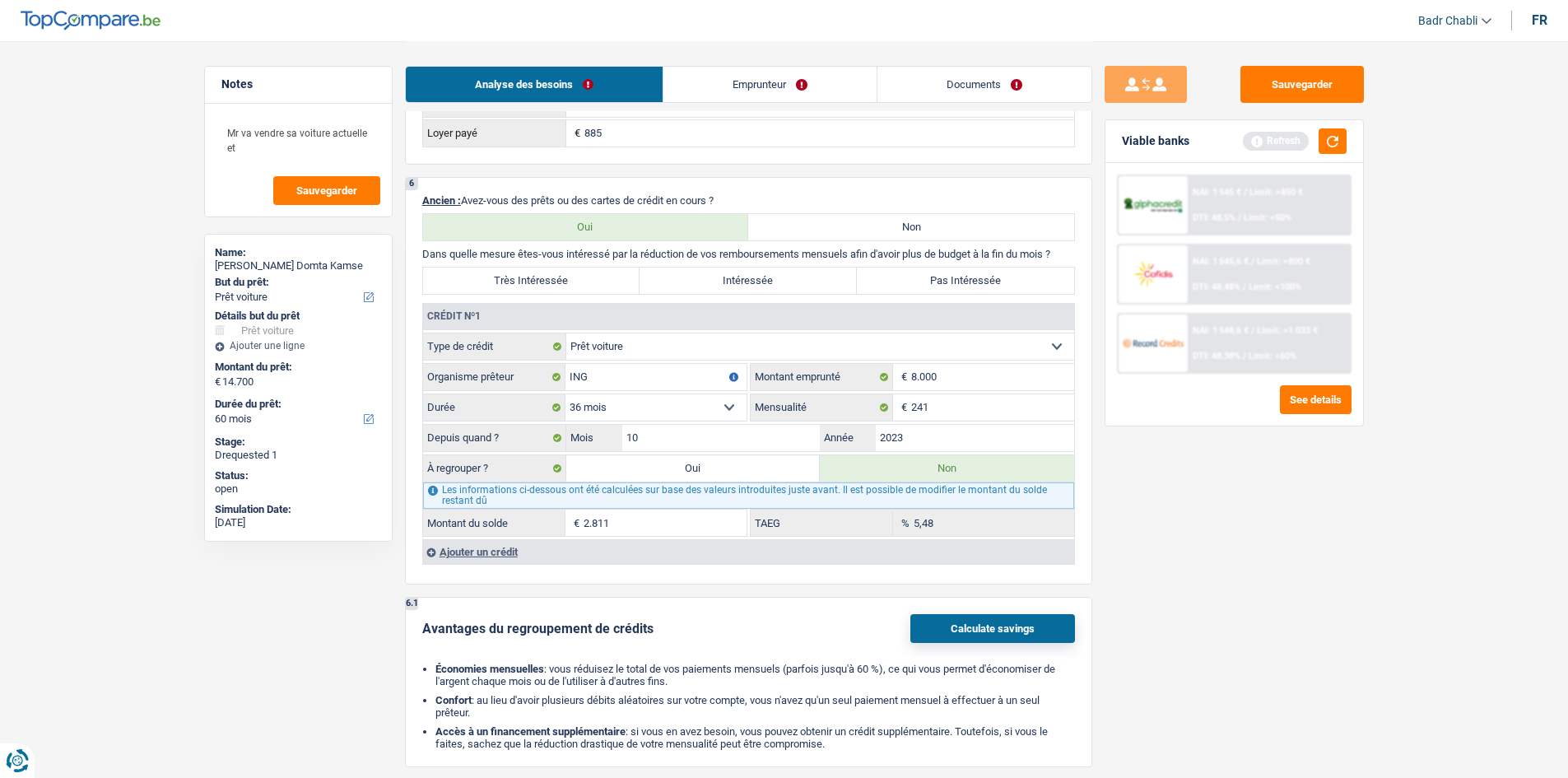
scroll to position [1399, 0]
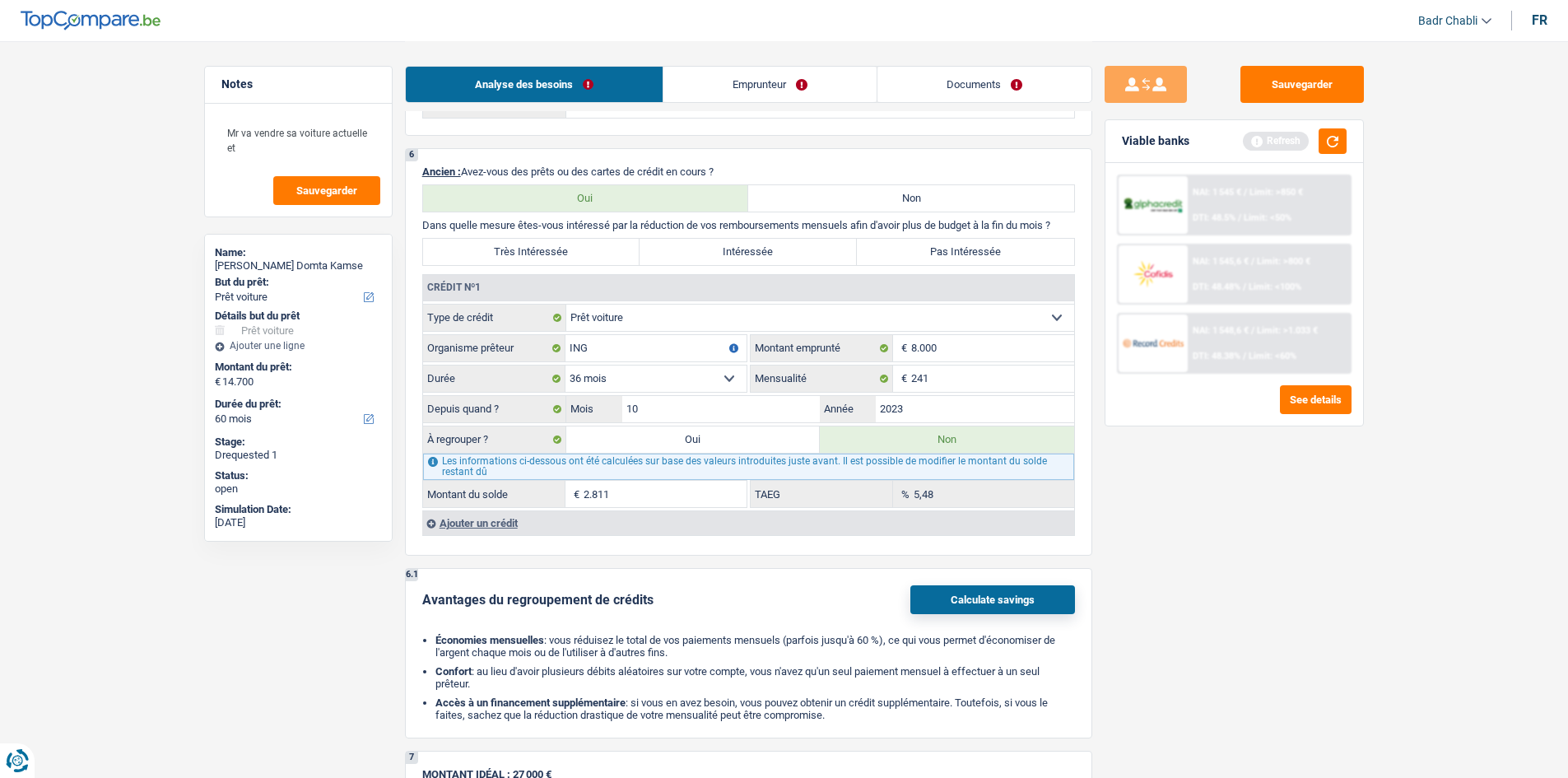
click at [967, 254] on label "Pas Intéressée" at bounding box center [965, 252] width 217 height 26
click at [967, 254] on input "Pas Intéressée" at bounding box center [965, 252] width 217 height 26
radio input "true"
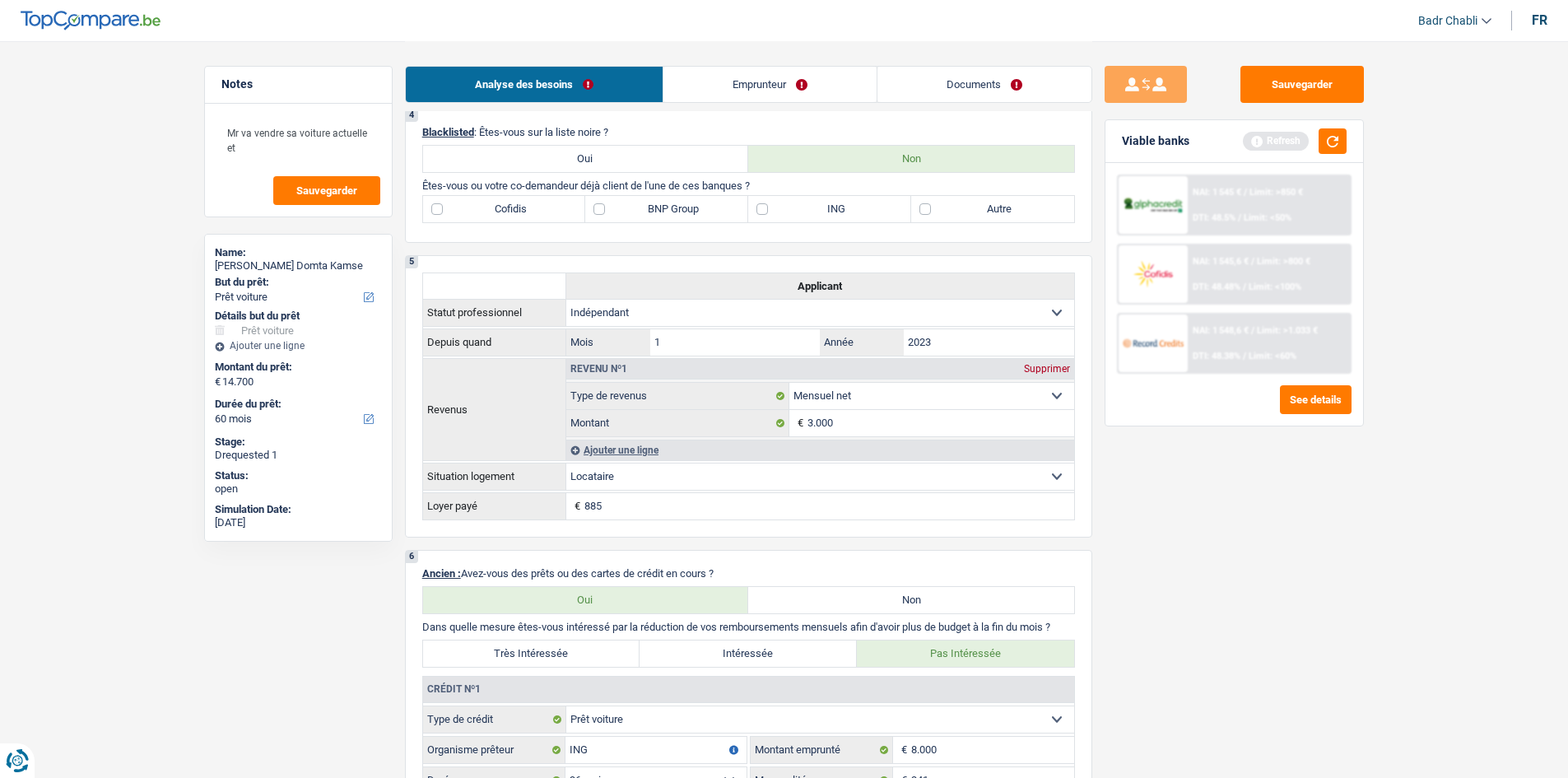
scroll to position [1070, 0]
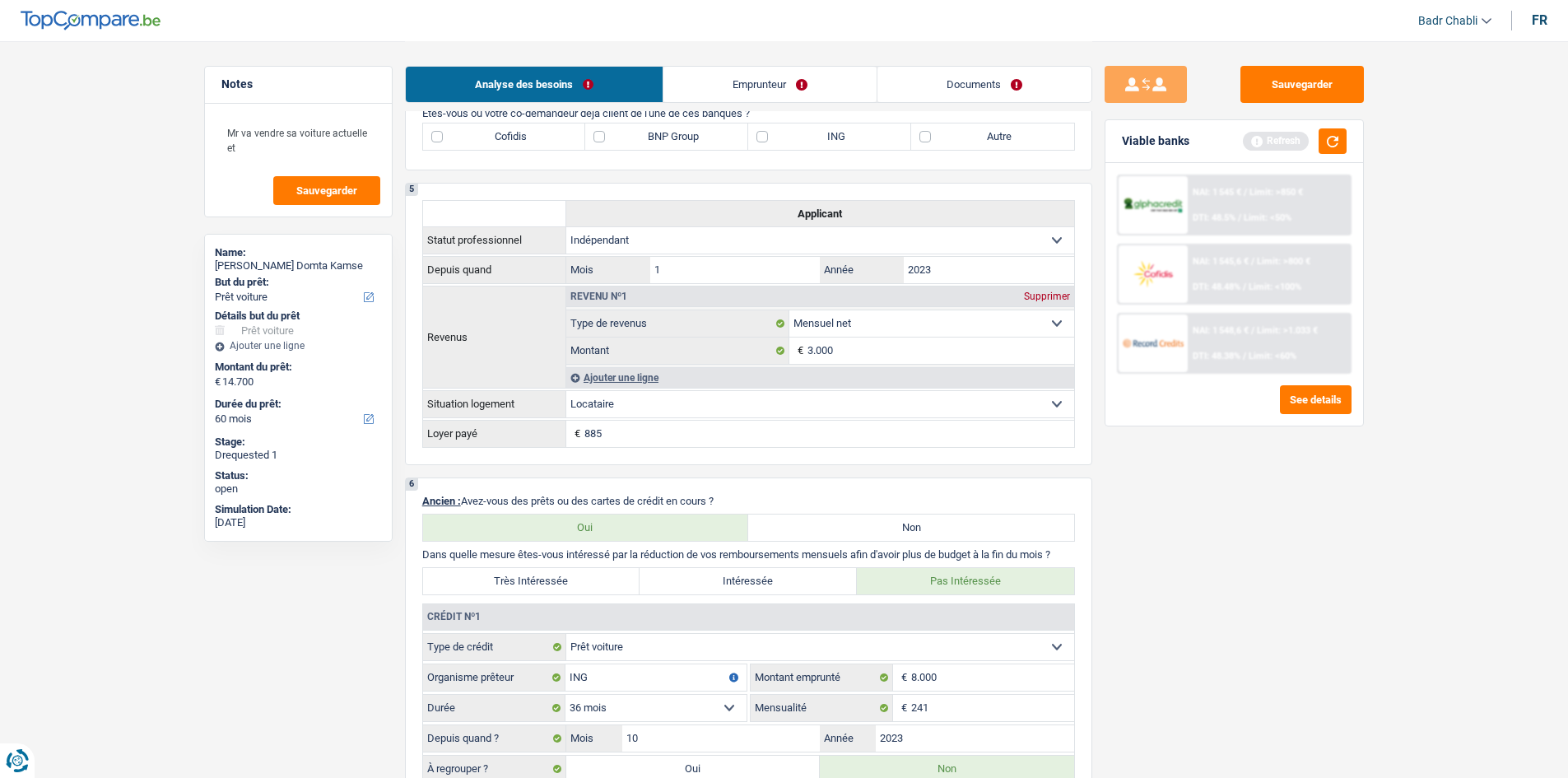
click at [762, 137] on label "ING" at bounding box center [829, 136] width 163 height 26
click at [762, 137] on input "ING" at bounding box center [829, 136] width 163 height 26
checkbox input "true"
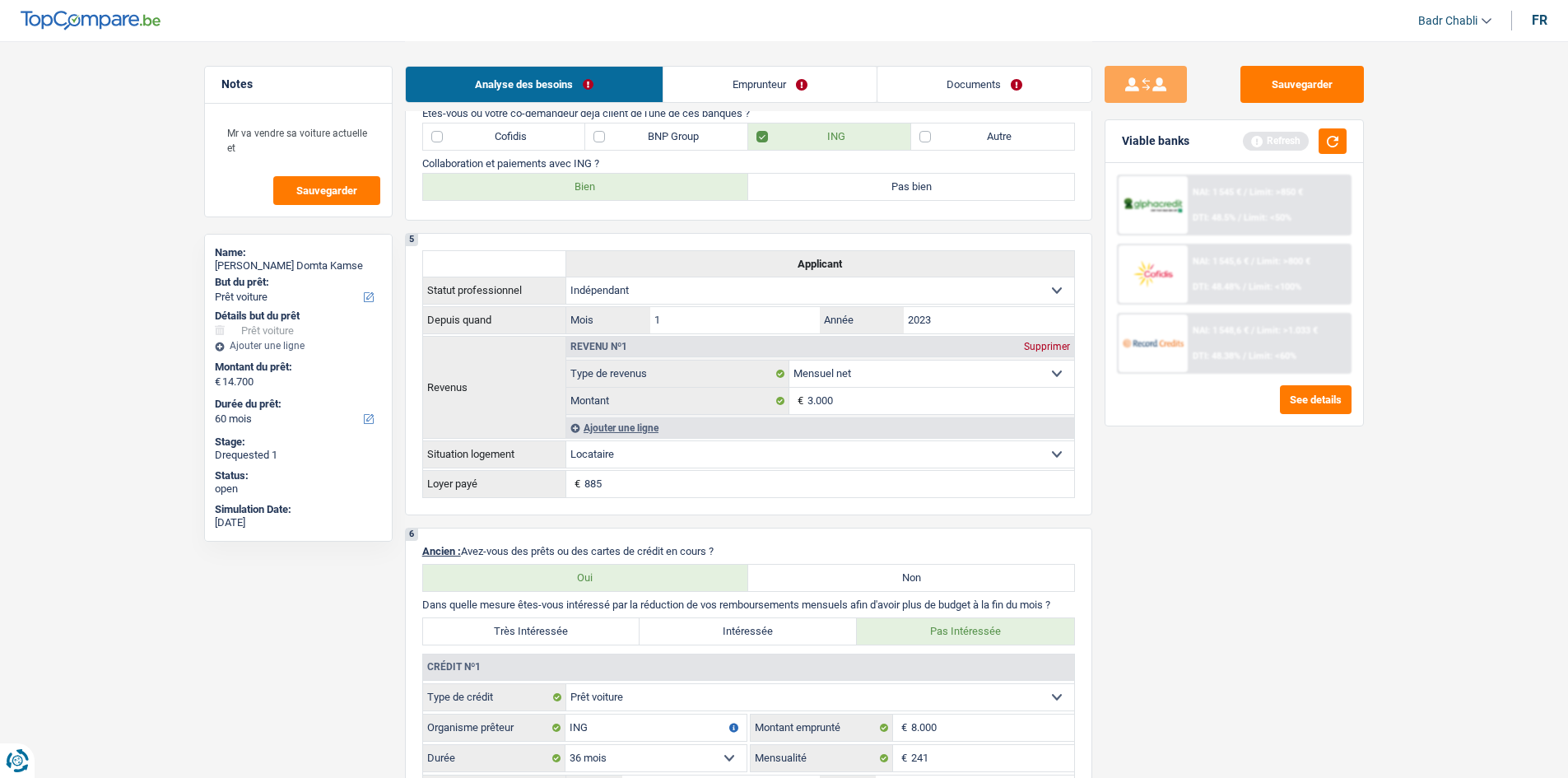
click at [693, 184] on label "Bien" at bounding box center [586, 187] width 326 height 26
click at [693, 184] on input "Bien" at bounding box center [586, 187] width 326 height 26
radio input "true"
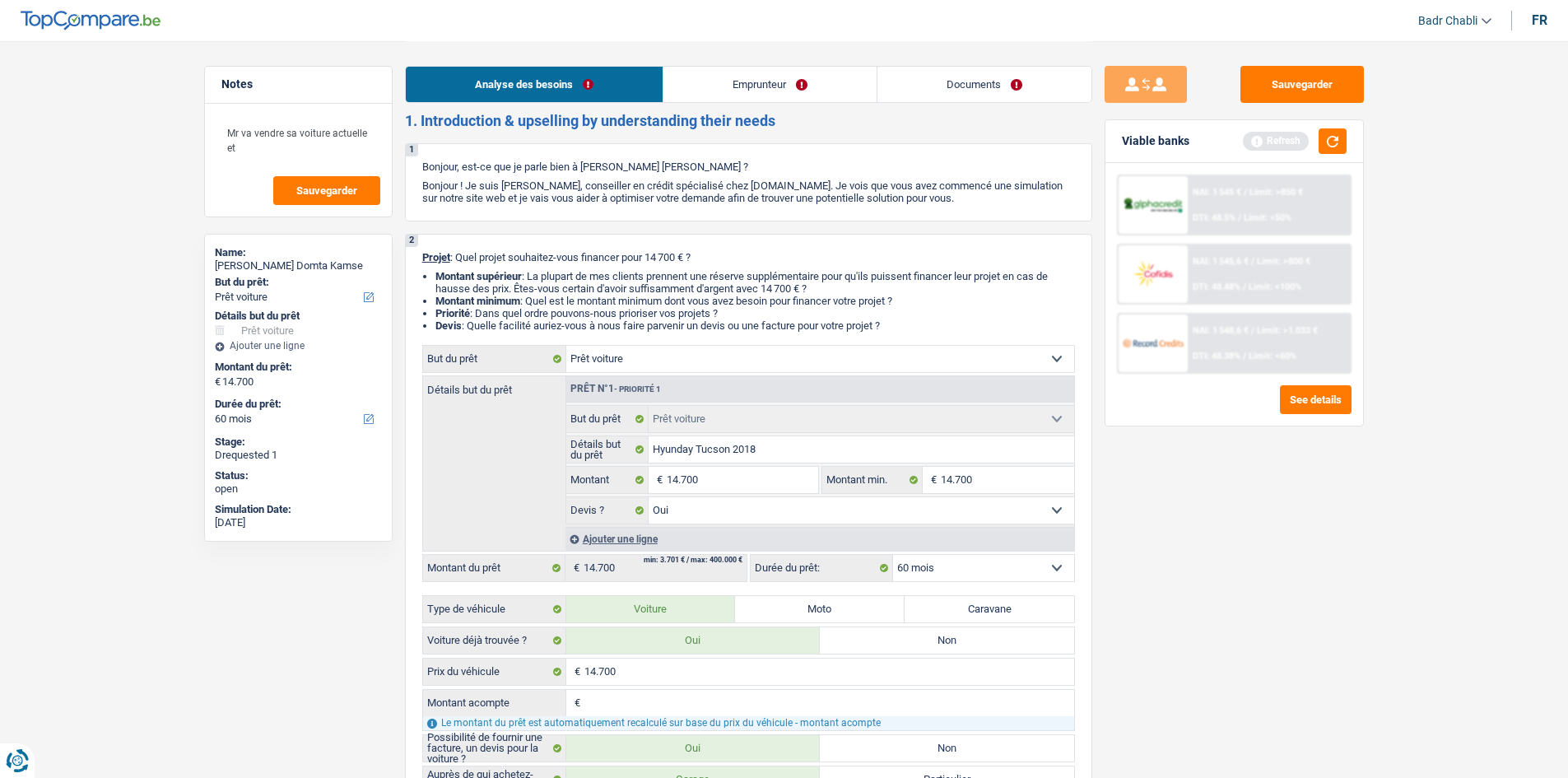
scroll to position [0, 0]
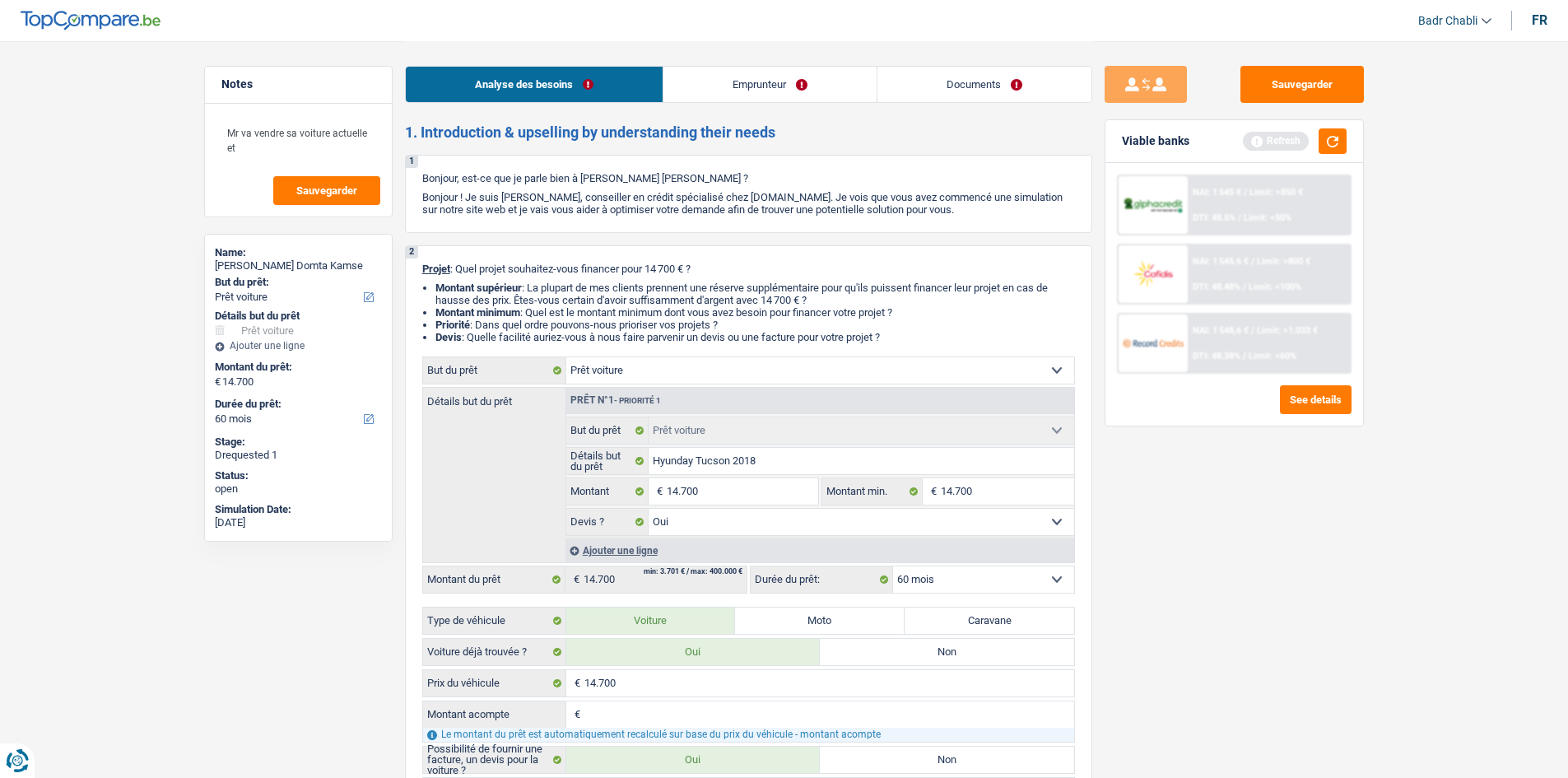
click at [750, 84] on link "Emprunteur" at bounding box center [770, 84] width 213 height 35
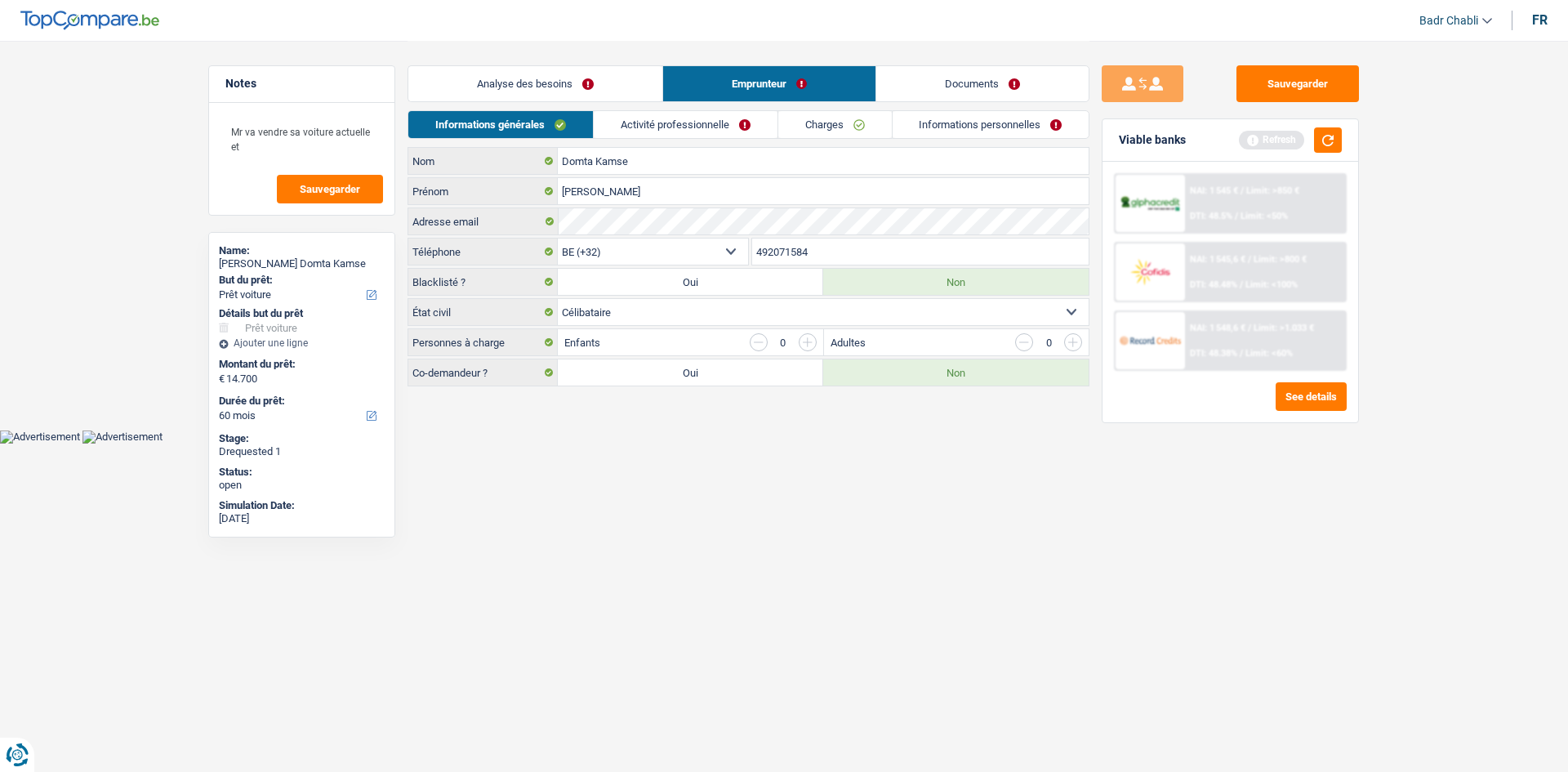
click at [656, 122] on link "Activité professionnelle" at bounding box center [686, 124] width 183 height 27
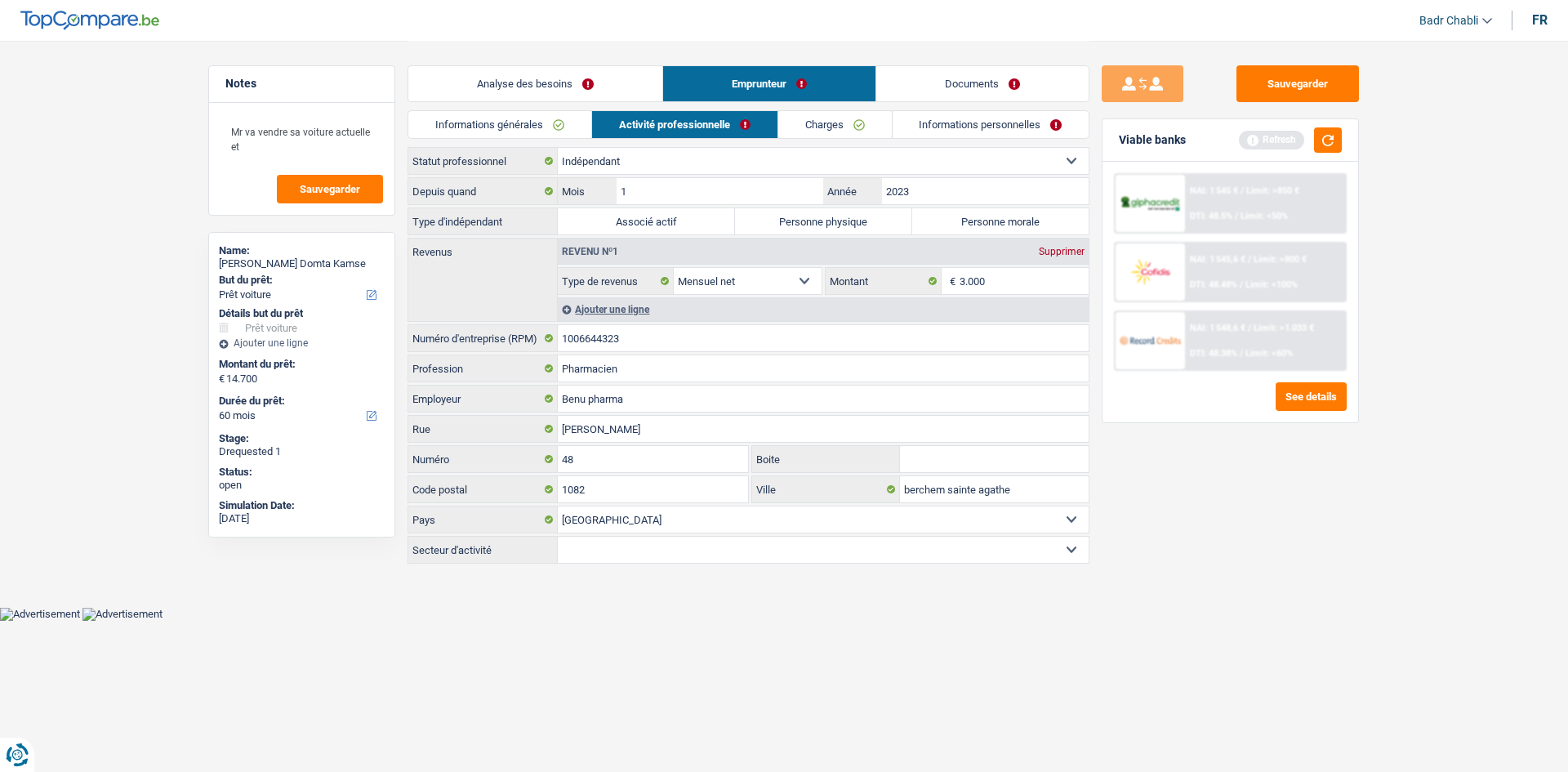
click at [835, 217] on label "Personne physique" at bounding box center [824, 221] width 177 height 26
click at [835, 217] on input "Personne physique" at bounding box center [824, 221] width 177 height 26
radio input "true"
click at [645, 341] on input "1006644323" at bounding box center [824, 338] width 531 height 26
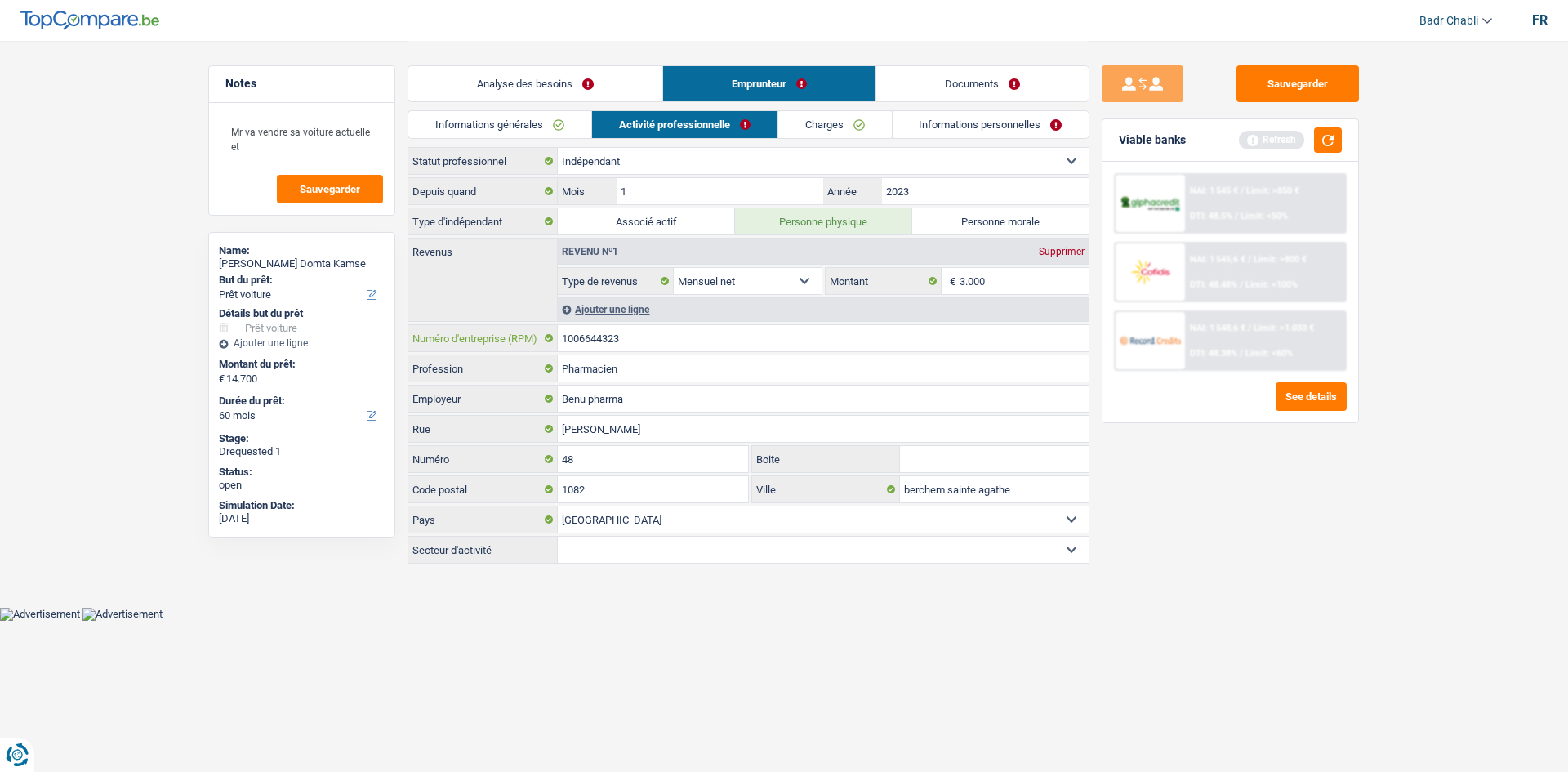
click at [645, 341] on input "1006644323" at bounding box center [824, 338] width 531 height 26
click at [730, 184] on input "1" at bounding box center [720, 191] width 207 height 26
click at [929, 189] on input "2023" at bounding box center [985, 191] width 207 height 26
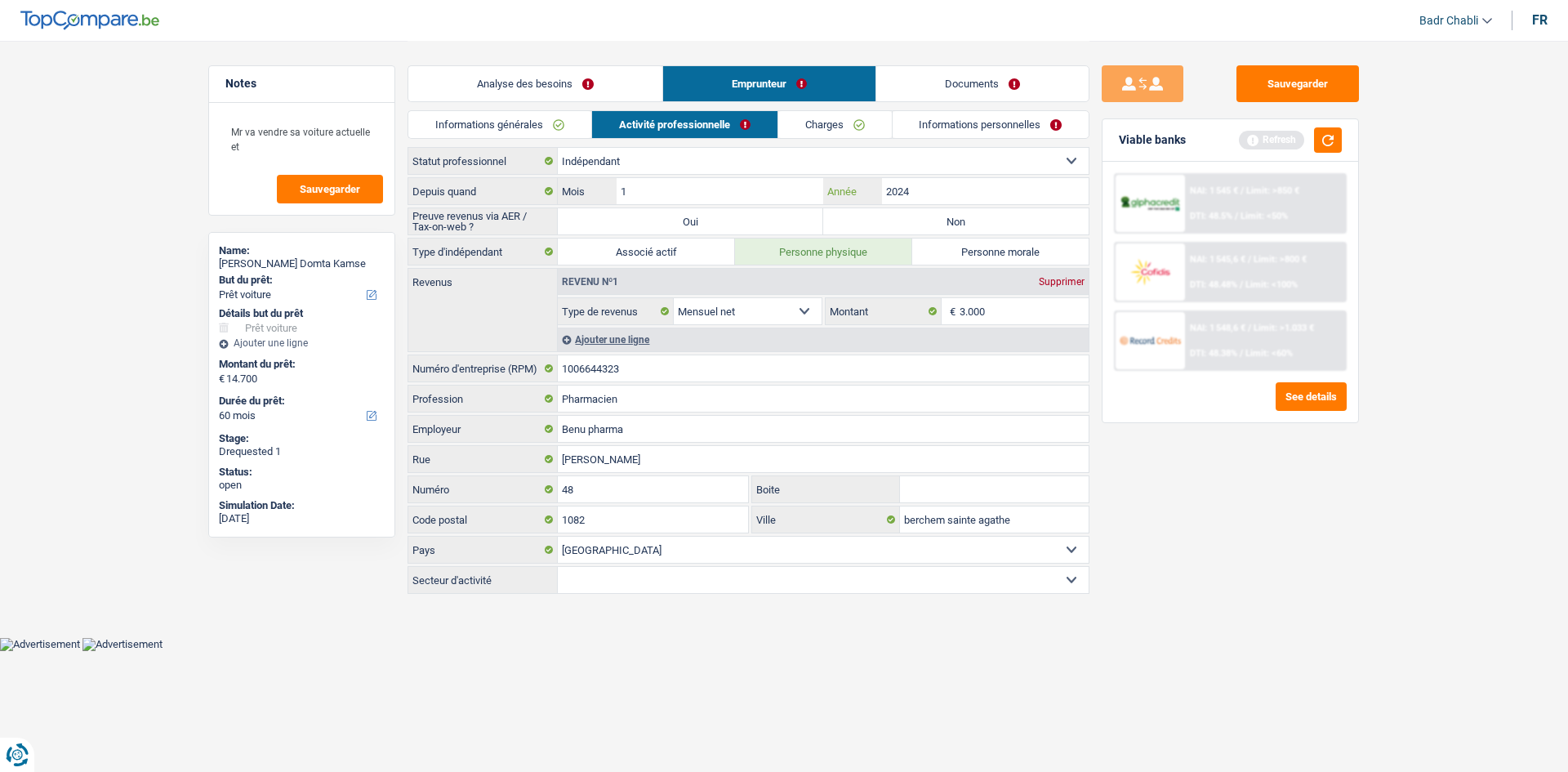
type input "2024"
click at [935, 222] on label "Non" at bounding box center [957, 221] width 266 height 26
click at [935, 222] on input "Non" at bounding box center [957, 221] width 266 height 26
radio input "true"
click at [680, 222] on label "Oui" at bounding box center [691, 221] width 266 height 26
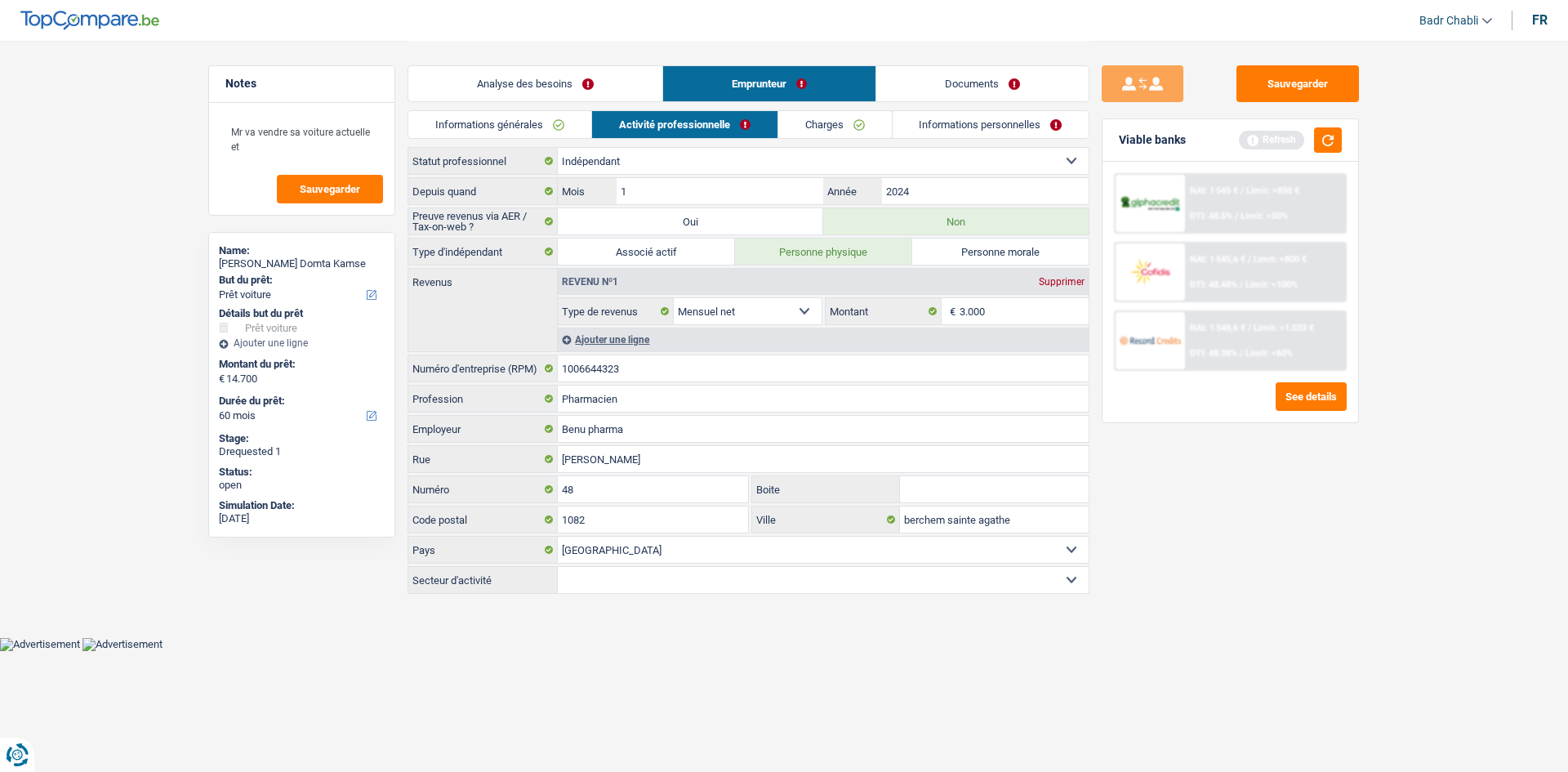
click at [680, 222] on input "Oui" at bounding box center [691, 221] width 266 height 26
radio input "true"
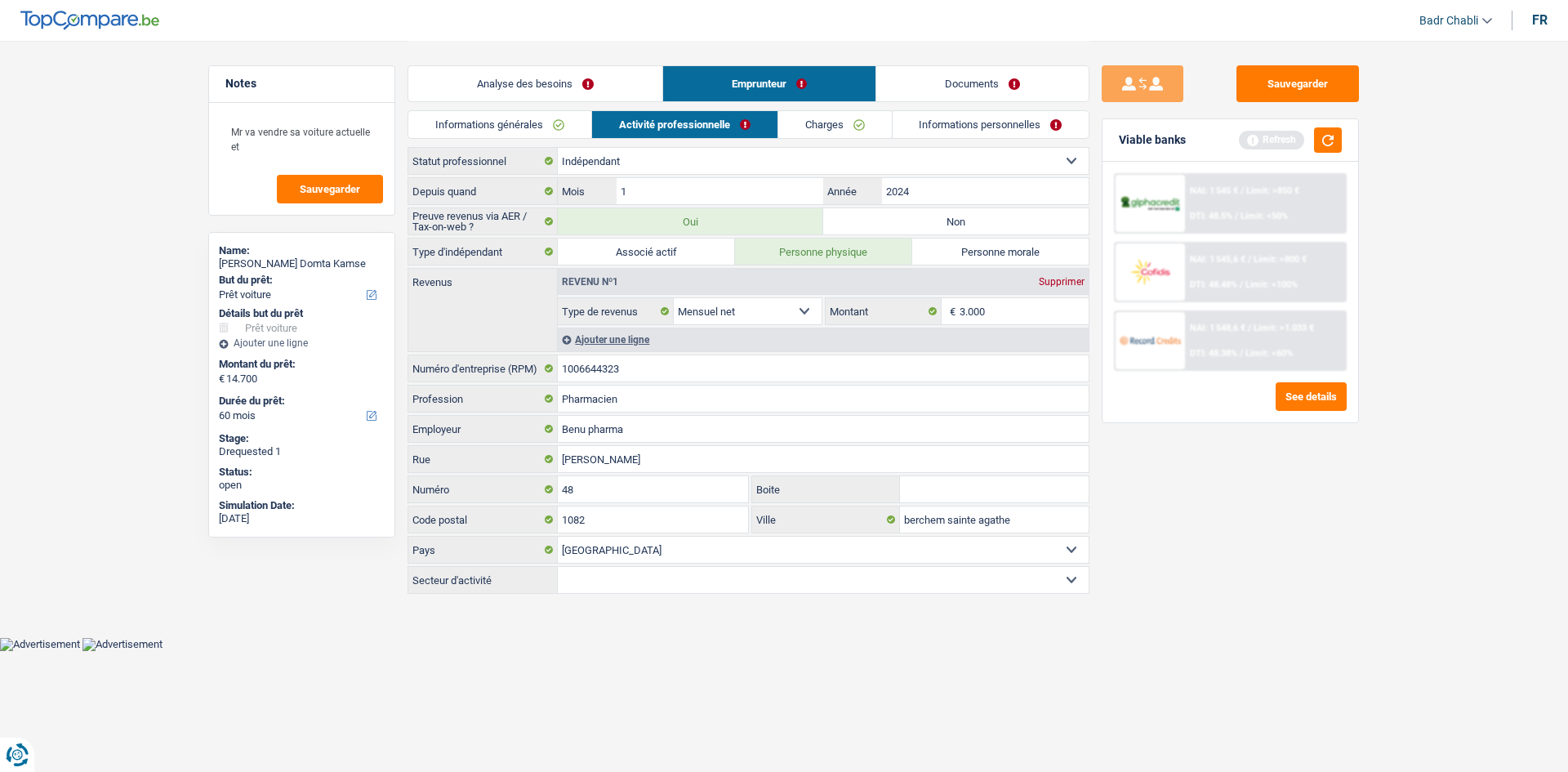
click at [812, 121] on link "Charges" at bounding box center [835, 124] width 114 height 27
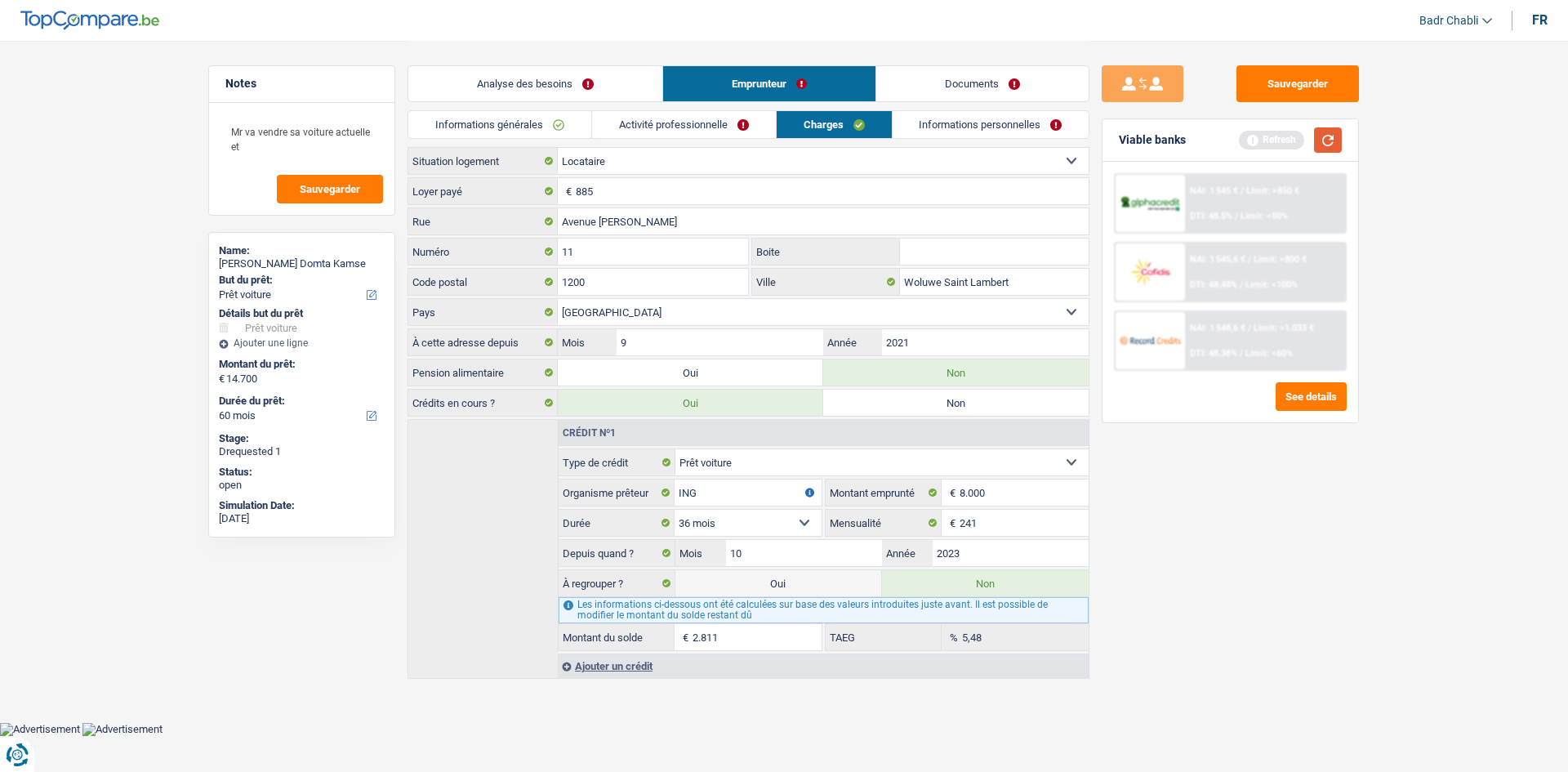
click at [1330, 140] on button "button" at bounding box center [1328, 140] width 28 height 25
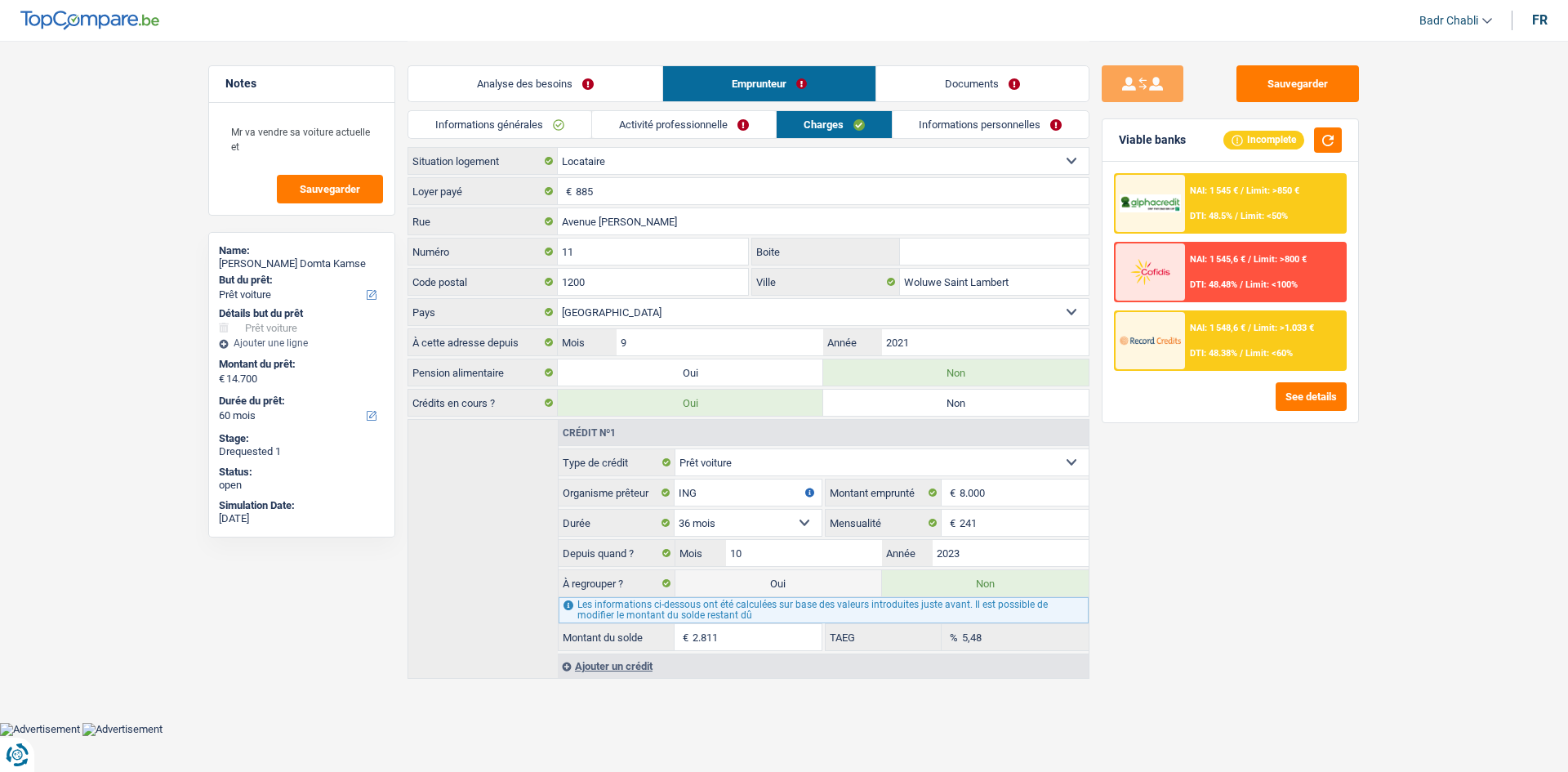
click at [581, 92] on link "Analyse des besoins" at bounding box center [535, 84] width 254 height 35
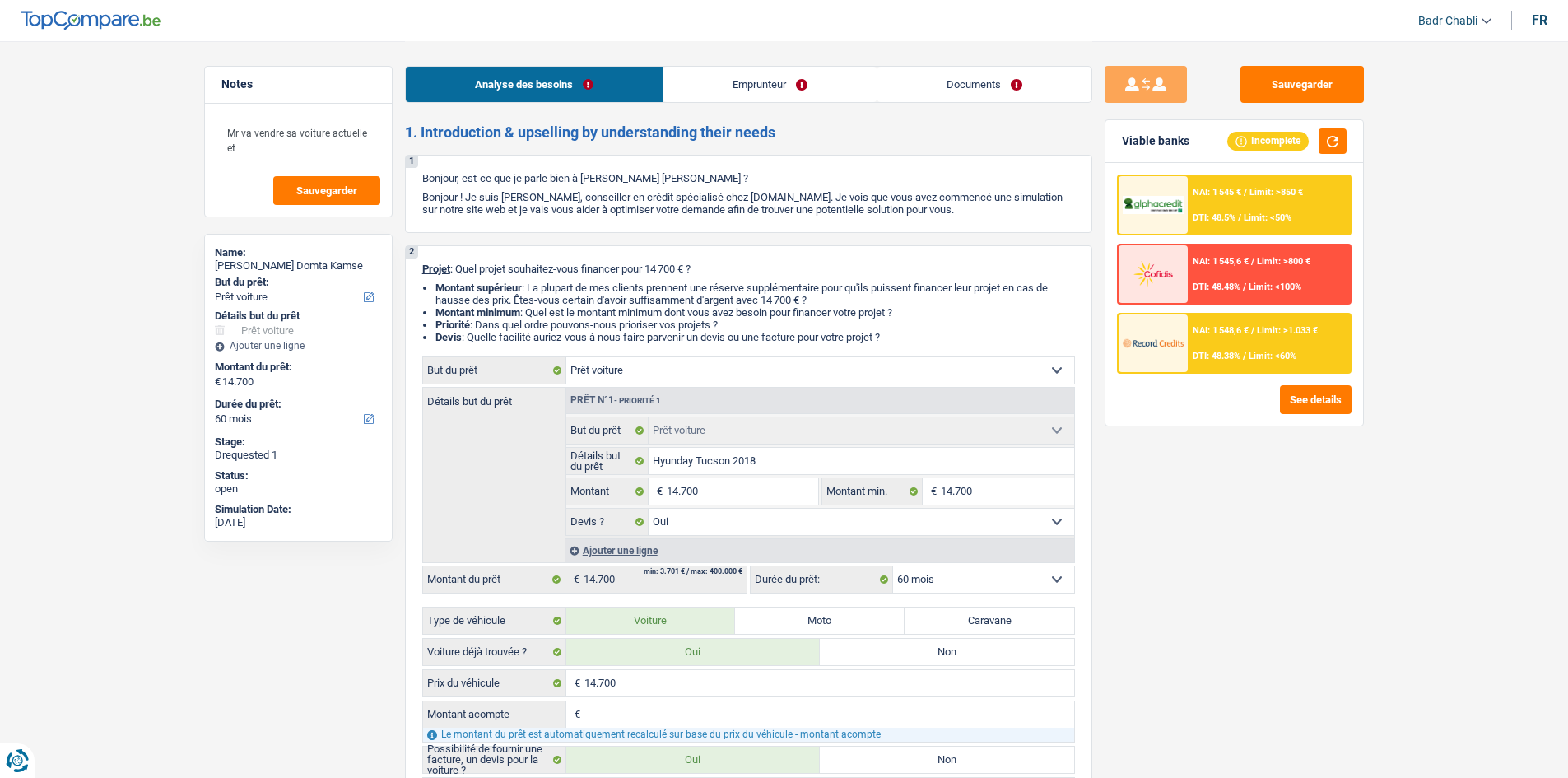
click at [734, 91] on link "Emprunteur" at bounding box center [770, 84] width 213 height 35
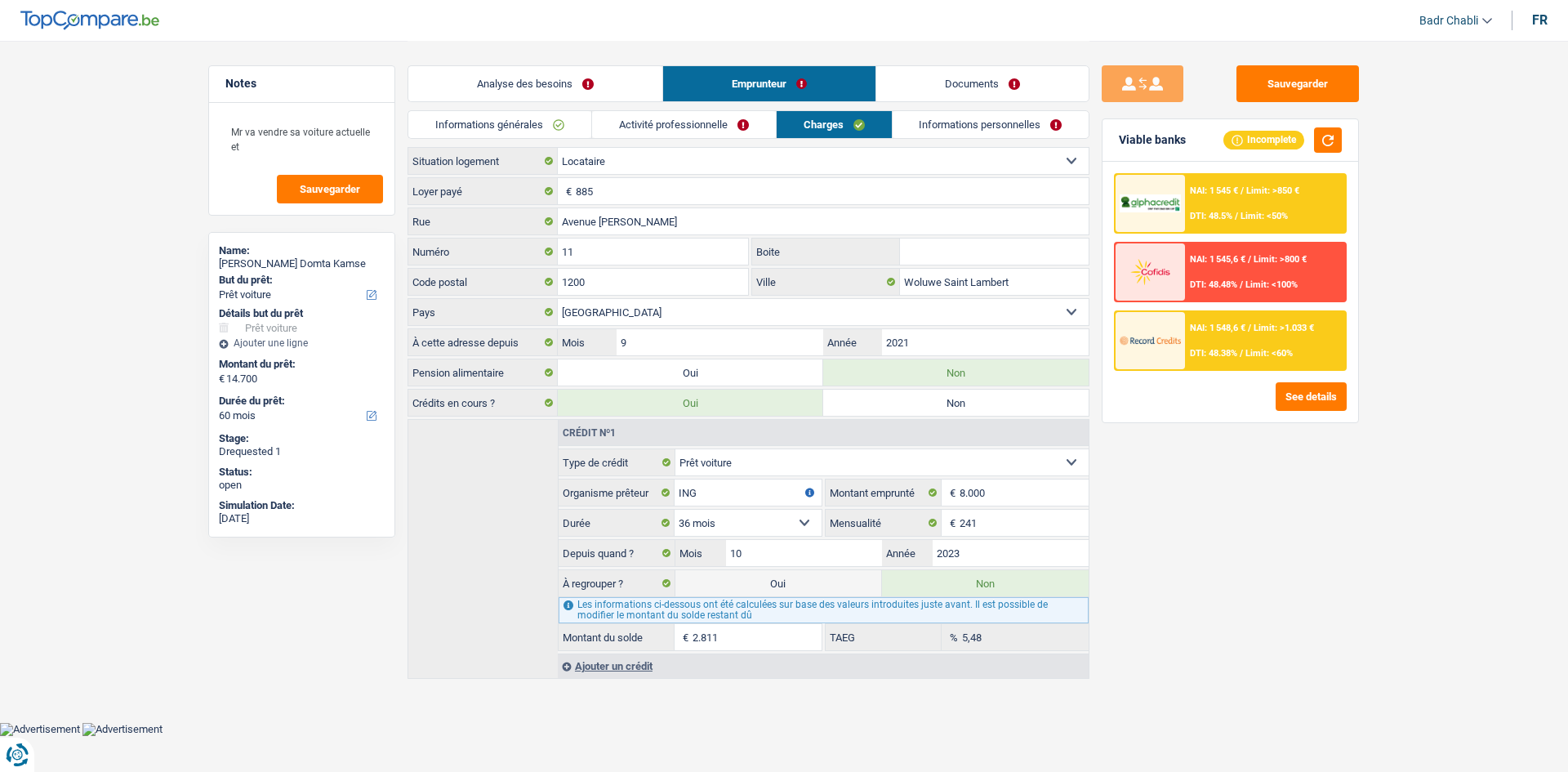
click at [686, 130] on link "Activité professionnelle" at bounding box center [684, 124] width 183 height 27
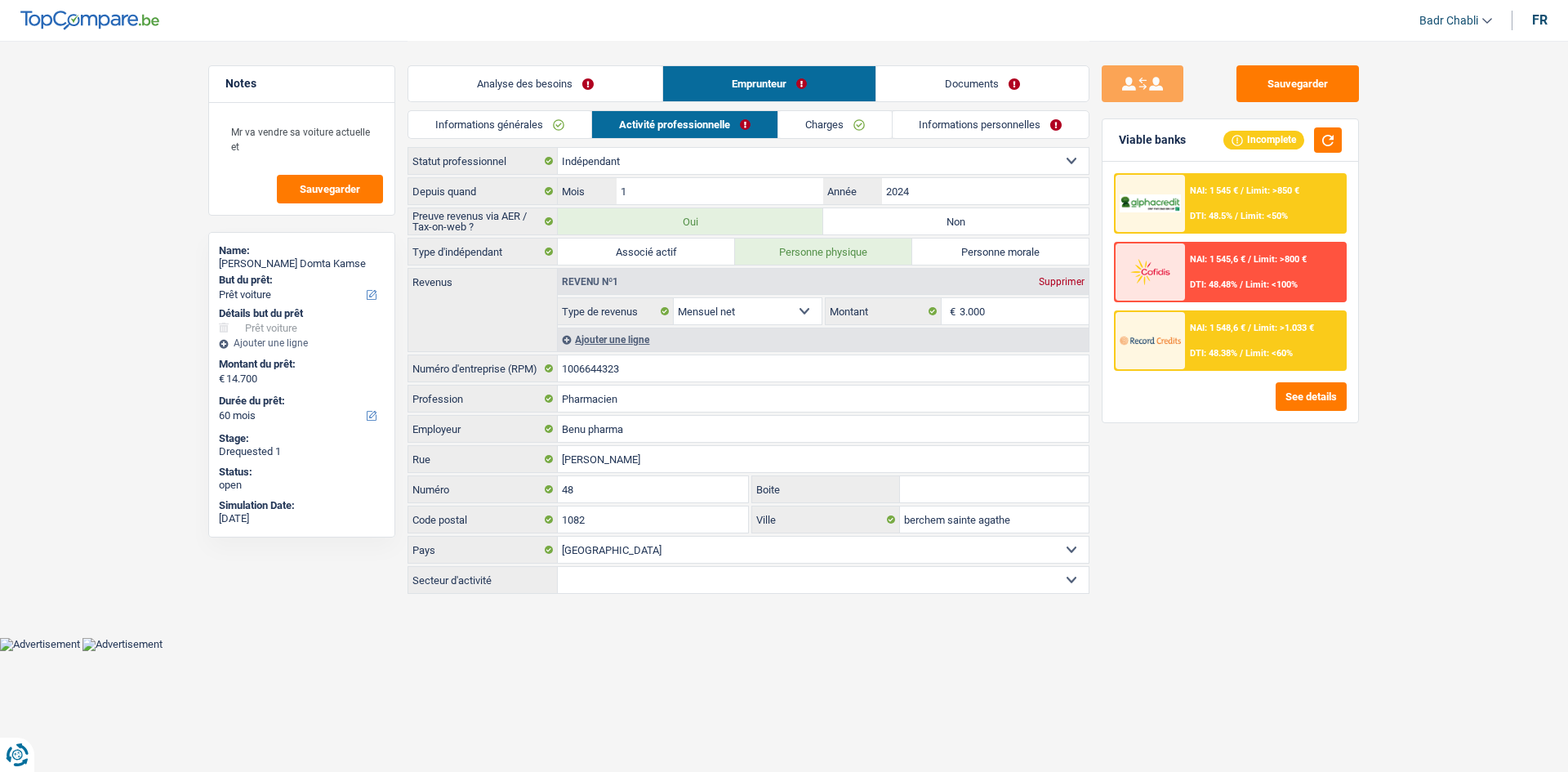
click at [701, 164] on select "Ouvrier Employé privé Employé public Invalide Indépendant Pensionné Chômeur Mut…" at bounding box center [824, 161] width 531 height 26
select select "privateEmployee"
click at [558, 148] on select "Ouvrier Employé privé Employé public Invalide Indépendant Pensionné Chômeur Mut…" at bounding box center [824, 161] width 531 height 26
select select "netSalary"
select select "mealVouchers"
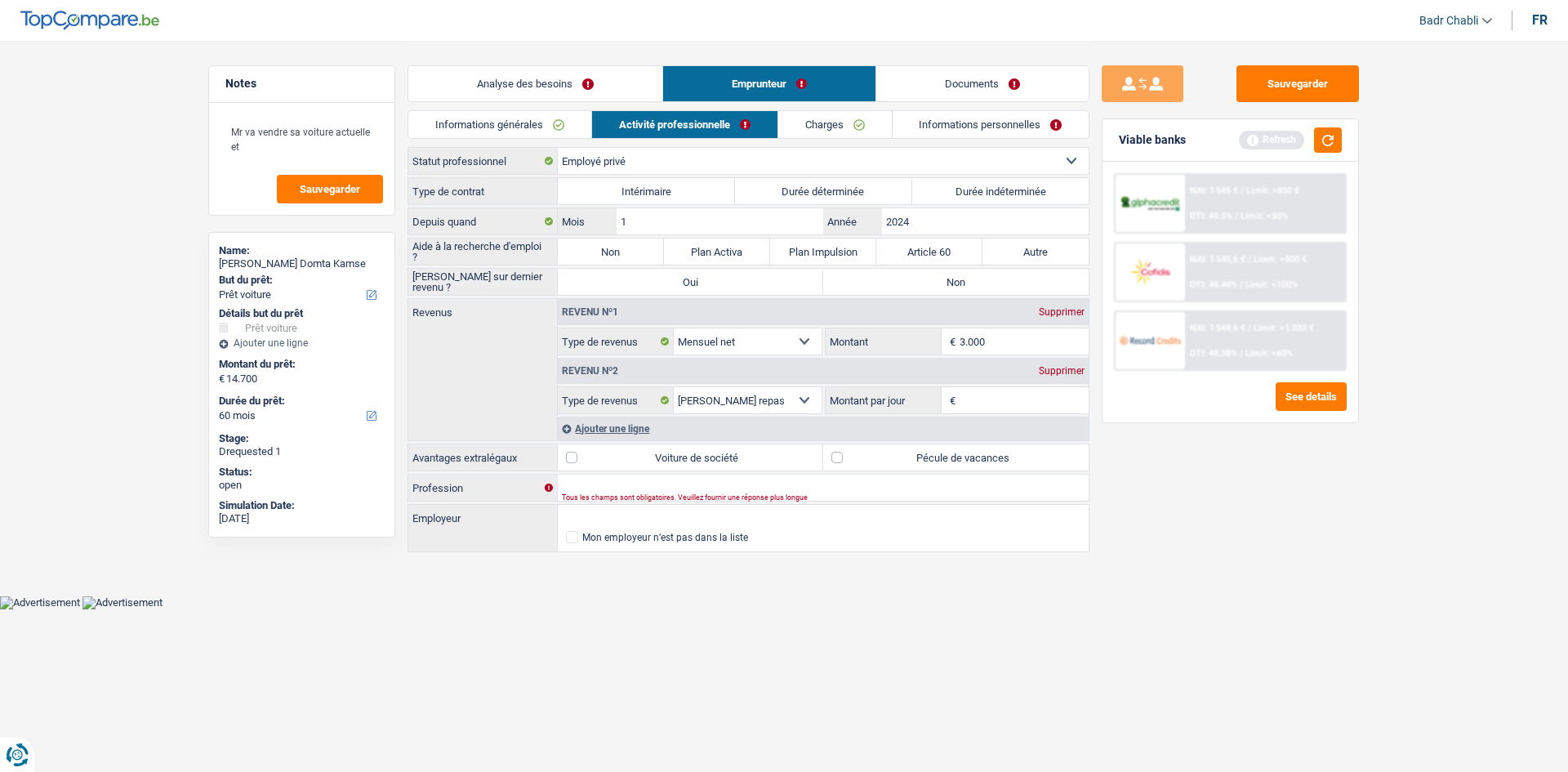
click at [979, 197] on label "Durée indéterminée" at bounding box center [1000, 191] width 177 height 26
click at [979, 197] on input "Durée indéterminée" at bounding box center [1000, 191] width 177 height 26
radio input "true"
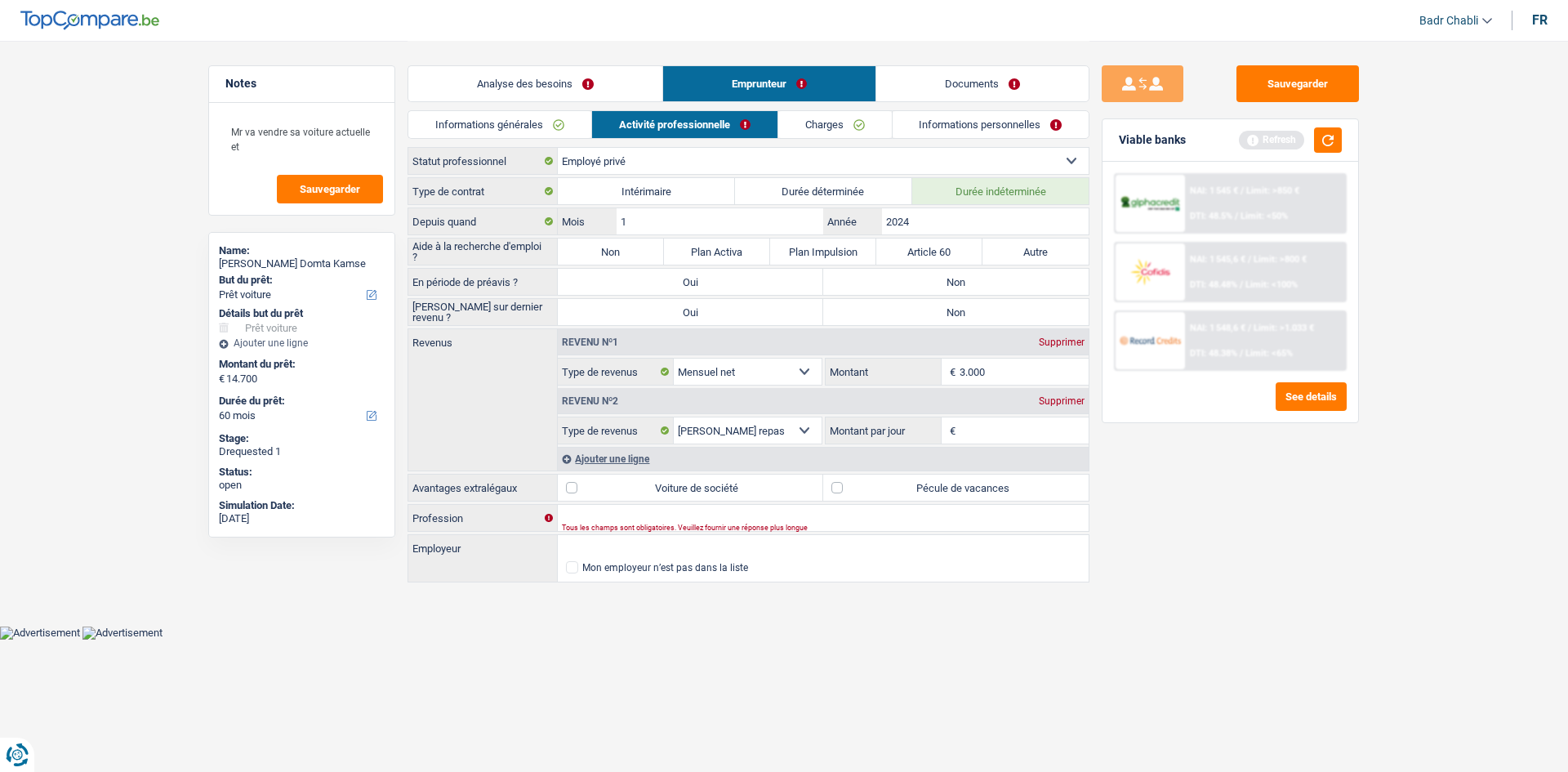
click at [660, 243] on label "Non" at bounding box center [611, 252] width 107 height 26
click at [660, 243] on input "Non" at bounding box center [611, 252] width 107 height 26
radio input "true"
click at [958, 272] on label "Non" at bounding box center [957, 282] width 266 height 26
click at [958, 272] on input "Non" at bounding box center [957, 282] width 266 height 26
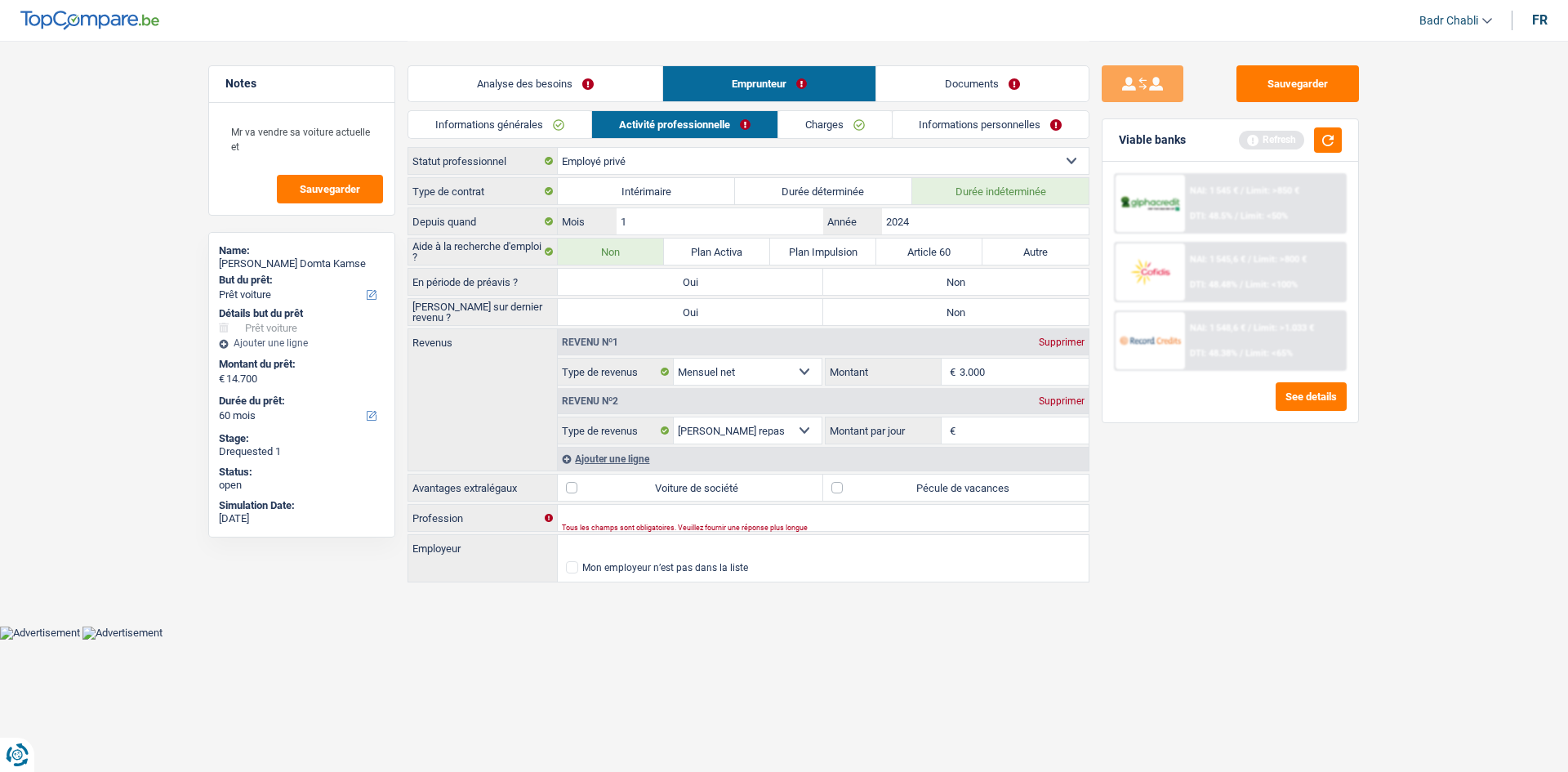
radio input "true"
click at [970, 302] on label "Non" at bounding box center [957, 312] width 266 height 26
click at [970, 302] on input "Non" at bounding box center [957, 312] width 266 height 26
radio input "true"
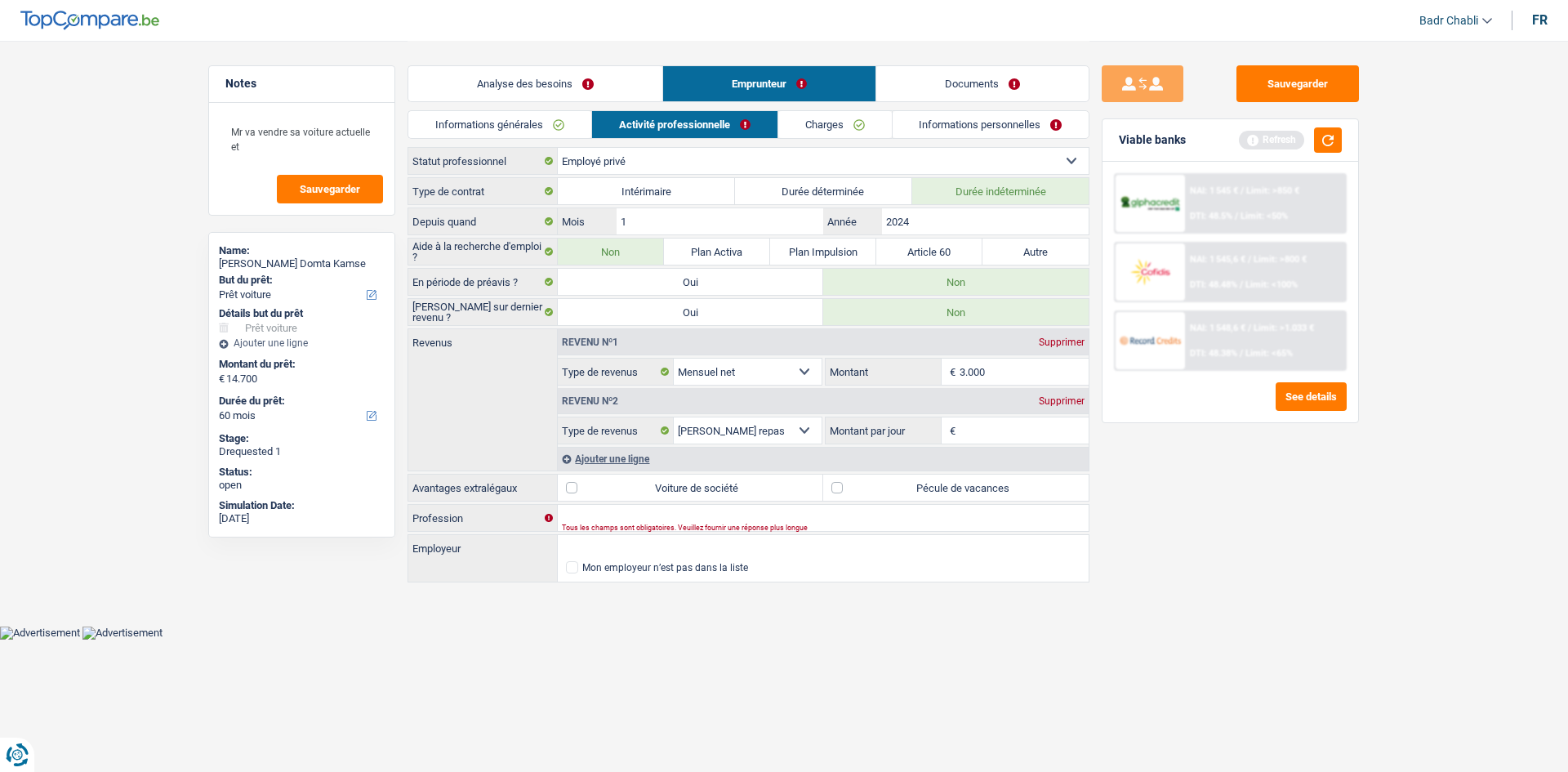
click at [616, 504] on div "Profession Tous les champs sont obligatoires. Veuillez fournir une réponse plus…" at bounding box center [749, 518] width 682 height 28
click at [617, 514] on input "Profession" at bounding box center [824, 518] width 531 height 26
type input "Pharmacien"
type input "D4 Pharma"
click at [725, 213] on input "1" at bounding box center [720, 221] width 207 height 26
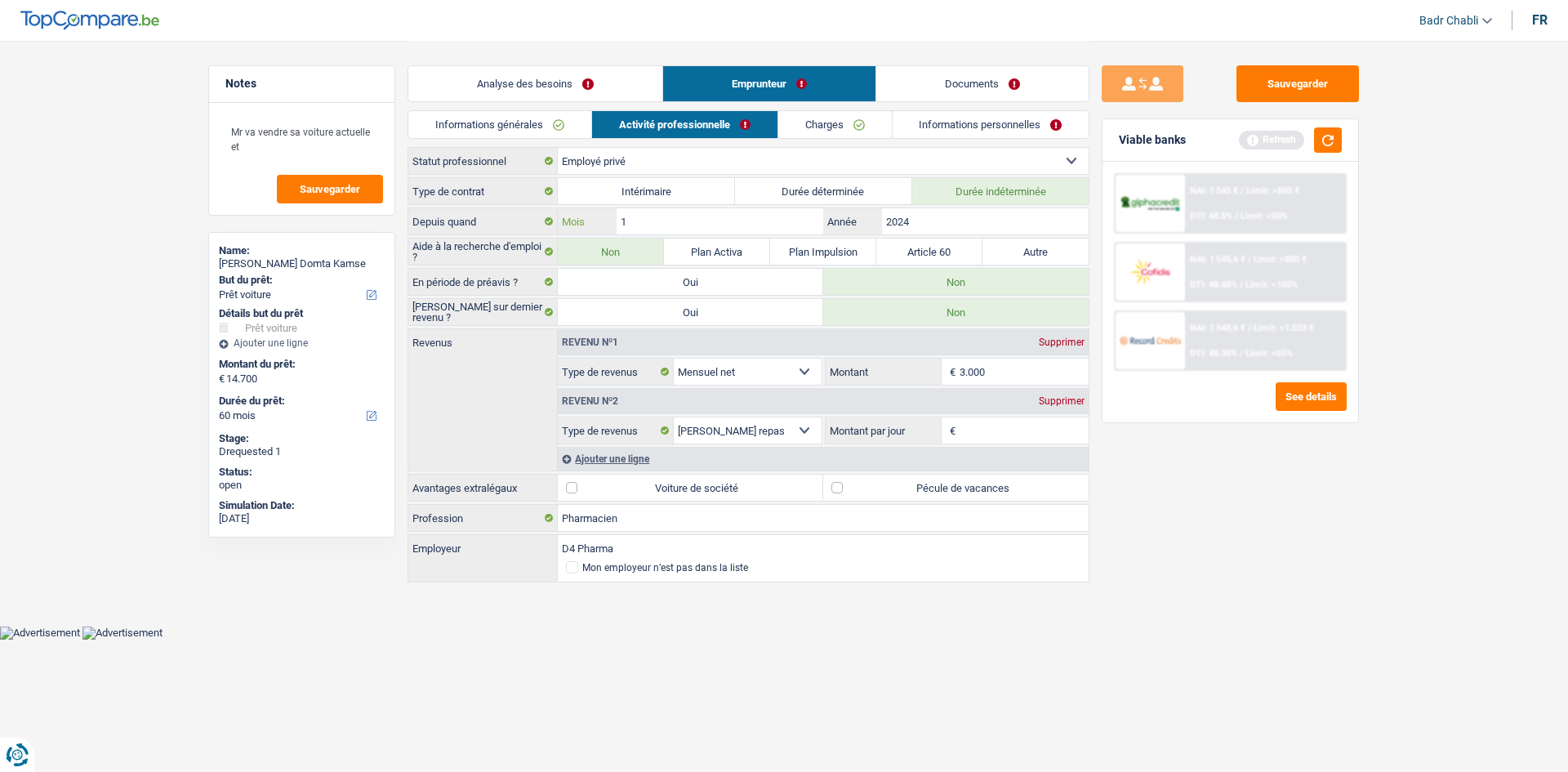
click at [725, 213] on input "1" at bounding box center [720, 221] width 207 height 26
type input "01"
click at [982, 216] on input "2024" at bounding box center [985, 221] width 207 height 26
click at [974, 220] on input "2024" at bounding box center [985, 221] width 207 height 26
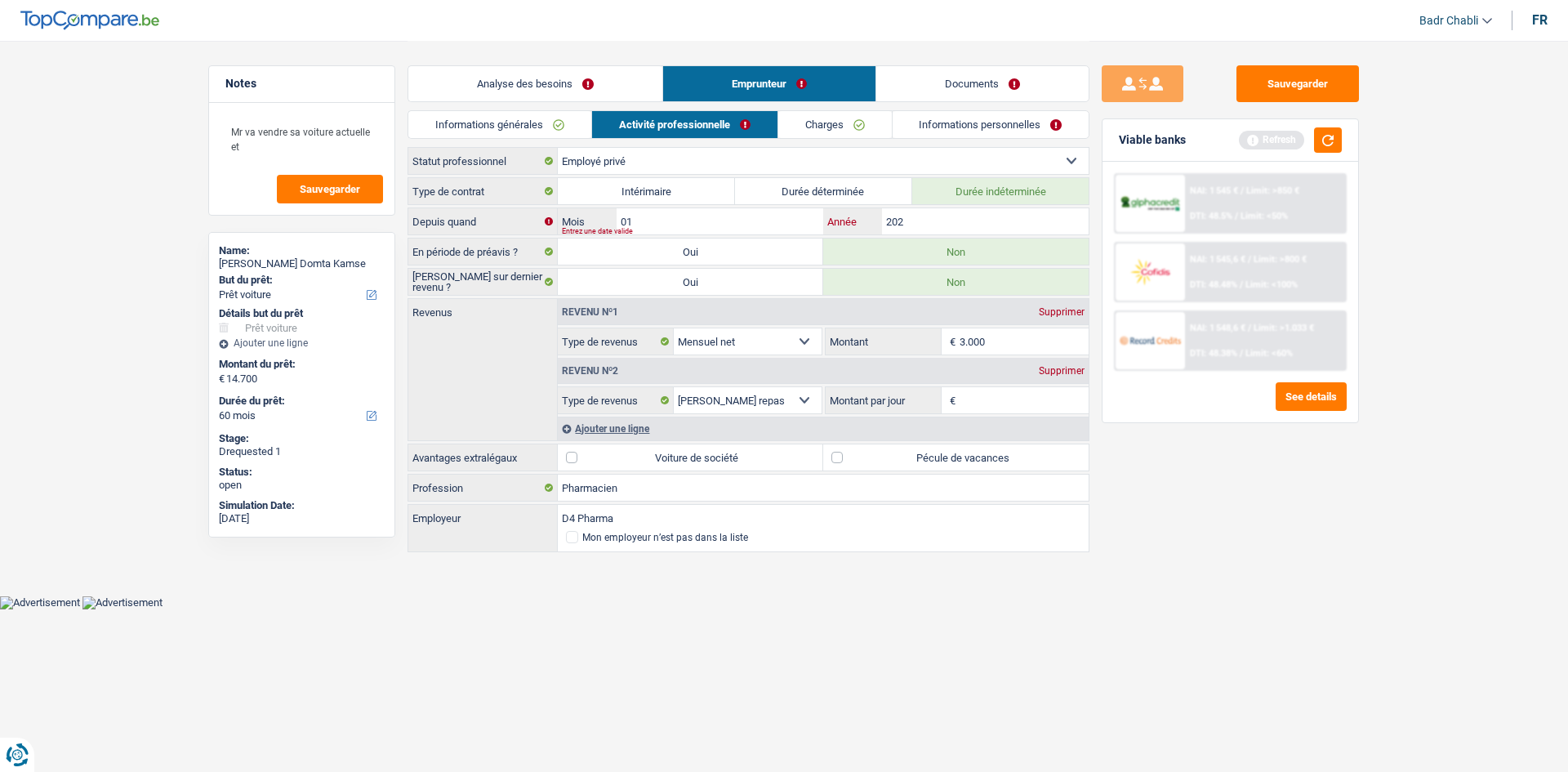
click at [974, 220] on input "202" at bounding box center [985, 221] width 207 height 26
type input "2021"
click at [1074, 367] on div "Supprimer" at bounding box center [1062, 370] width 54 height 10
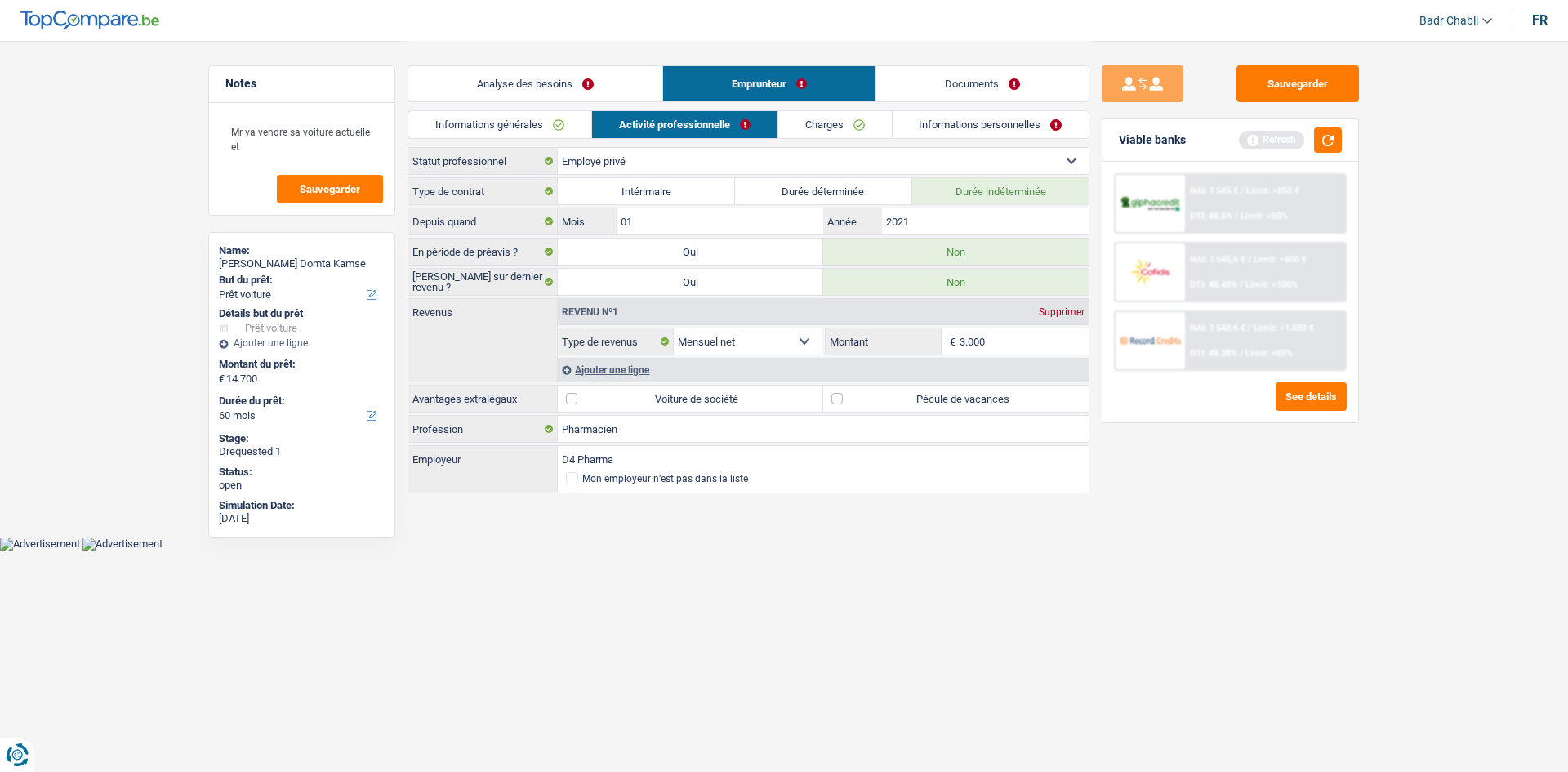
click at [628, 371] on div "Ajouter une ligne" at bounding box center [824, 369] width 531 height 24
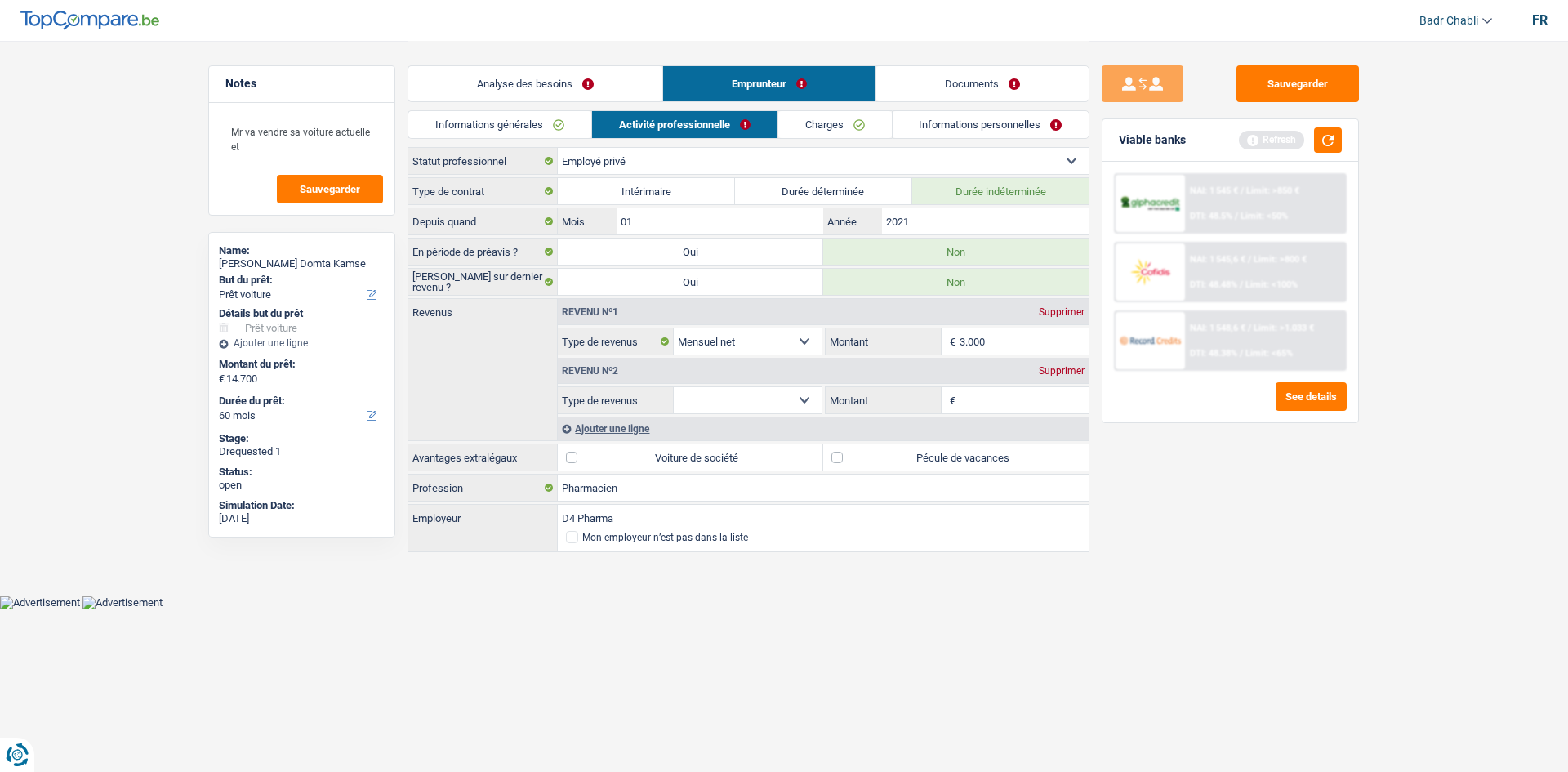
click at [786, 403] on select "Allocation d'handicap Allocations chômage Allocations familiales Chèques repas …" at bounding box center [747, 400] width 148 height 26
select select "other"
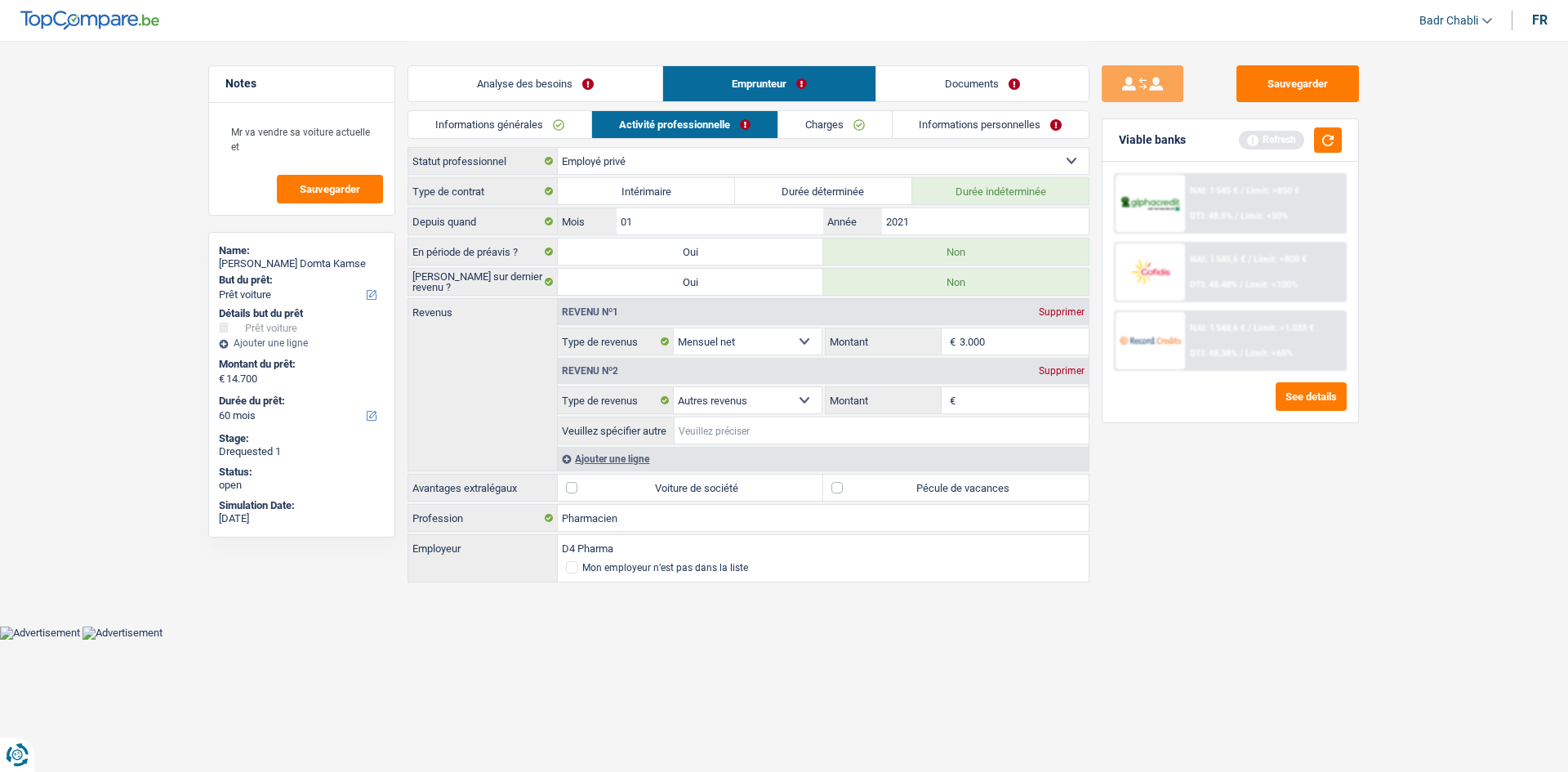
click at [707, 432] on input "Veuillez spécifier autre" at bounding box center [881, 431] width 414 height 26
type input "Indépendant complementaire"
click at [992, 392] on input "Montant" at bounding box center [1025, 400] width 130 height 26
type input "1.000"
click at [918, 426] on input "Indépendant complementaire" at bounding box center [881, 431] width 414 height 26
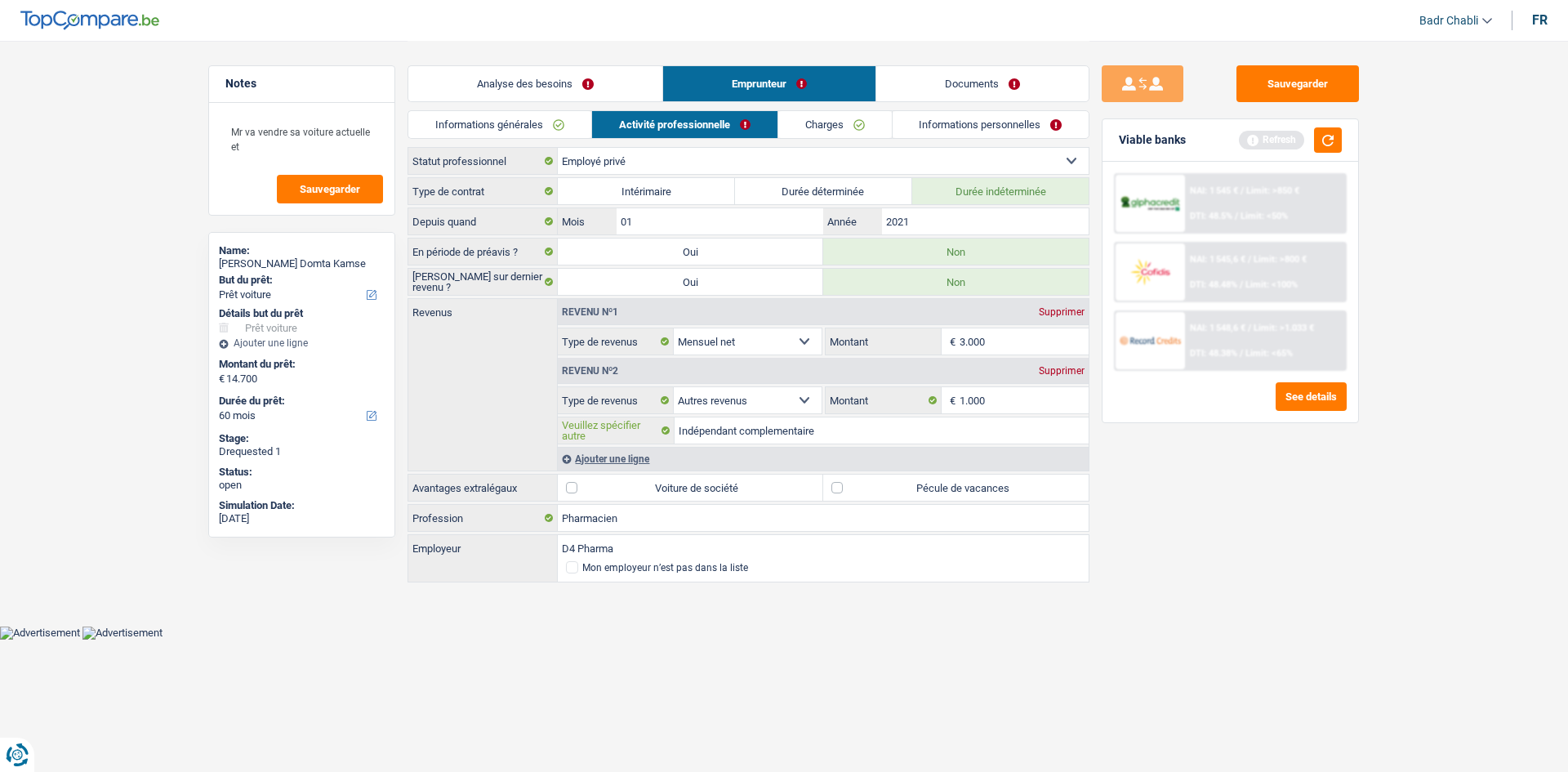
click at [874, 430] on input "Indépendant complementaire" at bounding box center [881, 431] width 414 height 26
paste input "1006.644.323"
click at [816, 435] on input "Indépendant complementaire nr TVA : 1006.644.323" at bounding box center [881, 431] width 414 height 26
click at [1074, 428] on input "Indépendant complementaire depuis 03/2024 nr TVA : 1006.644.323" at bounding box center [881, 431] width 414 height 26
type input "Indépendant complementaire depuis 03/2024 nr TVA : 1006.644.323"
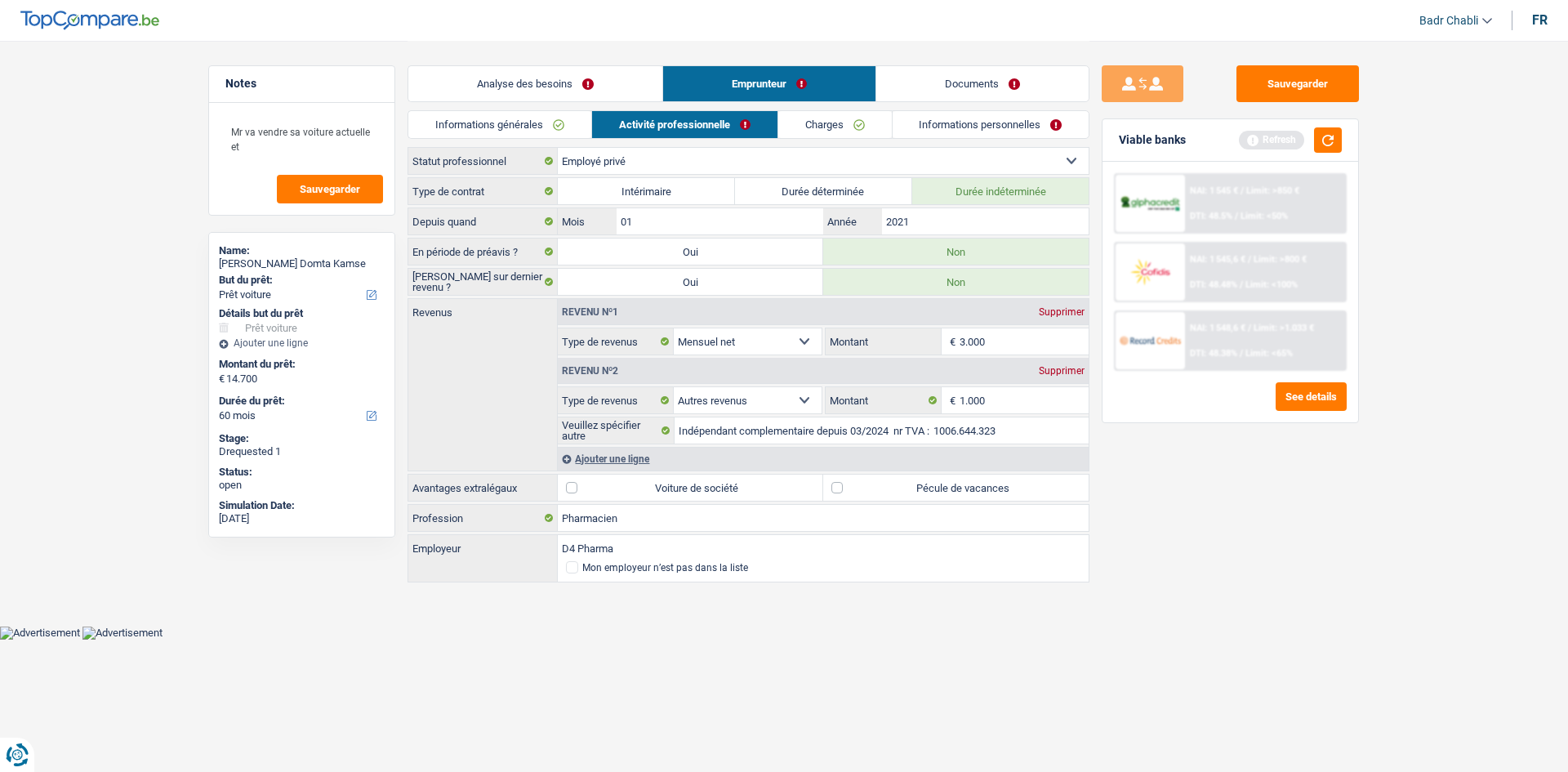
click at [832, 496] on label "Pécule de vacances" at bounding box center [957, 487] width 266 height 26
click at [832, 496] on input "Pécule de vacances" at bounding box center [957, 487] width 266 height 26
checkbox input "true"
click at [823, 128] on link "Charges" at bounding box center [835, 124] width 114 height 27
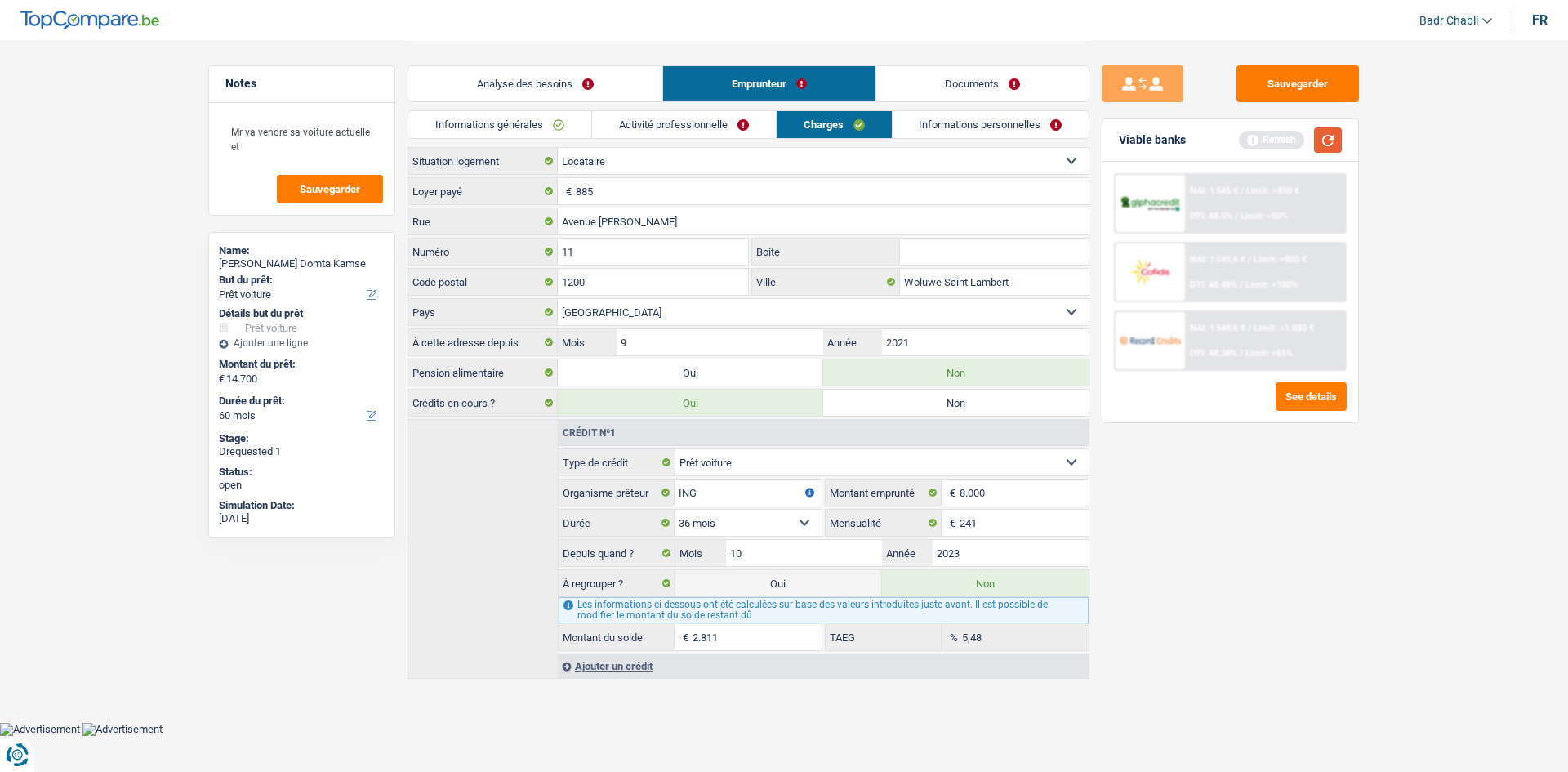
click at [1324, 132] on button "button" at bounding box center [1328, 140] width 28 height 25
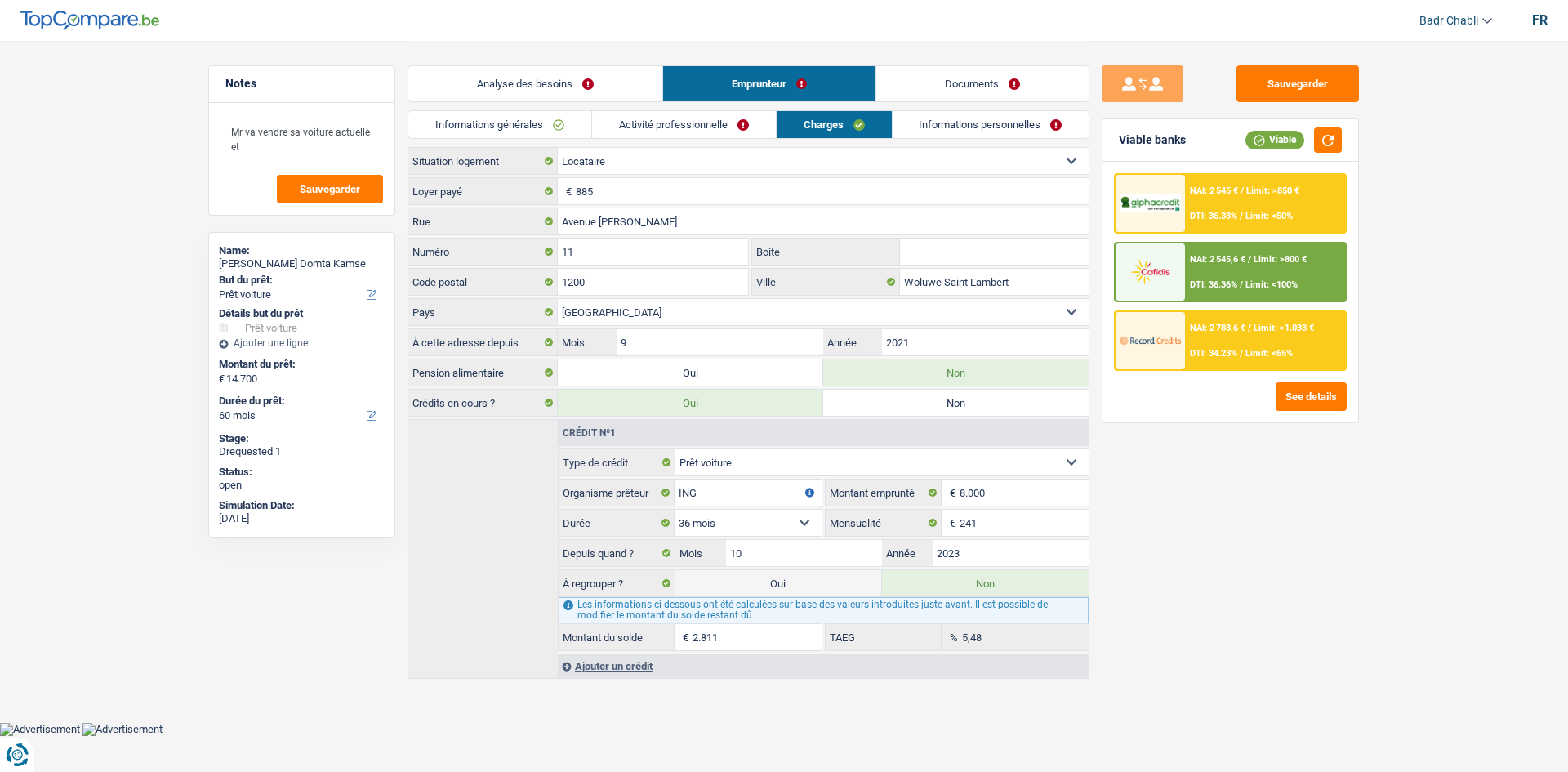
click at [1018, 124] on link "Informations personnelles" at bounding box center [991, 124] width 197 height 27
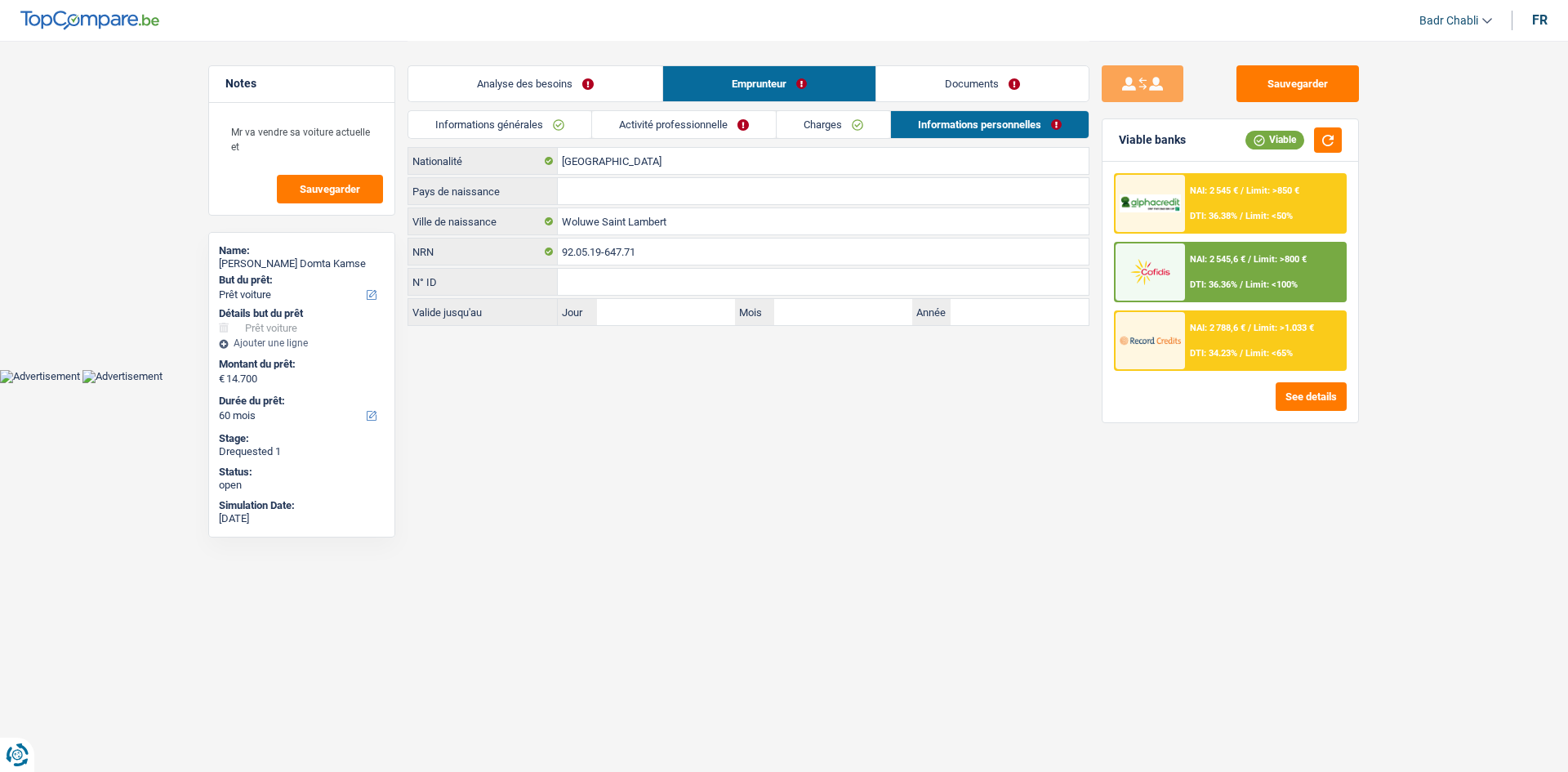
click at [626, 207] on div "Woluwe Saint Lambert Ville de naissance" at bounding box center [749, 221] width 682 height 28
click at [650, 194] on input "Pays de naissance" at bounding box center [824, 191] width 531 height 26
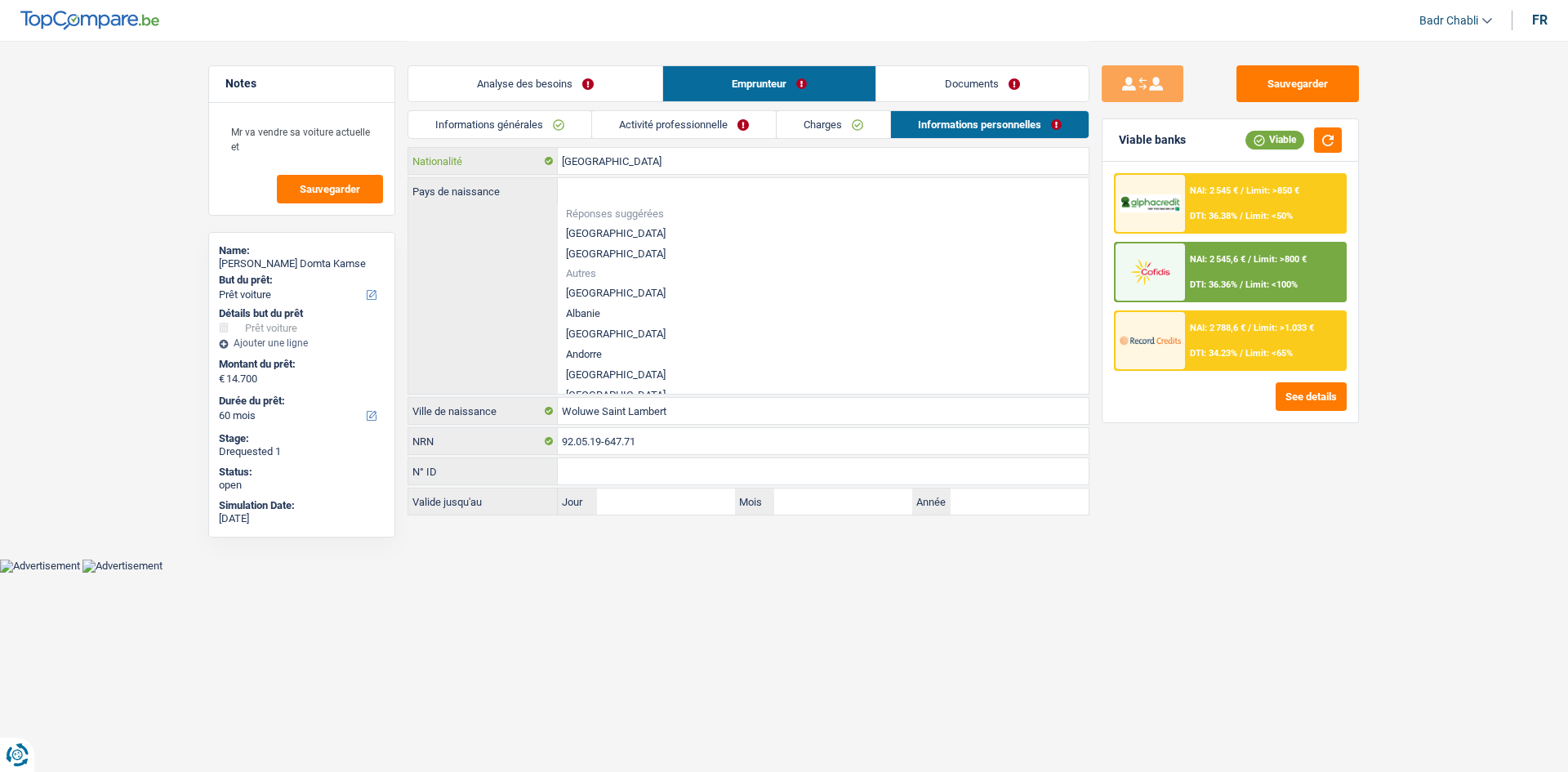
click at [600, 161] on input "[GEOGRAPHIC_DATA]" at bounding box center [824, 161] width 531 height 26
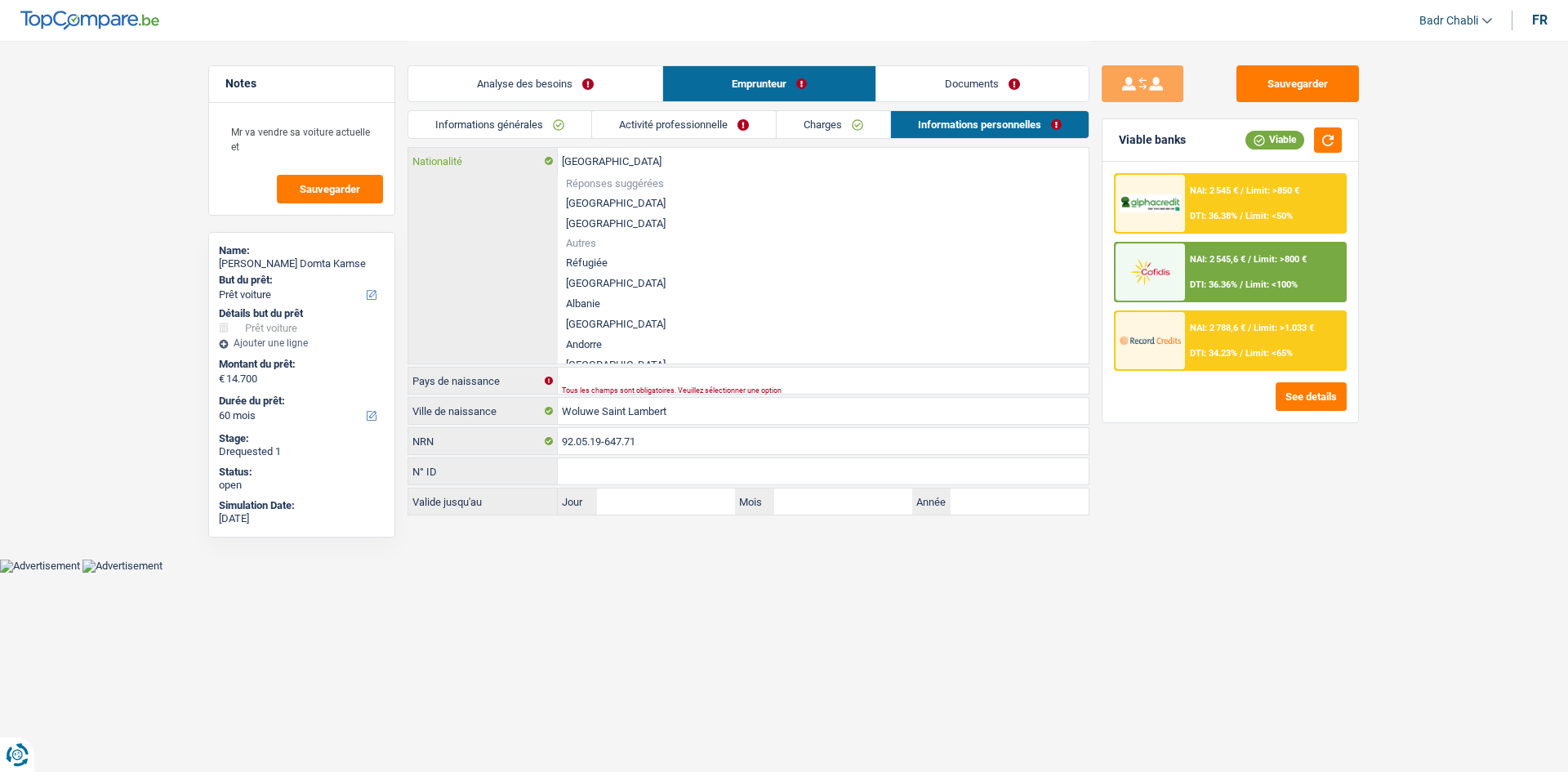
click at [600, 161] on input "[GEOGRAPHIC_DATA]" at bounding box center [824, 161] width 531 height 26
type input "K"
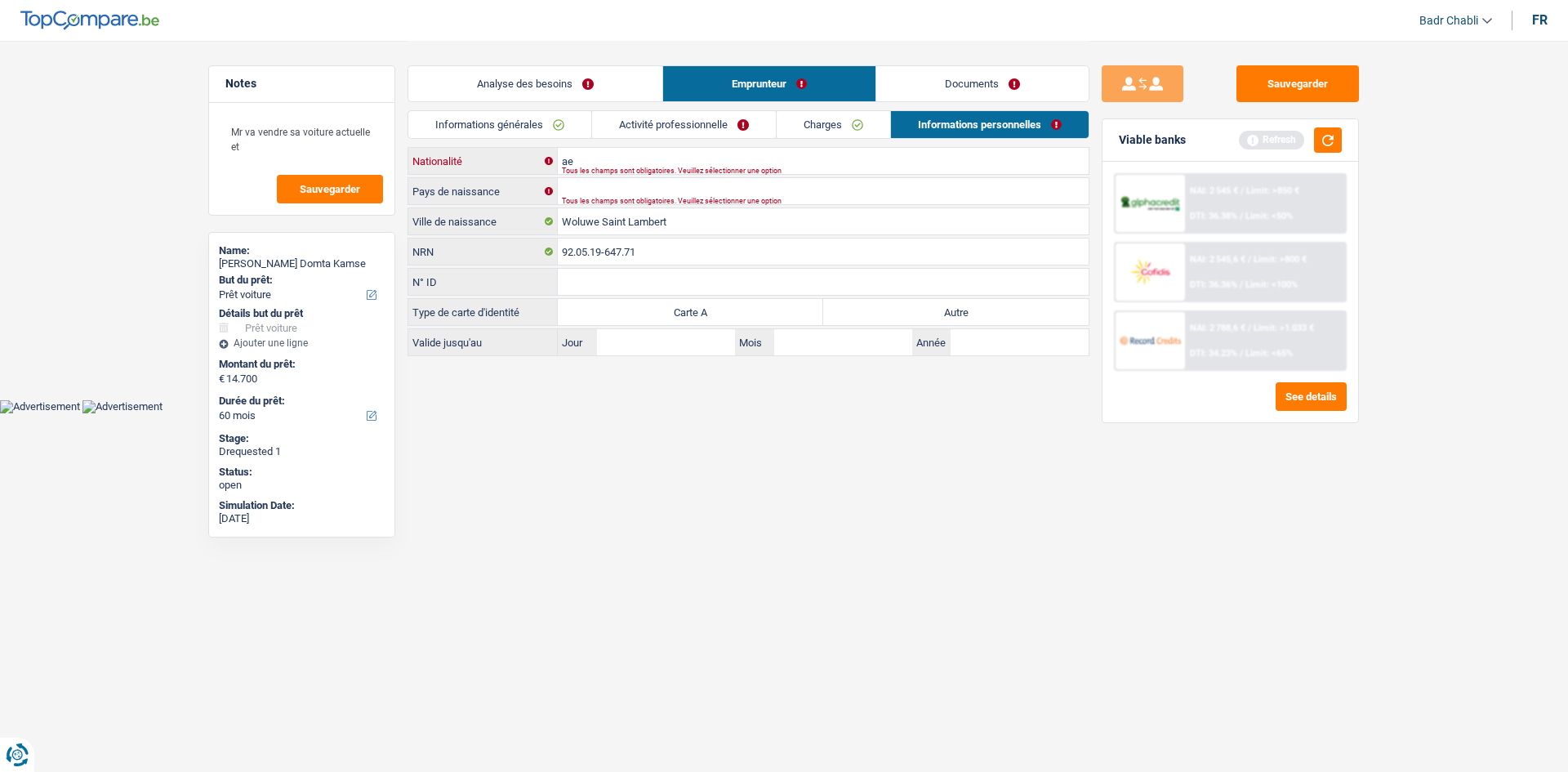
type input "a"
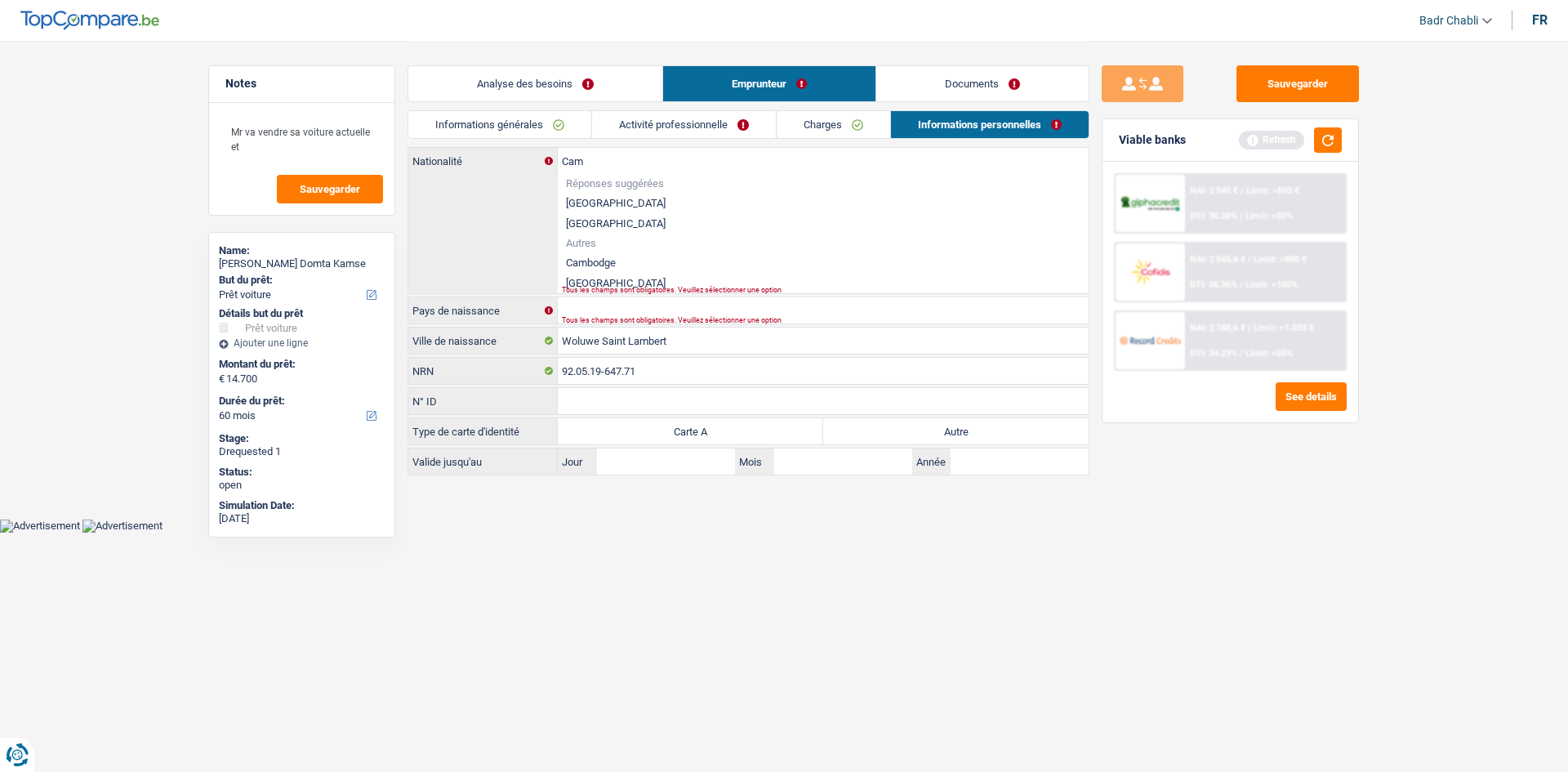
click at [603, 280] on li "Cameroun" at bounding box center [824, 282] width 531 height 20
type input "Cameroun"
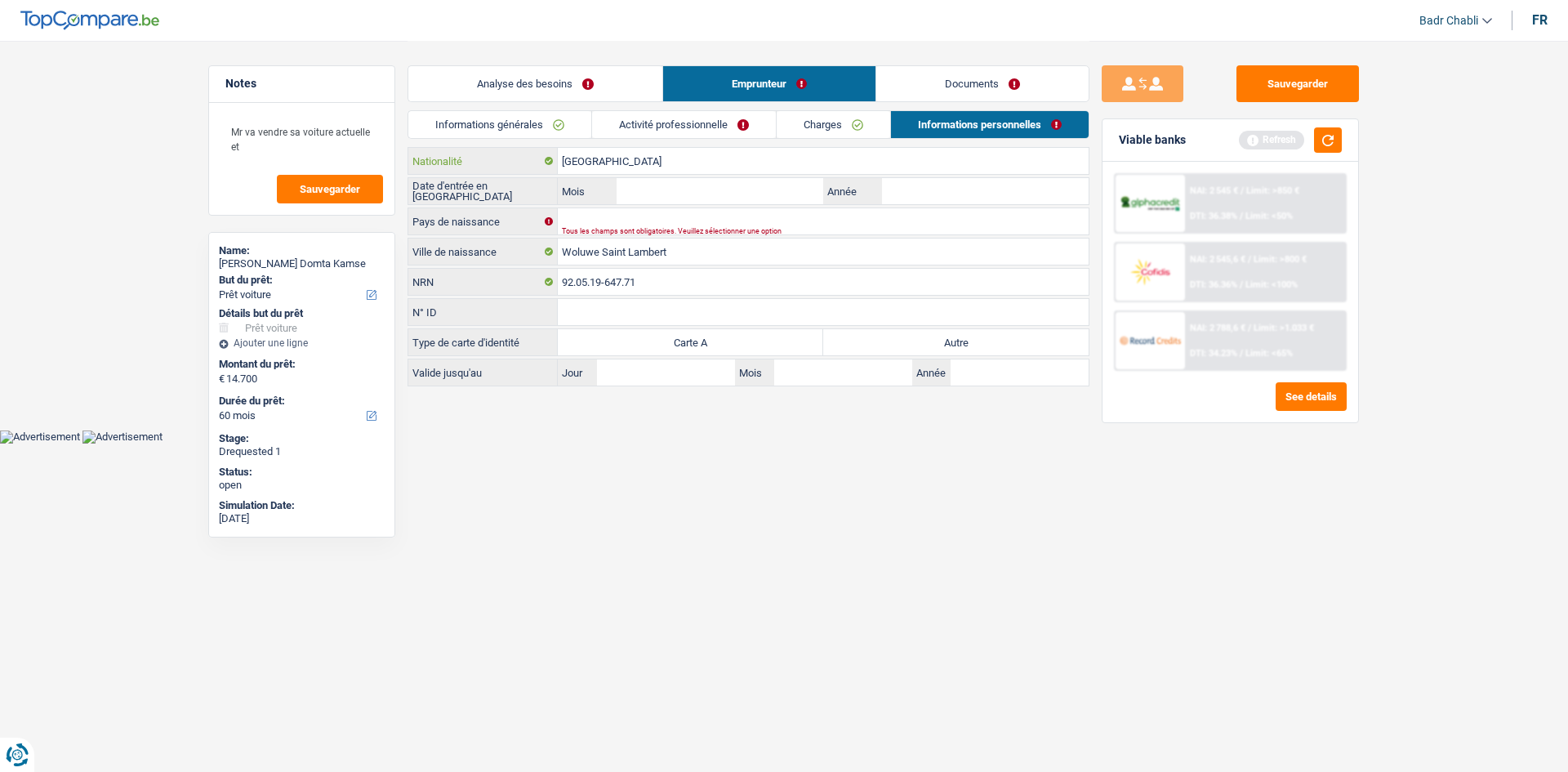
click at [597, 151] on input "Cameroun" at bounding box center [824, 161] width 531 height 26
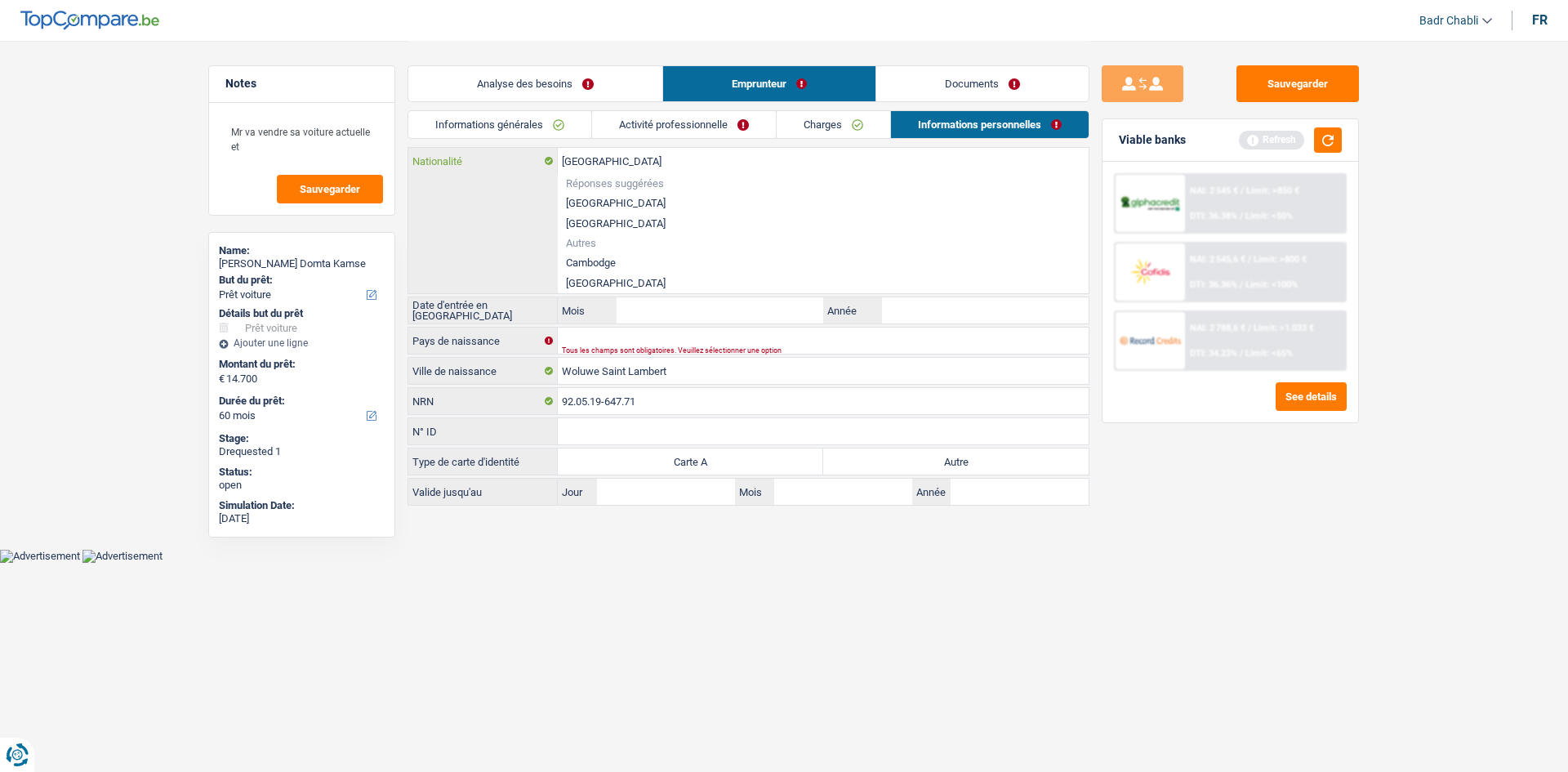
click at [597, 151] on input "Cameroun" at bounding box center [824, 161] width 531 height 26
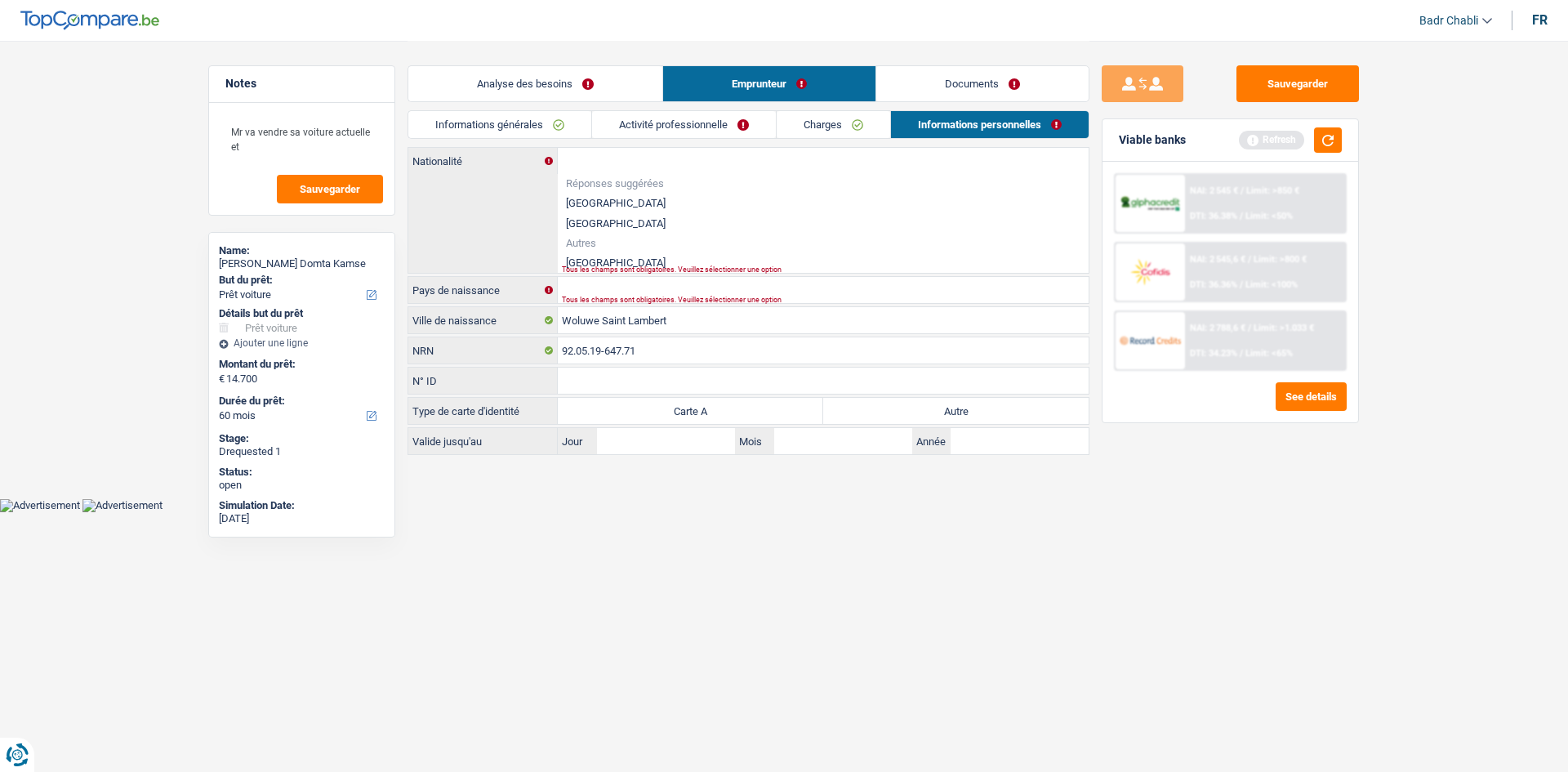
click at [602, 252] on li "Autres" at bounding box center [824, 243] width 531 height 19
click at [604, 257] on li "Cameroun" at bounding box center [824, 262] width 531 height 20
type input "Cameroun"
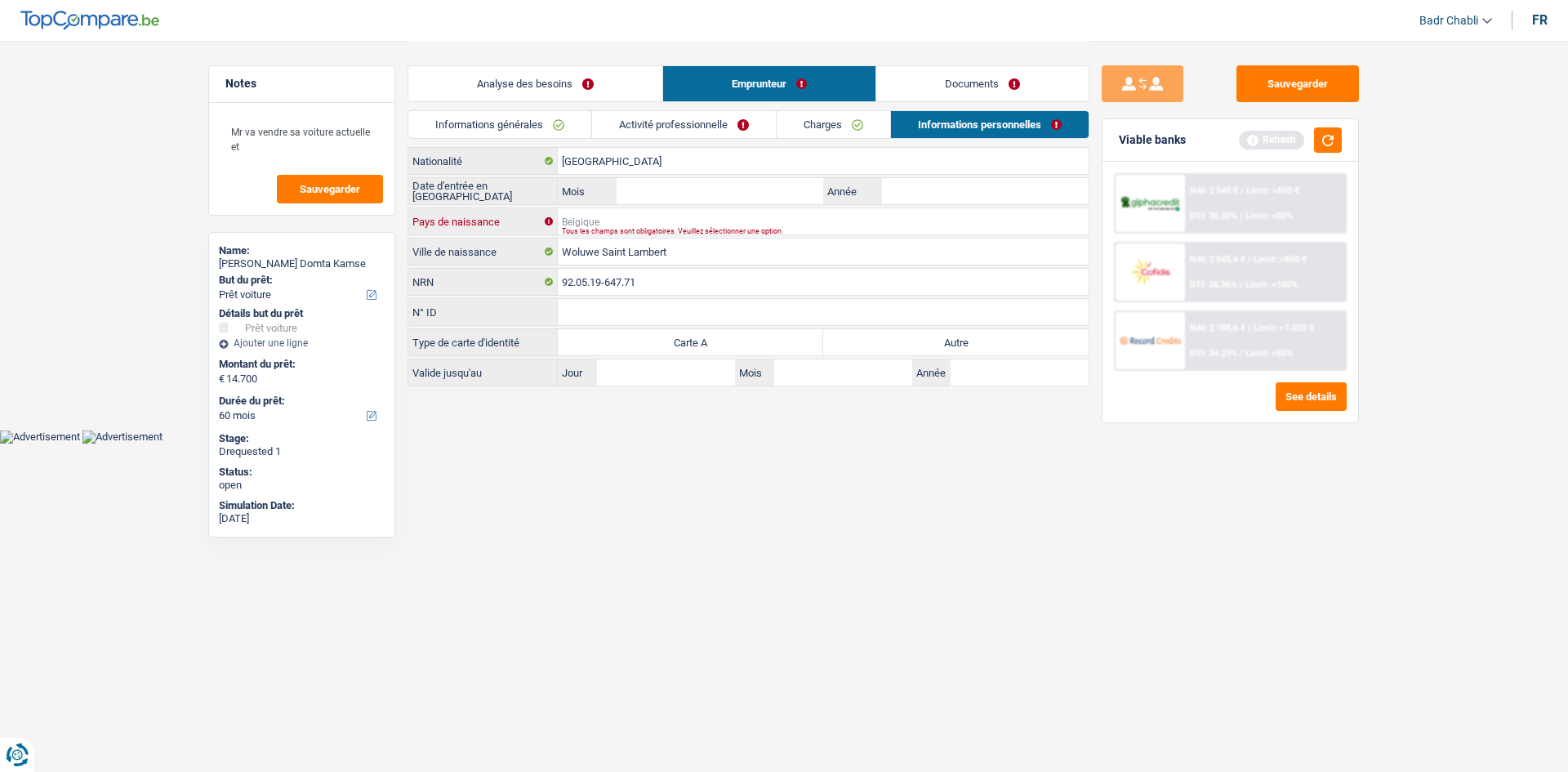
click at [597, 218] on input "Pays de naissance" at bounding box center [824, 221] width 531 height 26
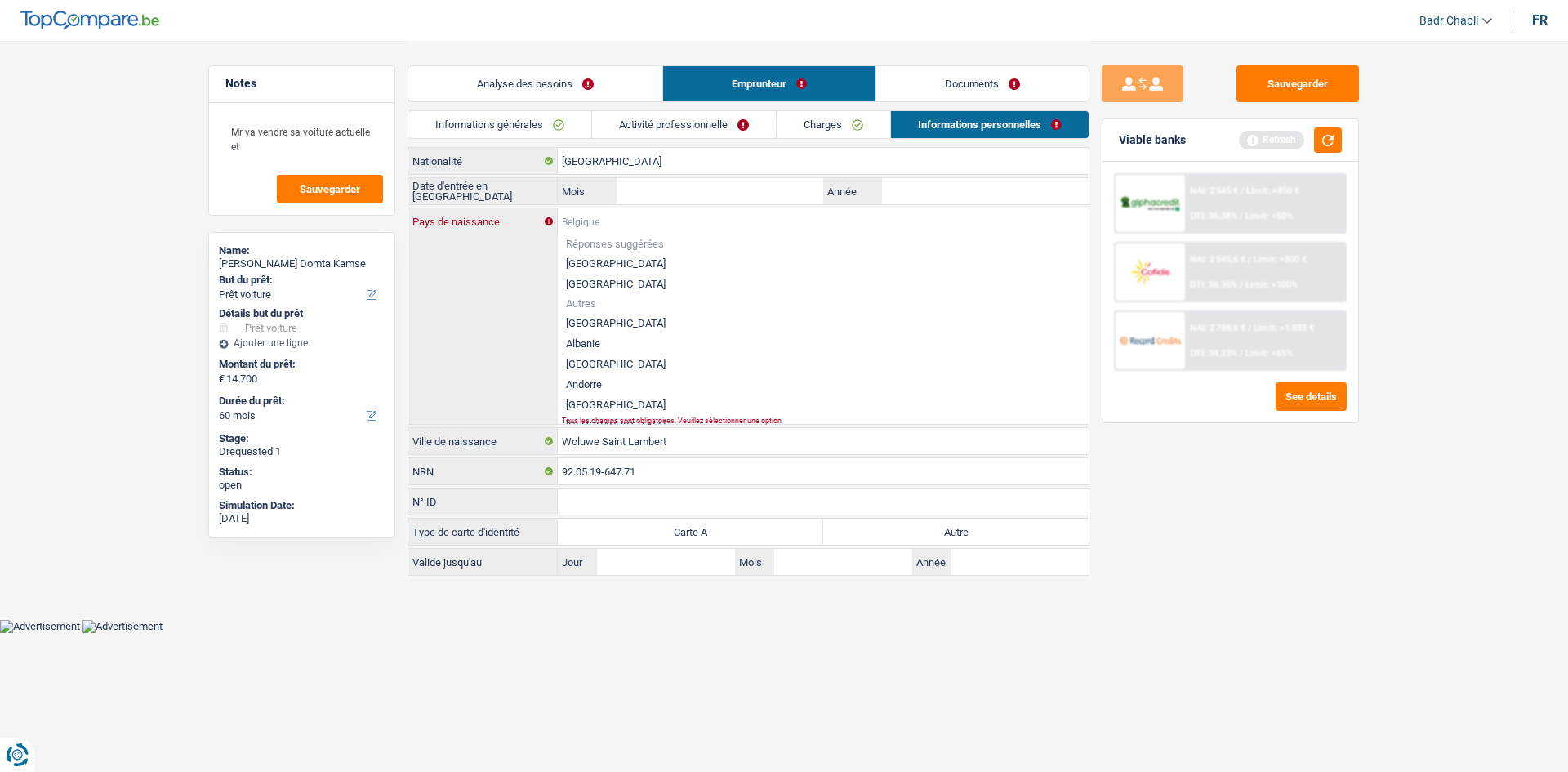
paste input "Cameroun"
type input "Cameroun"
paste input "Cameroun"
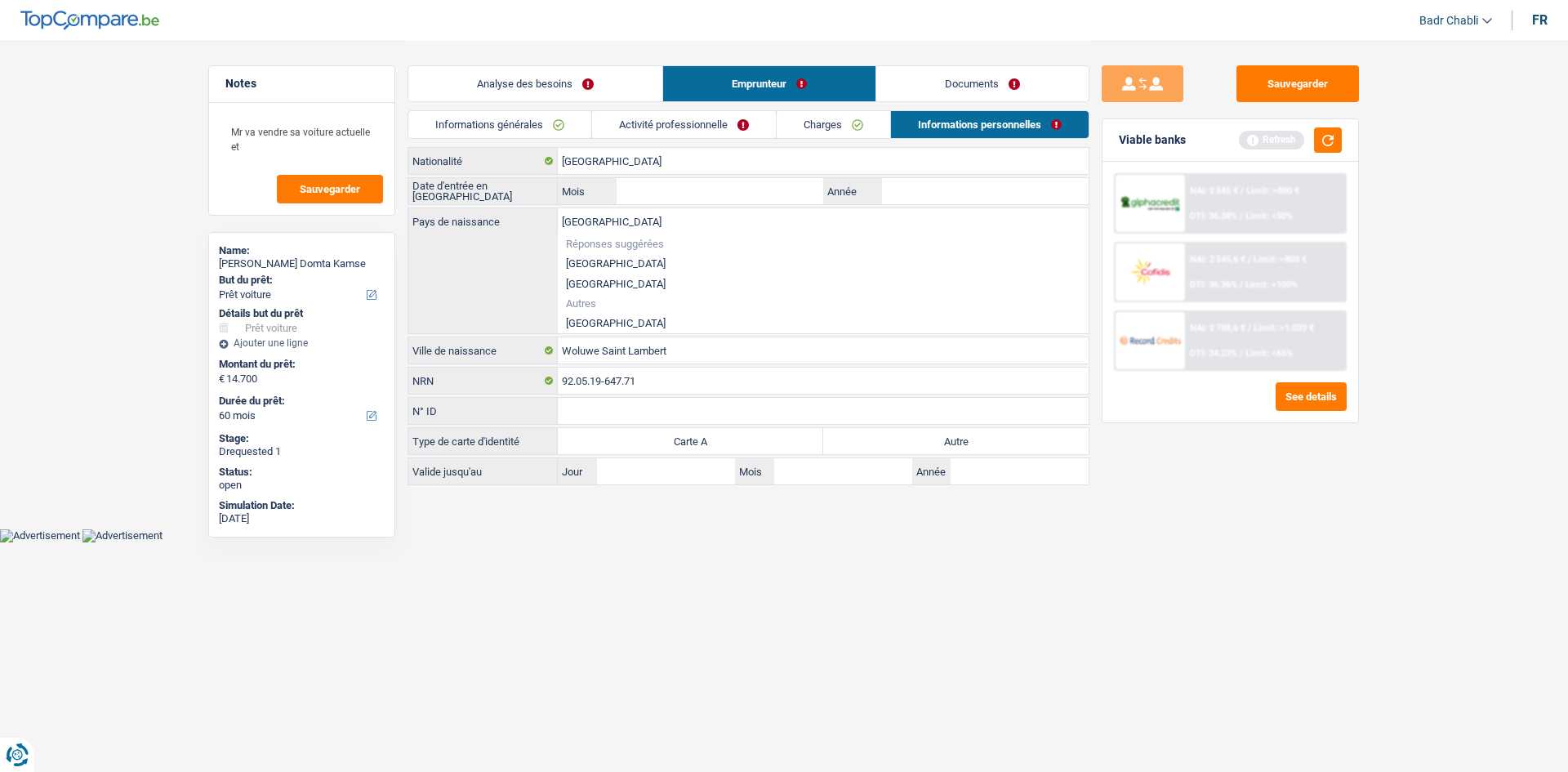
type input "Cameroun"
click at [600, 321] on li "Cameroun" at bounding box center [824, 322] width 531 height 20
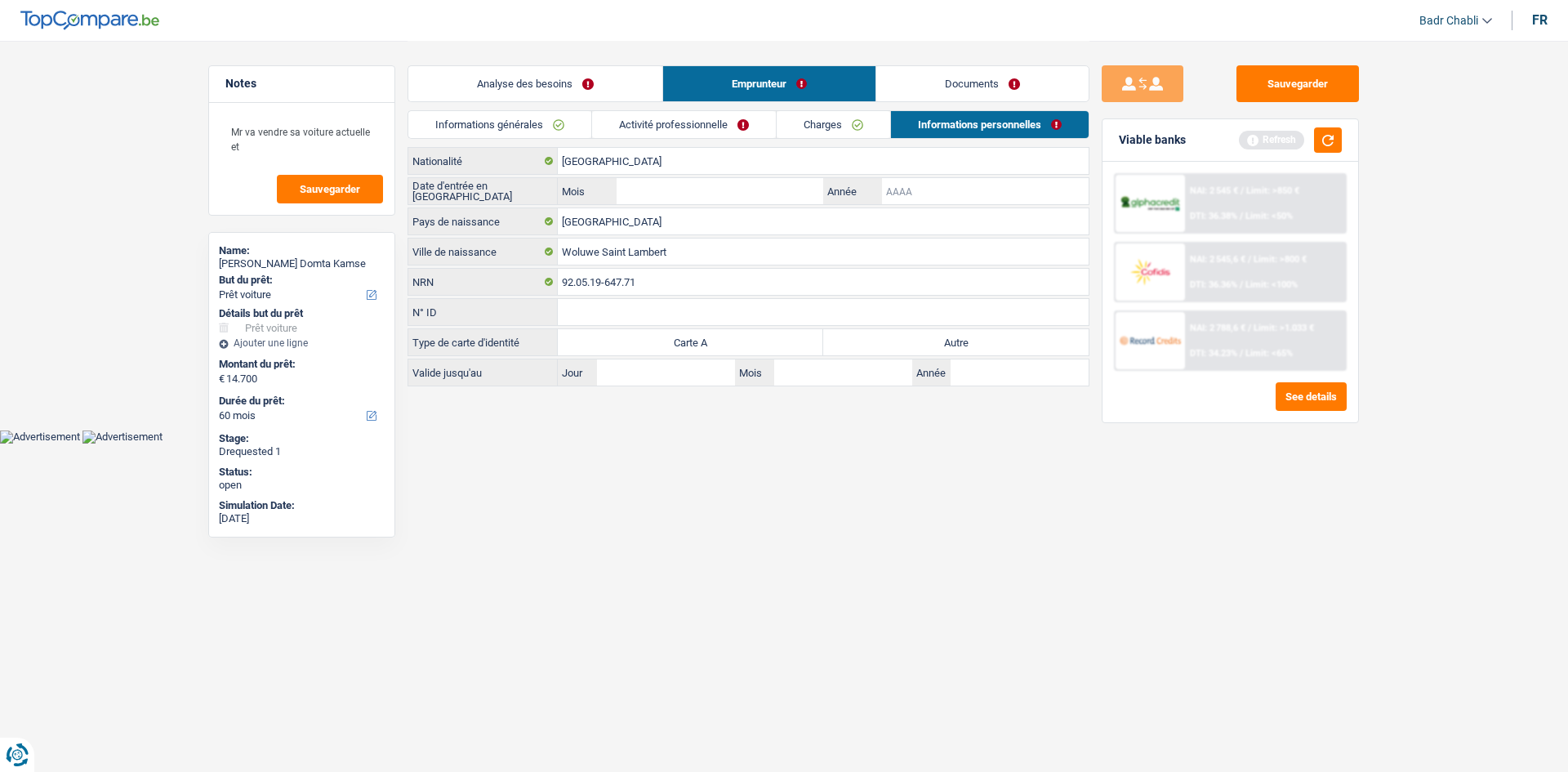
click at [929, 183] on input "Année" at bounding box center [985, 191] width 207 height 26
type input "2018"
click at [677, 200] on input "Mois" at bounding box center [720, 191] width 207 height 26
type input "01"
click at [901, 336] on label "Autre" at bounding box center [957, 342] width 266 height 26
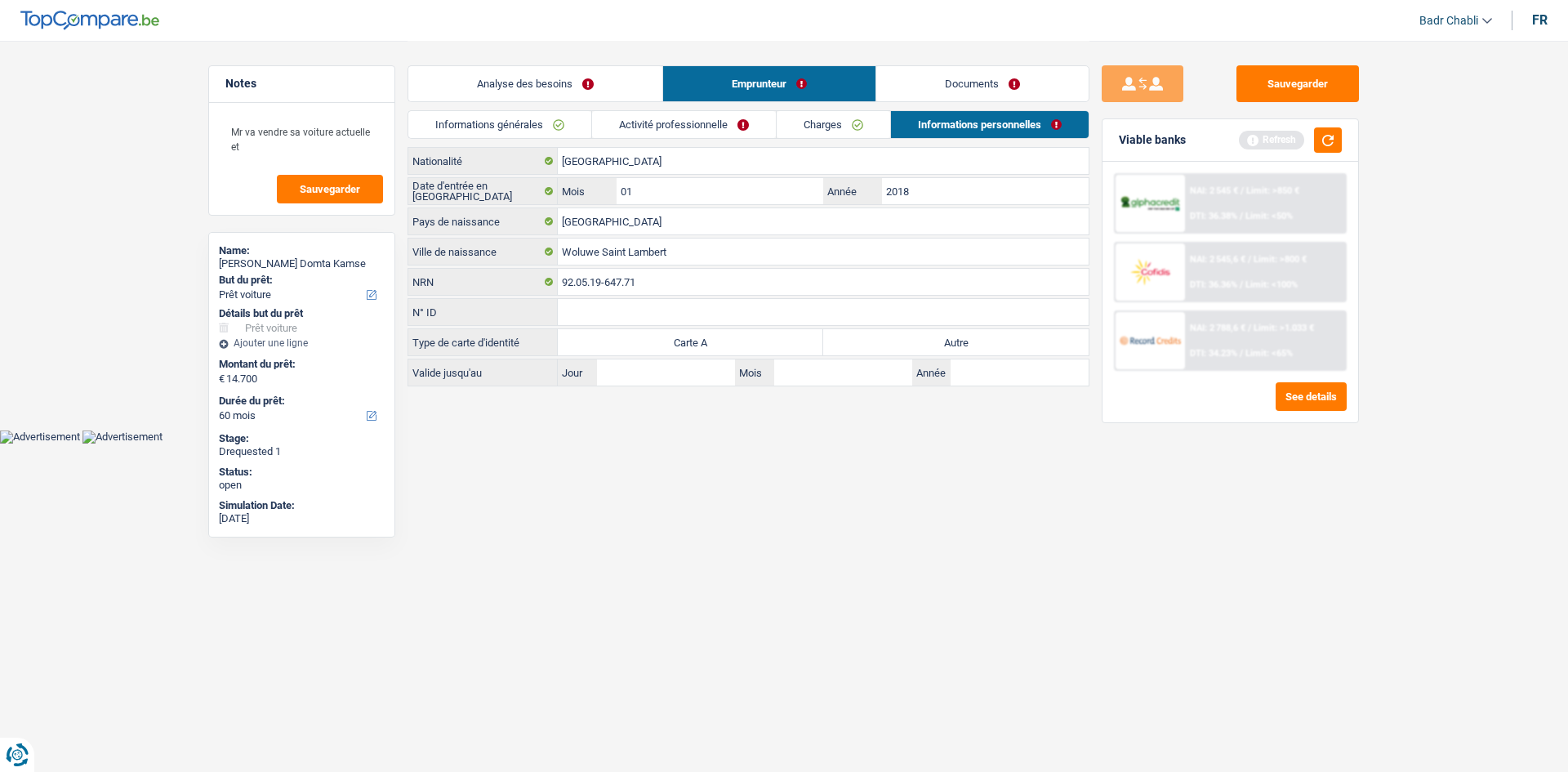
click at [901, 336] on input "Autre" at bounding box center [957, 342] width 266 height 26
radio input "true"
click at [860, 127] on link "Charges" at bounding box center [833, 124] width 114 height 27
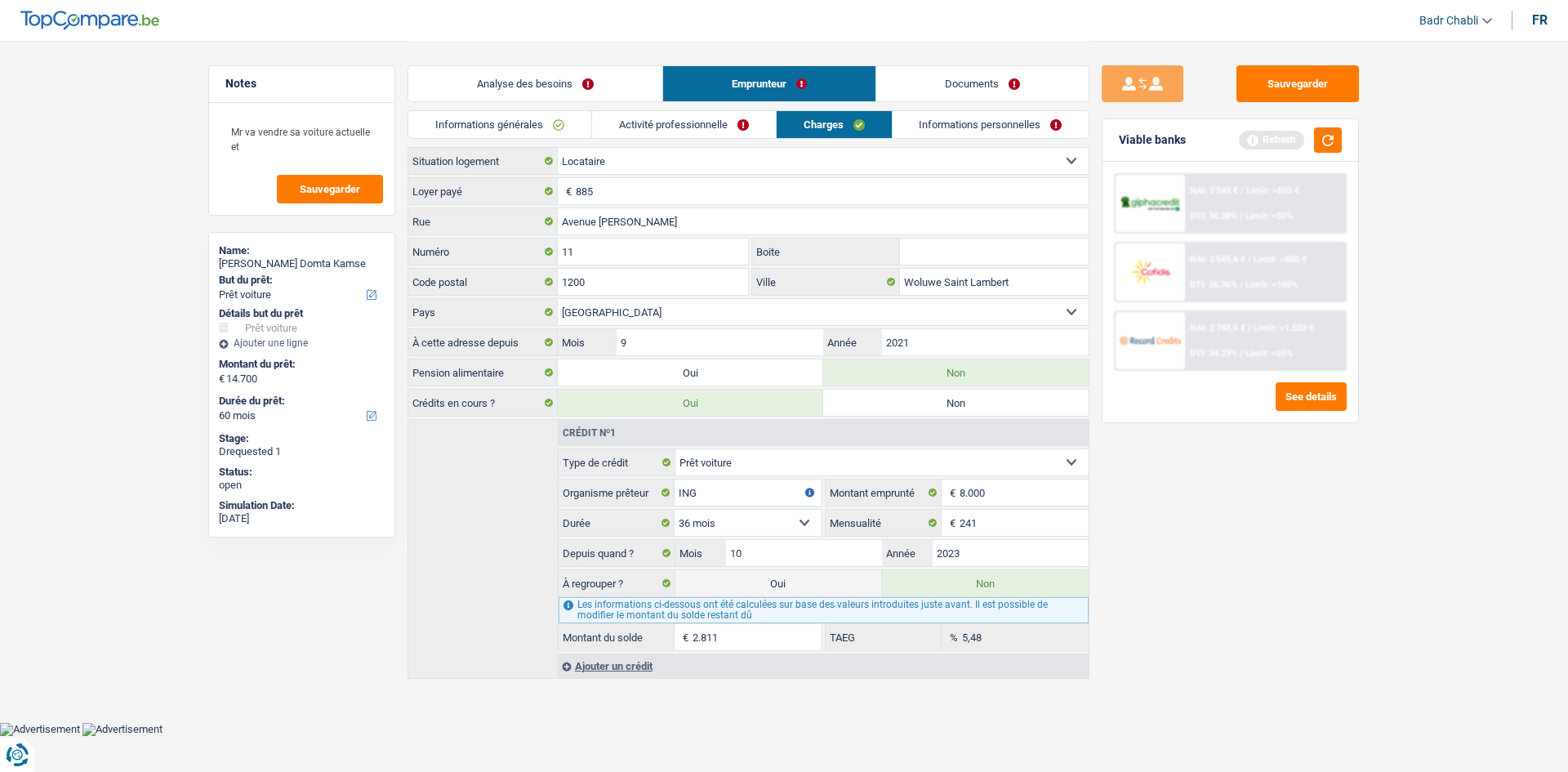
click at [691, 124] on link "Activité professionnelle" at bounding box center [684, 124] width 183 height 27
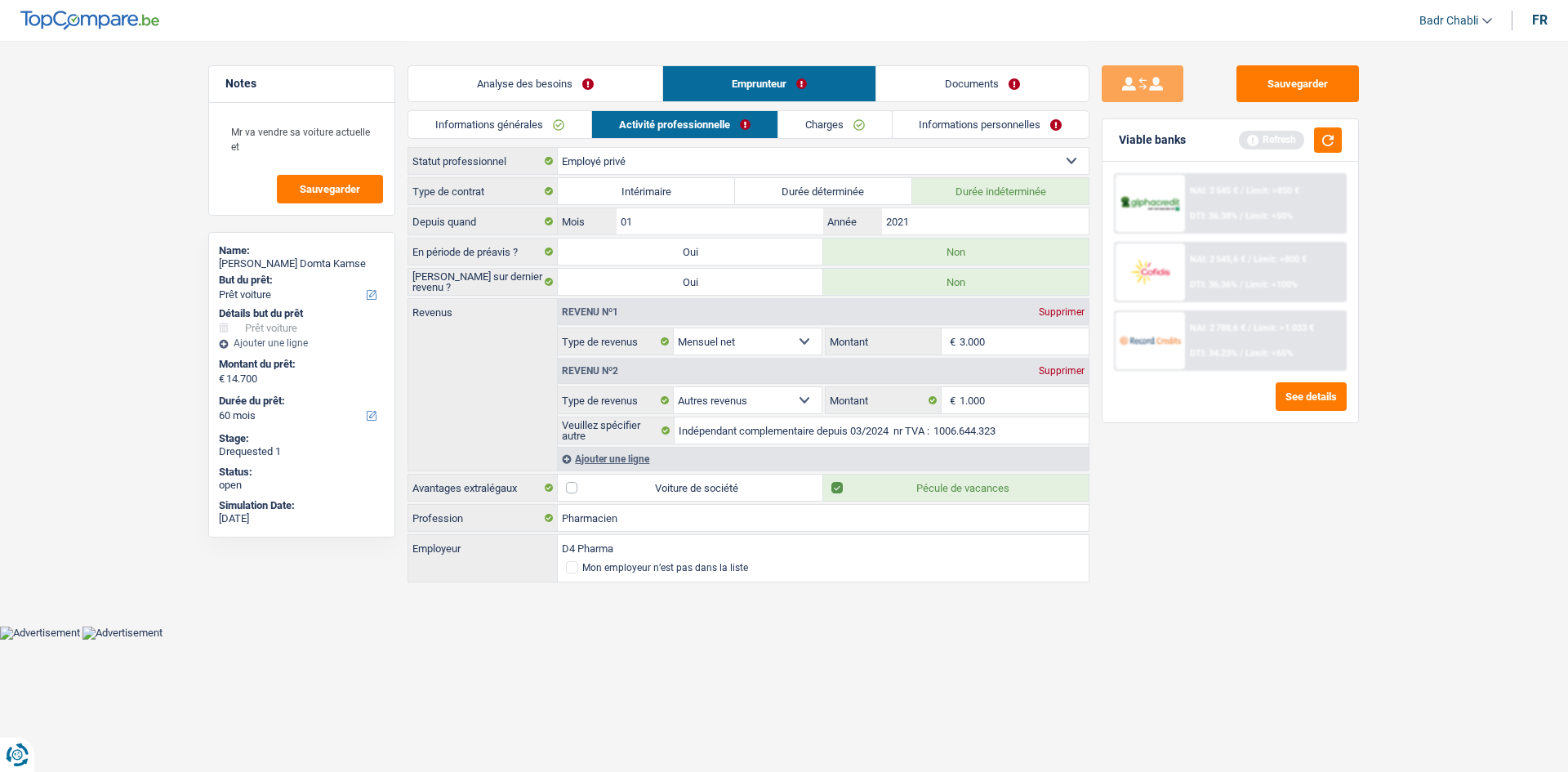
click at [868, 136] on link "Charges" at bounding box center [835, 124] width 114 height 27
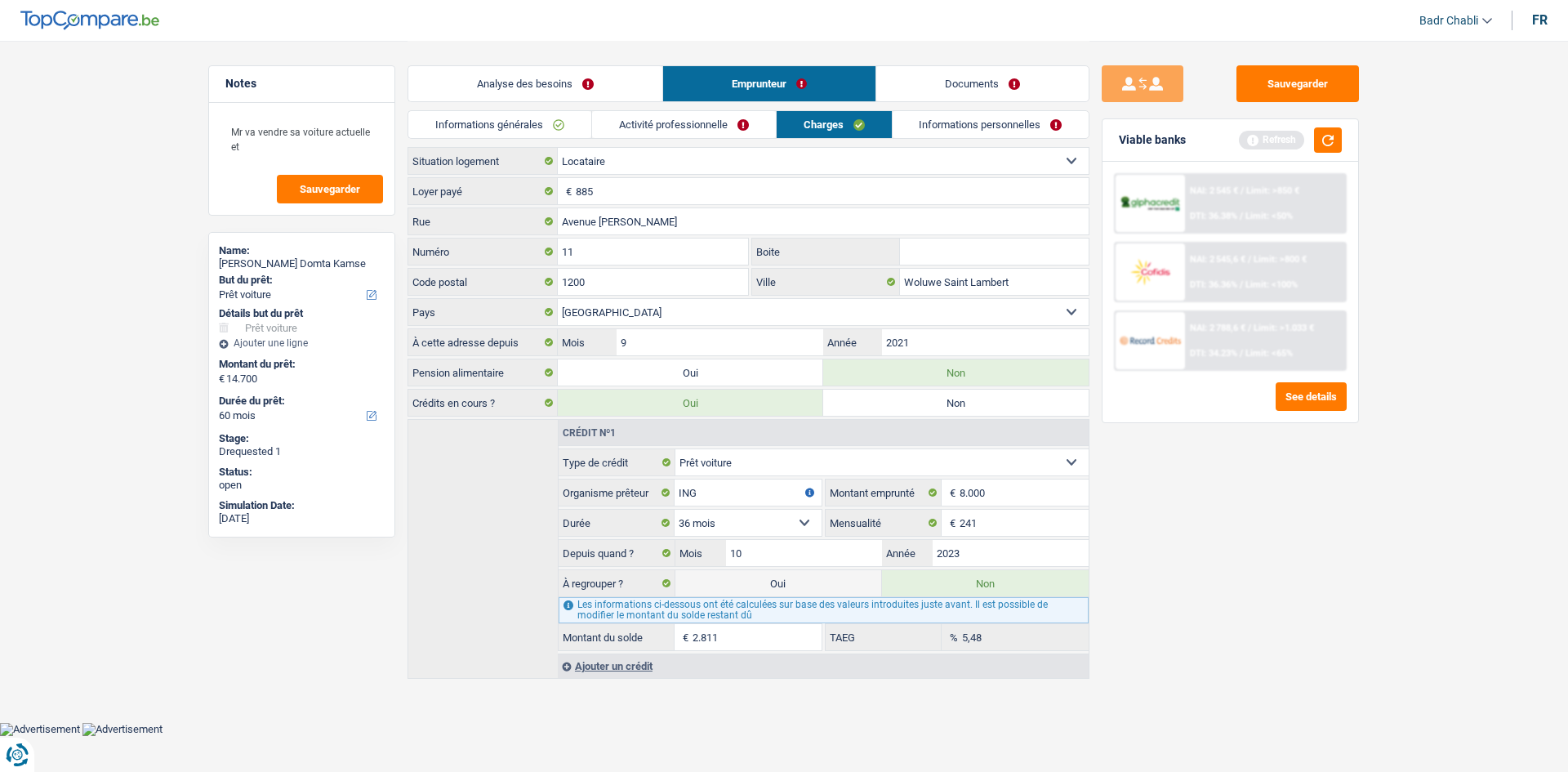
click at [845, 120] on link "Charges" at bounding box center [834, 124] width 115 height 27
click at [597, 120] on link "Activité professionnelle" at bounding box center [684, 124] width 183 height 27
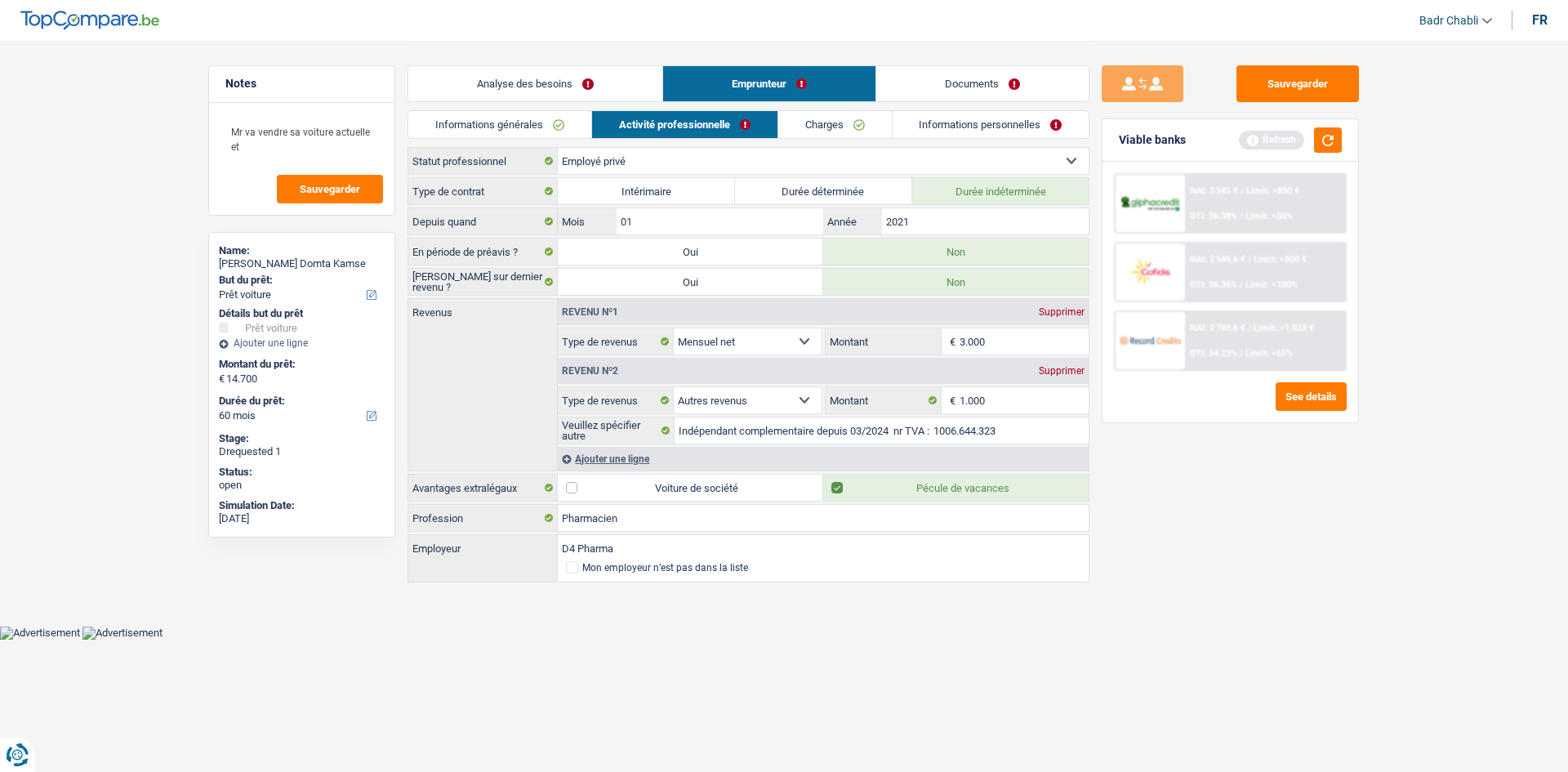
click at [512, 120] on link "Informations générales" at bounding box center [500, 124] width 183 height 27
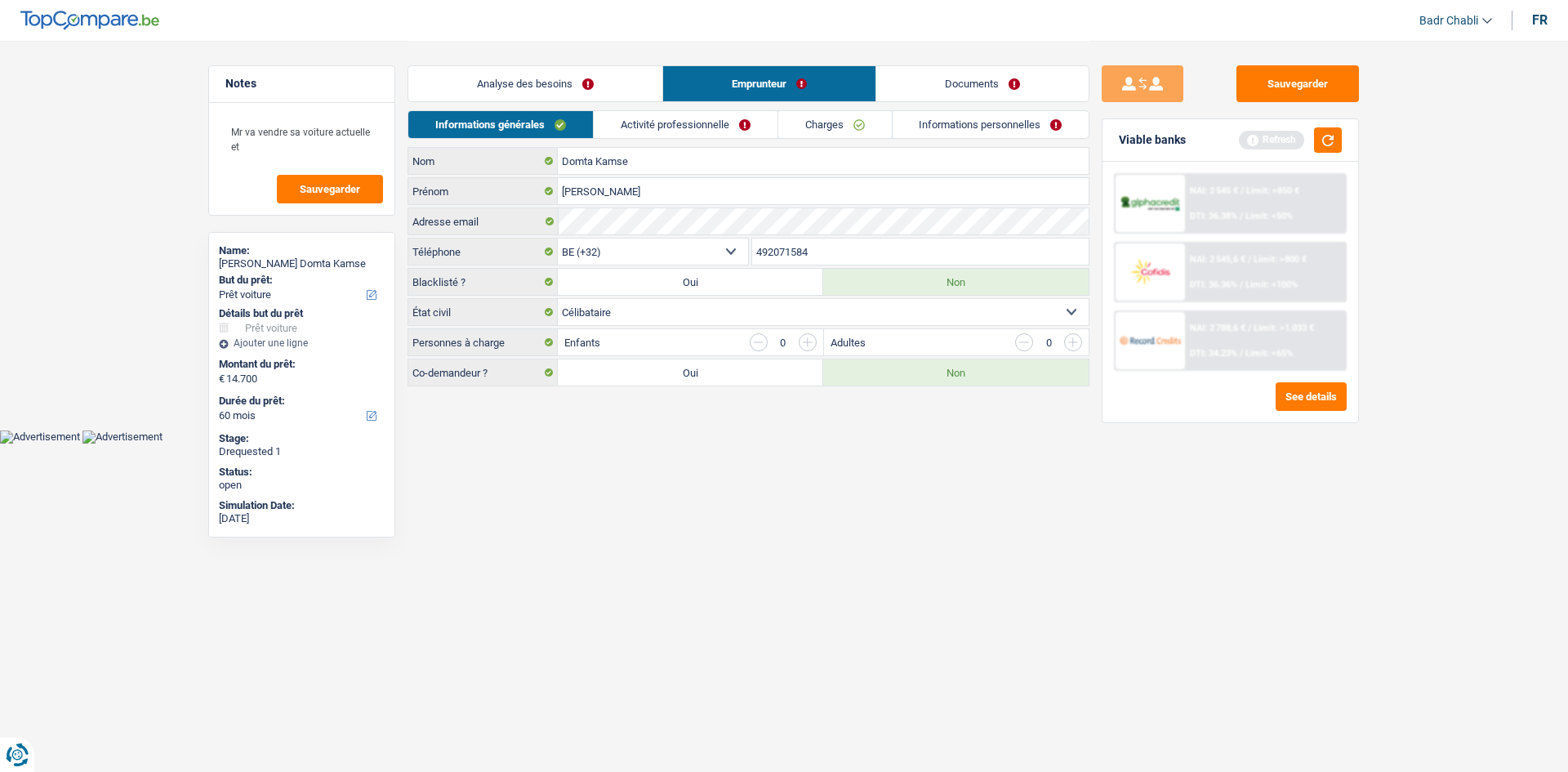
click at [549, 79] on link "Analyse des besoins" at bounding box center [535, 84] width 254 height 35
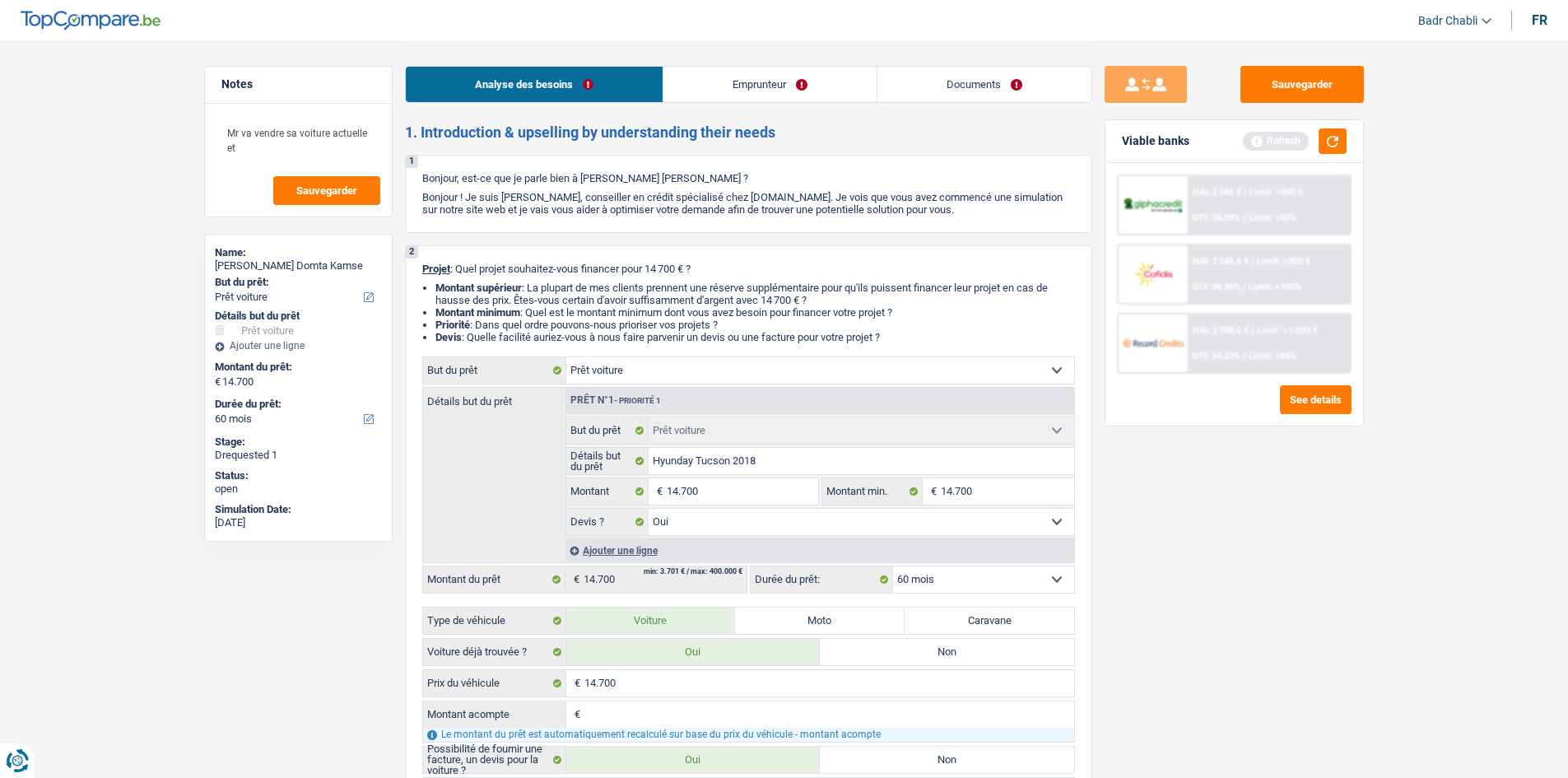
click at [747, 75] on link "Emprunteur" at bounding box center [770, 84] width 213 height 35
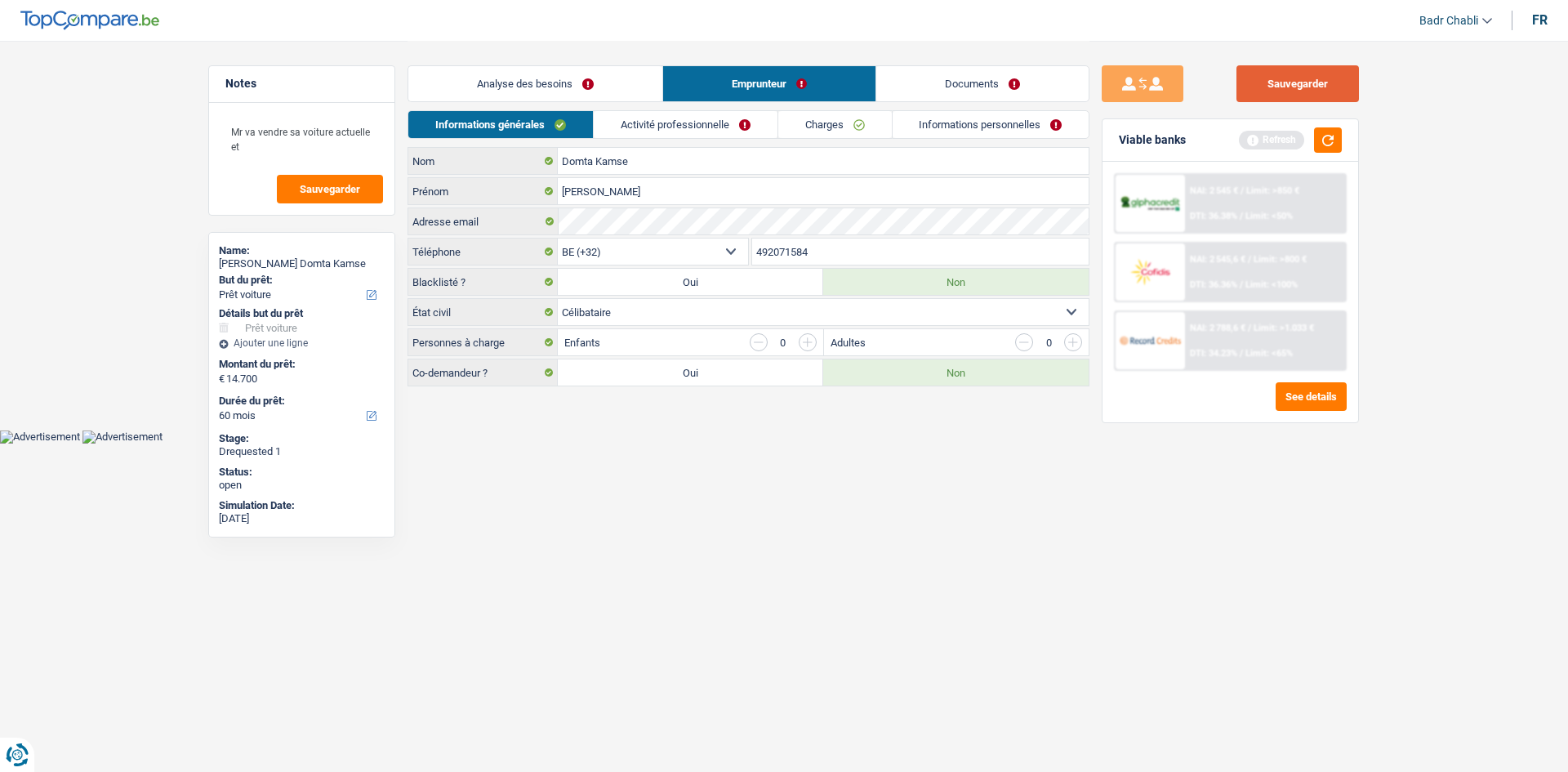
click at [1296, 78] on button "Sauvegarder" at bounding box center [1298, 84] width 122 height 37
click at [1322, 67] on button "Sauvegarder" at bounding box center [1298, 84] width 122 height 37
click at [987, 115] on link "Informations personnelles" at bounding box center [991, 124] width 197 height 27
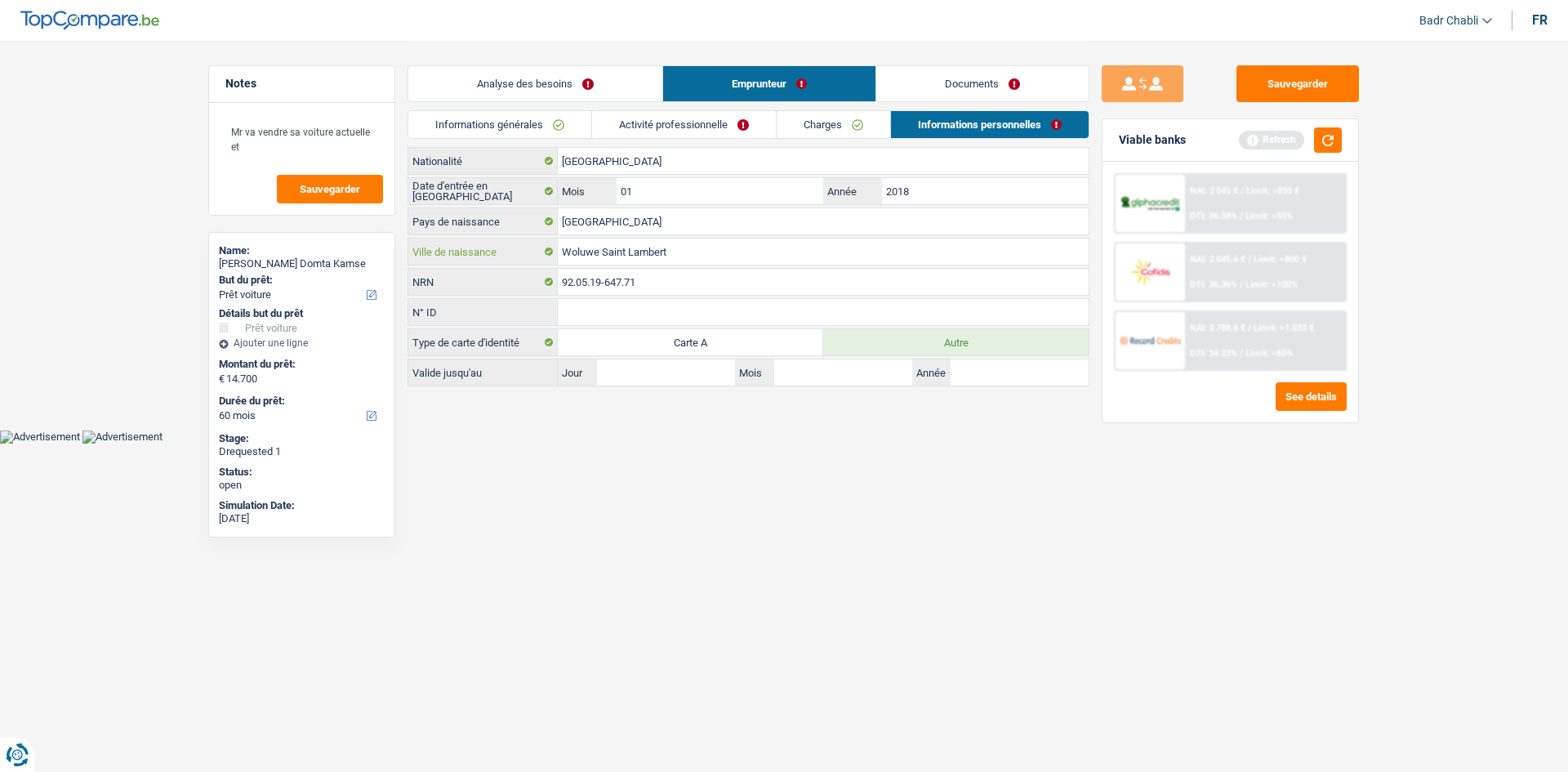
click at [669, 245] on input "Woluwe Saint Lambert" at bounding box center [824, 252] width 531 height 26
type input "Y"
type input "Doala"
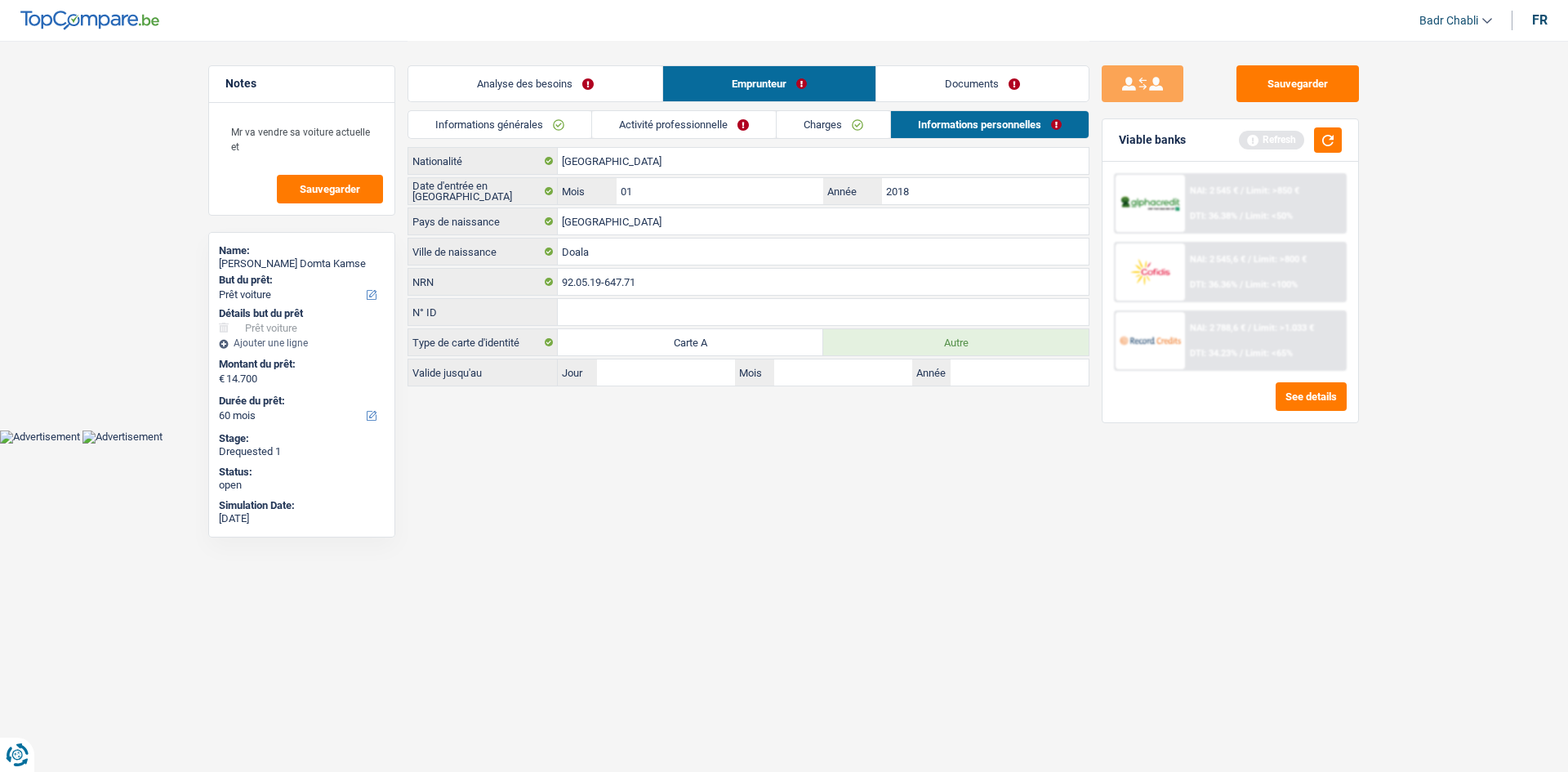
click at [1305, 102] on div "Sauvegarder Viable banks Refresh NAI: 2 545 € / Limit: >850 € DTI: 36.38% / Lim…" at bounding box center [1230, 405] width 282 height 680
click at [1303, 88] on button "Sauvegarder" at bounding box center [1298, 84] width 122 height 37
click at [1264, 80] on button "Sauvegarder" at bounding box center [1298, 84] width 122 height 37
click at [1330, 82] on button "Sauvegarder" at bounding box center [1298, 84] width 122 height 37
click at [550, 78] on link "Analyse des besoins" at bounding box center [535, 84] width 254 height 35
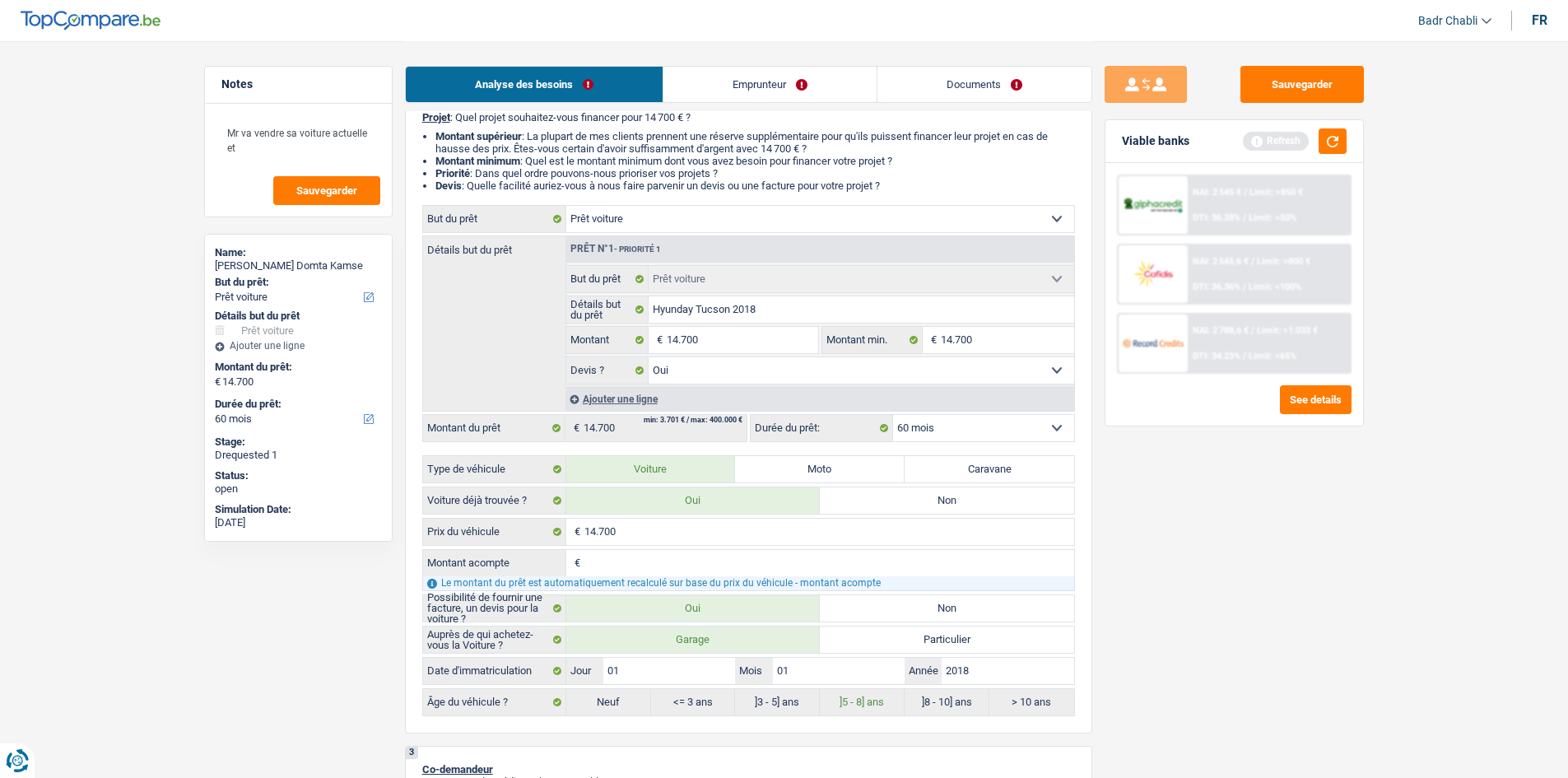
scroll to position [412, 0]
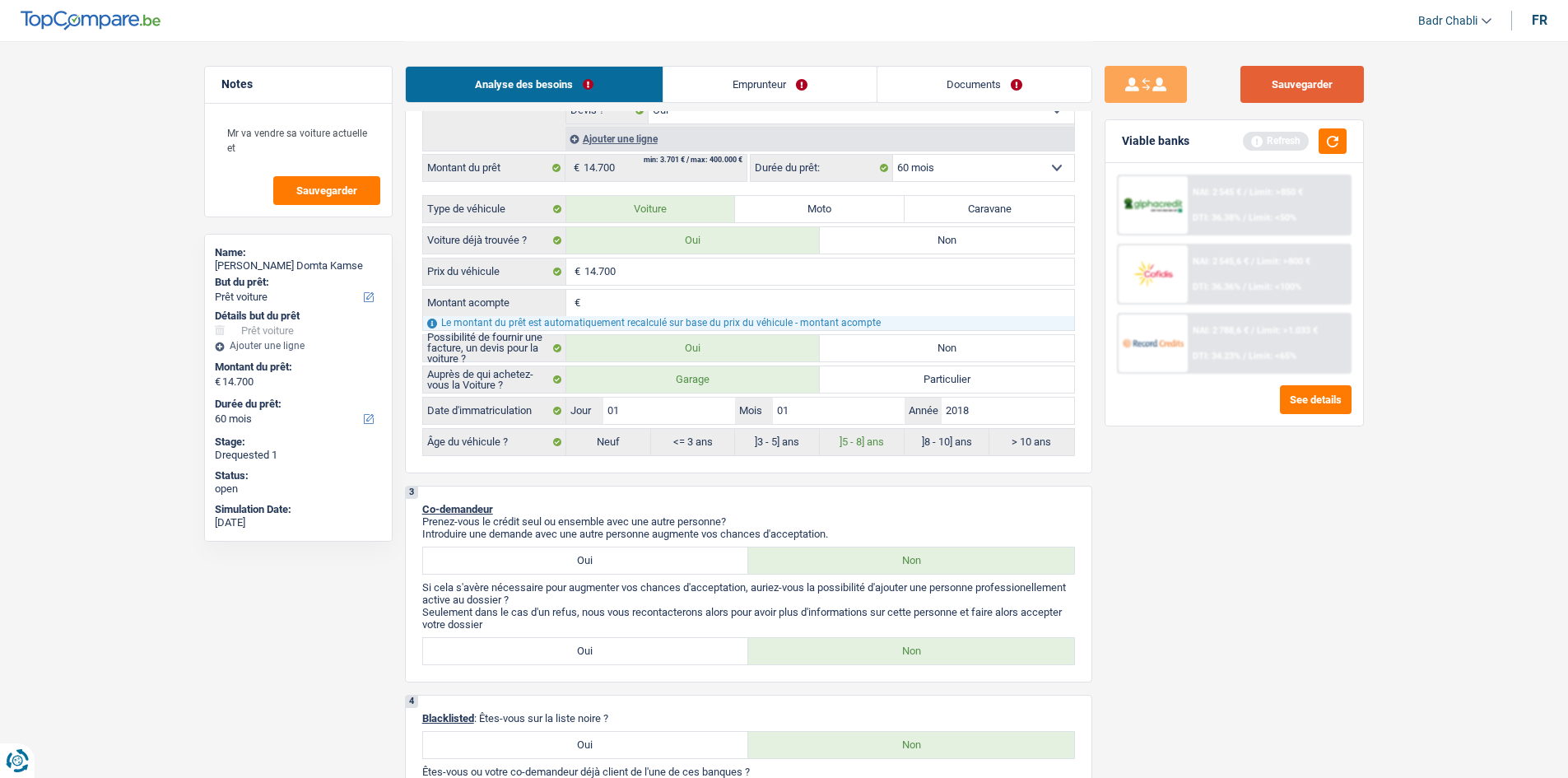
click at [1270, 88] on button "Sauvegarder" at bounding box center [1302, 84] width 123 height 37
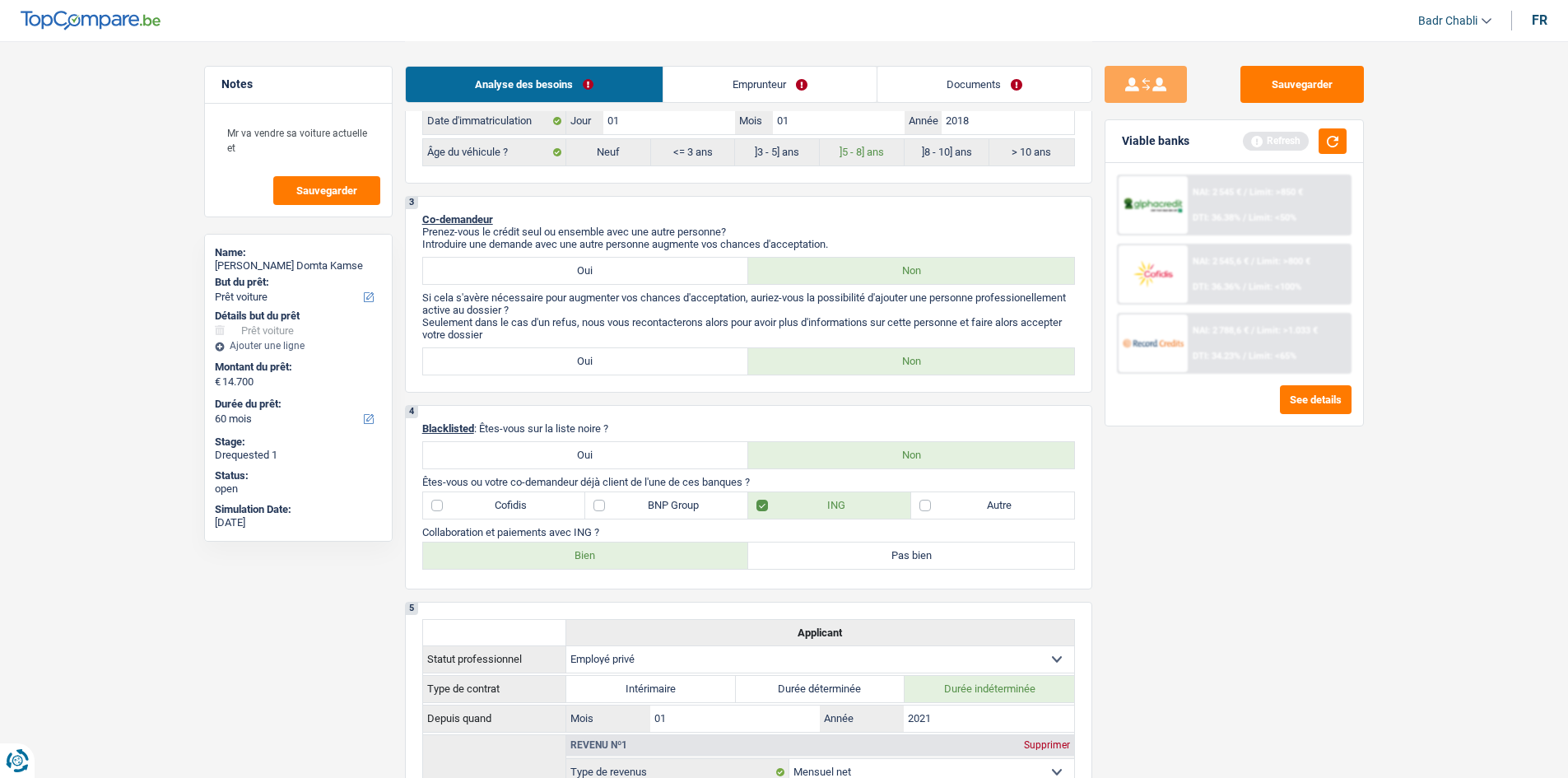
scroll to position [823, 0]
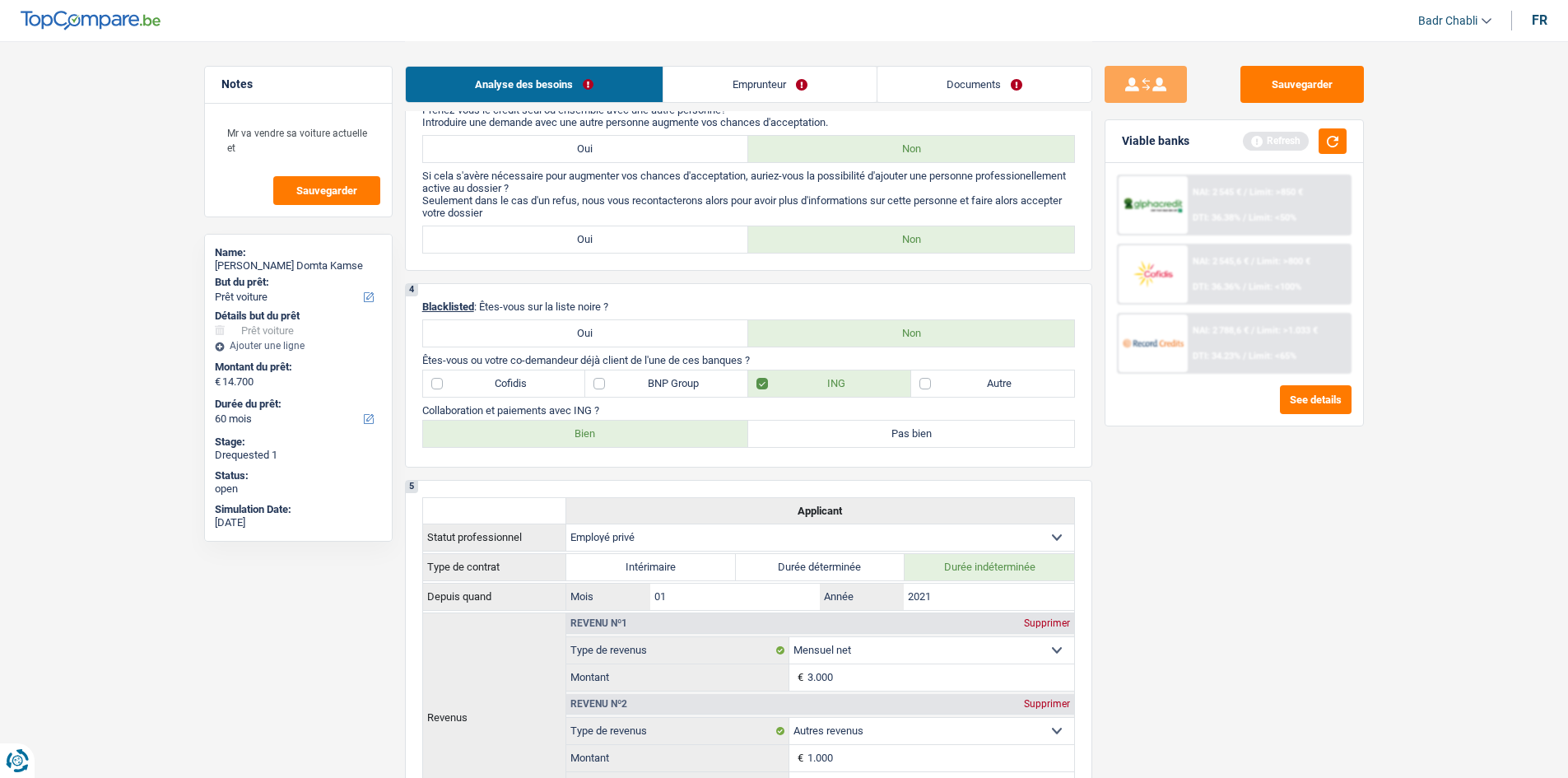
click at [1358, 534] on div "Sauvegarder Viable banks Refresh NAI: 2 545 € / Limit: >850 € DTI: 36.38% / Lim…" at bounding box center [1234, 408] width 284 height 686
click at [1318, 130] on div "Refresh" at bounding box center [1295, 141] width 104 height 26
click at [1323, 135] on button "button" at bounding box center [1333, 141] width 28 height 26
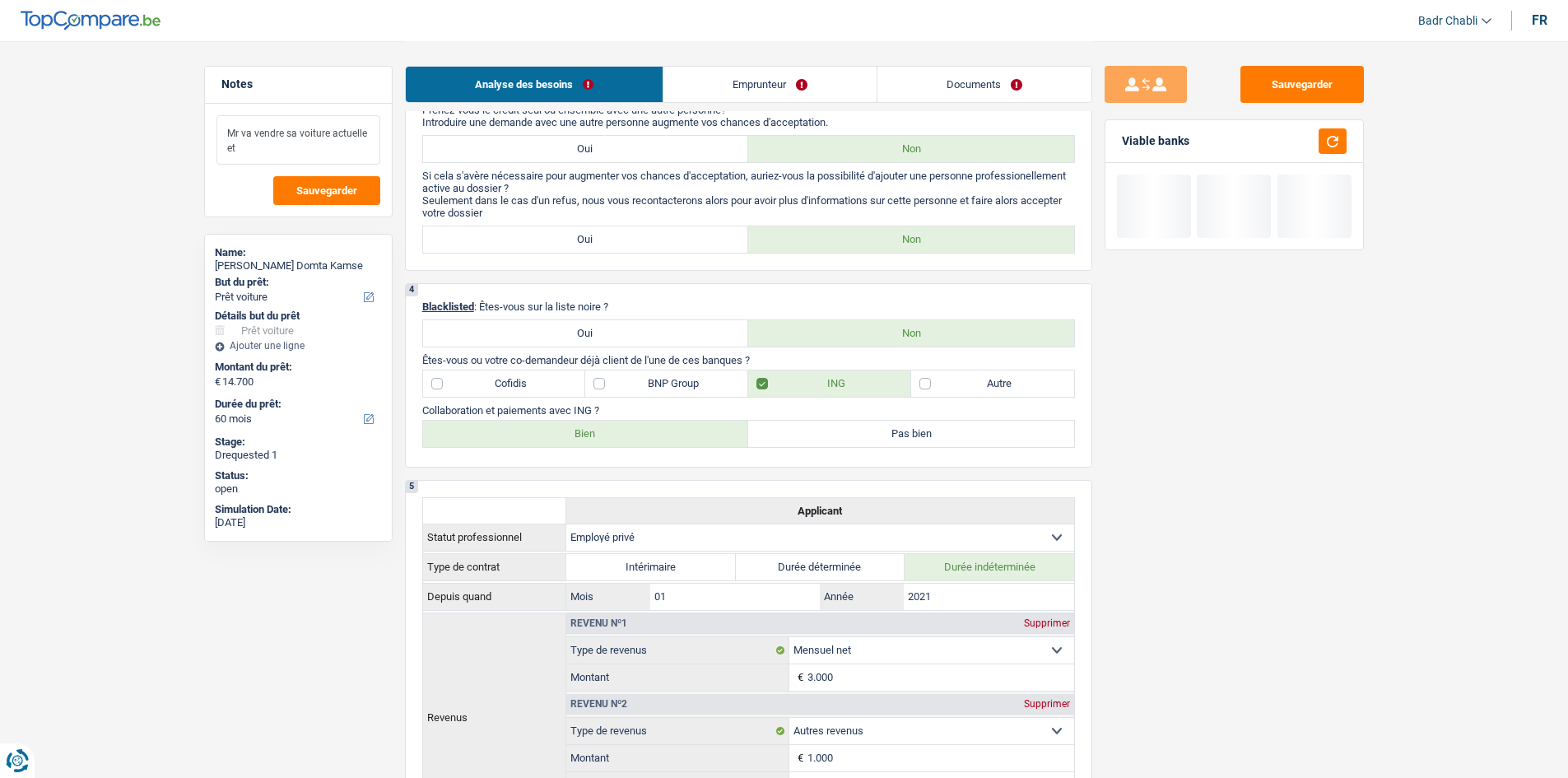
click at [276, 132] on textarea "Mr va vendre sa voiture actuelle et" at bounding box center [298, 140] width 164 height 49
click at [271, 140] on textarea "Mr va vendre sa voiture actuelle et" at bounding box center [298, 140] width 164 height 49
click at [269, 146] on textarea "Mr va vendre sa voiture actuelle et" at bounding box center [298, 140] width 164 height 49
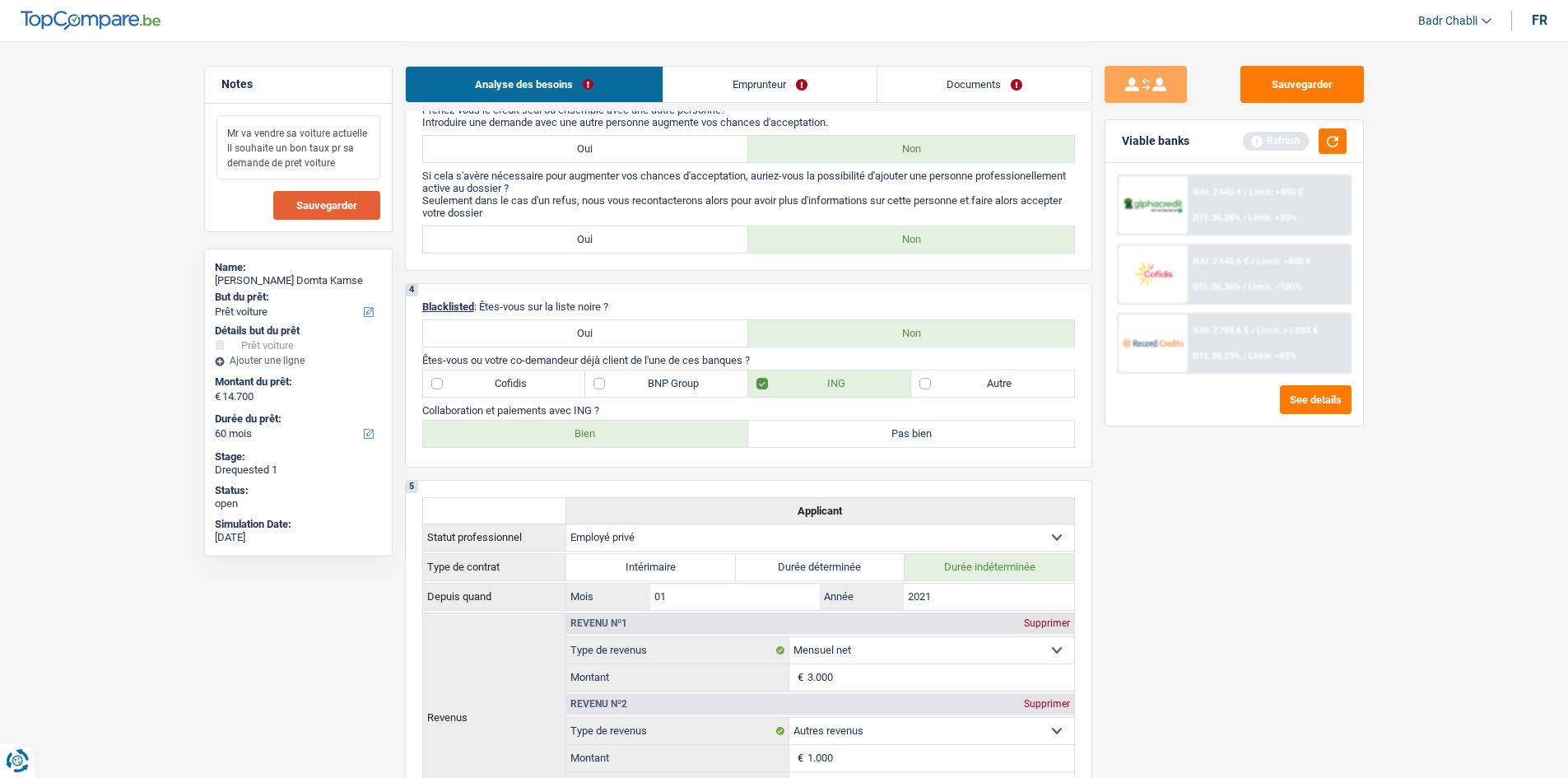
type textarea "Mr va vendre sa voiture actuelle Il souhaite un bon taux pr sa demande de pret …"
click at [357, 199] on button "Sauvegarder" at bounding box center [327, 205] width 107 height 29
click at [1306, 92] on button "Sauvegarder" at bounding box center [1302, 84] width 123 height 37
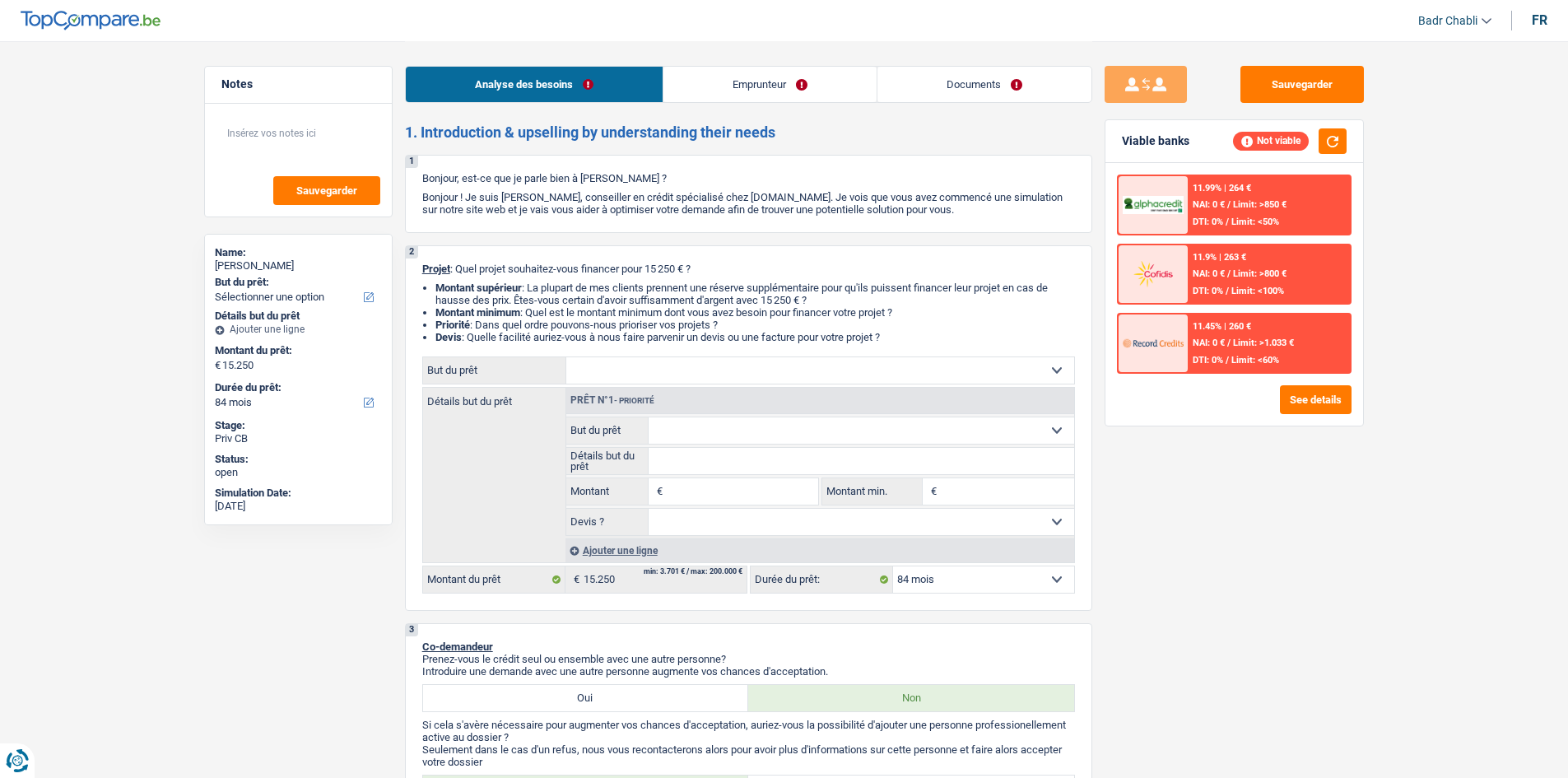
select select "84"
select select "60"
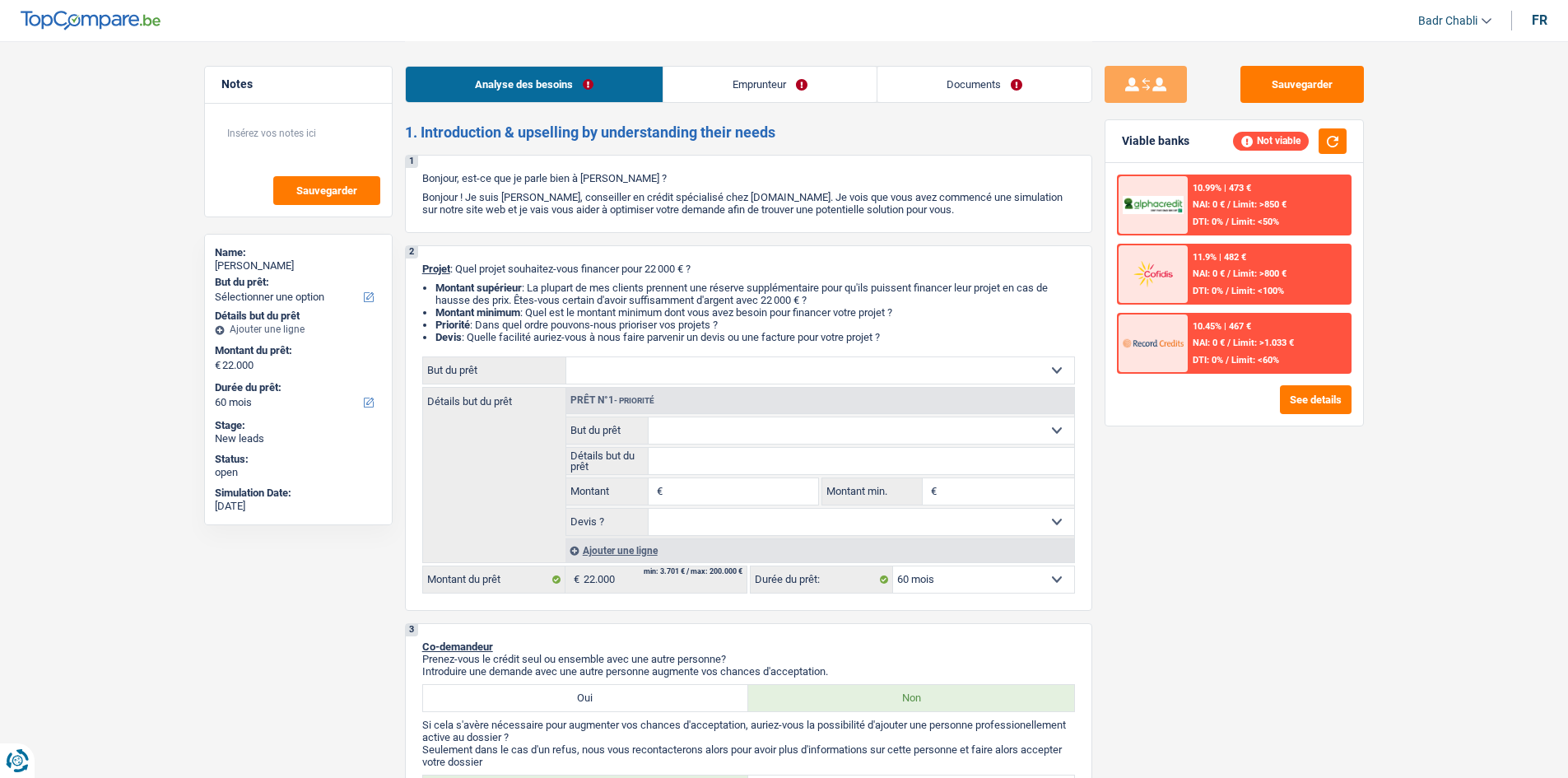
select select "unemployed"
select select "unemployment"
select select "60"
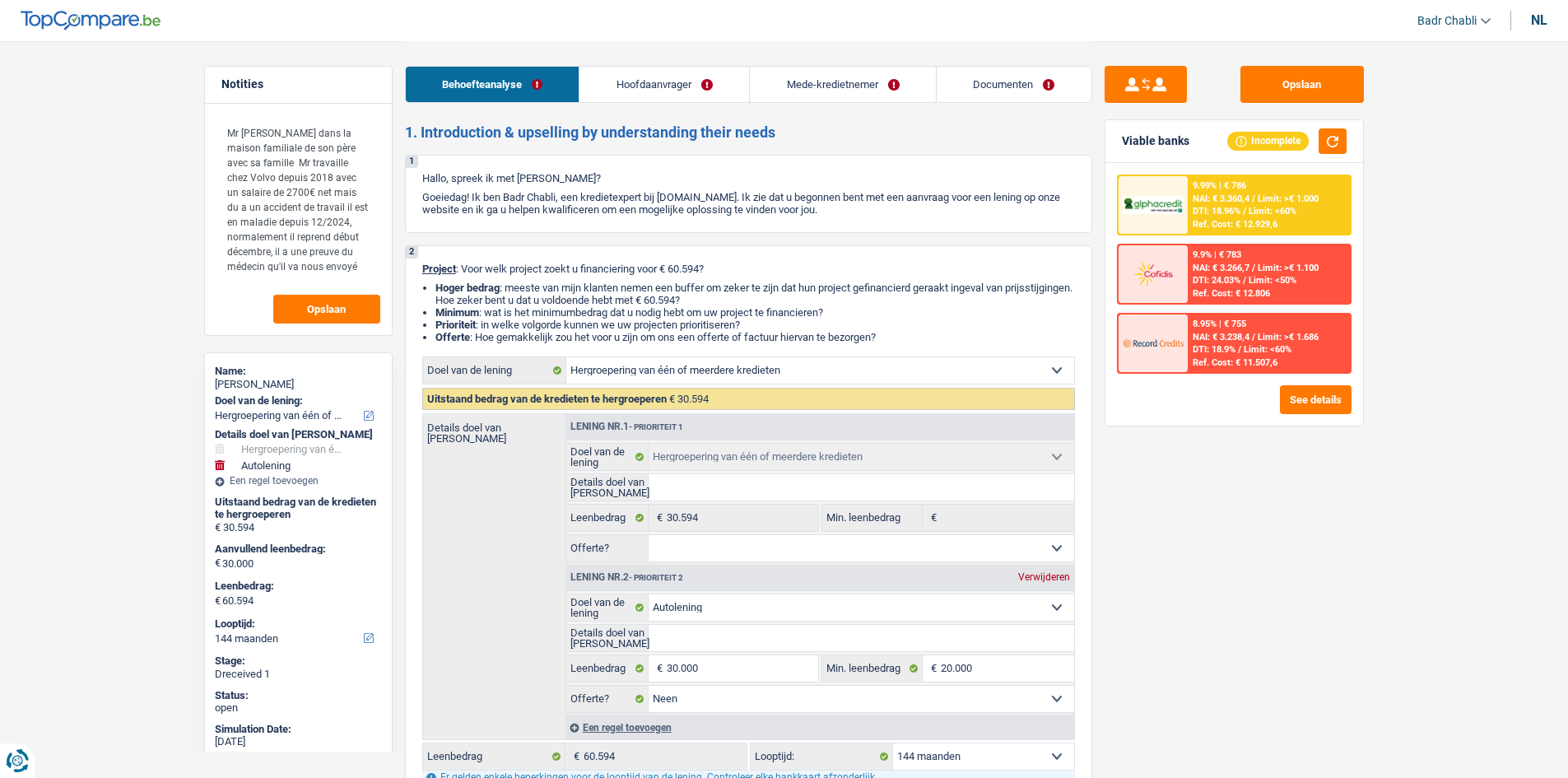
select select "refinancing"
select select "car"
select select "144"
select select "refinancing"
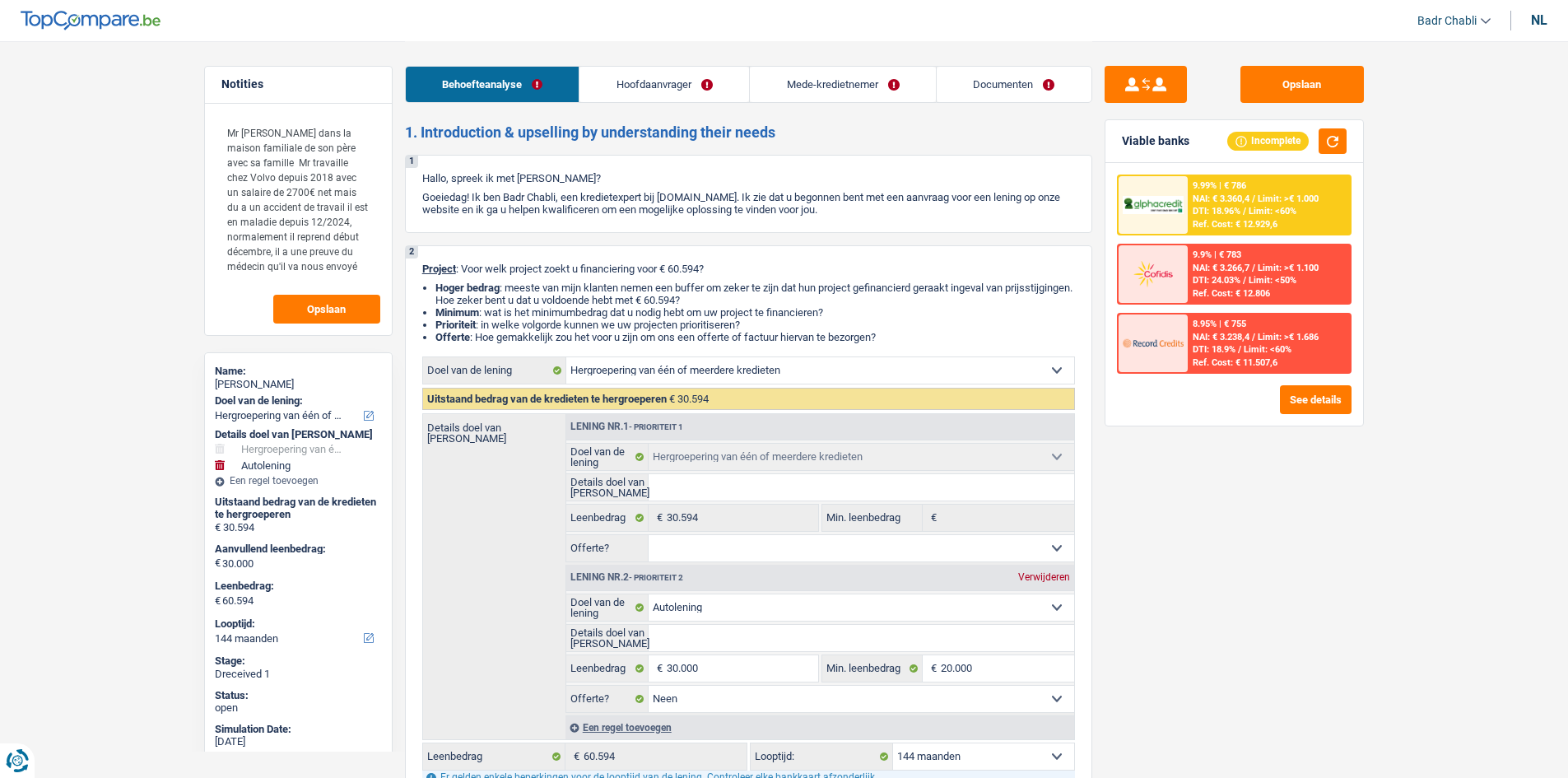
select select "refinancing"
select select "car"
select select "false"
select select "144"
select select "mutuality"
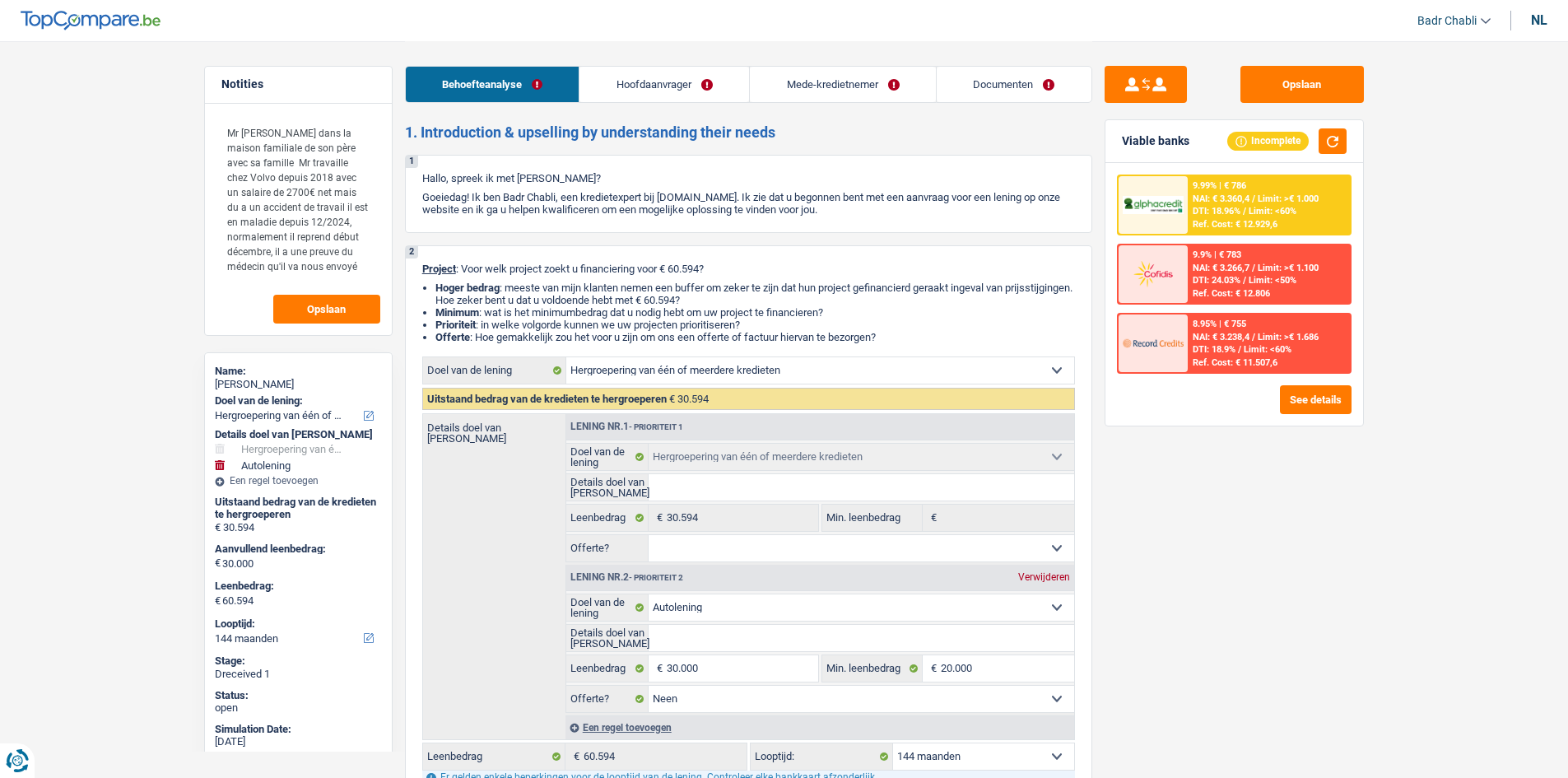
select select "mutuality"
select select "familyAllowances"
select select "mutualityIndemnity"
select select "handicapAllowance"
select select "other"
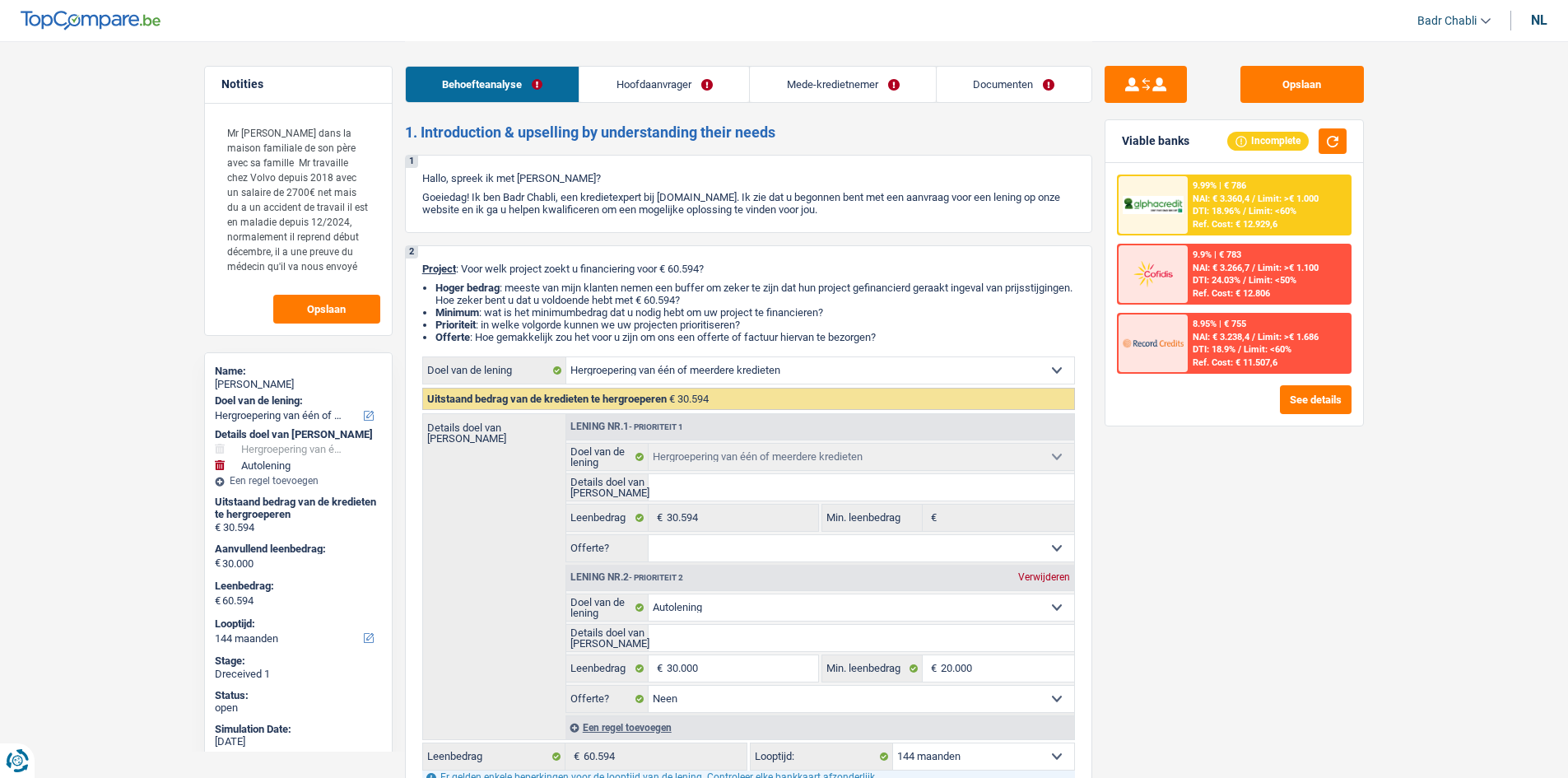
select select "mutualityIndemnity"
select select "liveWithParents"
select select "personalLoan"
select select "loanRepayment"
select select "84"
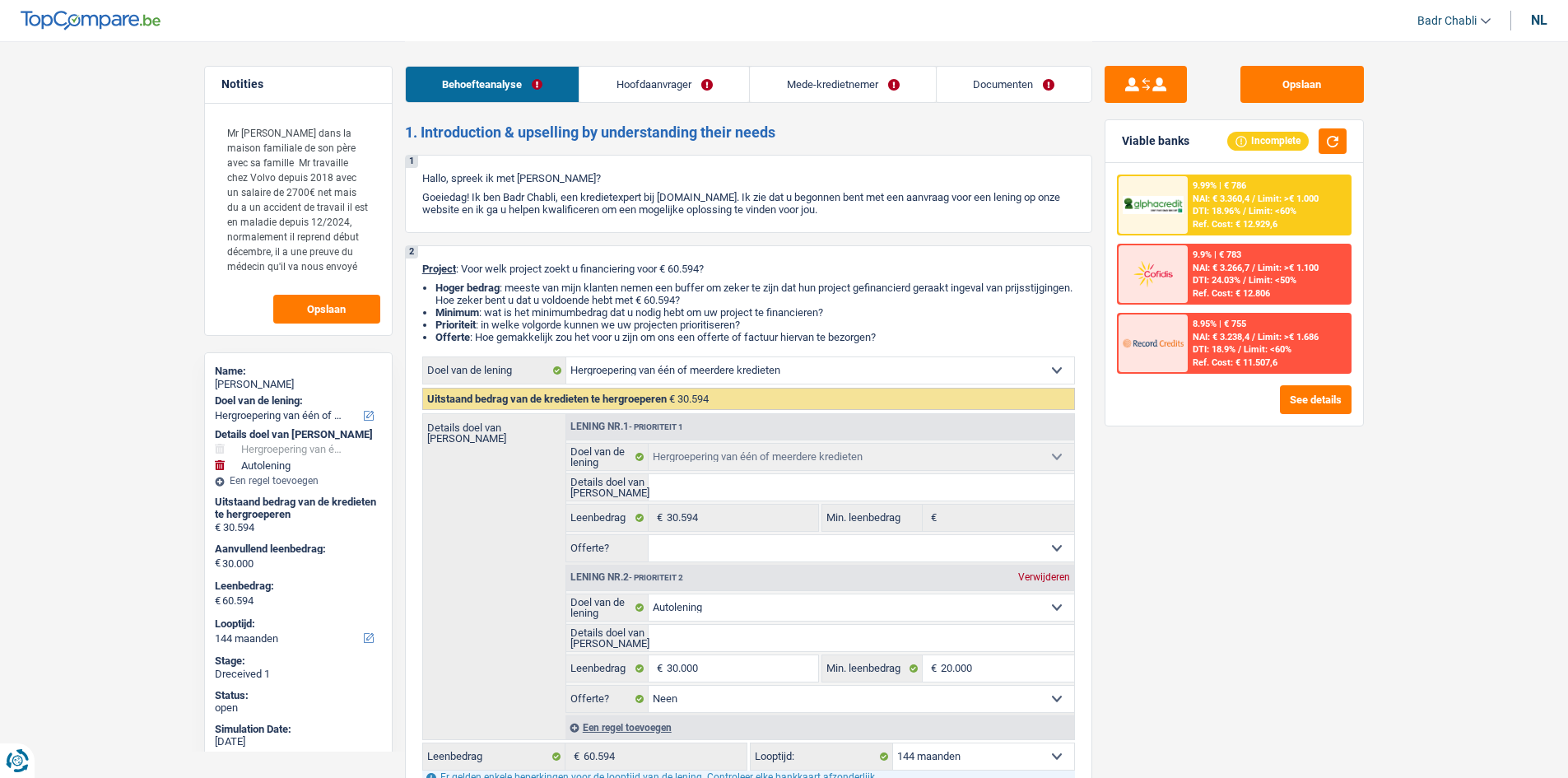
select select "cardOrCredit"
select select "refinancing"
select select "car"
select select "false"
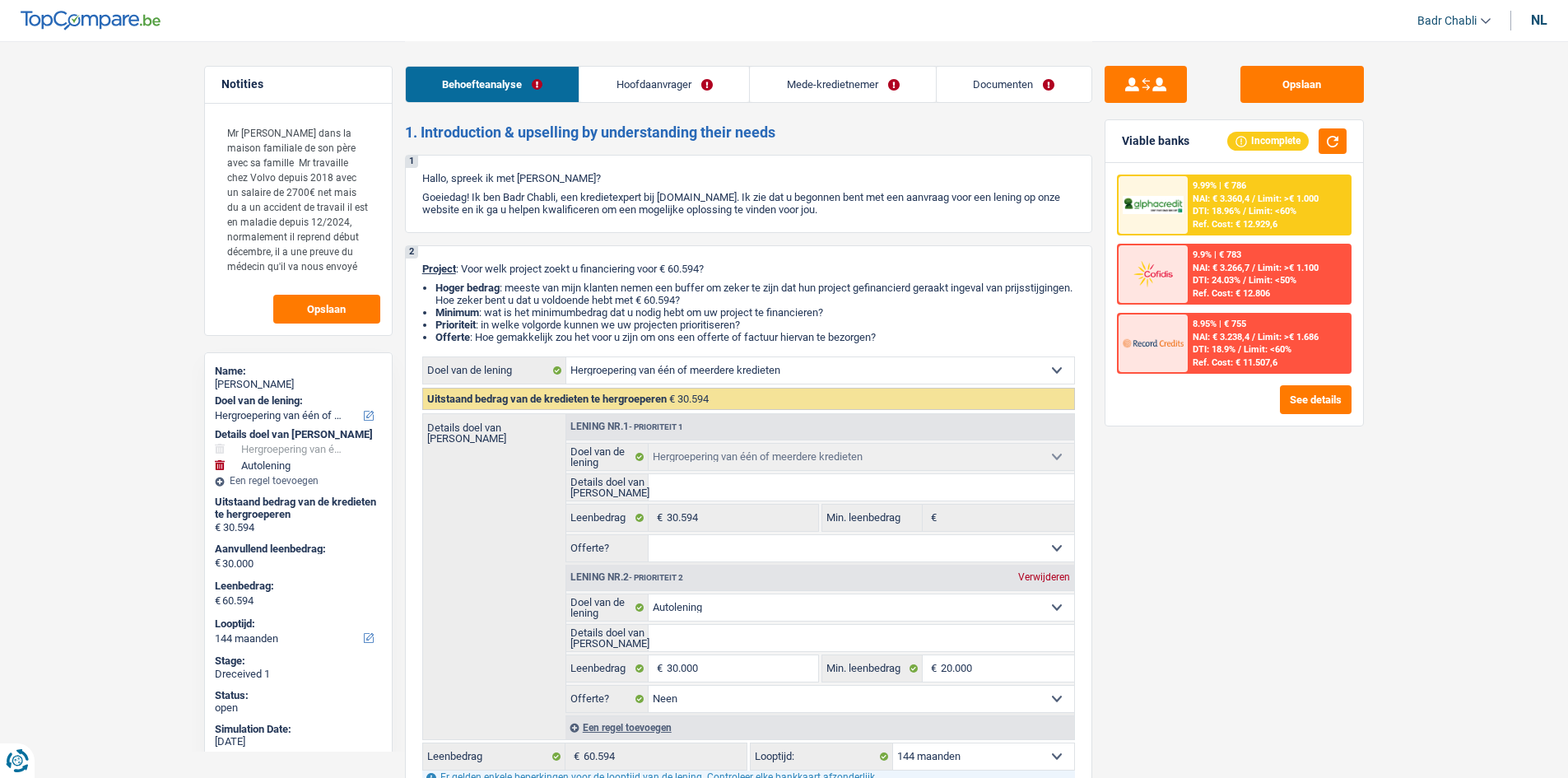
select select "144"
select select "32"
click at [646, 84] on link "Hoofdaanvrager" at bounding box center [664, 84] width 170 height 35
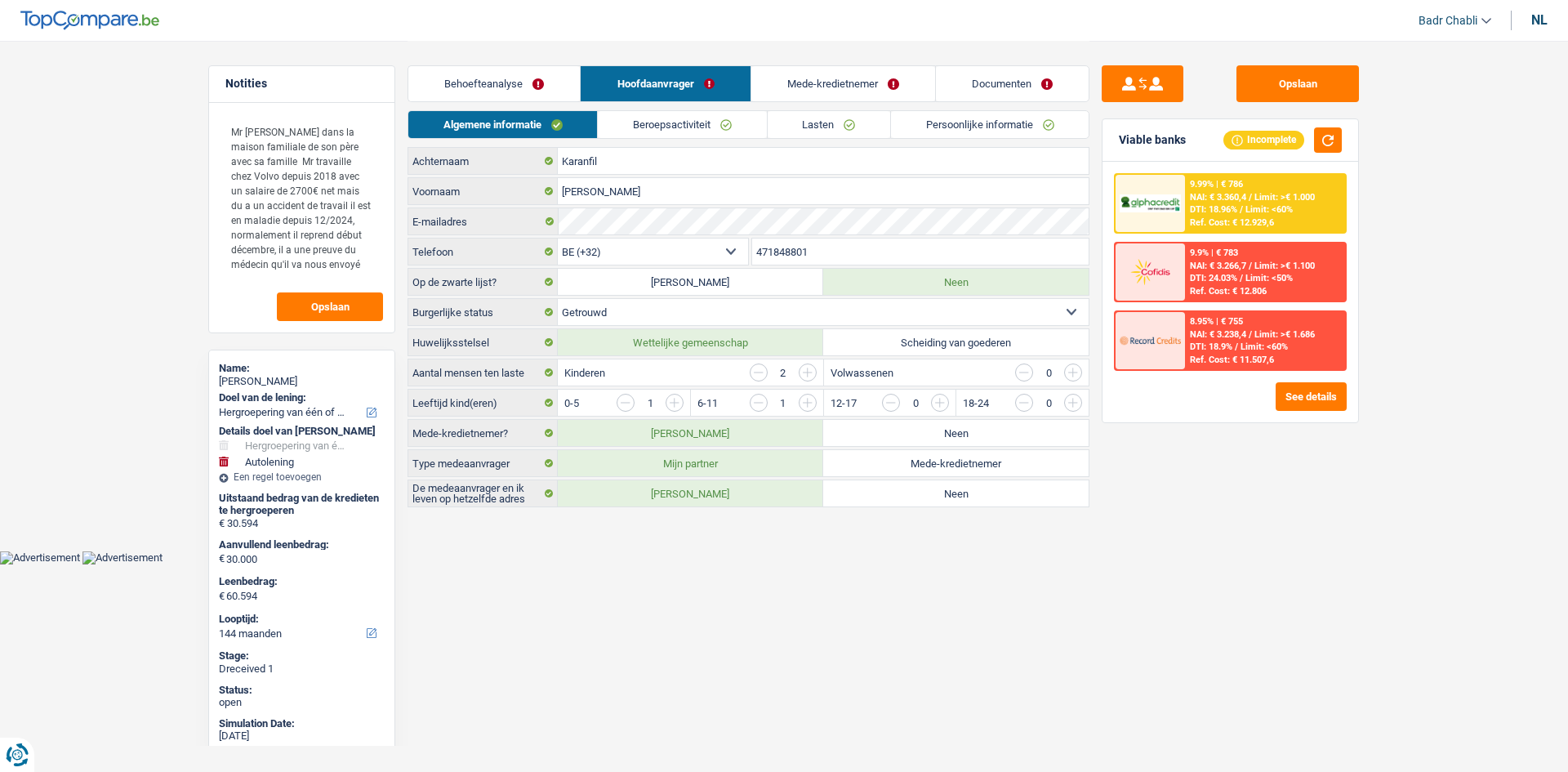
click at [797, 91] on link "Mede-kredietnemer" at bounding box center [843, 84] width 183 height 35
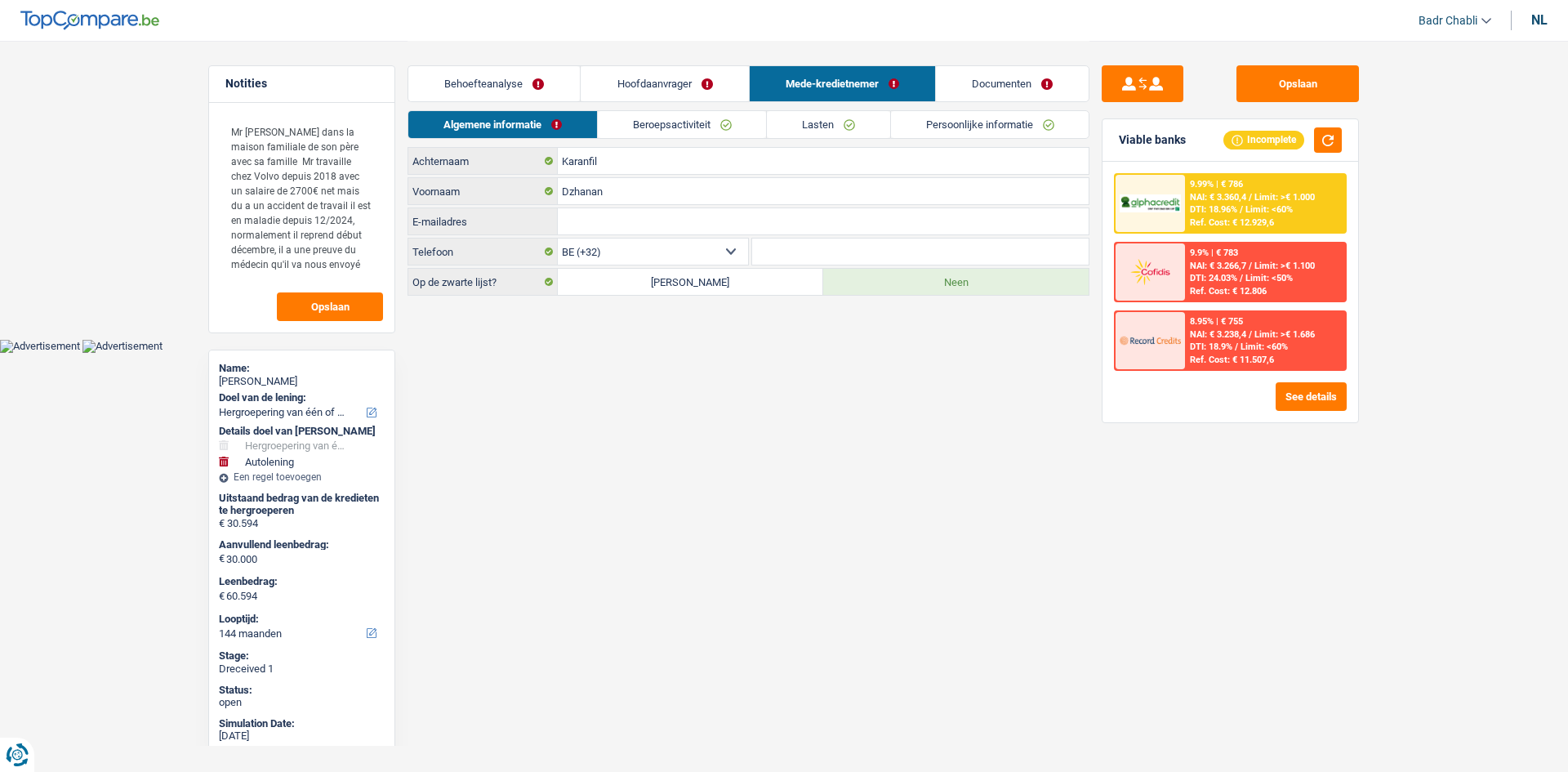
click at [1022, 86] on link "Documenten" at bounding box center [1012, 84] width 153 height 35
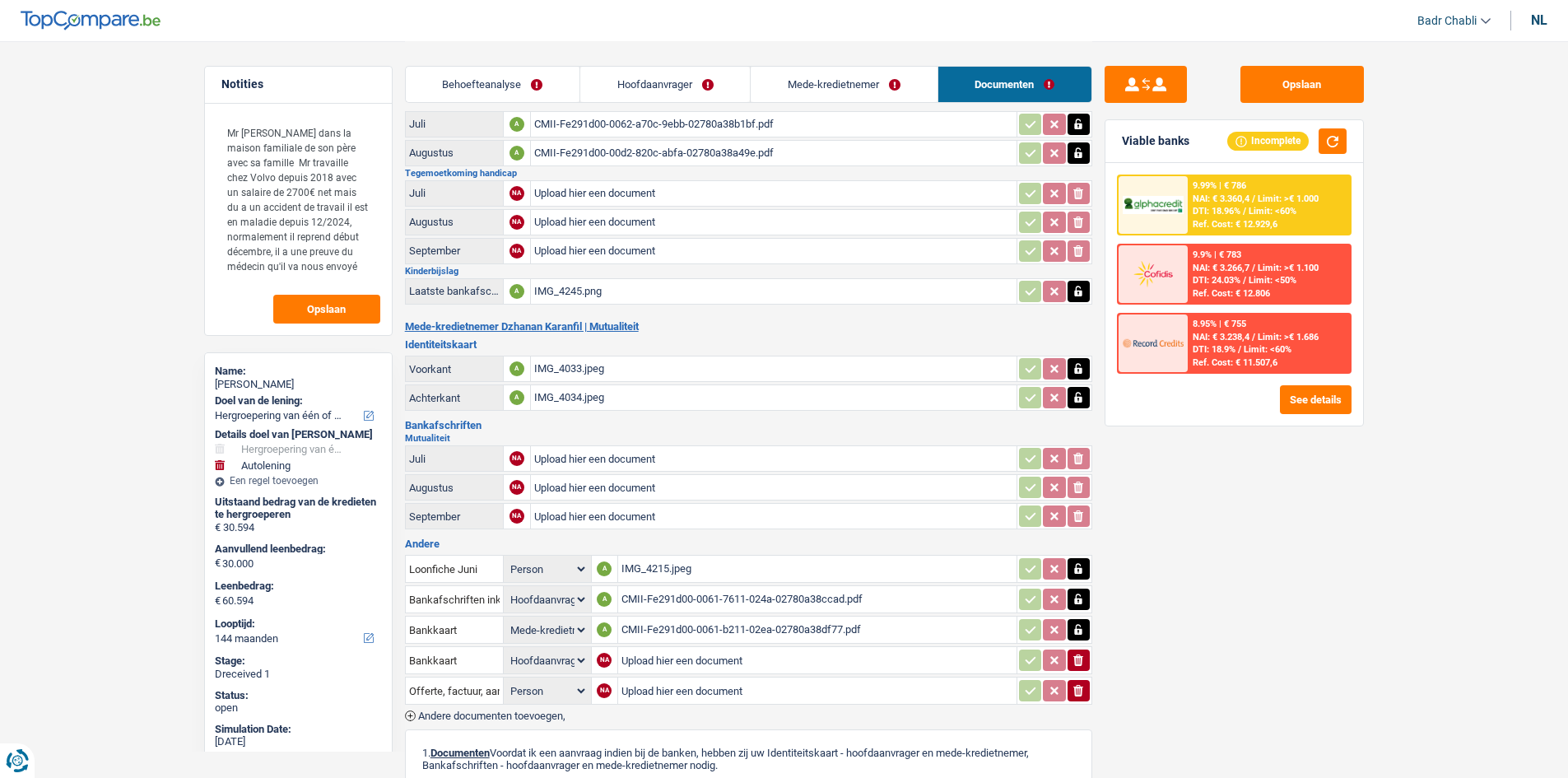
scroll to position [329, 0]
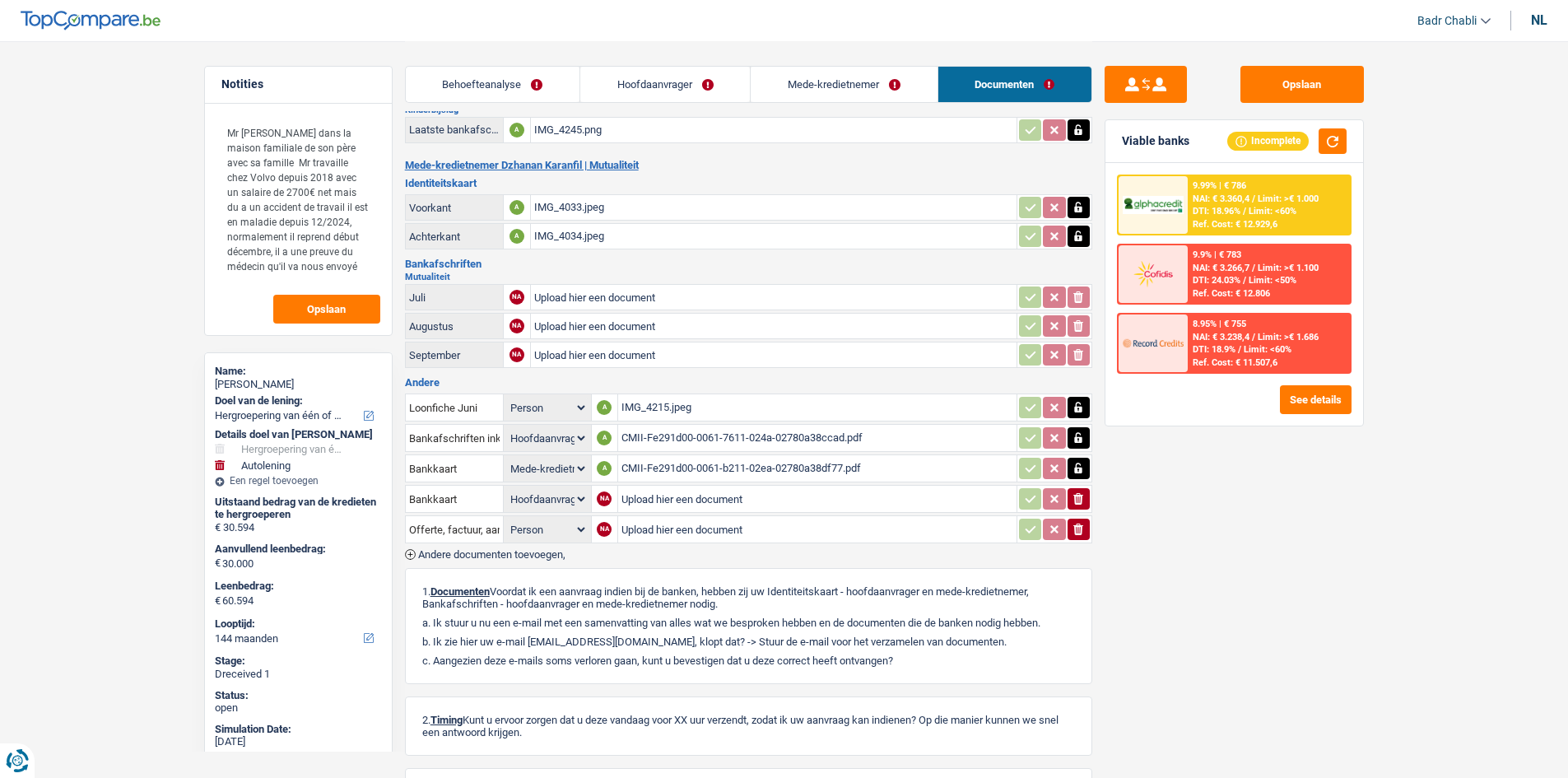
click at [707, 461] on div "CMII-Fe291d00-0061-b211-02ea-02780a38df77.pdf" at bounding box center [817, 468] width 392 height 25
click at [875, 91] on link "Mede-kredietnemer" at bounding box center [843, 84] width 186 height 35
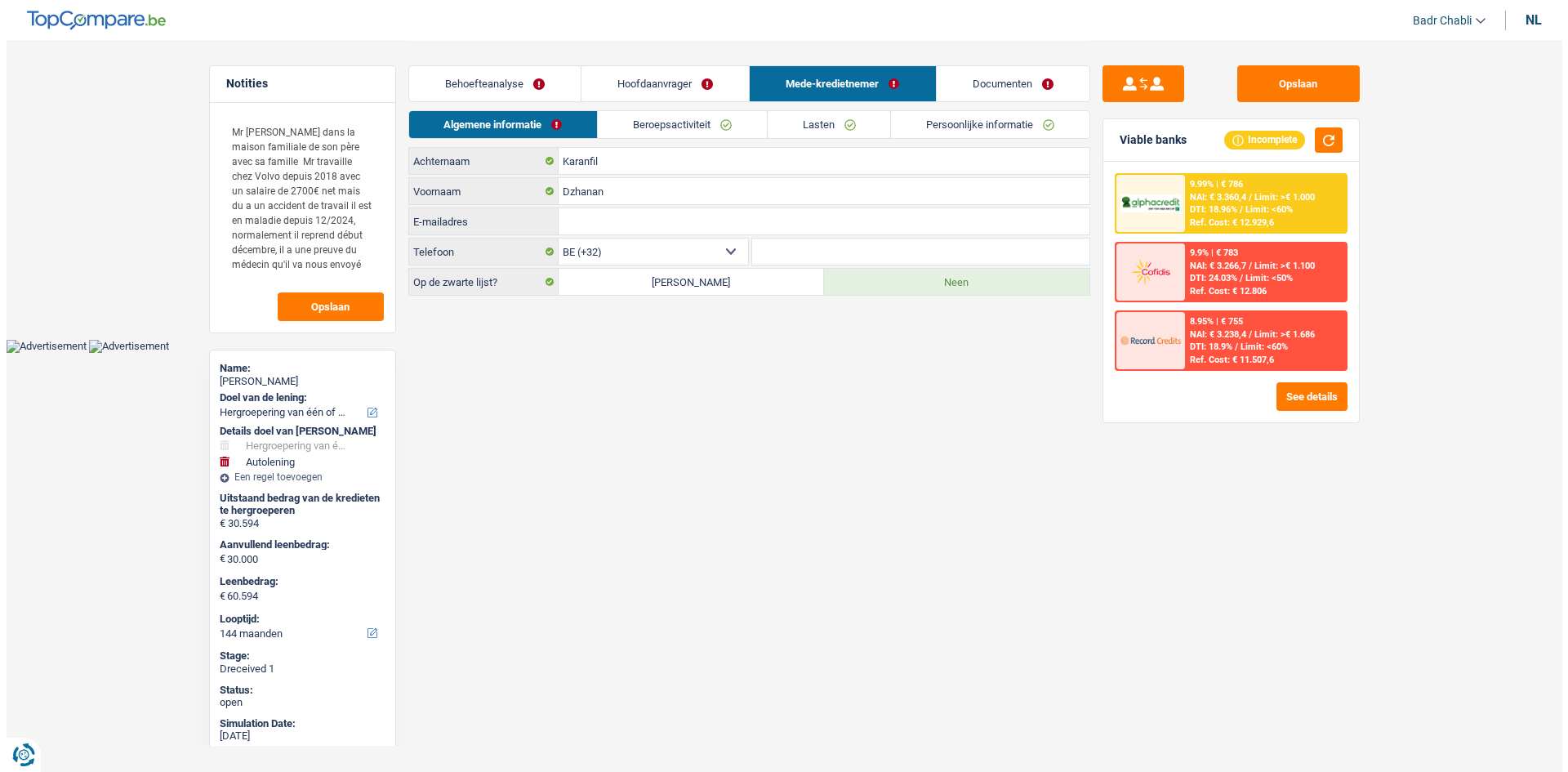
scroll to position [0, 0]
click at [711, 116] on link "Beroepsactiviteit" at bounding box center [682, 124] width 169 height 27
